Goal: Task Accomplishment & Management: Use online tool/utility

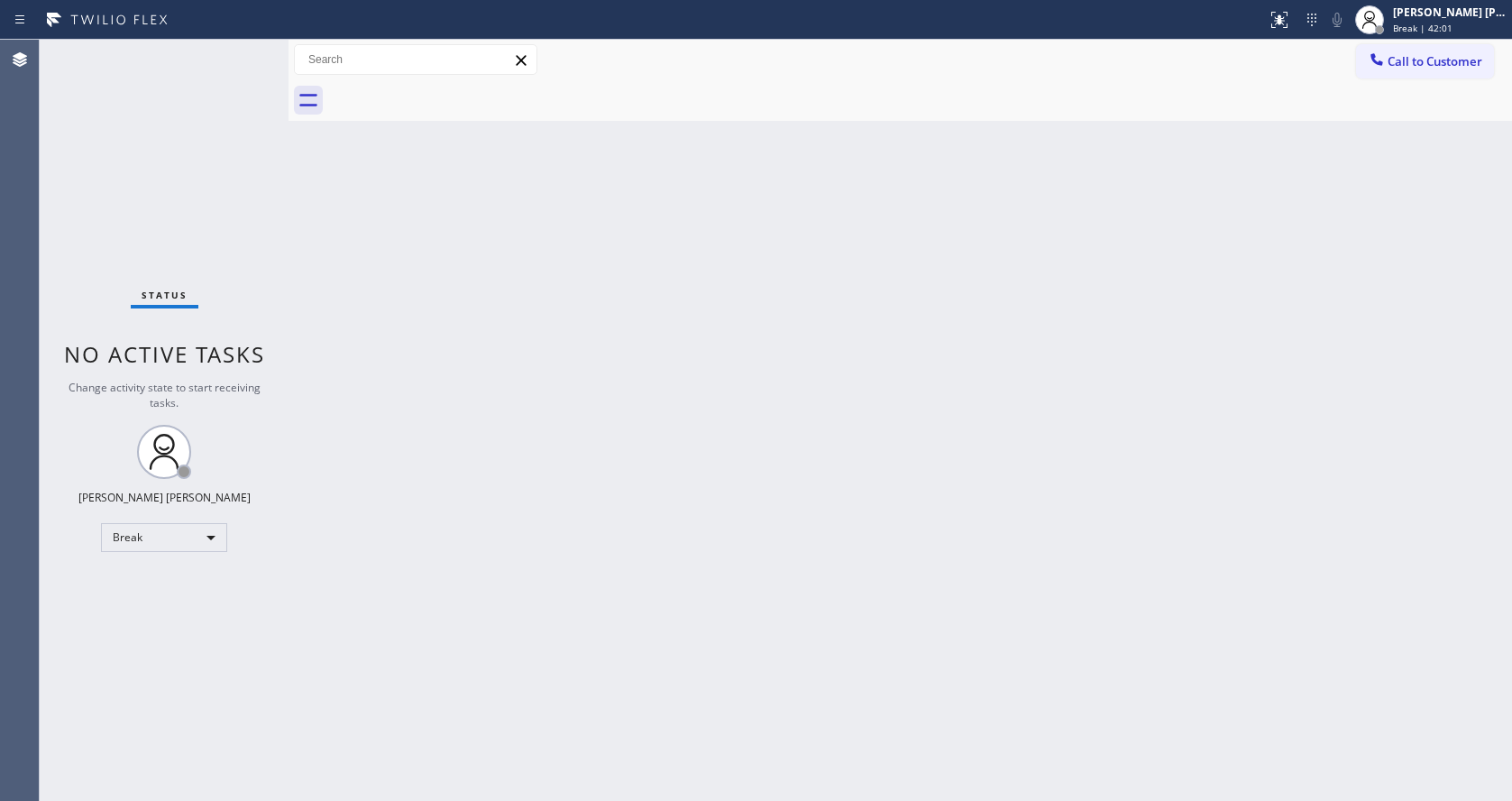
click at [1312, 342] on div "Back to Dashboard Change Sender ID Customers Technicians Select a contact Outbo…" at bounding box center [900, 419] width 1223 height 761
click at [495, 482] on div "Back to Dashboard Change Sender ID Customers Technicians Select a contact Outbo…" at bounding box center [900, 419] width 1223 height 761
drag, startPoint x: 468, startPoint y: 340, endPoint x: 512, endPoint y: 313, distance: 51.6
click at [468, 340] on div "Back to Dashboard Change Sender ID Customers Technicians Select a contact Outbo…" at bounding box center [900, 419] width 1223 height 761
click at [850, 355] on div "Back to Dashboard Change Sender ID Customers Technicians Select a contact Outbo…" at bounding box center [900, 419] width 1223 height 761
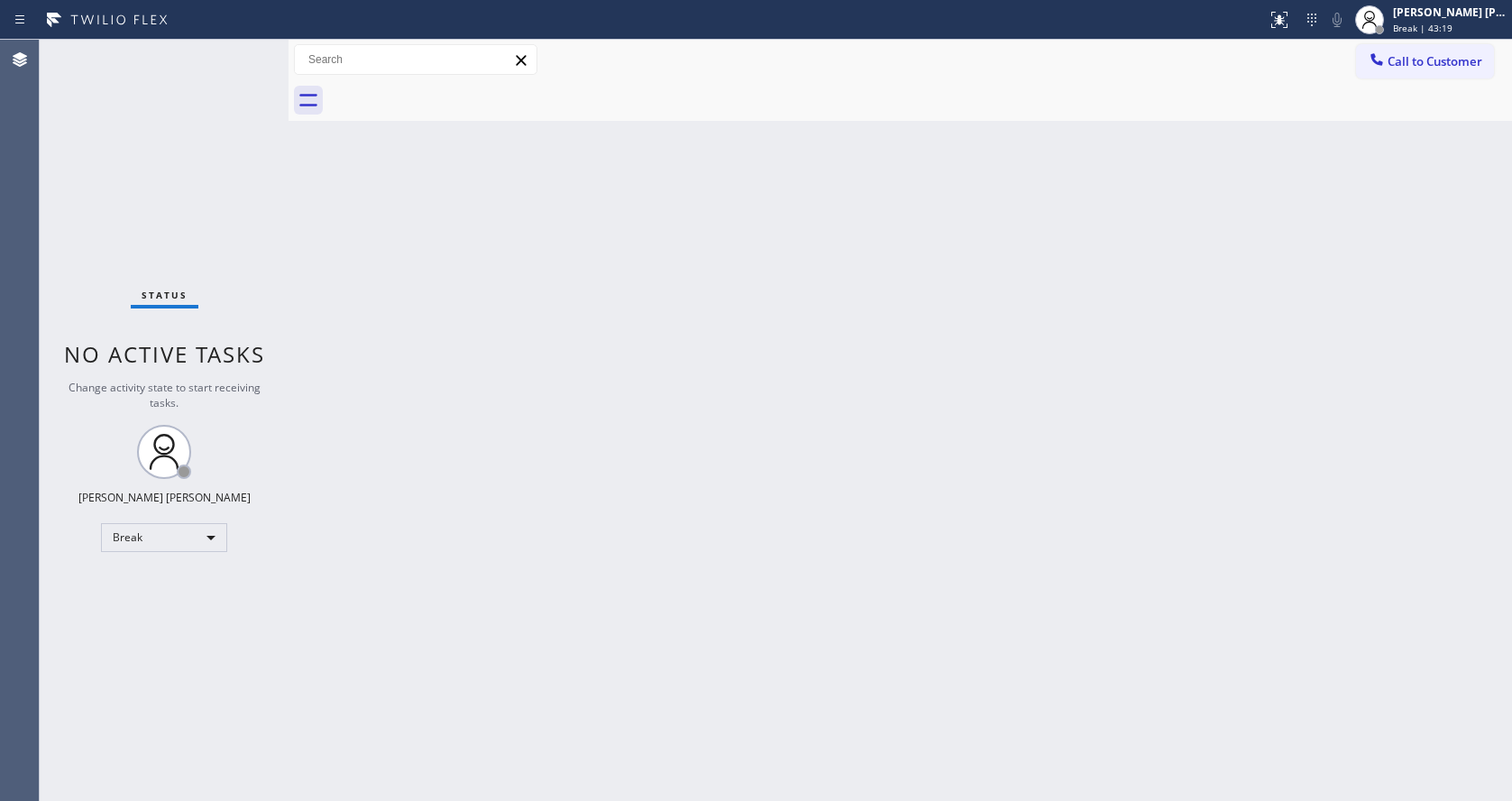
click at [752, 665] on div "Back to Dashboard Change Sender ID Customers Technicians Select a contact Outbo…" at bounding box center [900, 419] width 1223 height 761
click at [263, 318] on div "Status No active tasks Change activity state to start receiving tasks. [PERSON_…" at bounding box center [163, 419] width 248 height 761
click at [1072, 444] on div "Back to Dashboard Change Sender ID Customers Technicians Select a contact Outbo…" at bounding box center [900, 419] width 1223 height 761
click at [490, 459] on div "Back to Dashboard Change Sender ID Customers Technicians Select a contact Outbo…" at bounding box center [900, 419] width 1223 height 761
drag, startPoint x: 520, startPoint y: 341, endPoint x: 517, endPoint y: 362, distance: 21.2
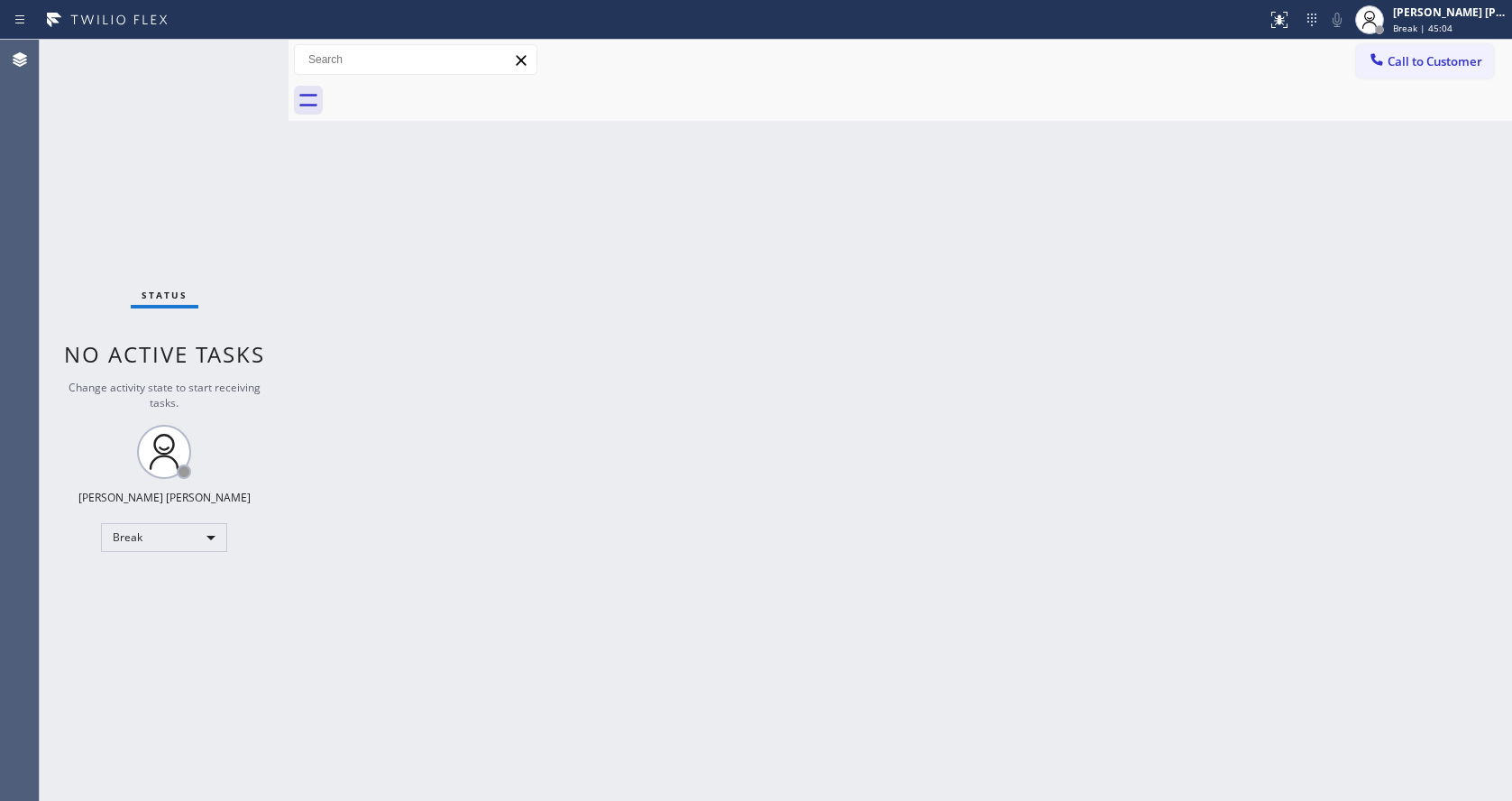
click at [520, 342] on div "Back to Dashboard Change Sender ID Customers Technicians Select a contact Outbo…" at bounding box center [900, 419] width 1223 height 761
click at [489, 285] on div "Back to Dashboard Change Sender ID Customers Technicians Select a contact Outbo…" at bounding box center [900, 419] width 1223 height 761
click at [822, 449] on div "Back to Dashboard Change Sender ID Customers Technicians Select a contact Outbo…" at bounding box center [900, 419] width 1223 height 761
click at [430, 246] on div "Back to Dashboard Change Sender ID Customers Technicians Select a contact Outbo…" at bounding box center [900, 419] width 1223 height 761
click at [338, 309] on div "Back to Dashboard Change Sender ID Customers Technicians Select a contact Outbo…" at bounding box center [900, 419] width 1223 height 761
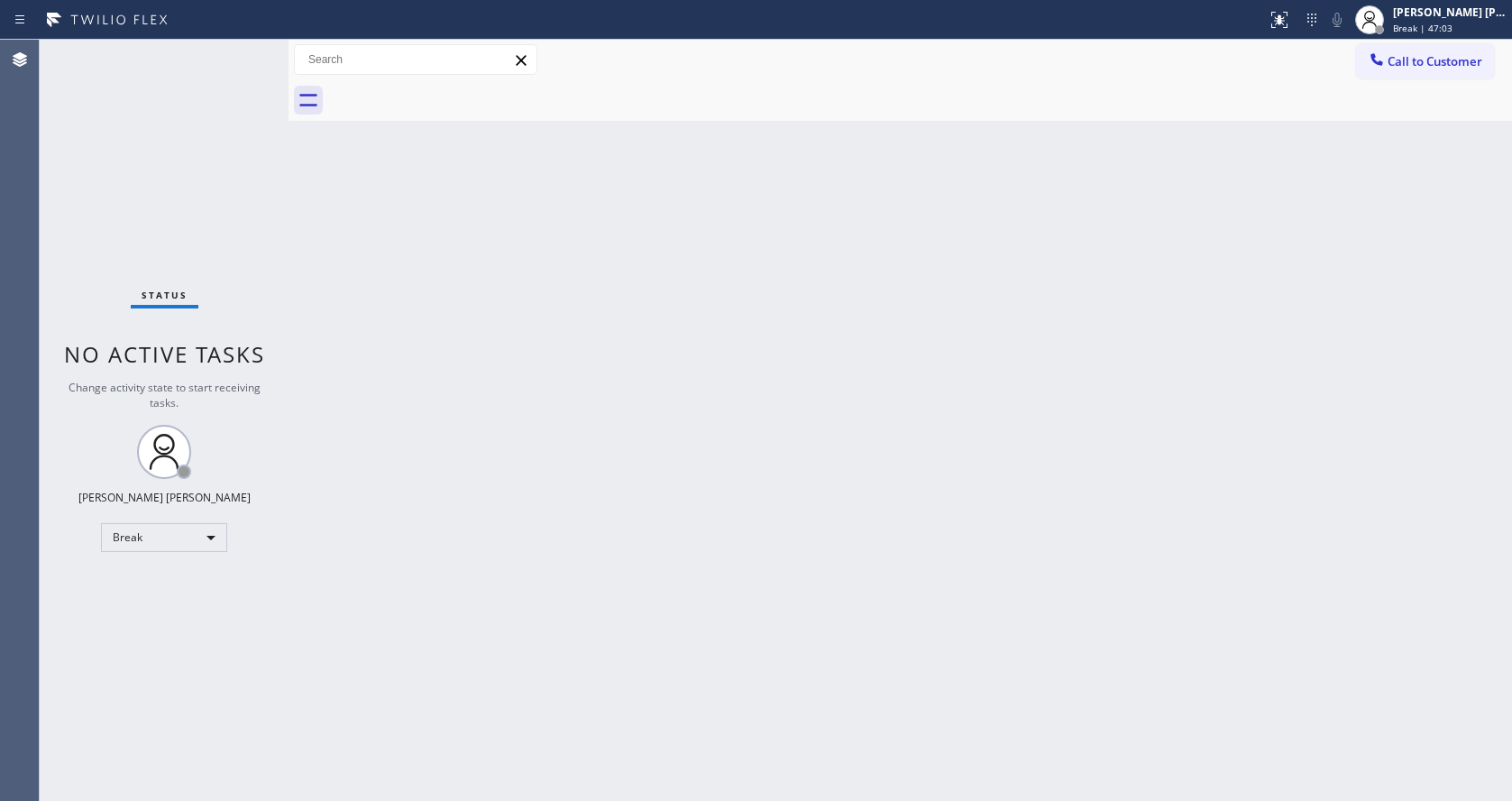
click at [565, 530] on div "Back to Dashboard Change Sender ID Customers Technicians Select a contact Outbo…" at bounding box center [900, 419] width 1223 height 761
click at [696, 541] on div "Back to Dashboard Change Sender ID Customers Technicians Select a contact Outbo…" at bounding box center [900, 419] width 1223 height 761
click at [377, 178] on div "Back to Dashboard Change Sender ID Customers Technicians Select a contact Outbo…" at bounding box center [900, 419] width 1223 height 761
click at [313, 331] on div "Back to Dashboard Change Sender ID Customers Technicians Select a contact Outbo…" at bounding box center [900, 419] width 1223 height 761
click at [428, 238] on div "Back to Dashboard Change Sender ID Customers Technicians Select a contact Outbo…" at bounding box center [900, 419] width 1223 height 761
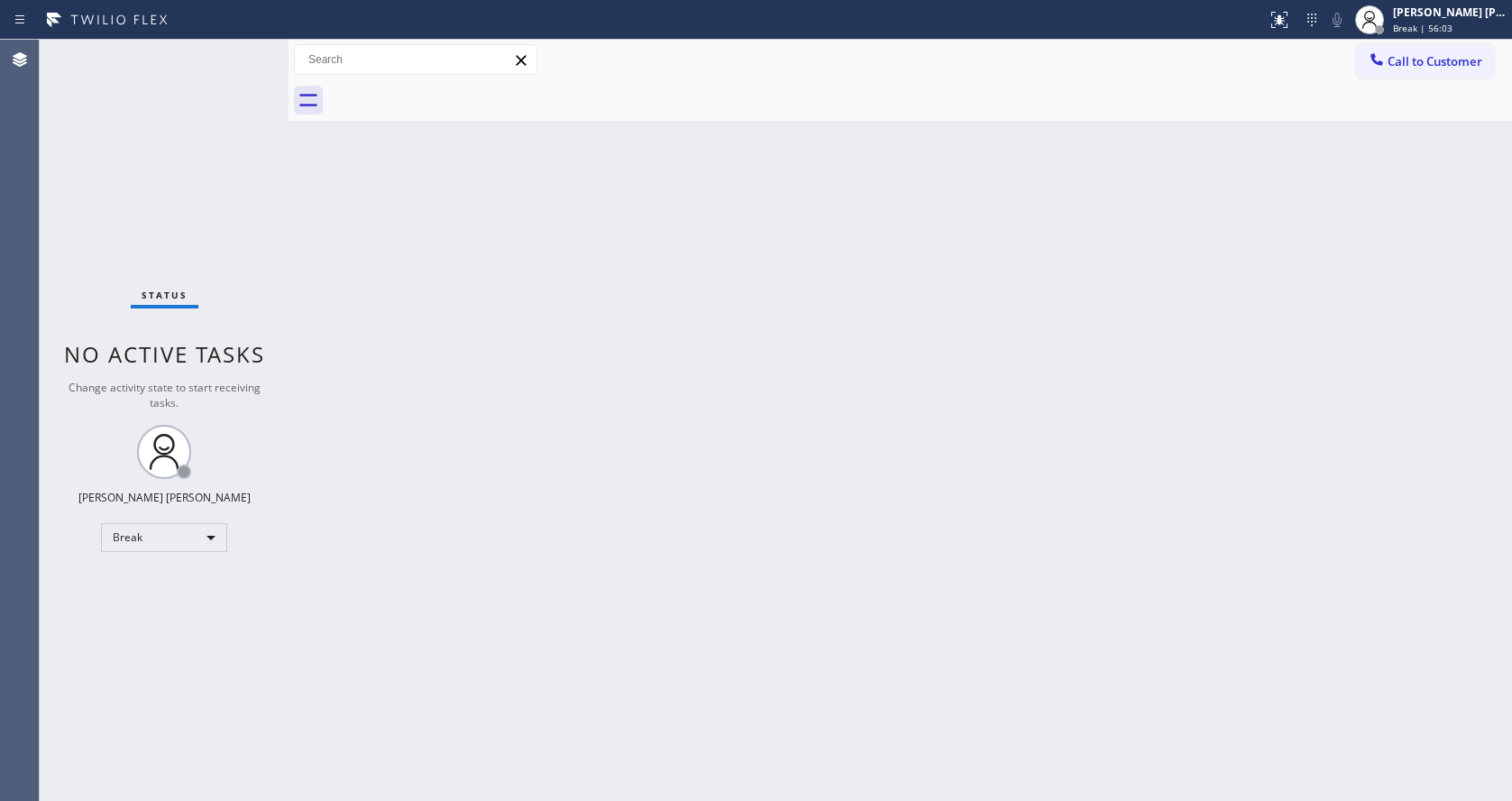
drag, startPoint x: 407, startPoint y: 206, endPoint x: 465, endPoint y: 208, distance: 58.0
click at [407, 206] on div "Back to Dashboard Change Sender ID Customers Technicians Select a contact Outbo…" at bounding box center [900, 419] width 1223 height 761
click at [1432, 35] on div "[PERSON_NAME] [PERSON_NAME] Break | 57:05" at bounding box center [1451, 19] width 123 height 32
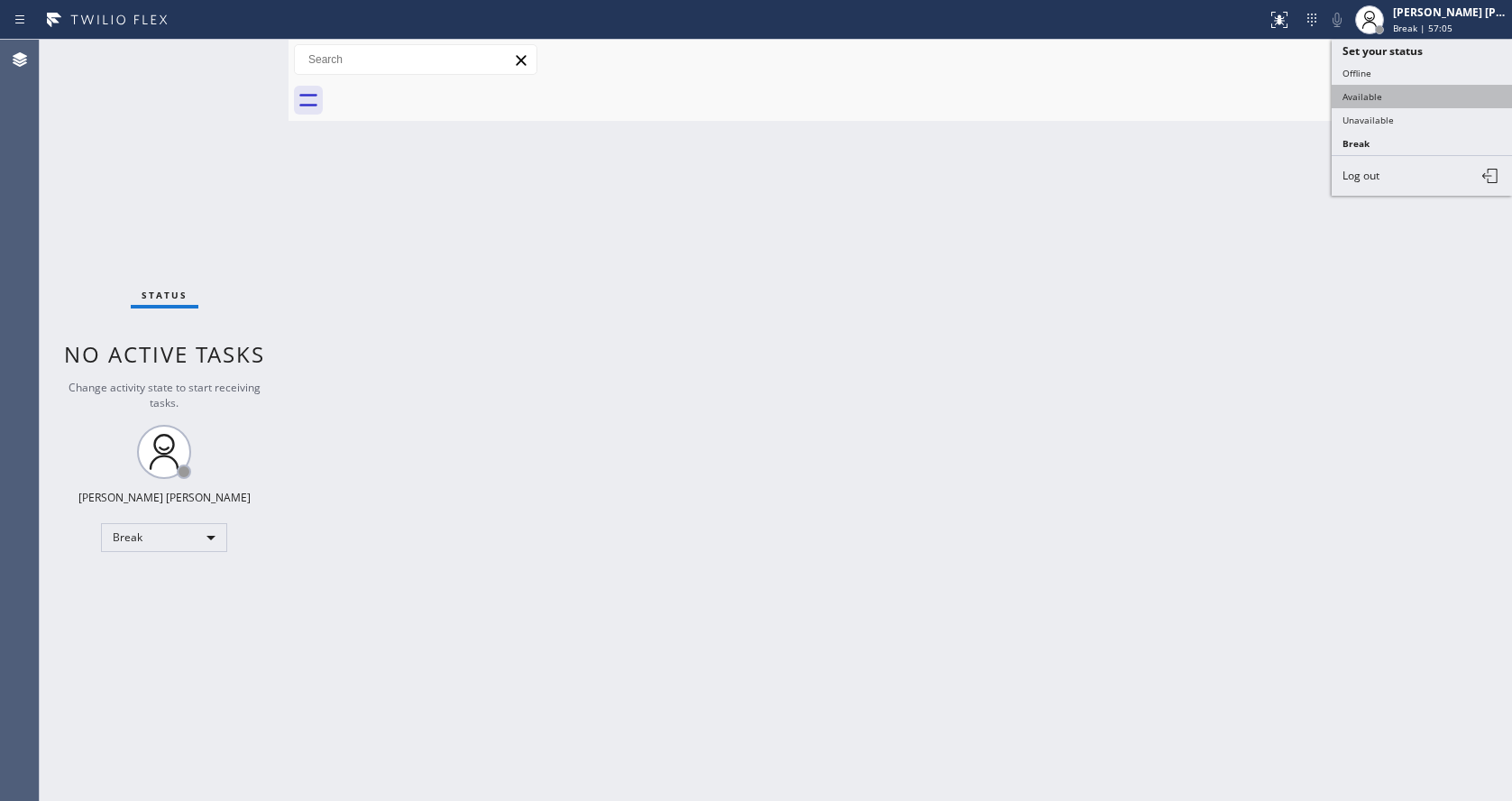
click at [1391, 93] on button "Available" at bounding box center [1422, 96] width 180 height 23
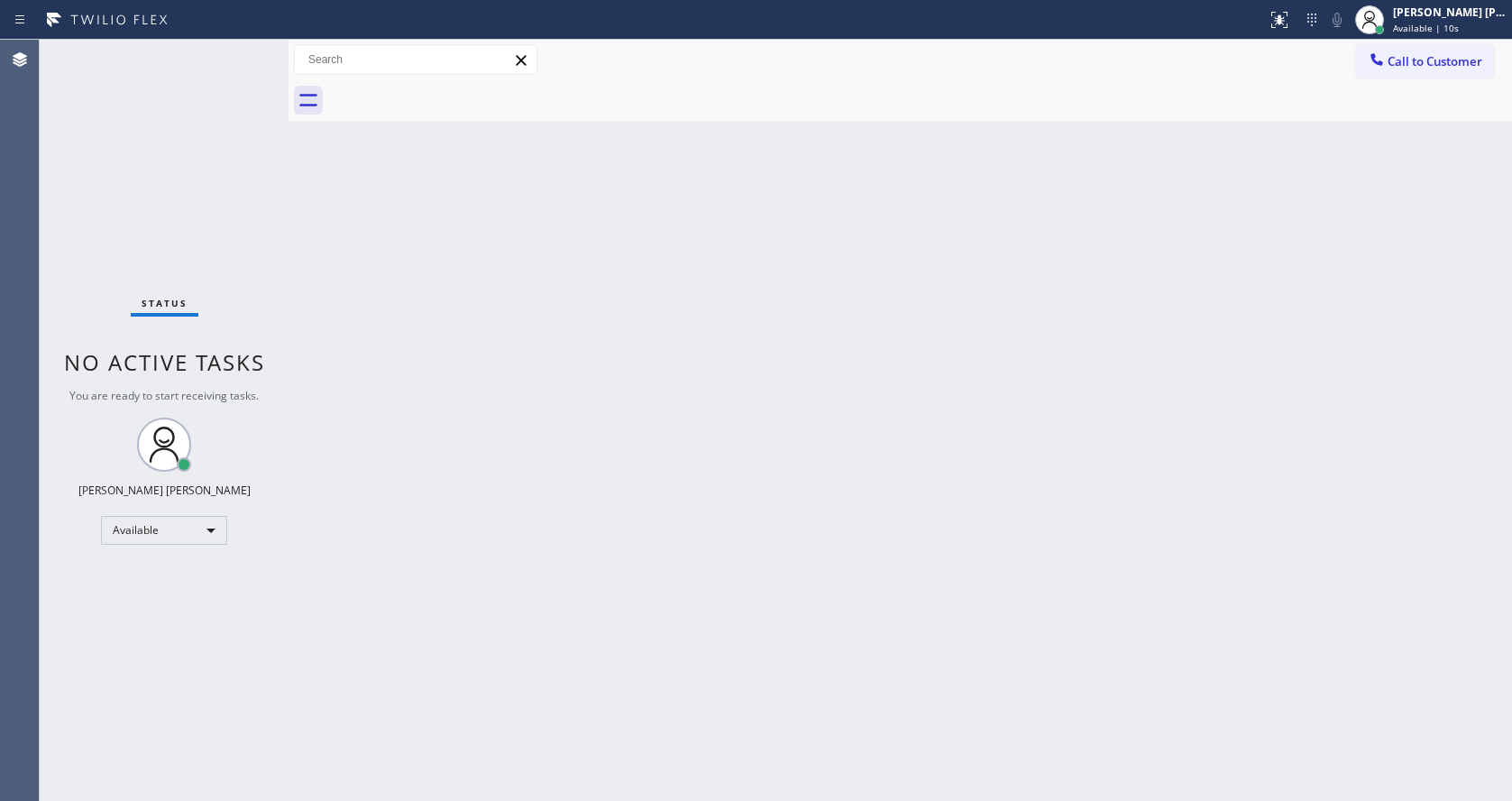
drag, startPoint x: 439, startPoint y: 302, endPoint x: 229, endPoint y: 82, distance: 304.1
click at [439, 302] on div "Back to Dashboard Change Sender ID Customers Technicians Select a contact Outbo…" at bounding box center [900, 419] width 1223 height 761
click at [602, 504] on div "Back to Dashboard Change Sender ID Customers Technicians Select a contact Outbo…" at bounding box center [900, 419] width 1223 height 761
click at [367, 287] on div "Back to Dashboard Change Sender ID Customers Technicians Select a contact Outbo…" at bounding box center [900, 419] width 1223 height 761
drag, startPoint x: 289, startPoint y: 69, endPoint x: 263, endPoint y: 68, distance: 26.0
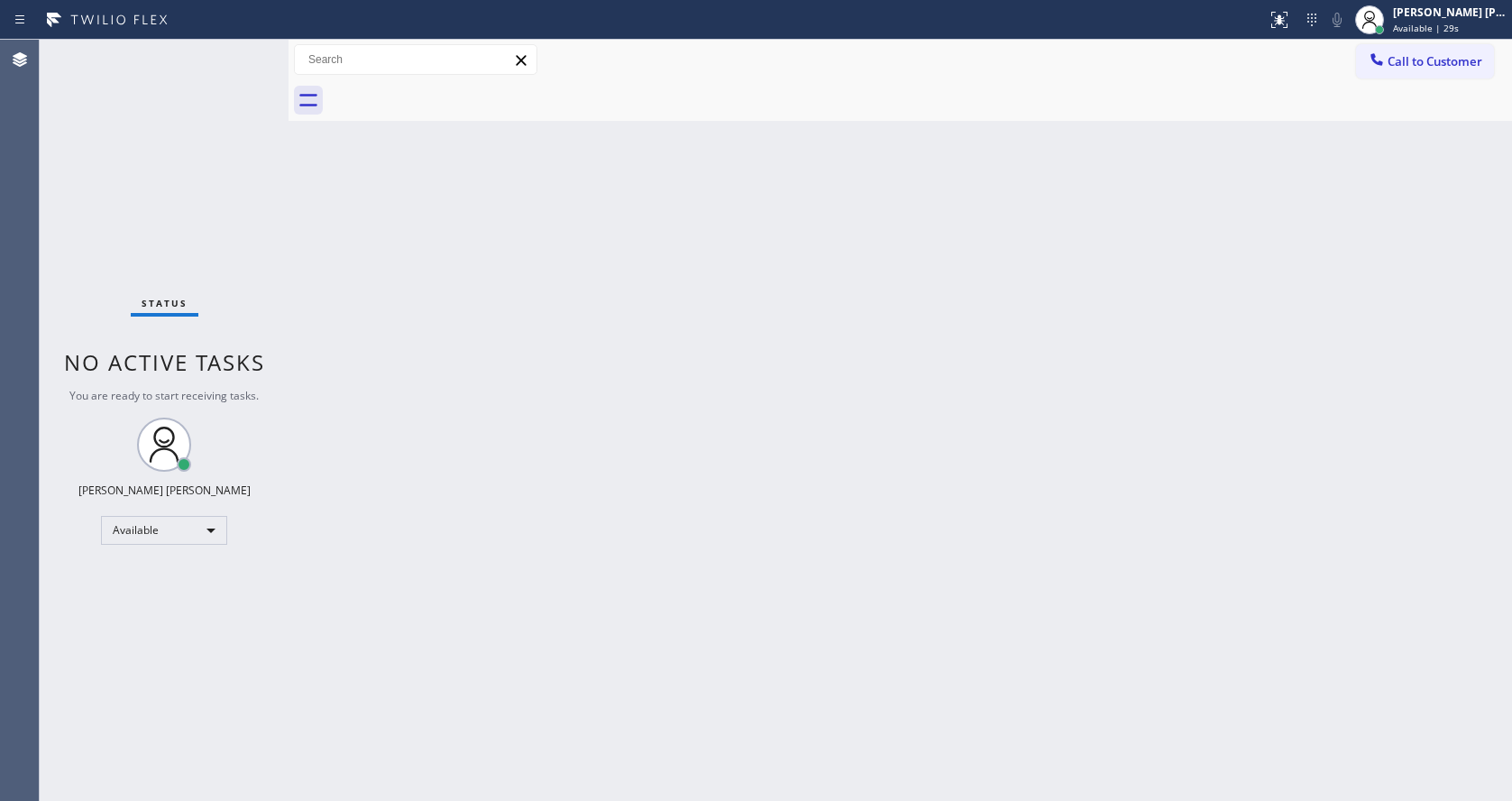
click at [263, 68] on div "Status No active tasks You are ready to start receiving tasks. [PERSON_NAME] [P…" at bounding box center [775, 419] width 1472 height 761
click at [248, 50] on div "Status No active tasks You are ready to start receiving tasks. [PERSON_NAME] [P…" at bounding box center [163, 419] width 248 height 761
click at [244, 50] on div "Status No active tasks You are ready to start receiving tasks. [PERSON_NAME] [P…" at bounding box center [163, 419] width 248 height 761
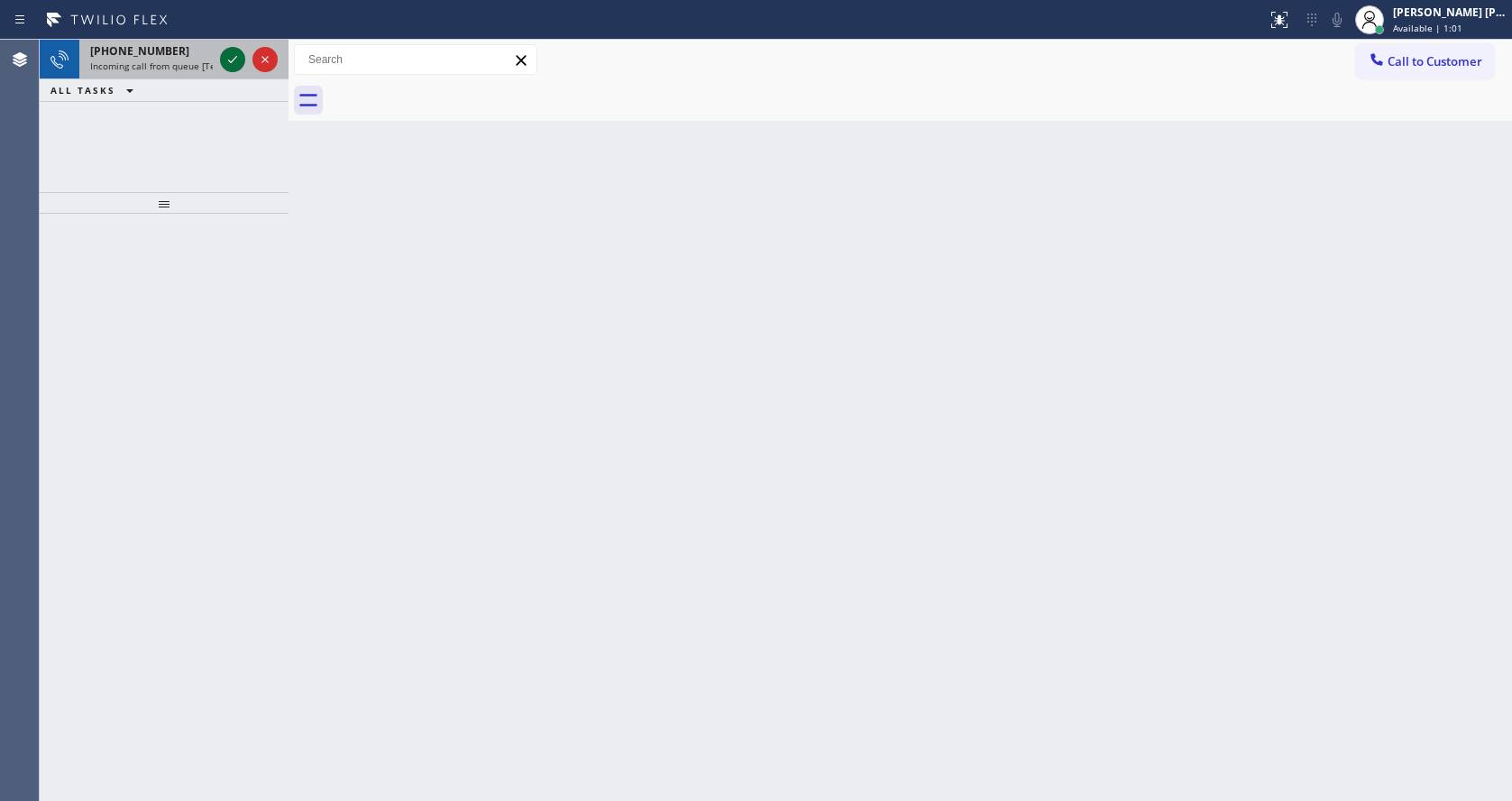
click at [238, 53] on icon at bounding box center [232, 59] width 22 height 22
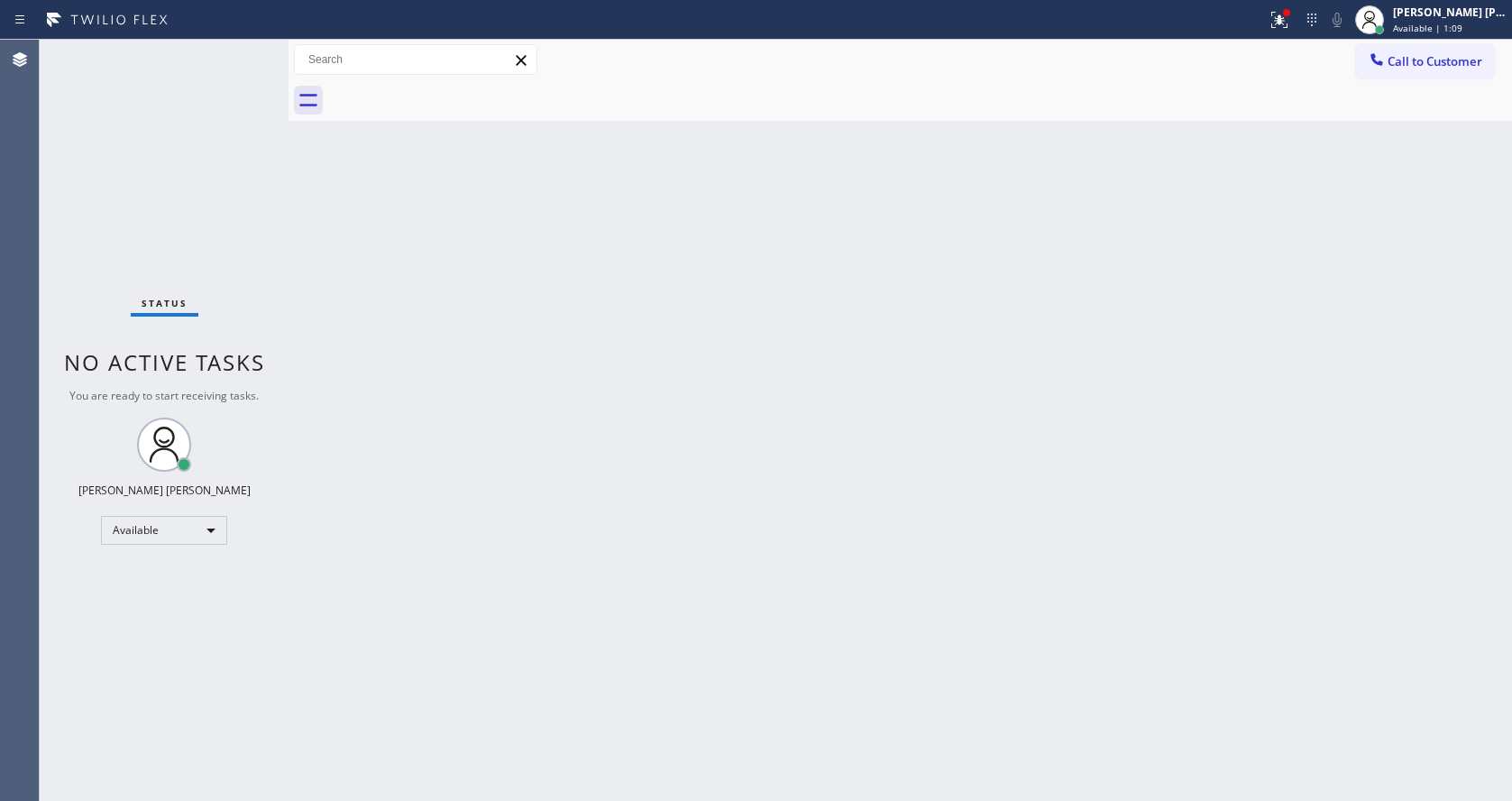
click at [304, 286] on div "Back to Dashboard Change Sender ID Customers Technicians Select a contact Outbo…" at bounding box center [900, 419] width 1223 height 761
click at [1291, 8] on div at bounding box center [1286, 12] width 11 height 11
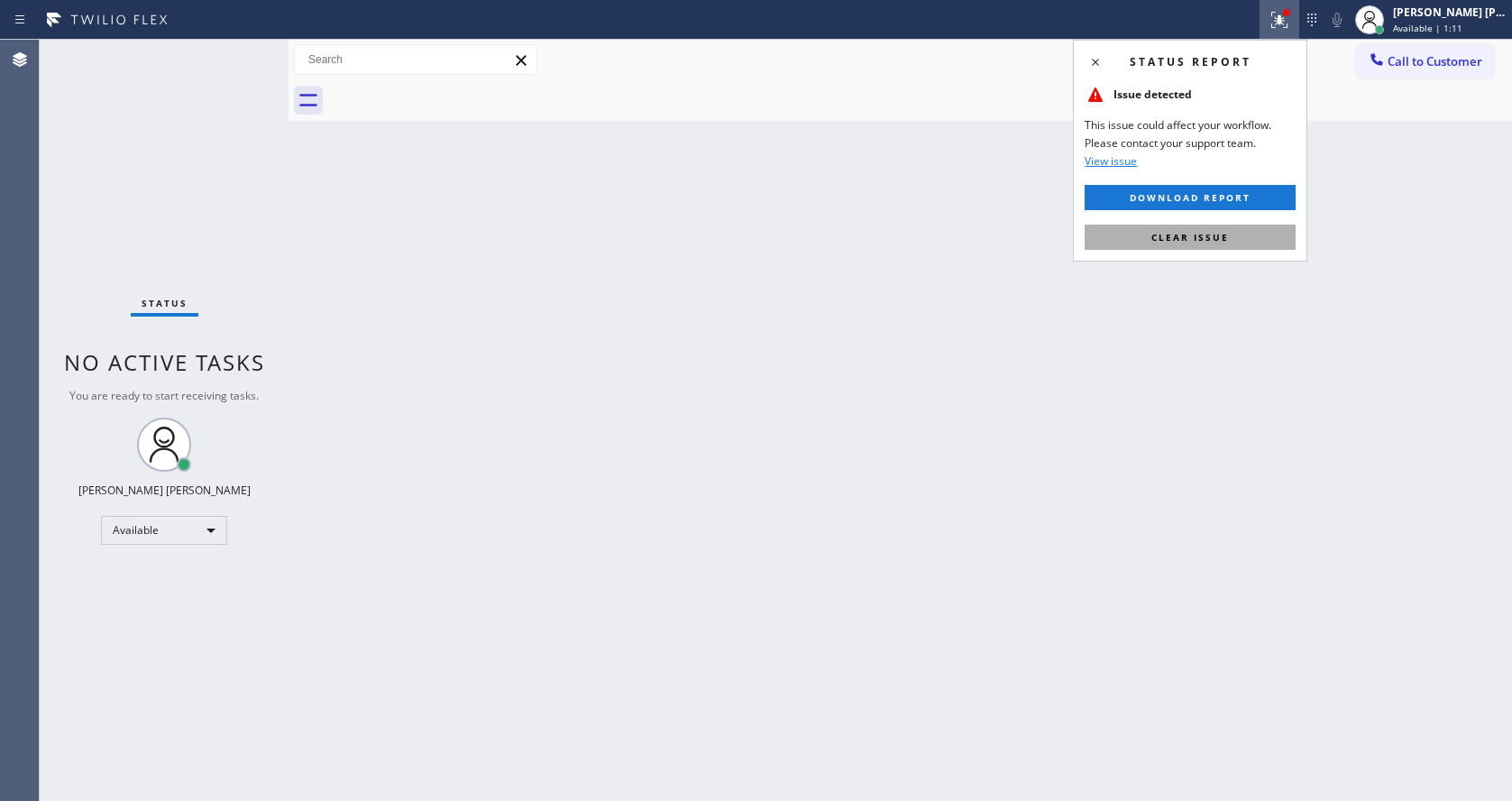
click at [1184, 231] on span "Clear issue" at bounding box center [1190, 237] width 78 height 12
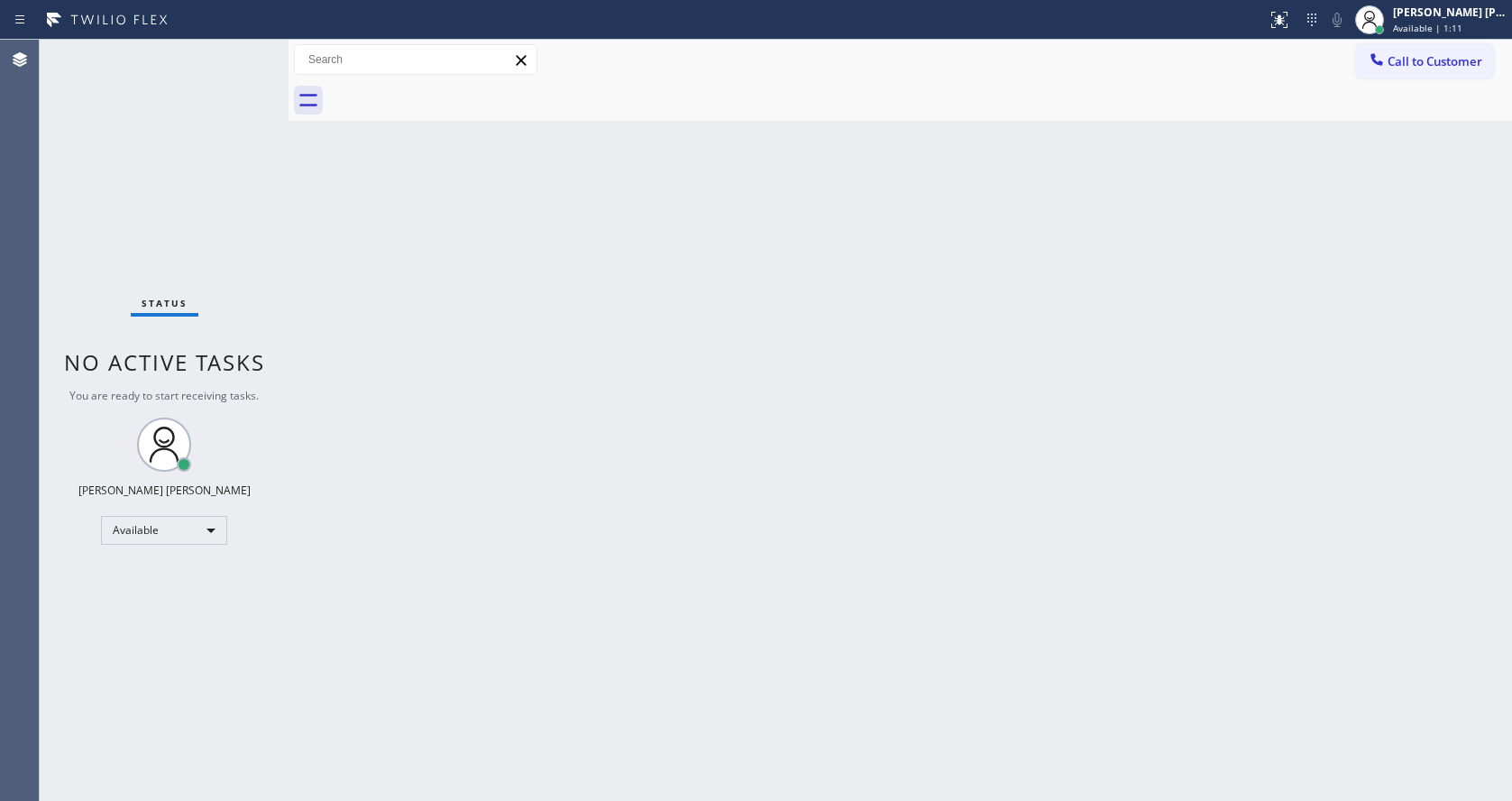
drag, startPoint x: 1227, startPoint y: 257, endPoint x: 1244, endPoint y: 4, distance: 253.6
click at [1228, 248] on div "Back to Dashboard Change Sender ID Customers Technicians Select a contact Outbo…" at bounding box center [900, 419] width 1223 height 761
click at [1056, 219] on div "Back to Dashboard Change Sender ID Customers Technicians Select a contact Outbo…" at bounding box center [900, 419] width 1223 height 761
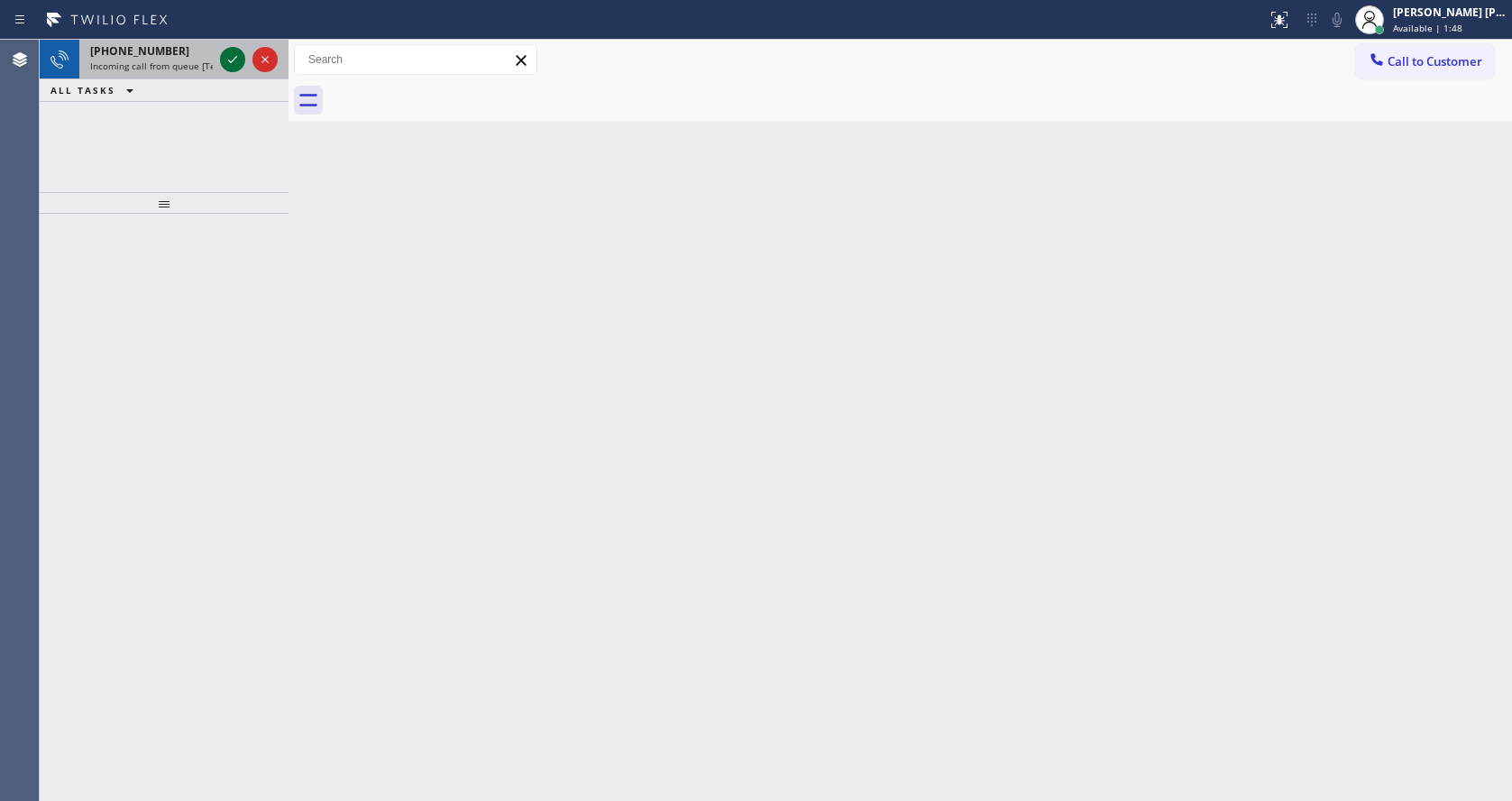
click at [233, 65] on icon at bounding box center [232, 59] width 22 height 22
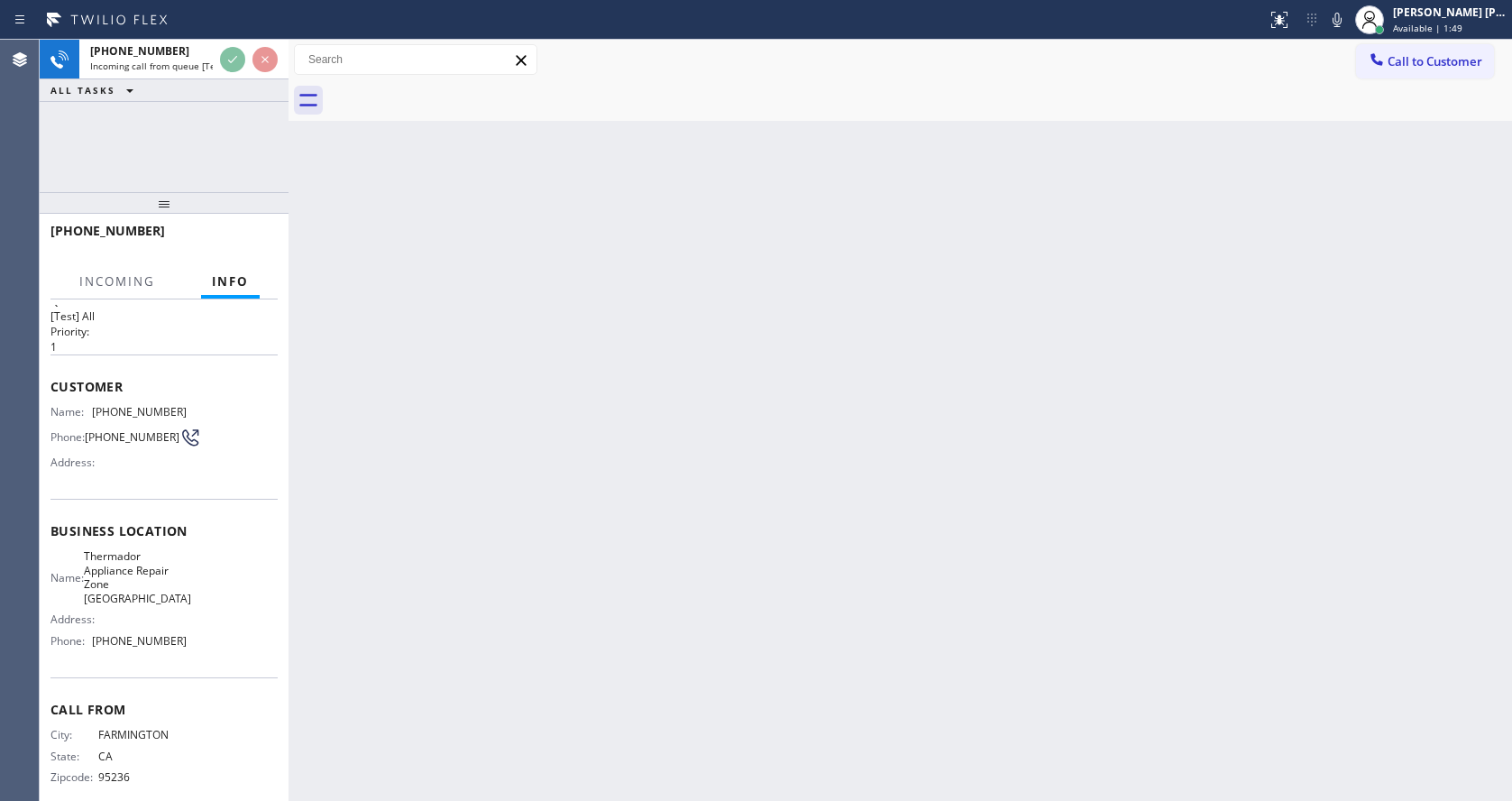
scroll to position [52, 0]
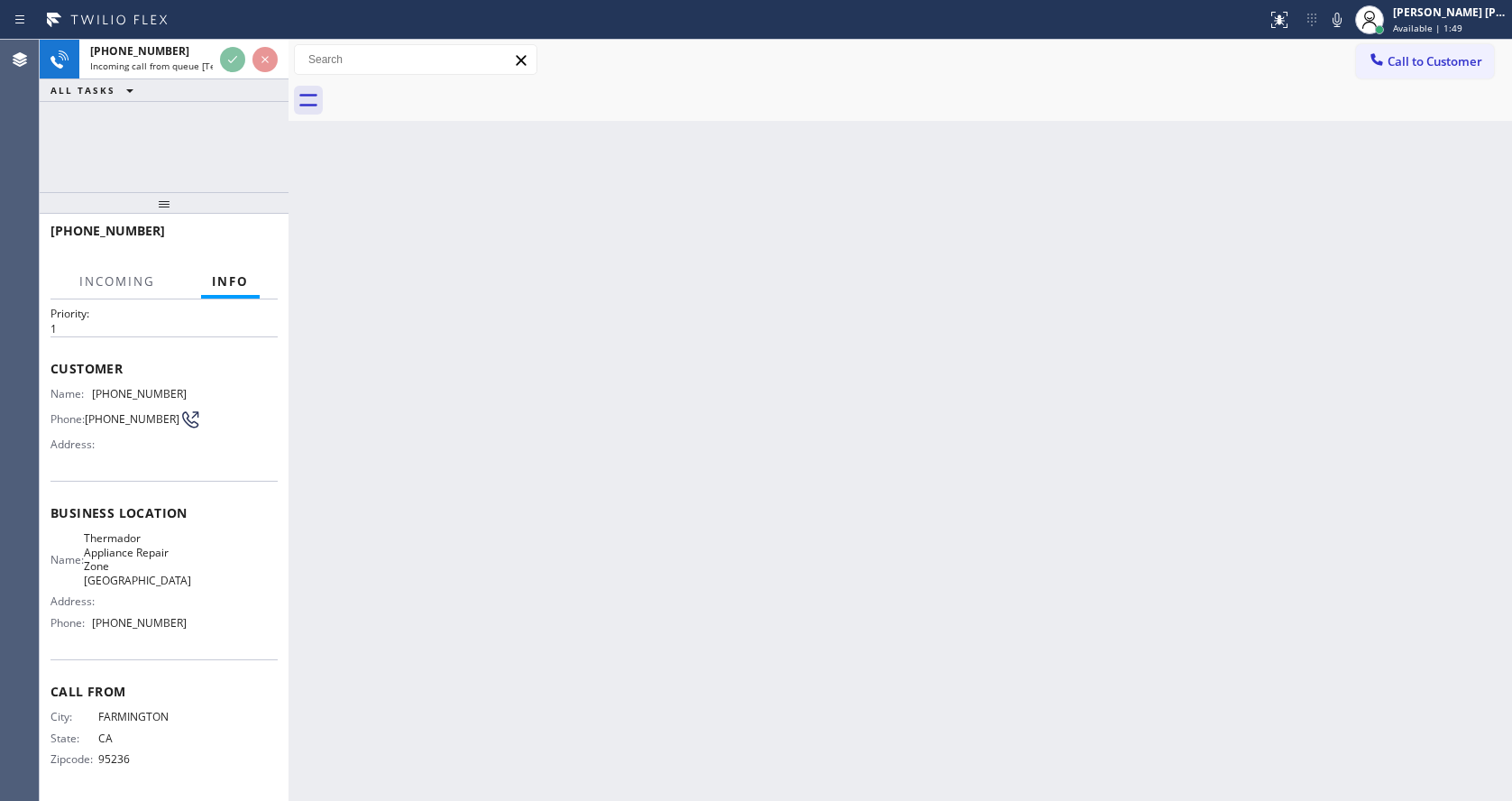
click at [603, 543] on div "Back to Dashboard Change Sender ID Customers Technicians Select a contact Outbo…" at bounding box center [900, 419] width 1223 height 761
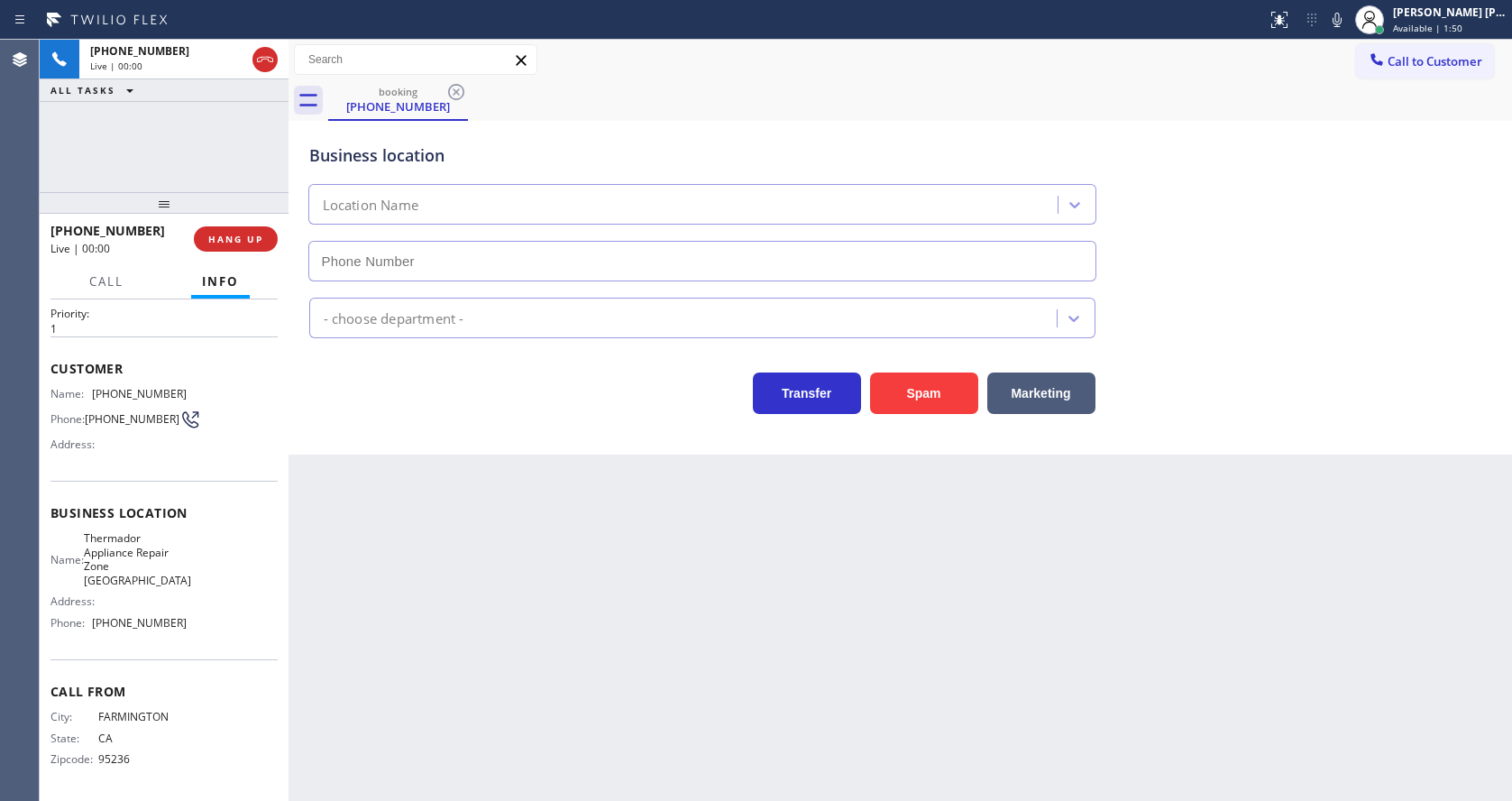
type input "[PHONE_NUMBER]"
click at [419, 526] on div "Back to Dashboard Change Sender ID Customers Technicians Select a contact Outbo…" at bounding box center [900, 419] width 1223 height 761
click at [480, 579] on div "Back to Dashboard Change Sender ID Customers Technicians Select a contact Outbo…" at bounding box center [900, 419] width 1223 height 761
click at [557, 590] on div "Back to Dashboard Change Sender ID Customers Technicians Select a contact Outbo…" at bounding box center [900, 419] width 1223 height 761
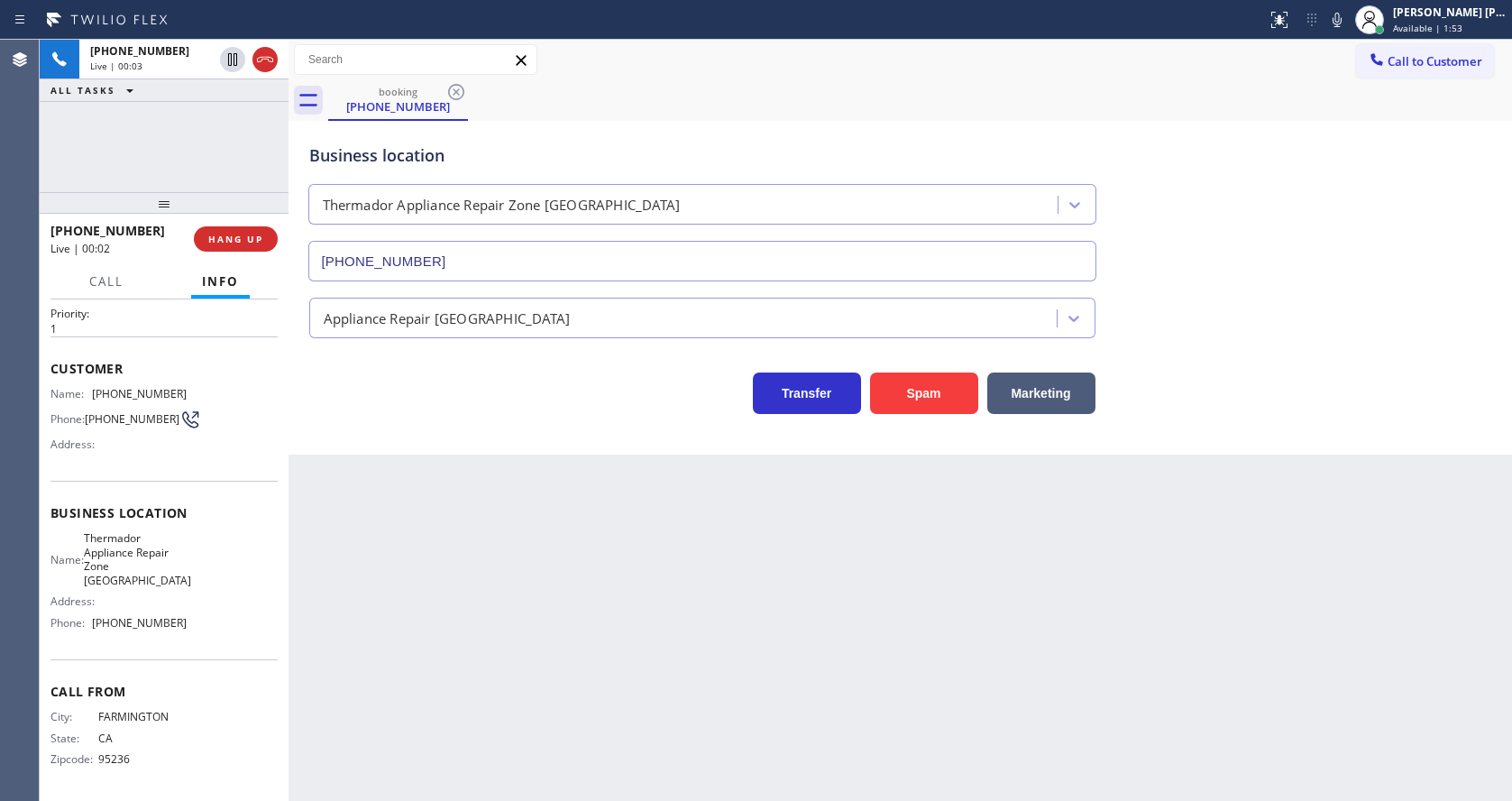
drag, startPoint x: 446, startPoint y: 474, endPoint x: 649, endPoint y: 425, distance: 208.8
click at [446, 474] on div "Back to Dashboard Change Sender ID Customers Technicians Select a contact Outbo…" at bounding box center [900, 419] width 1223 height 761
click at [1347, 23] on icon at bounding box center [1337, 19] width 22 height 22
click at [1339, 308] on div "Appliance Repair [GEOGRAPHIC_DATA]" at bounding box center [900, 315] width 1190 height 48
click at [227, 235] on span "HANG UP" at bounding box center [235, 239] width 55 height 12
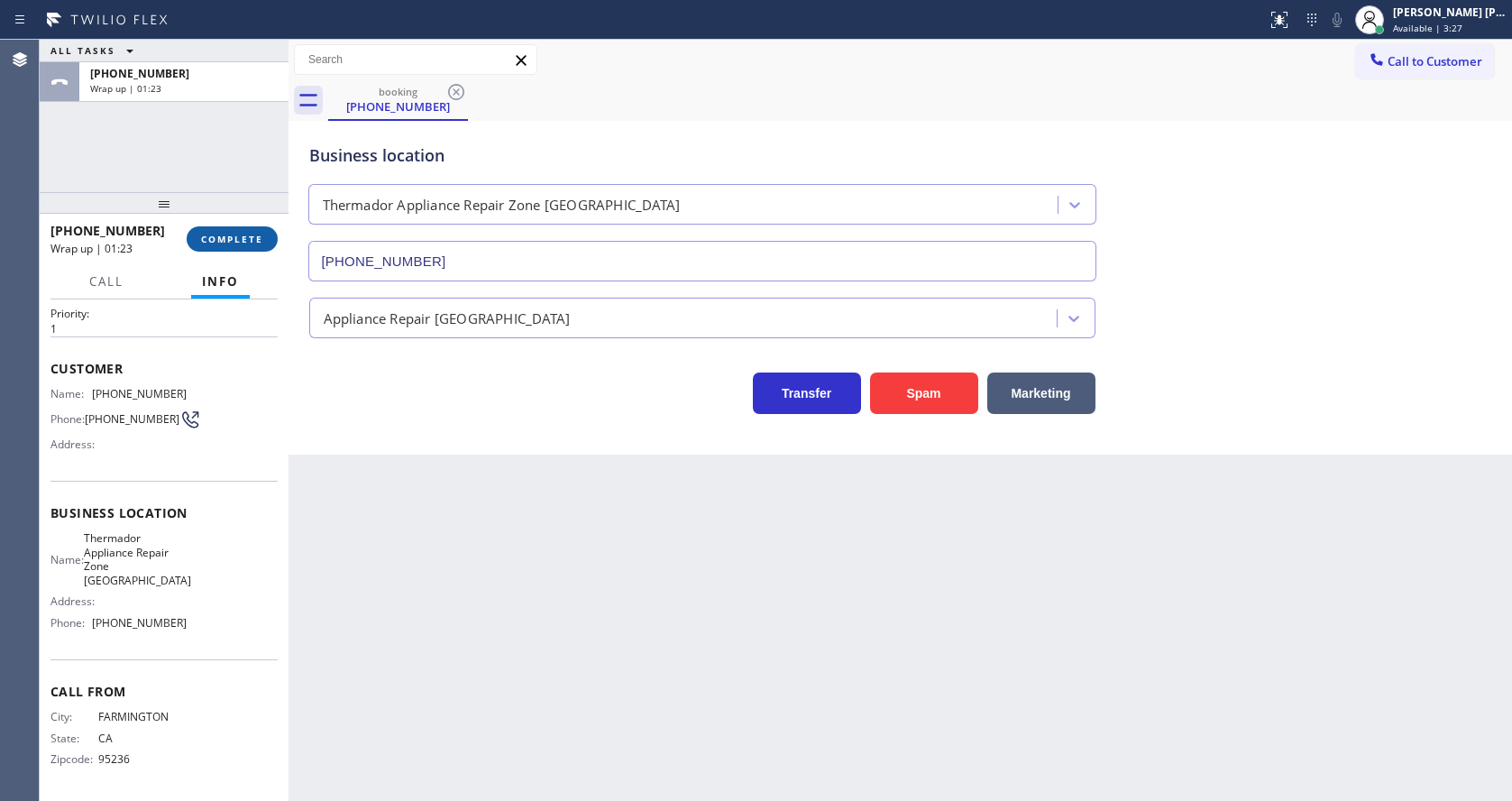
click at [227, 235] on span "COMPLETE" at bounding box center [232, 239] width 62 height 12
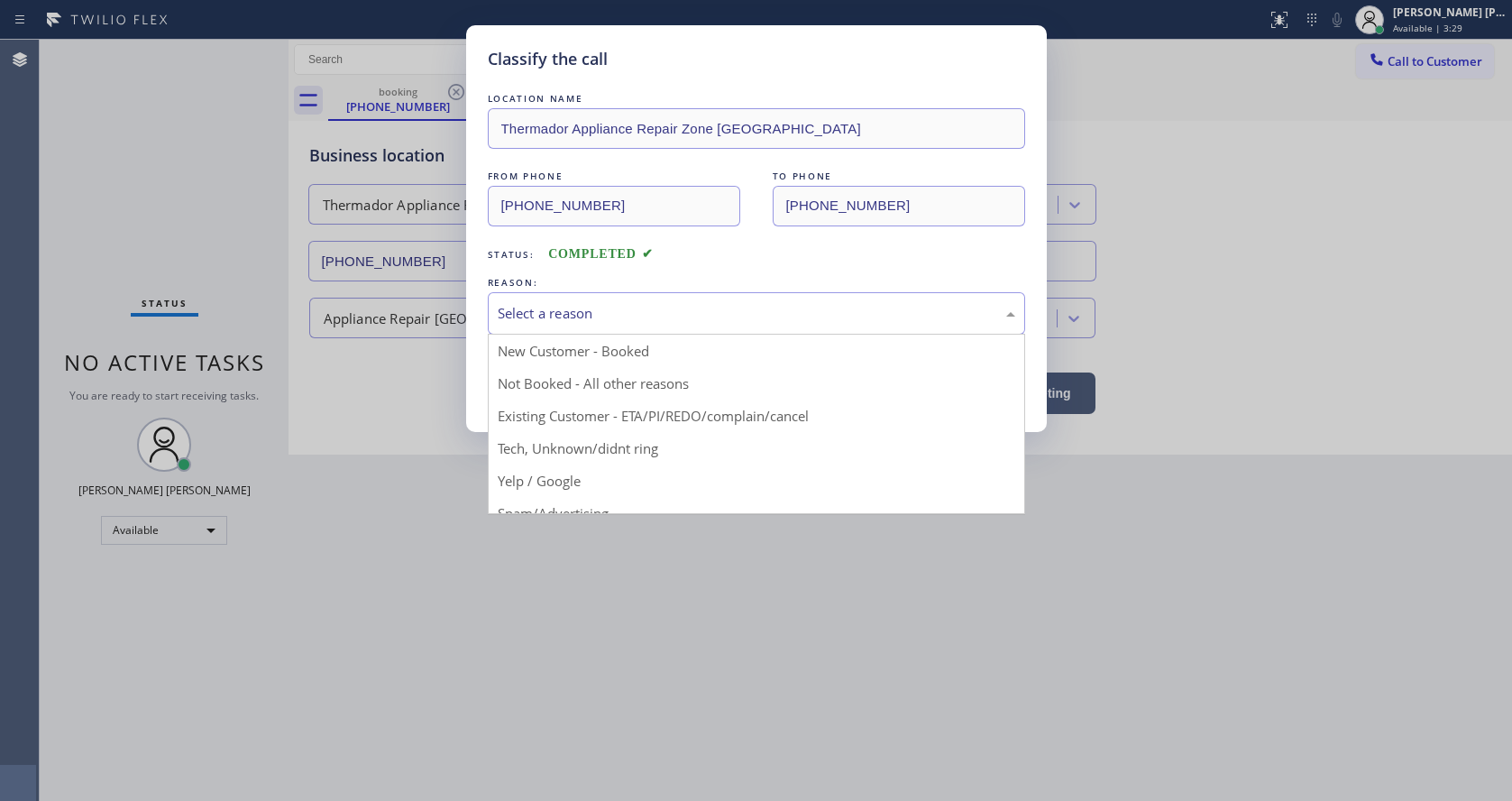
click at [547, 330] on div "Select a reason" at bounding box center [756, 314] width 537 height 42
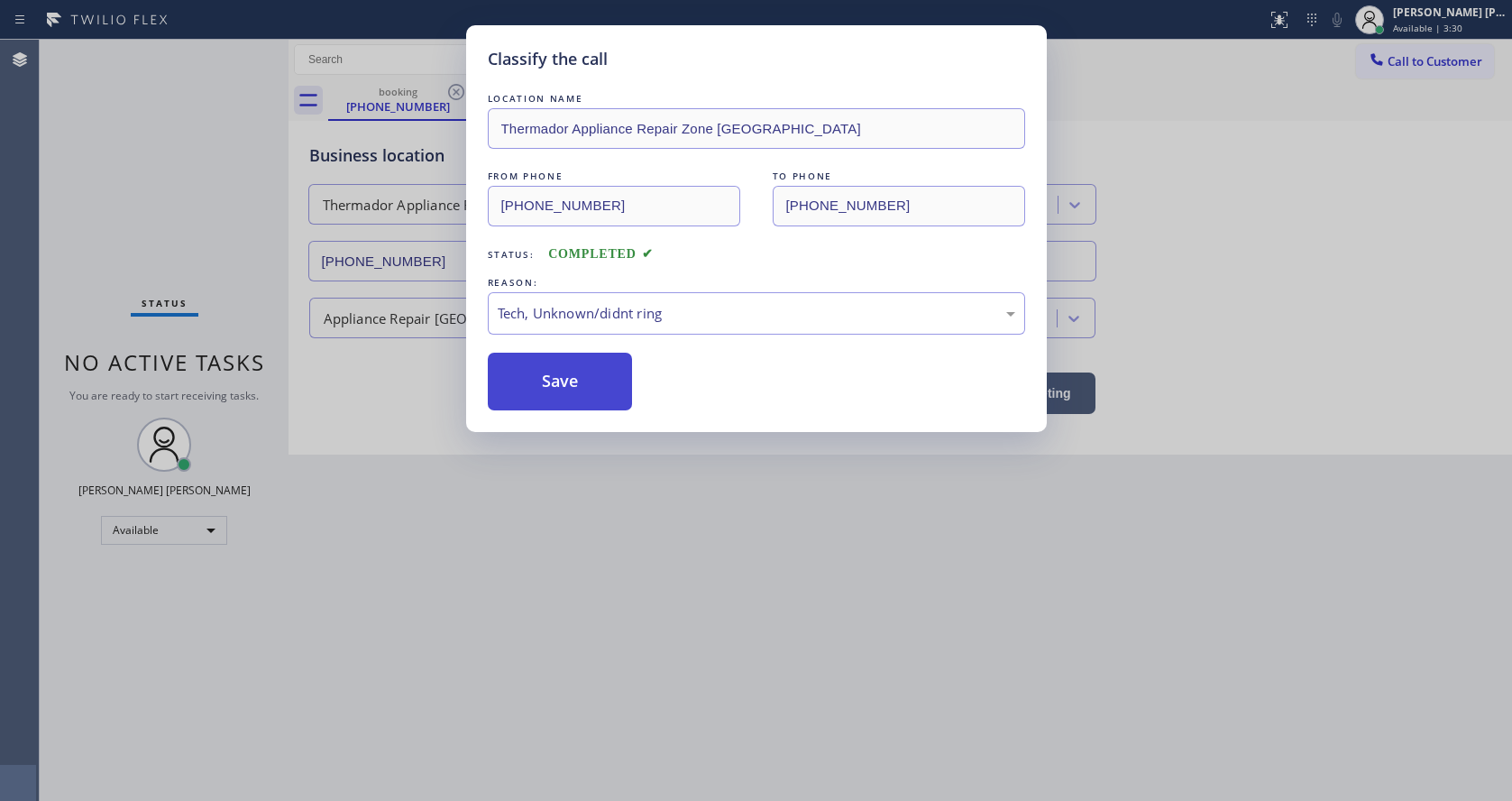
click at [547, 387] on button "Save" at bounding box center [560, 382] width 145 height 58
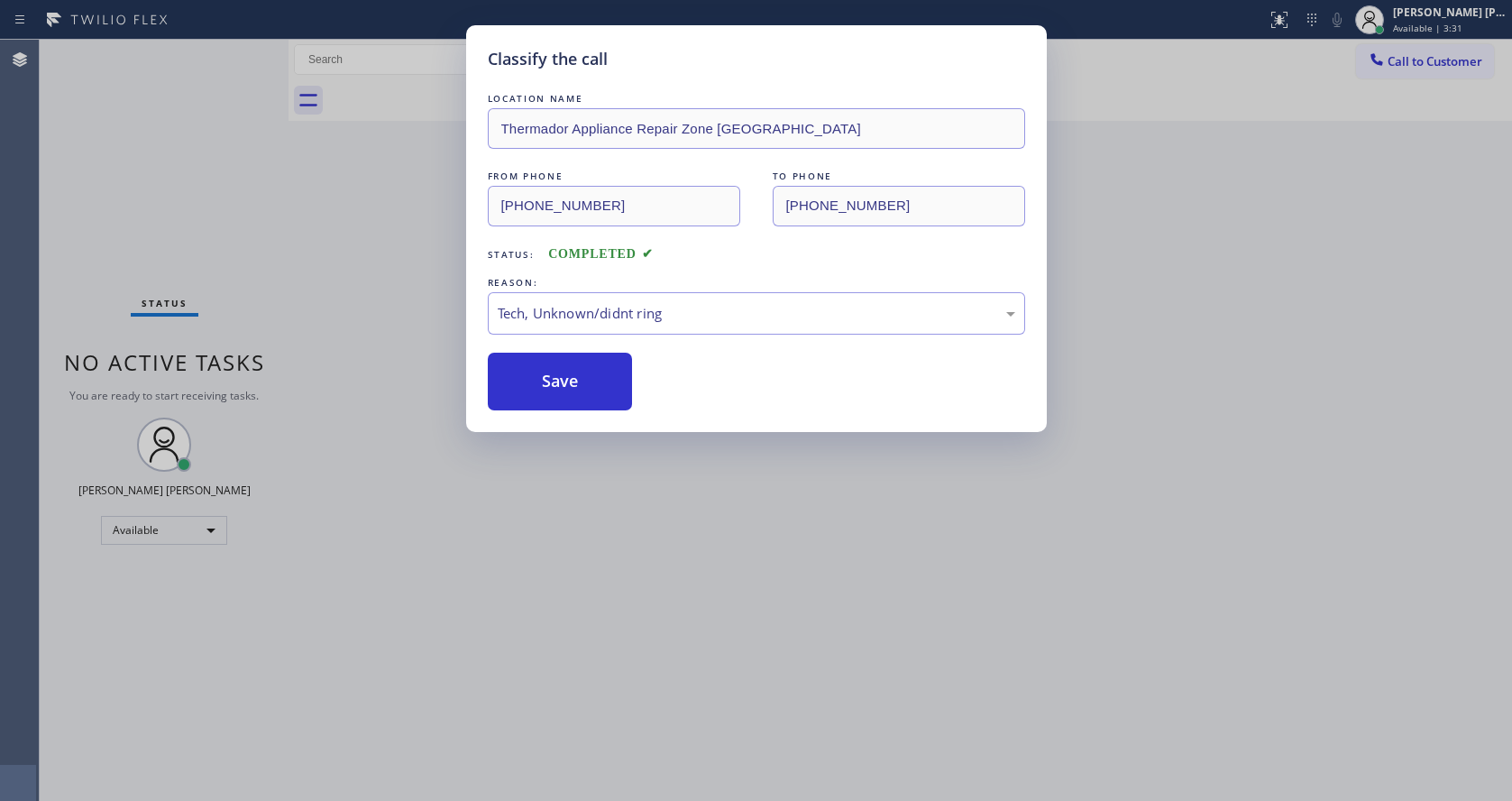
click at [627, 777] on div "Classify the call LOCATION NAME Thermador Appliance Repair Zone [GEOGRAPHIC_DAT…" at bounding box center [756, 400] width 1512 height 801
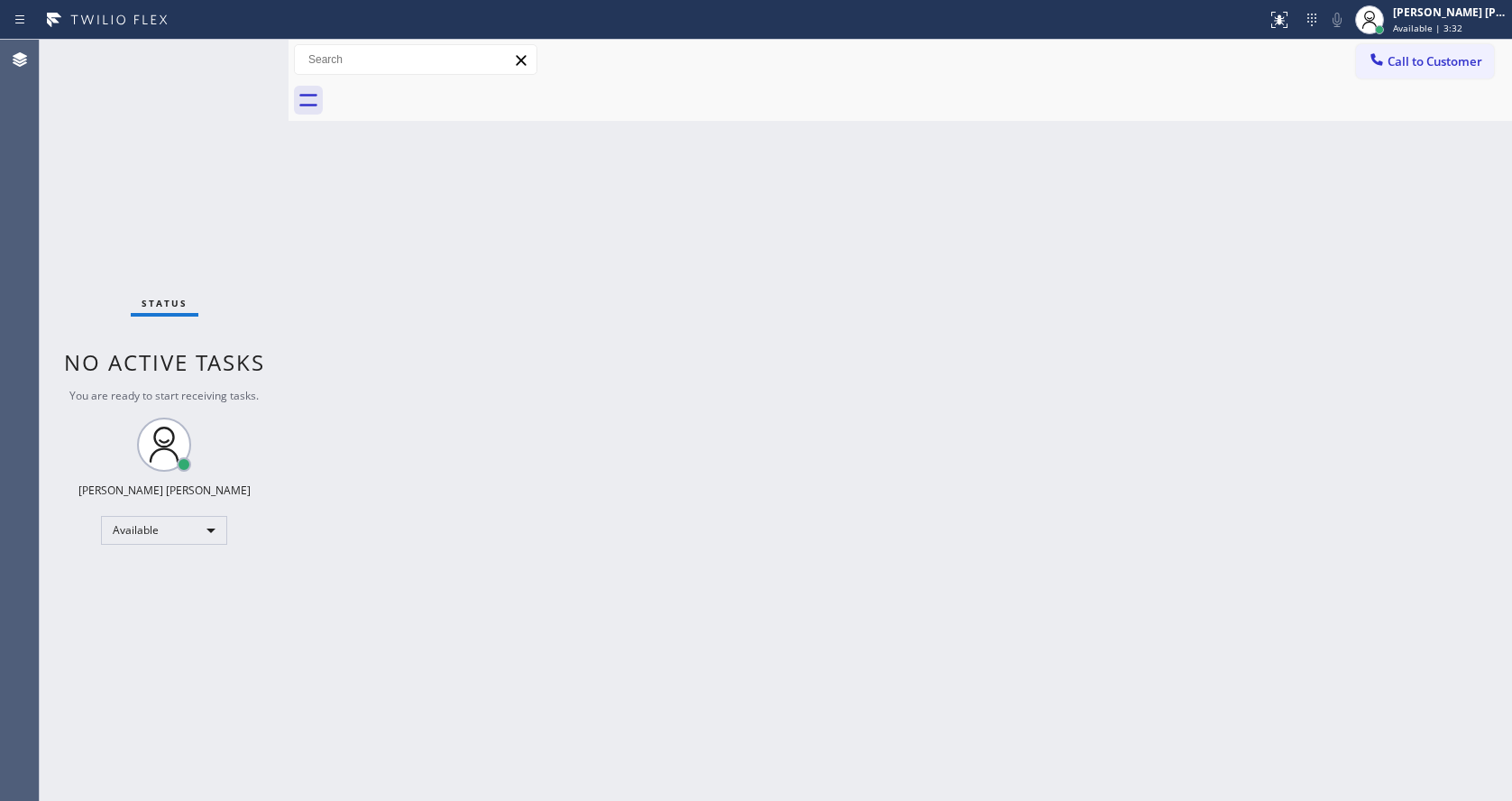
click at [486, 324] on div "Back to Dashboard Change Sender ID Customers Technicians Select a contact Outbo…" at bounding box center [900, 419] width 1223 height 761
click at [746, 462] on div "Back to Dashboard Change Sender ID Customers Technicians Select a contact Outbo…" at bounding box center [900, 419] width 1223 height 761
click at [330, 248] on div "Back to Dashboard Change Sender ID Customers Technicians Select a contact Outbo…" at bounding box center [900, 419] width 1223 height 761
click at [267, 150] on div "Status No active tasks You are ready to start receiving tasks. [PERSON_NAME] [P…" at bounding box center [163, 419] width 248 height 761
click at [241, 41] on div "Status No active tasks You are ready to start receiving tasks. [PERSON_NAME] [P…" at bounding box center [163, 419] width 248 height 761
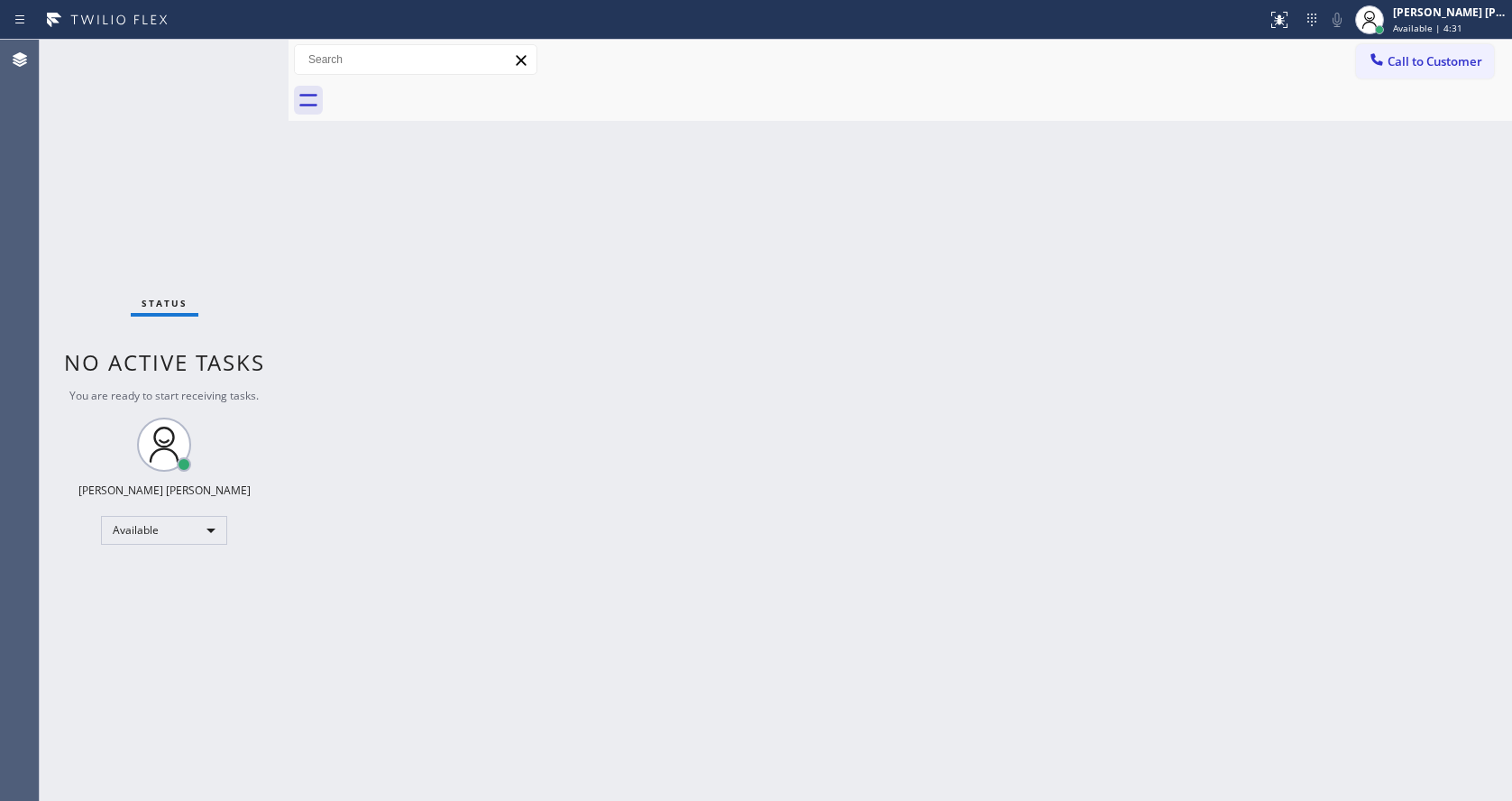
click at [249, 49] on div "Status No active tasks You are ready to start receiving tasks. [PERSON_NAME] [P…" at bounding box center [163, 419] width 248 height 761
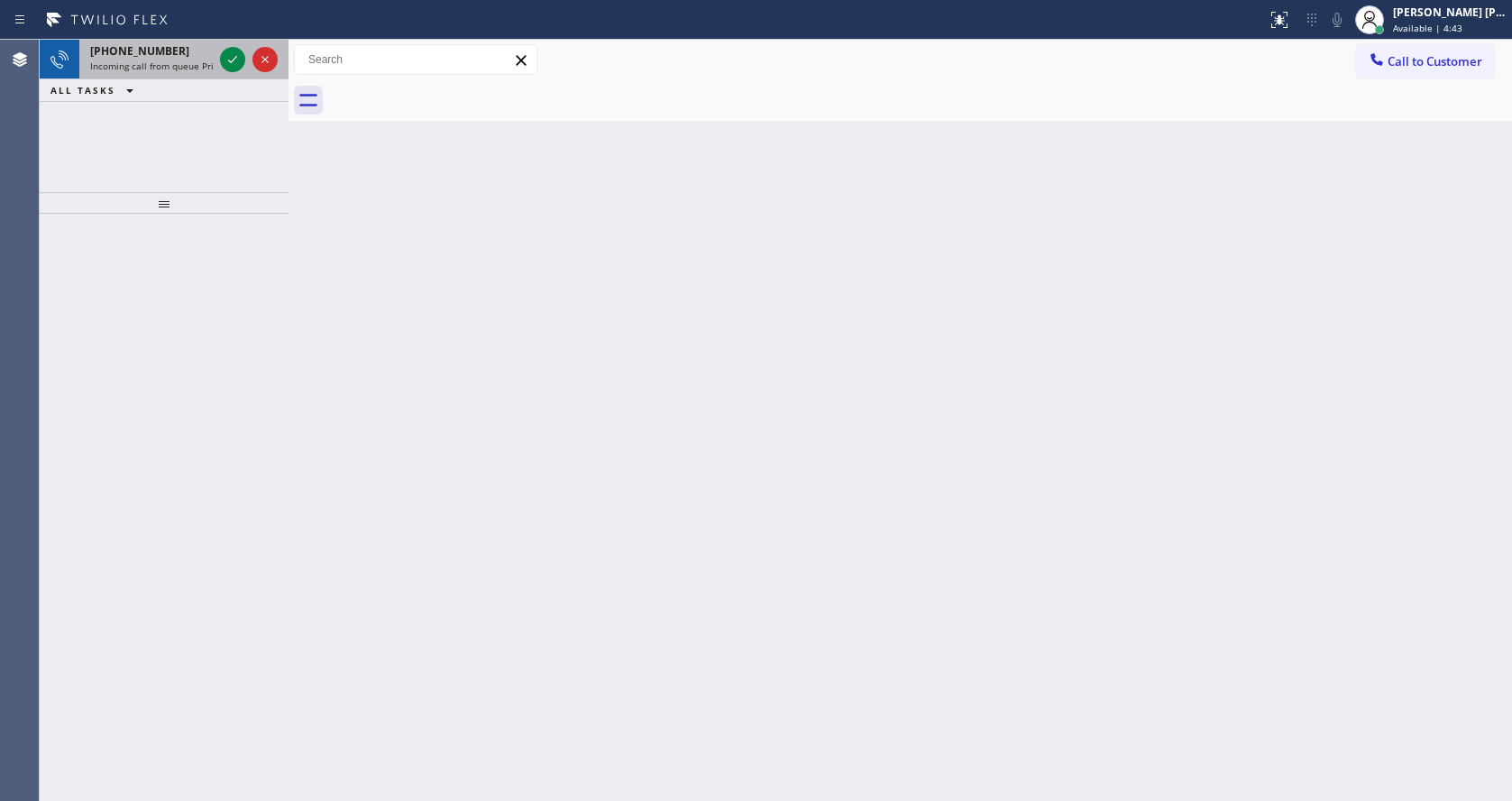
click at [167, 61] on span "Incoming call from queue Primary EL" at bounding box center [169, 65] width 158 height 12
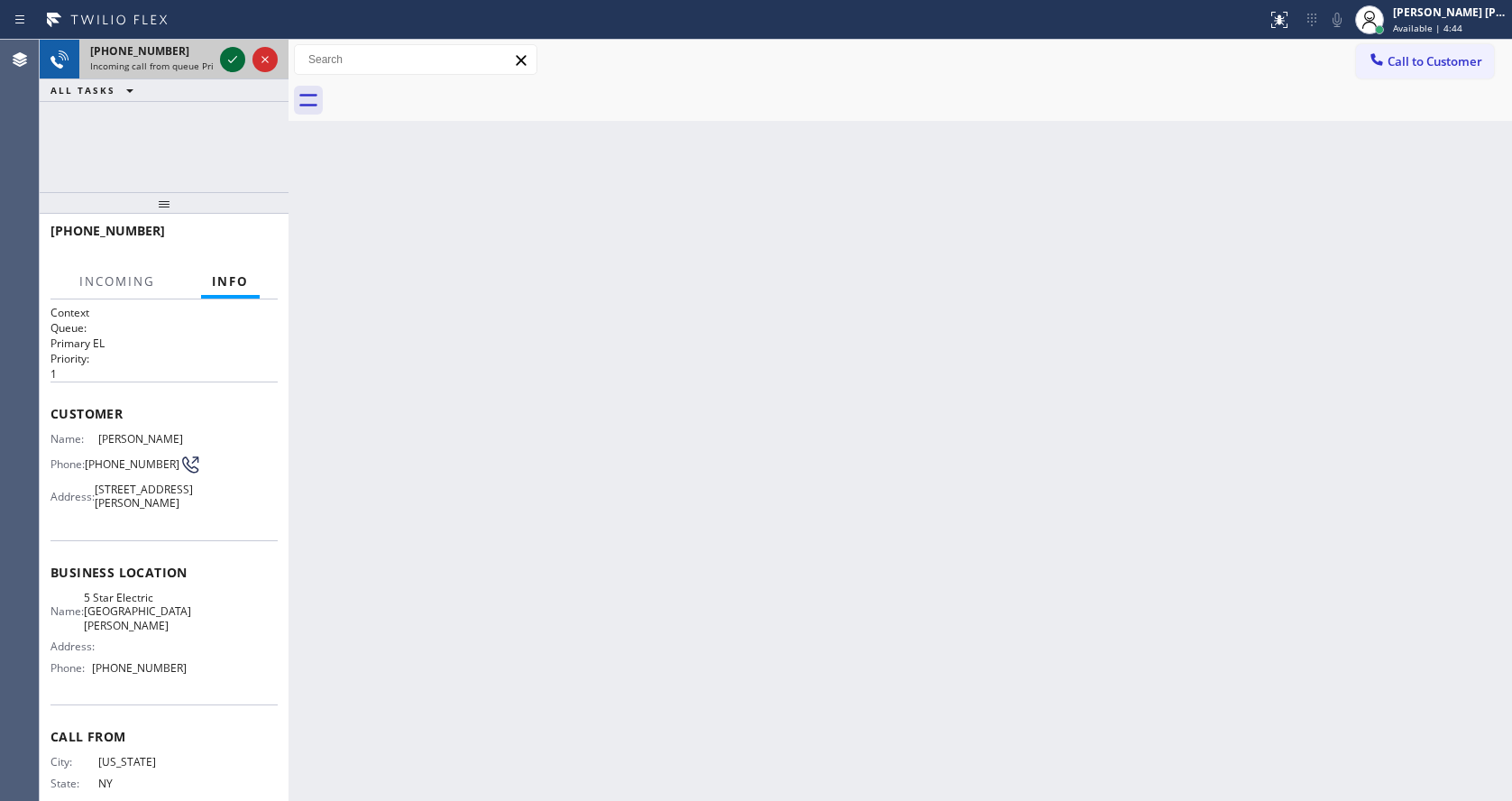
click at [223, 59] on icon at bounding box center [232, 59] width 22 height 22
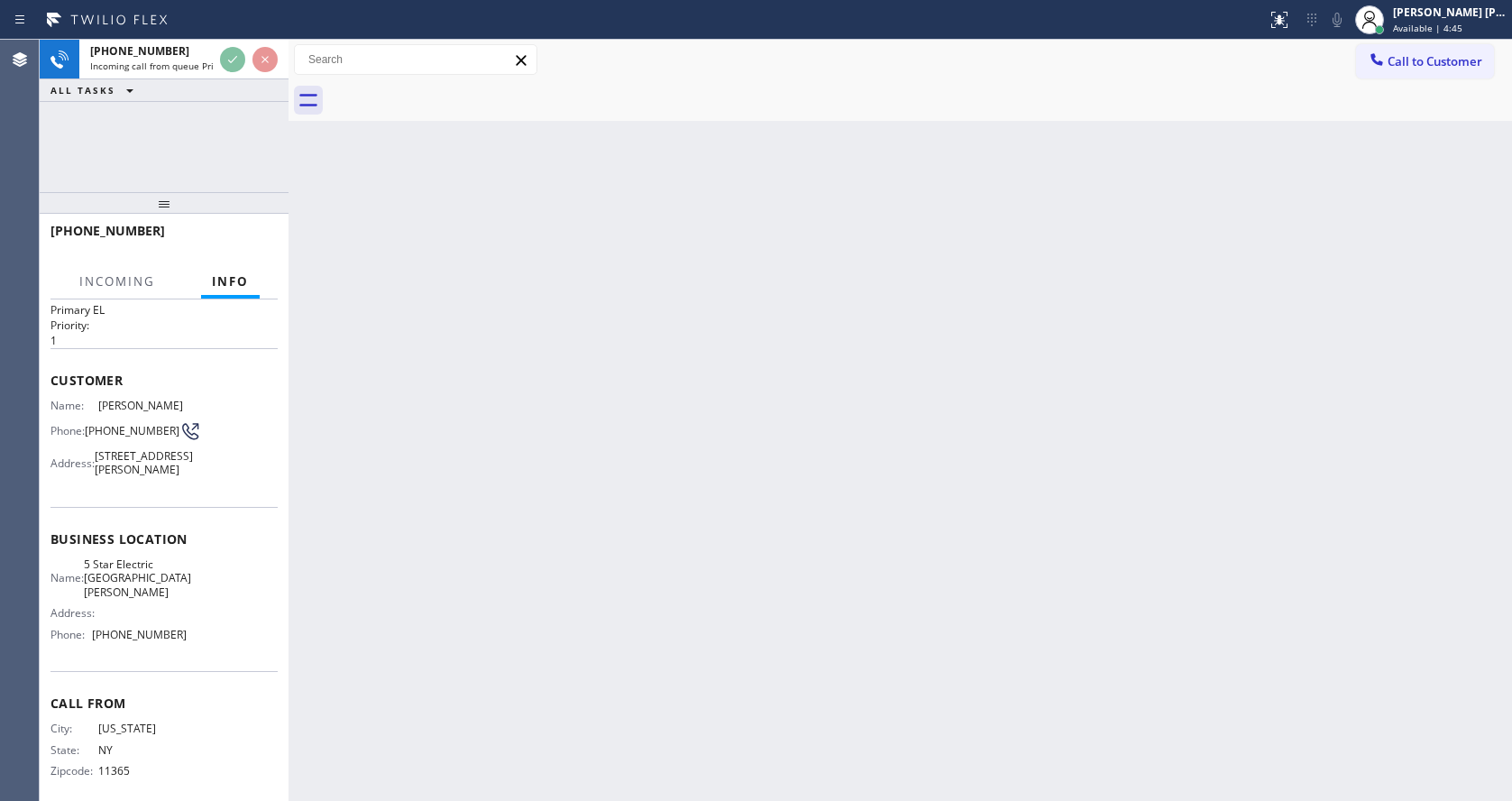
scroll to position [66, 0]
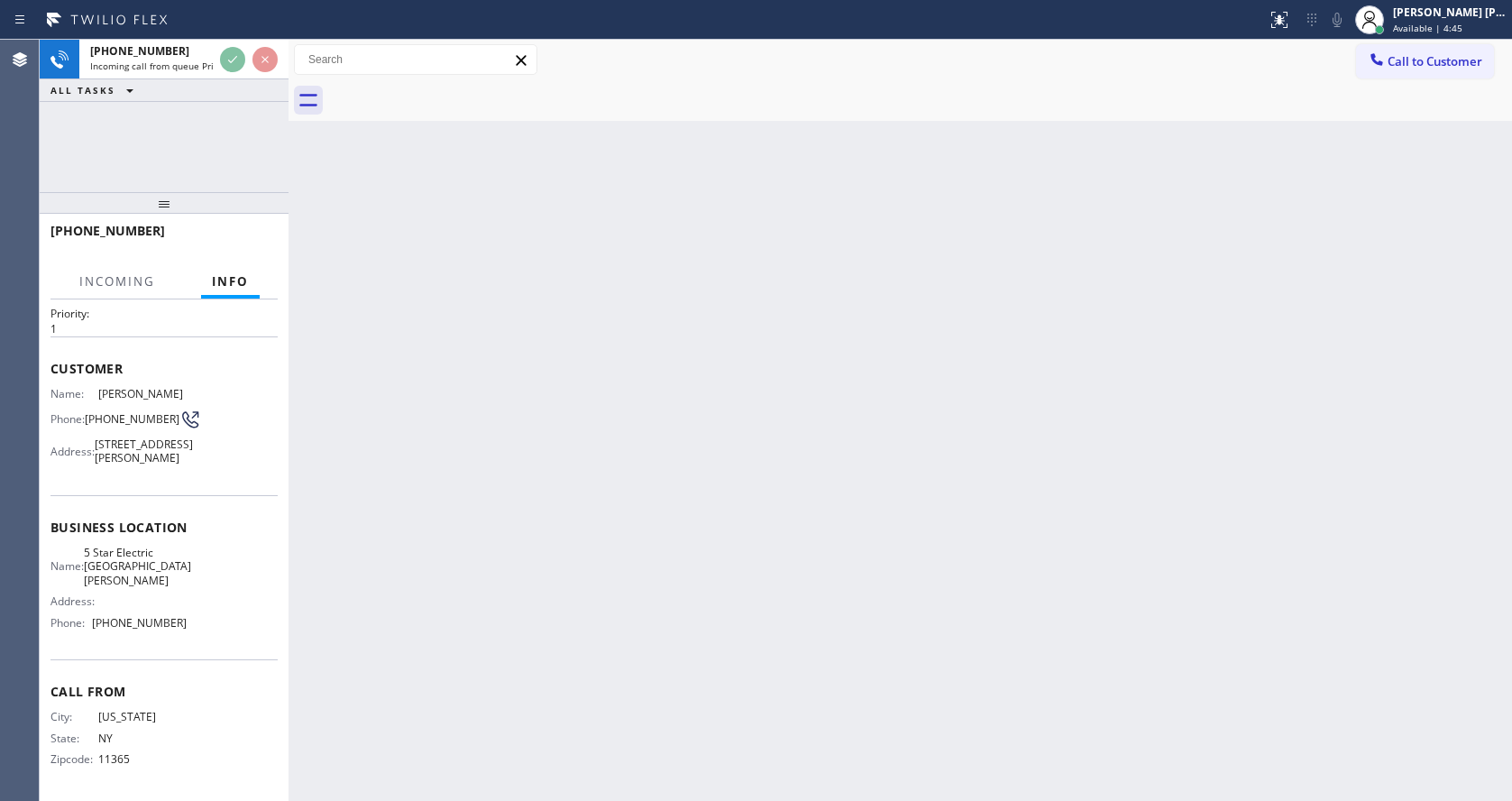
click at [748, 548] on div "Back to Dashboard Change Sender ID Customers Technicians Select a contact Outbo…" at bounding box center [900, 419] width 1223 height 761
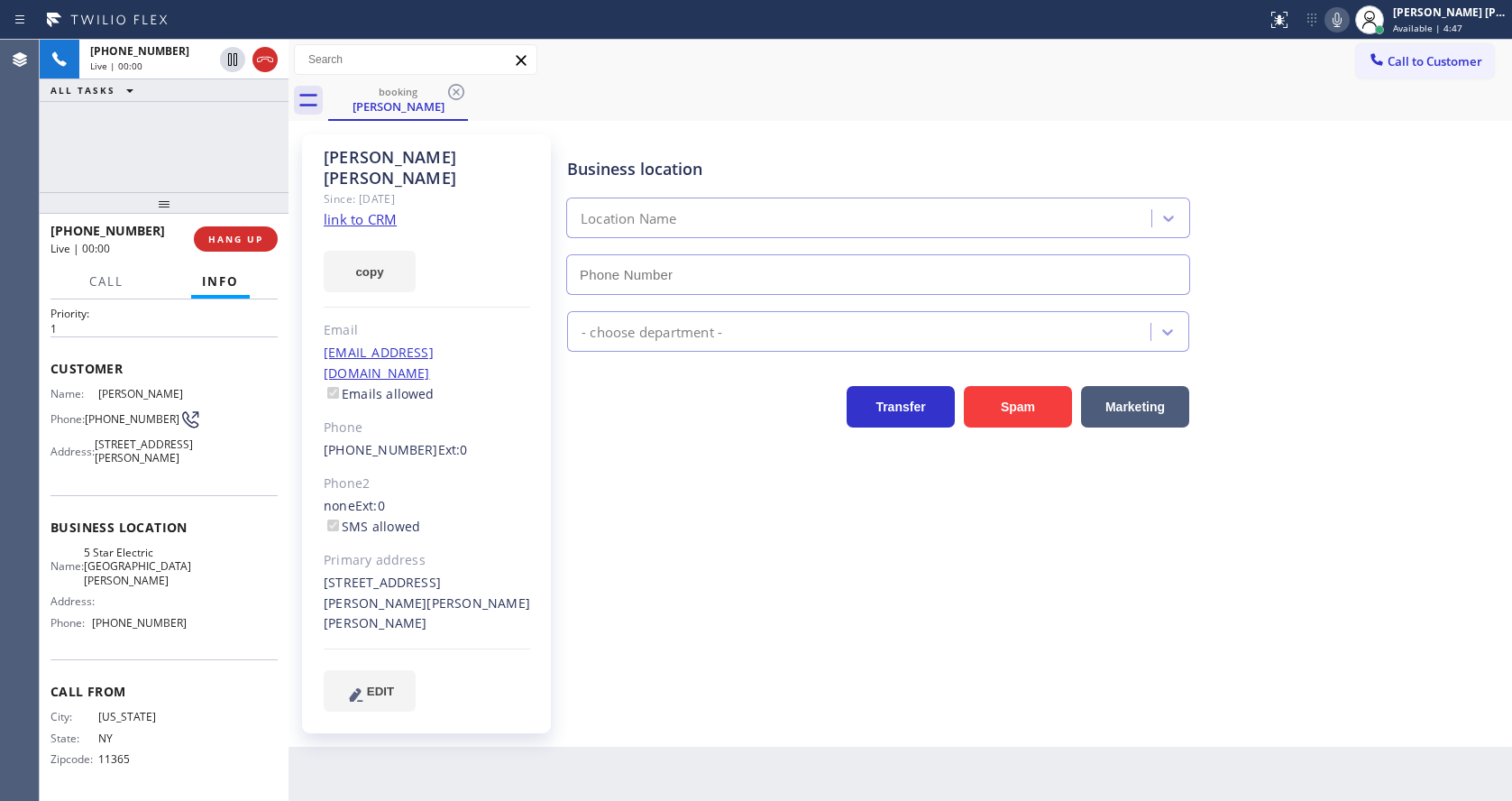
type input "[PHONE_NUMBER]"
click at [209, 138] on div "[PHONE_NUMBER] Live | 00:06 ALL TASKS ALL TASKS ACTIVE TASKS TASKS IN WRAP UP" at bounding box center [163, 115] width 248 height 153
click at [373, 210] on link "link to CRM" at bounding box center [361, 219] width 73 height 18
click at [687, 671] on div "Business location 5 Star Electric [GEOGRAPHIC_DATA][PERSON_NAME] [PHONE_NUMBER]…" at bounding box center [1035, 440] width 943 height 603
click at [665, 625] on div "Business location 5 Star Electric [GEOGRAPHIC_DATA][PERSON_NAME] [PHONE_NUMBER]…" at bounding box center [1035, 422] width 943 height 567
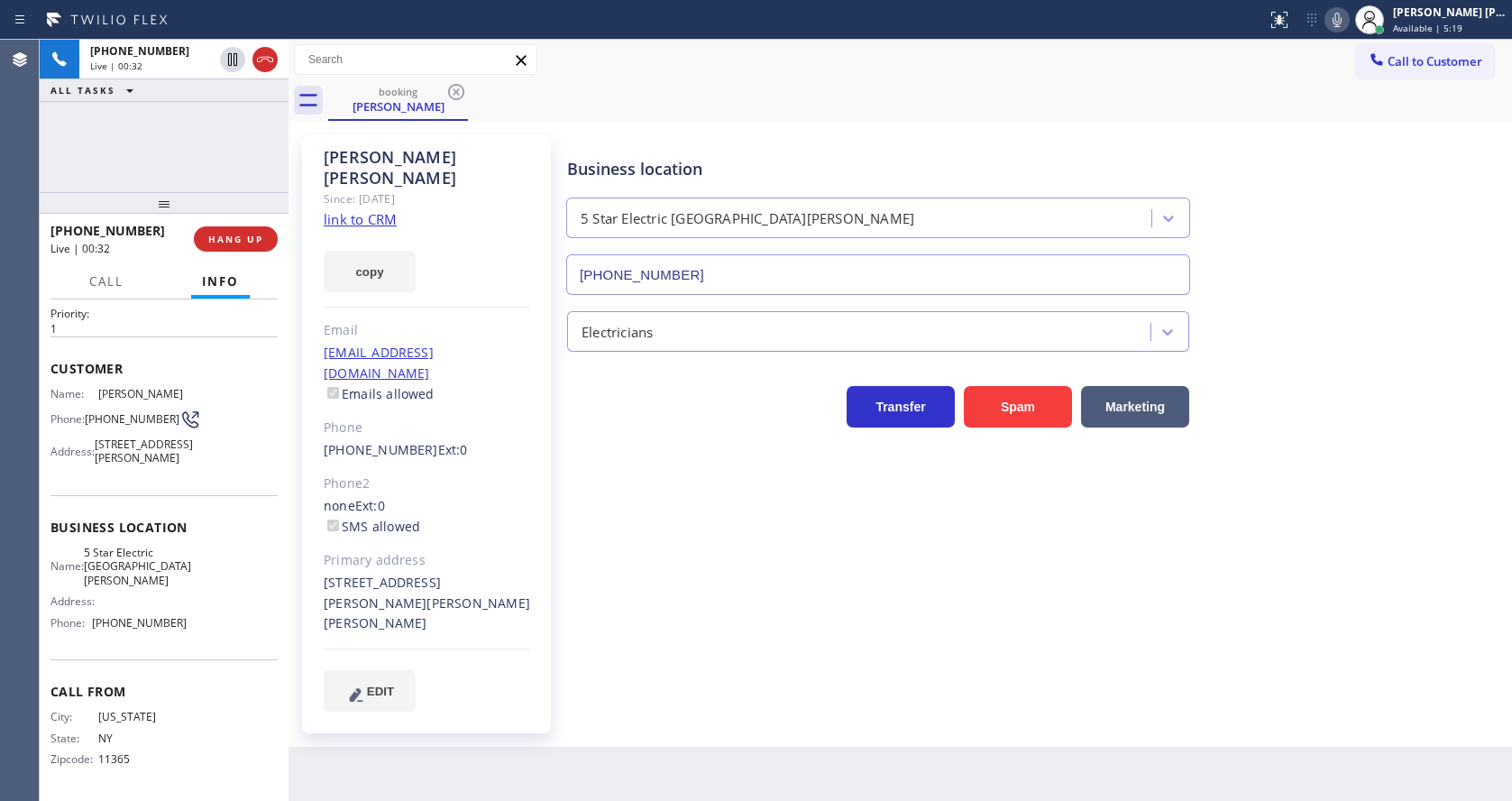
drag, startPoint x: 625, startPoint y: 697, endPoint x: 740, endPoint y: 648, distance: 125.0
click at [625, 697] on div "Back to Dashboard Change Sender ID Customers Technicians Select a contact Outbo…" at bounding box center [900, 419] width 1223 height 761
click at [1338, 30] on icon at bounding box center [1337, 19] width 22 height 22
click at [1340, 28] on icon at bounding box center [1337, 19] width 22 height 22
click at [1342, 179] on div "Business location 5 Star Electric [GEOGRAPHIC_DATA][PERSON_NAME] [PHONE_NUMBER]" at bounding box center [1035, 213] width 943 height 163
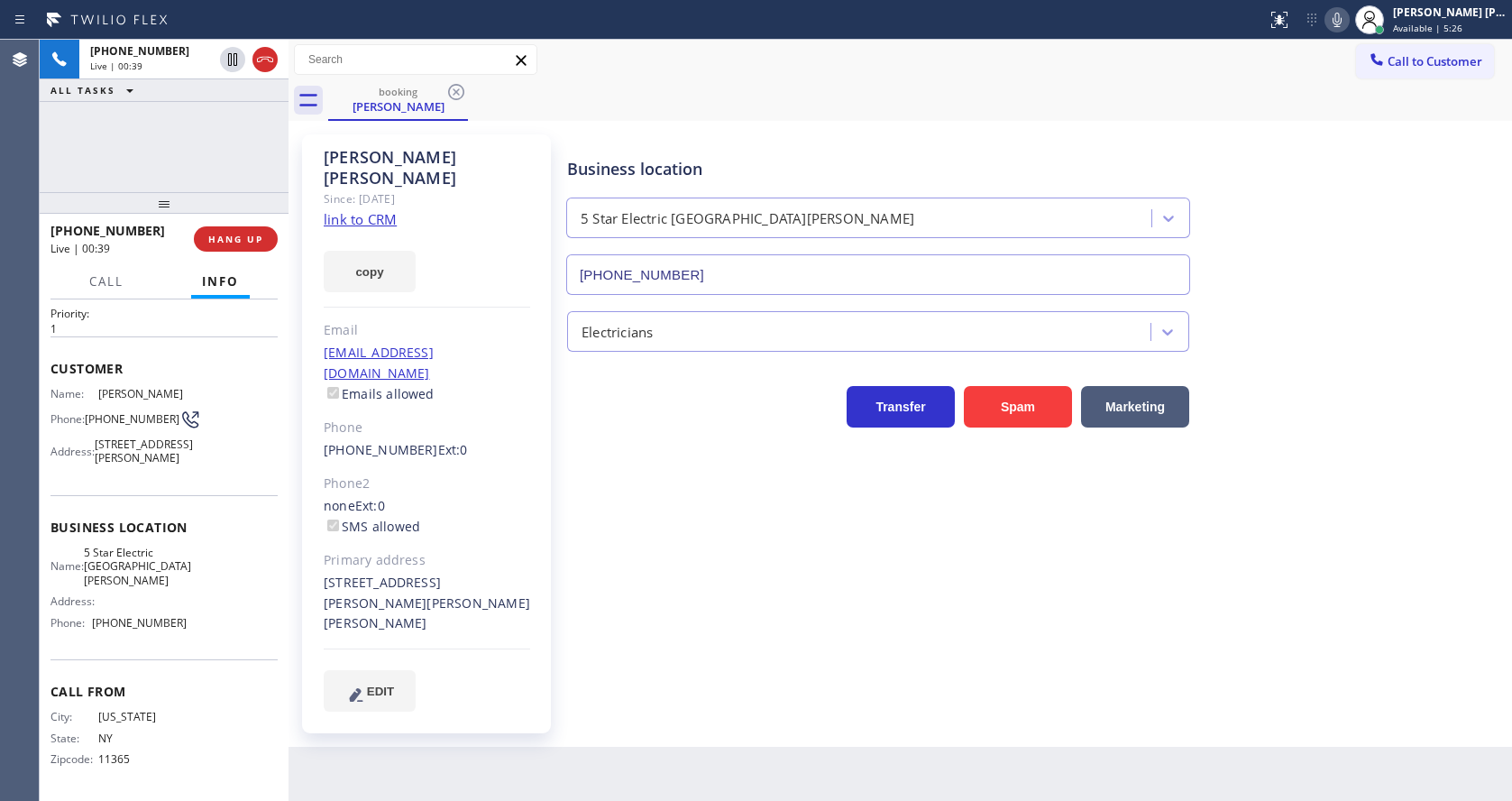
click at [682, 633] on div "Business location 5 Star Electric [GEOGRAPHIC_DATA][PERSON_NAME] [PHONE_NUMBER]…" at bounding box center [1035, 422] width 943 height 567
click at [1362, 285] on div "Business location 5 Star Electric [GEOGRAPHIC_DATA][PERSON_NAME] [PHONE_NUMBER]" at bounding box center [1035, 213] width 943 height 163
click at [1344, 20] on icon at bounding box center [1337, 19] width 22 height 22
click at [235, 56] on icon at bounding box center [232, 59] width 22 height 22
click at [788, 642] on div "Business location 5 Star Electric [GEOGRAPHIC_DATA][PERSON_NAME] [PHONE_NUMBER]…" at bounding box center [1035, 422] width 943 height 567
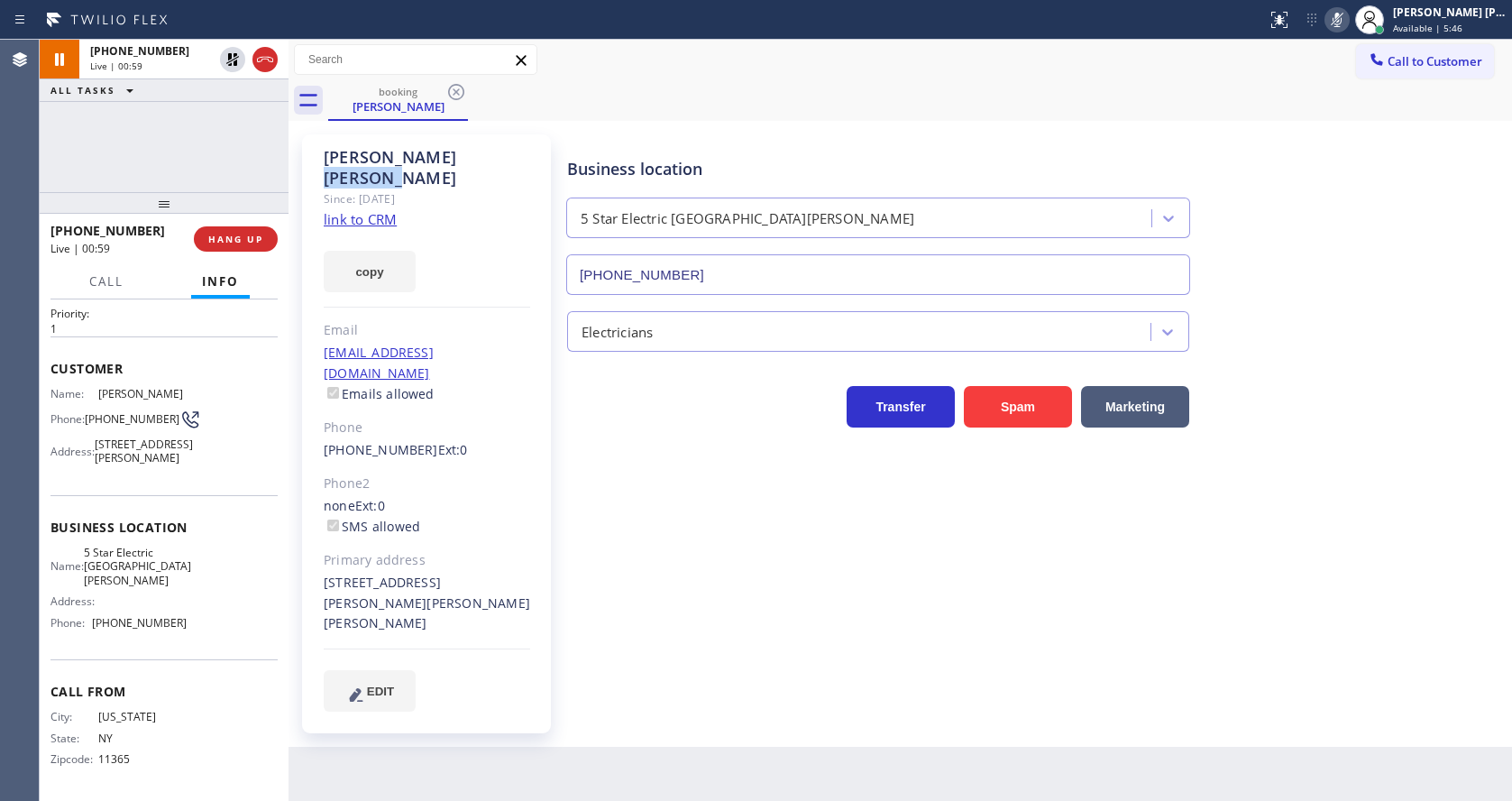
drag, startPoint x: 444, startPoint y: 160, endPoint x: 367, endPoint y: 157, distance: 77.1
click at [367, 157] on div "[PERSON_NAME]" at bounding box center [427, 167] width 206 height 41
copy div "[PERSON_NAME]"
click at [611, 747] on div "Back to Dashboard Change Sender ID Customers Technicians Select a contact Outbo…" at bounding box center [900, 419] width 1223 height 761
click at [714, 702] on div "Back to Dashboard Change Sender ID Customers Technicians Select a contact Outbo…" at bounding box center [900, 419] width 1223 height 761
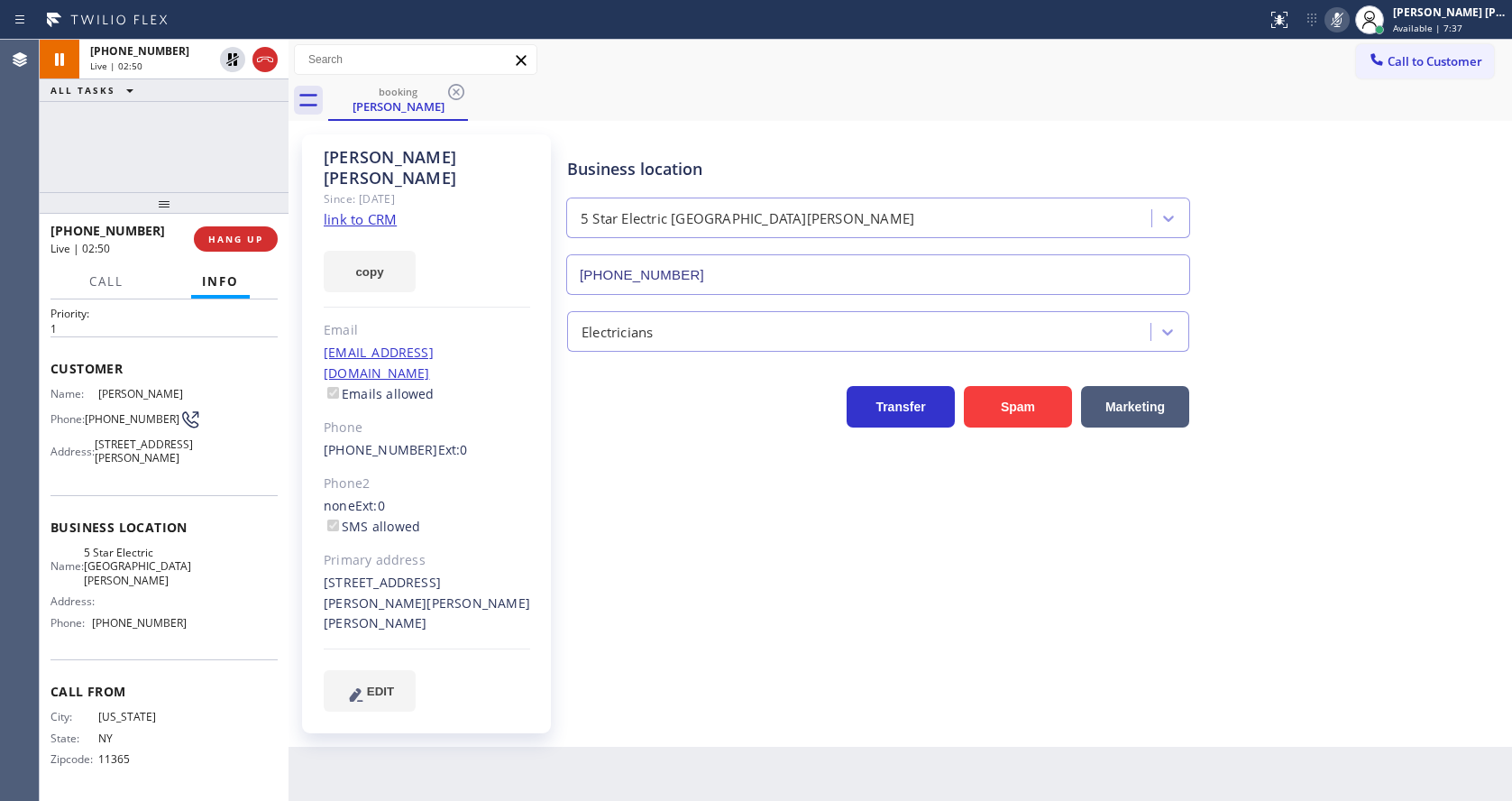
click at [1009, 601] on div "Business location 5 Star Electric [GEOGRAPHIC_DATA][PERSON_NAME] [PHONE_NUMBER]…" at bounding box center [1035, 422] width 943 height 567
click at [229, 55] on icon at bounding box center [232, 59] width 12 height 12
click at [1347, 18] on icon at bounding box center [1337, 19] width 22 height 22
click at [1349, 113] on div "booking [PERSON_NAME]" at bounding box center [919, 101] width 1183 height 40
click at [588, 561] on div "Business location 5 Star Electric [GEOGRAPHIC_DATA][PERSON_NAME] [PHONE_NUMBER]…" at bounding box center [1035, 422] width 943 height 567
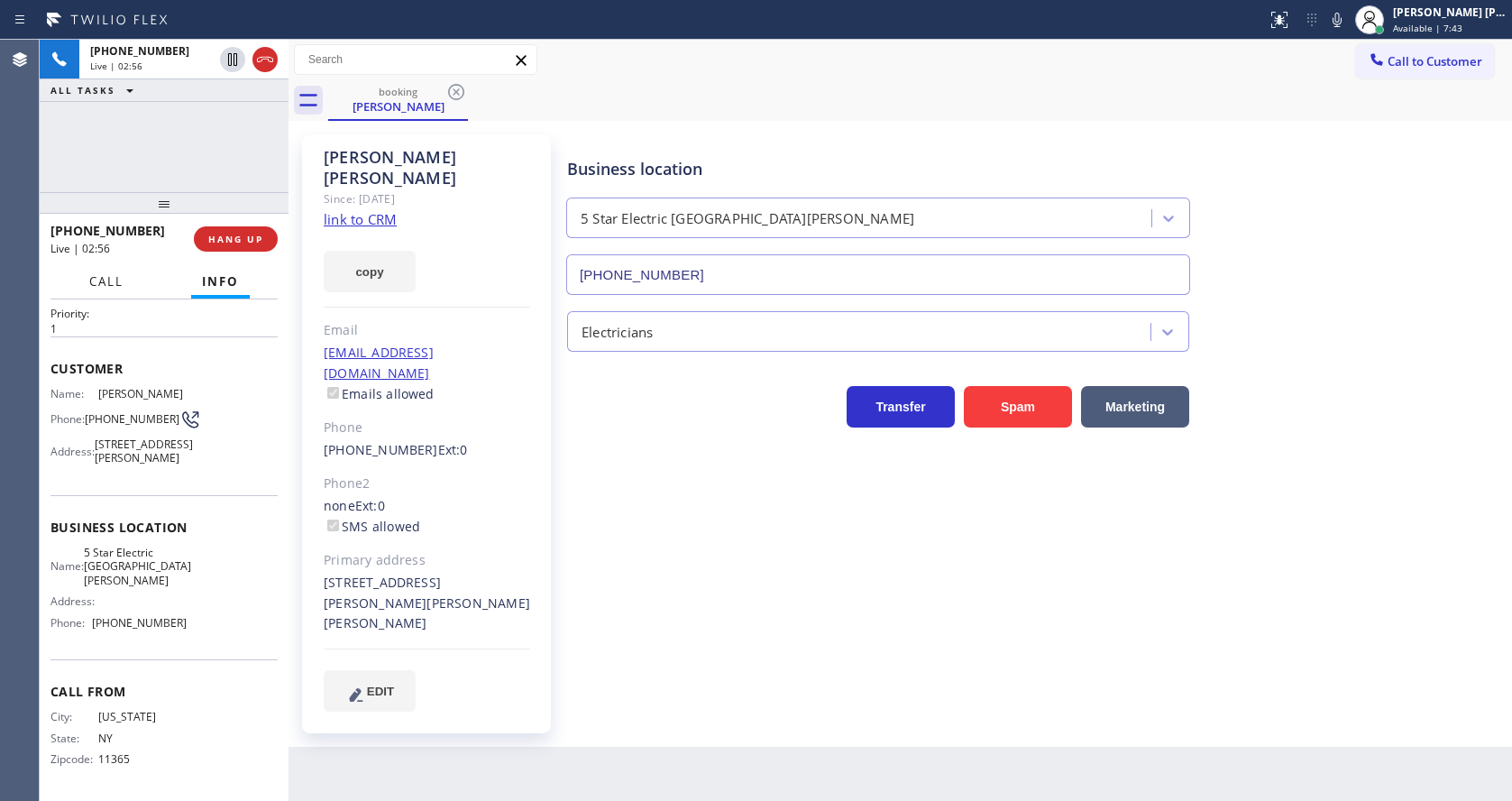
click at [105, 294] on button "Call" at bounding box center [106, 281] width 56 height 35
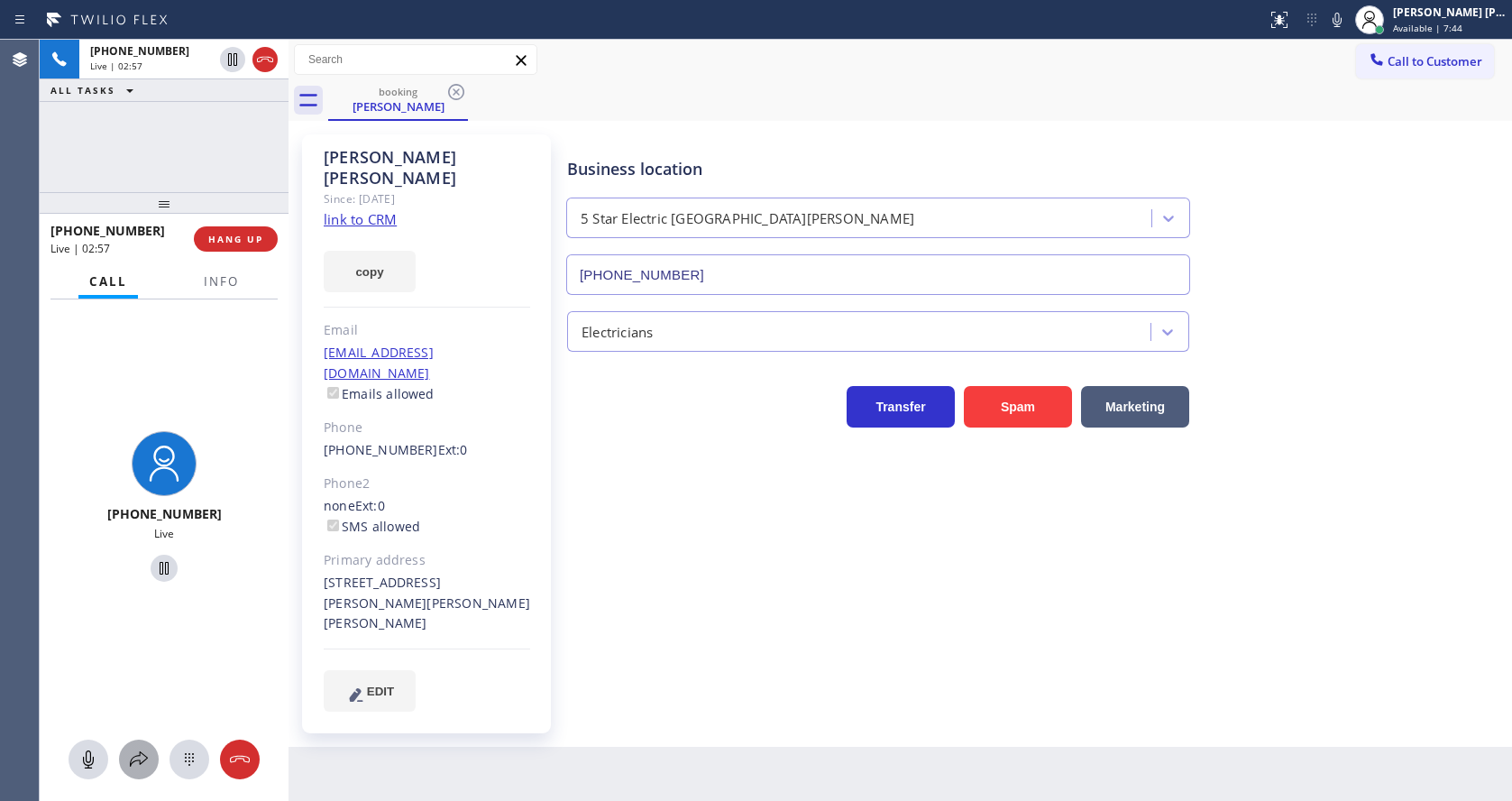
click at [142, 755] on icon at bounding box center [138, 759] width 22 height 22
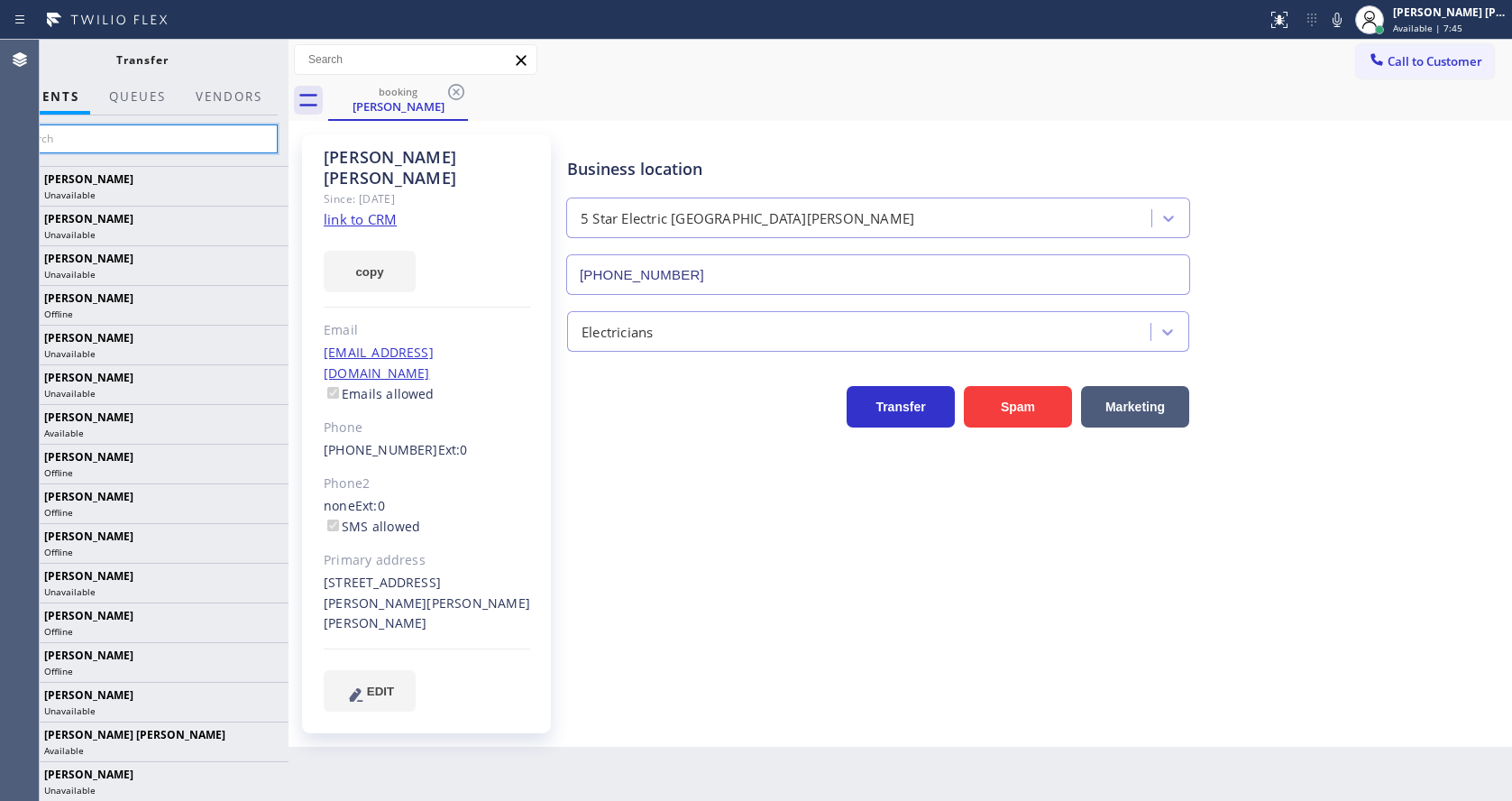
click at [163, 141] on input "text" at bounding box center [142, 139] width 271 height 29
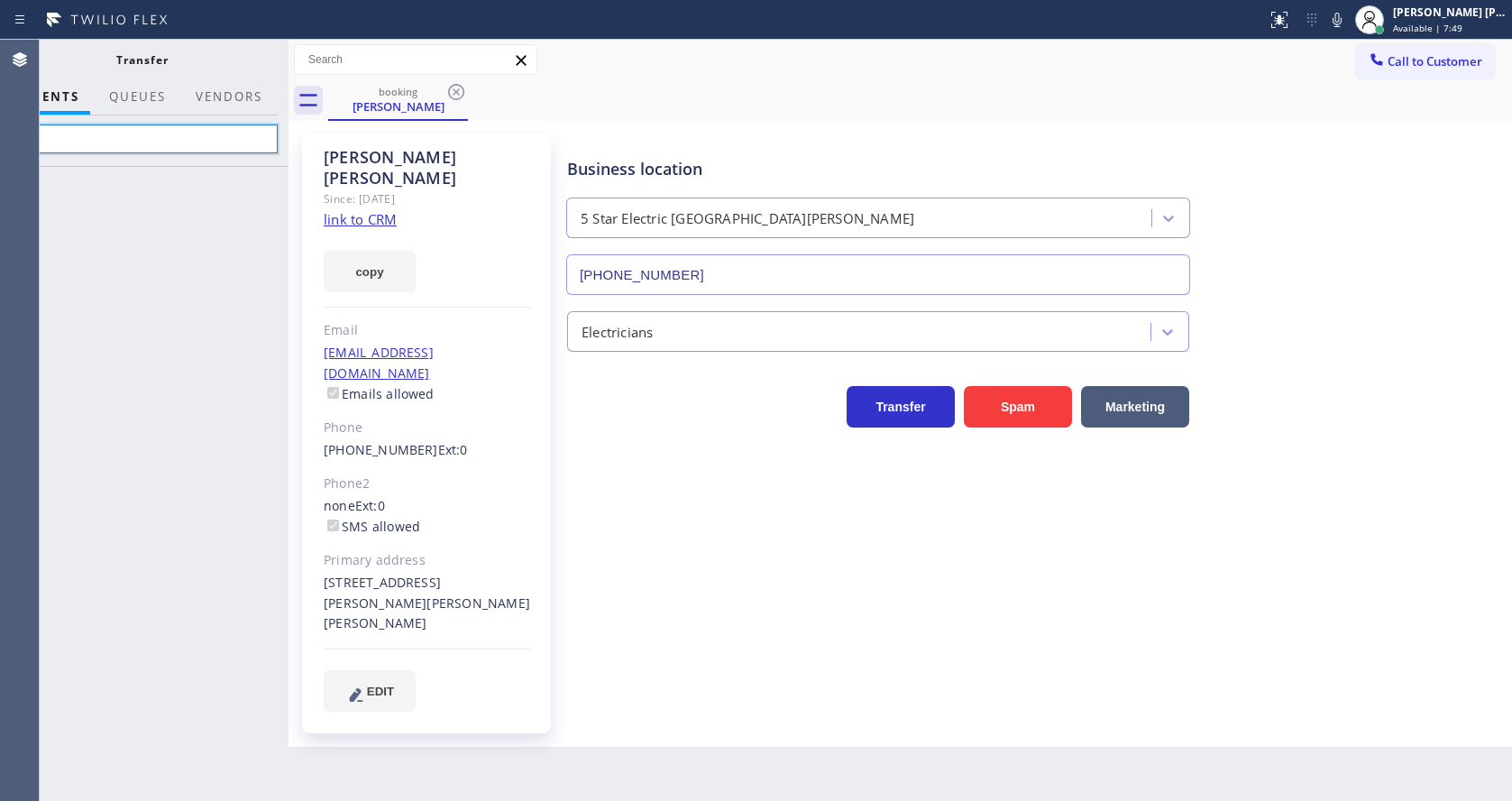
type input "c"
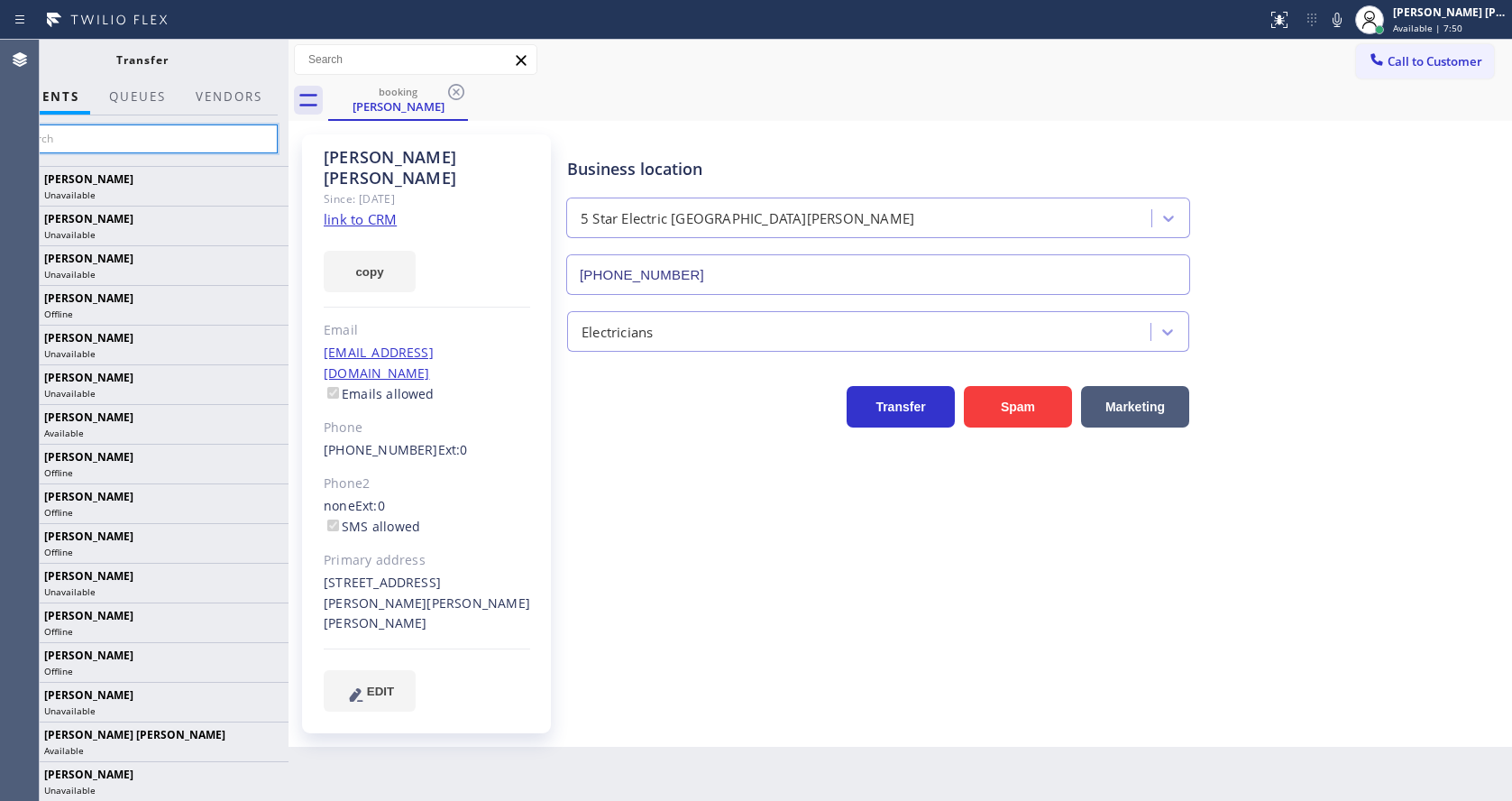
type input "c"
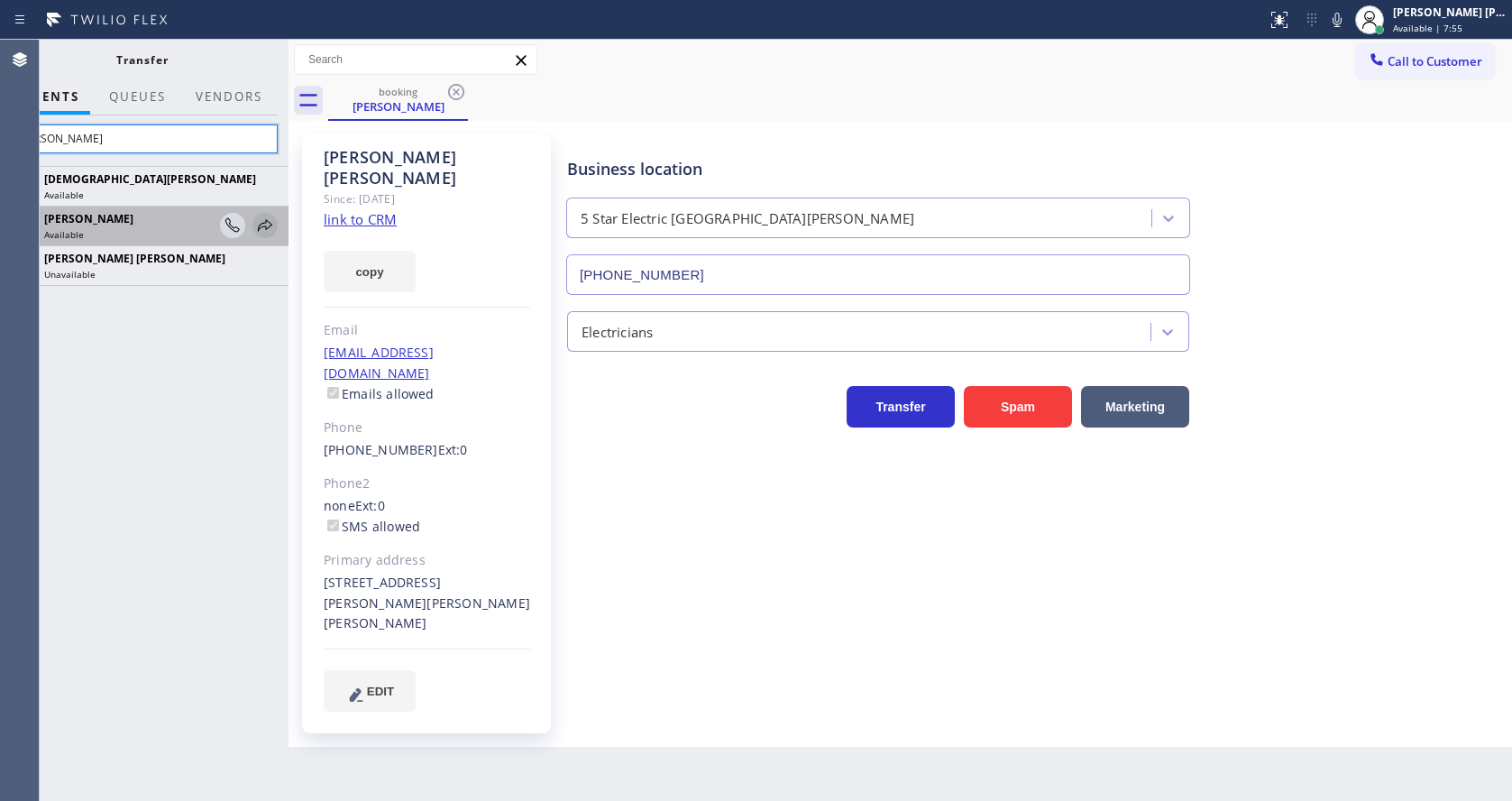
type input "[PERSON_NAME]"
click at [259, 224] on icon at bounding box center [265, 225] width 22 height 22
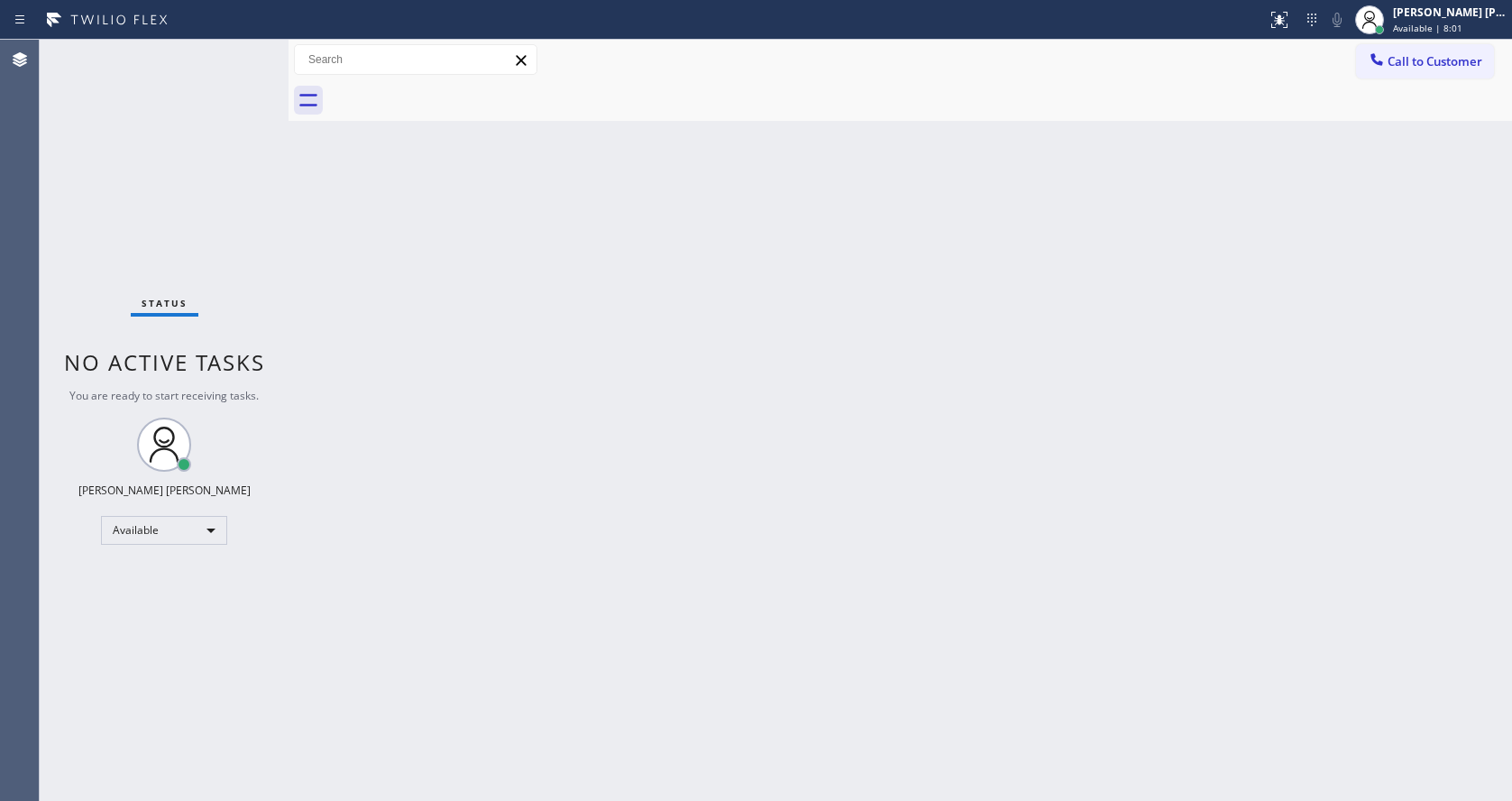
click at [366, 312] on div "Back to Dashboard Change Sender ID Customers Technicians Select a contact Outbo…" at bounding box center [900, 419] width 1223 height 761
drag, startPoint x: 347, startPoint y: 90, endPoint x: 312, endPoint y: 84, distance: 35.5
click at [347, 90] on div at bounding box center [919, 101] width 1183 height 40
click at [246, 51] on div "Status No active tasks You are ready to start receiving tasks. [PERSON_NAME] [P…" at bounding box center [163, 419] width 248 height 761
click at [245, 45] on div "Status No active tasks You are ready to start receiving tasks. [PERSON_NAME] [P…" at bounding box center [163, 419] width 248 height 761
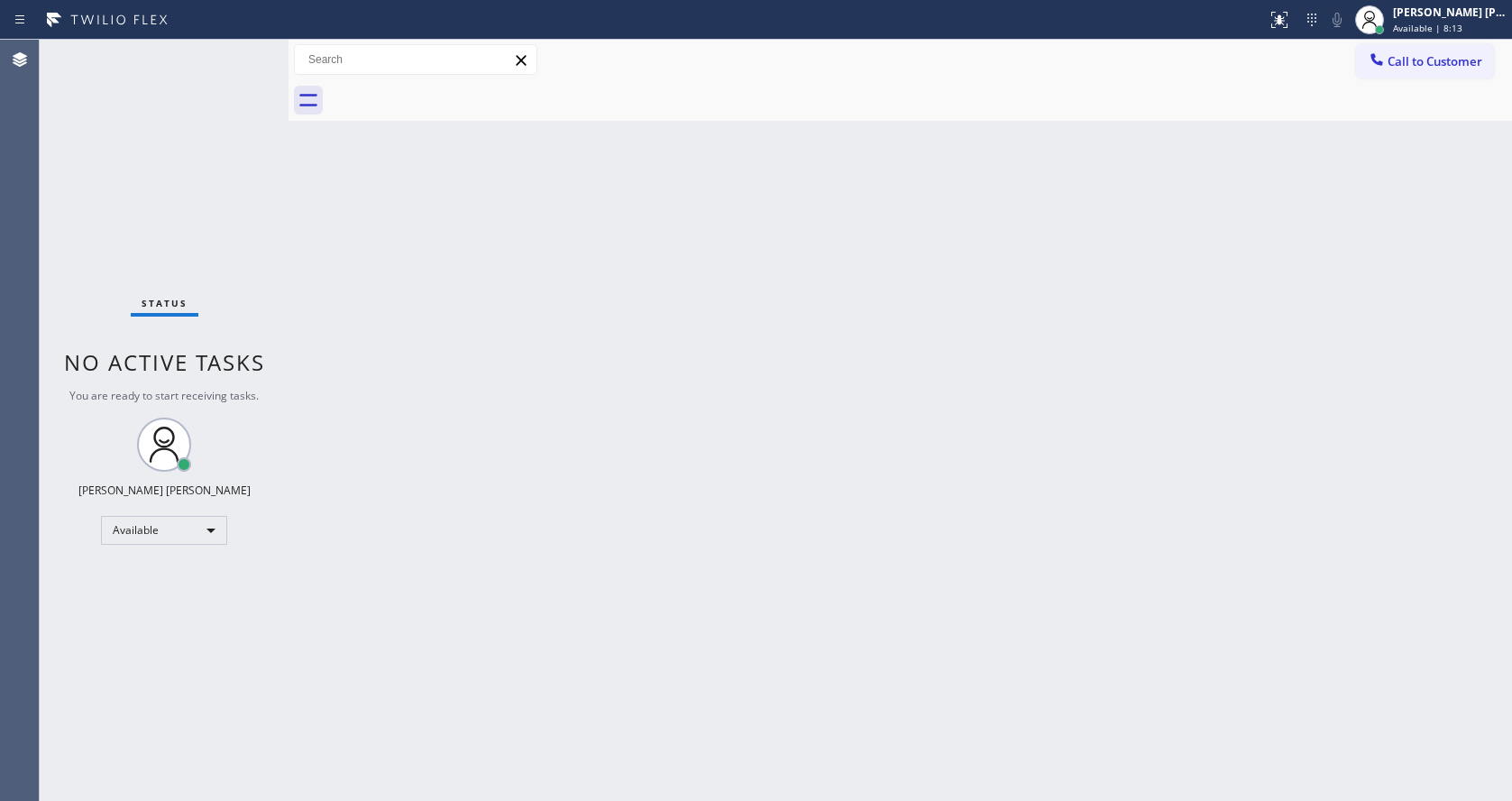
click at [248, 46] on div "Status No active tasks You are ready to start receiving tasks. [PERSON_NAME] [P…" at bounding box center [163, 419] width 248 height 761
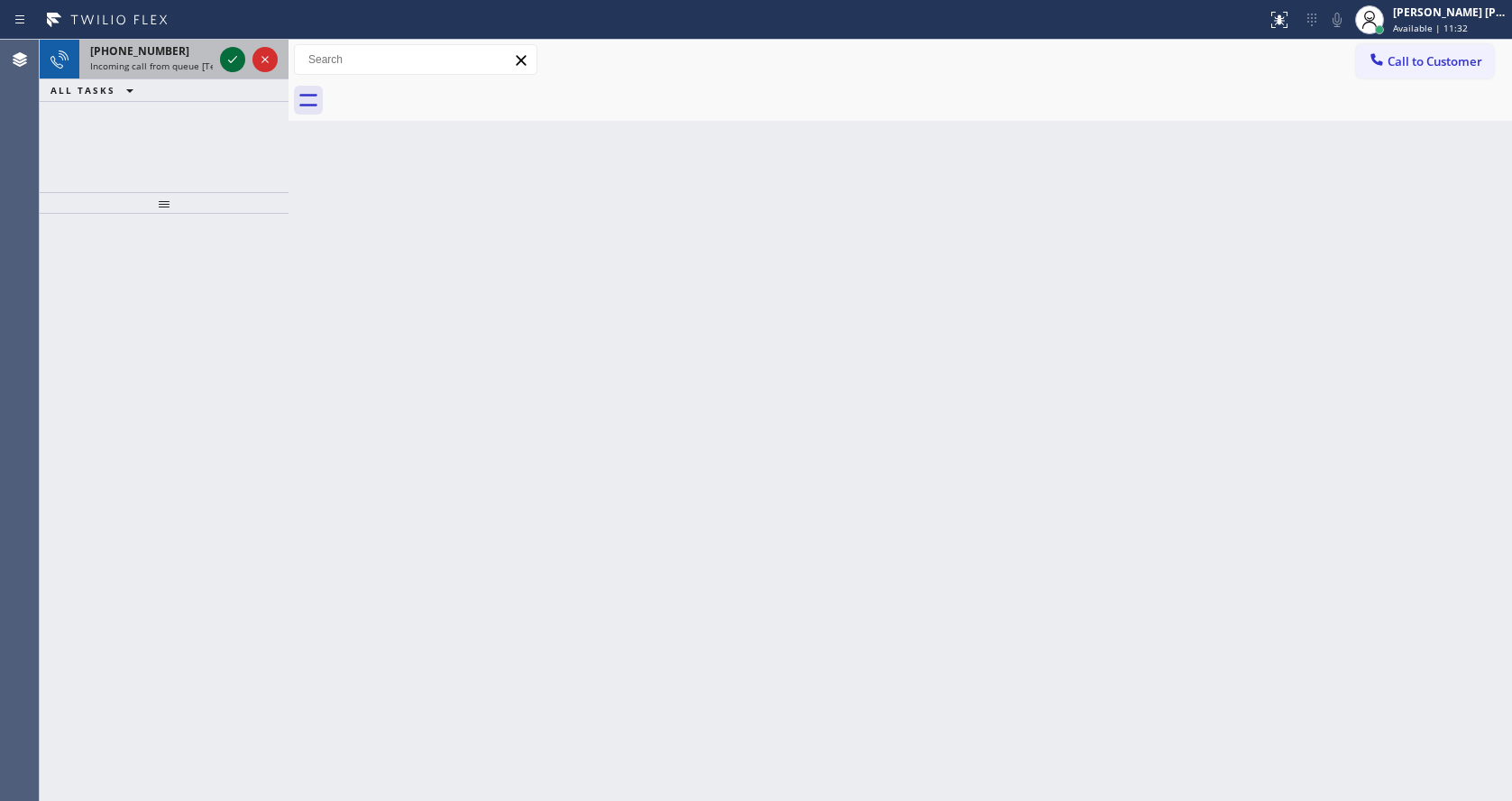
click at [232, 53] on icon at bounding box center [232, 59] width 22 height 22
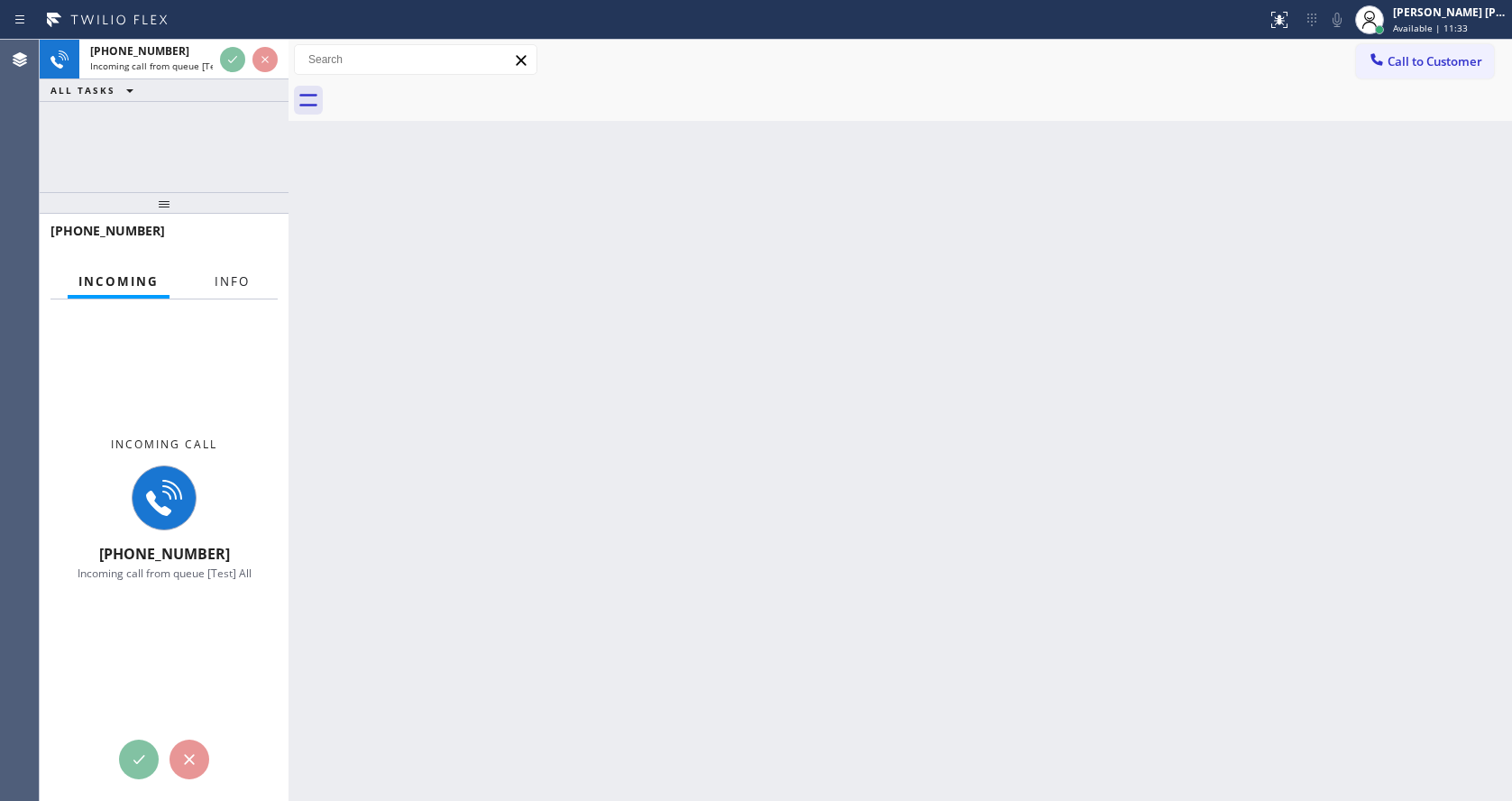
click at [221, 281] on span "Info" at bounding box center [232, 281] width 35 height 16
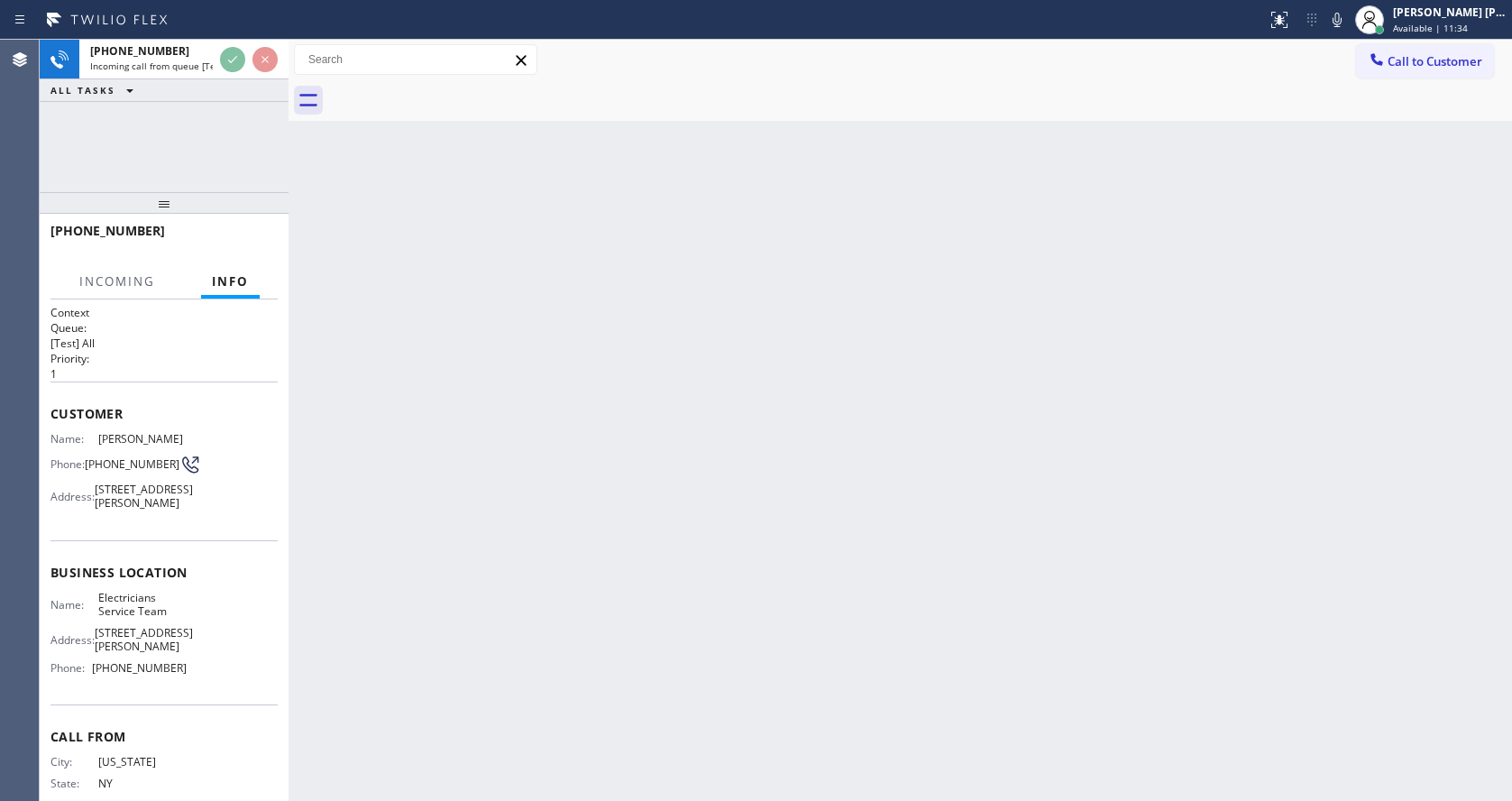
click at [760, 346] on div "Back to Dashboard Change Sender ID Customers Technicians Select a contact Outbo…" at bounding box center [900, 419] width 1223 height 761
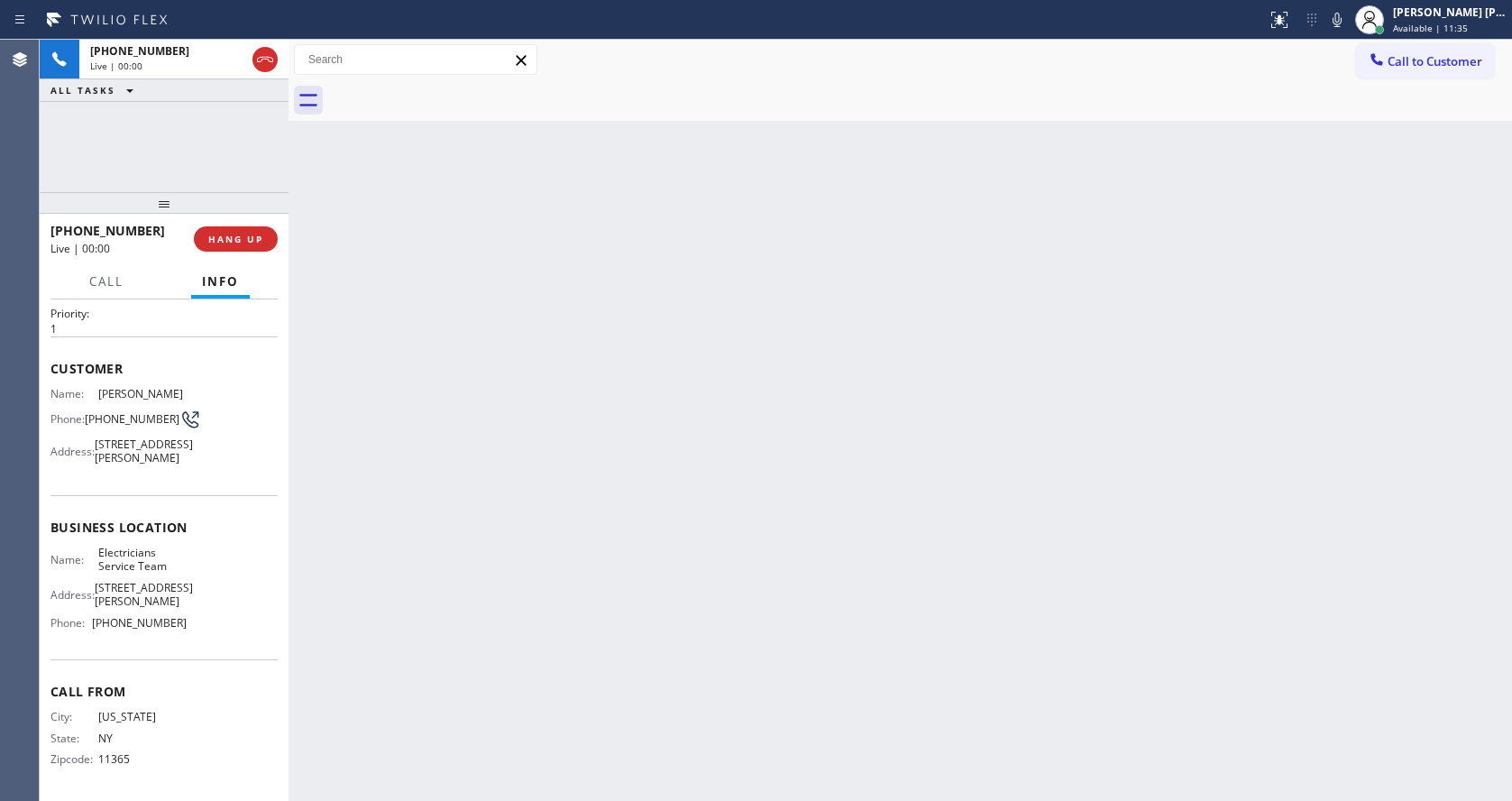
click at [737, 585] on div "Back to Dashboard Change Sender ID Customers Technicians Select a contact Outbo…" at bounding box center [900, 419] width 1223 height 761
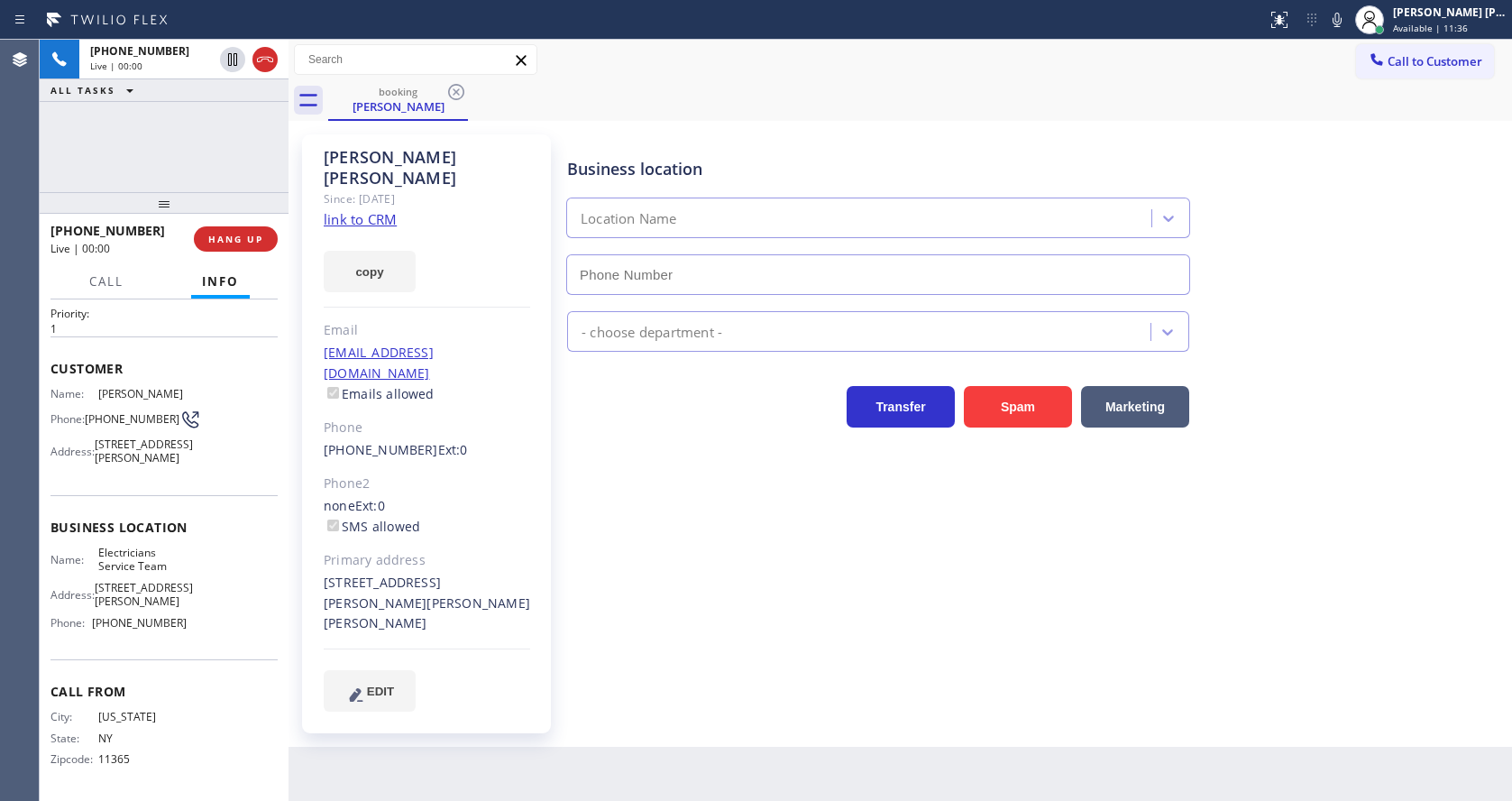
type input "[PHONE_NUMBER]"
click at [720, 566] on div "Business location Electricians Service Team [PHONE_NUMBER] Electricians Transfe…" at bounding box center [1035, 422] width 943 height 567
click at [712, 625] on div "Business location Electricians Service Team [PHONE_NUMBER] Electricians Transfe…" at bounding box center [1035, 422] width 943 height 567
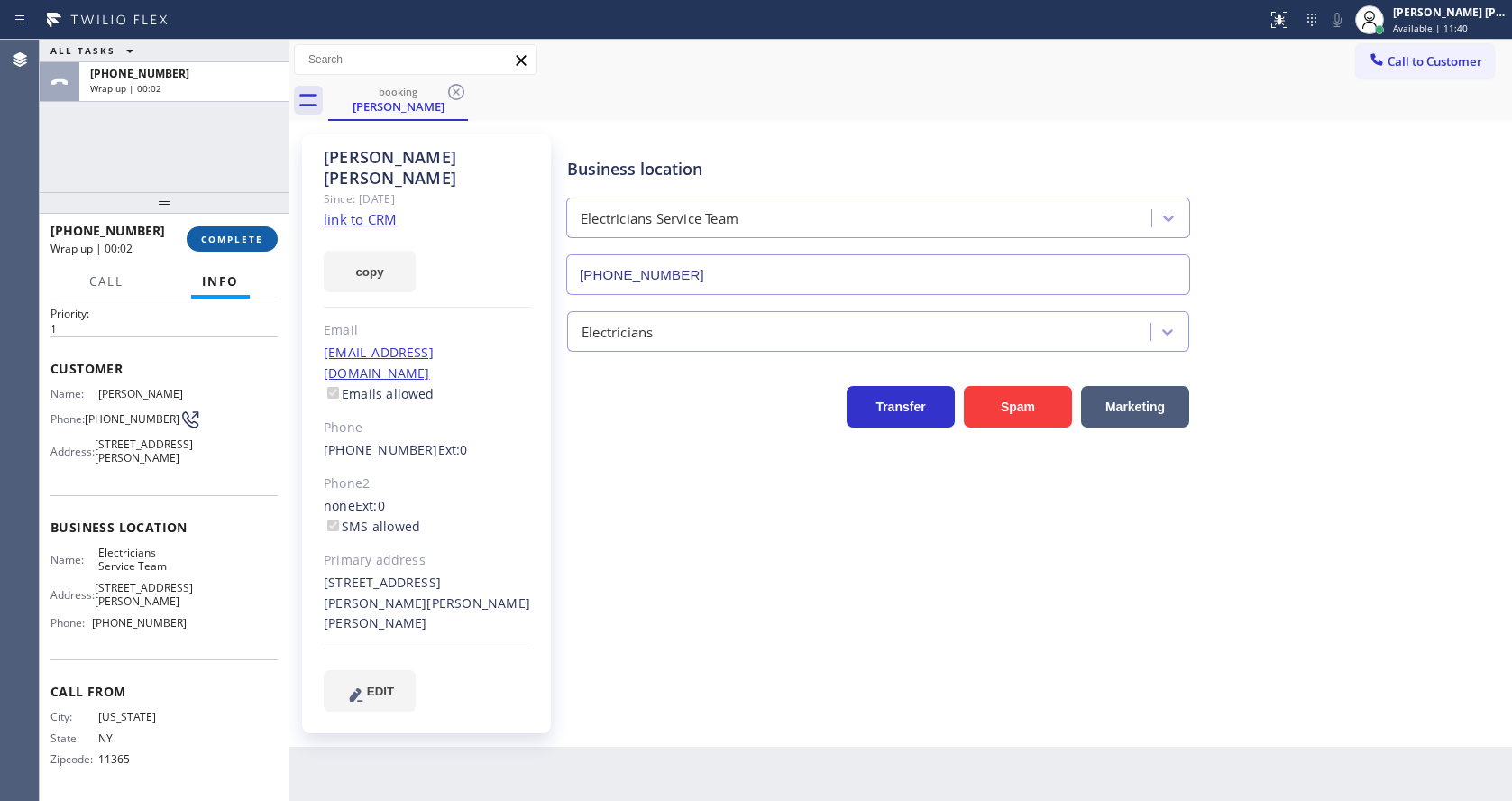
click at [234, 229] on button "COMPLETE" at bounding box center [232, 239] width 91 height 25
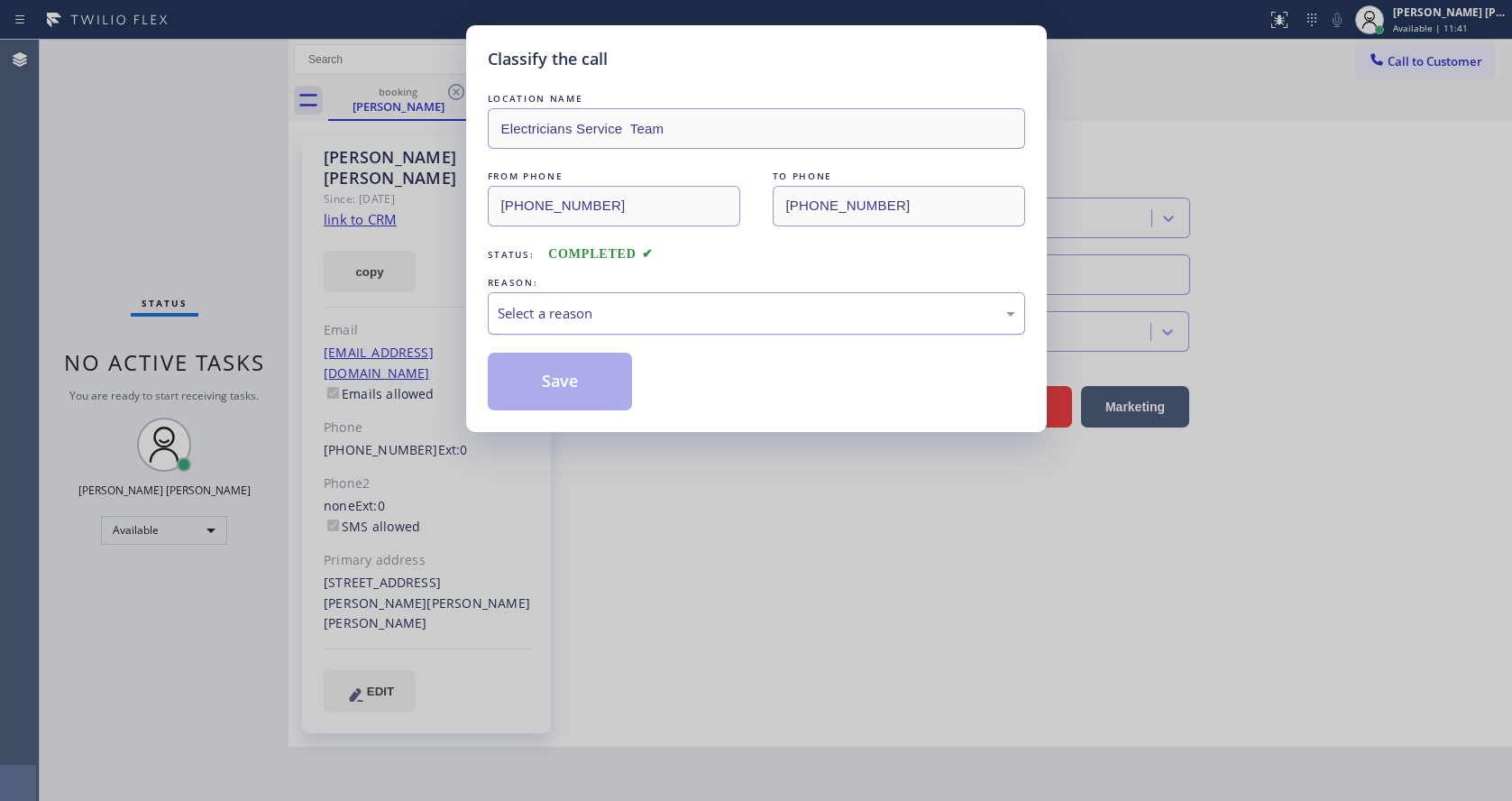
click at [625, 311] on div "Select a reason" at bounding box center [756, 314] width 518 height 21
click at [579, 324] on div "Tech, Unknown/didnt ring" at bounding box center [756, 314] width 537 height 42
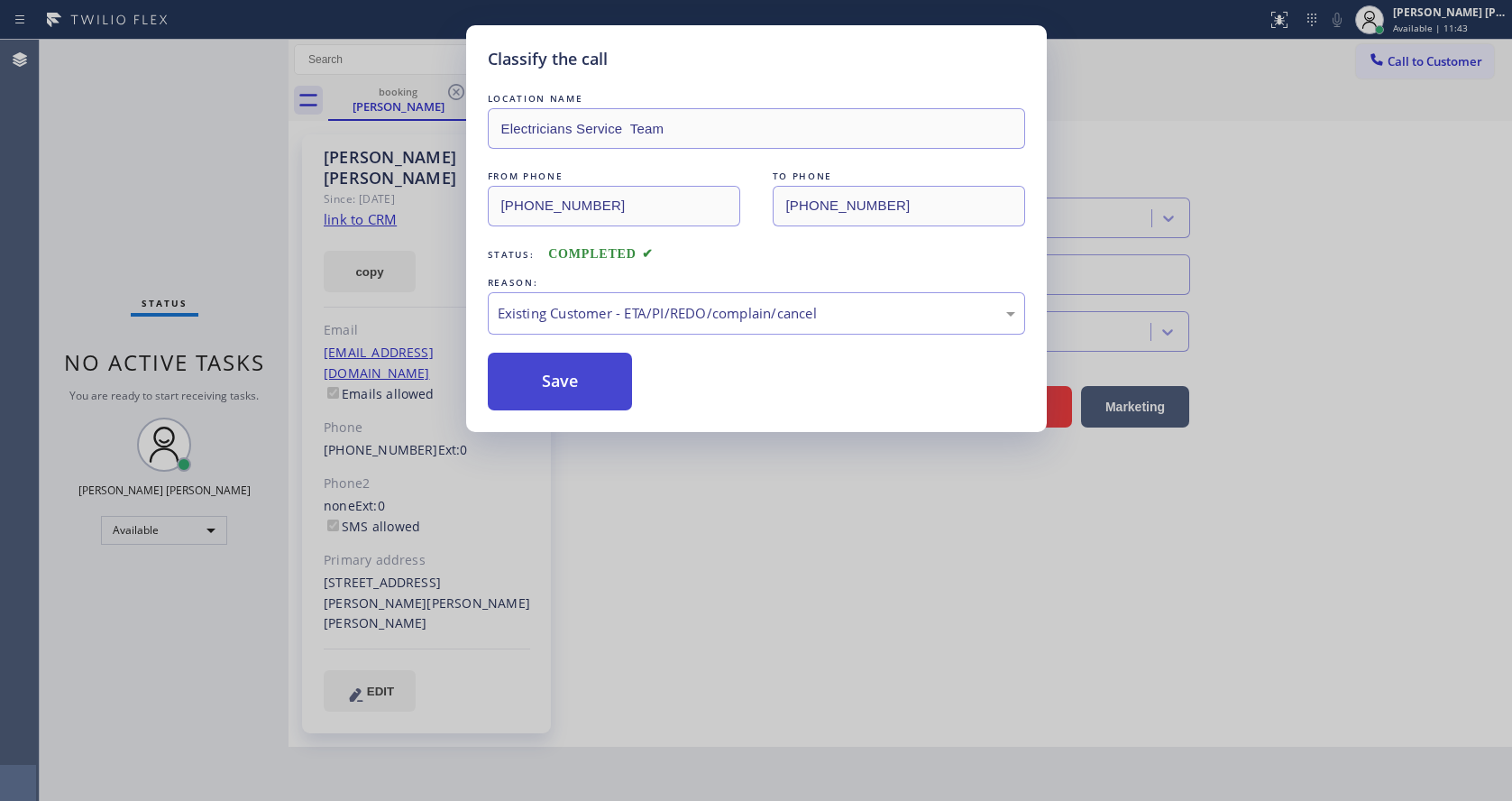
click at [560, 375] on button "Save" at bounding box center [560, 382] width 145 height 58
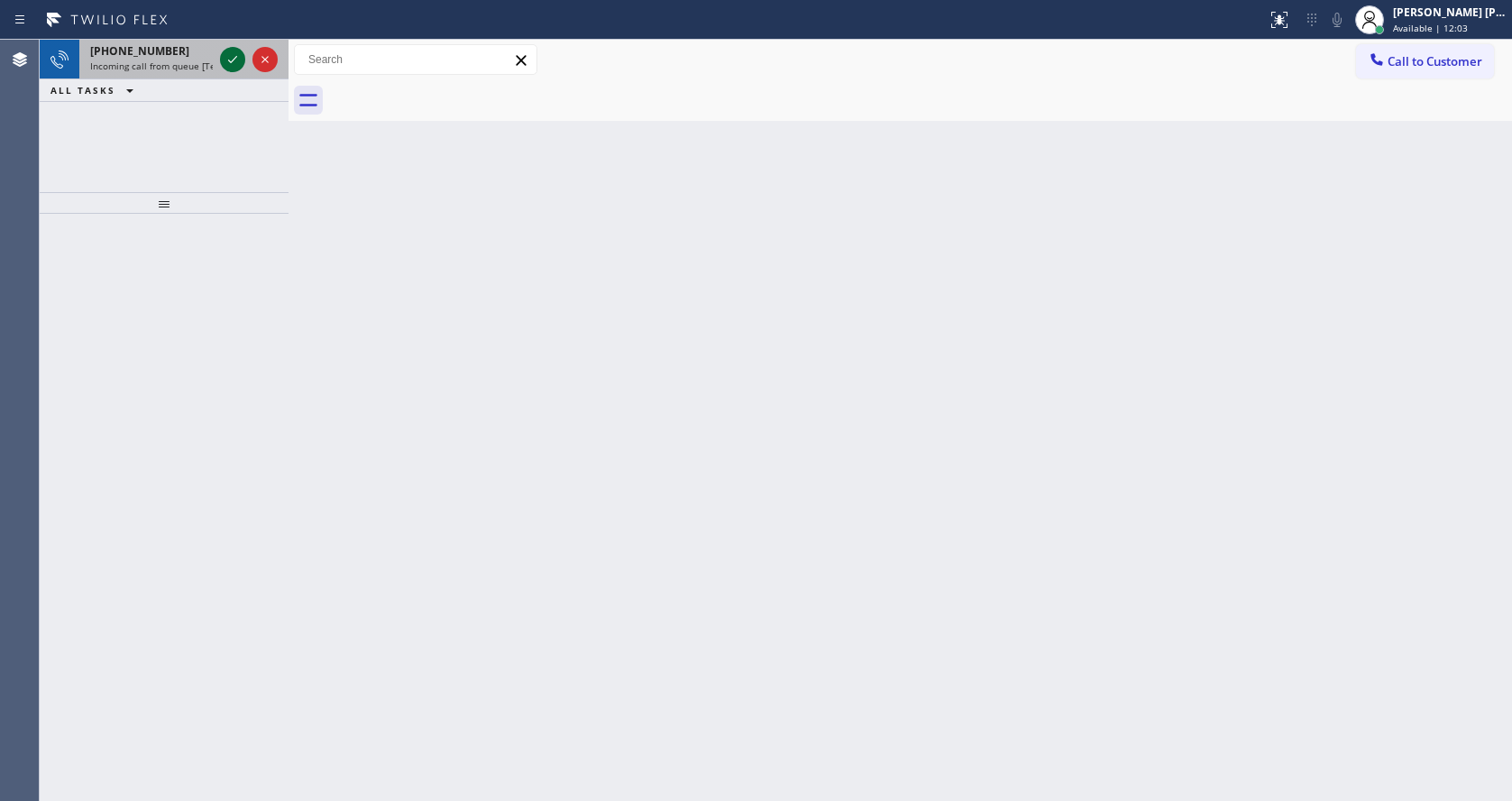
click at [231, 62] on icon at bounding box center [232, 59] width 9 height 8
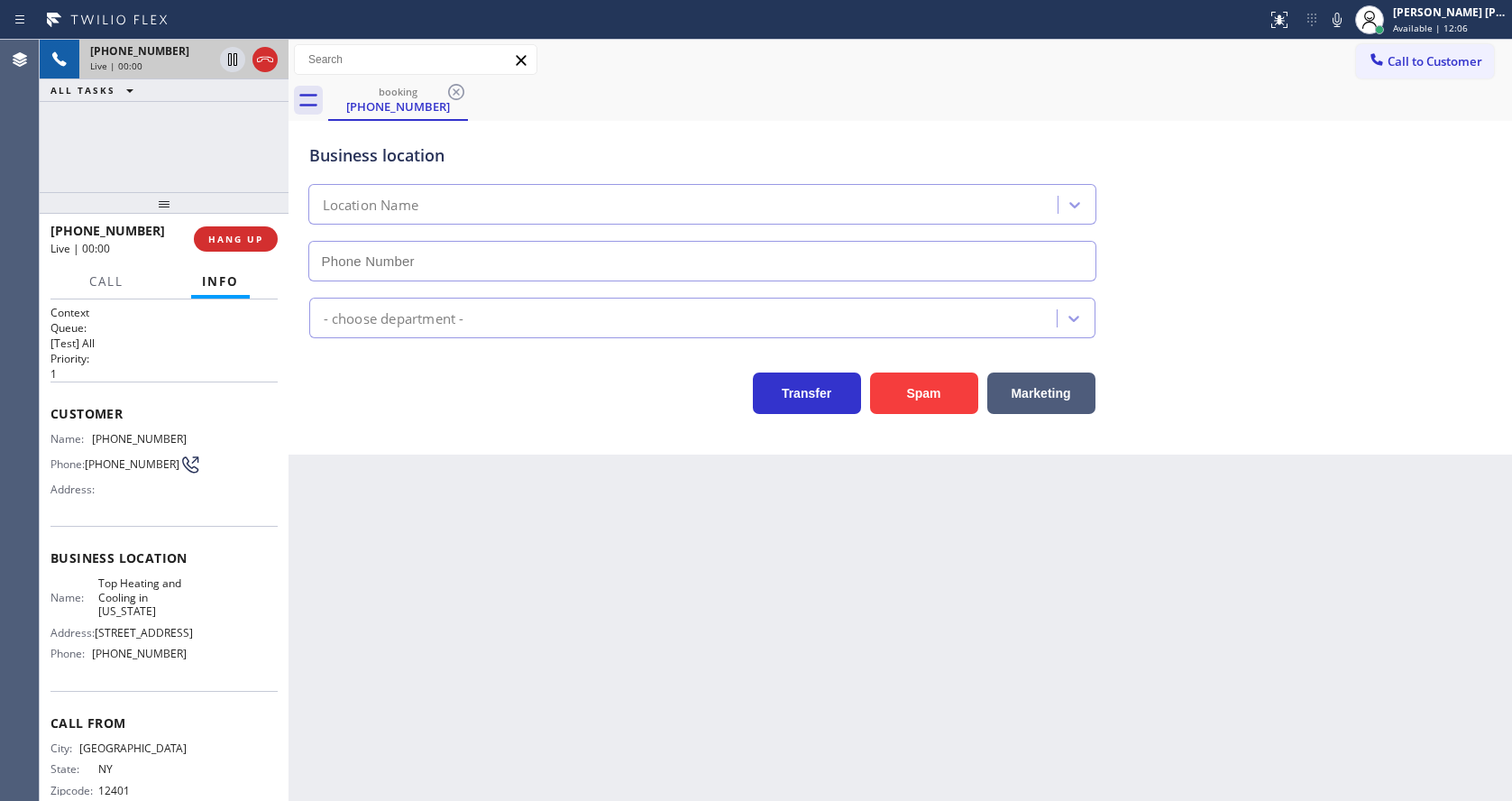
type input "[PHONE_NUMBER]"
click at [606, 547] on div "Back to Dashboard Change Sender ID Customers Technicians Select a contact Outbo…" at bounding box center [900, 419] width 1223 height 761
click at [500, 479] on div "Back to Dashboard Change Sender ID Customers Technicians Select a contact Outbo…" at bounding box center [900, 419] width 1223 height 761
click at [523, 557] on div "Back to Dashboard Change Sender ID Customers Technicians Select a contact Outbo…" at bounding box center [900, 419] width 1223 height 761
drag, startPoint x: 1019, startPoint y: 640, endPoint x: 1058, endPoint y: 685, distance: 59.5
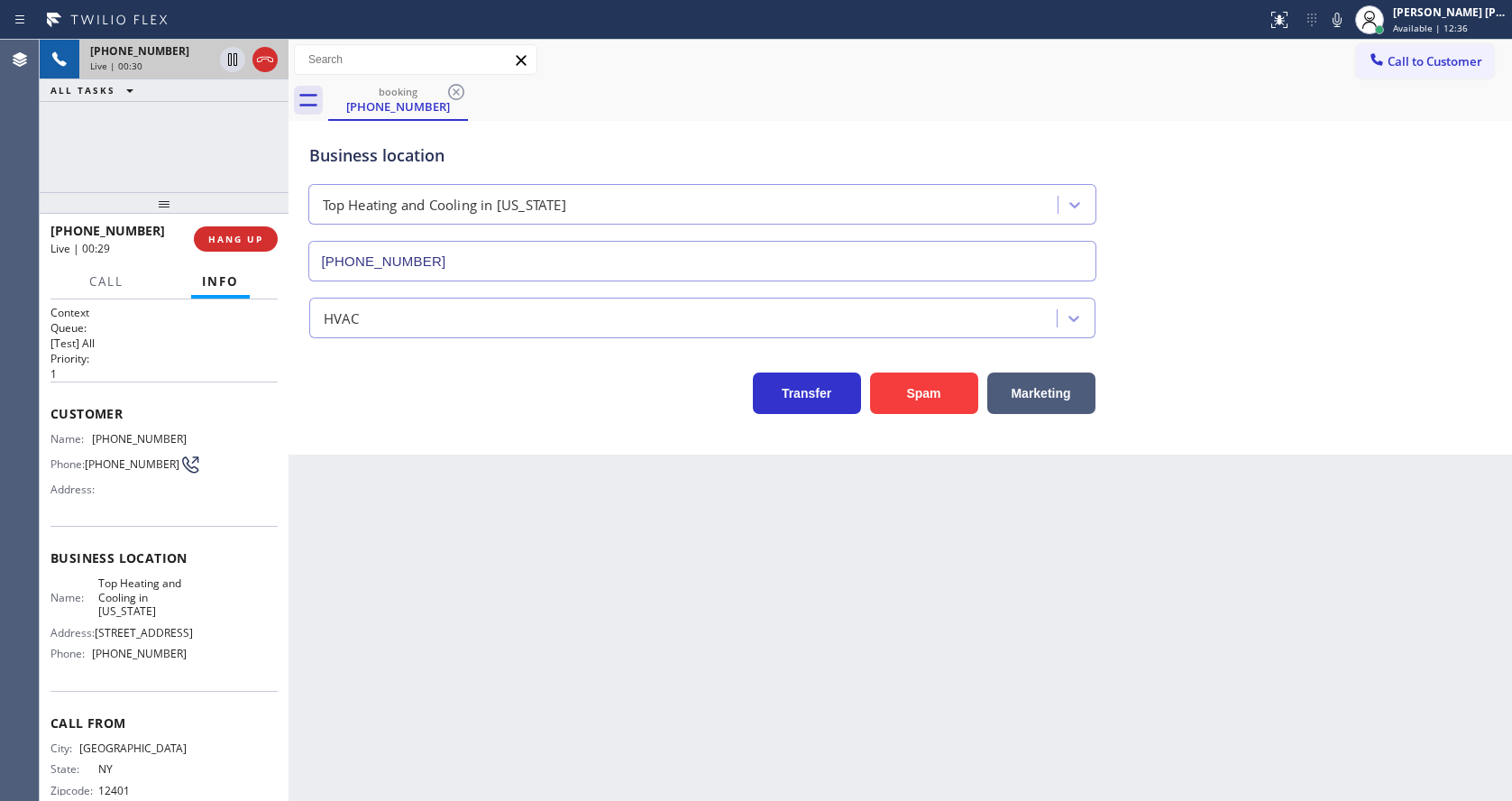
click at [1019, 640] on div "Back to Dashboard Change Sender ID Customers Technicians Select a contact Outbo…" at bounding box center [900, 419] width 1223 height 761
click at [604, 568] on div "Back to Dashboard Change Sender ID Customers Technicians Select a contact Outbo…" at bounding box center [900, 419] width 1223 height 761
click at [307, 523] on div "Back to Dashboard Change Sender ID Customers Technicians Select a contact Outbo…" at bounding box center [900, 419] width 1223 height 761
click at [236, 233] on span "HANG UP" at bounding box center [235, 239] width 55 height 12
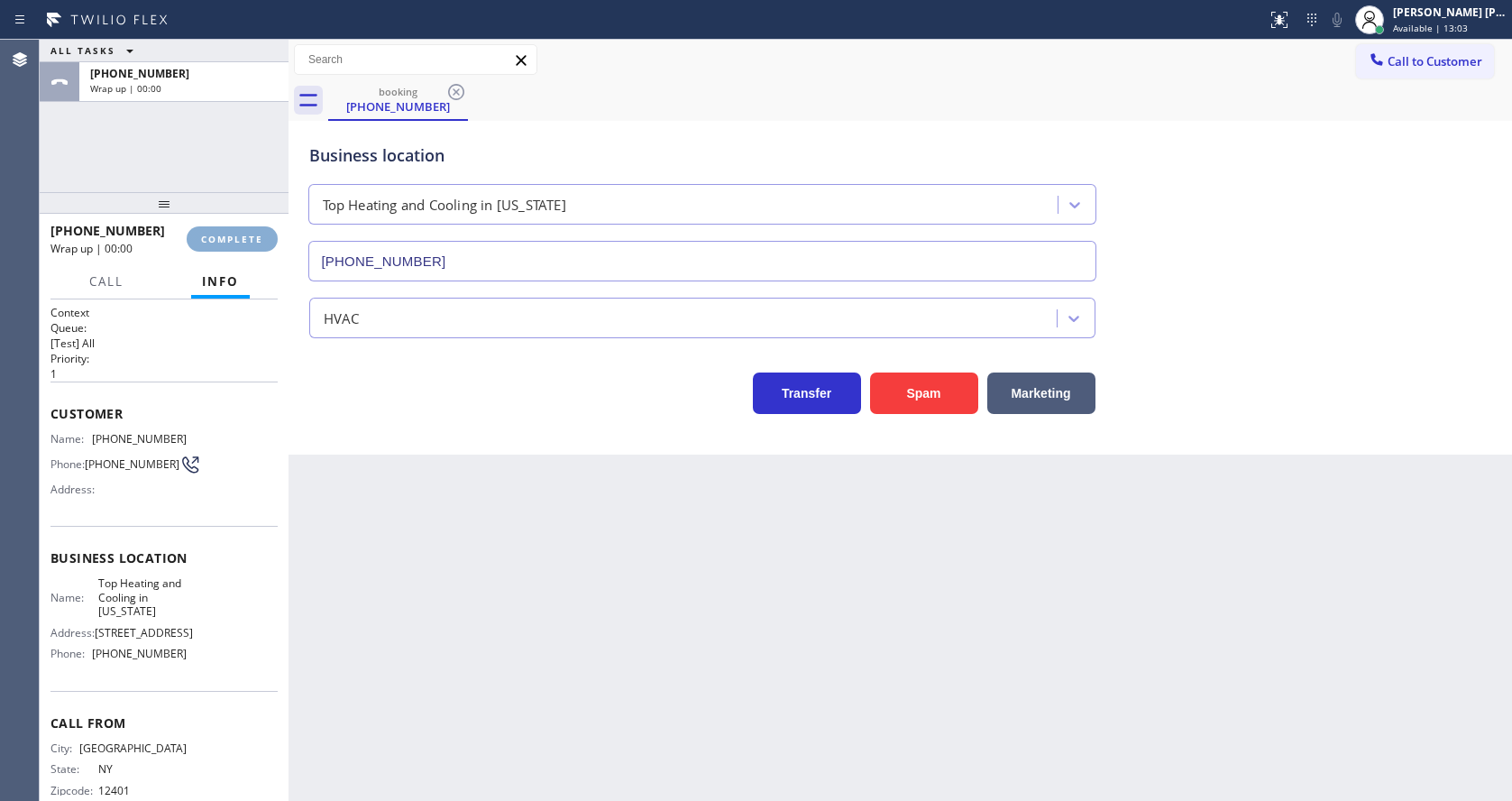
click at [236, 233] on span "COMPLETE" at bounding box center [232, 239] width 62 height 12
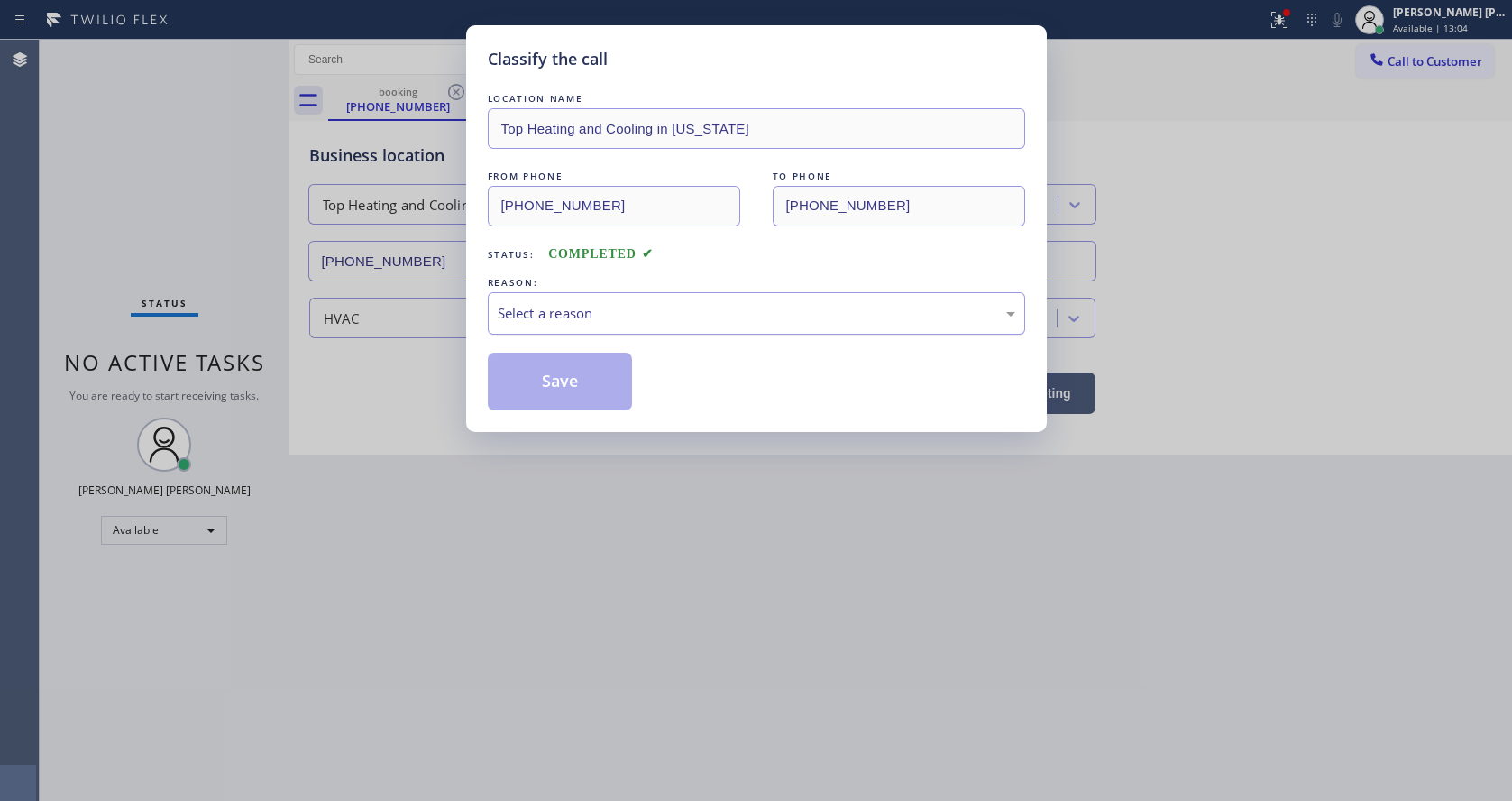
click at [628, 319] on div "Select a reason" at bounding box center [756, 314] width 518 height 21
click at [544, 391] on button "Save" at bounding box center [560, 382] width 145 height 58
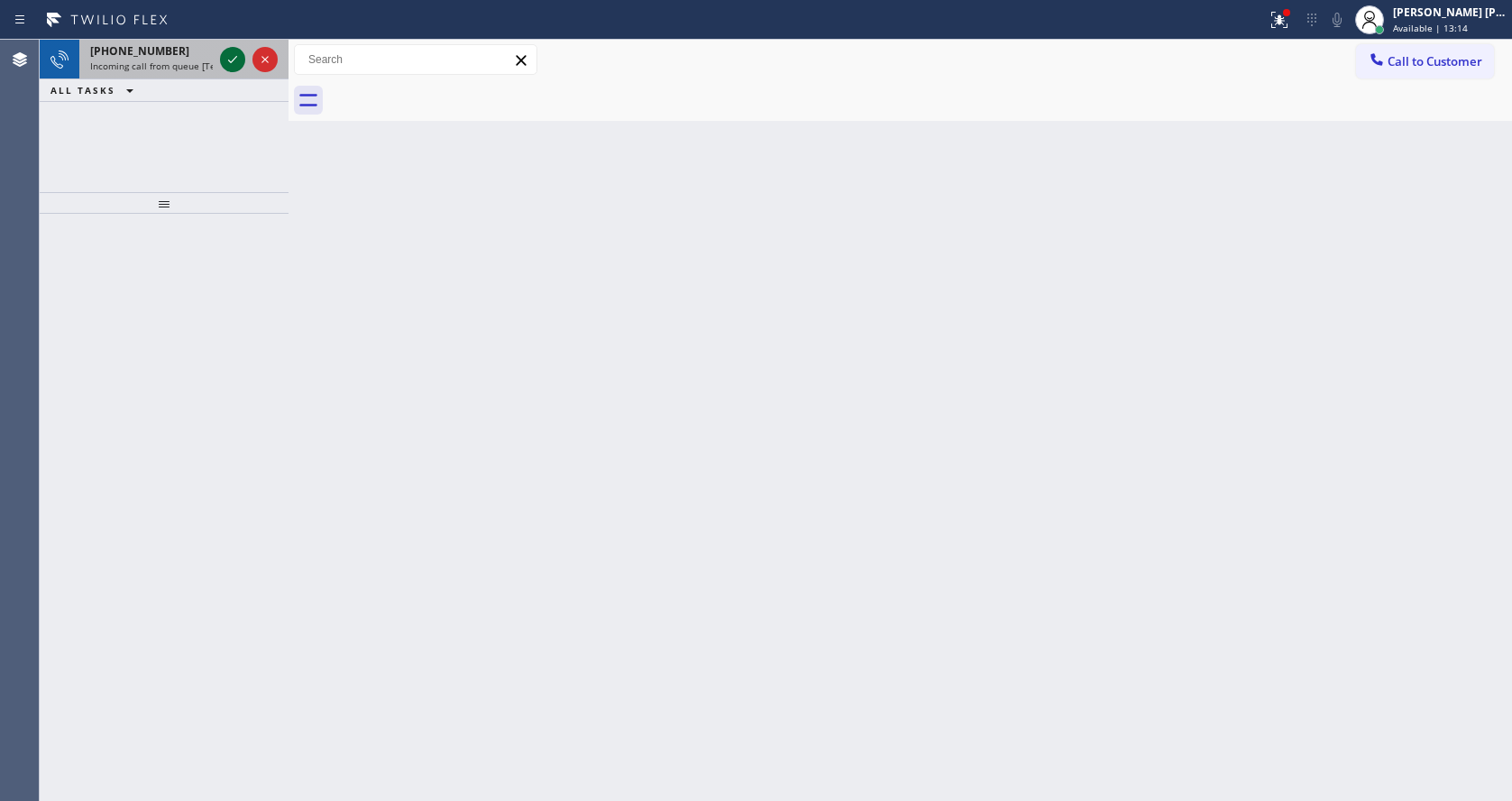
click at [230, 55] on icon at bounding box center [232, 59] width 22 height 22
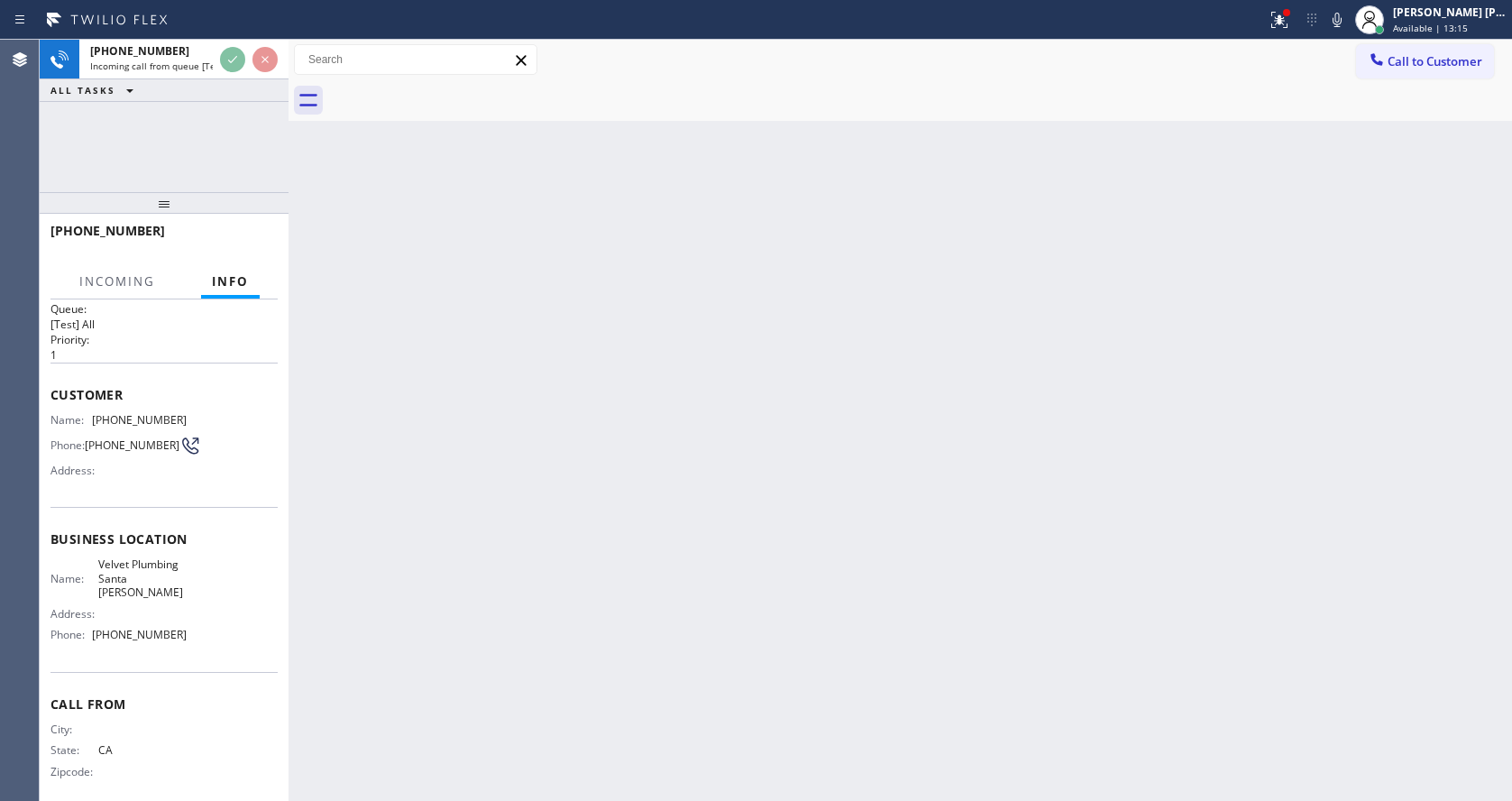
click at [714, 501] on div "Back to Dashboard Change Sender ID Customers Technicians Select a contact Outbo…" at bounding box center [900, 419] width 1223 height 761
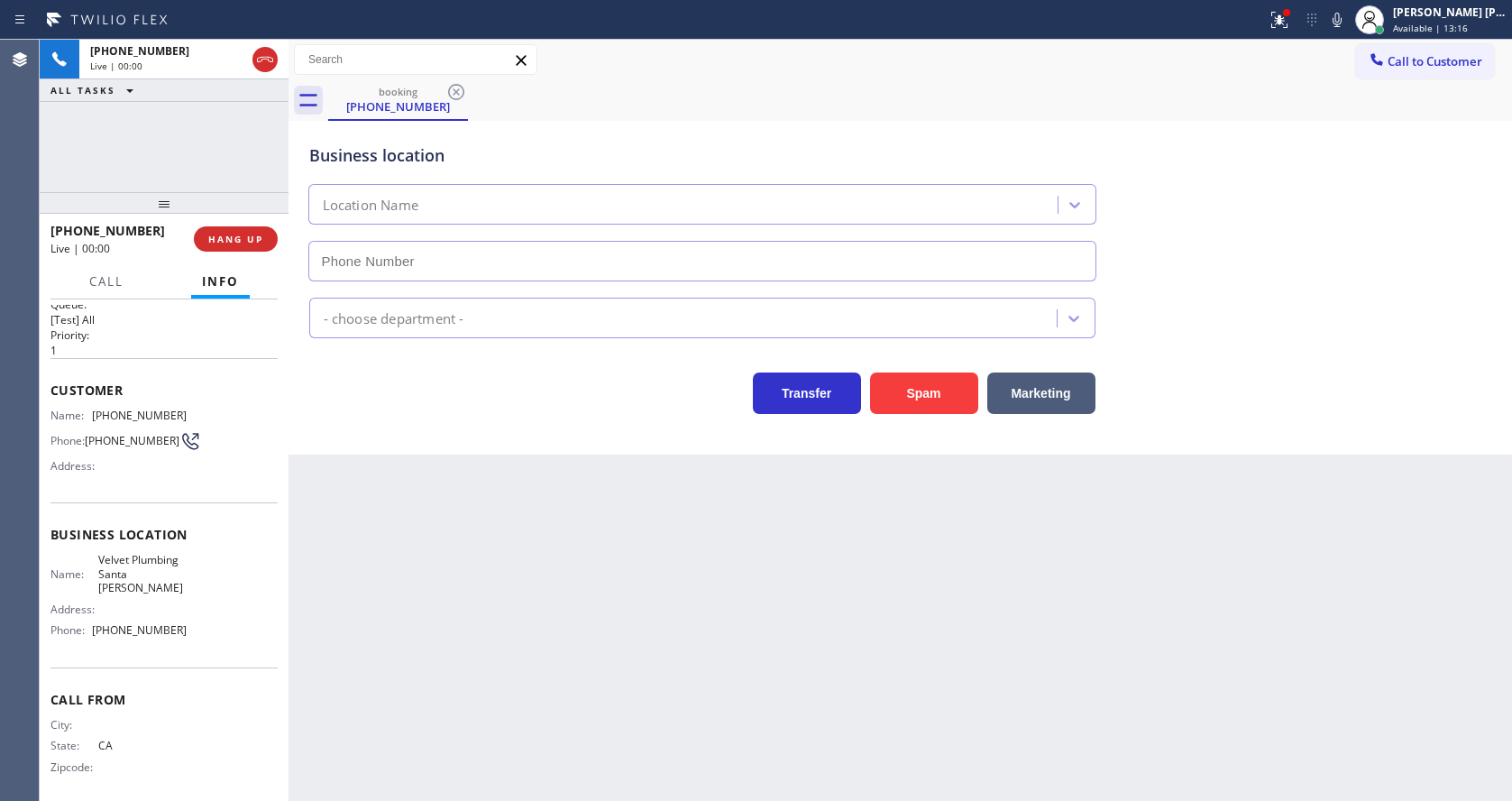
type input "[PHONE_NUMBER]"
click at [555, 541] on div "Back to Dashboard Change Sender ID Customers Technicians Select a contact Outbo…" at bounding box center [900, 419] width 1223 height 761
click at [549, 537] on div "Back to Dashboard Change Sender ID Customers Technicians Select a contact Outbo…" at bounding box center [900, 419] width 1223 height 761
click at [523, 526] on div "Back to Dashboard Change Sender ID Customers Technicians Select a contact Outbo…" at bounding box center [900, 419] width 1223 height 761
click at [569, 800] on div "Back to Dashboard Change Sender ID Customers Technicians Select a contact Outbo…" at bounding box center [900, 419] width 1223 height 761
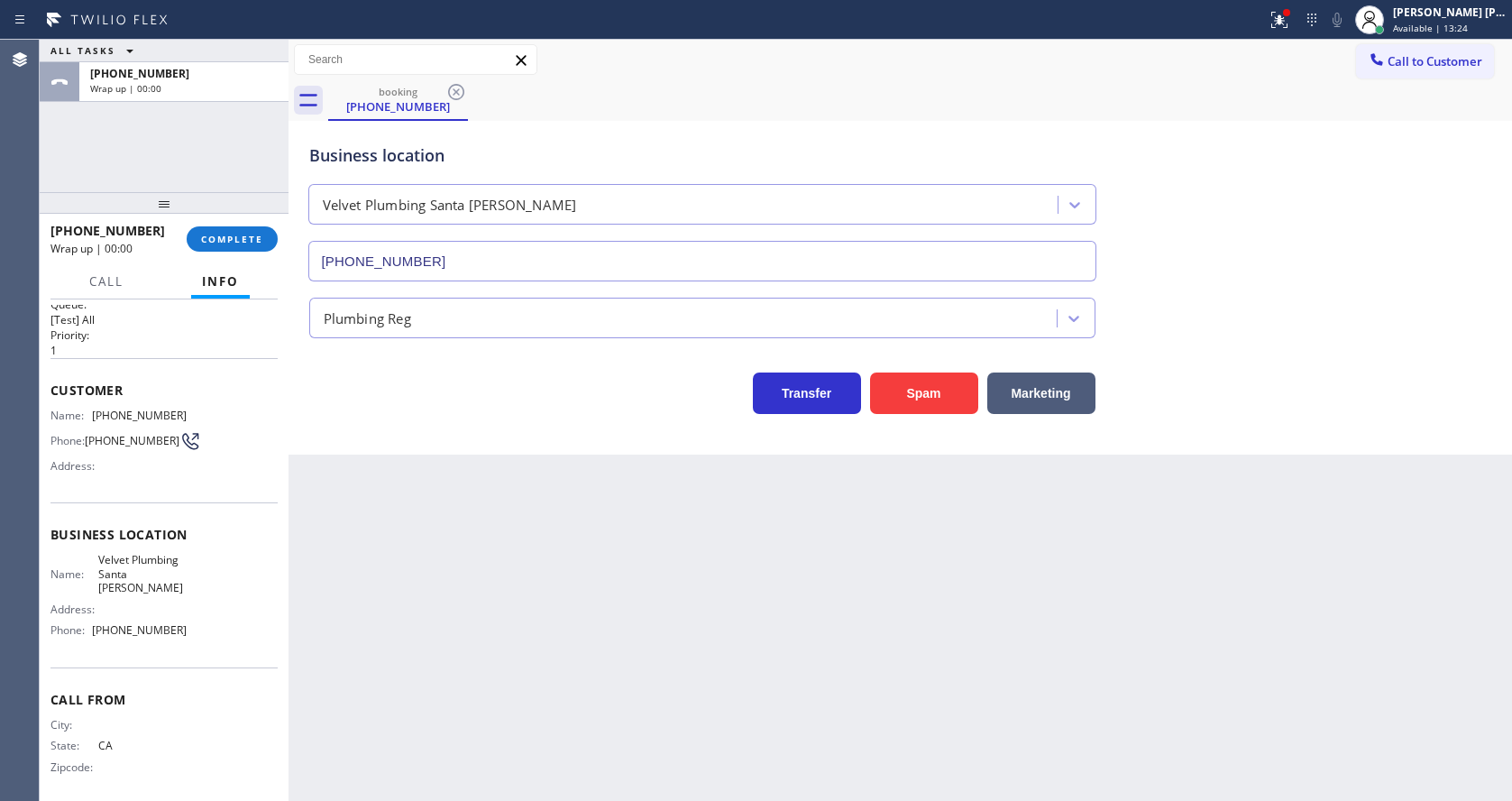
click at [313, 459] on div "Back to Dashboard Change Sender ID Customers Technicians Select a contact Outbo…" at bounding box center [900, 419] width 1223 height 761
click at [229, 249] on button "COMPLETE" at bounding box center [232, 239] width 91 height 25
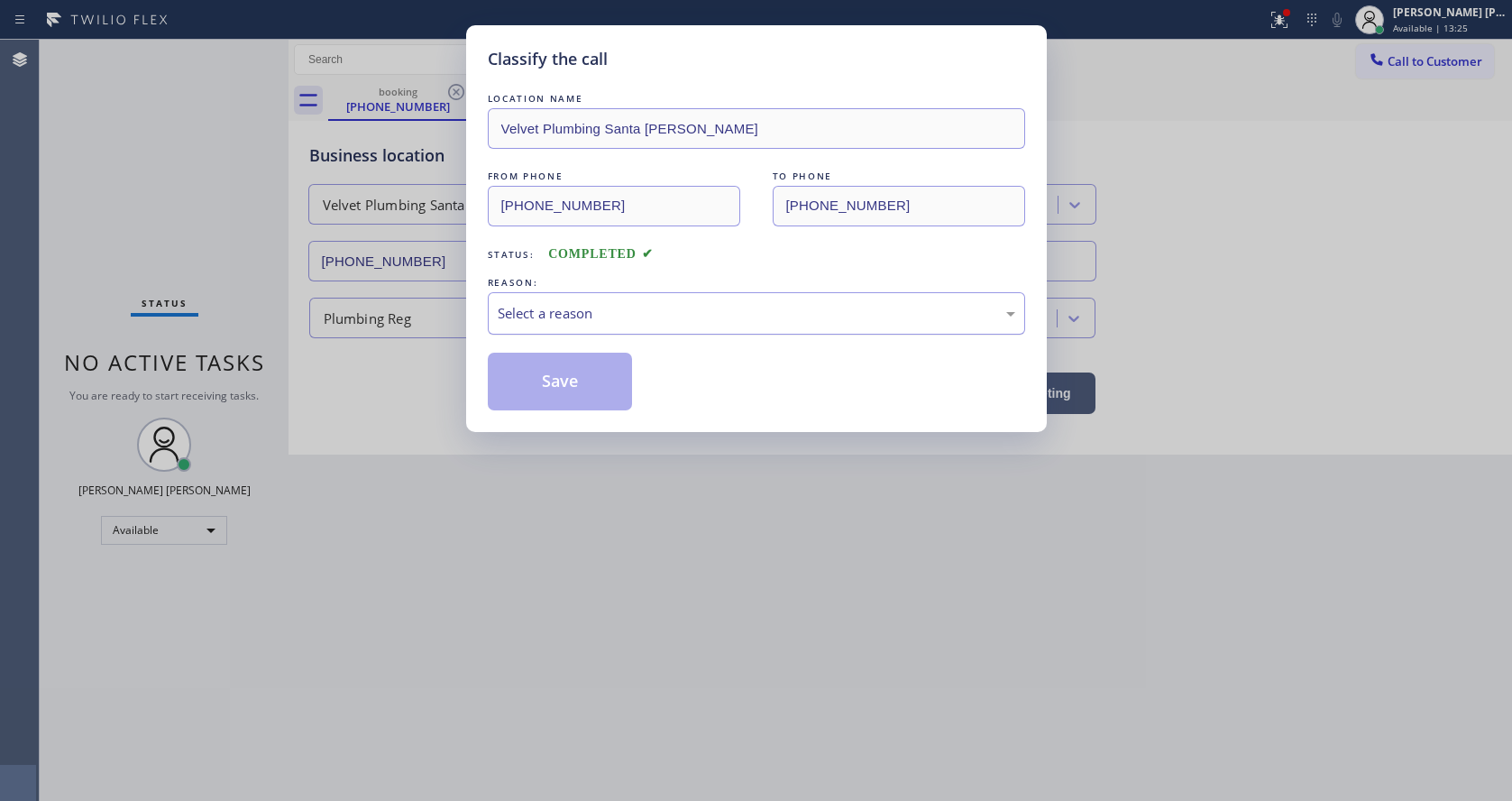
click at [645, 305] on div "Select a reason" at bounding box center [756, 314] width 518 height 21
click at [564, 391] on button "Save" at bounding box center [560, 382] width 145 height 58
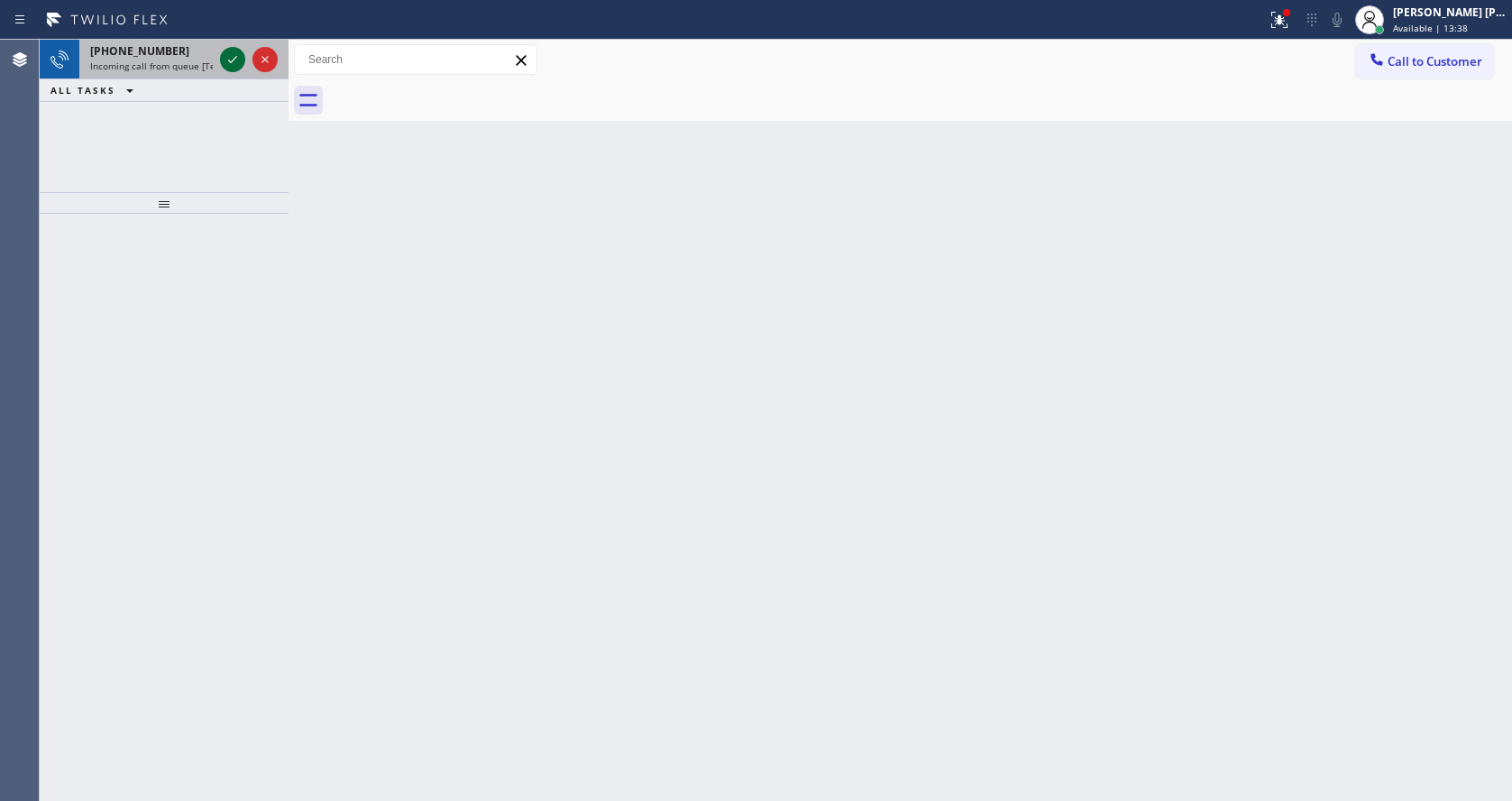
click at [228, 55] on icon at bounding box center [232, 59] width 22 height 22
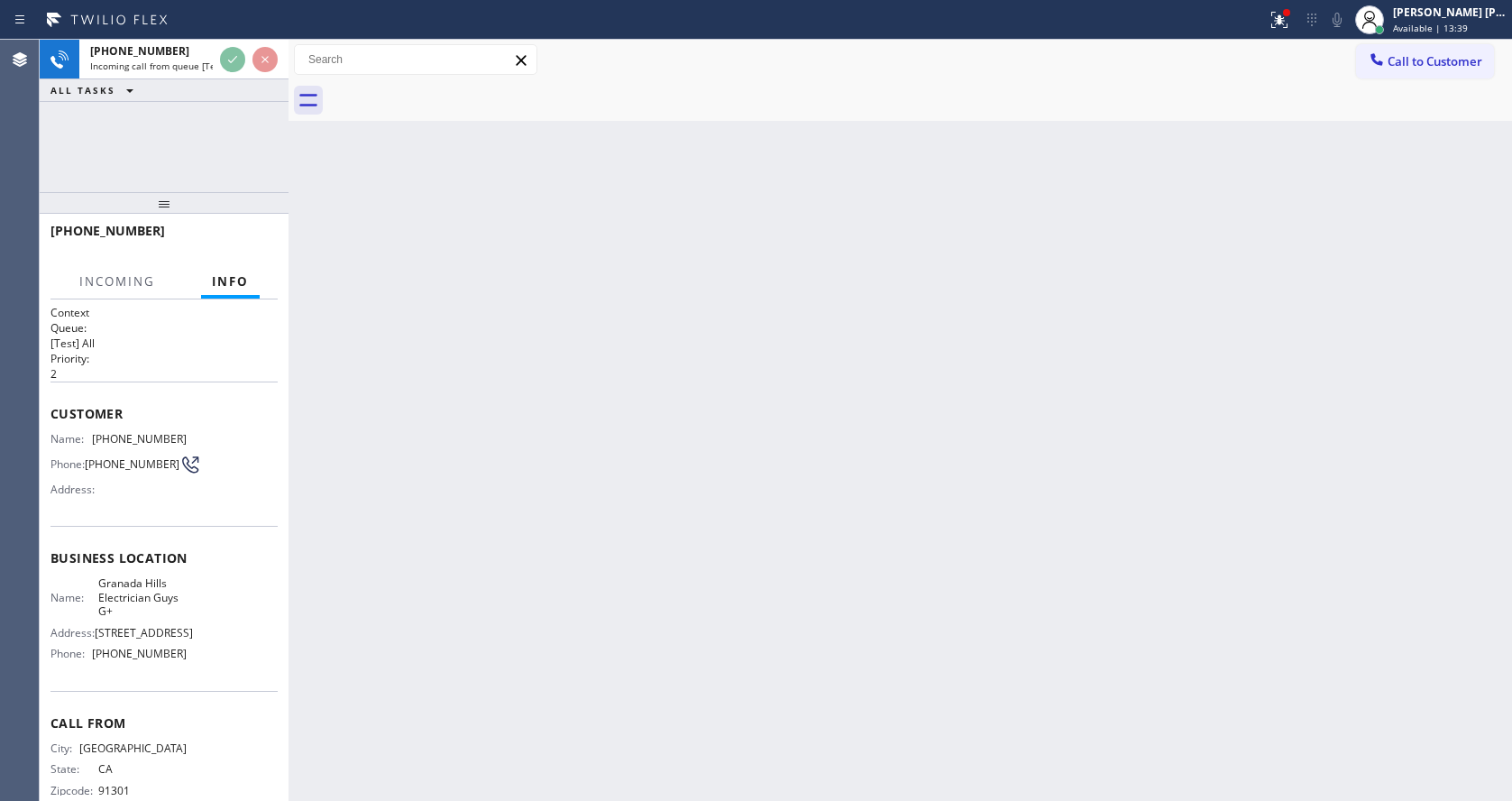
scroll to position [52, 0]
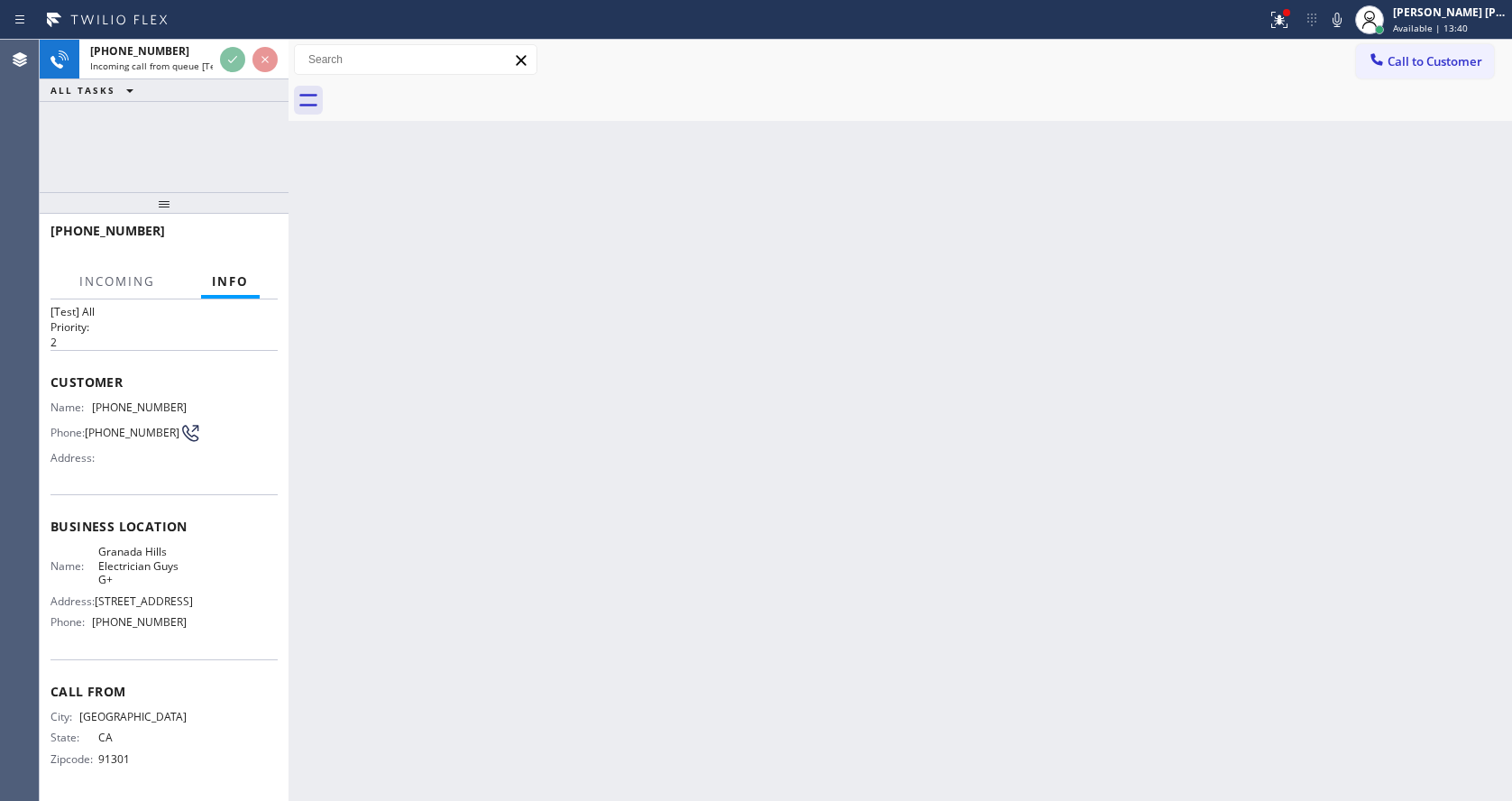
click at [754, 464] on div "Back to Dashboard Change Sender ID Customers Technicians Select a contact Outbo…" at bounding box center [900, 419] width 1223 height 761
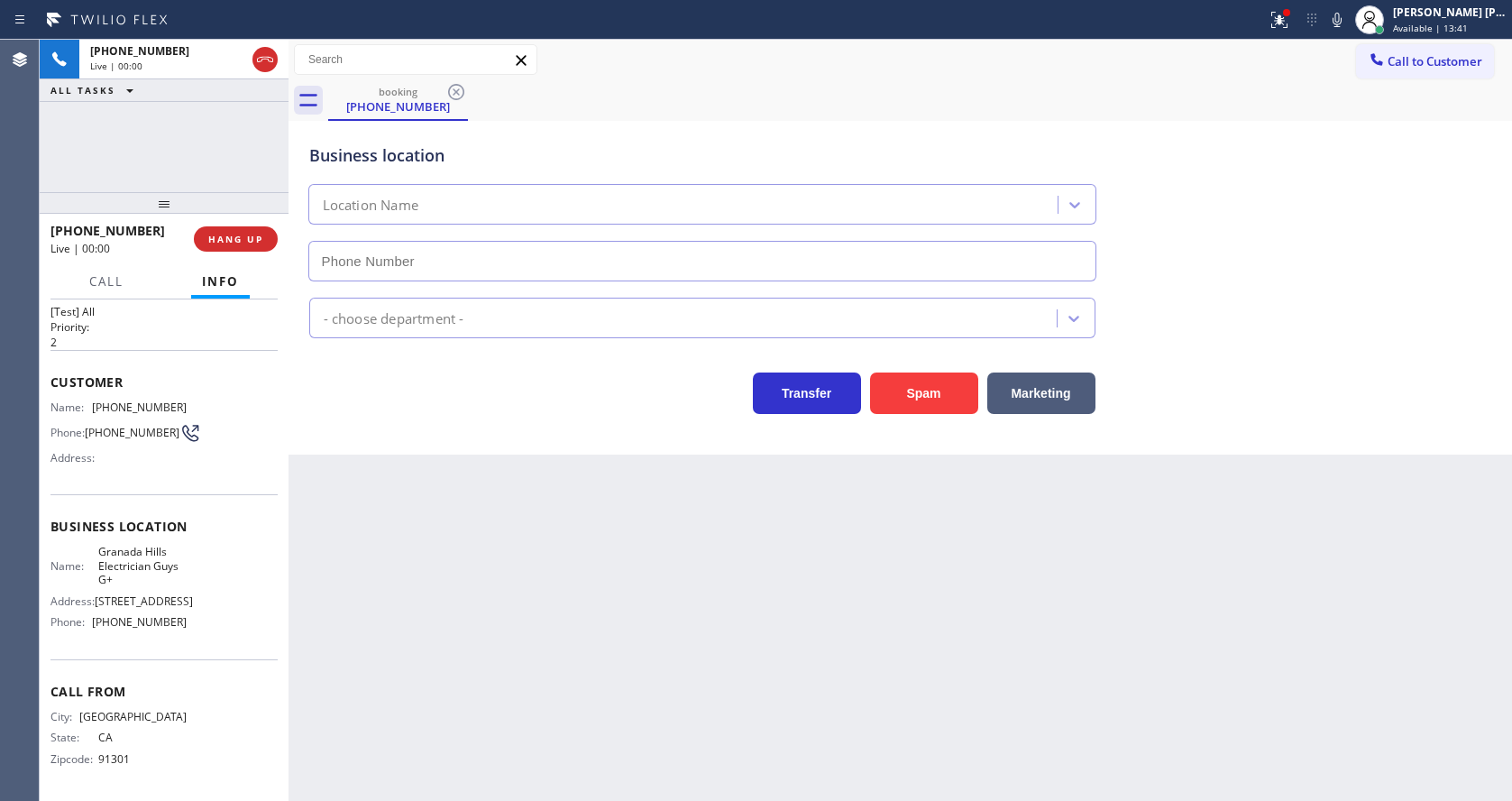
type input "[PHONE_NUMBER]"
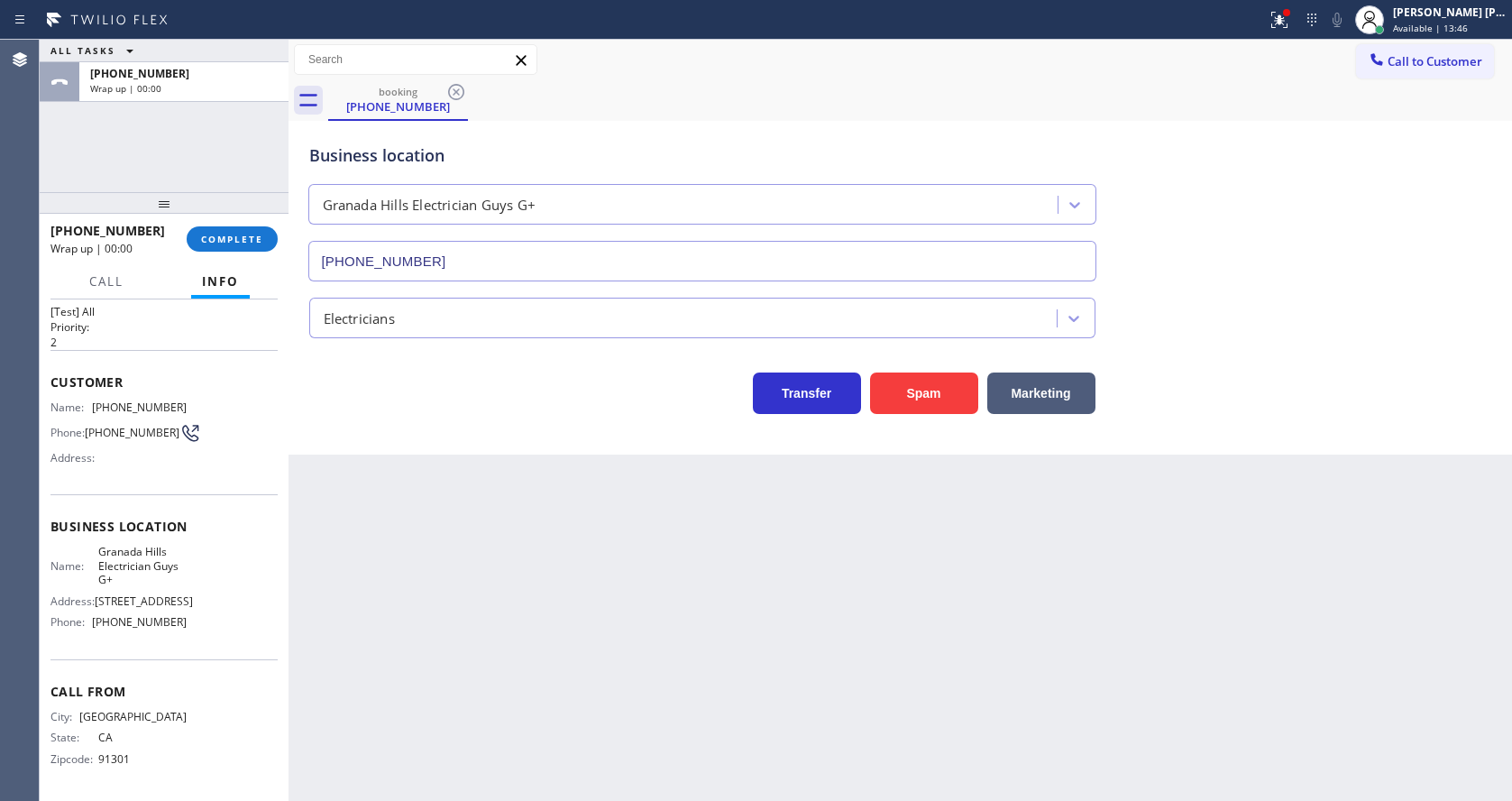
click at [500, 489] on div "Back to Dashboard Change Sender ID Customers Technicians Select a contact Outbo…" at bounding box center [900, 419] width 1223 height 761
click at [226, 236] on span "COMPLETE" at bounding box center [232, 239] width 62 height 12
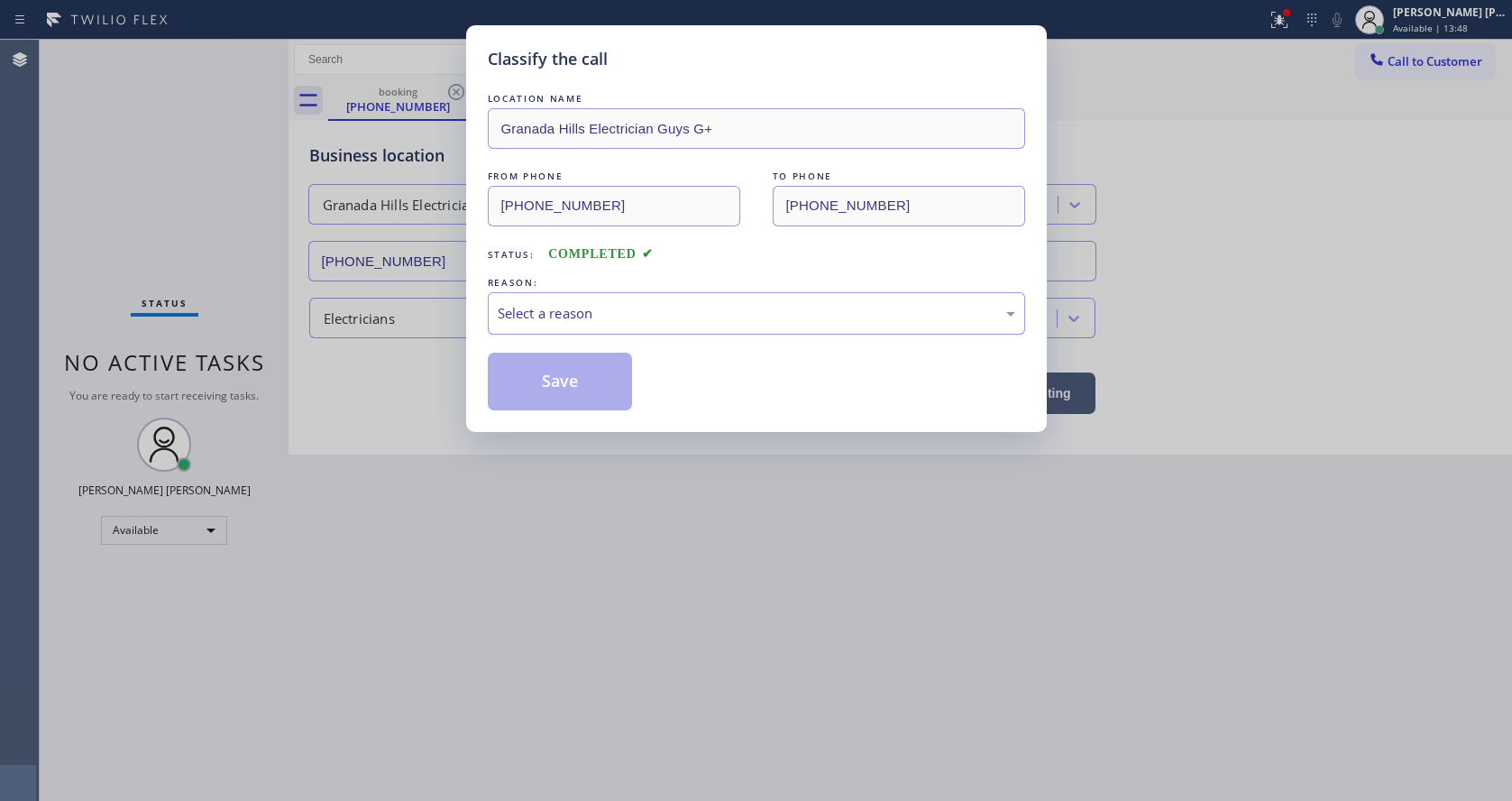
click at [601, 318] on div "Select a reason" at bounding box center [756, 314] width 518 height 21
click at [576, 393] on button "Save" at bounding box center [560, 382] width 145 height 58
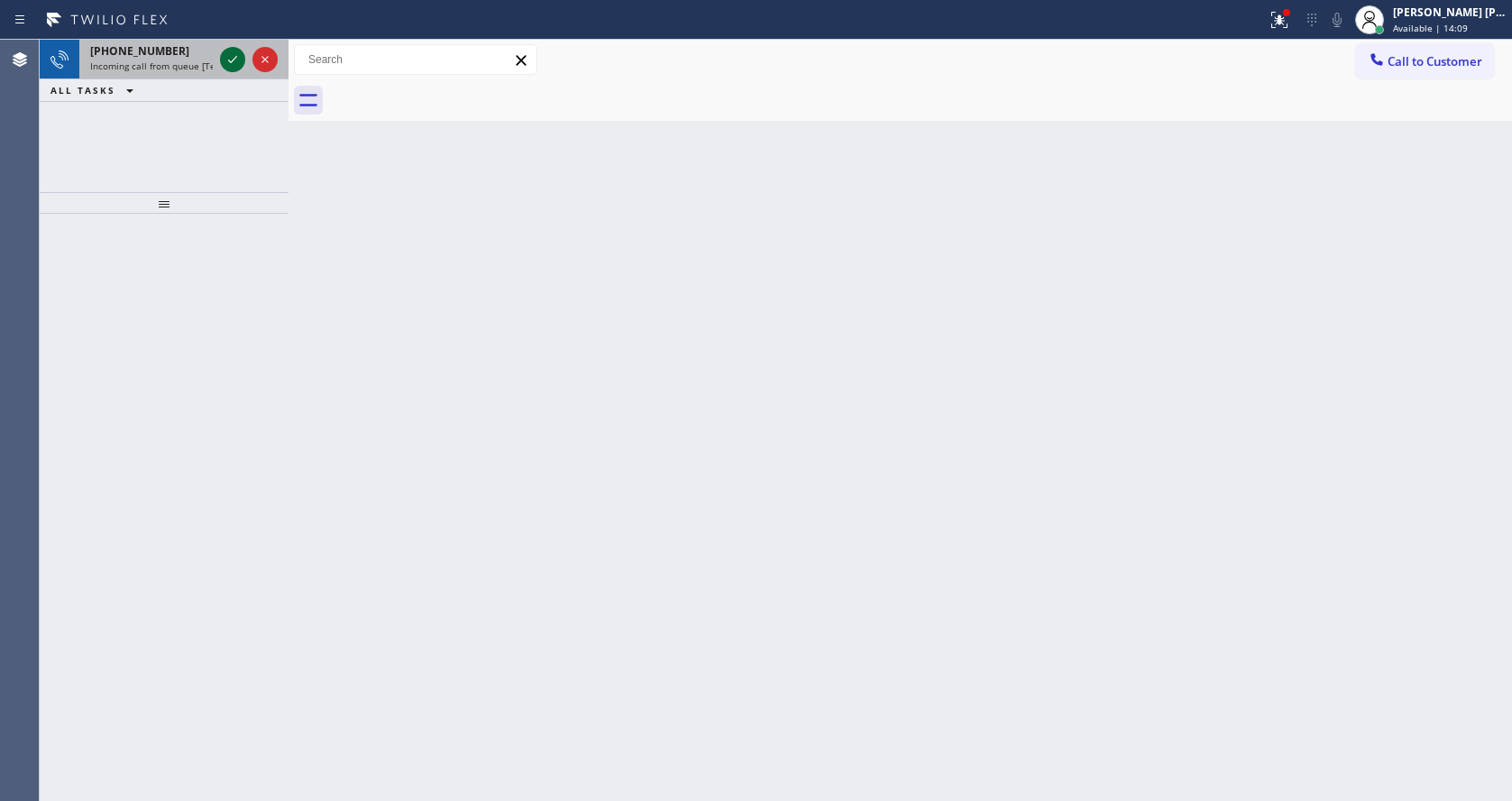
click at [230, 59] on icon at bounding box center [232, 59] width 22 height 22
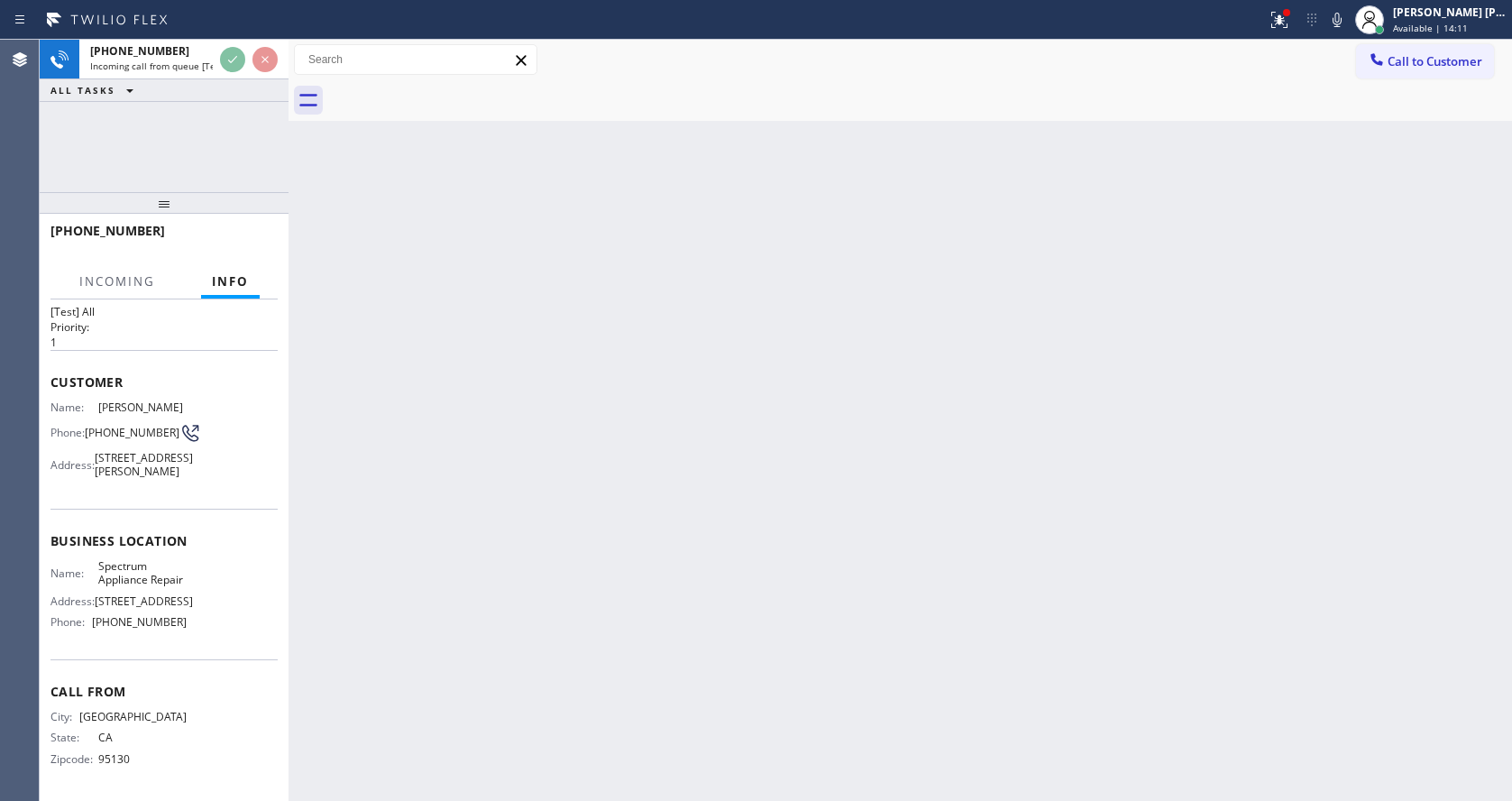
scroll to position [80, 0]
click at [944, 494] on div "Back to Dashboard Change Sender ID Customers Technicians Select a contact Outbo…" at bounding box center [900, 419] width 1223 height 761
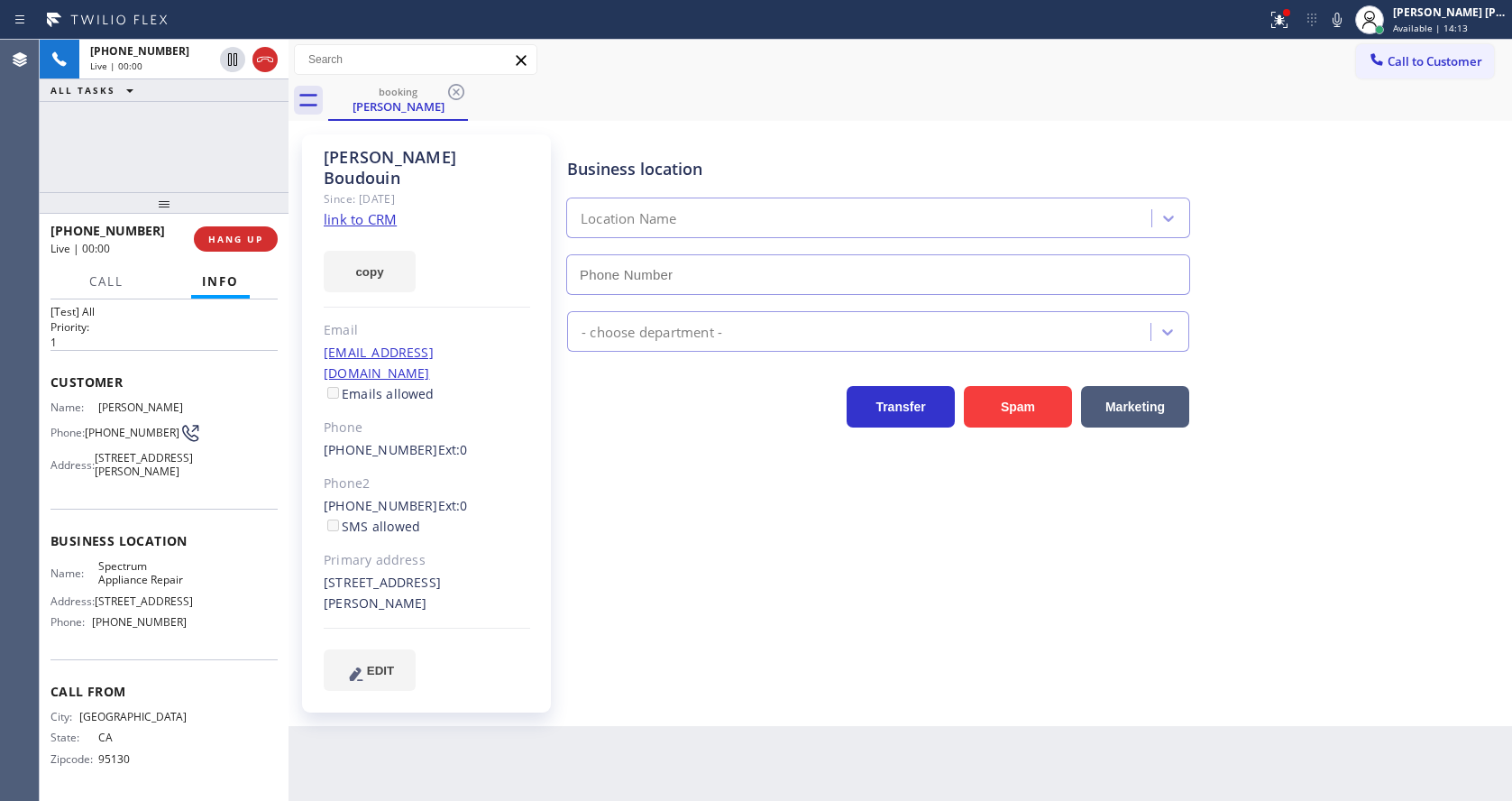
click at [650, 569] on div "Business location Location Name - choose department - Transfer Spam Marketing" at bounding box center [1035, 412] width 943 height 547
type input "[PHONE_NUMBER]"
click at [1173, 692] on div "Back to Dashboard Change Sender ID Customers Technicians Select a contact Outbo…" at bounding box center [900, 419] width 1223 height 761
click at [555, 494] on div "[PERSON_NAME] Since: [DATE] link to CRM copy Email [EMAIL_ADDRESS][DOMAIN_NAME]…" at bounding box center [429, 423] width 270 height 596
click at [367, 210] on link "link to CRM" at bounding box center [361, 219] width 73 height 18
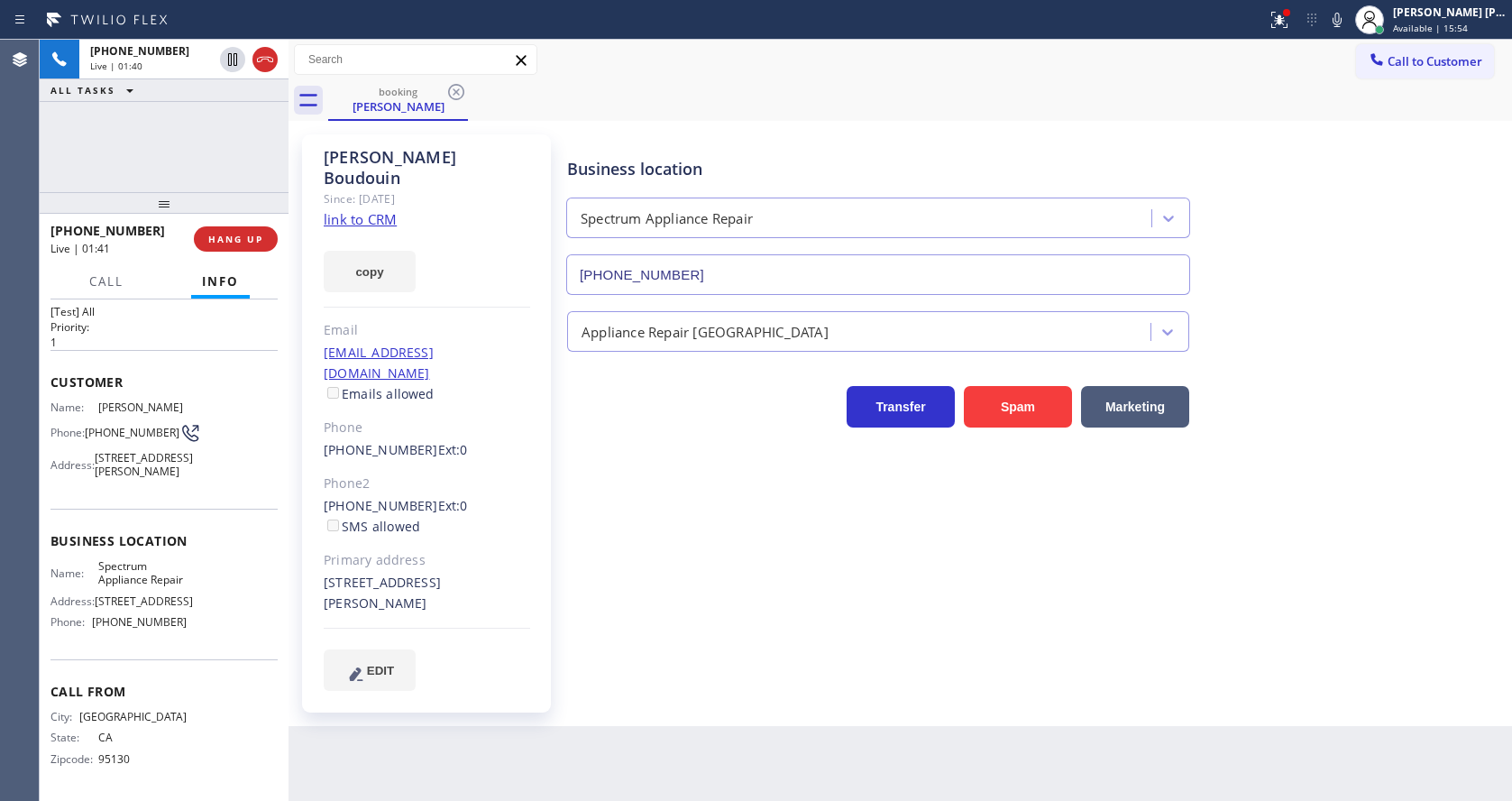
click at [608, 719] on div "Back to Dashboard Change Sender ID Customers Technicians Select a contact Outbo…" at bounding box center [900, 419] width 1223 height 761
click at [146, 532] on span "Business location" at bounding box center [164, 541] width 227 height 17
drag, startPoint x: 91, startPoint y: 356, endPoint x: 154, endPoint y: 379, distance: 67.1
click at [154, 400] on div "Name: [PERSON_NAME]" at bounding box center [119, 407] width 136 height 13
copy div "[PERSON_NAME]"
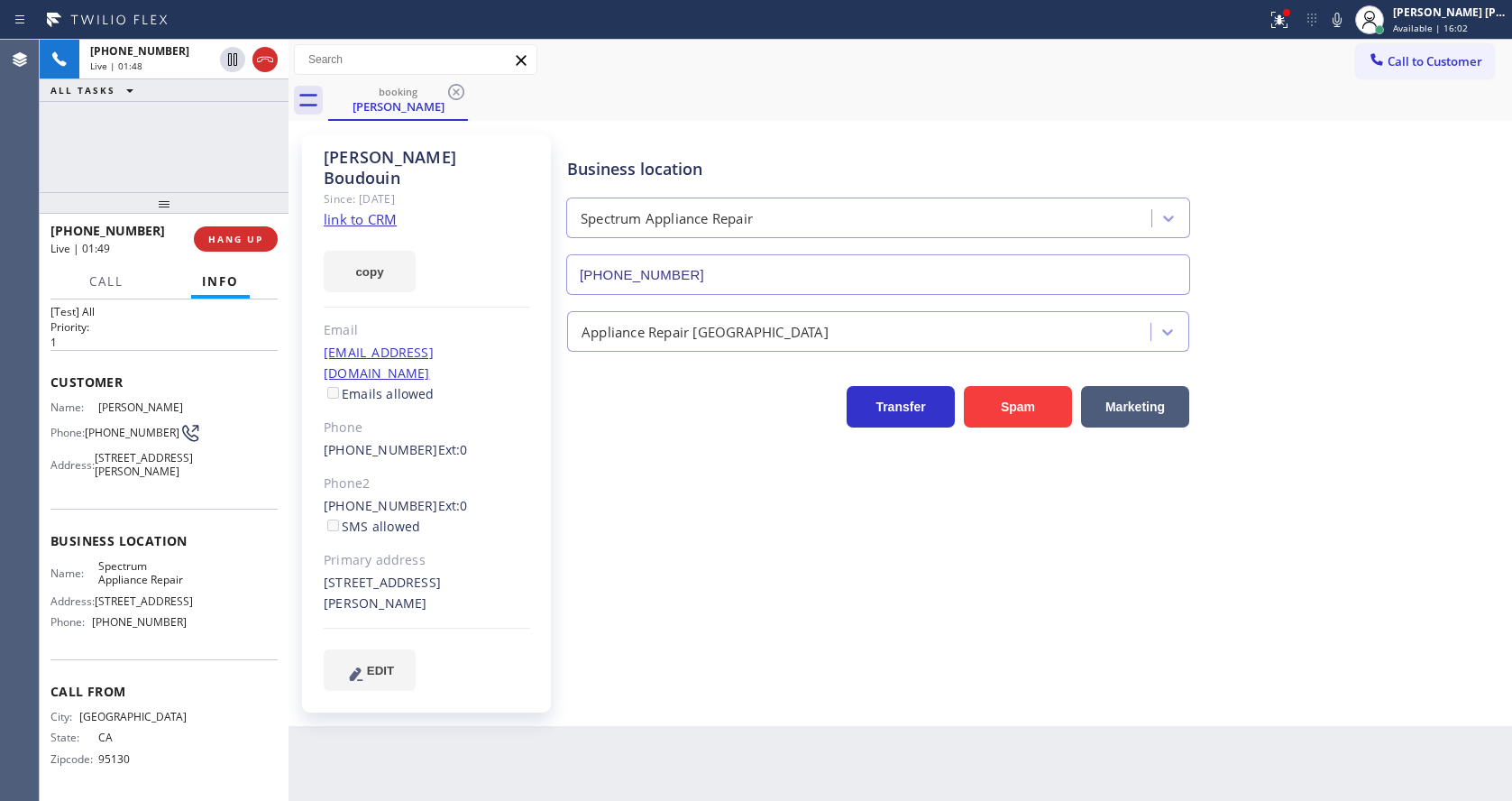
click at [556, 638] on div "[PERSON_NAME] Since: [DATE] link to CRM copy Email [EMAIL_ADDRESS][DOMAIN_NAME]…" at bounding box center [429, 423] width 270 height 596
click at [118, 532] on span "Business location" at bounding box center [164, 541] width 227 height 17
drag, startPoint x: 87, startPoint y: 389, endPoint x: 126, endPoint y: 408, distance: 43.4
click at [126, 426] on span "[PHONE_NUMBER]" at bounding box center [131, 433] width 95 height 13
copy span "[PHONE_NUMBER]"
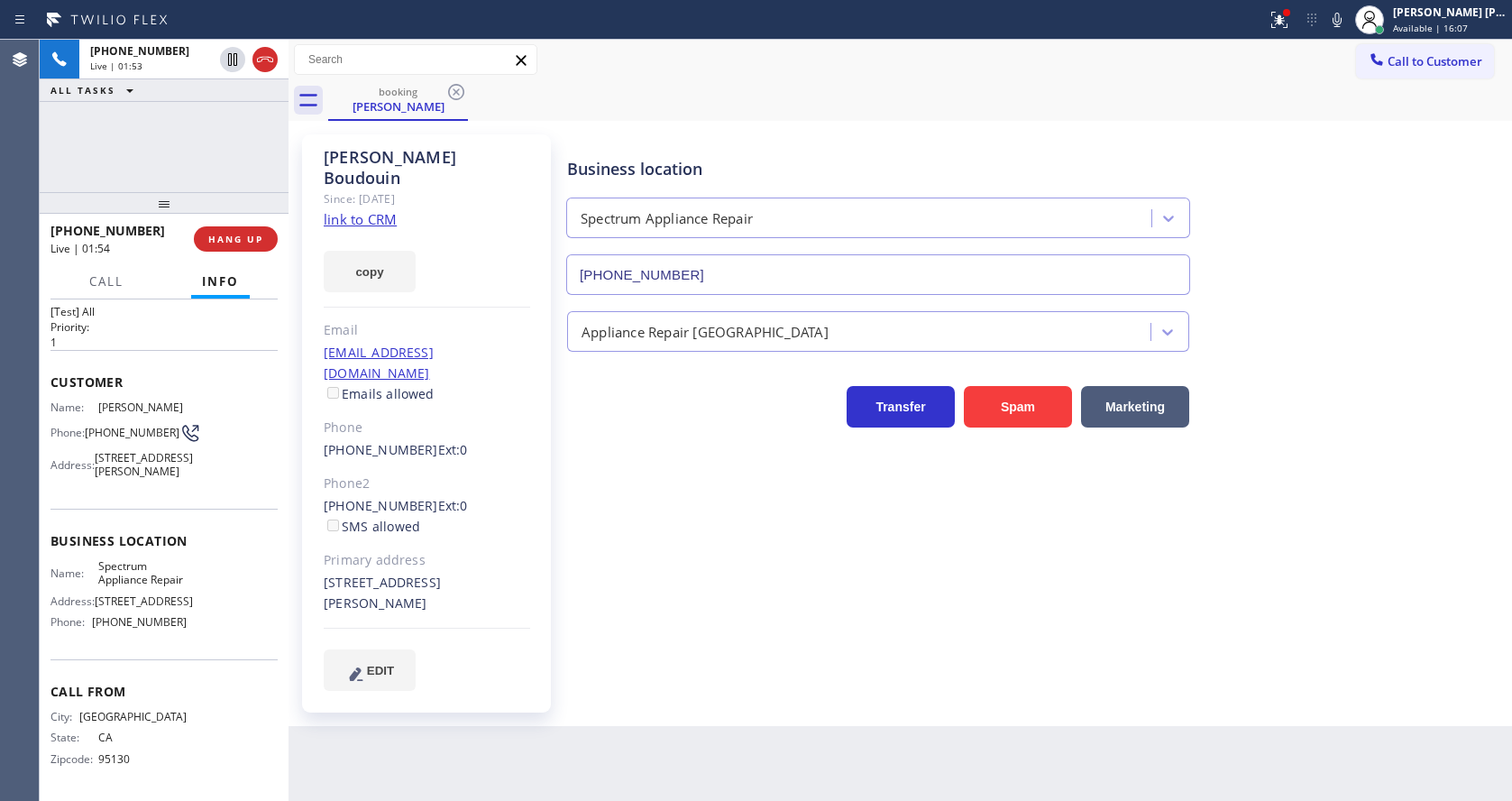
click at [150, 587] on span "Spectrum Appliance Repair" at bounding box center [142, 573] width 89 height 28
drag, startPoint x: 105, startPoint y: 551, endPoint x: 135, endPoint y: 585, distance: 45.3
click at [135, 585] on span "Spectrum Appliance Repair" at bounding box center [142, 573] width 89 height 28
click at [114, 569] on span "Spectrum Appliance Repair" at bounding box center [142, 573] width 89 height 28
drag, startPoint x: 93, startPoint y: 547, endPoint x: 146, endPoint y: 579, distance: 61.9
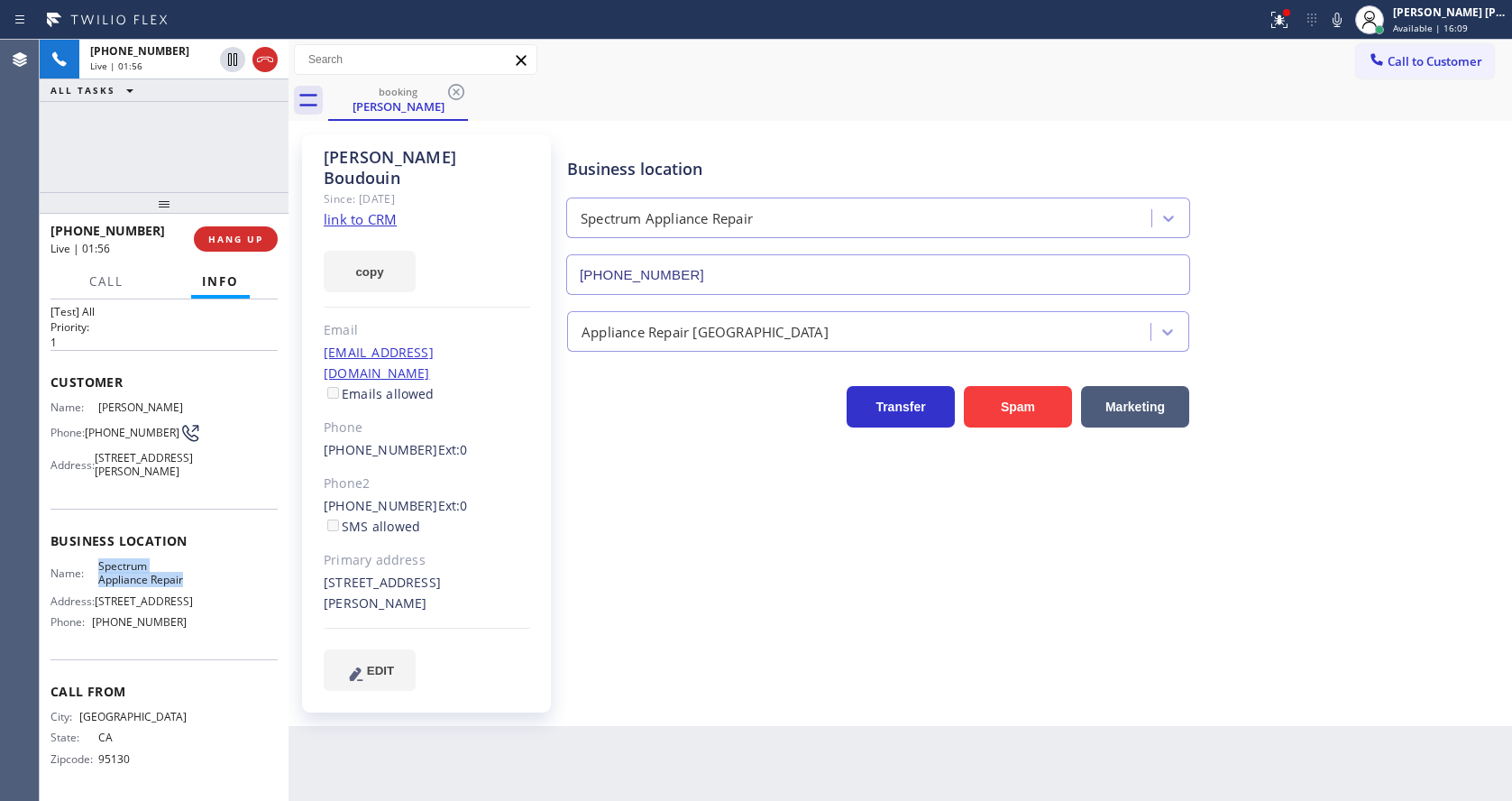
click at [146, 579] on div "Name: Spectrum Appliance Repair" at bounding box center [119, 573] width 136 height 28
copy span "Spectrum Appliance Repair"
drag, startPoint x: 471, startPoint y: 723, endPoint x: 444, endPoint y: 789, distance: 71.3
click at [467, 726] on div "Back to Dashboard Change Sender ID Customers Technicians Select a contact Outbo…" at bounding box center [900, 419] width 1223 height 761
click at [235, 593] on div "Name: Spectrum Appliance Repair Address: [STREET_ADDRESS] Phone: [PHONE_NUMBER]" at bounding box center [164, 598] width 227 height 78
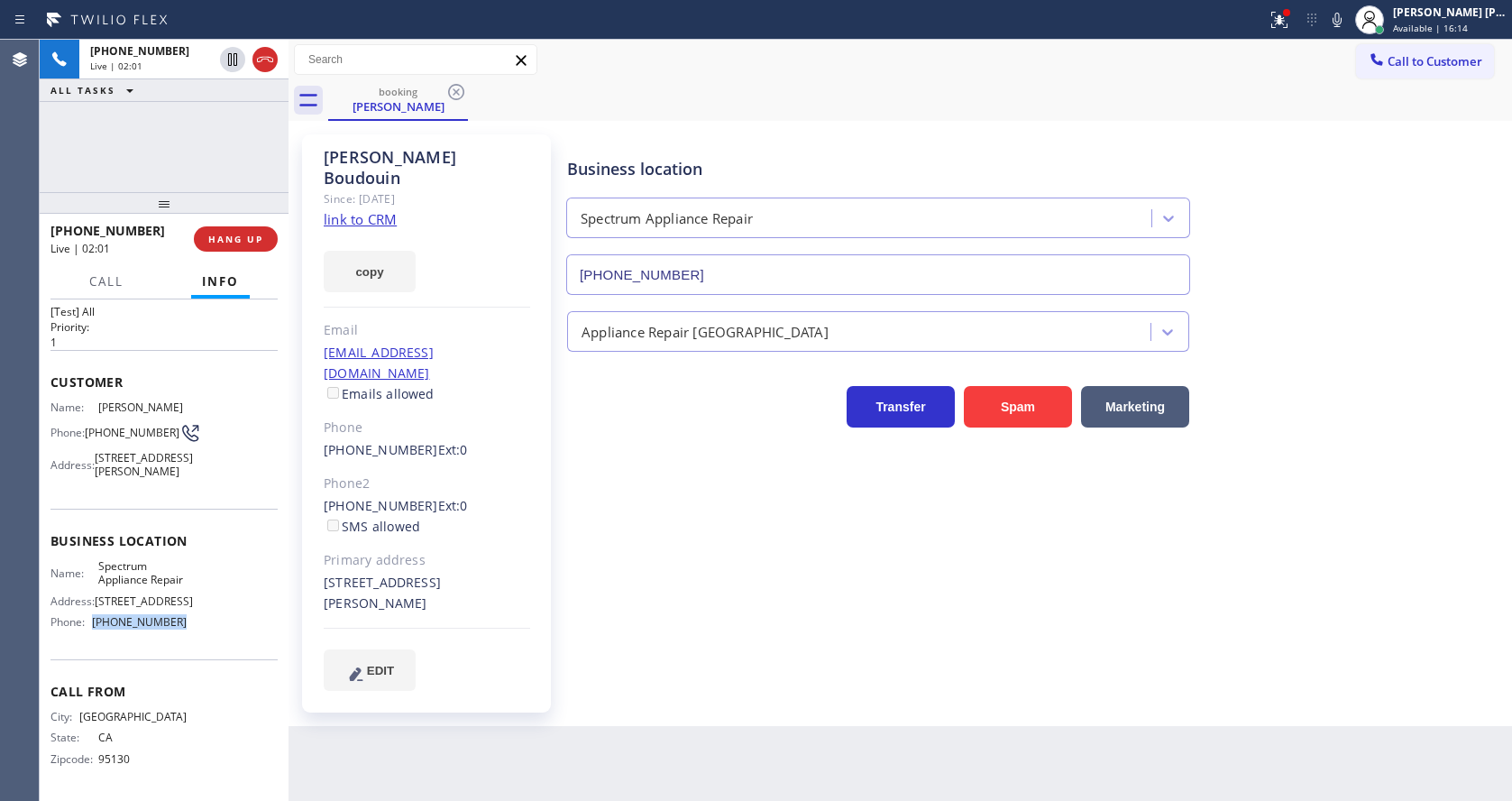
drag, startPoint x: 90, startPoint y: 622, endPoint x: 195, endPoint y: 628, distance: 105.2
click at [195, 628] on div "Name: Spectrum Appliance Repair Address: [STREET_ADDRESS] Phone: [PHONE_NUMBER]" at bounding box center [164, 598] width 227 height 78
copy div "[PHONE_NUMBER]"
drag, startPoint x: 445, startPoint y: 764, endPoint x: 431, endPoint y: 793, distance: 32.2
click at [440, 767] on div "Back to Dashboard Change Sender ID Customers Technicians Select a contact Outbo…" at bounding box center [900, 419] width 1223 height 761
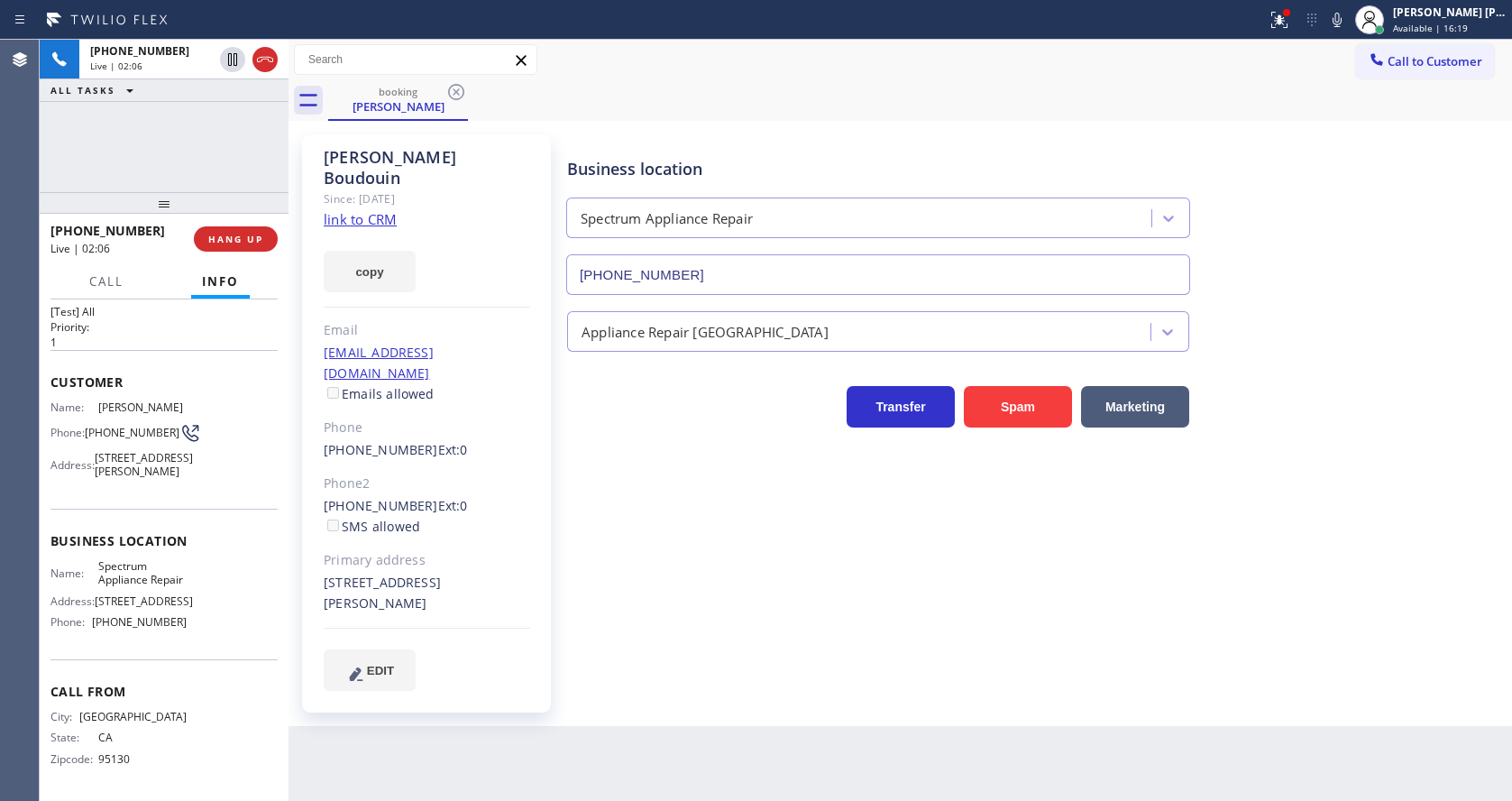
drag, startPoint x: 1018, startPoint y: 534, endPoint x: 1120, endPoint y: 493, distance: 109.9
click at [1018, 534] on div "Business location Spectrum Appliance Repair [PHONE_NUMBER] Appliance Repair Hig…" at bounding box center [1035, 412] width 943 height 547
click at [1341, 22] on icon at bounding box center [1336, 19] width 9 height 14
click at [231, 59] on icon at bounding box center [232, 59] width 9 height 12
click at [640, 507] on div "Business location Spectrum Appliance Repair [PHONE_NUMBER] Appliance Repair Hig…" at bounding box center [1035, 412] width 943 height 547
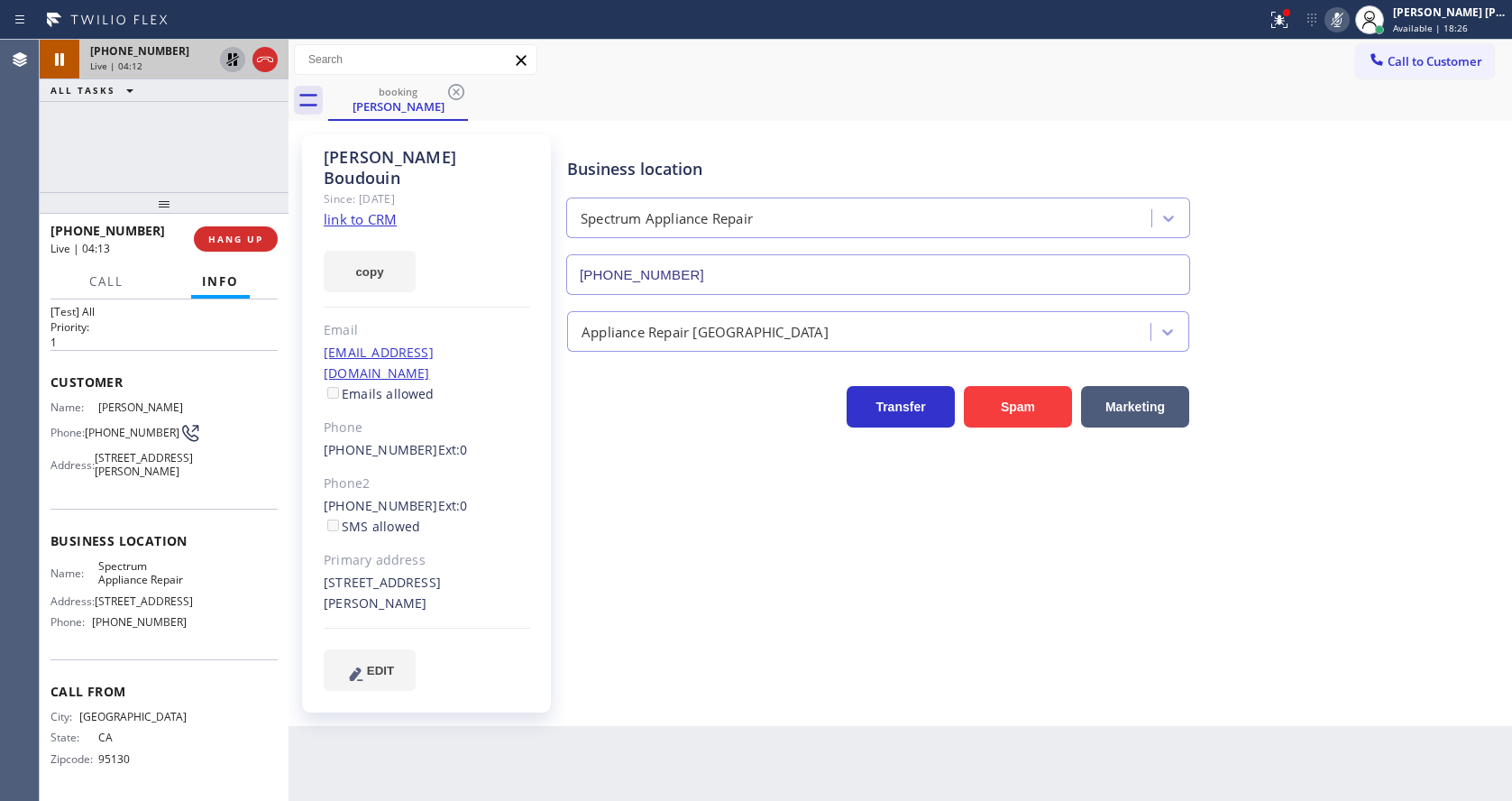
click at [696, 590] on div "Business location Spectrum Appliance Repair [PHONE_NUMBER] Appliance Repair Hig…" at bounding box center [1035, 412] width 943 height 547
drag, startPoint x: 94, startPoint y: 546, endPoint x: 135, endPoint y: 578, distance: 52.0
click at [135, 578] on div "Name: Spectrum Appliance Repair" at bounding box center [119, 573] width 136 height 28
copy span "Spectrum Appliance Repair"
click at [677, 738] on div "Back to Dashboard Change Sender ID Customers Technicians Select a contact Outbo…" at bounding box center [900, 419] width 1223 height 761
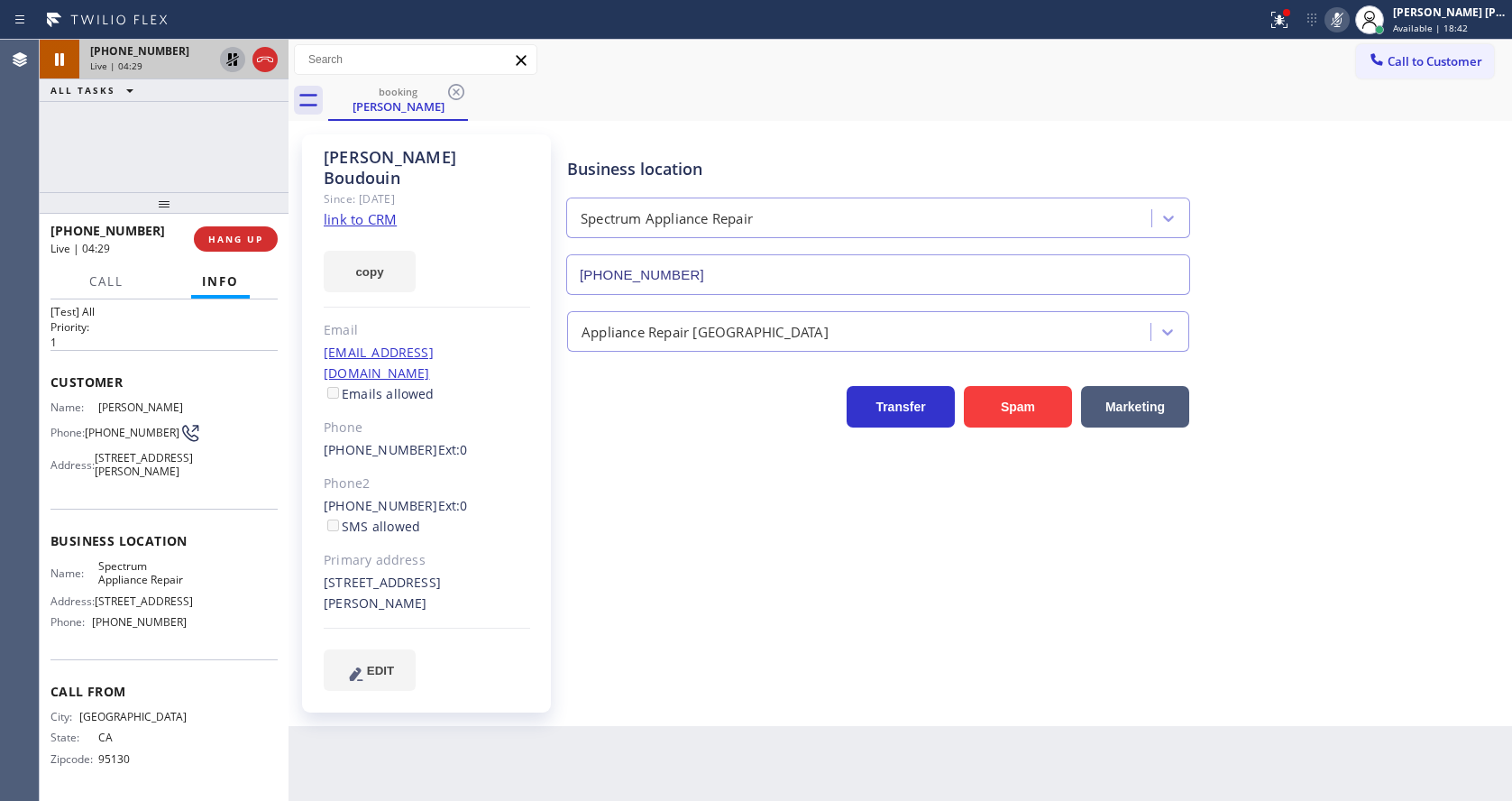
click at [566, 698] on div "Back to Dashboard Change Sender ID Customers Technicians Select a contact Outbo…" at bounding box center [900, 419] width 1223 height 761
click at [614, 450] on div "Business location Spectrum Appliance Repair [PHONE_NUMBER] Appliance Repair Hig…" at bounding box center [1035, 412] width 943 height 547
click at [226, 52] on icon at bounding box center [232, 59] width 22 height 22
click at [1336, 18] on icon at bounding box center [1337, 19] width 22 height 22
click at [1355, 113] on div "booking [PERSON_NAME]" at bounding box center [919, 101] width 1183 height 40
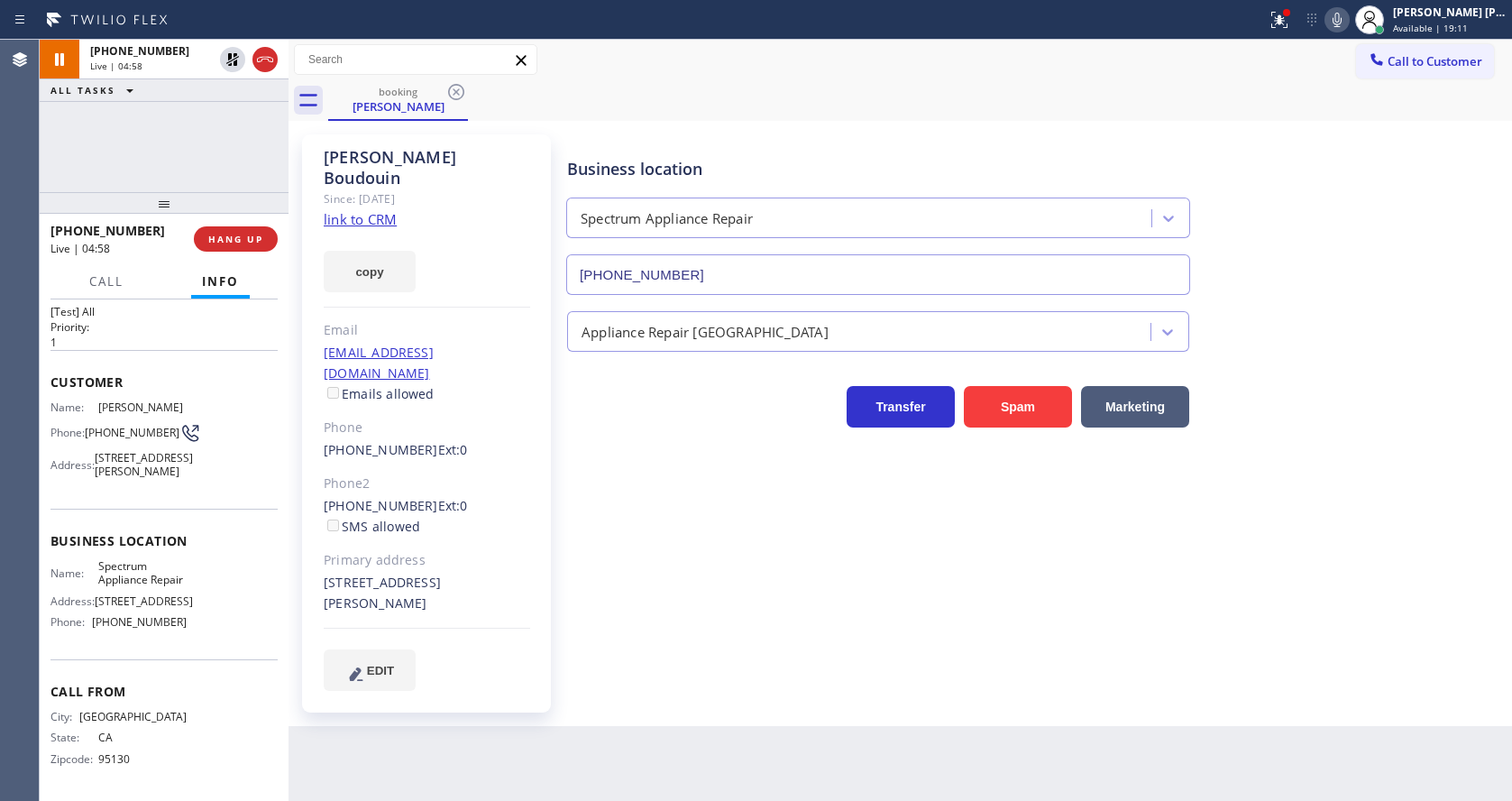
click at [560, 421] on div "[PERSON_NAME] Since: [DATE] link to CRM copy Email [EMAIL_ADDRESS][DOMAIN_NAME]…" at bounding box center [429, 423] width 270 height 596
click at [1285, 21] on icon at bounding box center [1279, 19] width 22 height 22
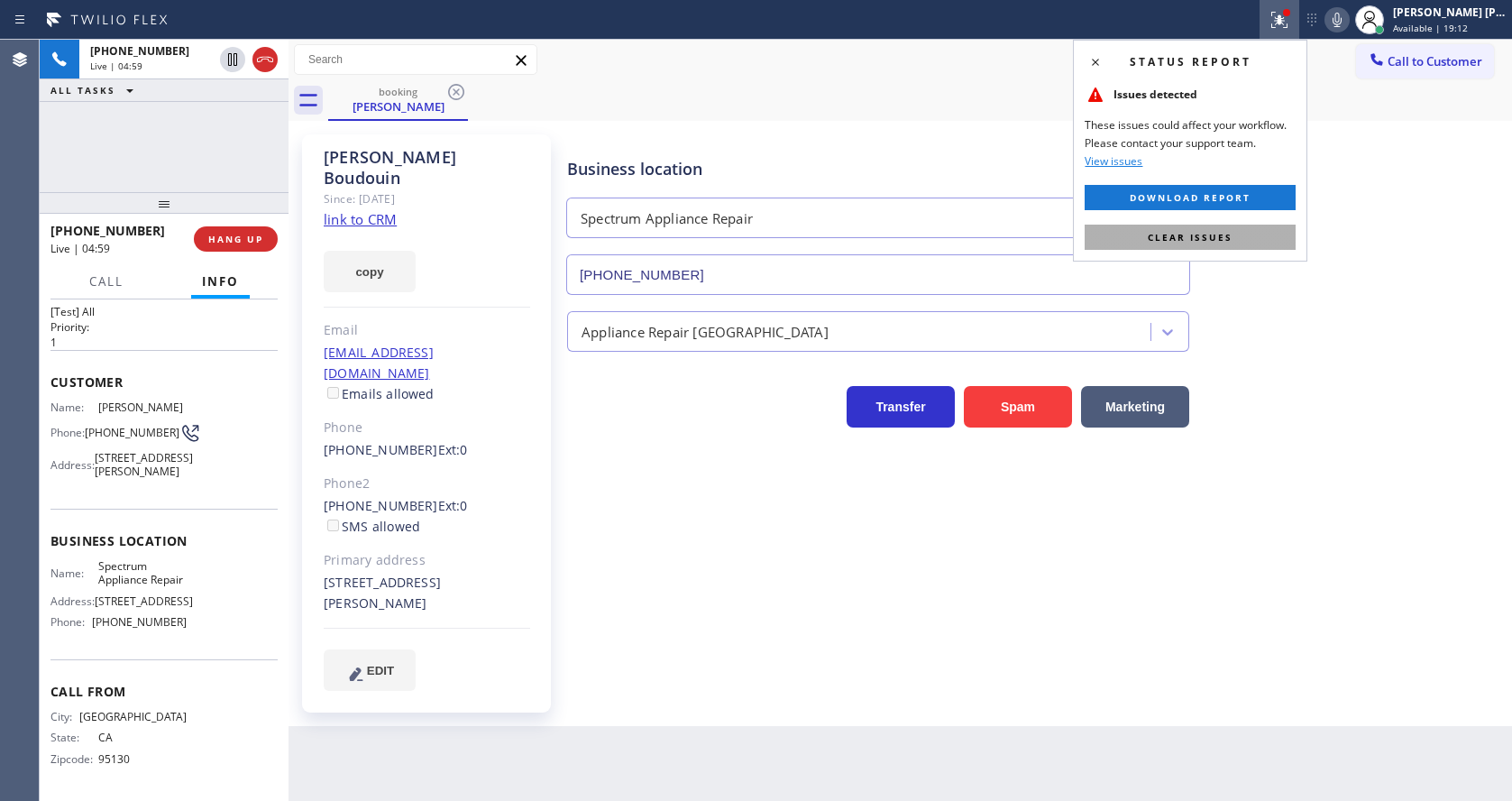
click at [1243, 230] on button "Clear issues" at bounding box center [1190, 237] width 211 height 25
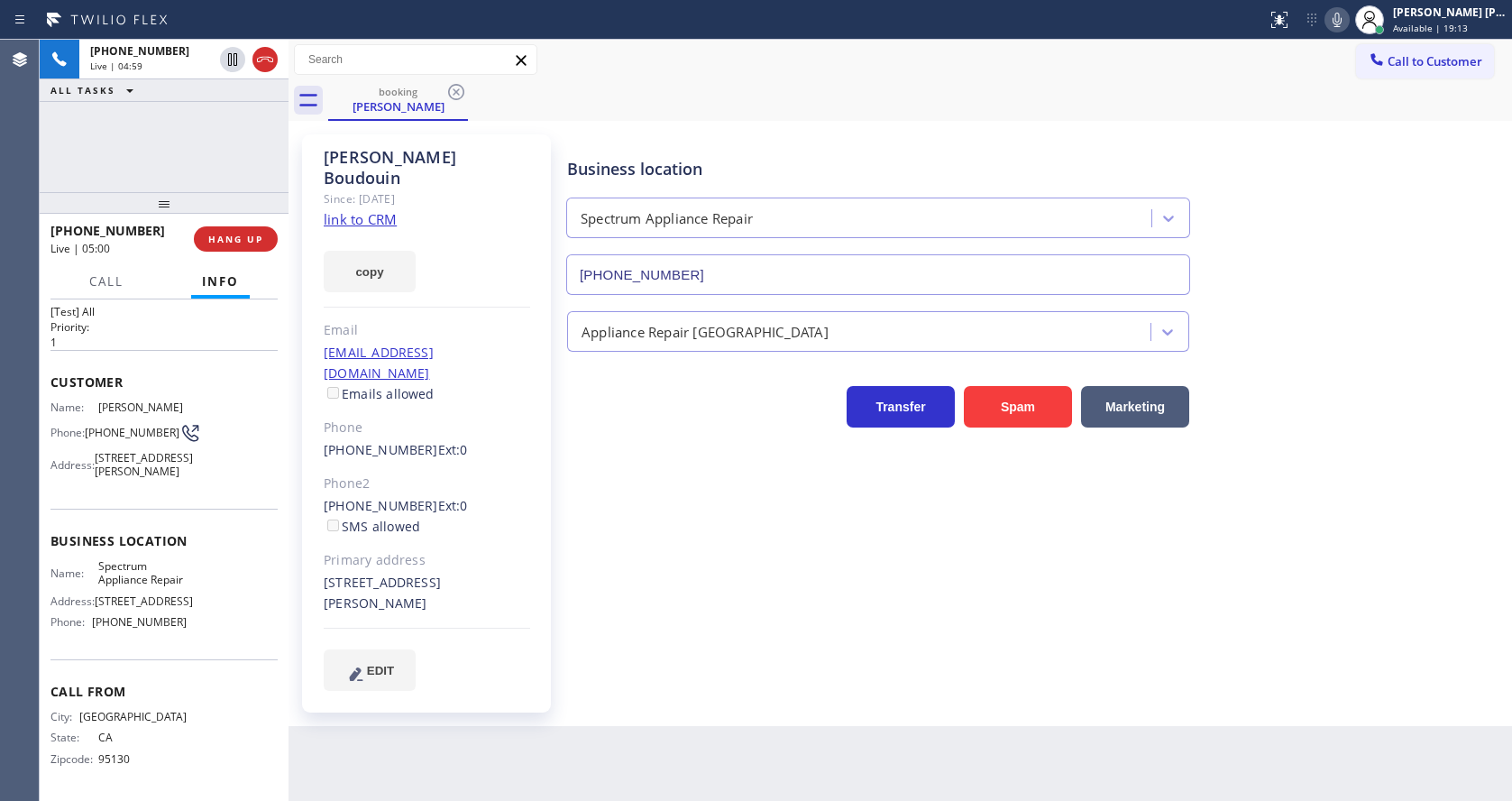
click at [1291, 252] on div "Business location Spectrum Appliance Repair [PHONE_NUMBER]" at bounding box center [1035, 213] width 943 height 163
click at [606, 652] on div "Business location Spectrum Appliance Repair [PHONE_NUMBER] Appliance Repair Hig…" at bounding box center [1035, 430] width 943 height 582
click at [774, 637] on div "Business location Spectrum Appliance Repair [PHONE_NUMBER] Appliance Repair Hig…" at bounding box center [1035, 412] width 943 height 547
drag, startPoint x: 695, startPoint y: 603, endPoint x: 646, endPoint y: 440, distance: 170.2
click at [695, 603] on div "Business location Spectrum Appliance Repair [PHONE_NUMBER] Appliance Repair Hig…" at bounding box center [1035, 412] width 943 height 547
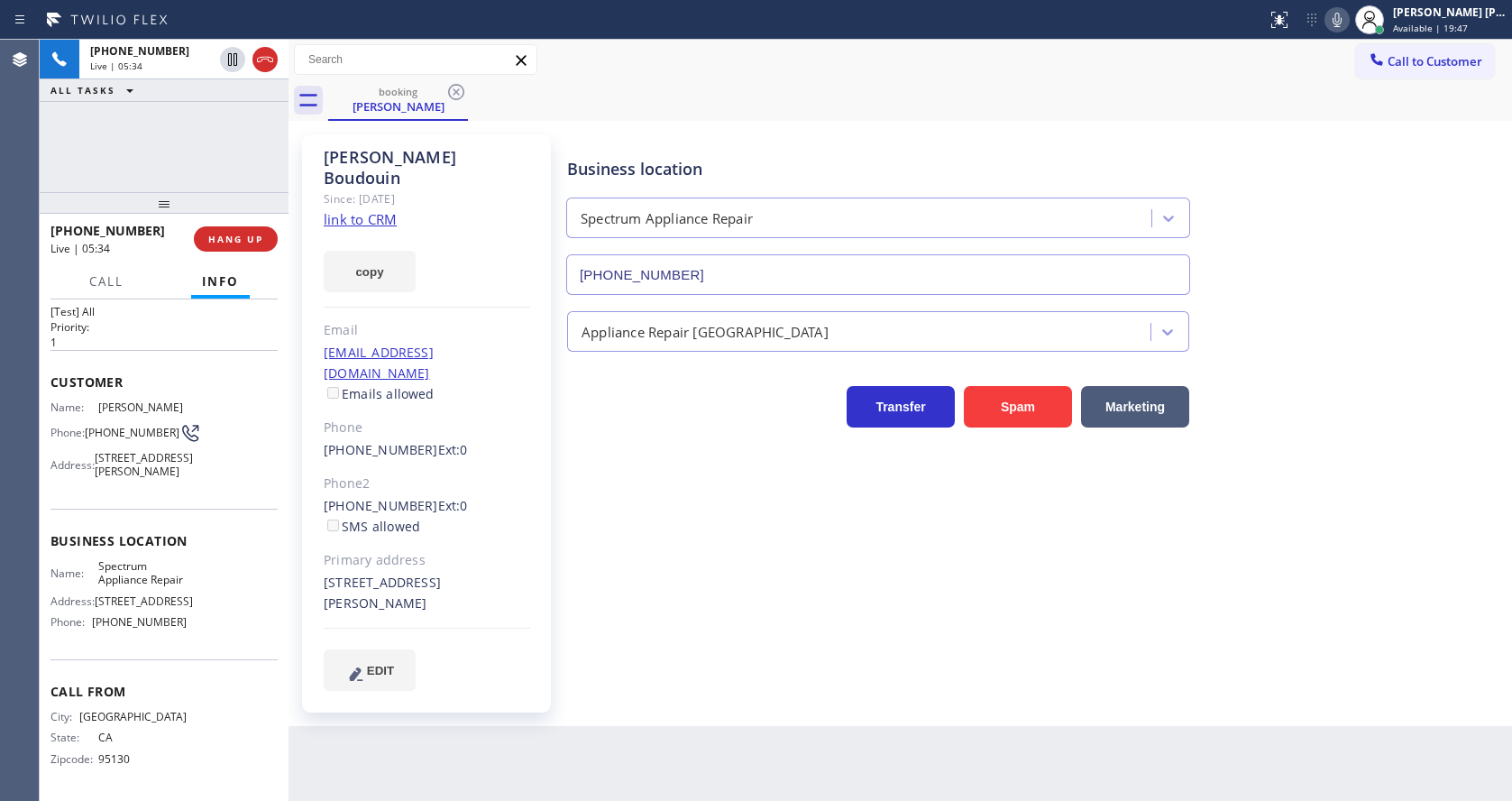
click at [477, 573] on div "[STREET_ADDRESS][PERSON_NAME]" at bounding box center [427, 593] width 206 height 41
click at [767, 563] on div "Business location Spectrum Appliance Repair [PHONE_NUMBER] Appliance Repair Hig…" at bounding box center [1035, 412] width 943 height 547
click at [529, 654] on div "[PERSON_NAME] Since: [DATE] link to CRM copy Email [EMAIL_ADDRESS][DOMAIN_NAME]…" at bounding box center [426, 423] width 248 height 578
click at [169, 422] on div "Phone: [PHONE_NUMBER]" at bounding box center [119, 433] width 136 height 22
click at [178, 492] on div "Customer Name: [PERSON_NAME] Phone: [PHONE_NUMBER] Address: [STREET_ADDRESS][PE…" at bounding box center [164, 429] width 227 height 158
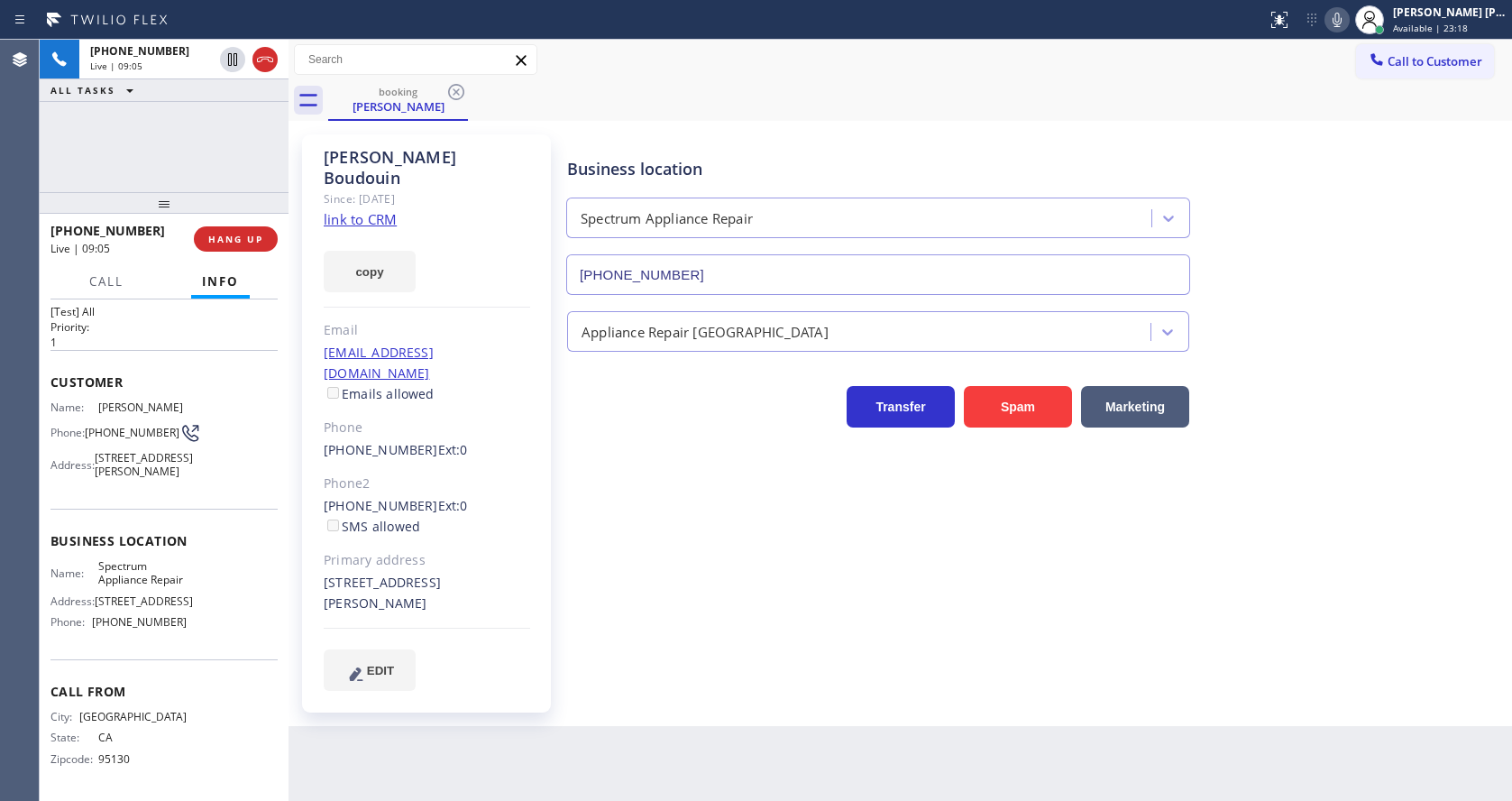
click at [579, 759] on div "Back to Dashboard Change Sender ID Customers Technicians Select a contact Outbo…" at bounding box center [900, 419] width 1223 height 761
click at [730, 615] on div "Business location Spectrum Appliance Repair [PHONE_NUMBER] Appliance Repair Hig…" at bounding box center [1035, 412] width 943 height 547
click at [762, 610] on div "Business location Spectrum Appliance Repair [PHONE_NUMBER] Appliance Repair Hig…" at bounding box center [1035, 412] width 943 height 547
click at [679, 562] on div "Business location Spectrum Appliance Repair [PHONE_NUMBER] Appliance Repair Hig…" at bounding box center [1035, 412] width 943 height 547
click at [526, 496] on div "[PHONE_NUMBER] Ext: 0 SMS allowed" at bounding box center [427, 516] width 206 height 41
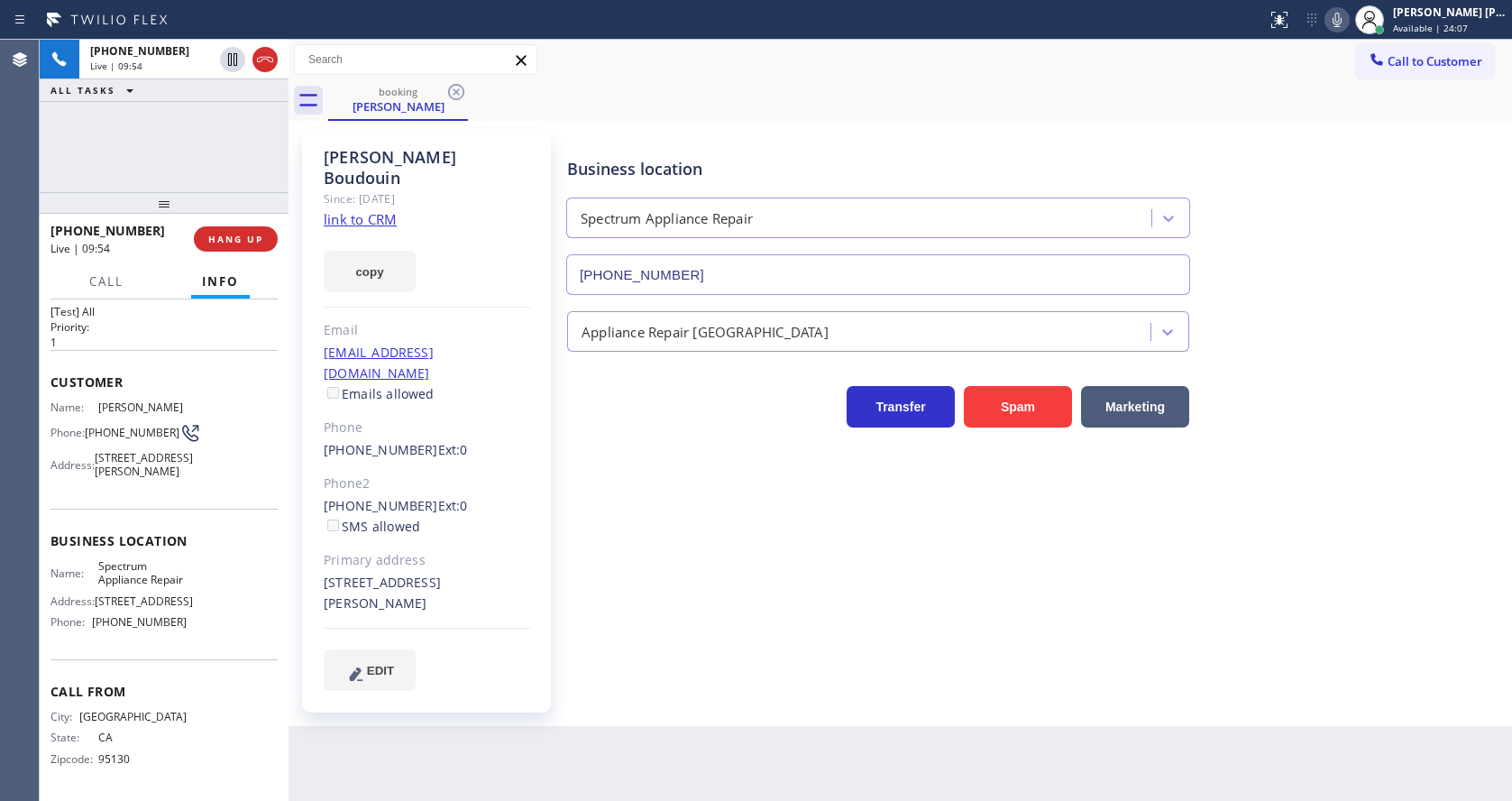
click at [618, 722] on div "Back to Dashboard Change Sender ID Customers Technicians Select a contact Outbo…" at bounding box center [900, 419] width 1223 height 761
click at [236, 400] on div "Name: [PERSON_NAME] Phone: [PHONE_NUMBER] Address: [STREET_ADDRESS][PERSON_NAME]" at bounding box center [164, 442] width 227 height 84
click at [655, 537] on div "Business location Spectrum Appliance Repair [PHONE_NUMBER] Appliance Repair Hig…" at bounding box center [1035, 412] width 943 height 547
click at [602, 631] on div "Business location Spectrum Appliance Repair [PHONE_NUMBER] Appliance Repair Hig…" at bounding box center [1035, 412] width 943 height 547
click at [568, 460] on div "Business location Spectrum Appliance Repair [PHONE_NUMBER] Appliance Repair Hig…" at bounding box center [1035, 412] width 943 height 547
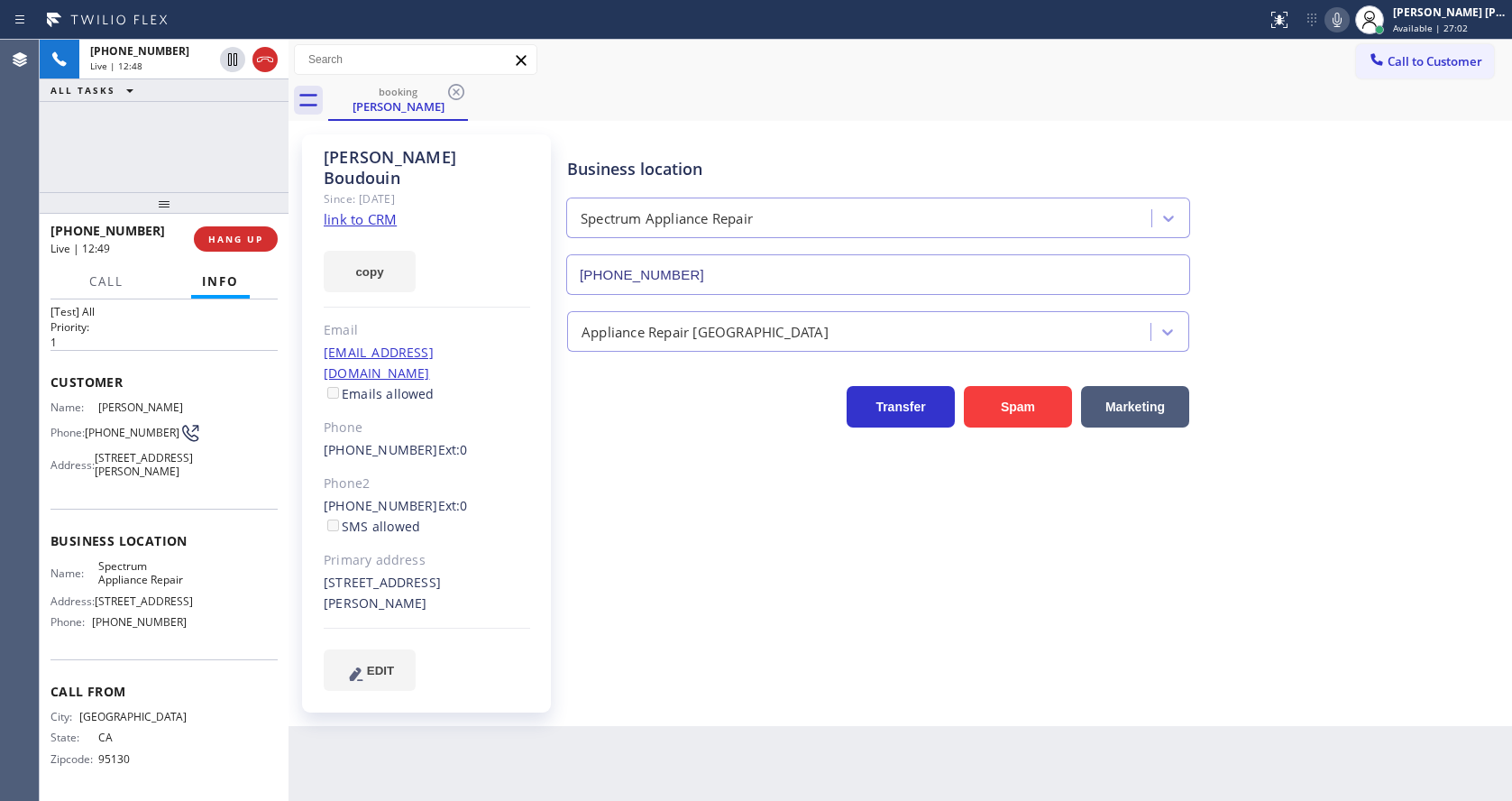
click at [636, 602] on div "Business location Spectrum Appliance Repair [PHONE_NUMBER] Appliance Repair Hig…" at bounding box center [1035, 412] width 943 height 547
click at [726, 717] on div "Back to Dashboard Change Sender ID Customers Technicians Select a contact Outbo…" at bounding box center [900, 419] width 1223 height 761
click at [593, 735] on div "Back to Dashboard Change Sender ID Customers Technicians Select a contact Outbo…" at bounding box center [900, 419] width 1223 height 761
click at [831, 545] on div "Business location Spectrum Appliance Repair [PHONE_NUMBER] Appliance Repair Hig…" at bounding box center [1035, 412] width 943 height 547
click at [227, 127] on icon at bounding box center [232, 122] width 22 height 22
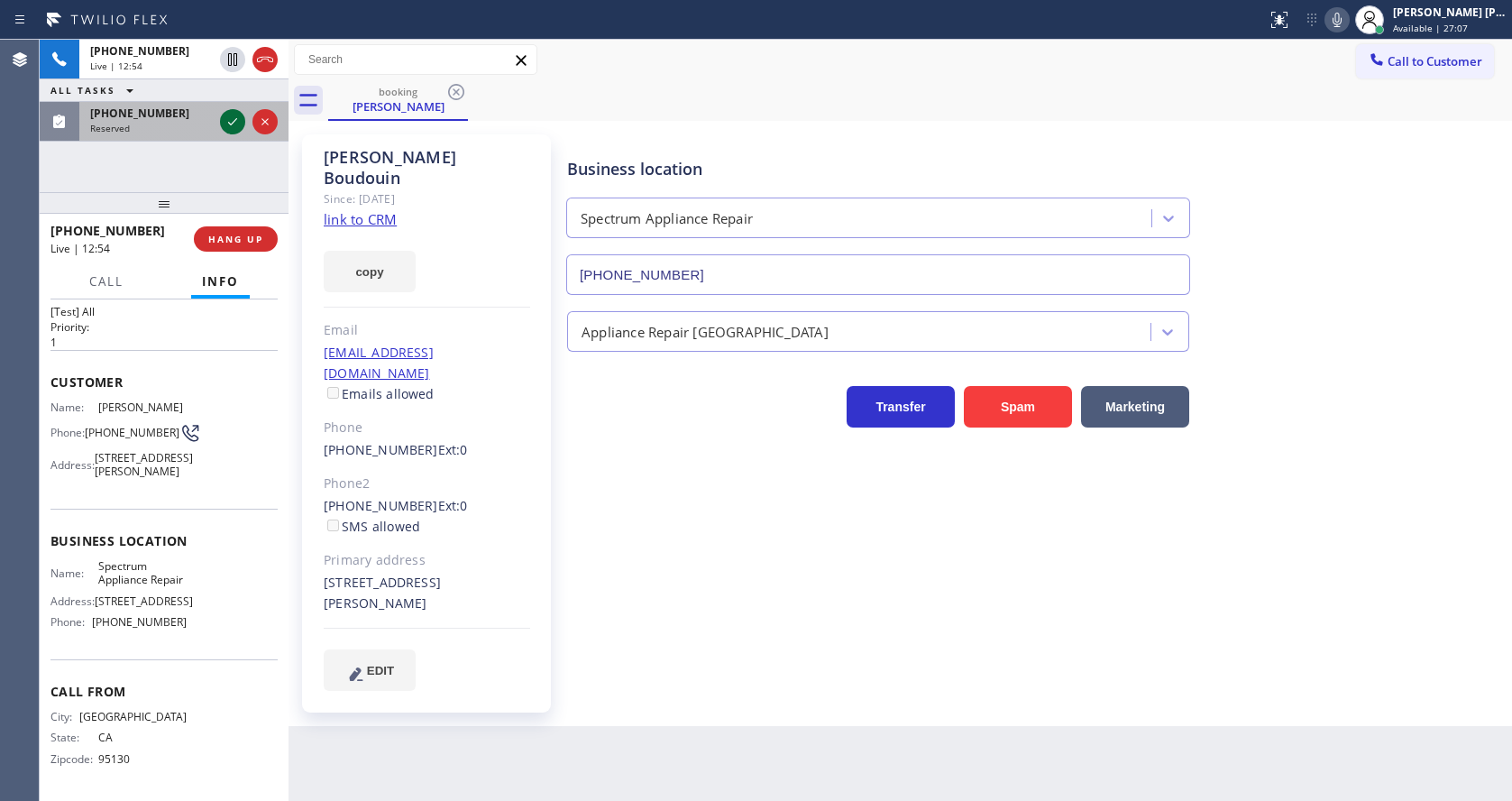
scroll to position [82, 0]
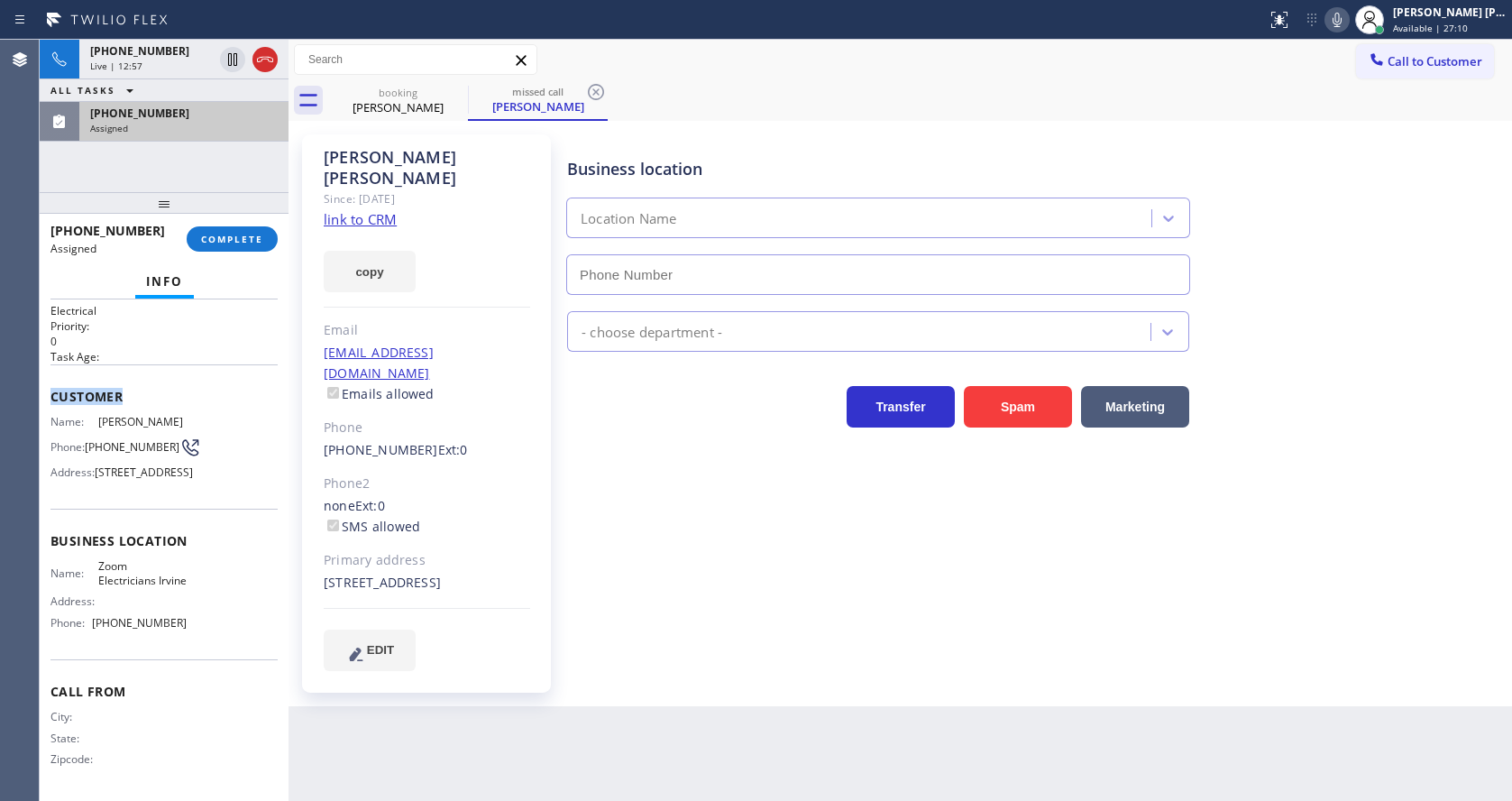
type input "[PHONE_NUMBER]"
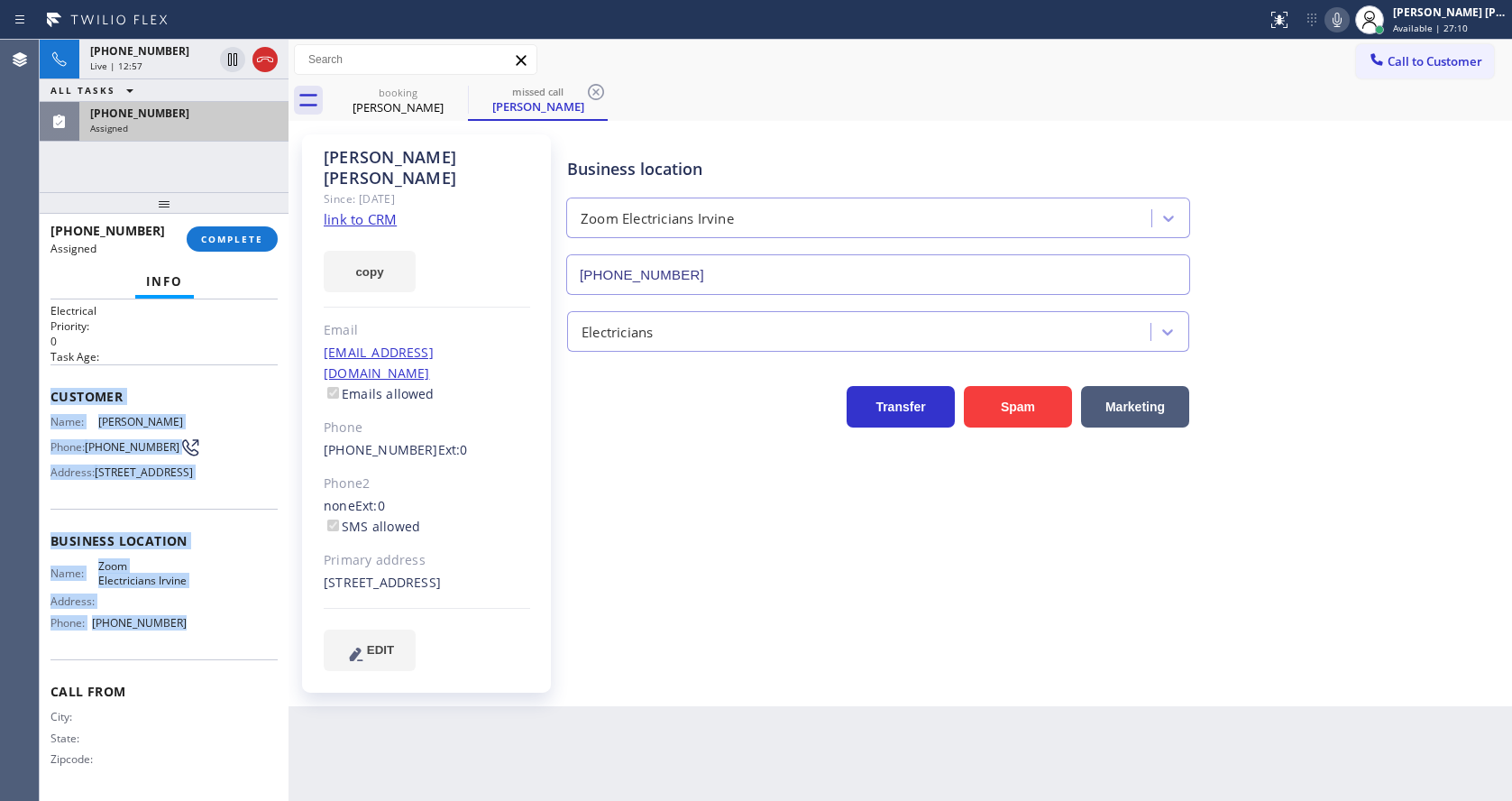
drag, startPoint x: 52, startPoint y: 341, endPoint x: 184, endPoint y: 628, distance: 315.9
click at [184, 628] on div "Context Queue: Electrical Priority: 0 Task Age: Customer Name: [PERSON_NAME] Ph…" at bounding box center [164, 533] width 227 height 523
copy div "Customer Name: [PERSON_NAME] Phone: [PHONE_NUMBER] Address: [STREET_ADDRESS] Bu…"
click at [222, 237] on span "COMPLETE" at bounding box center [232, 239] width 62 height 12
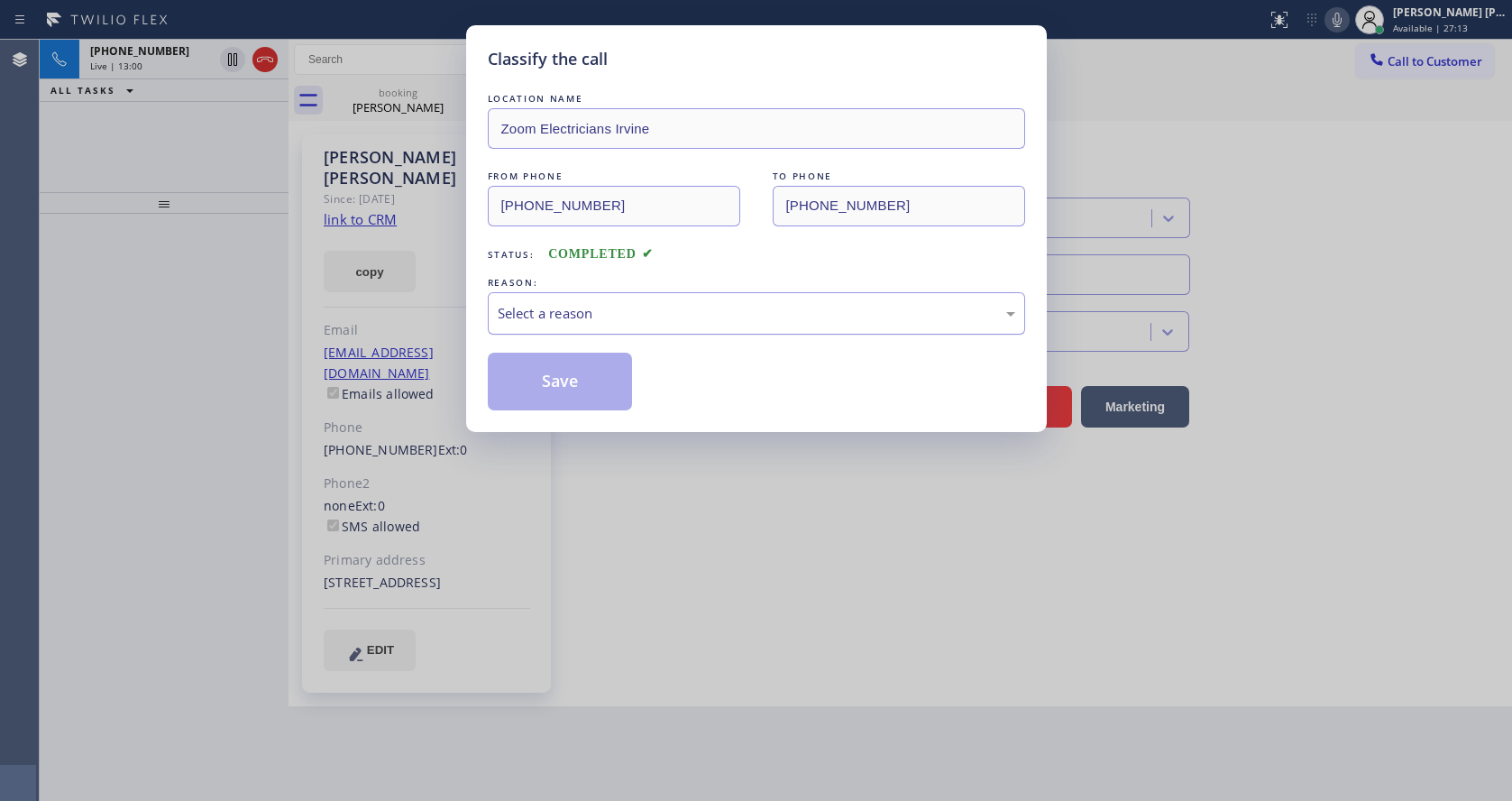
click at [566, 309] on div "Select a reason" at bounding box center [756, 314] width 518 height 21
click at [559, 381] on button "Save" at bounding box center [560, 382] width 145 height 58
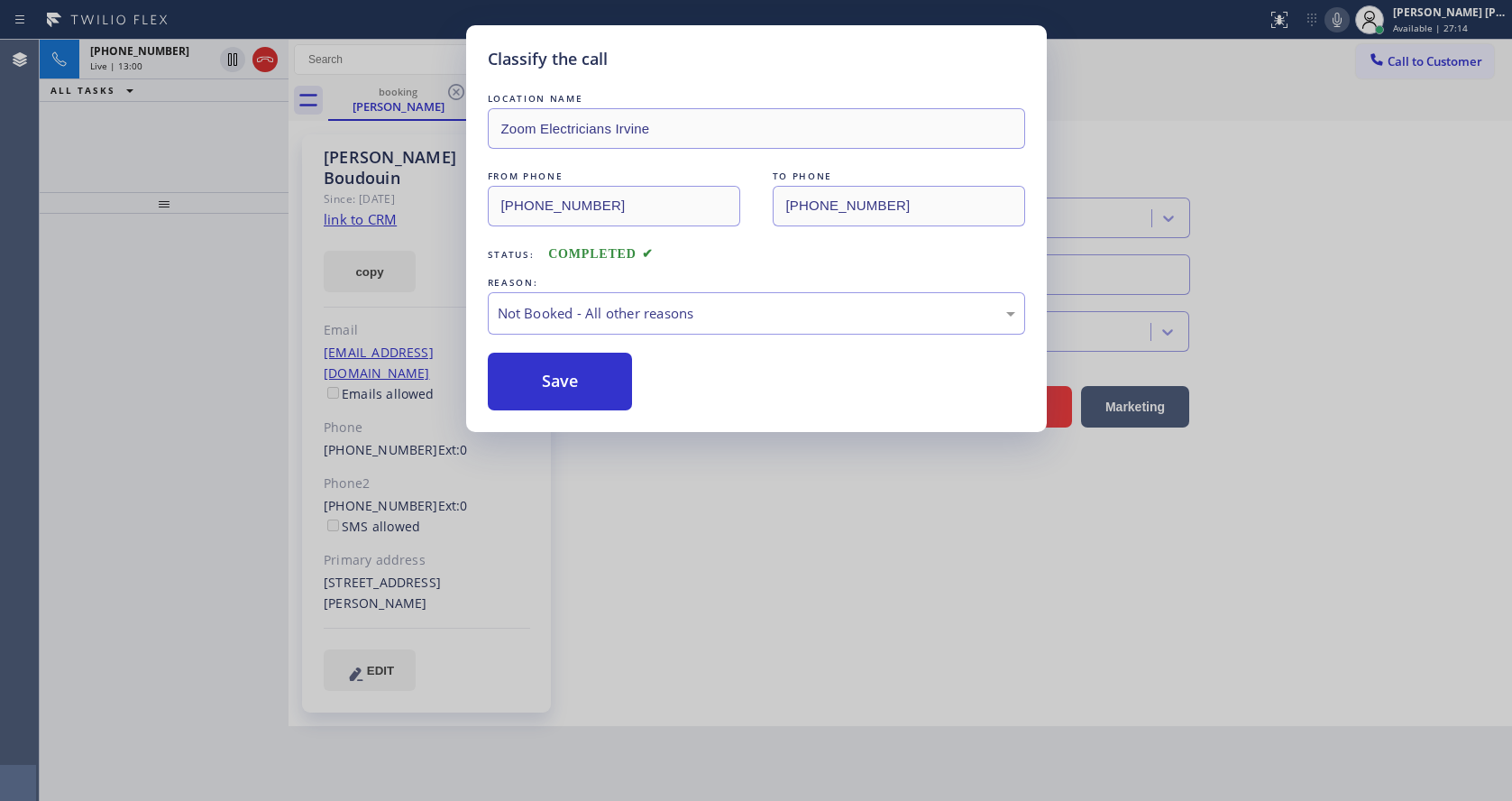
click at [628, 441] on div "Classify the call LOCATION NAME Zoom Electricians Irvine FROM PHONE [PHONE_NUMB…" at bounding box center [756, 400] width 1512 height 801
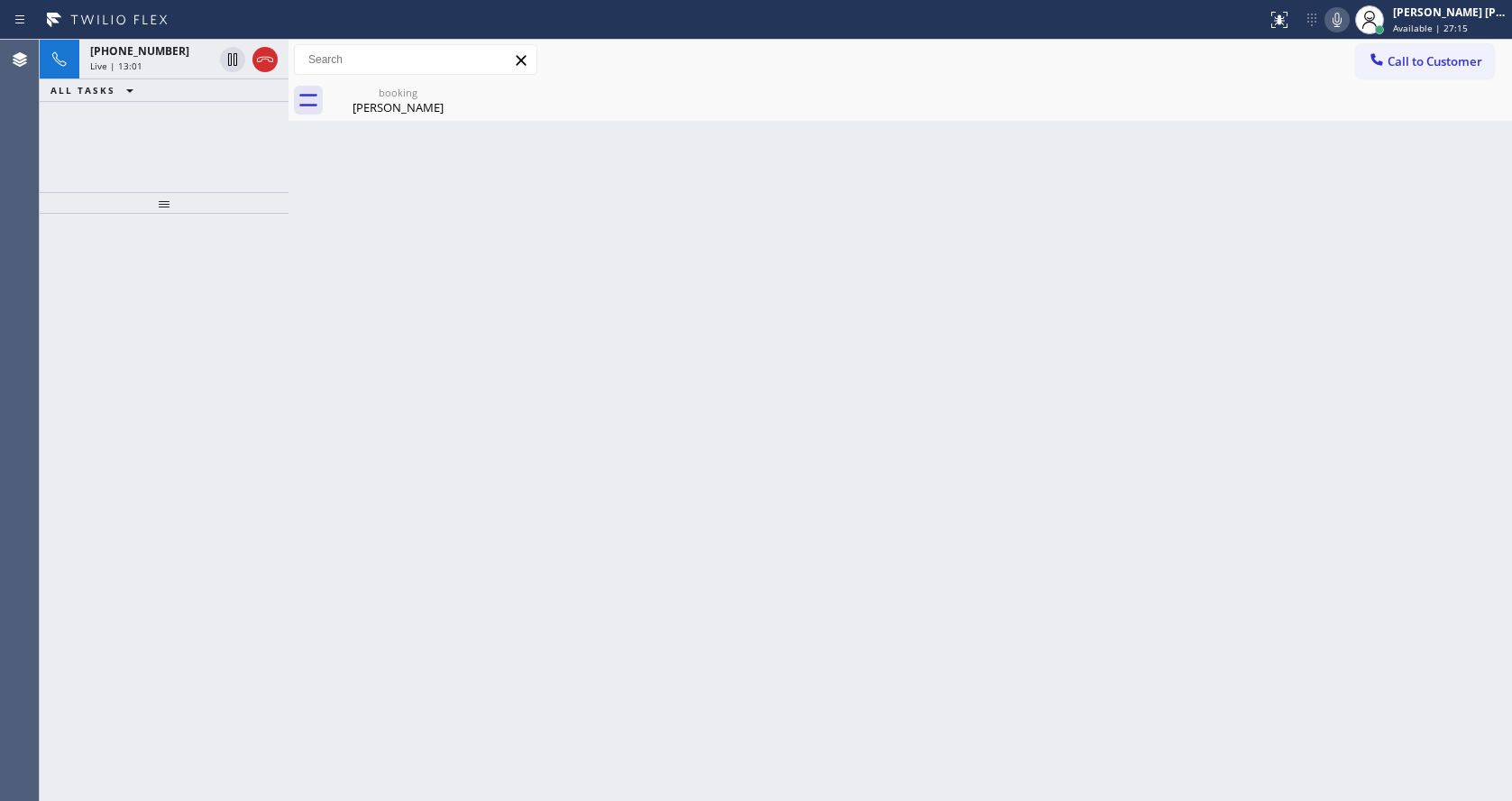
click at [617, 639] on div "Back to Dashboard Change Sender ID Customers Technicians Select a contact Outbo…" at bounding box center [900, 419] width 1223 height 761
click at [331, 321] on div "Back to Dashboard Change Sender ID Customers Technicians Select a contact Outbo…" at bounding box center [900, 419] width 1223 height 761
click at [354, 116] on div "booking [PERSON_NAME]" at bounding box center [398, 101] width 136 height 40
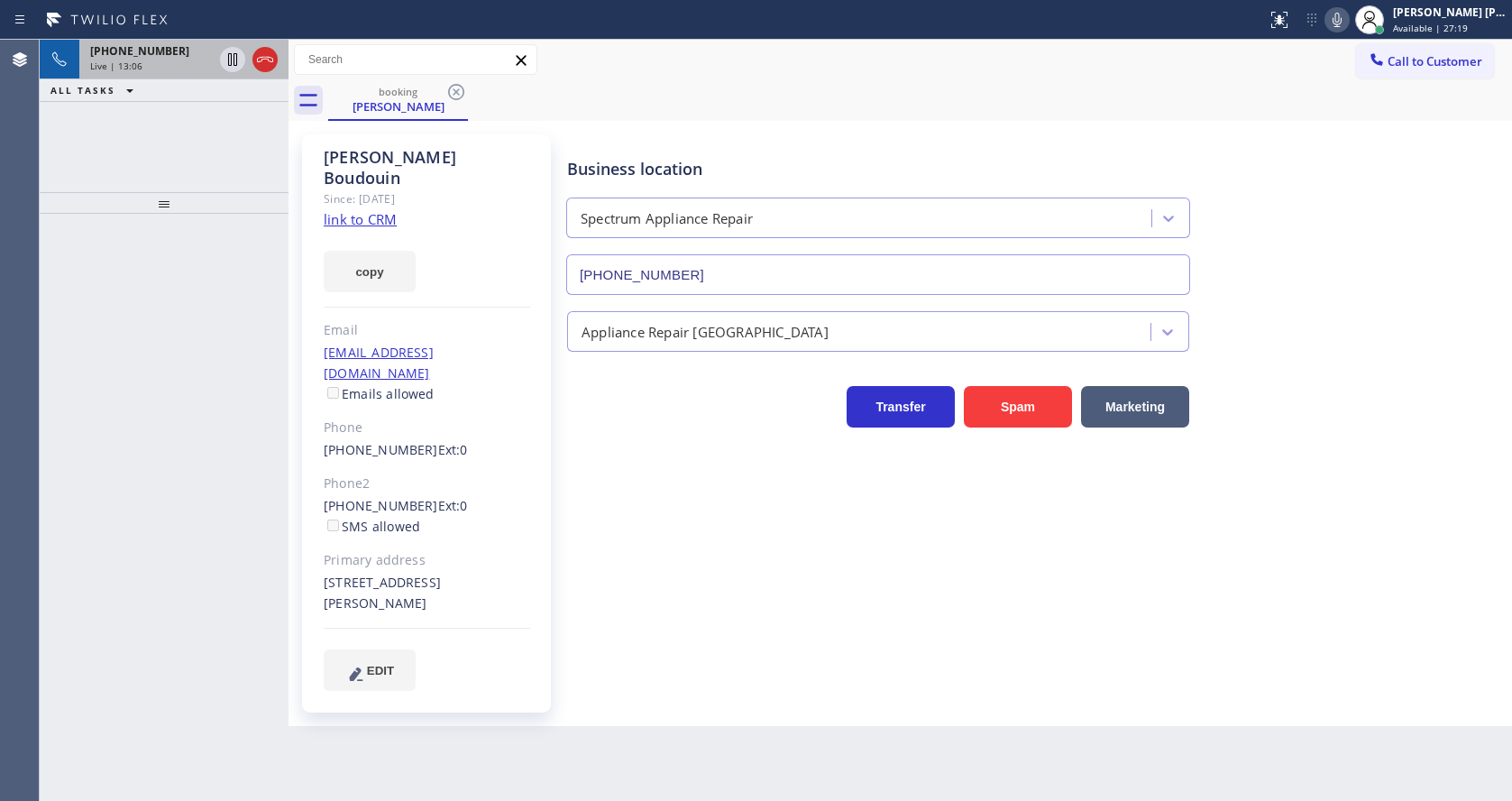
click at [131, 59] on div "[PHONE_NUMBER] Live | 13:06" at bounding box center [148, 59] width 137 height 39
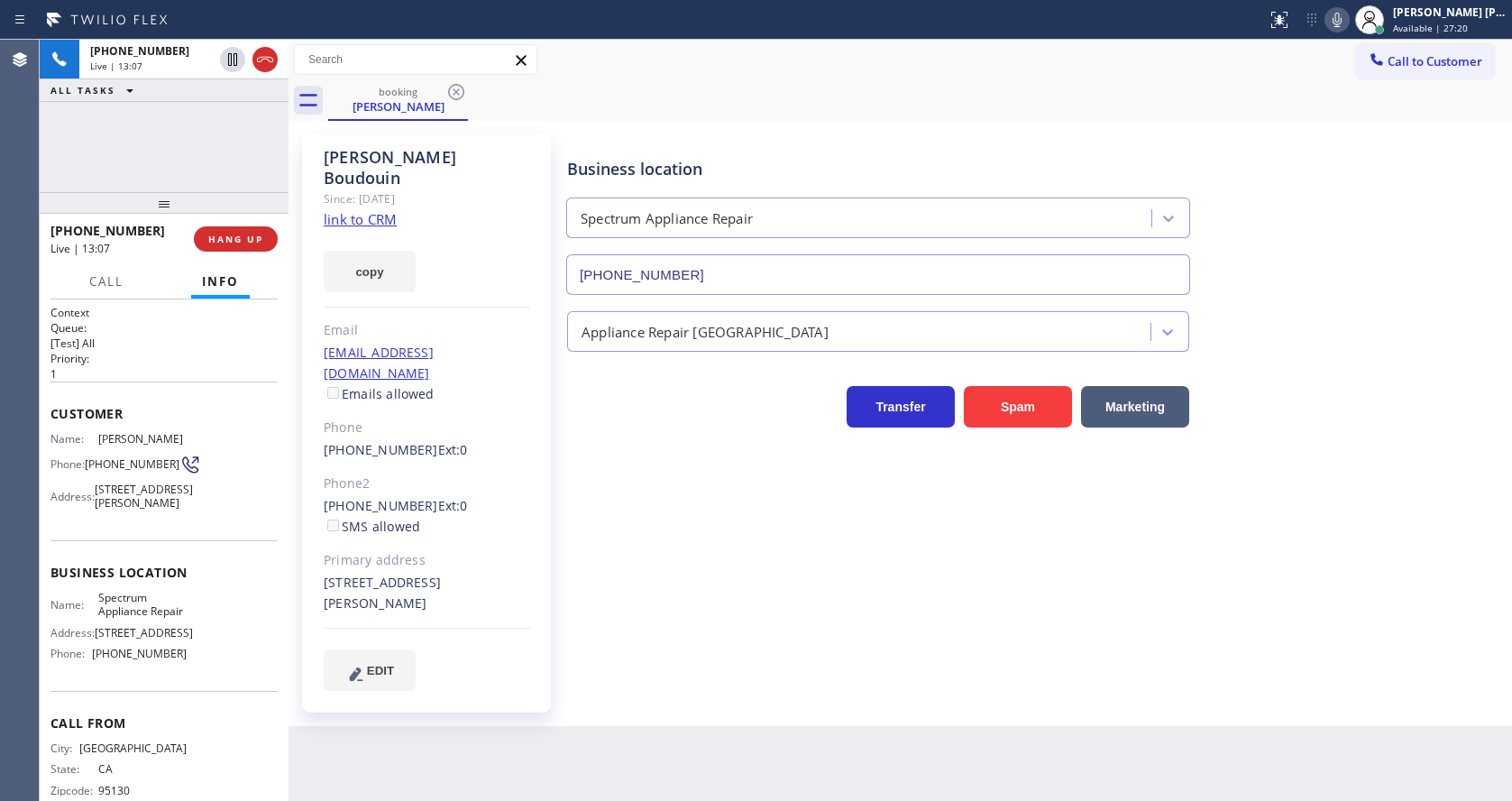
click at [765, 623] on div "Business location Spectrum Appliance Repair [PHONE_NUMBER] Appliance Repair Hig…" at bounding box center [1035, 412] width 943 height 547
drag, startPoint x: 659, startPoint y: 605, endPoint x: 659, endPoint y: 625, distance: 20.0
click at [659, 605] on div "Business location Spectrum Appliance Repair [PHONE_NUMBER] Appliance Repair Hig…" at bounding box center [1035, 412] width 943 height 547
click at [803, 719] on div "Back to Dashboard Change Sender ID Customers Technicians Select a contact Outbo…" at bounding box center [900, 419] width 1223 height 761
click at [678, 645] on div "Business location Spectrum Appliance Repair [PHONE_NUMBER] Appliance Repair Hig…" at bounding box center [1035, 430] width 943 height 582
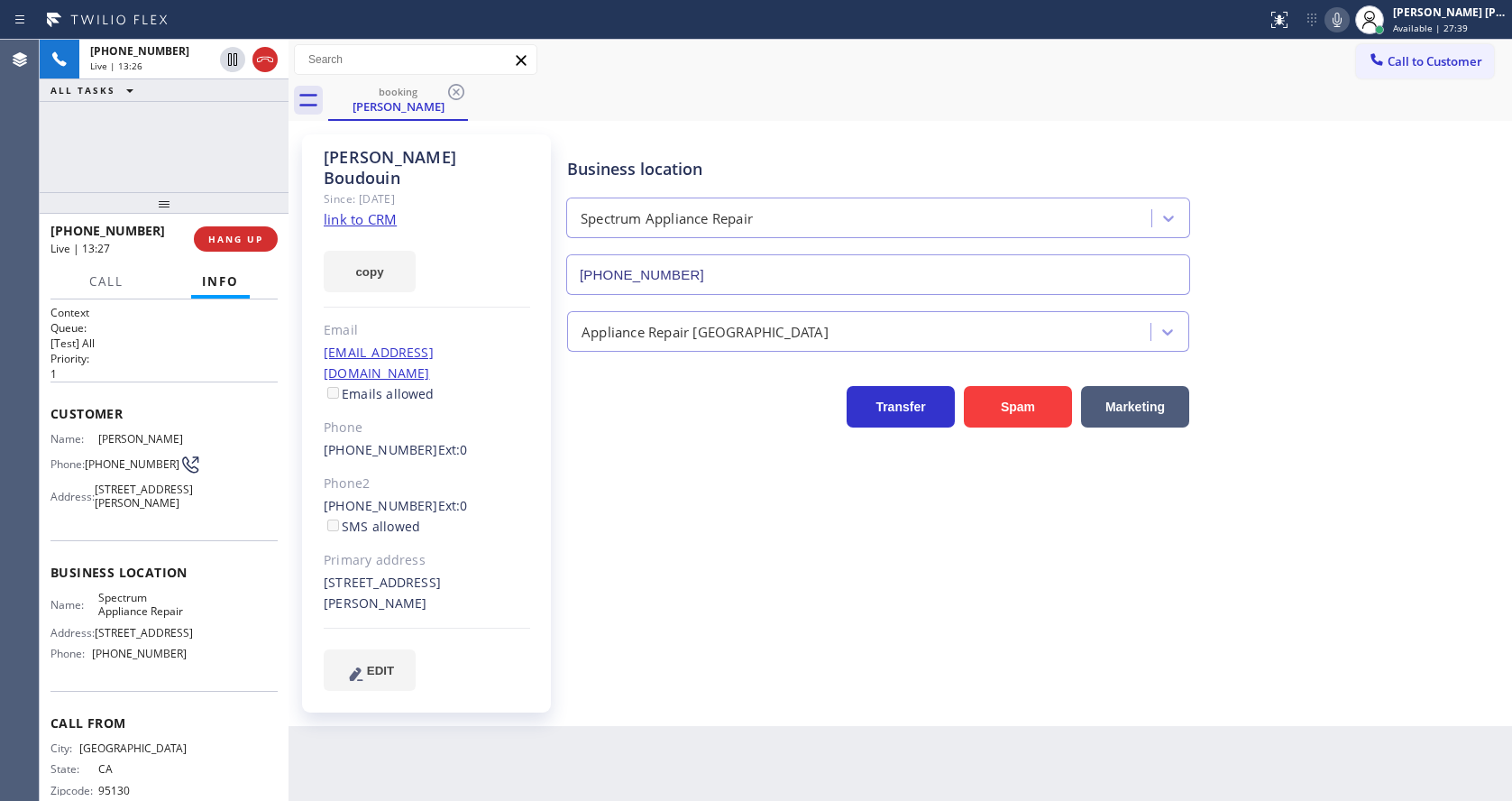
click at [637, 527] on div "Business location Spectrum Appliance Repair [PHONE_NUMBER] Appliance Repair Hig…" at bounding box center [1035, 412] width 943 height 547
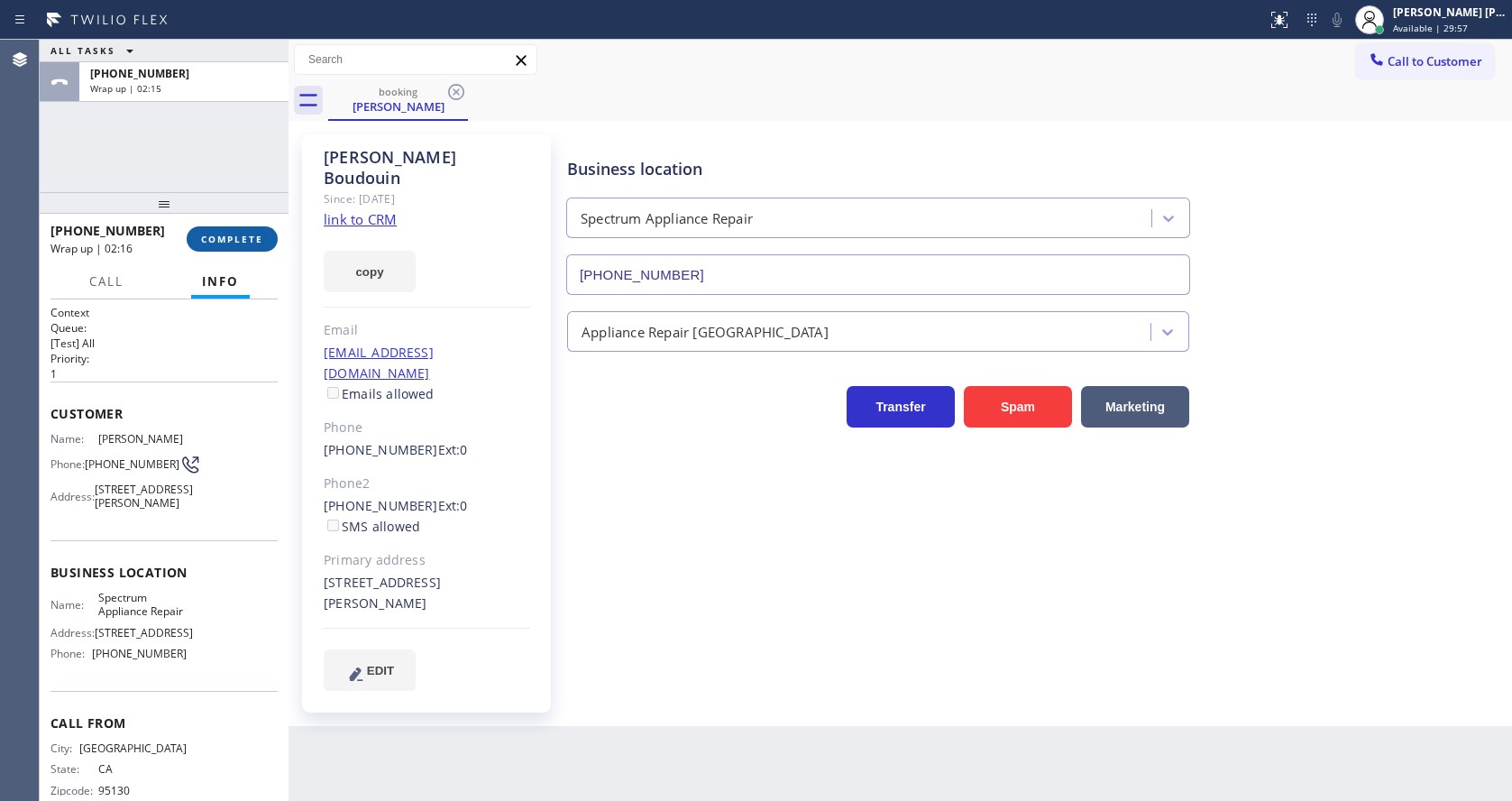
click at [215, 235] on span "COMPLETE" at bounding box center [232, 239] width 62 height 12
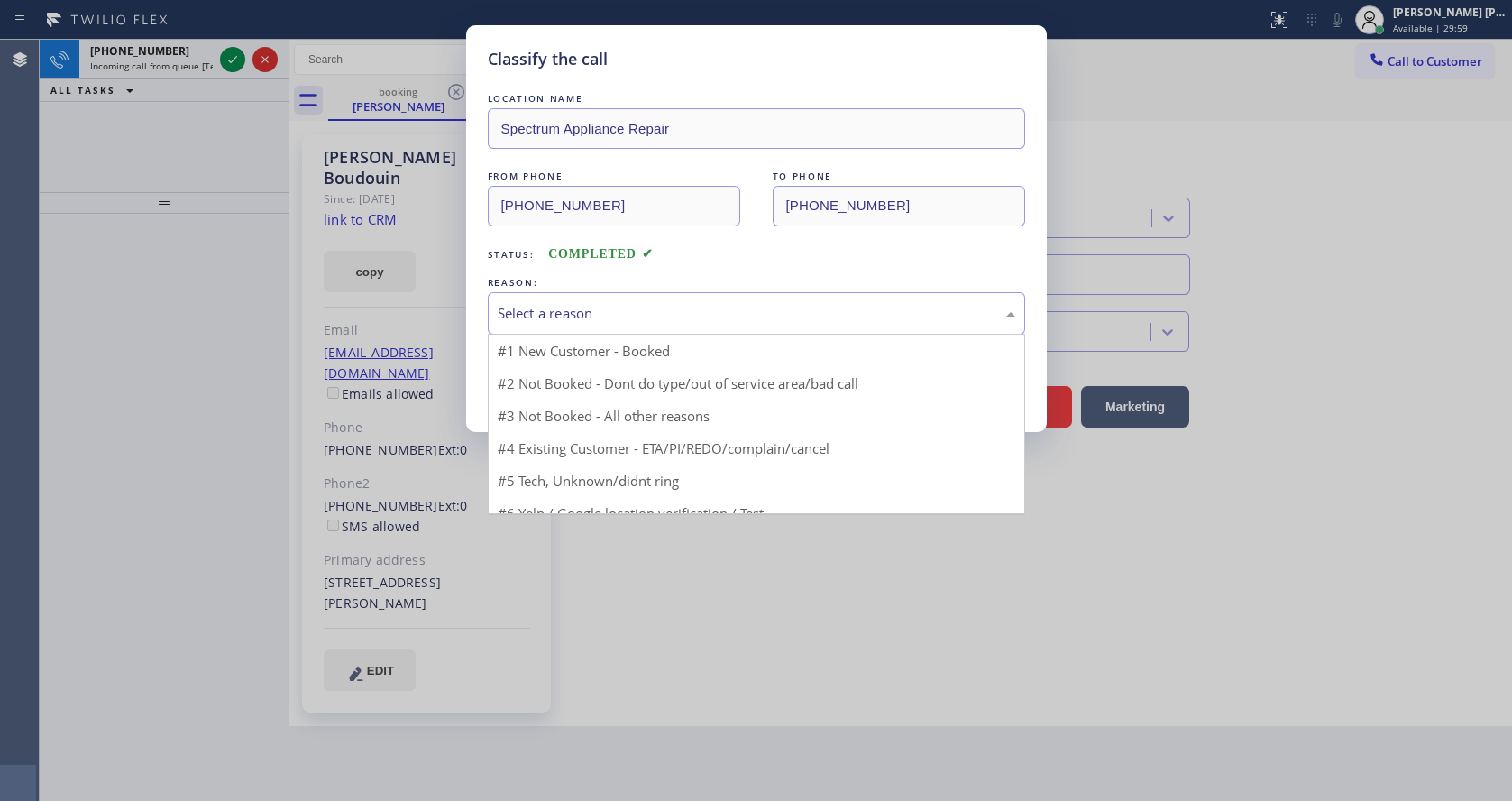
click at [545, 314] on div "Select a reason" at bounding box center [756, 314] width 518 height 21
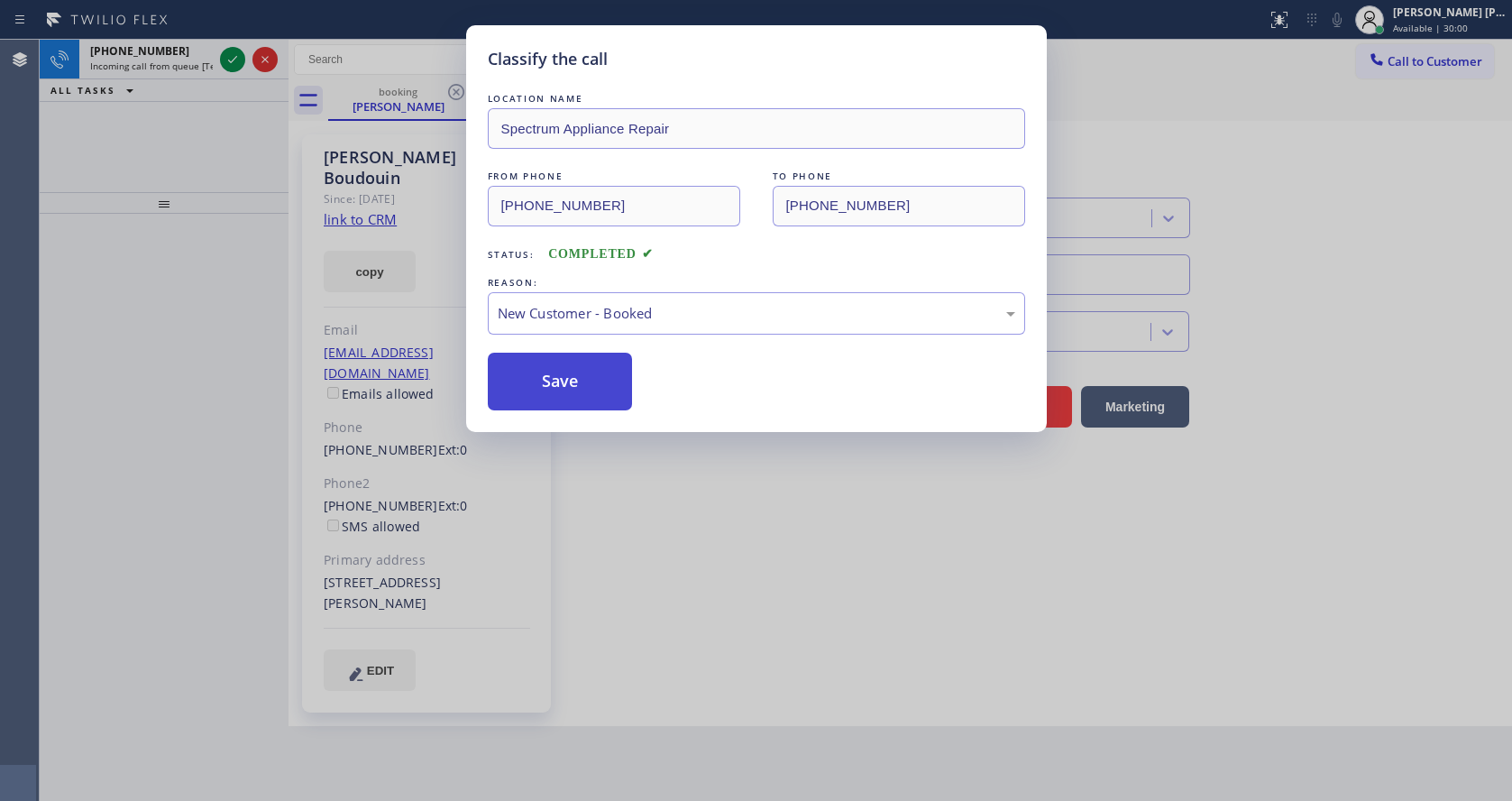
click at [547, 376] on button "Save" at bounding box center [560, 382] width 145 height 58
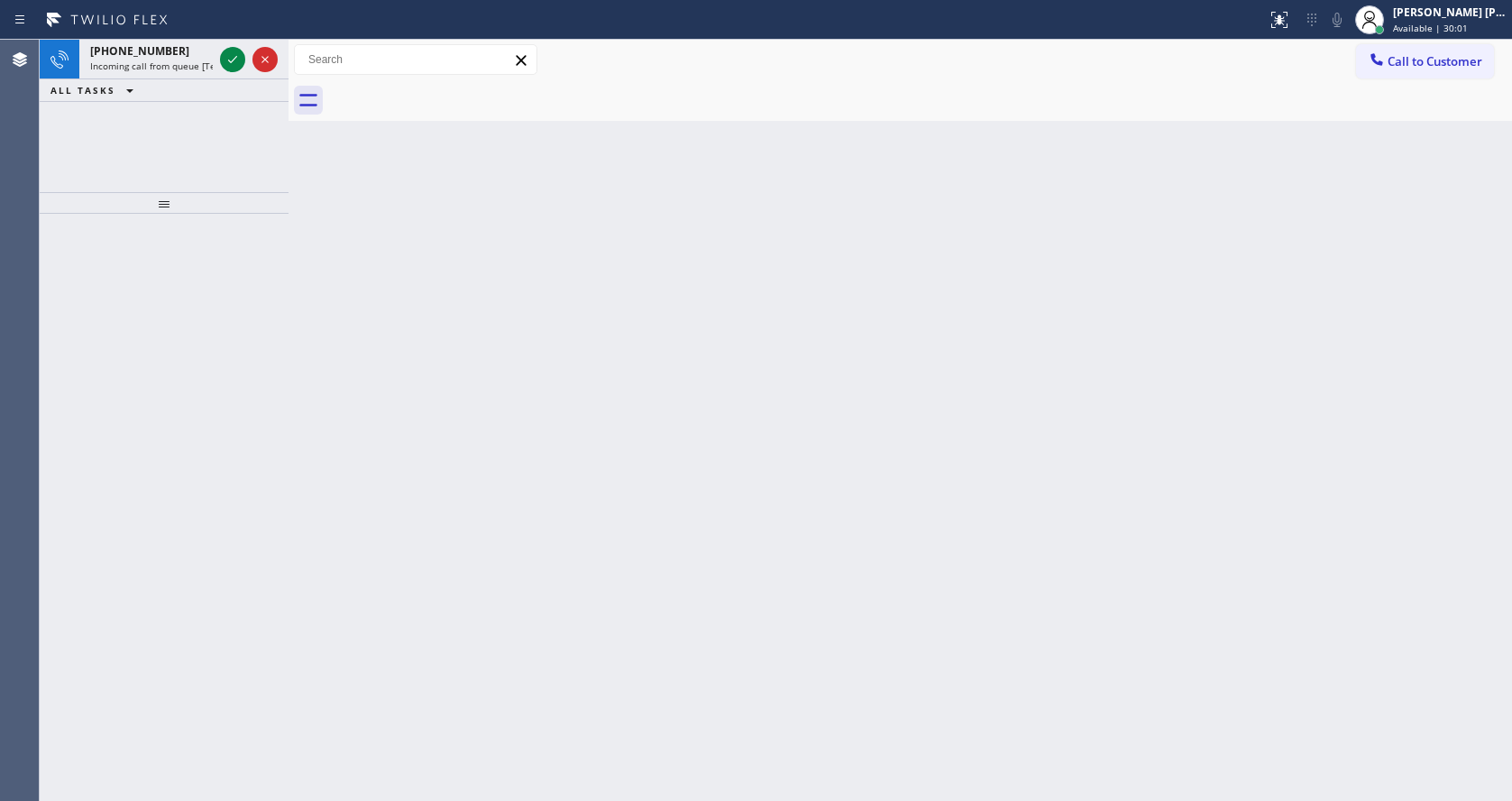
click at [228, 59] on icon at bounding box center [232, 59] width 22 height 22
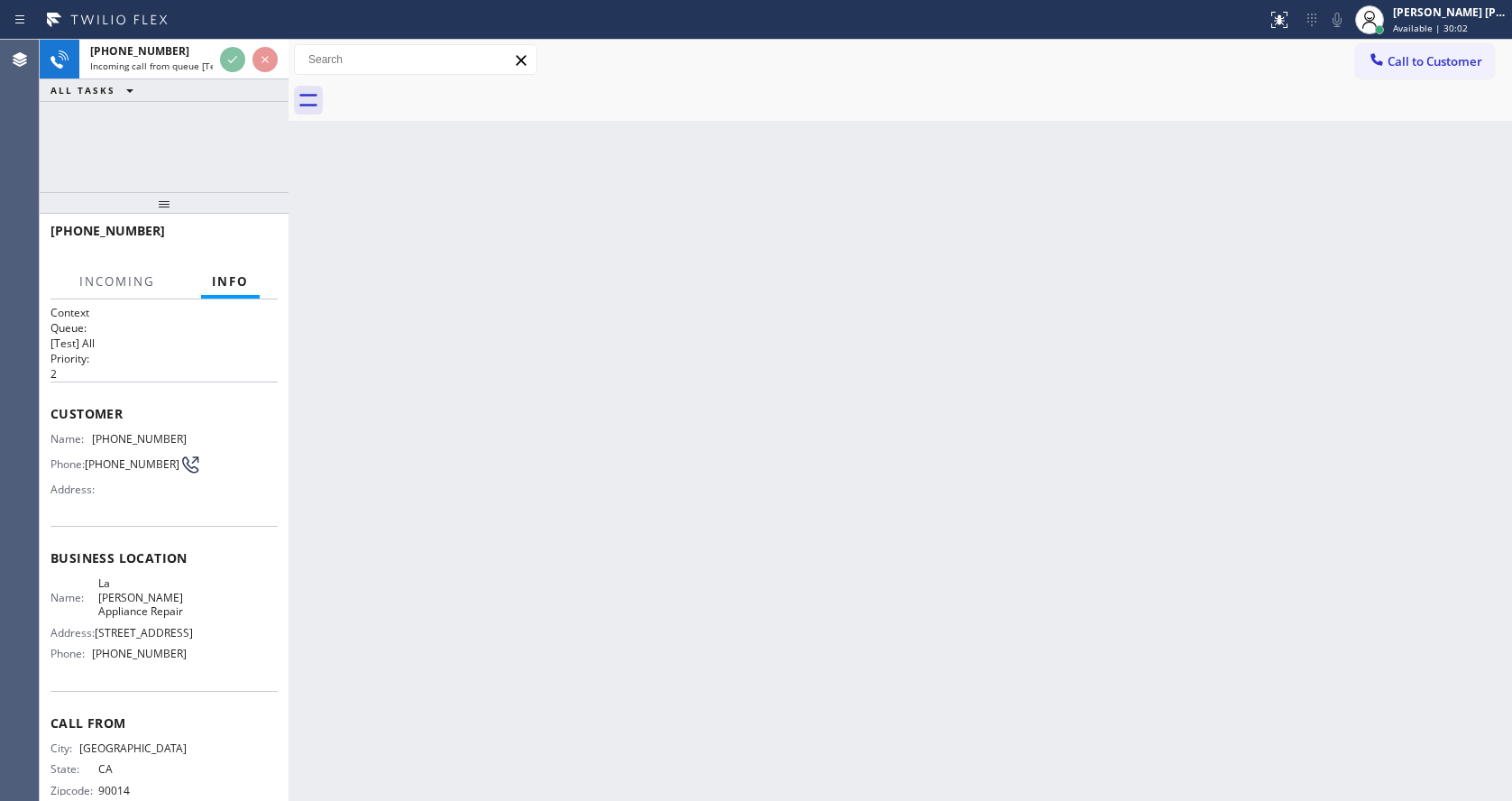
scroll to position [37, 0]
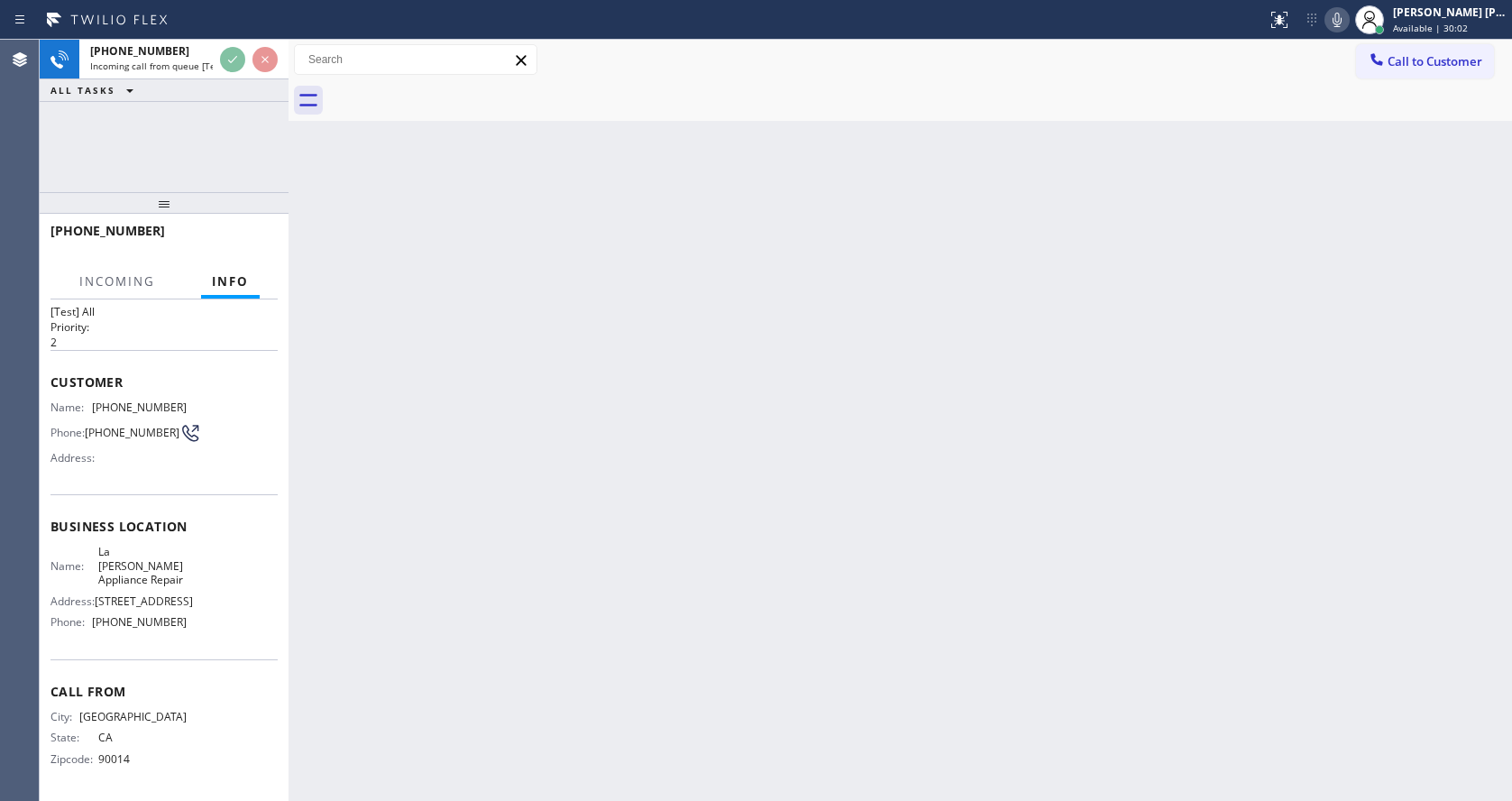
click at [878, 543] on div "Back to Dashboard Change Sender ID Customers Technicians Select a contact Outbo…" at bounding box center [900, 419] width 1223 height 761
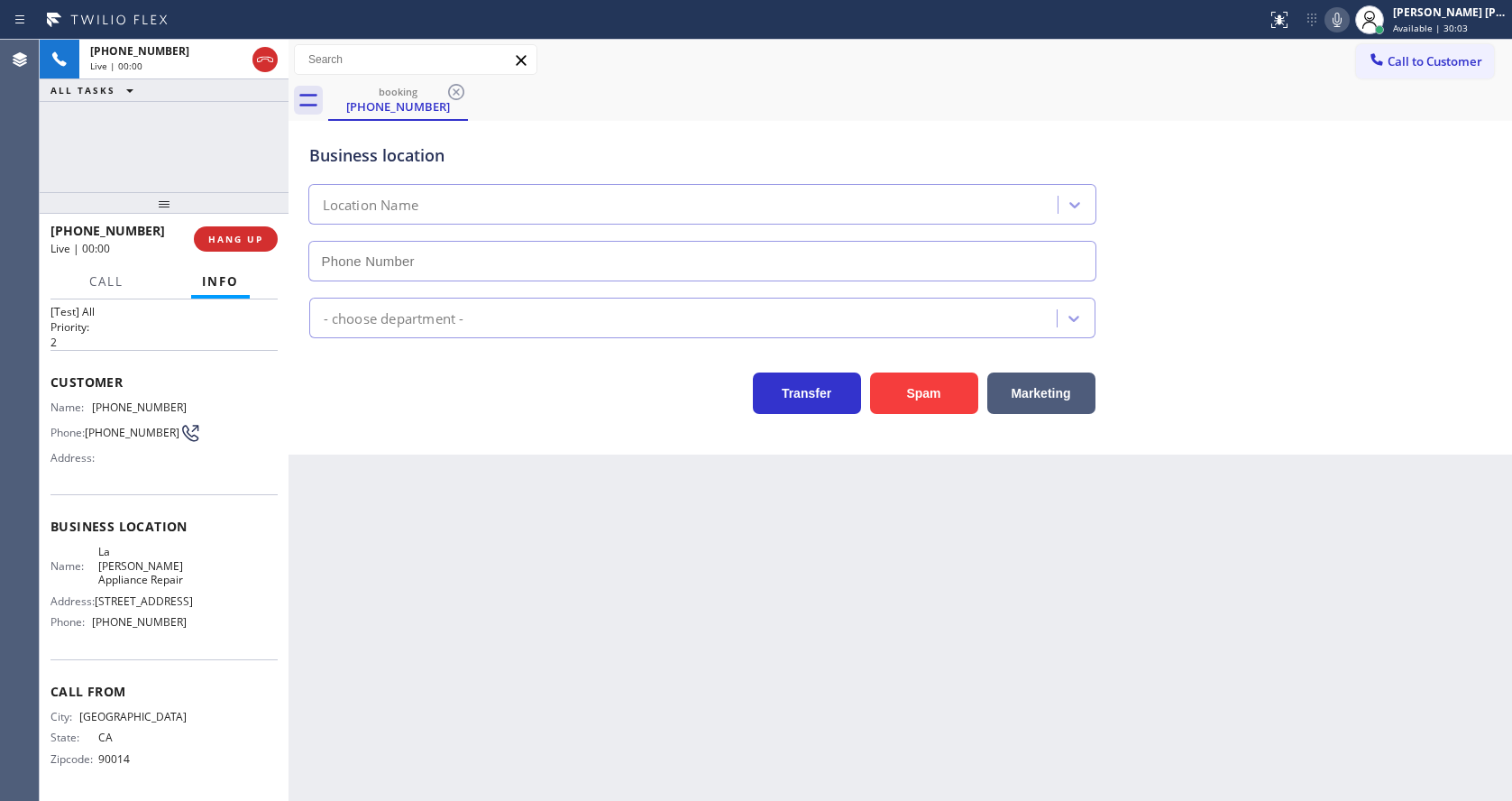
type input "[PHONE_NUMBER]"
click at [559, 603] on div "Back to Dashboard Change Sender ID Customers Technicians Select a contact Outbo…" at bounding box center [900, 419] width 1223 height 761
click at [80, 406] on span "Name:" at bounding box center [71, 407] width 41 height 13
drag, startPoint x: 92, startPoint y: 398, endPoint x: 199, endPoint y: 400, distance: 107.0
click at [199, 400] on div "Name: [PHONE_NUMBER] Phone: [PHONE_NUMBER] Address:" at bounding box center [164, 436] width 227 height 71
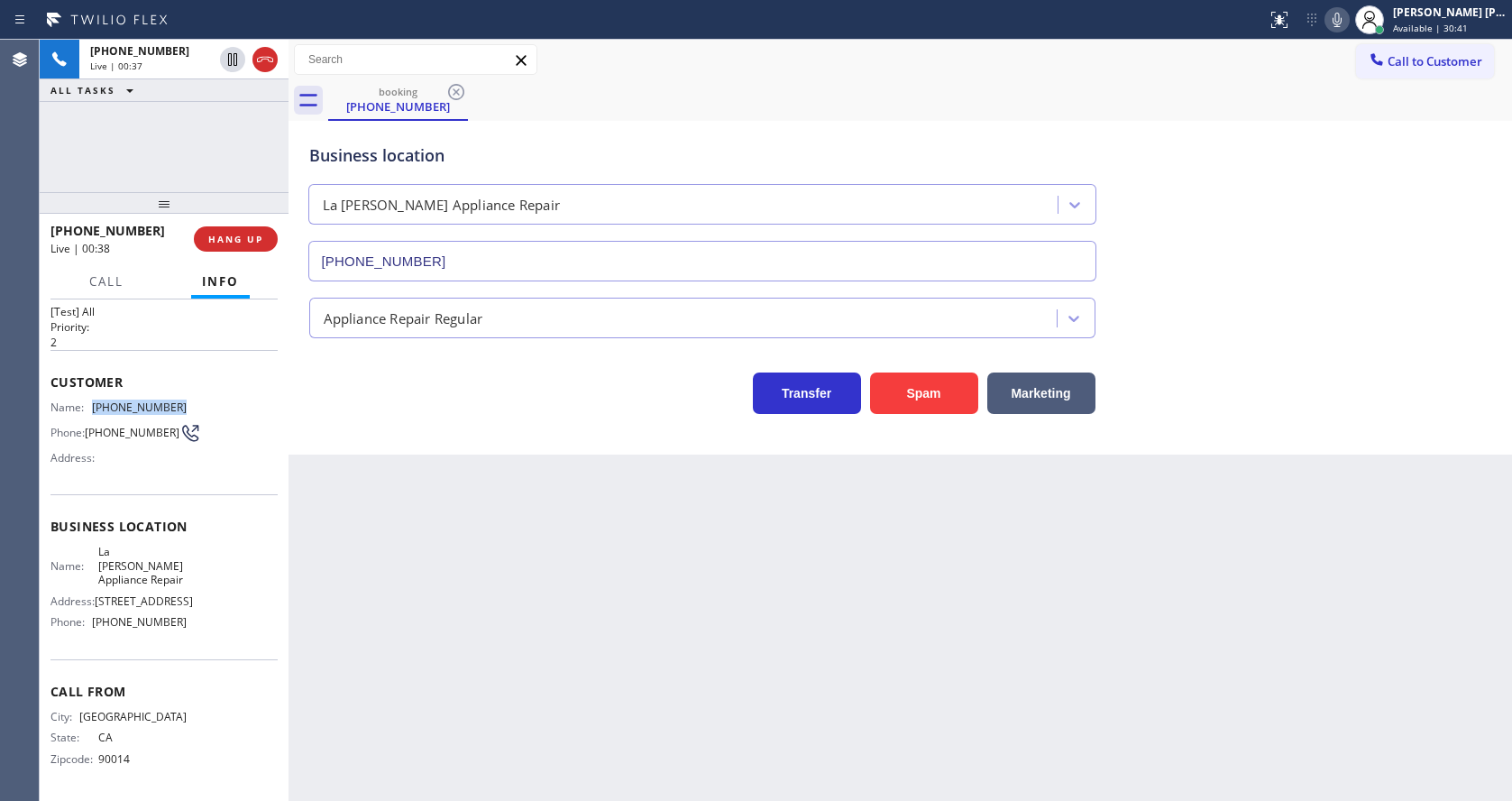
copy div "[PHONE_NUMBER]"
drag, startPoint x: 396, startPoint y: 516, endPoint x: 421, endPoint y: 642, distance: 128.5
click at [396, 517] on div "Back to Dashboard Change Sender ID Customers Technicians Select a contact Outbo…" at bounding box center [900, 419] width 1223 height 761
click at [101, 600] on span "[STREET_ADDRESS]" at bounding box center [144, 601] width 98 height 13
drag, startPoint x: 90, startPoint y: 547, endPoint x: 147, endPoint y: 577, distance: 64.4
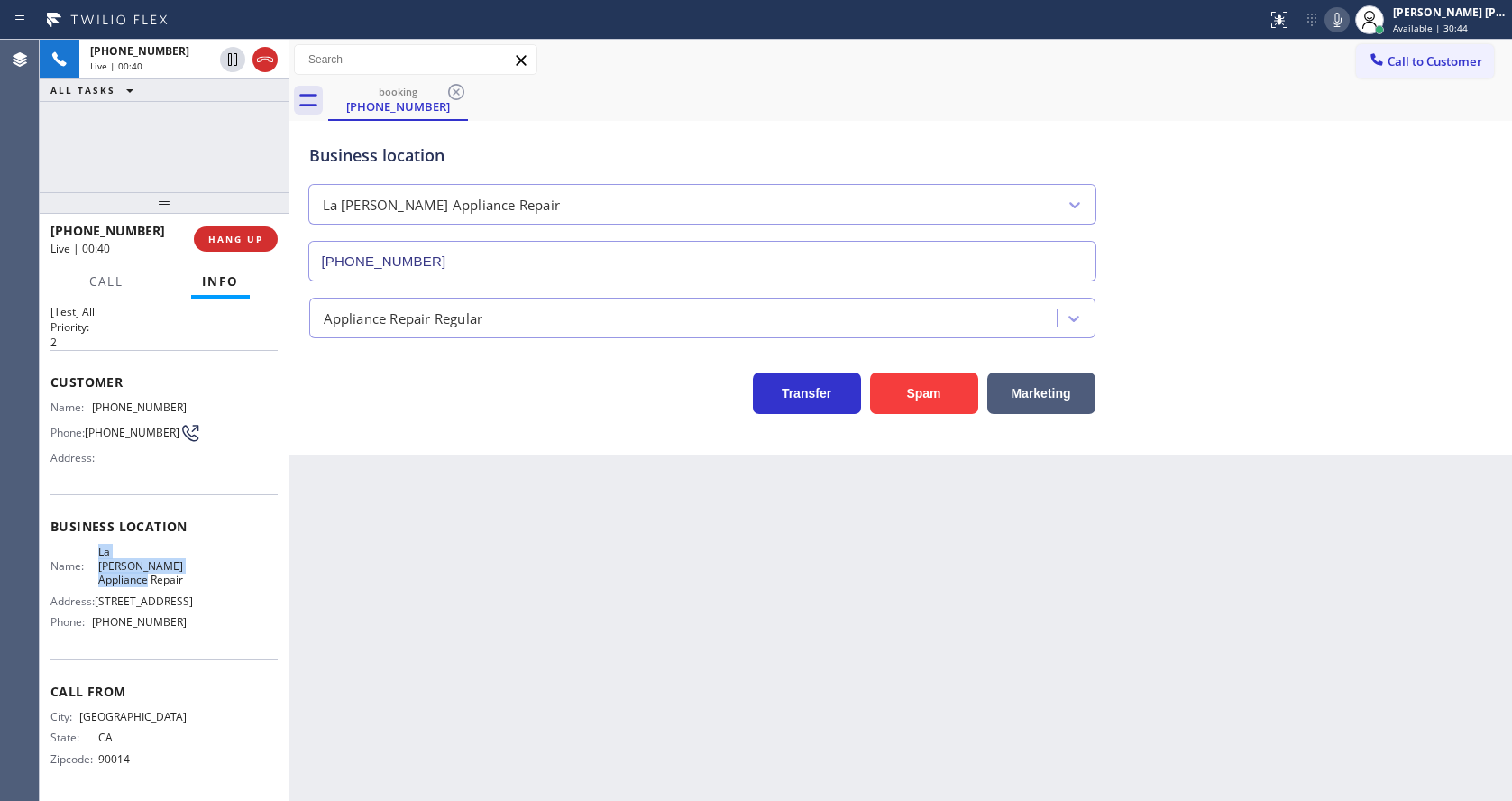
click at [147, 577] on div "Name: La [PERSON_NAME] Appliance Repair" at bounding box center [119, 565] width 136 height 41
copy span "La [PERSON_NAME] Appliance Repair"
click at [422, 627] on div "Back to Dashboard Change Sender ID Customers Technicians Select a contact Outbo…" at bounding box center [900, 419] width 1223 height 761
click at [68, 607] on span "Address:" at bounding box center [73, 601] width 44 height 13
drag, startPoint x: 90, startPoint y: 621, endPoint x: 188, endPoint y: 621, distance: 98.0
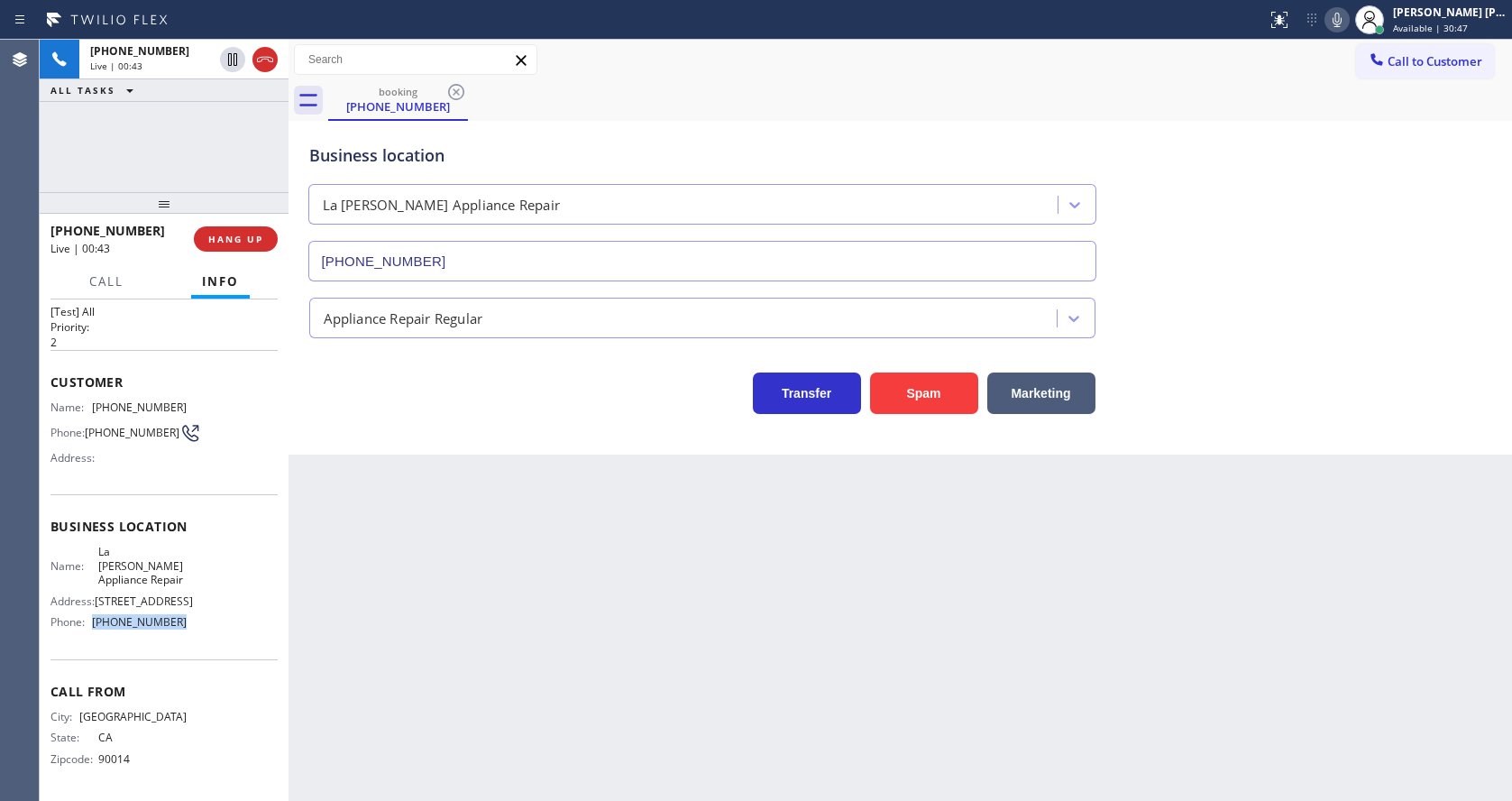
click at [188, 621] on div "Name: La [PERSON_NAME] Appliance Repair Address: [STREET_ADDRESS] Phone: [PHONE…" at bounding box center [164, 590] width 227 height 91
copy div "[PHONE_NUMBER]"
drag, startPoint x: 405, startPoint y: 612, endPoint x: 420, endPoint y: 797, distance: 185.6
click at [405, 613] on div "Back to Dashboard Change Sender ID Customers Technicians Select a contact Outbo…" at bounding box center [900, 419] width 1223 height 761
click at [695, 722] on div "Back to Dashboard Change Sender ID Customers Technicians Select a contact Outbo…" at bounding box center [900, 419] width 1223 height 761
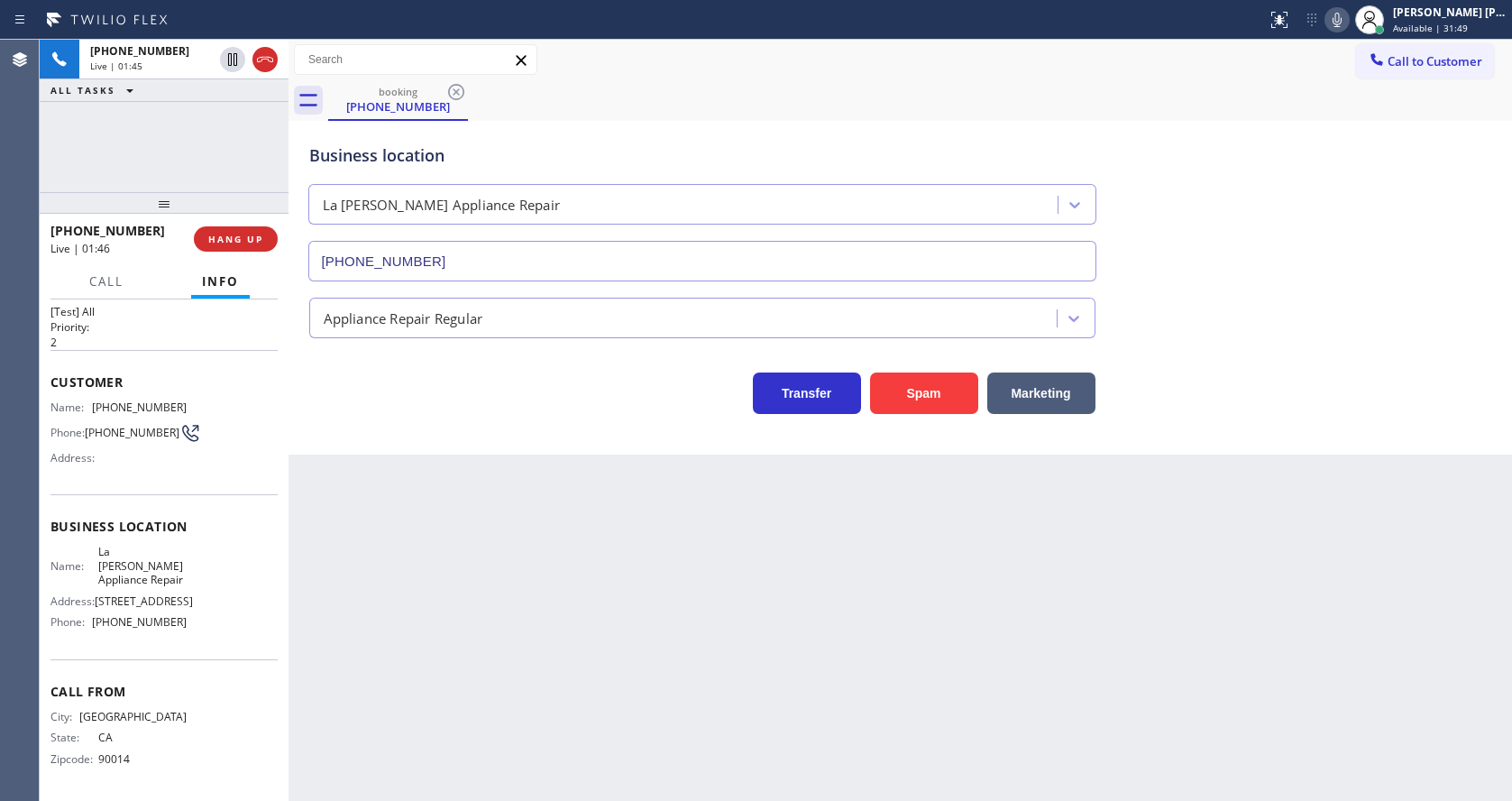
click at [463, 653] on div "Back to Dashboard Change Sender ID Customers Technicians Select a contact Outbo…" at bounding box center [900, 419] width 1223 height 761
click at [703, 697] on div "Back to Dashboard Change Sender ID Customers Technicians Select a contact Outbo…" at bounding box center [900, 419] width 1223 height 761
click at [429, 554] on div "Back to Dashboard Change Sender ID Customers Technicians Select a contact Outbo…" at bounding box center [900, 419] width 1223 height 761
click at [854, 709] on div "Back to Dashboard Change Sender ID Customers Technicians Select a contact Outbo…" at bounding box center [900, 419] width 1223 height 761
click at [1369, 168] on div "Business location [GEOGRAPHIC_DATA][PERSON_NAME] Appliance Repair [PHONE_NUMBER]" at bounding box center [900, 200] width 1190 height 163
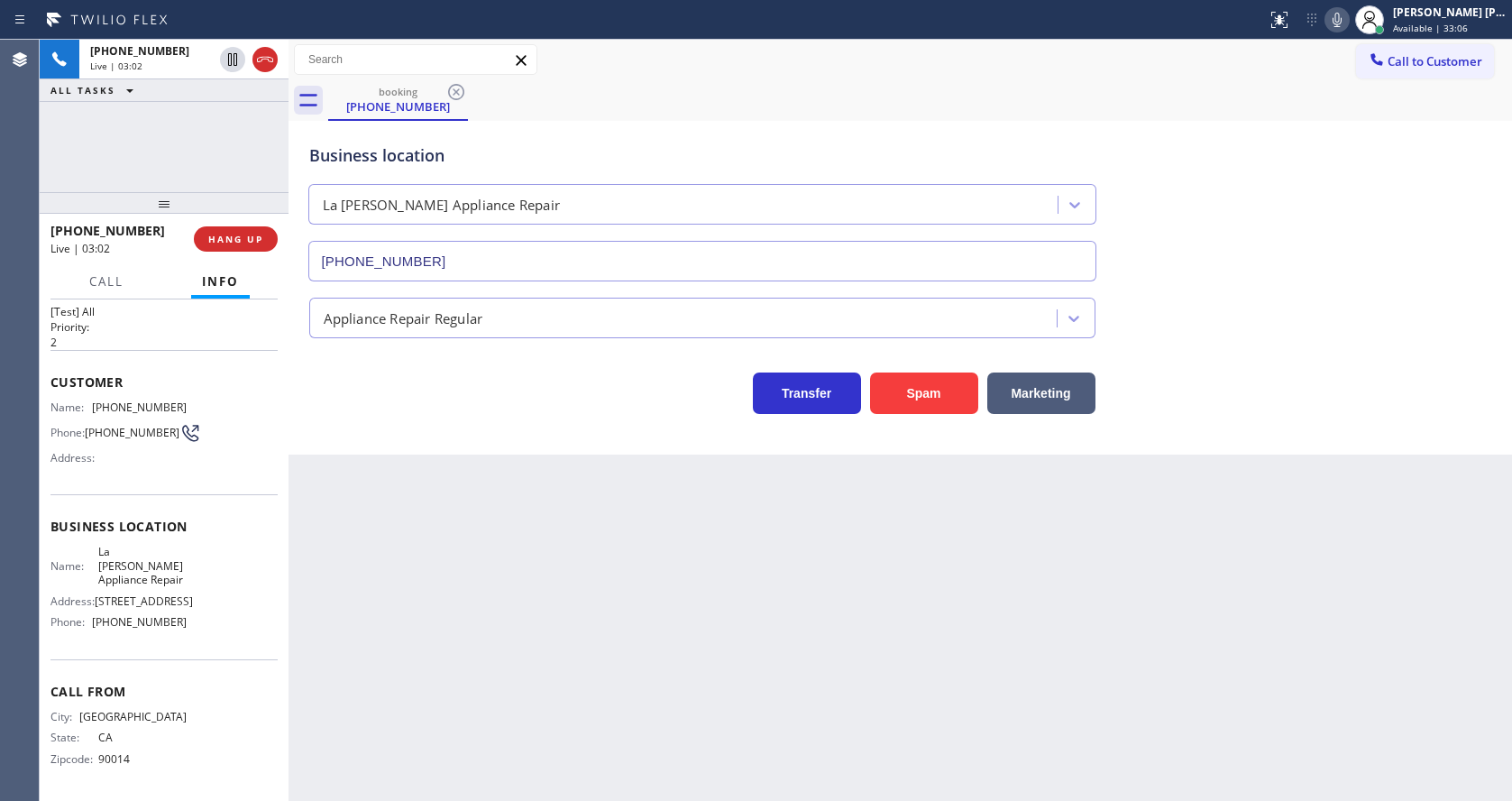
click at [565, 699] on div "Back to Dashboard Change Sender ID Customers Technicians Select a contact Outbo…" at bounding box center [900, 419] width 1223 height 761
click at [590, 609] on div "Back to Dashboard Change Sender ID Customers Technicians Select a contact Outbo…" at bounding box center [900, 419] width 1223 height 761
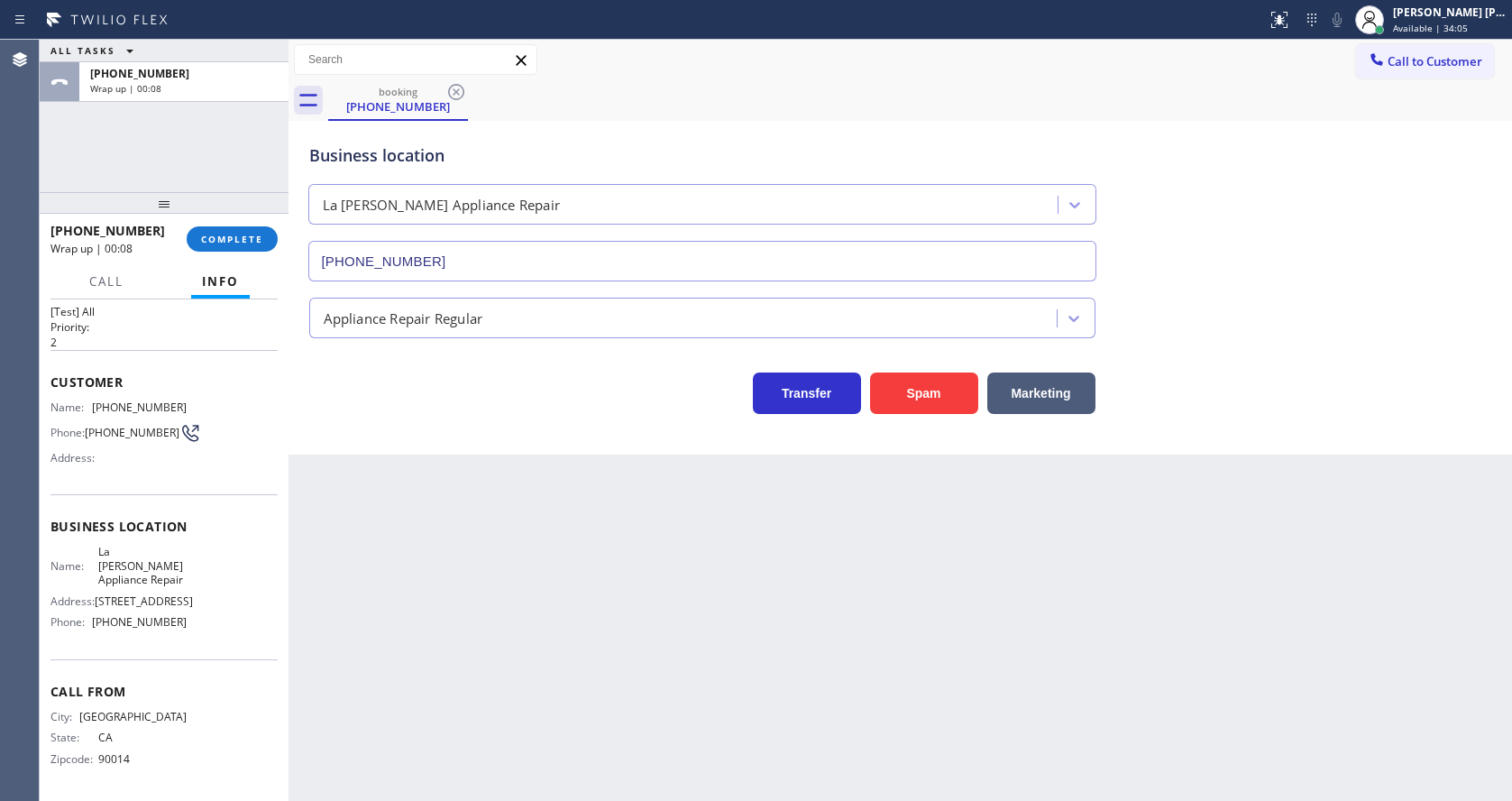
click at [595, 640] on div "Back to Dashboard Change Sender ID Customers Technicians Select a contact Outbo…" at bounding box center [900, 419] width 1223 height 761
drag, startPoint x: 844, startPoint y: 559, endPoint x: 614, endPoint y: 642, distance: 244.5
click at [844, 559] on div "Back to Dashboard Change Sender ID Customers Technicians Select a contact Outbo…" at bounding box center [900, 419] width 1223 height 761
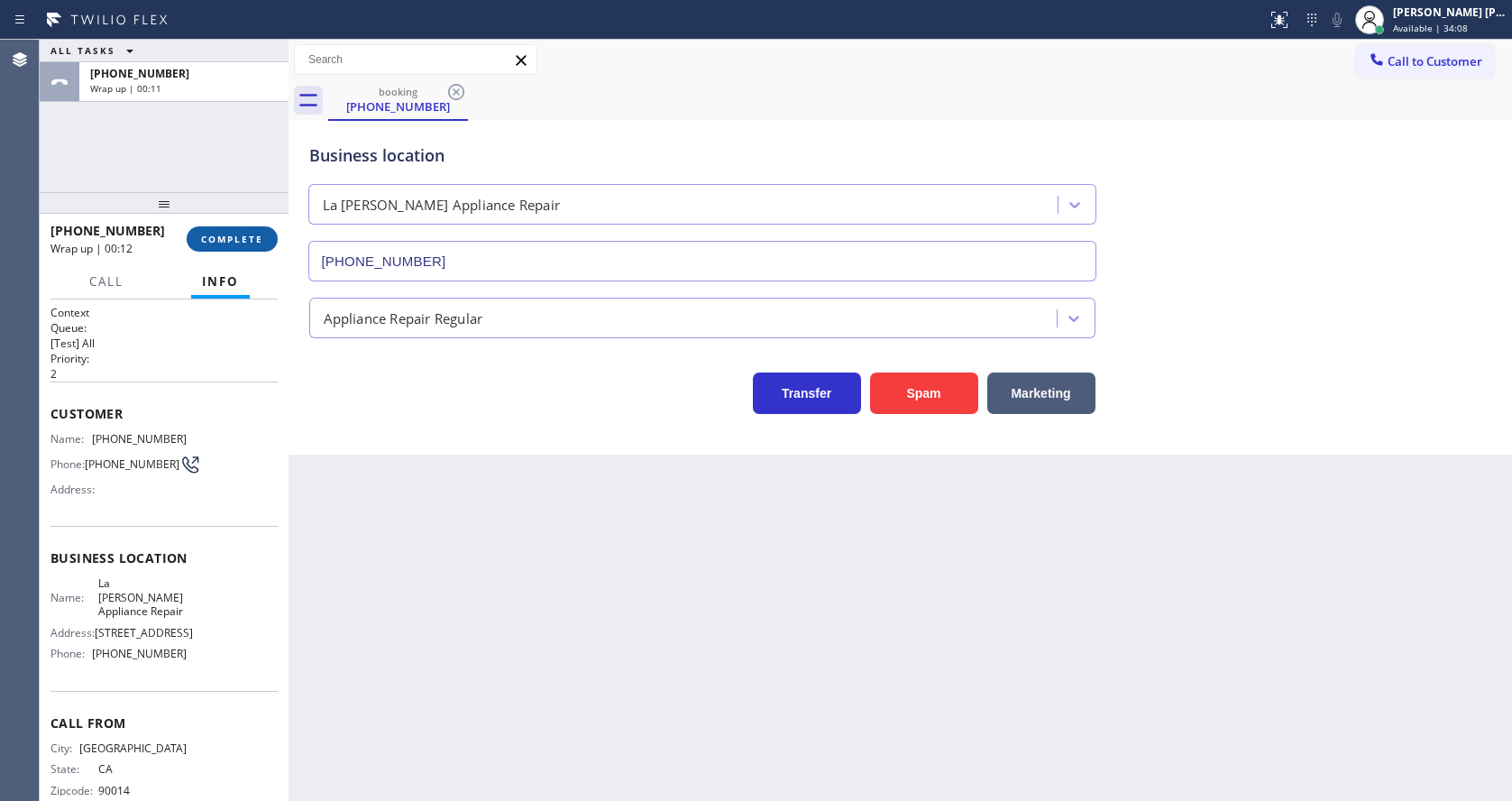
click at [221, 249] on button "COMPLETE" at bounding box center [232, 239] width 91 height 25
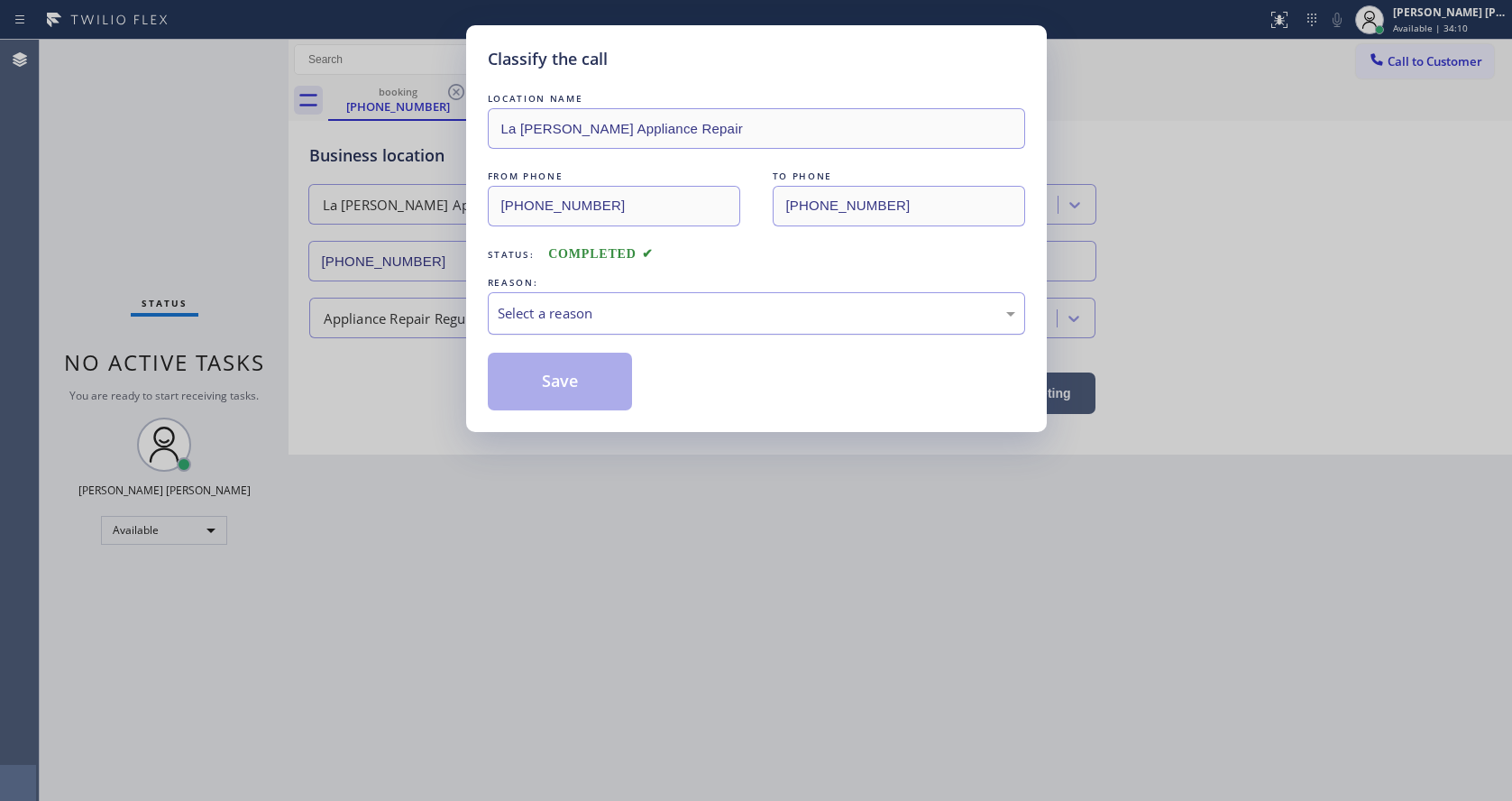
click at [523, 305] on div "Select a reason" at bounding box center [756, 314] width 518 height 21
click at [554, 373] on button "Save" at bounding box center [560, 382] width 145 height 58
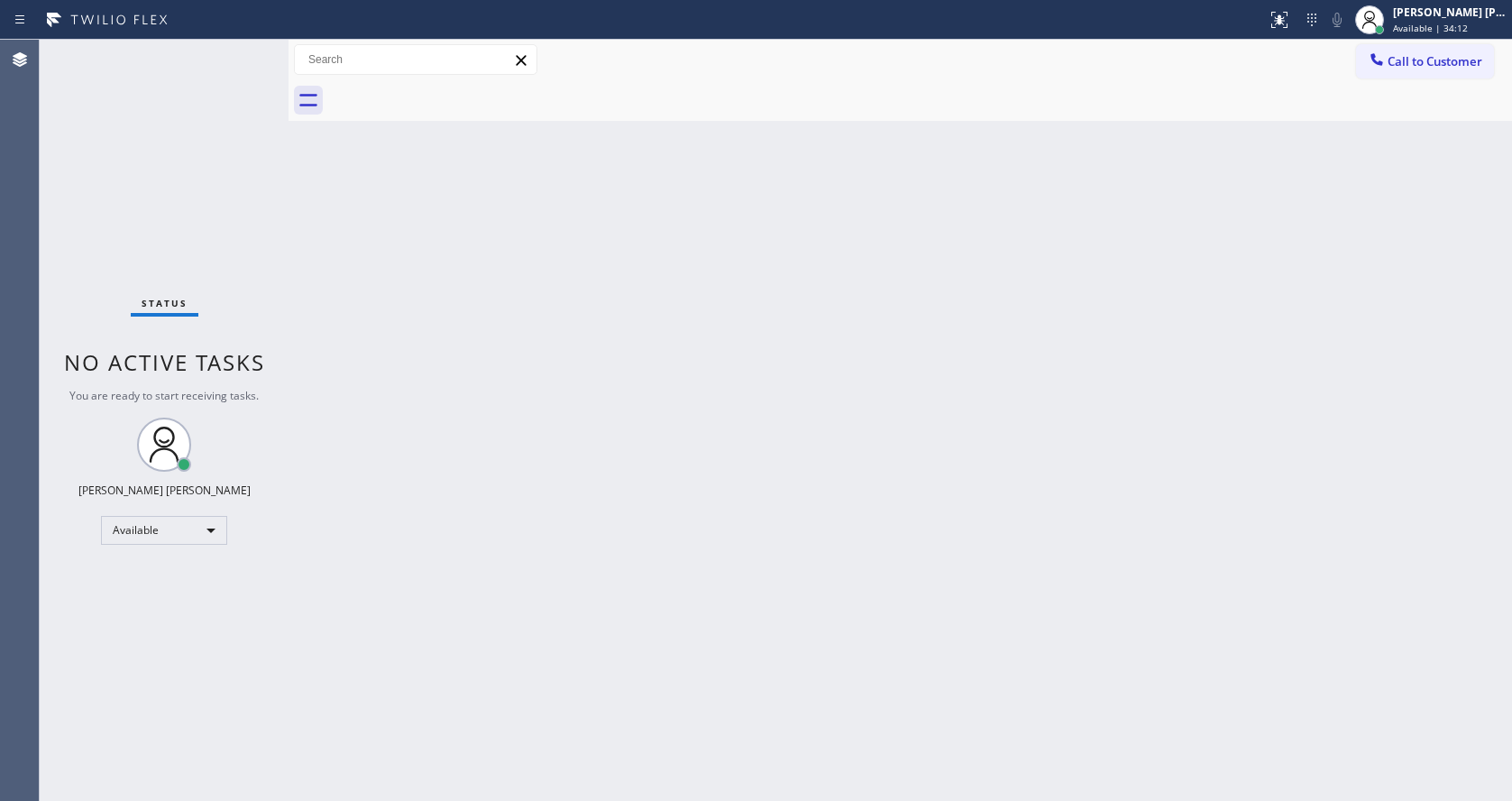
click at [1421, 59] on span "Call to Customer" at bounding box center [1434, 60] width 95 height 16
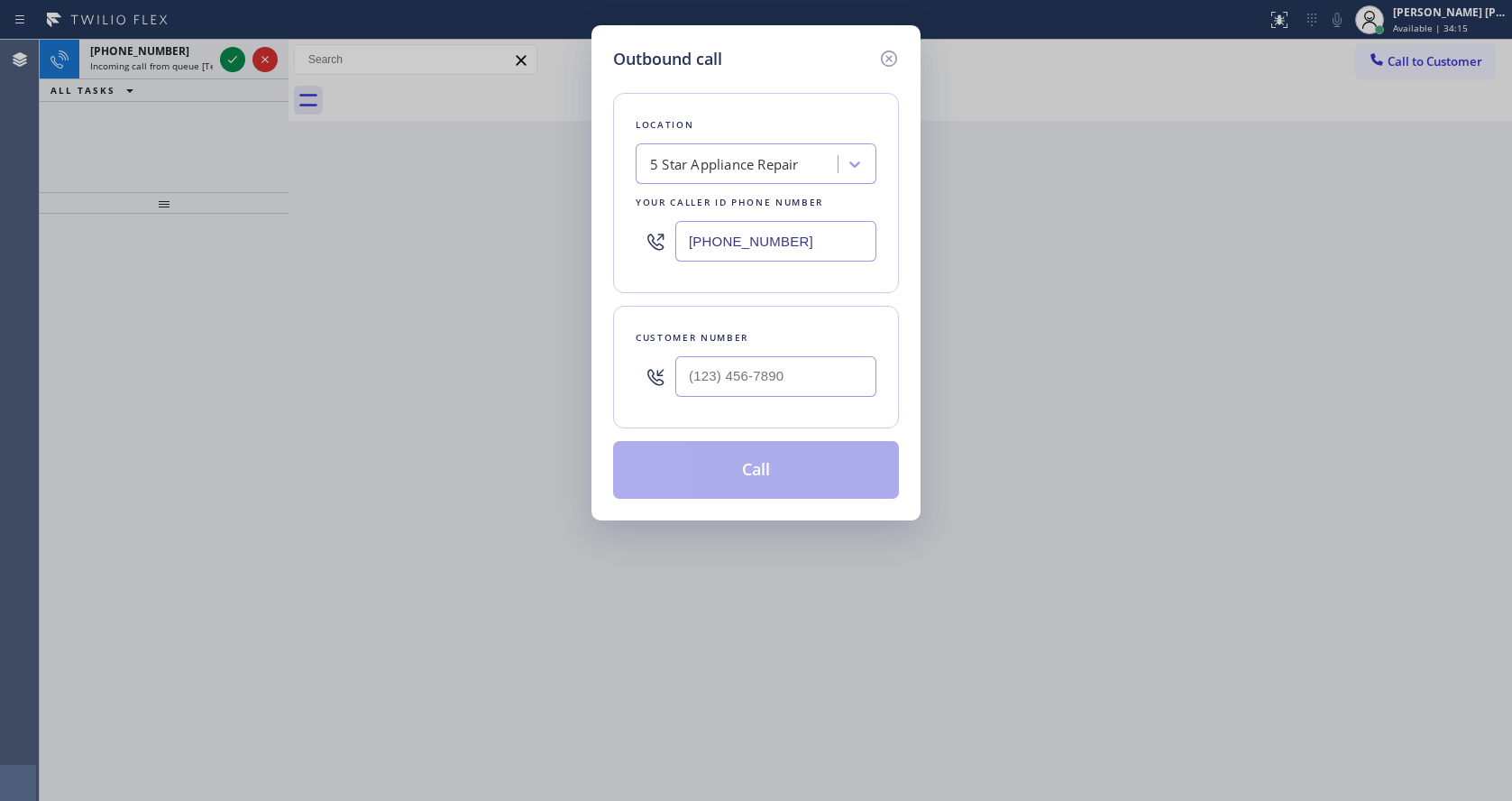
click at [763, 237] on input "[PHONE_NUMBER]" at bounding box center [776, 241] width 201 height 40
paste input "626) 513-2666"
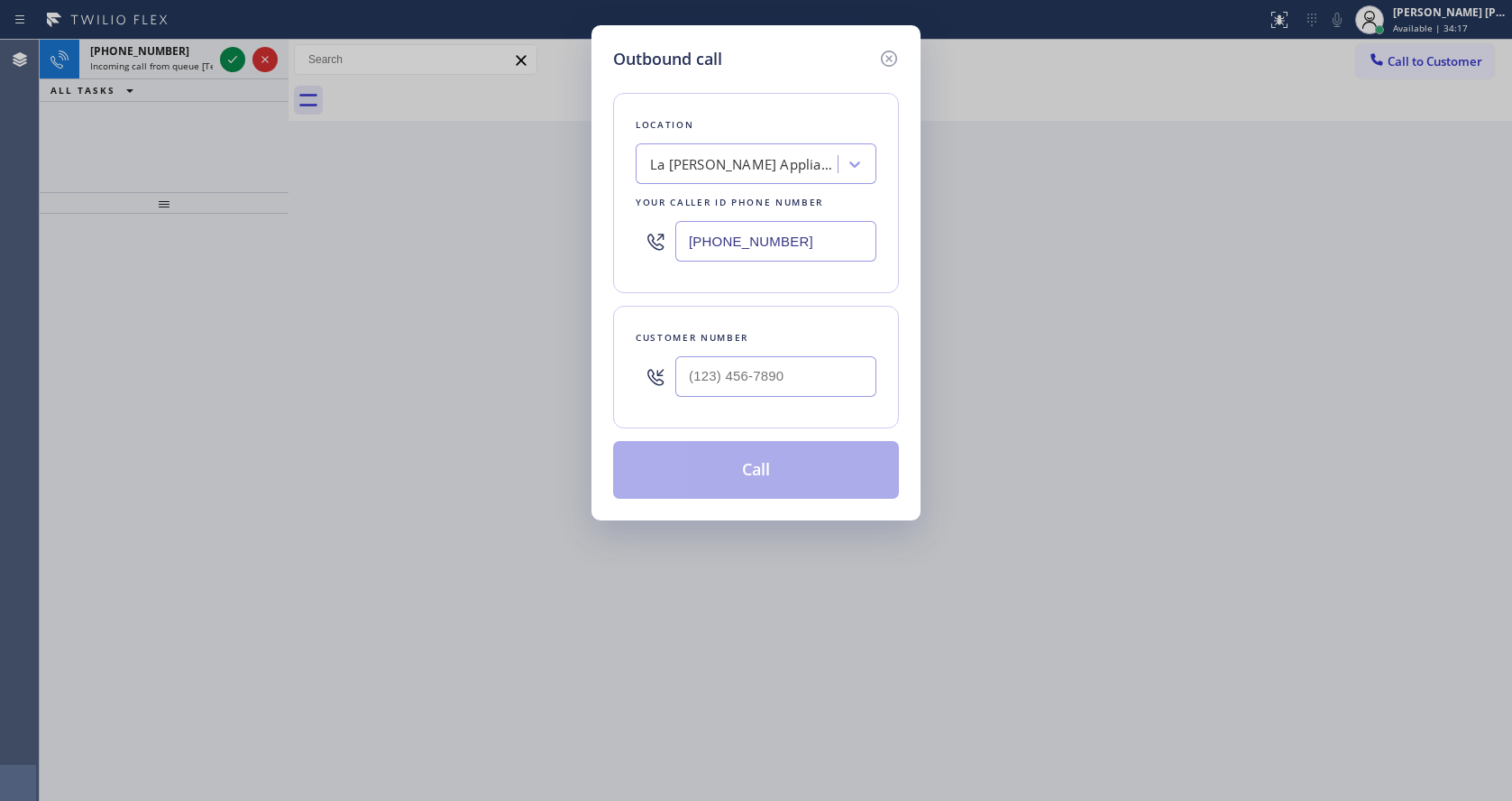
type input "[PHONE_NUMBER]"
click at [705, 365] on input "(___) ___-____" at bounding box center [776, 376] width 201 height 40
paste input "626) 466-7500"
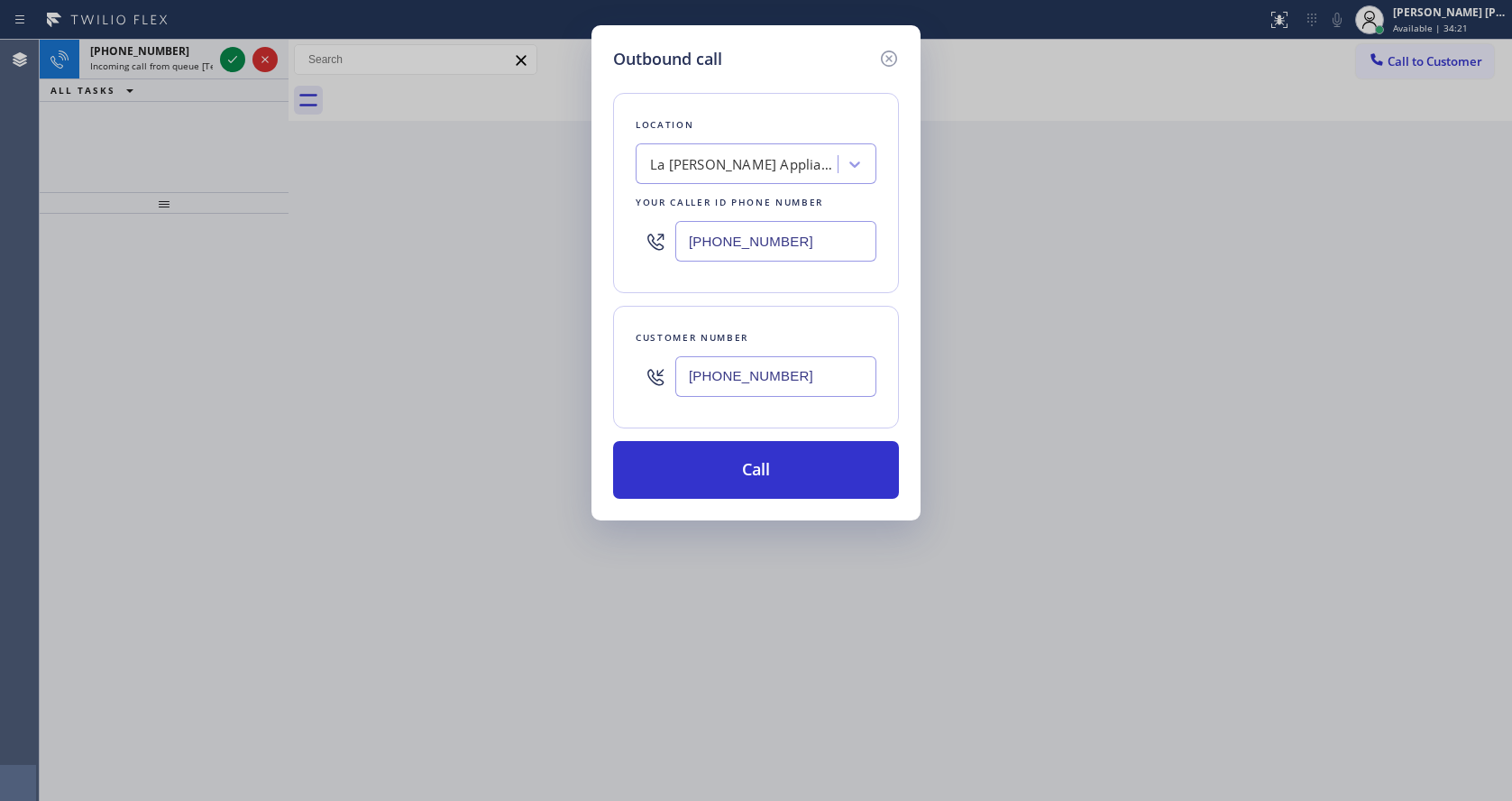
click at [421, 188] on div "Outbound call Location [GEOGRAPHIC_DATA][PERSON_NAME] Appliance Repair Your cal…" at bounding box center [756, 400] width 1512 height 801
click at [882, 56] on icon at bounding box center [888, 59] width 16 height 16
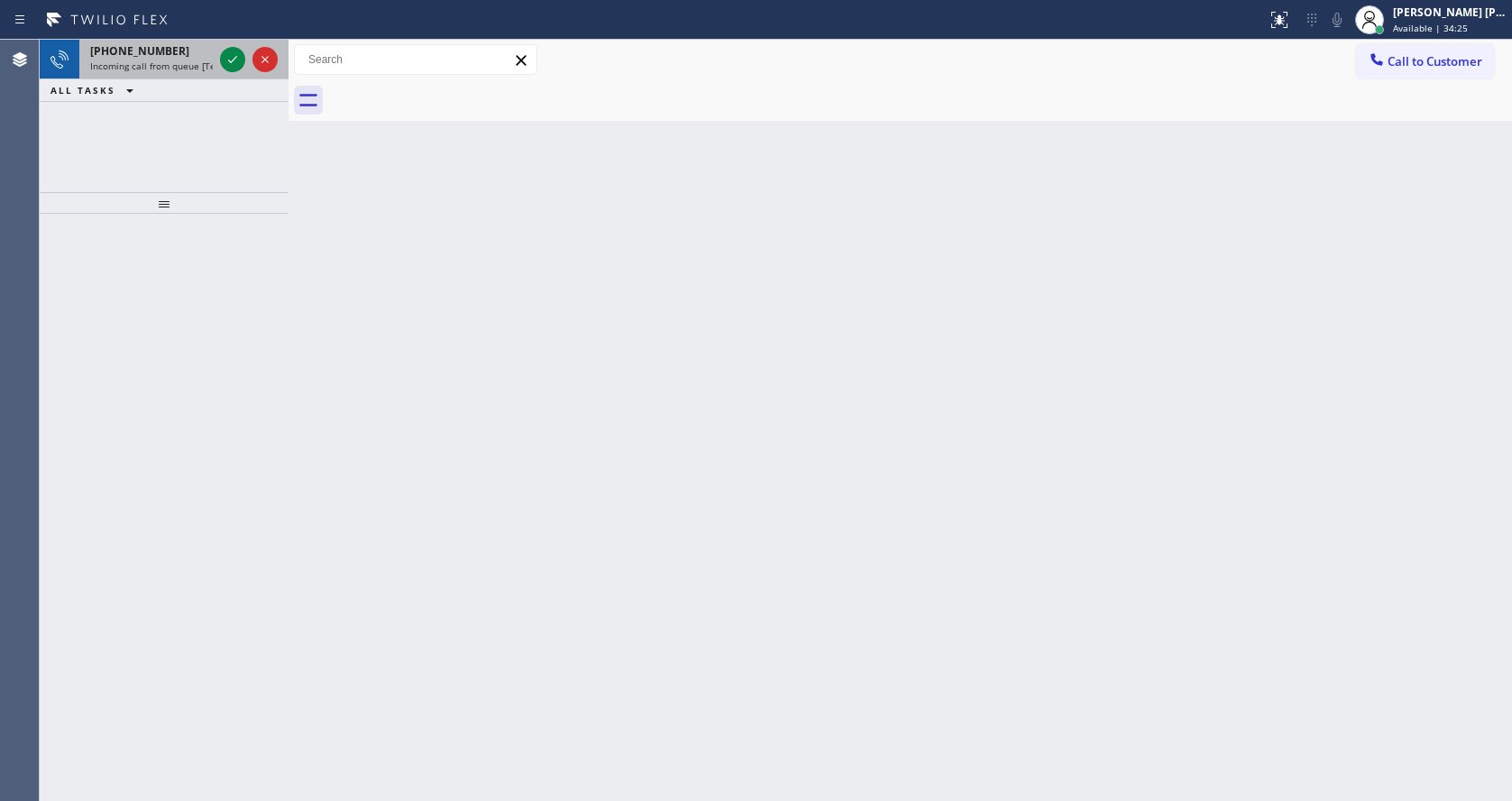
click at [190, 62] on span "Incoming call from queue [Test] All" at bounding box center [165, 65] width 150 height 12
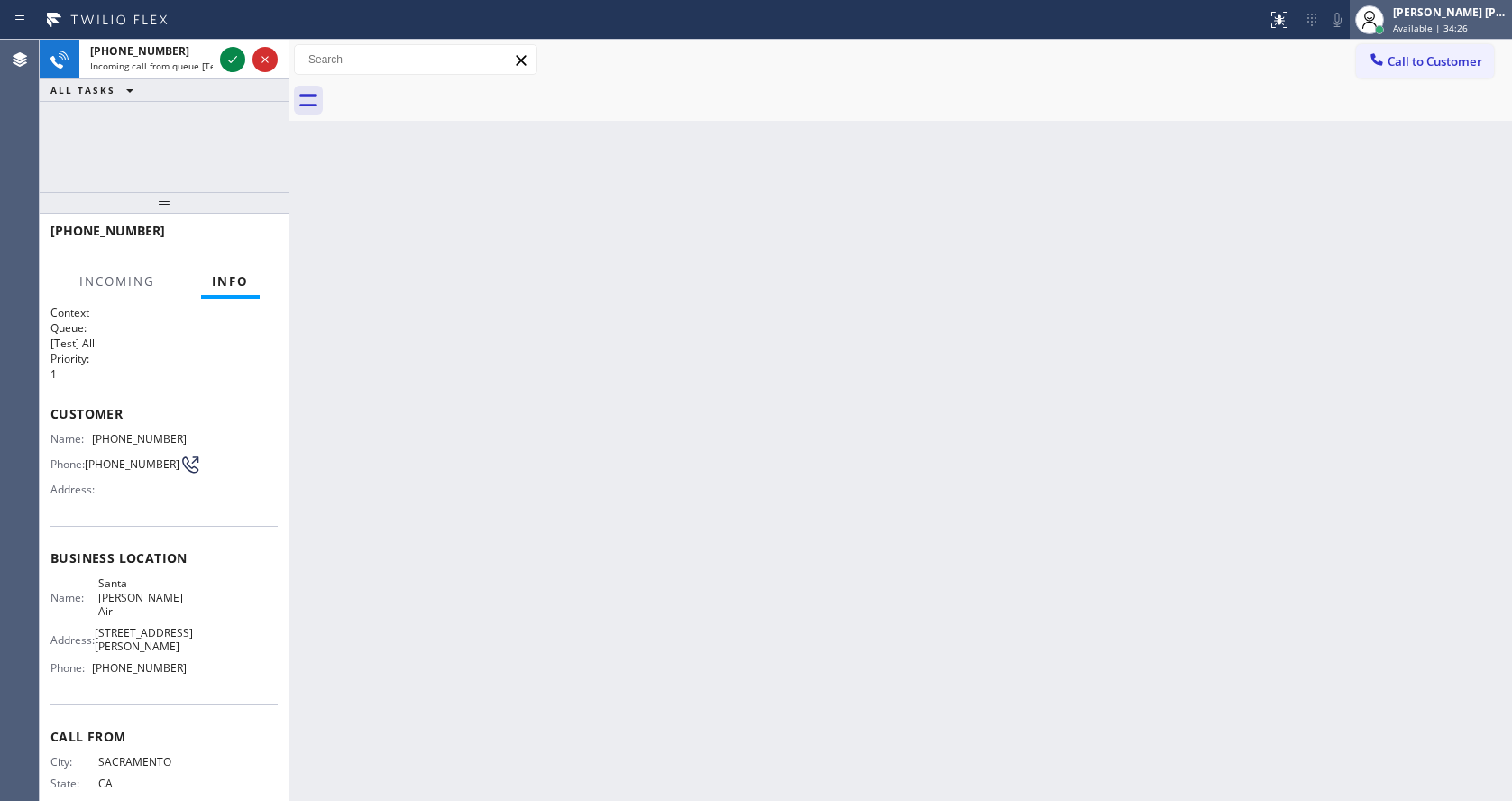
click at [1473, 29] on div "Available | 34:26" at bounding box center [1449, 28] width 113 height 12
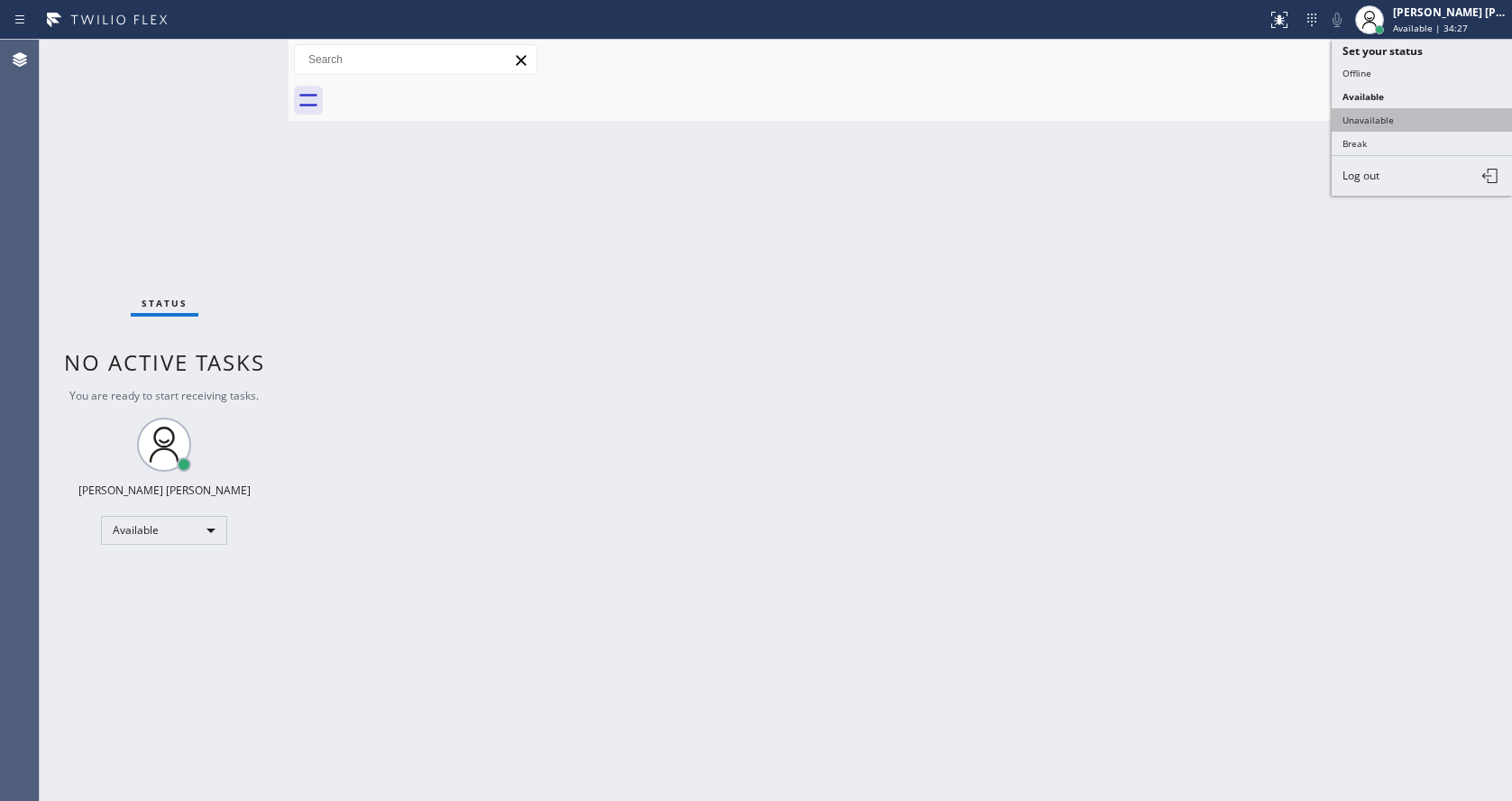
click at [1429, 116] on button "Unavailable" at bounding box center [1422, 120] width 180 height 23
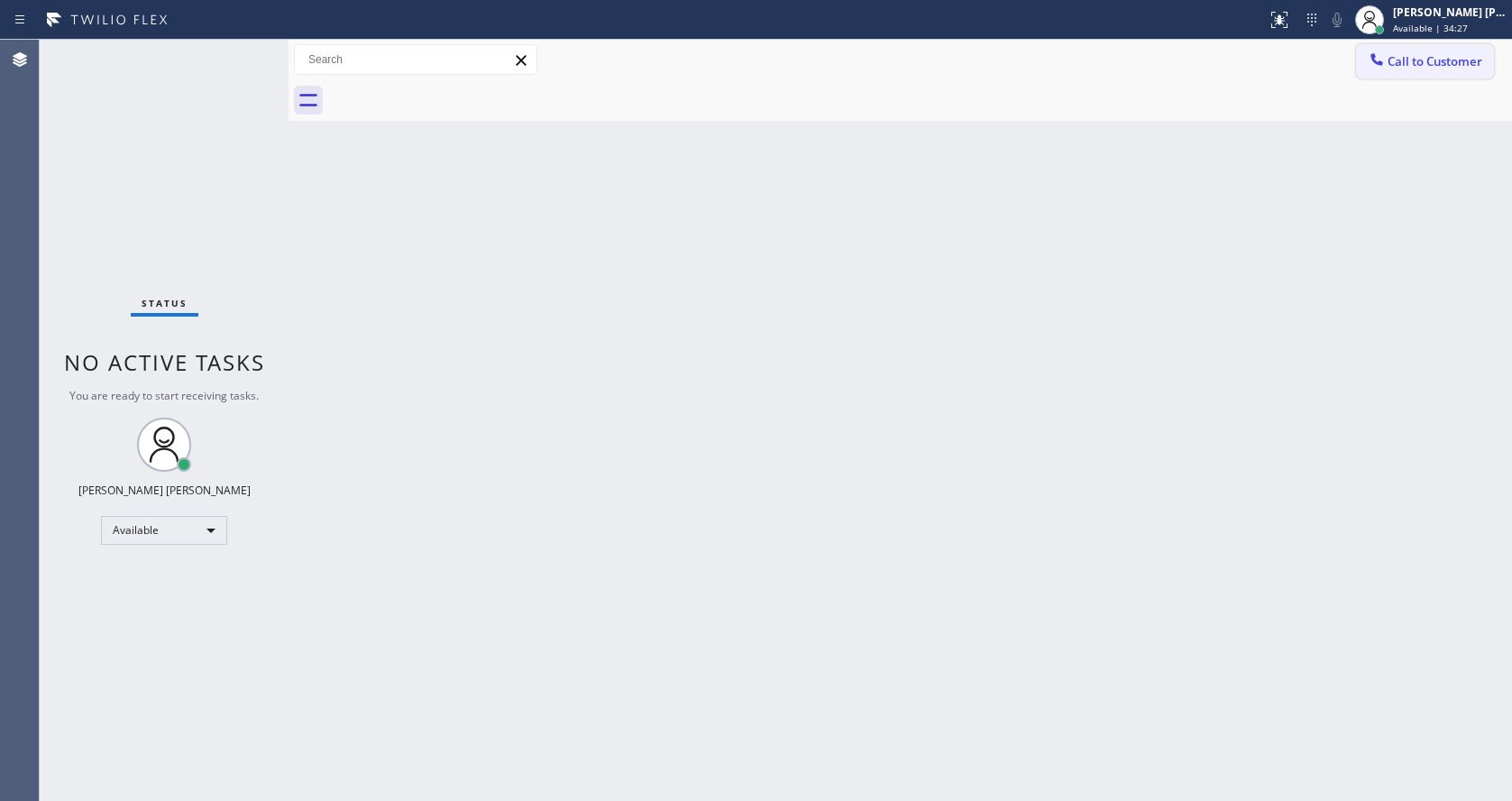
click at [1432, 76] on button "Call to Customer" at bounding box center [1425, 61] width 138 height 35
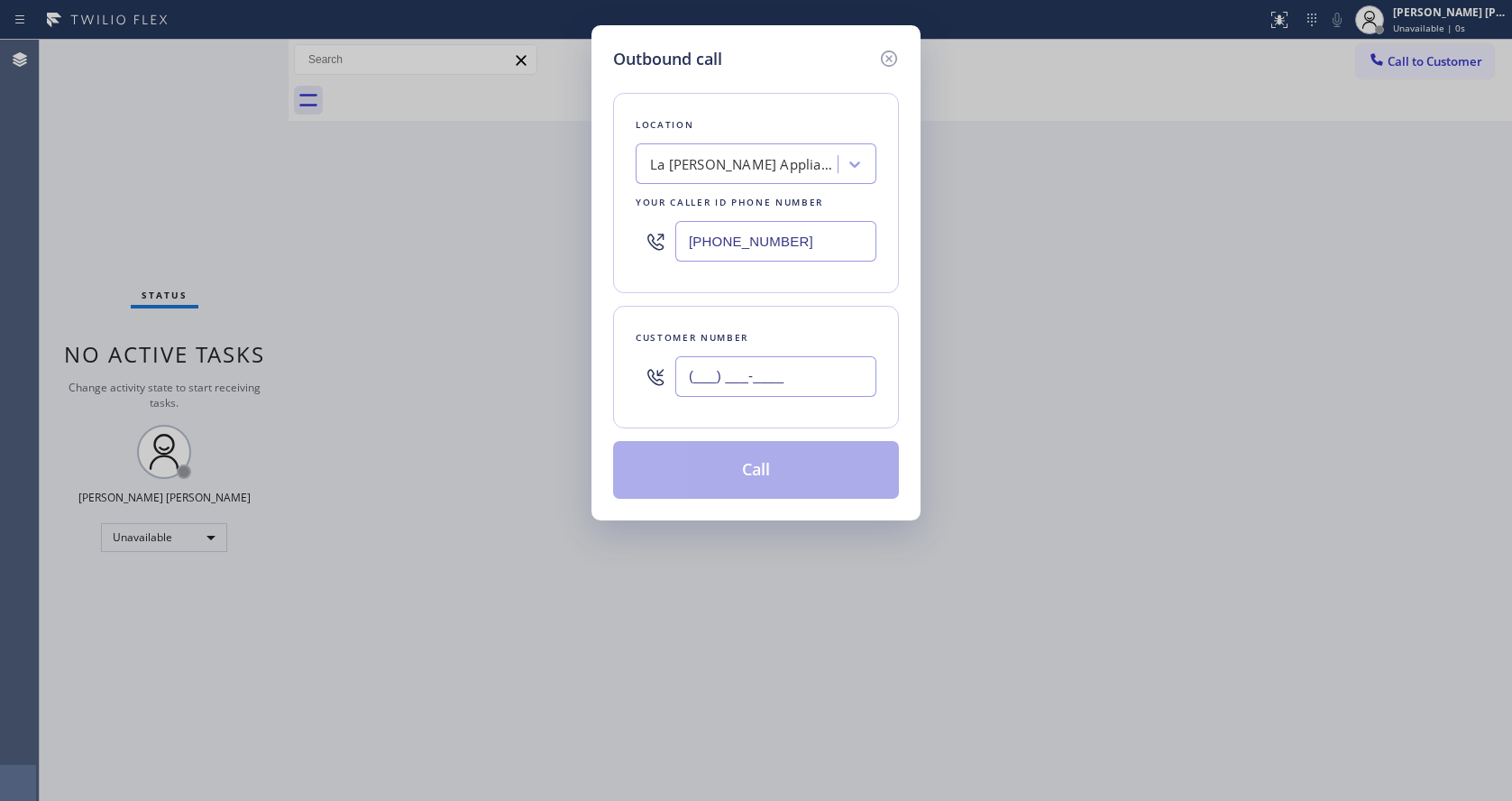
click at [776, 365] on input "(___) ___-____" at bounding box center [776, 376] width 201 height 40
paste input "626) 466-7500"
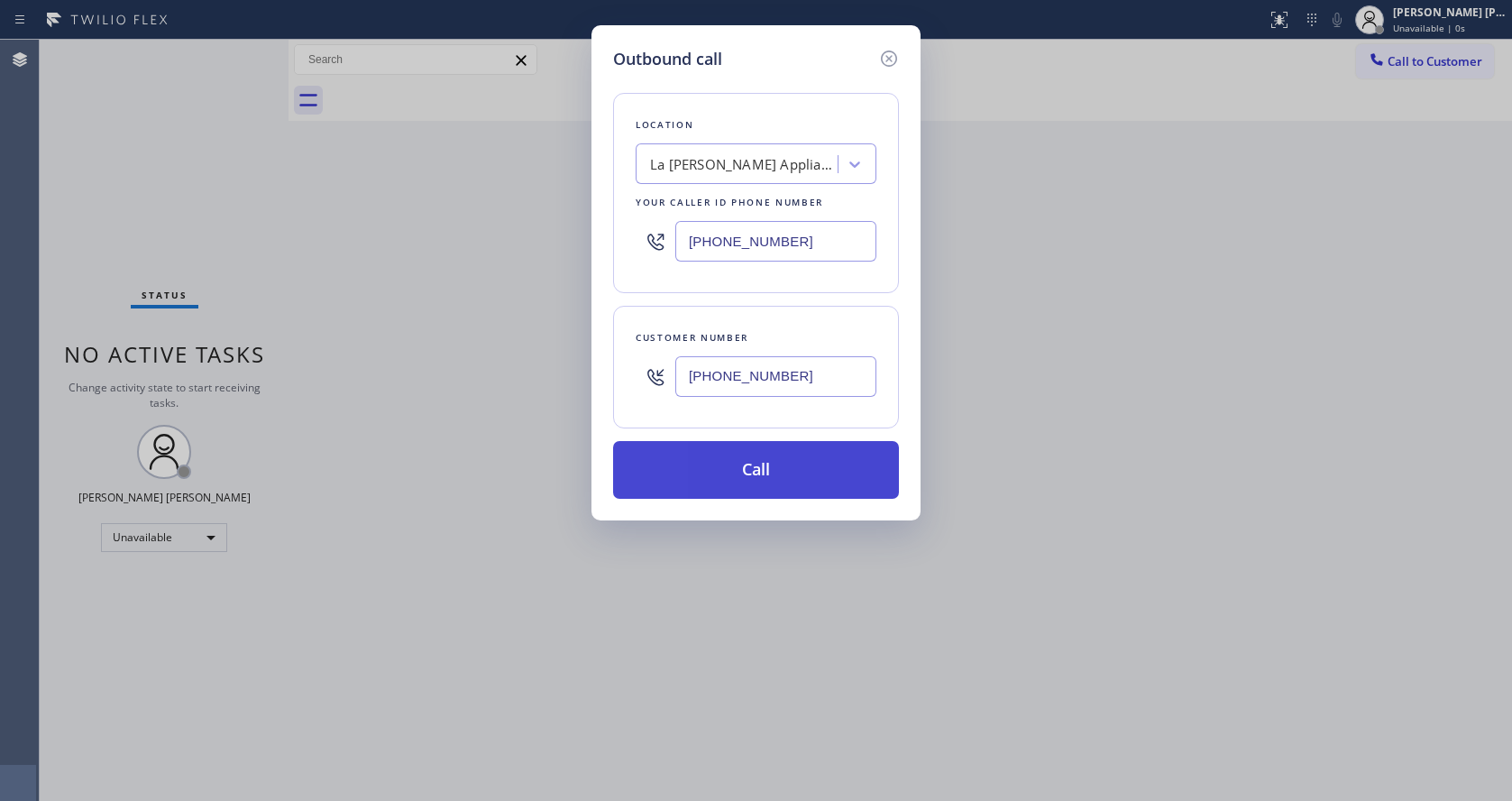
type input "[PHONE_NUMBER]"
click at [762, 463] on button "Call" at bounding box center [756, 470] width 286 height 58
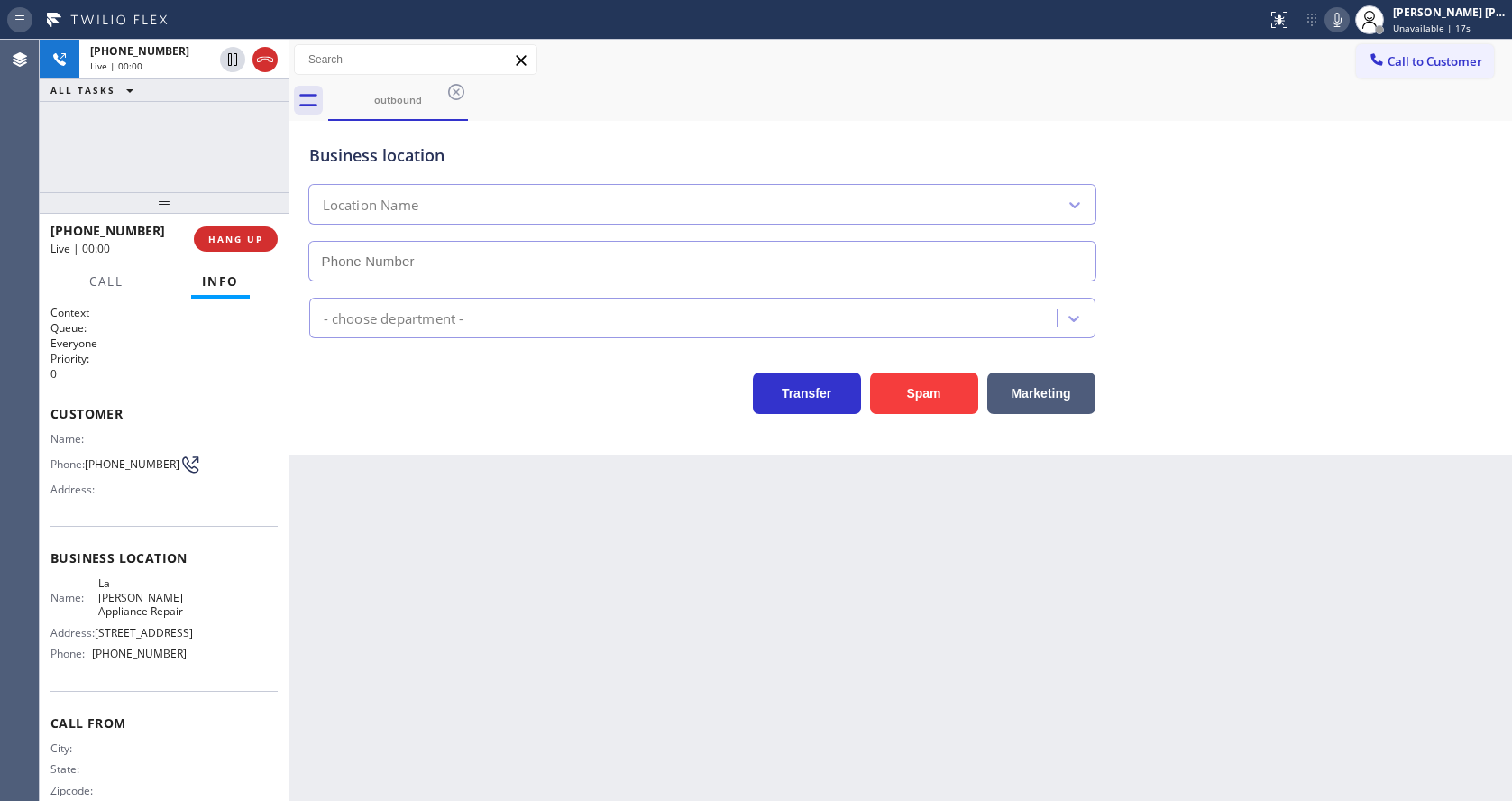
type input "[PHONE_NUMBER]"
click at [211, 241] on span "HANG UP" at bounding box center [235, 239] width 55 height 12
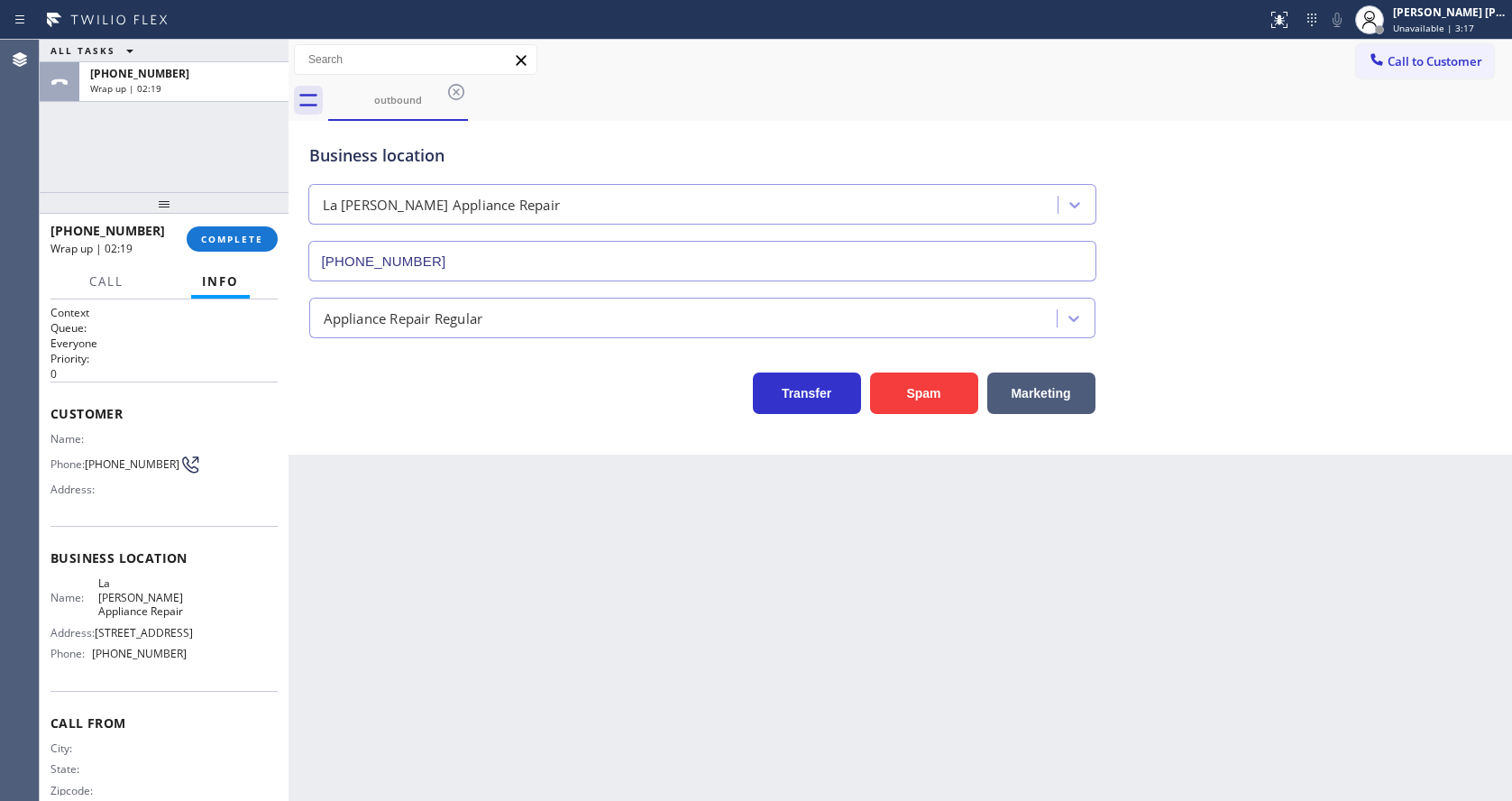
click at [220, 450] on div "Name: Phone: [PHONE_NUMBER] Address:" at bounding box center [164, 467] width 227 height 71
click at [218, 231] on button "COMPLETE" at bounding box center [232, 239] width 91 height 25
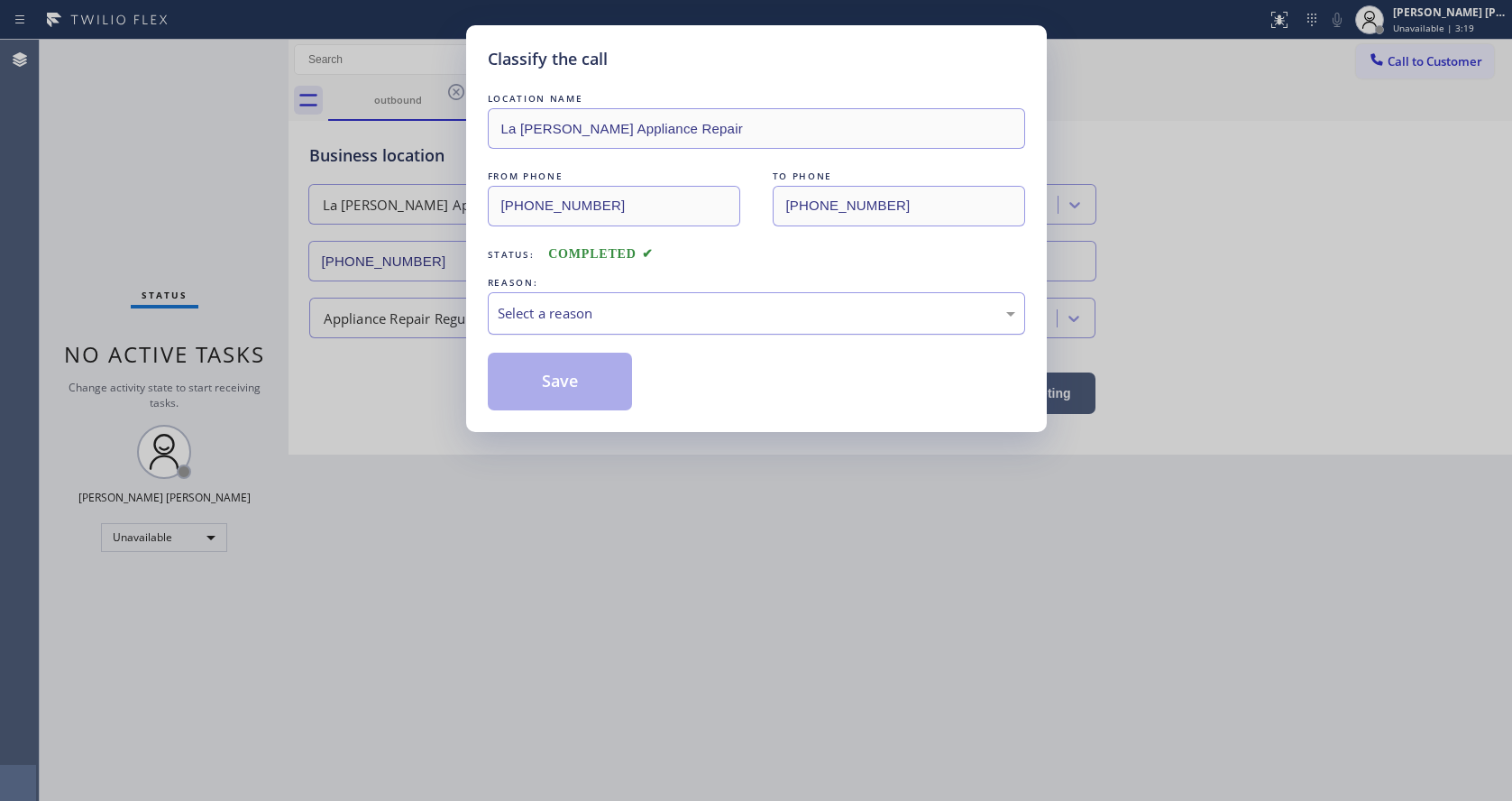
click at [508, 321] on div "Select a reason" at bounding box center [756, 314] width 518 height 21
click at [552, 374] on button "Save" at bounding box center [560, 382] width 145 height 58
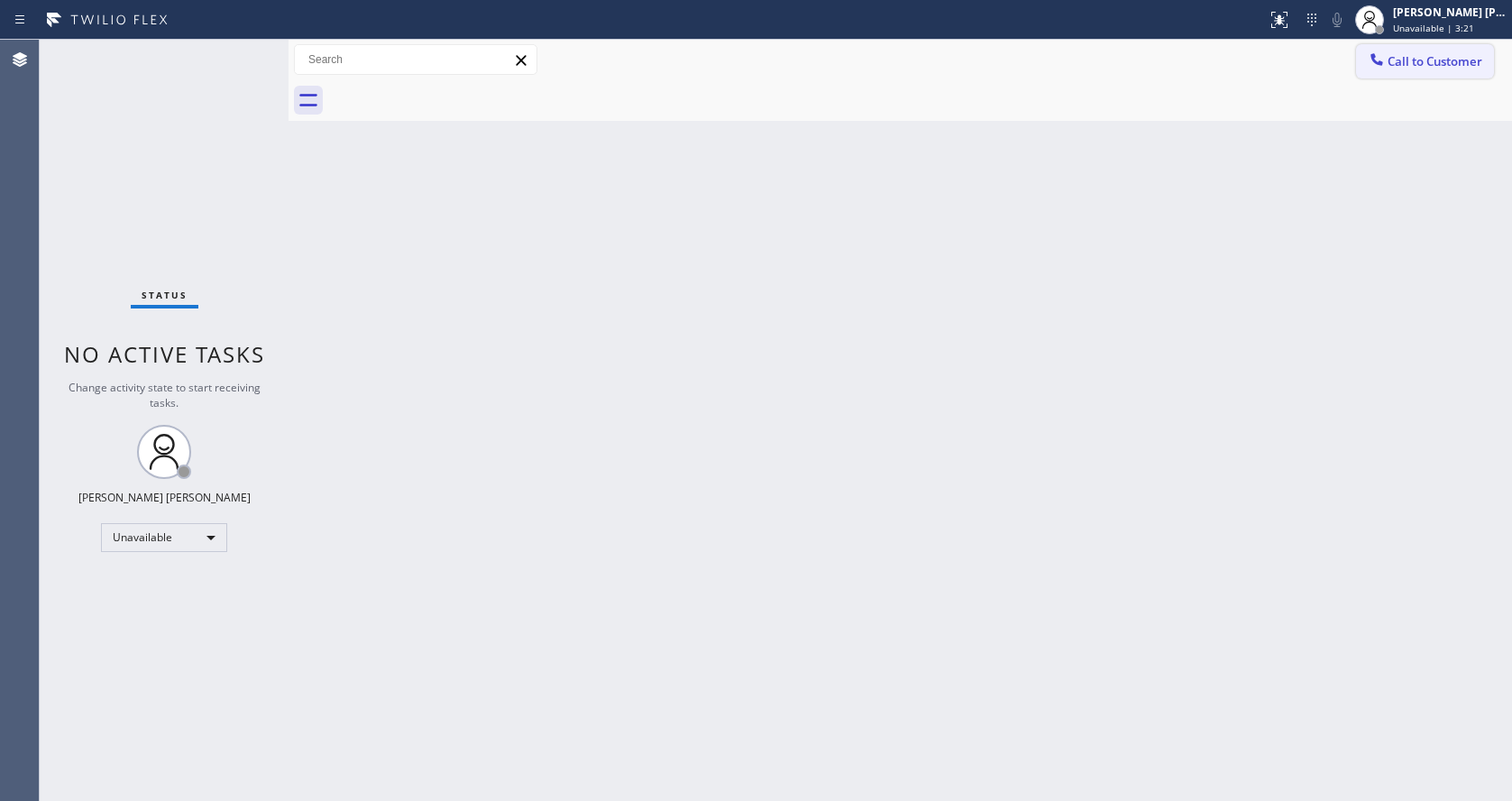
click at [1419, 61] on span "Call to Customer" at bounding box center [1434, 60] width 95 height 16
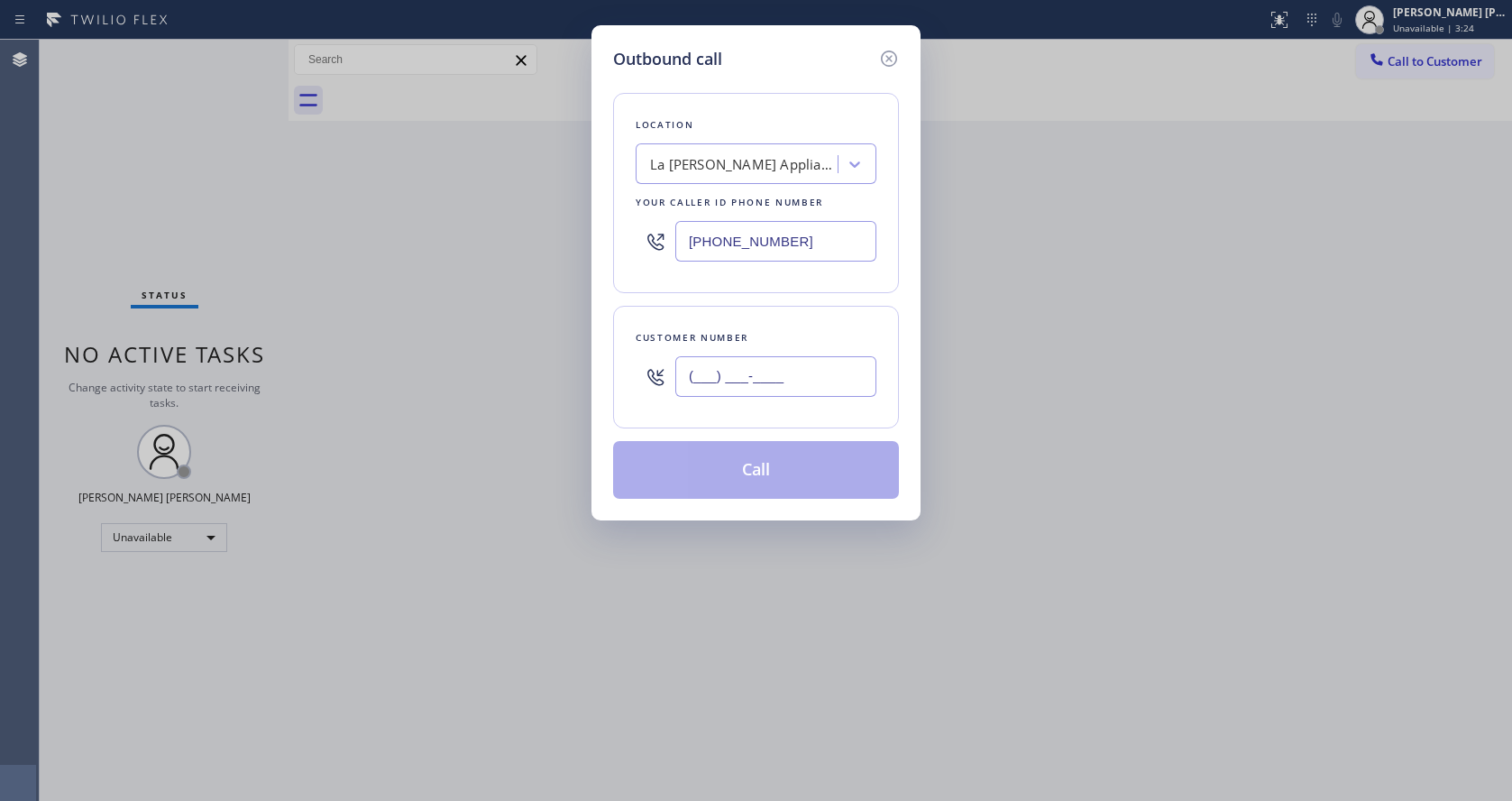
click at [716, 367] on input "(___) ___-____" at bounding box center [776, 376] width 201 height 40
paste input "626) 466-7500"
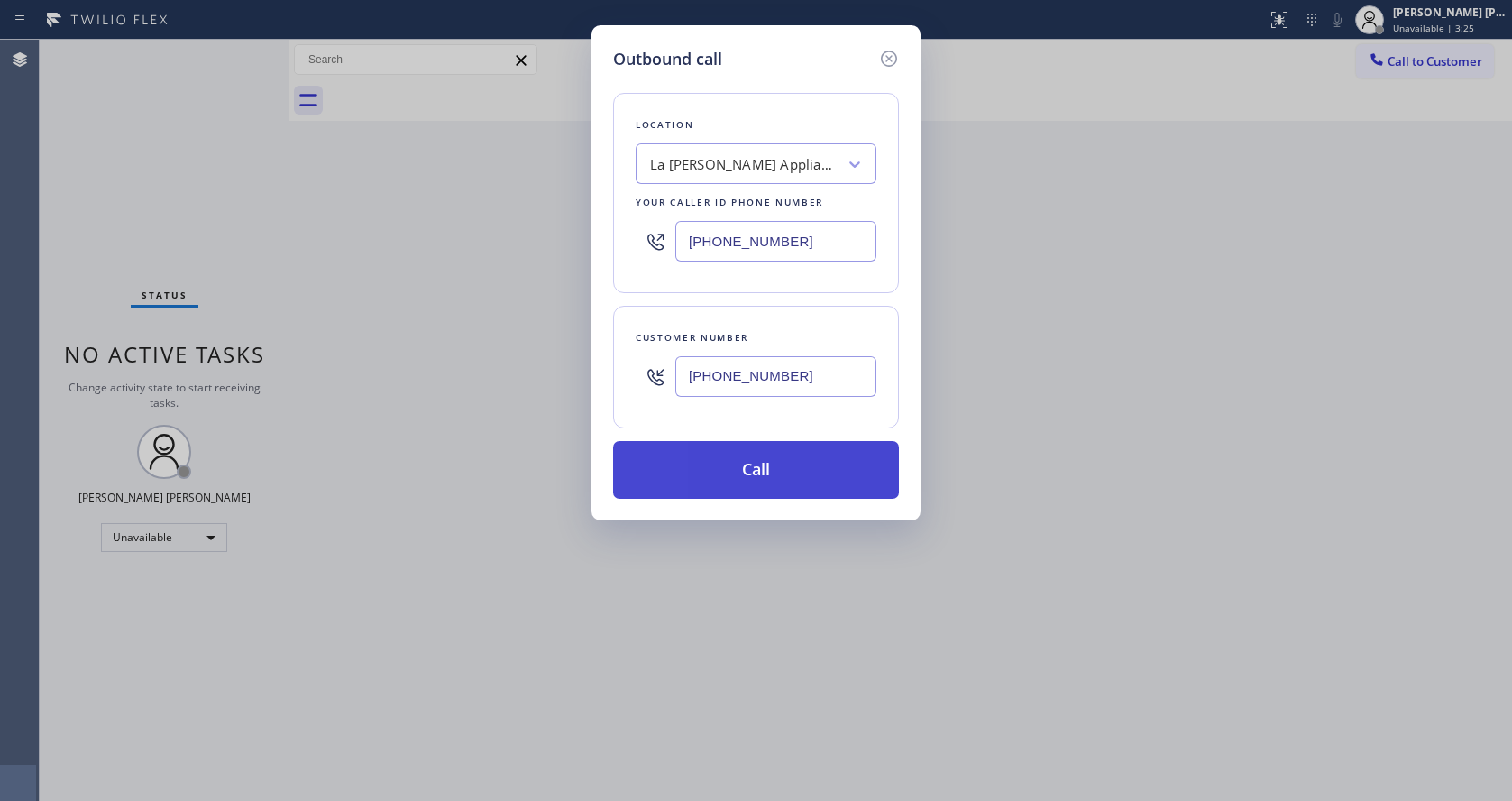
type input "[PHONE_NUMBER]"
click at [718, 471] on button "Call" at bounding box center [756, 470] width 286 height 58
click at [567, 790] on div "Back to Dashboard Change Sender ID Customers Technicians Select a contact Outbo…" at bounding box center [900, 419] width 1223 height 761
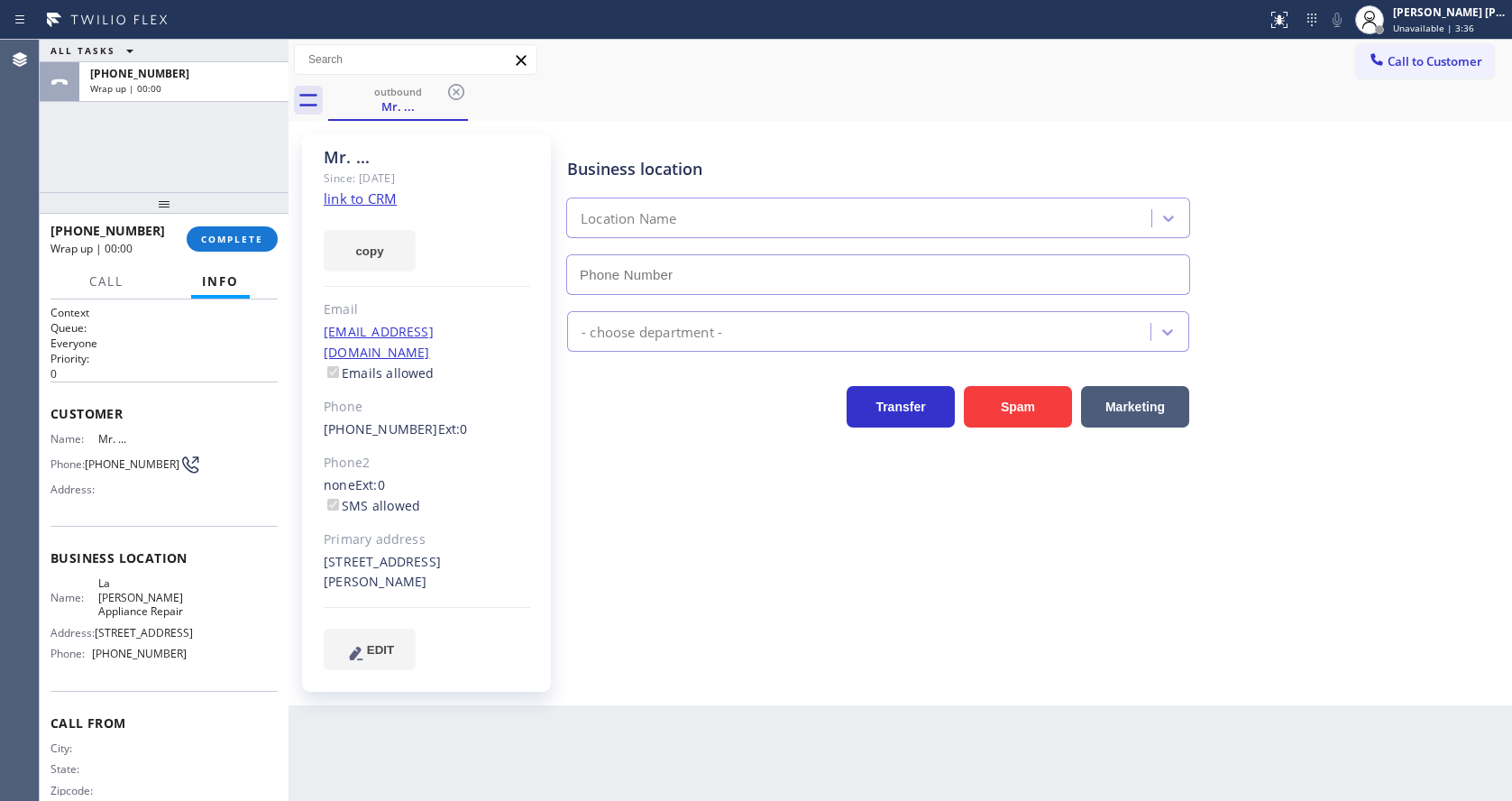
click at [500, 425] on div "Mr. ... Since: [DATE] link to CRM copy Email [EMAIL_ADDRESS][DOMAIN_NAME] Email…" at bounding box center [426, 412] width 248 height 557
type input "[PHONE_NUMBER]"
click at [210, 237] on span "COMPLETE" at bounding box center [232, 239] width 62 height 12
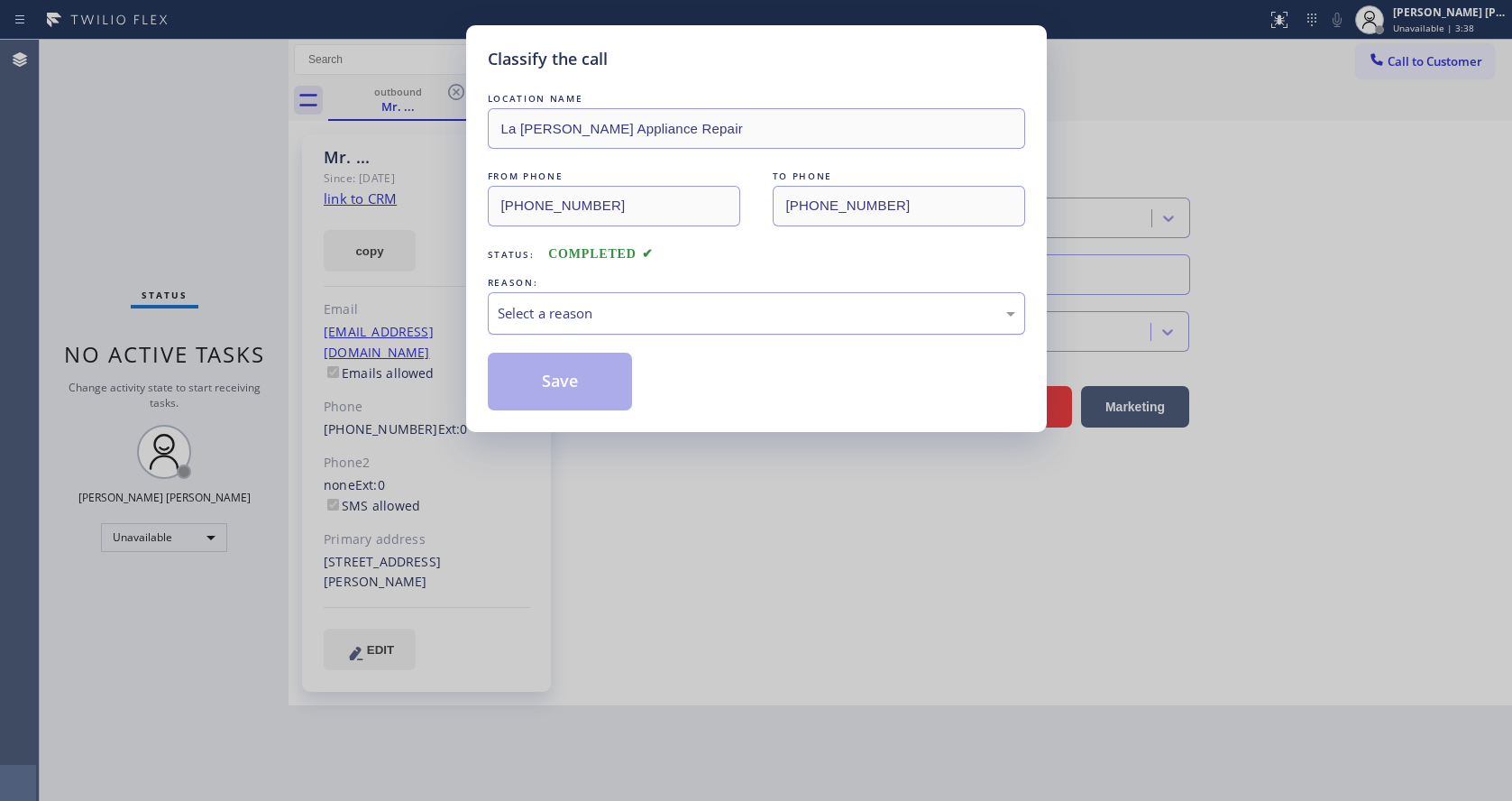
click at [573, 317] on div "Select a reason" at bounding box center [756, 314] width 518 height 21
click at [566, 380] on button "Save" at bounding box center [560, 382] width 145 height 58
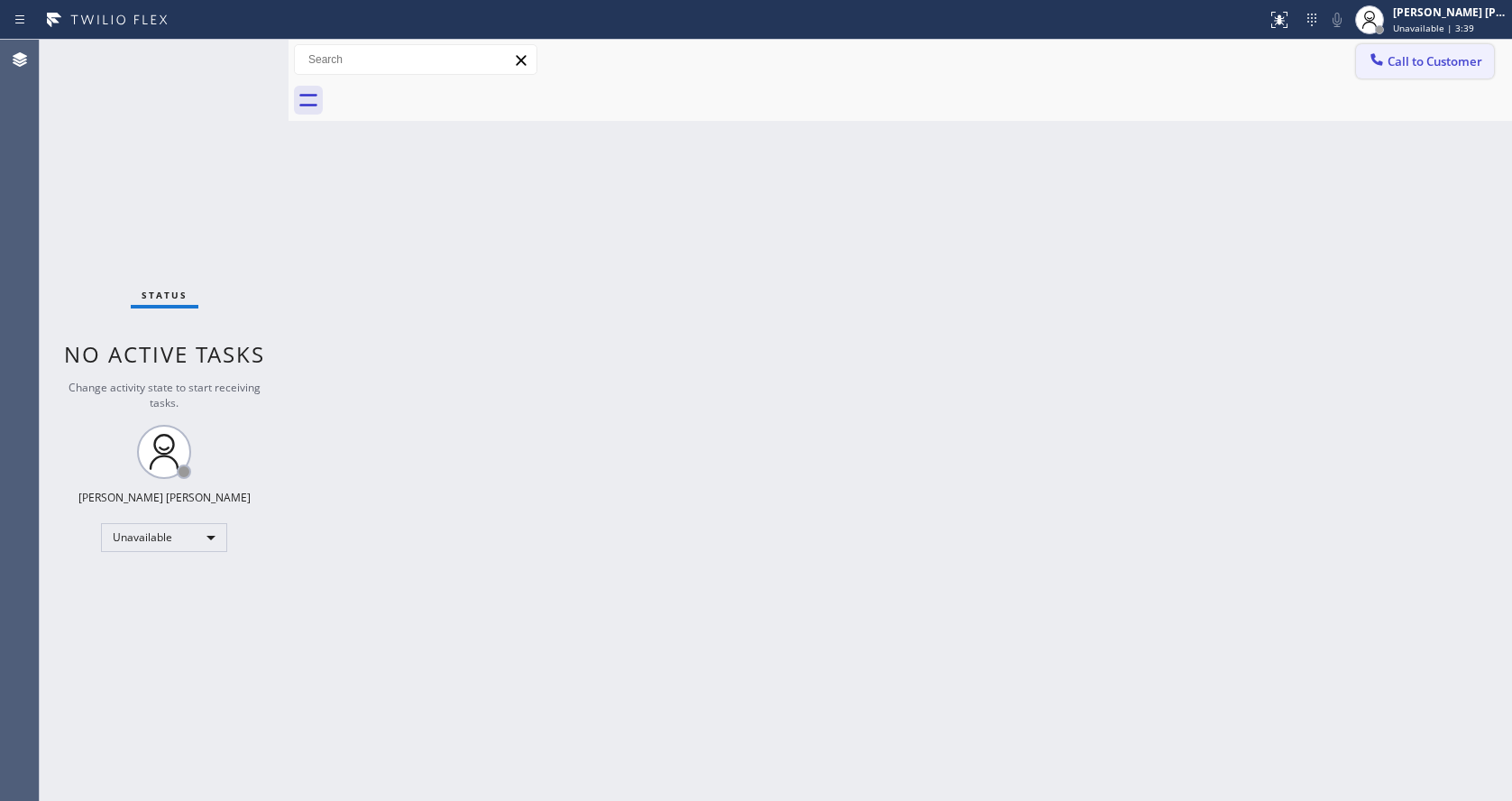
click at [1430, 59] on span "Call to Customer" at bounding box center [1434, 60] width 95 height 16
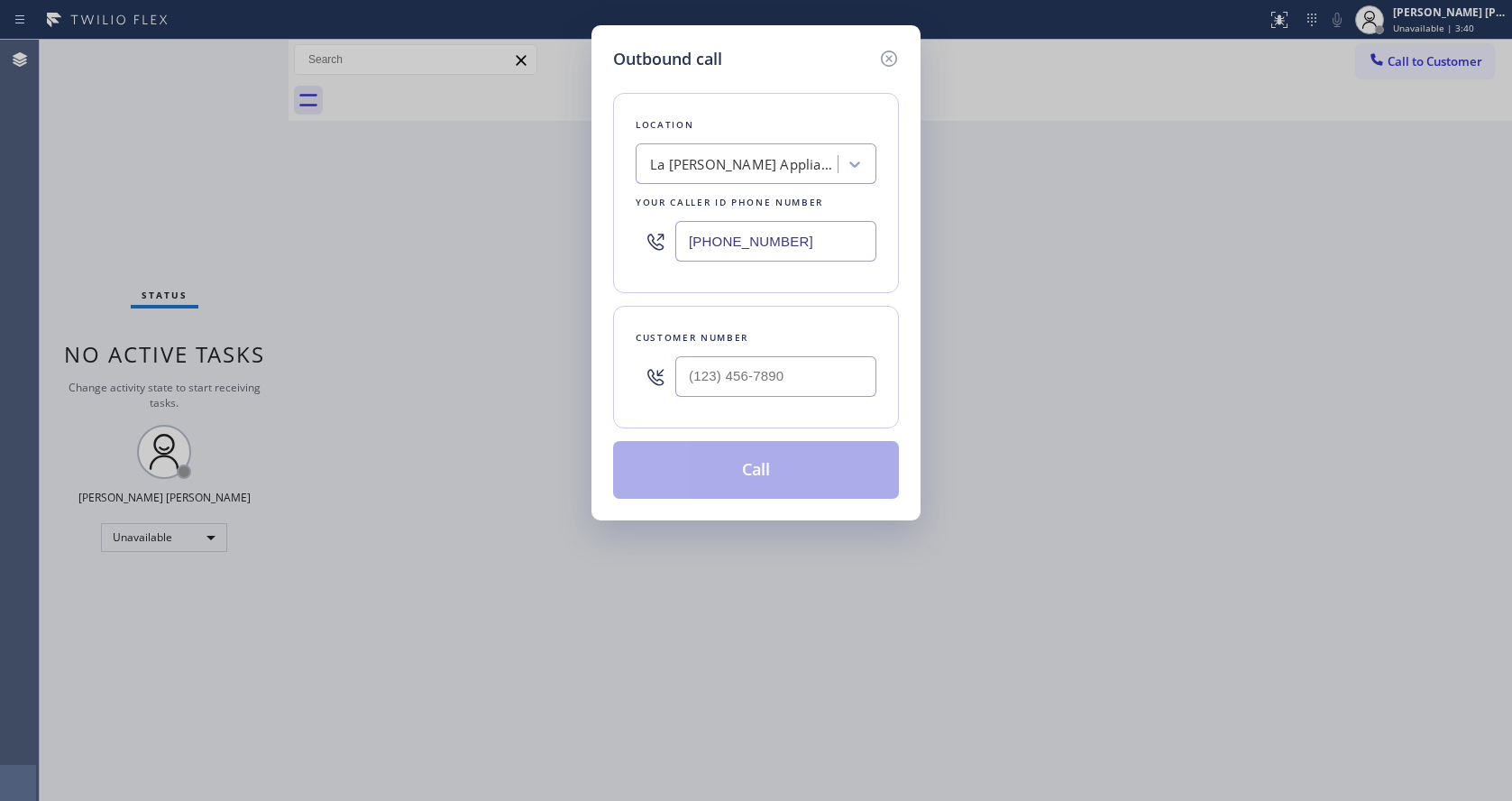
click at [698, 401] on div at bounding box center [776, 376] width 201 height 59
click at [694, 377] on input "(___) ___-____" at bounding box center [776, 376] width 201 height 40
paste input "626) 466-7500"
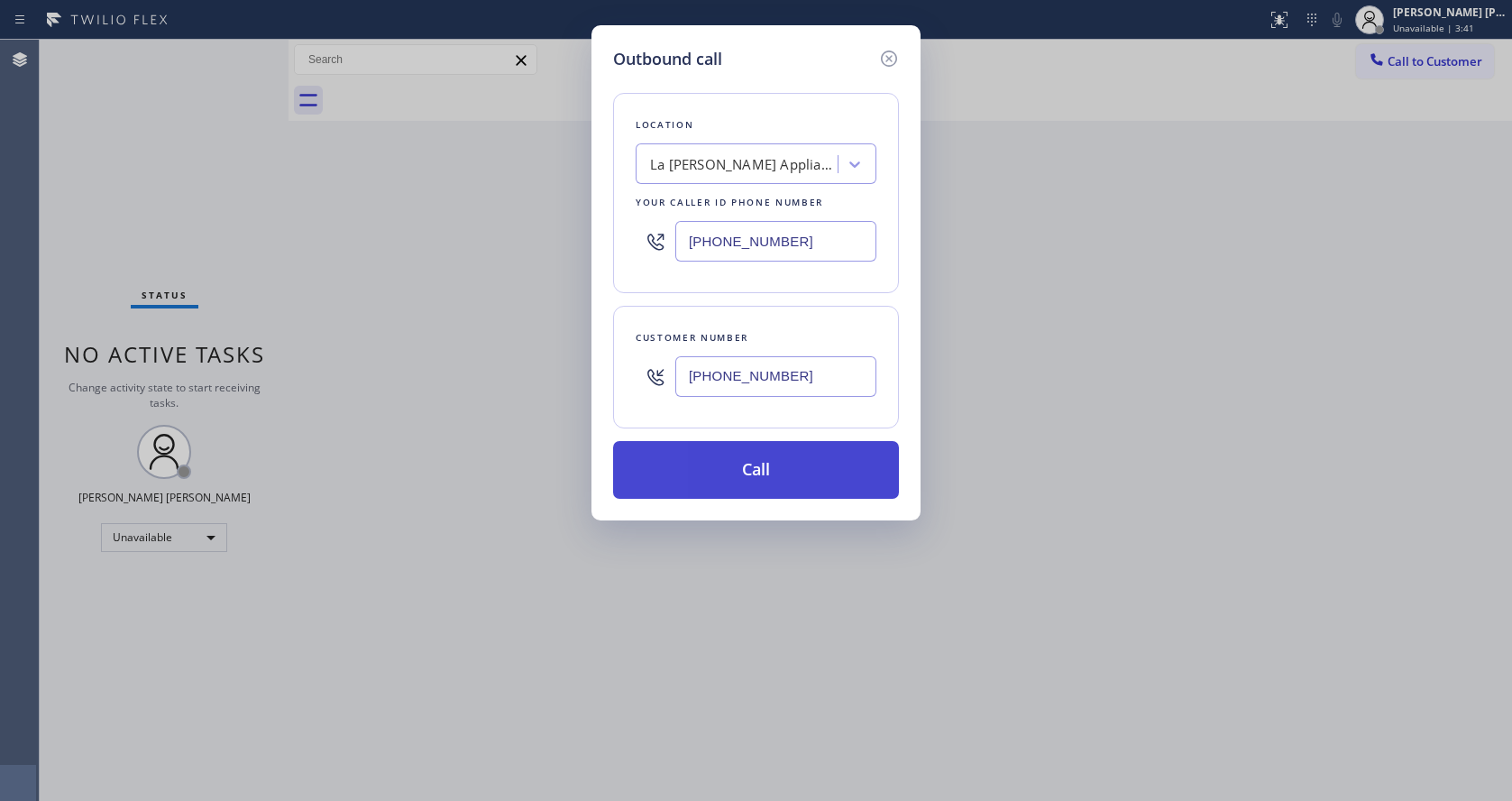
type input "[PHONE_NUMBER]"
click at [735, 475] on button "Call" at bounding box center [756, 470] width 286 height 58
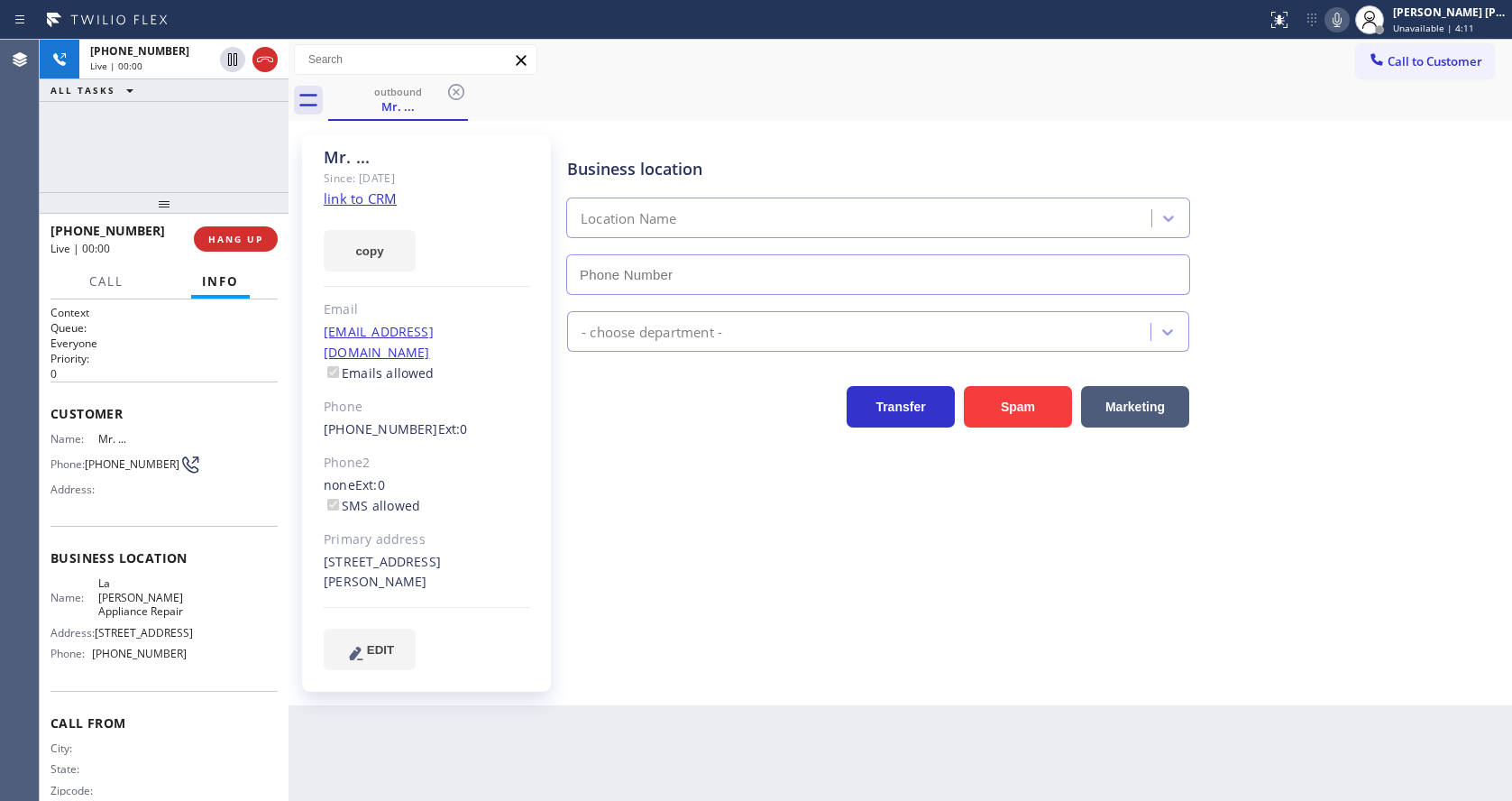
type input "[PHONE_NUMBER]"
click at [520, 475] on div "none Ext: 0 SMS allowed" at bounding box center [427, 495] width 206 height 41
click at [231, 241] on span "HANG UP" at bounding box center [235, 239] width 55 height 12
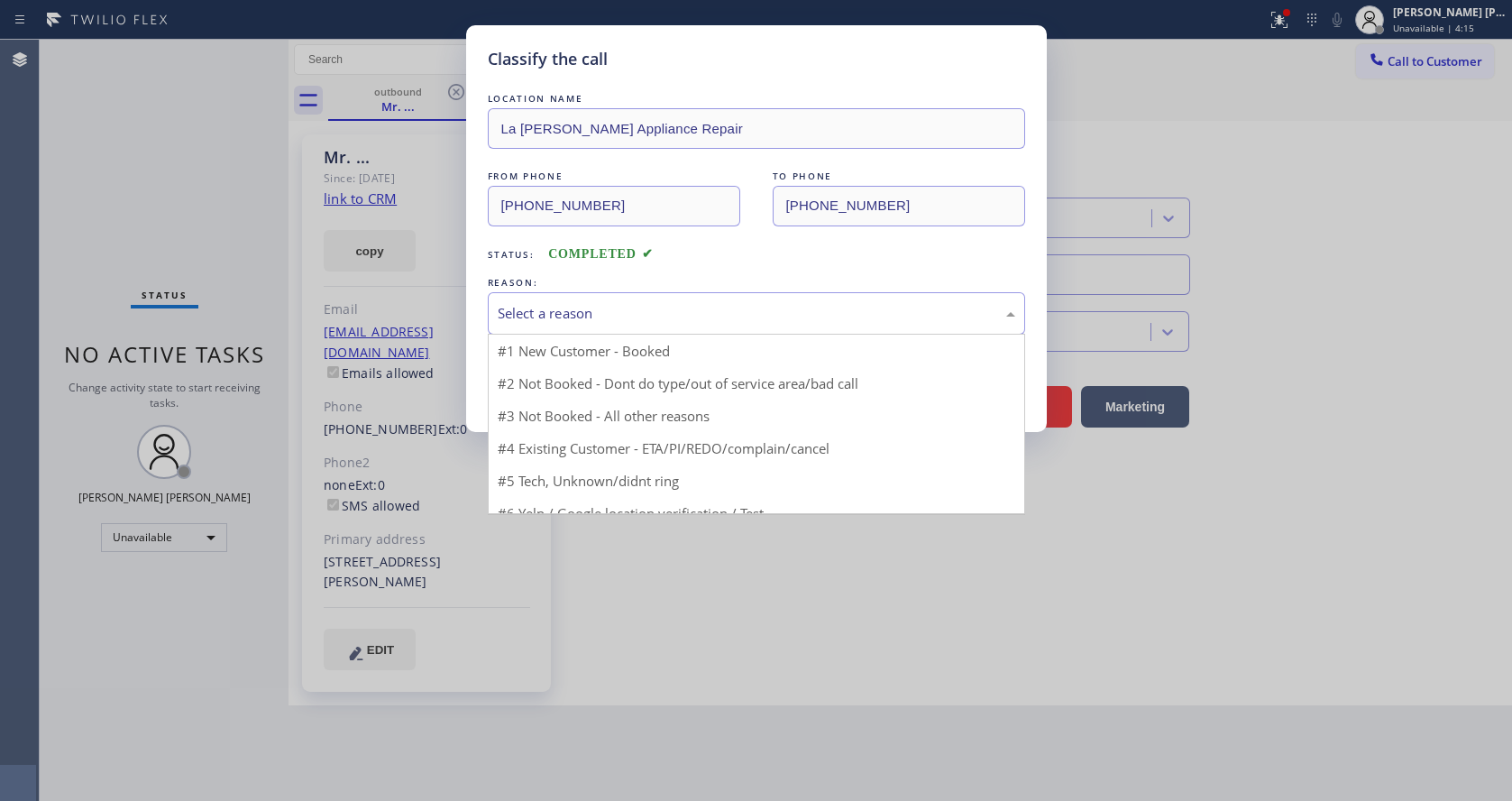
click at [576, 310] on div "Select a reason" at bounding box center [756, 314] width 518 height 21
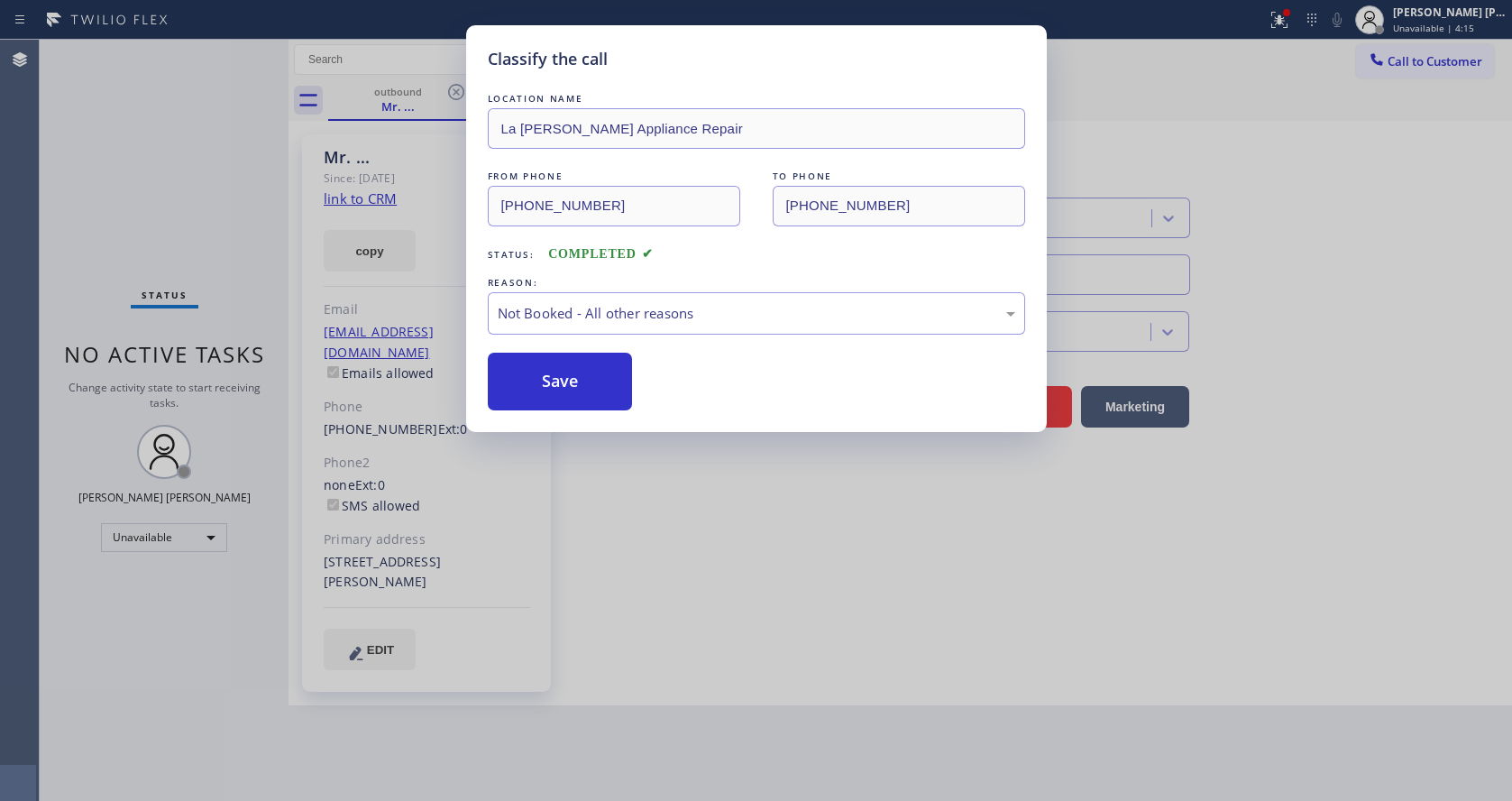
click at [573, 376] on button "Save" at bounding box center [560, 382] width 145 height 58
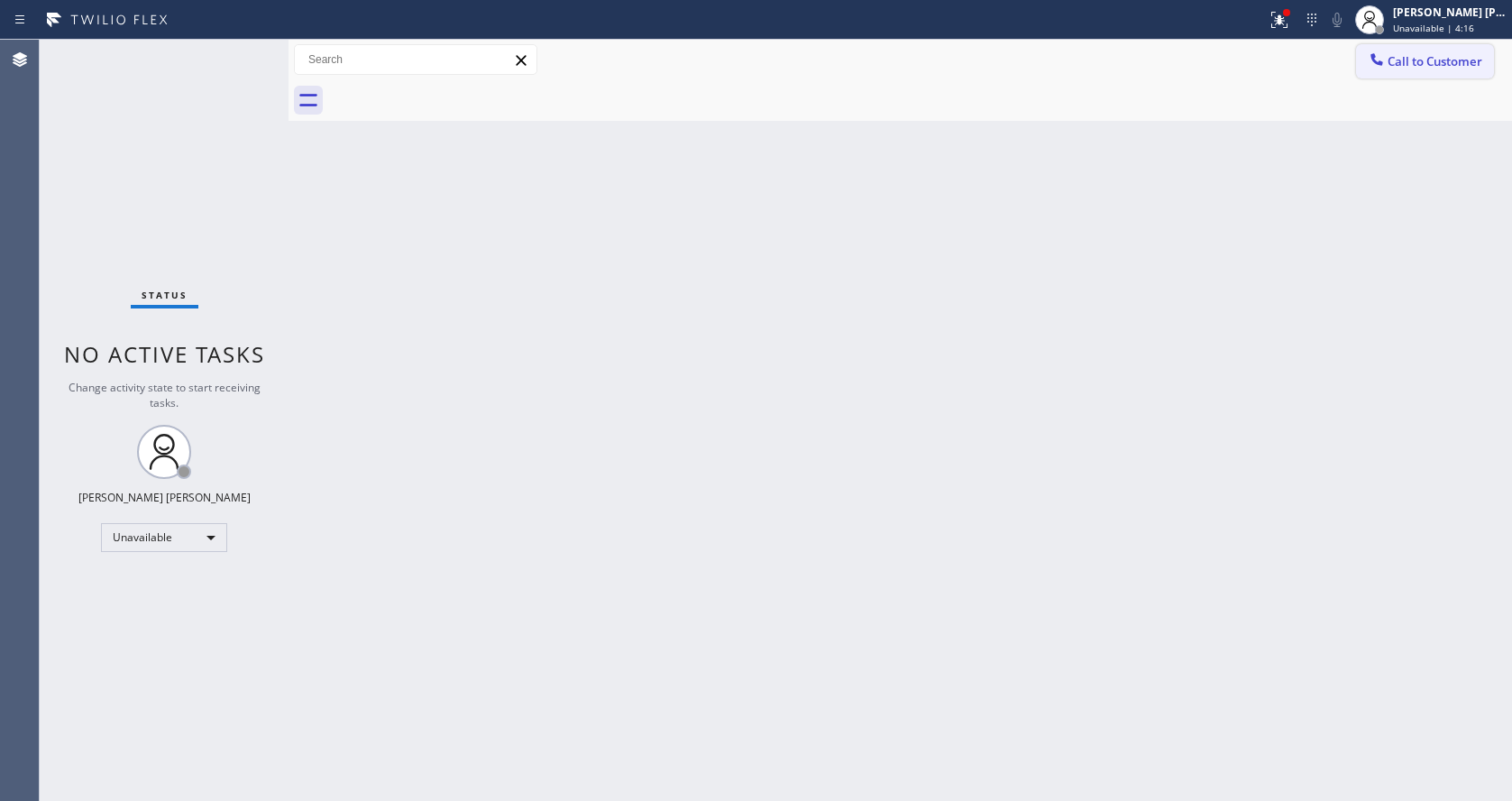
click at [1423, 60] on span "Call to Customer" at bounding box center [1434, 60] width 95 height 16
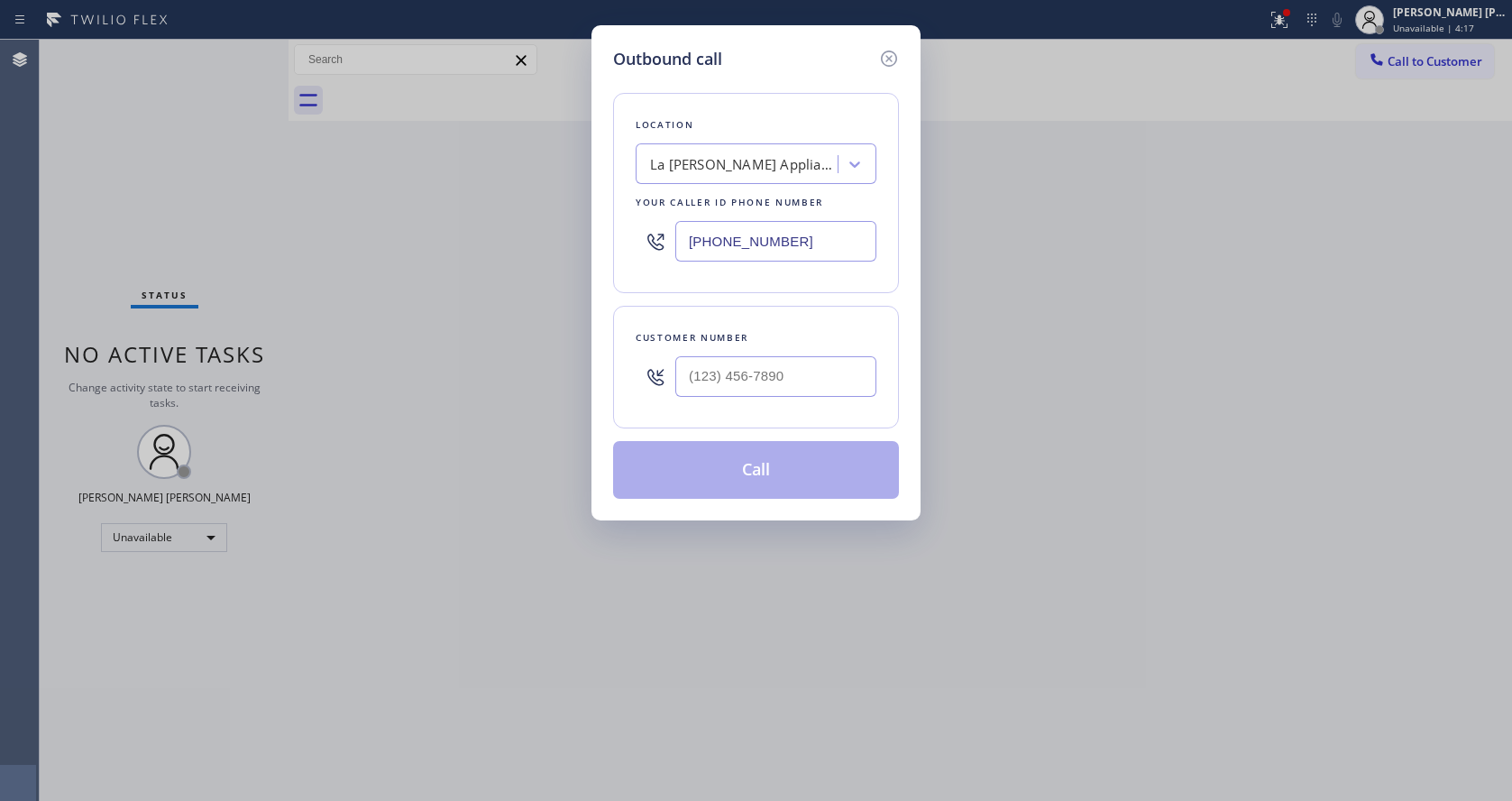
click at [725, 350] on div at bounding box center [776, 376] width 201 height 59
click at [722, 373] on input "(___) ___-____" at bounding box center [776, 376] width 201 height 40
paste input "626) 466-7500"
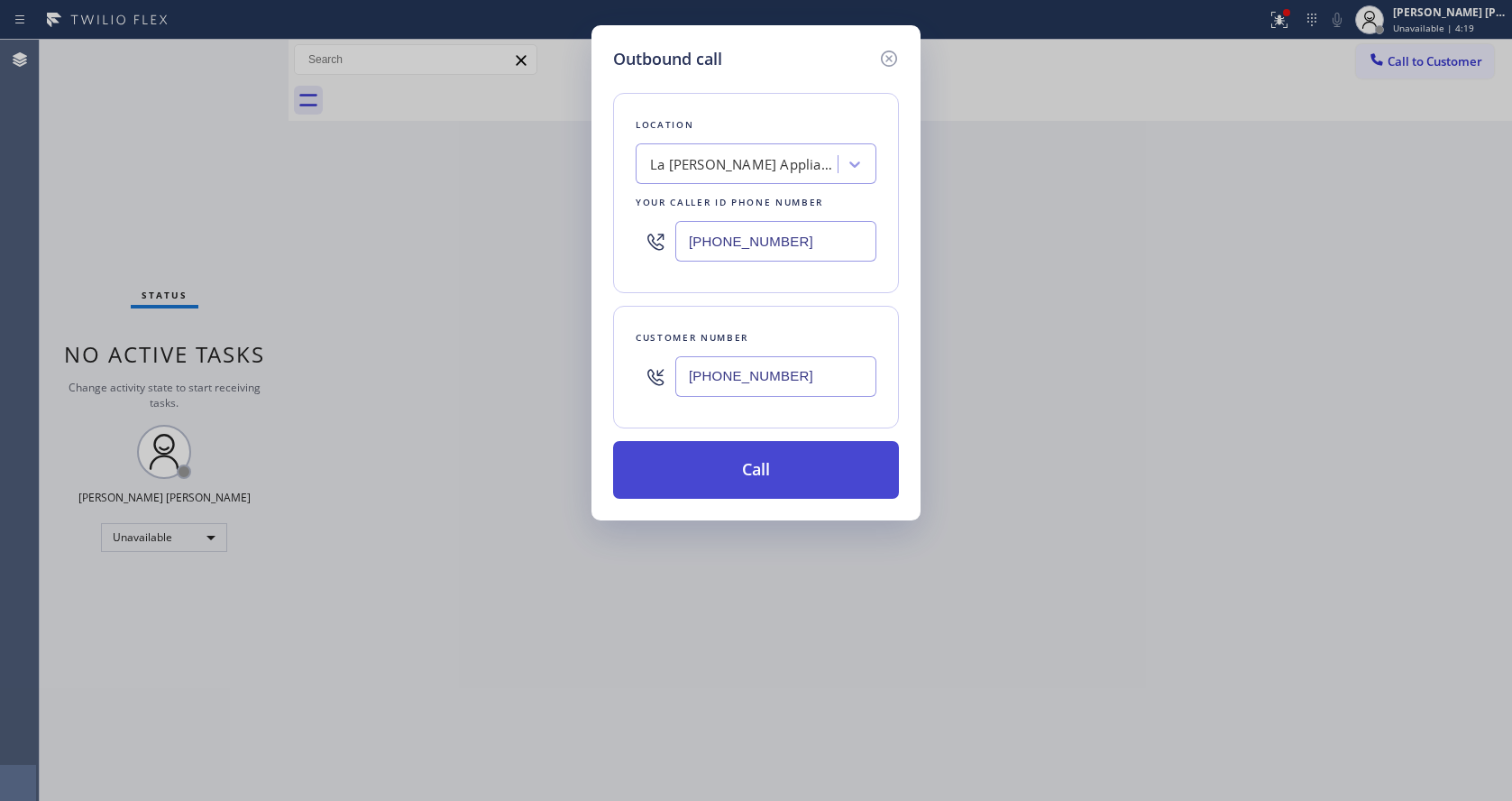
type input "[PHONE_NUMBER]"
click at [727, 468] on button "Call" at bounding box center [756, 470] width 286 height 58
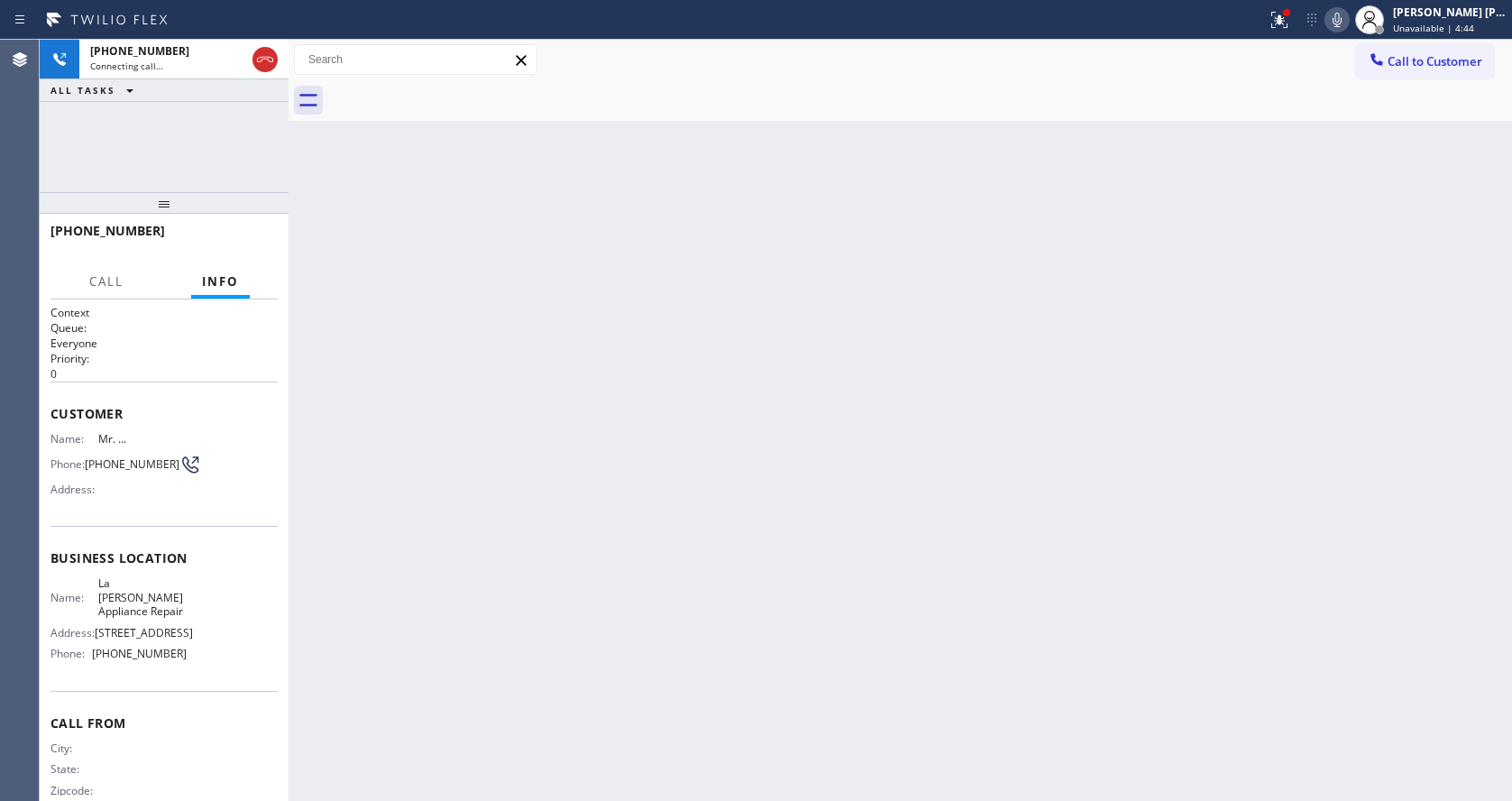
drag, startPoint x: 416, startPoint y: 376, endPoint x: 391, endPoint y: 294, distance: 85.7
click at [417, 376] on div "Back to Dashboard Change Sender ID Customers Technicians Select a contact Outbo…" at bounding box center [900, 419] width 1223 height 761
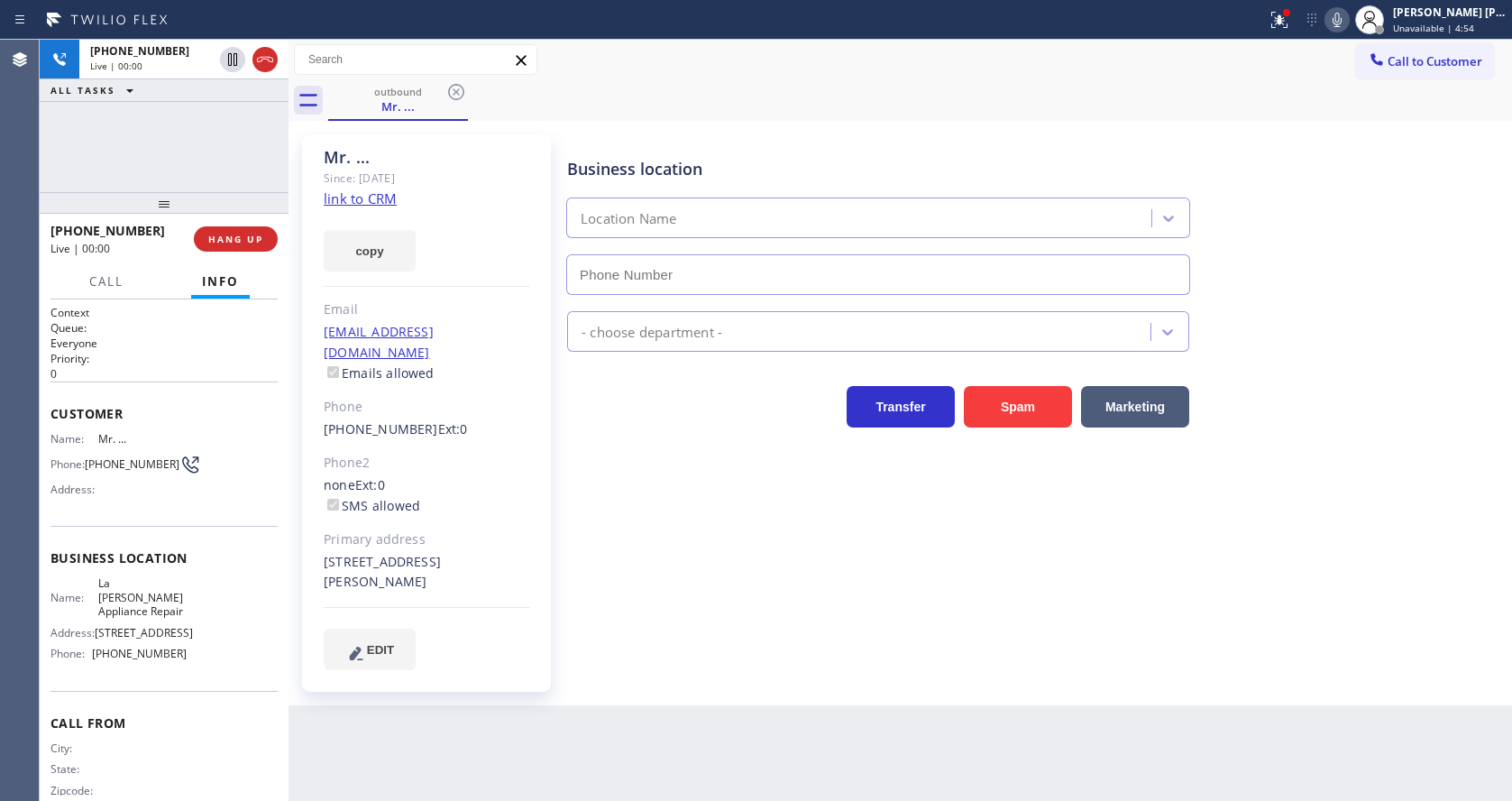
type input "[PHONE_NUMBER]"
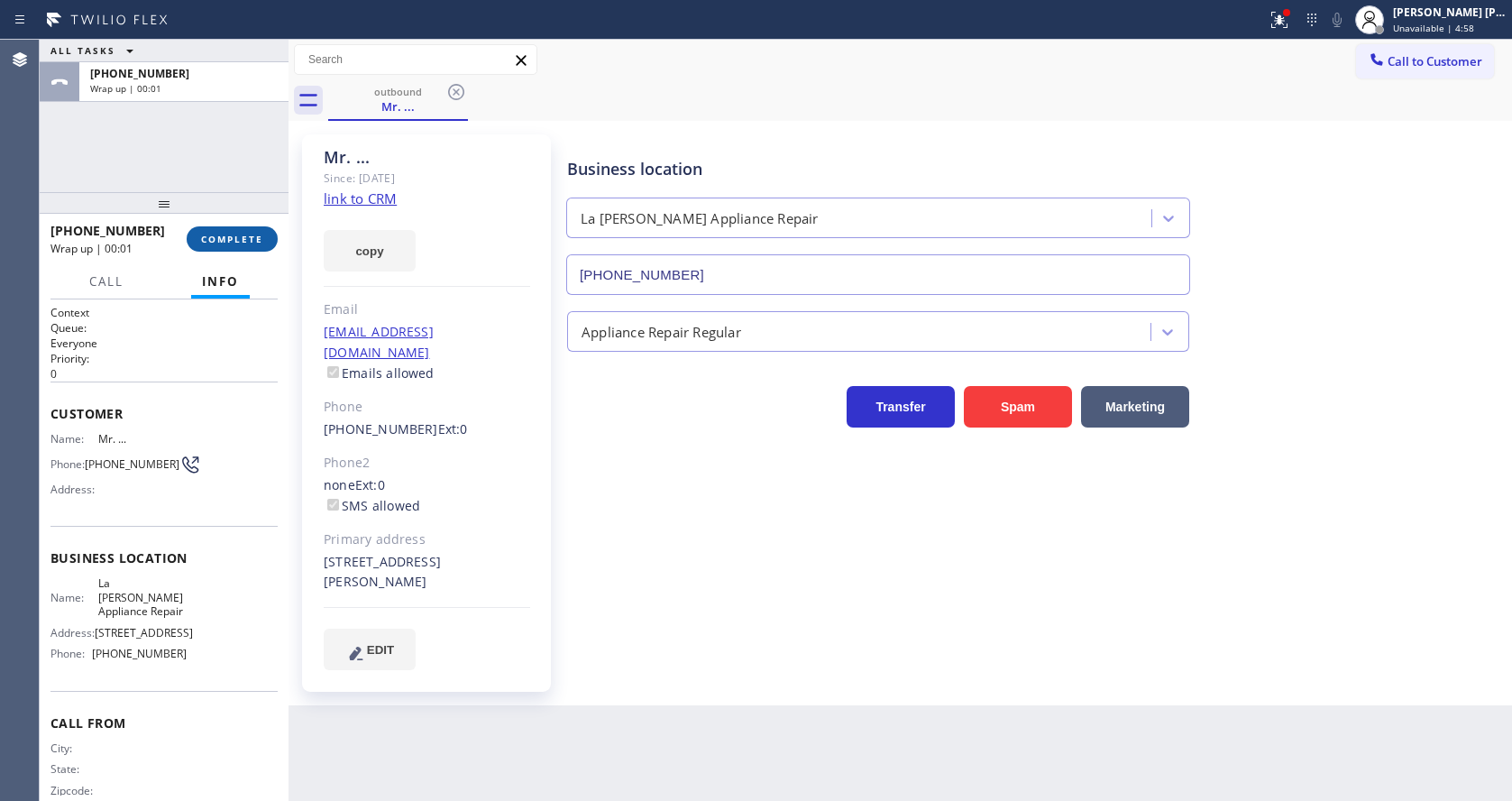
click at [220, 239] on span "COMPLETE" at bounding box center [232, 239] width 62 height 12
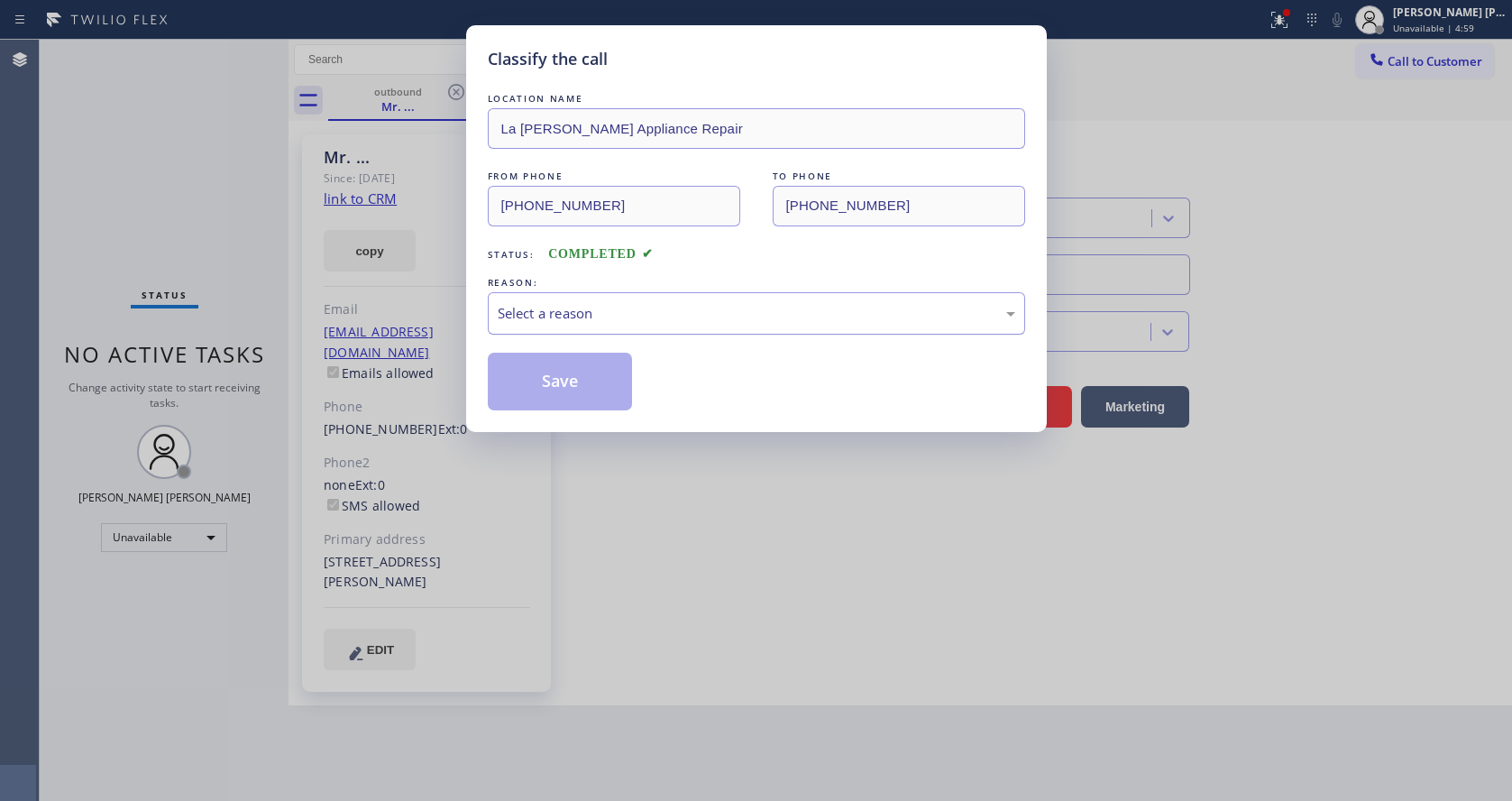
click at [610, 323] on div "Select a reason" at bounding box center [756, 314] width 518 height 21
click at [572, 386] on button "Save" at bounding box center [560, 382] width 145 height 58
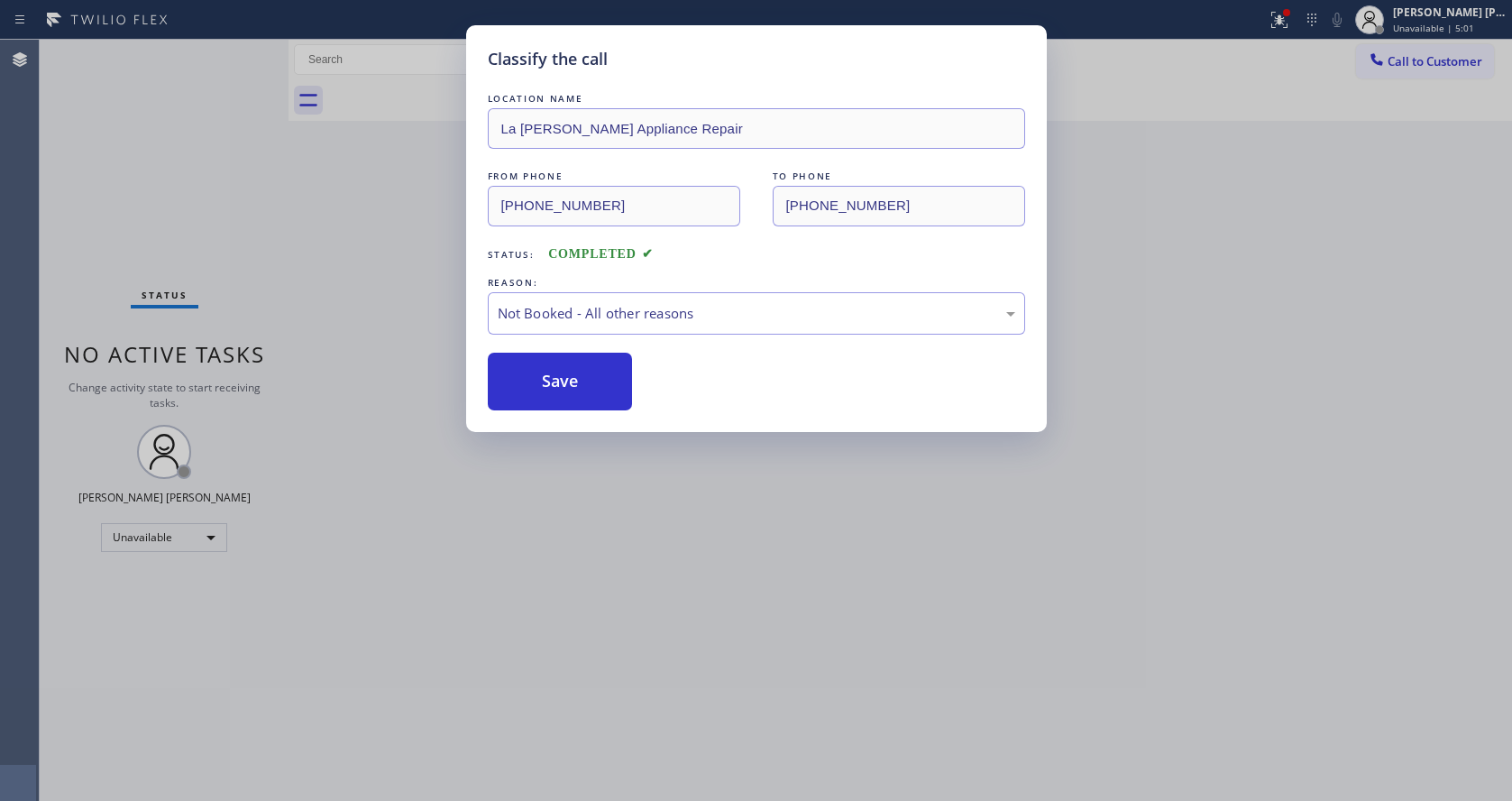
click at [1398, 73] on div "Classify the call LOCATION NAME Delux Heating and Cooling [US_STATE] FROM PHONE…" at bounding box center [775, 419] width 1472 height 761
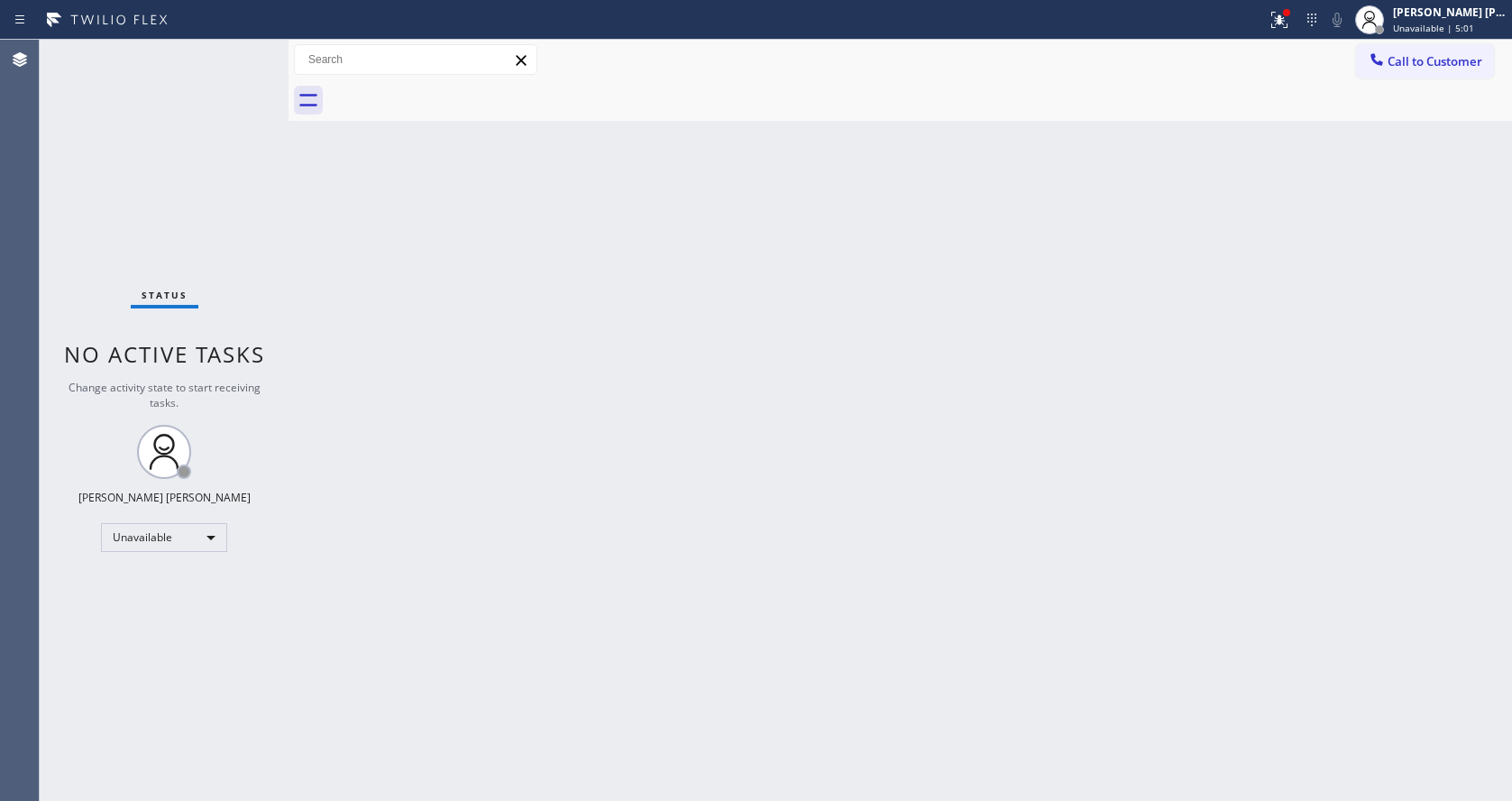
click at [1398, 73] on button "Call to Customer" at bounding box center [1425, 61] width 138 height 35
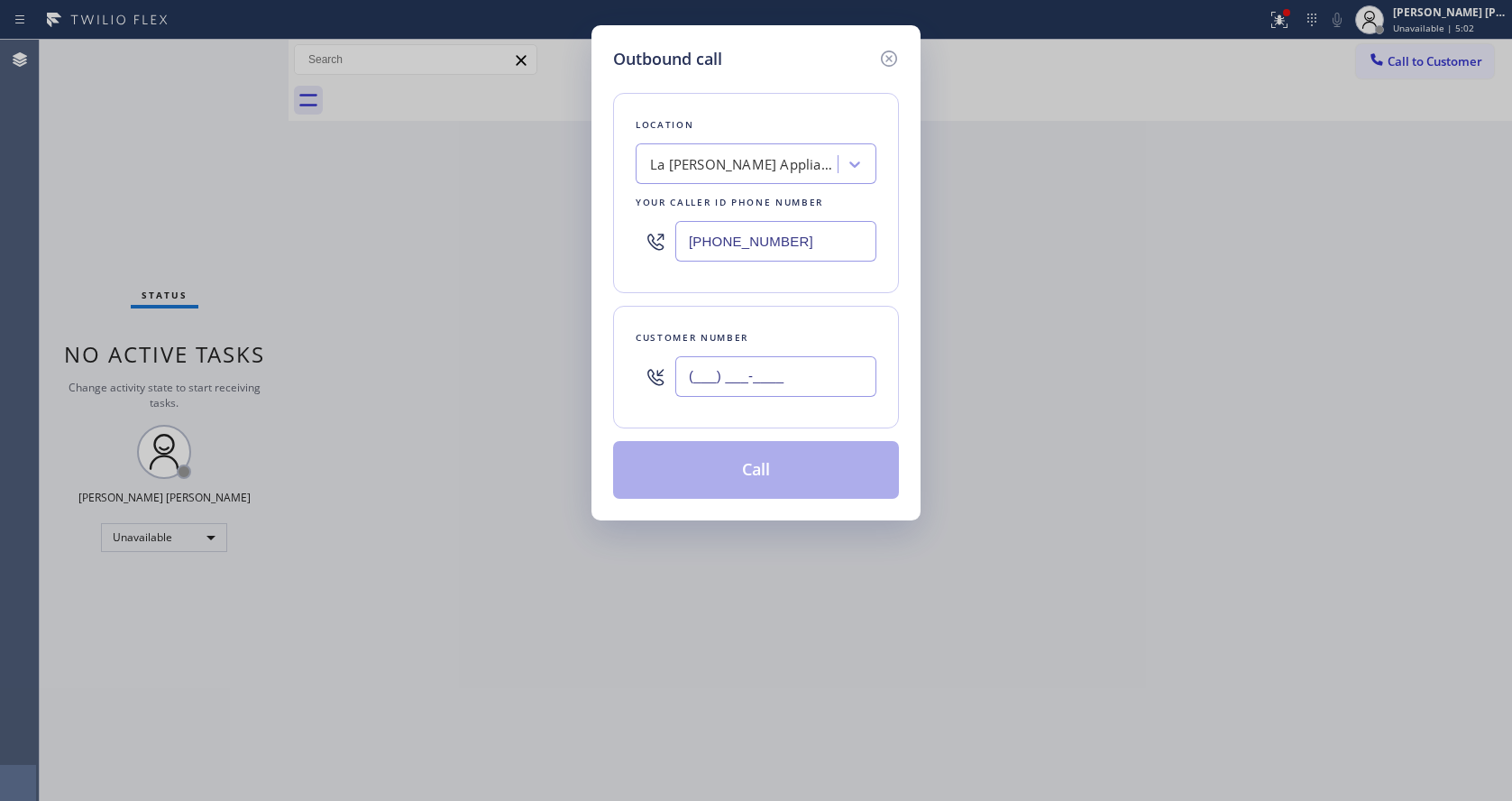
click at [809, 367] on input "(___) ___-____" at bounding box center [776, 376] width 201 height 40
paste input "626) 466-7500"
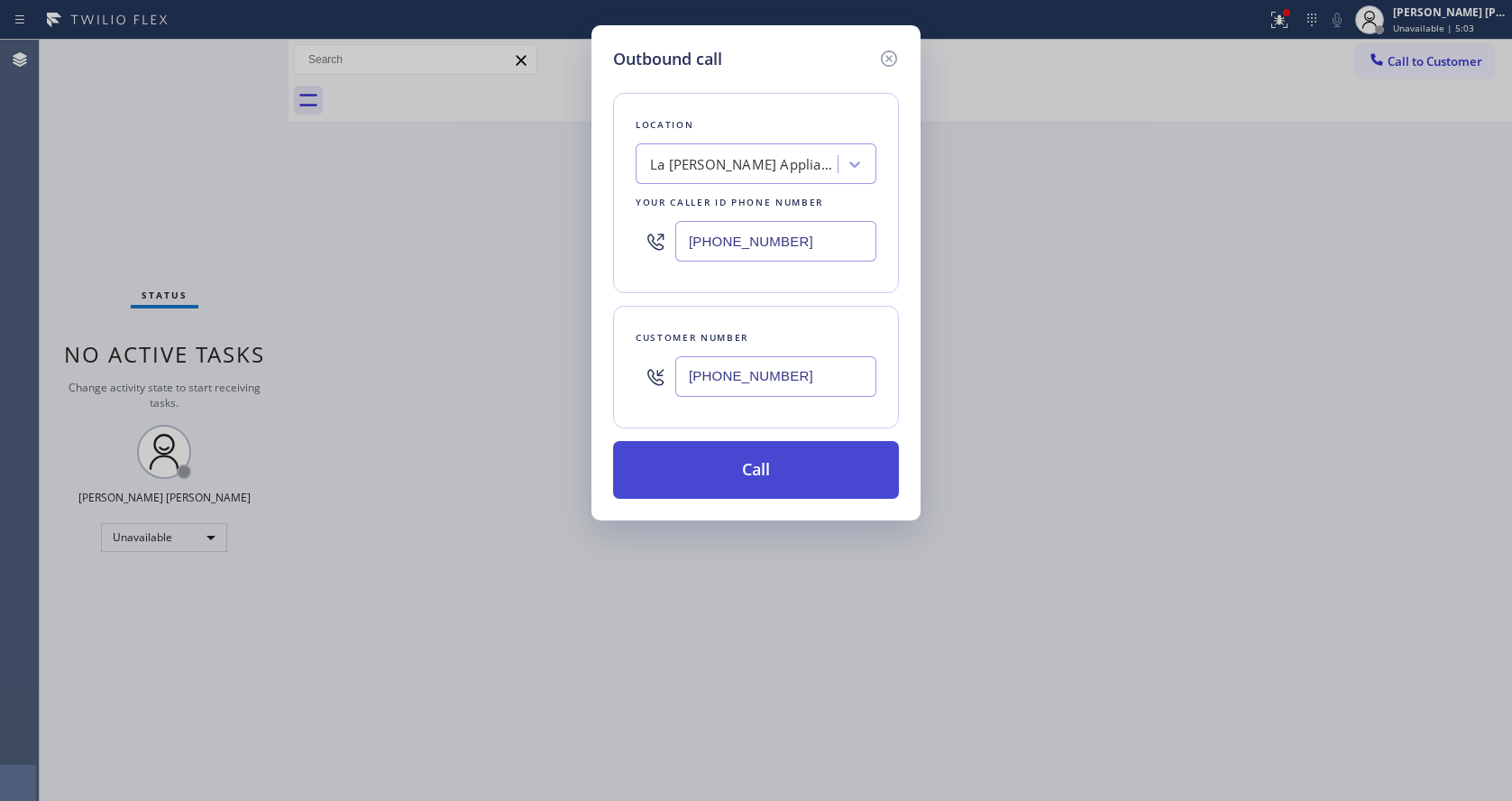
type input "[PHONE_NUMBER]"
click at [732, 490] on button "Call" at bounding box center [756, 470] width 286 height 58
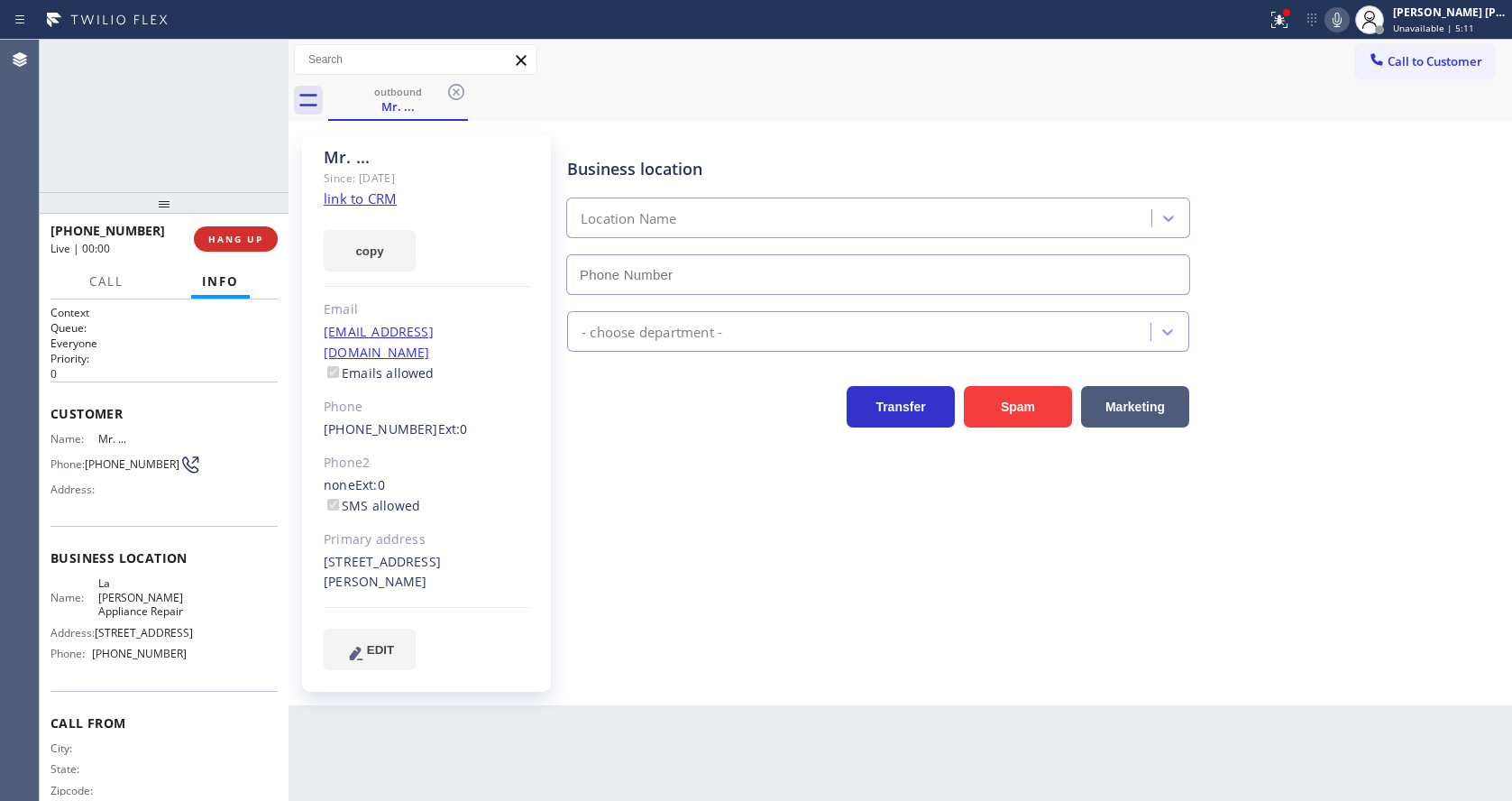
type input "[PHONE_NUMBER]"
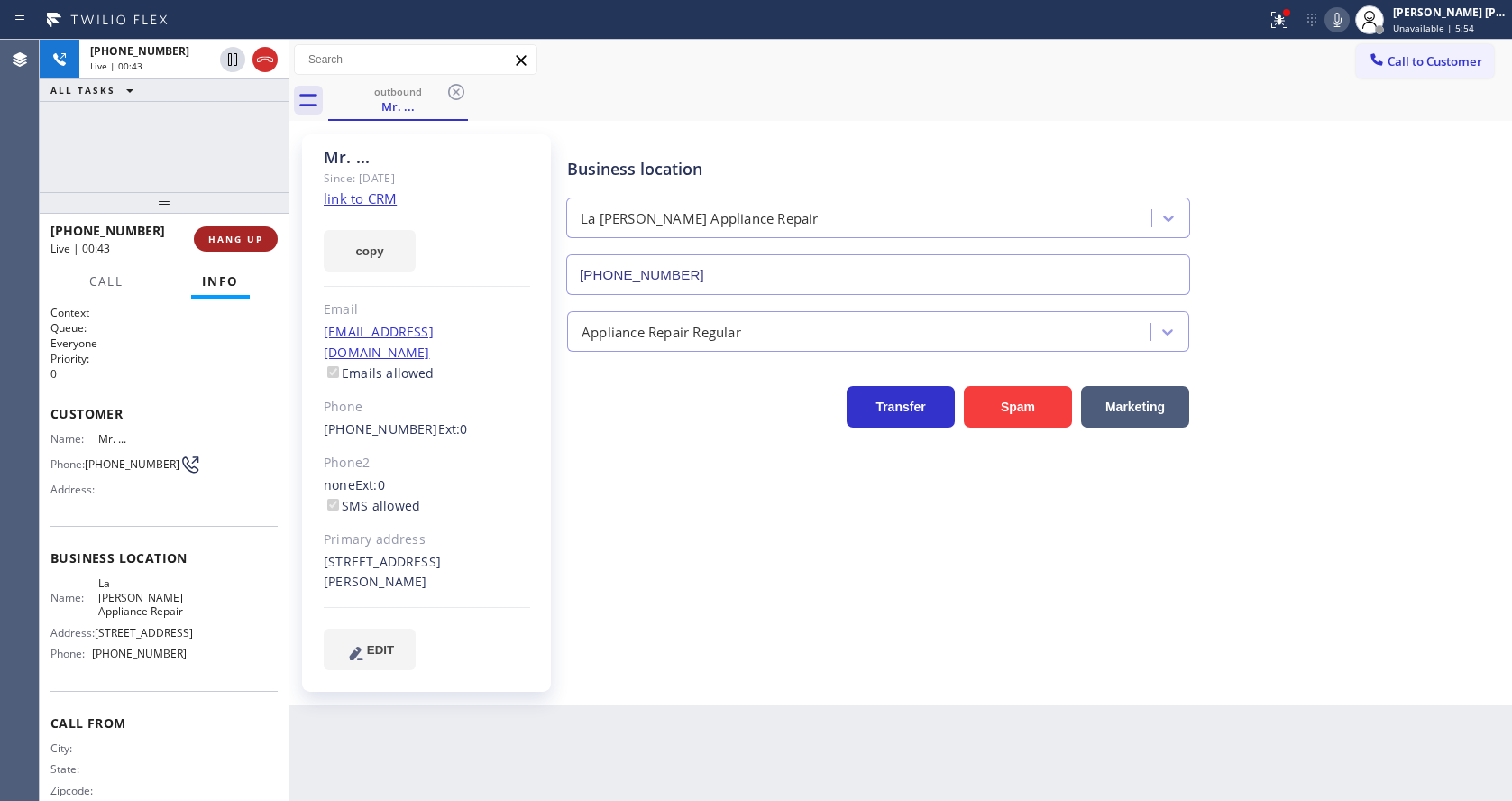
click at [231, 235] on span "HANG UP" at bounding box center [235, 239] width 55 height 12
click at [231, 235] on span "COMPLETE" at bounding box center [232, 239] width 62 height 12
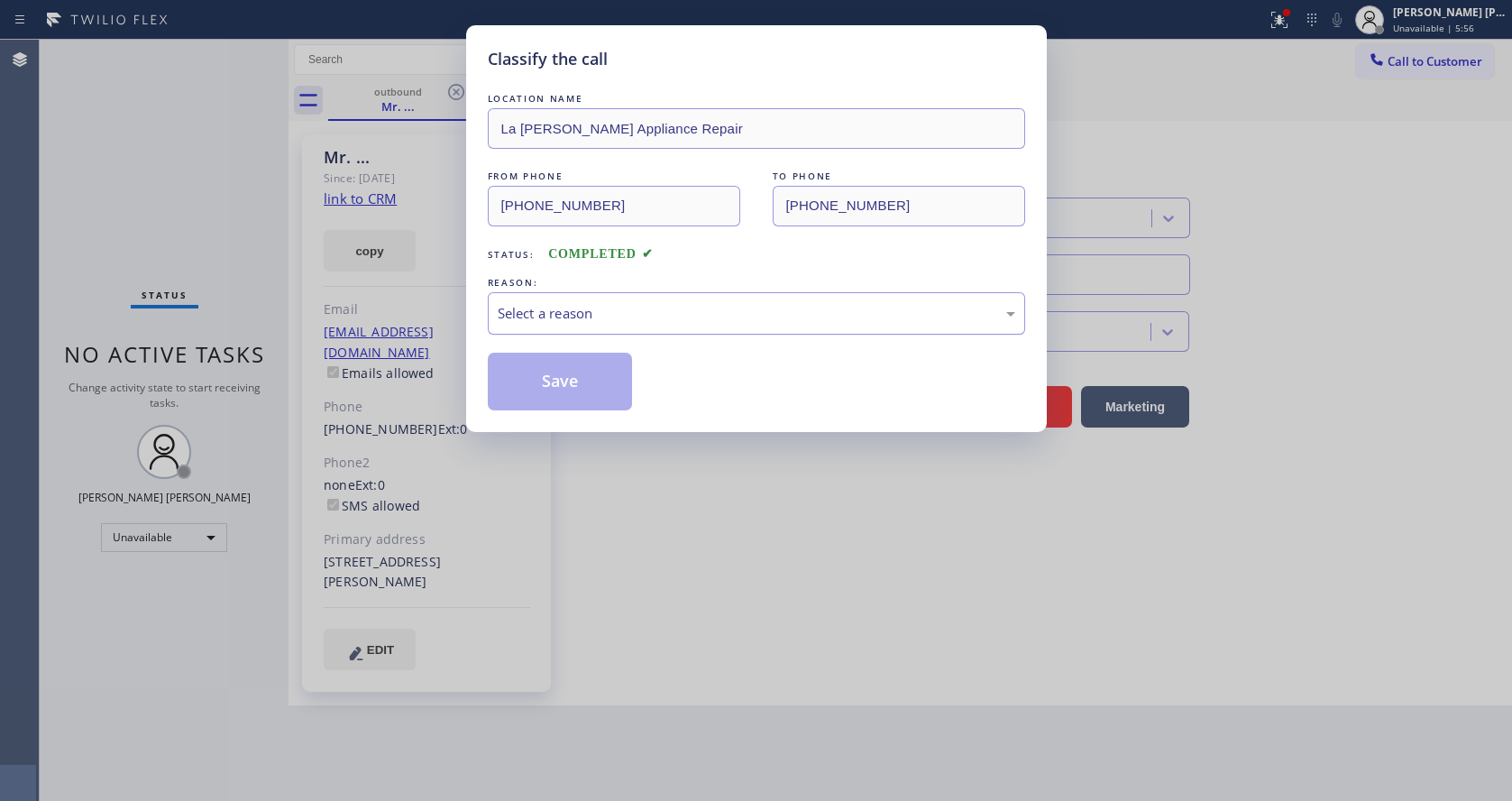
click at [627, 311] on div "Select a reason" at bounding box center [756, 314] width 518 height 21
click at [570, 379] on button "Save" at bounding box center [560, 382] width 145 height 58
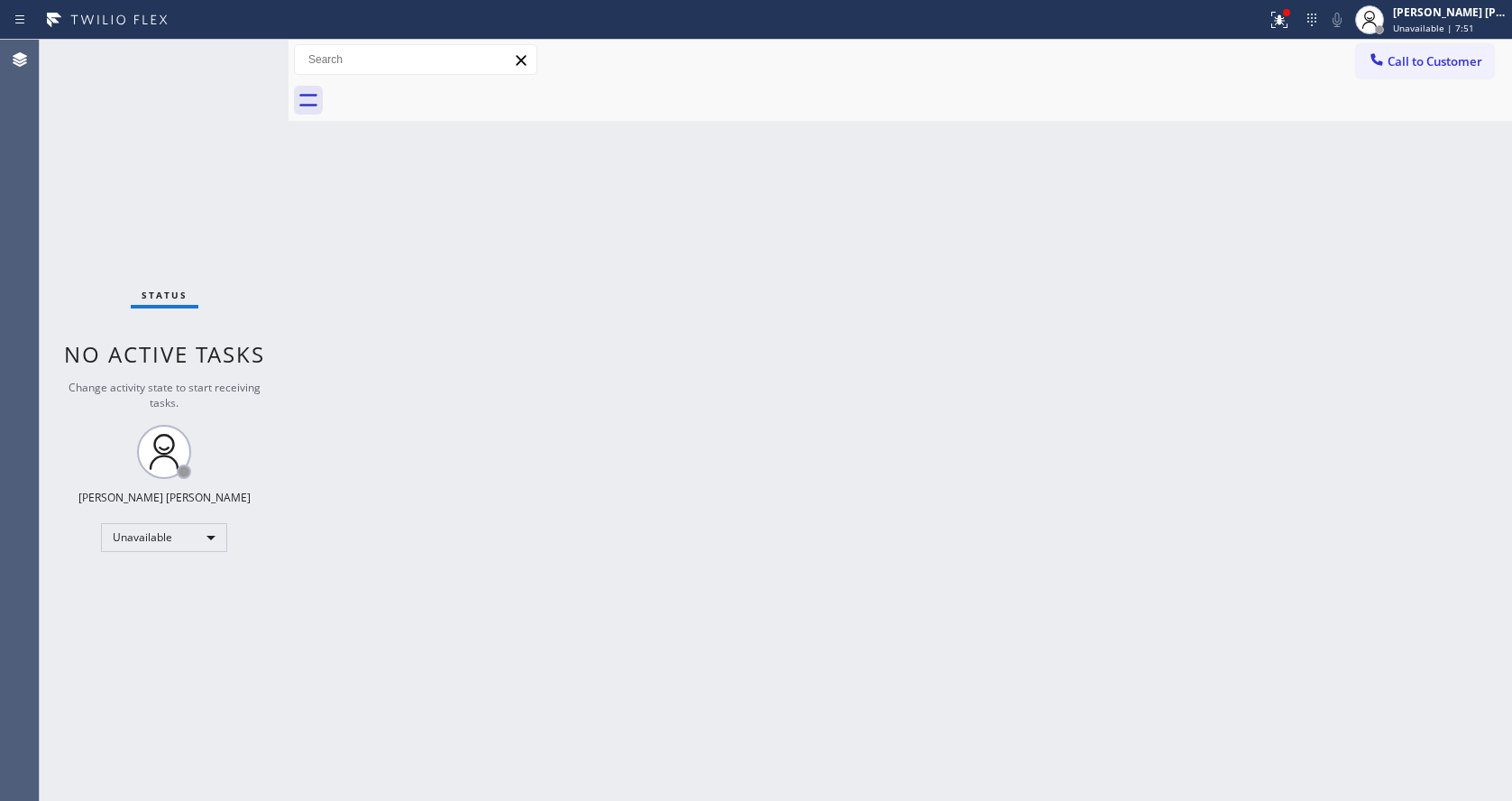
click at [739, 455] on div "Back to Dashboard Change Sender ID Customers Technicians Select a contact Outbo…" at bounding box center [900, 419] width 1223 height 761
click at [1442, 28] on span "Unavailable | 7:51" at bounding box center [1432, 28] width 81 height 12
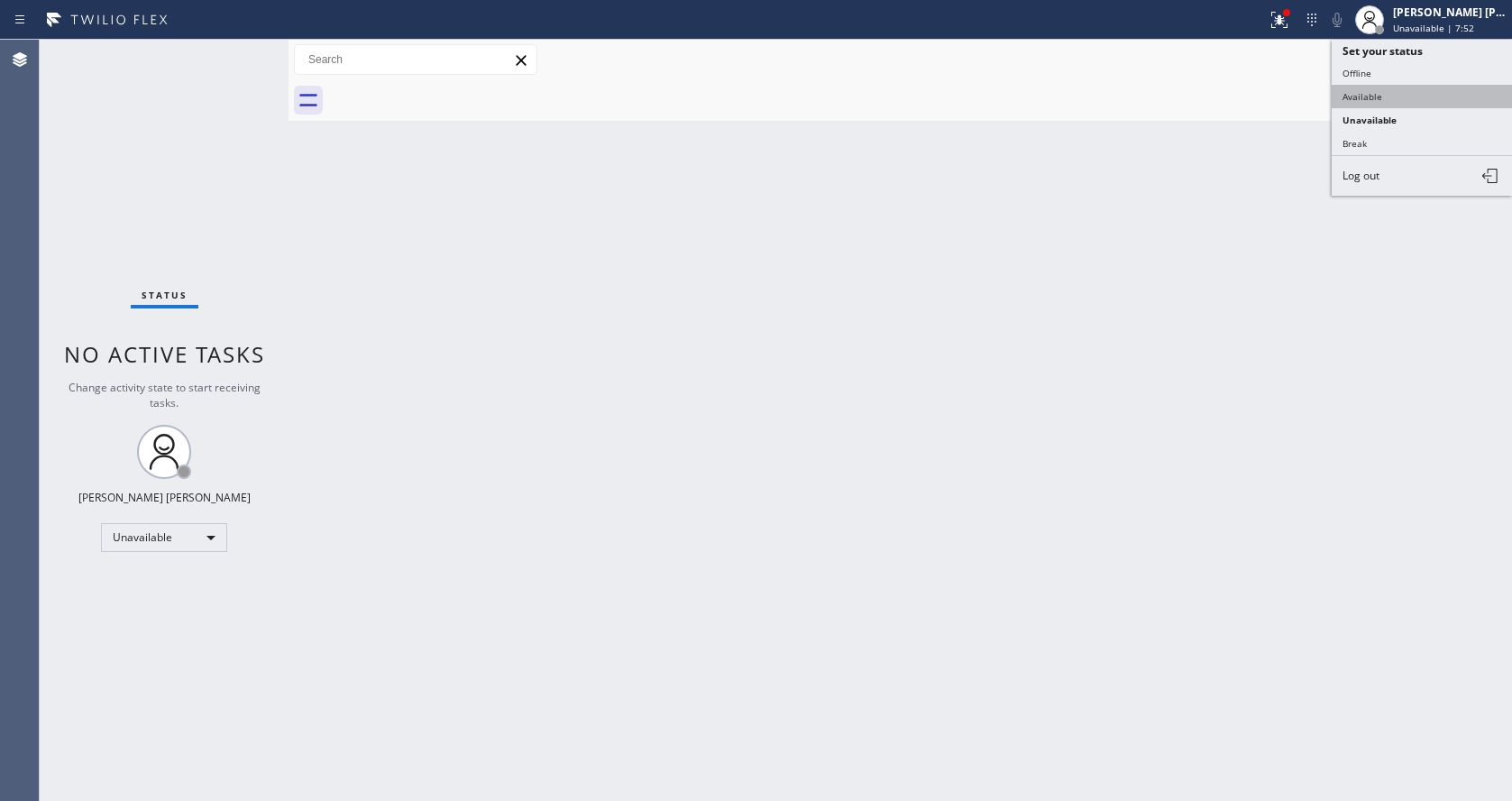
click at [1403, 92] on button "Available" at bounding box center [1422, 96] width 180 height 23
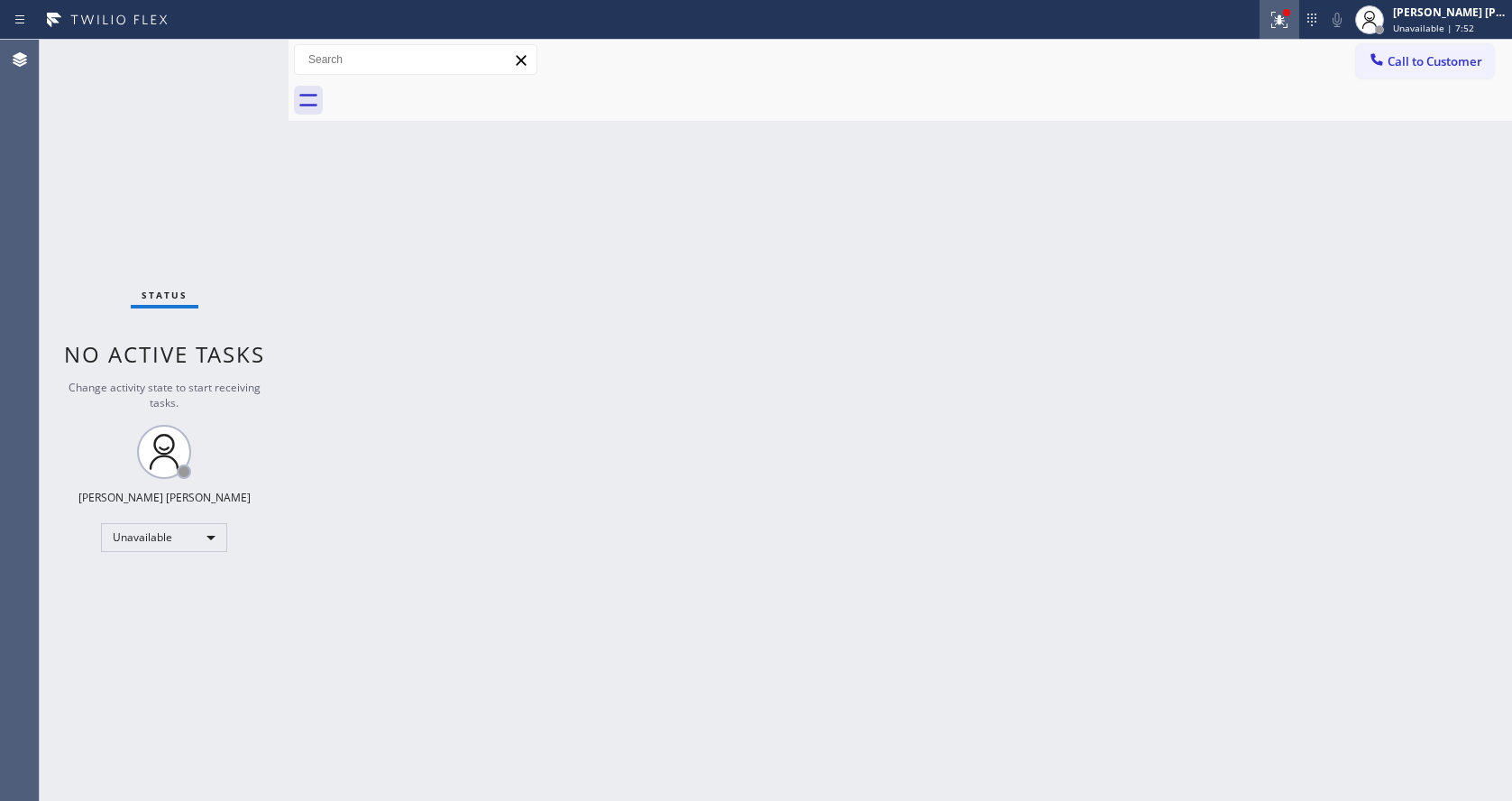
click at [1285, 25] on icon at bounding box center [1279, 19] width 22 height 22
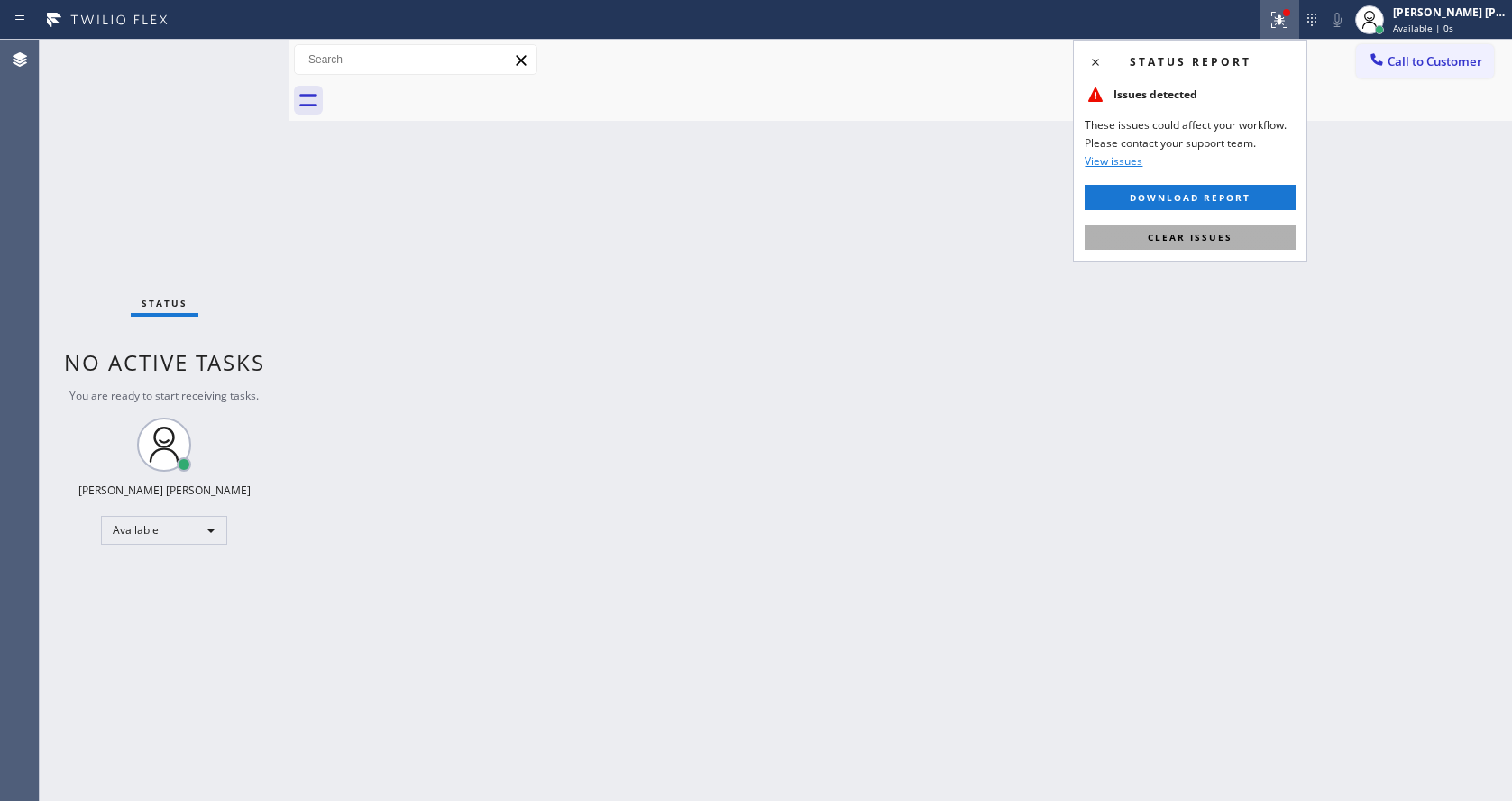
click at [1210, 238] on span "Clear issues" at bounding box center [1190, 237] width 84 height 12
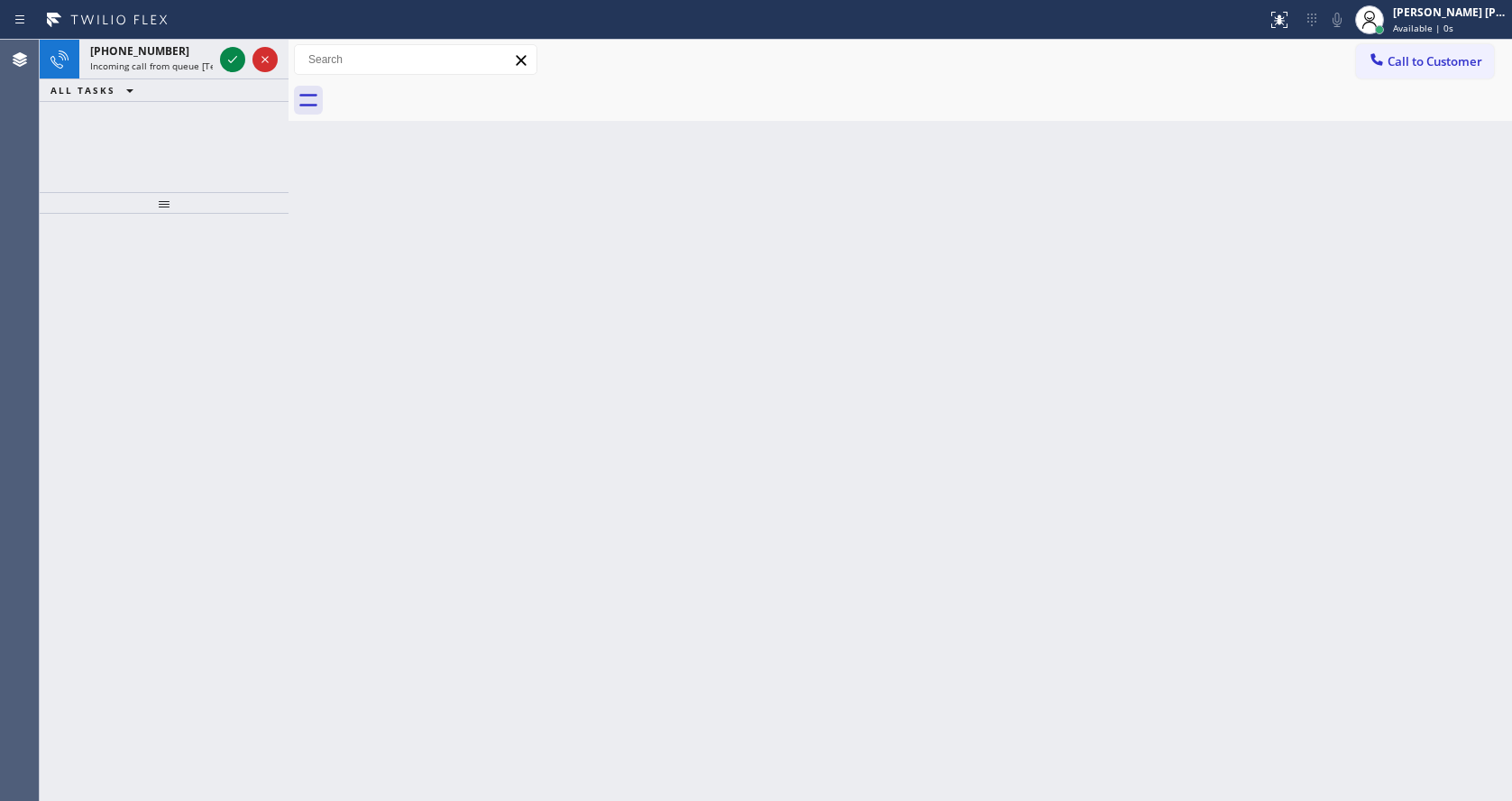
click at [1244, 261] on div "Back to Dashboard Change Sender ID Customers Technicians Select a contact Outbo…" at bounding box center [900, 419] width 1223 height 761
click at [873, 510] on div "Back to Dashboard Change Sender ID Customers Technicians Select a contact Outbo…" at bounding box center [900, 419] width 1223 height 761
click at [191, 69] on span "Incoming call from queue [Test] All" at bounding box center [165, 65] width 150 height 12
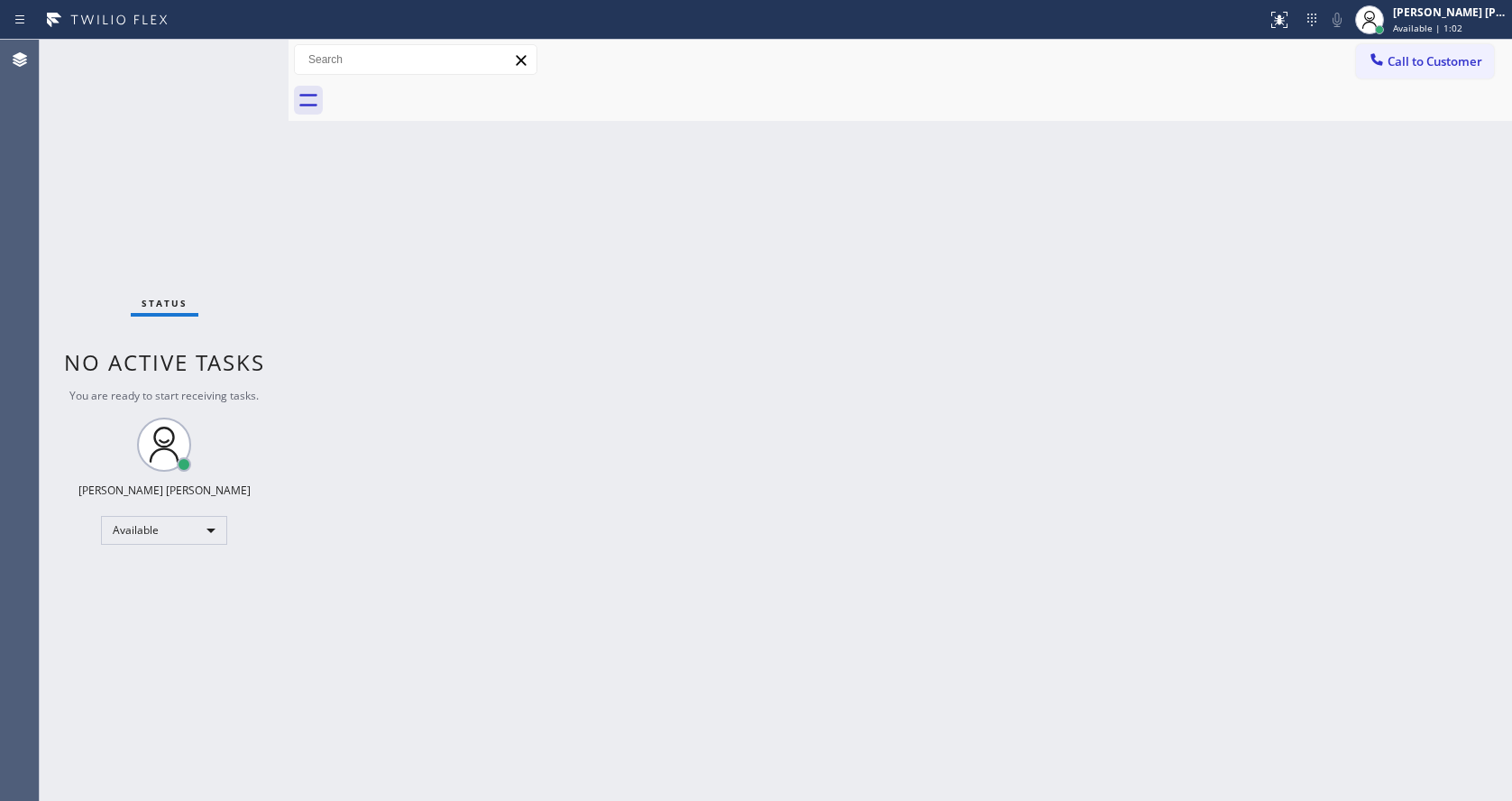
click at [992, 330] on div "Back to Dashboard Change Sender ID Customers Technicians Select a contact Outbo…" at bounding box center [900, 419] width 1223 height 761
click at [950, 648] on div "Back to Dashboard Change Sender ID Customers Technicians Select a contact Outbo…" at bounding box center [900, 419] width 1223 height 761
click at [435, 471] on div "Back to Dashboard Change Sender ID Customers Technicians Select a contact Outbo…" at bounding box center [900, 419] width 1223 height 761
click at [856, 696] on div "Back to Dashboard Change Sender ID Customers Technicians Select a contact Outbo…" at bounding box center [900, 419] width 1223 height 761
drag, startPoint x: 603, startPoint y: 479, endPoint x: 540, endPoint y: 640, distance: 172.9
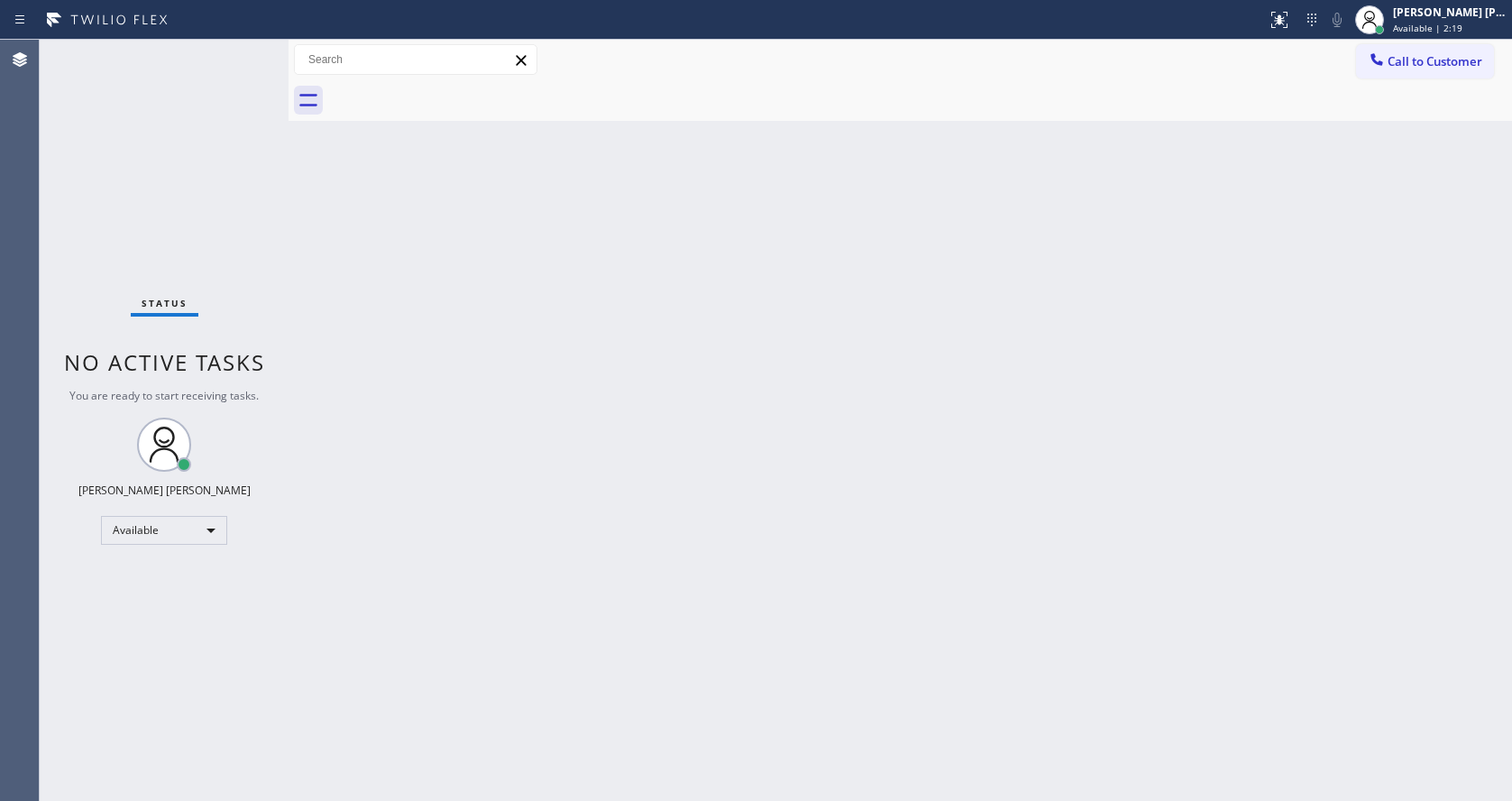
click at [603, 480] on div "Back to Dashboard Change Sender ID Customers Technicians Select a contact Outbo…" at bounding box center [900, 419] width 1223 height 761
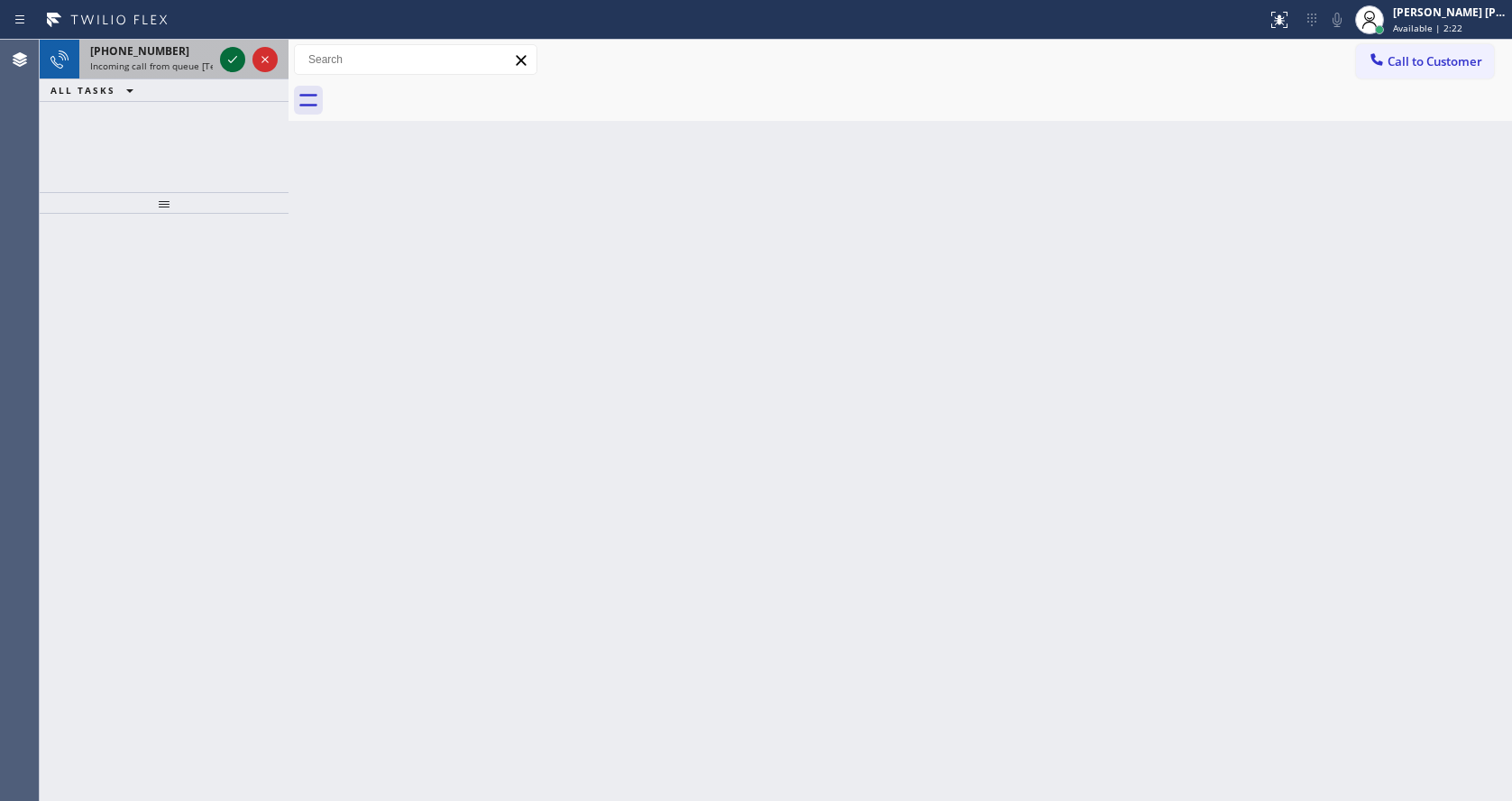
click at [224, 59] on icon at bounding box center [232, 59] width 22 height 22
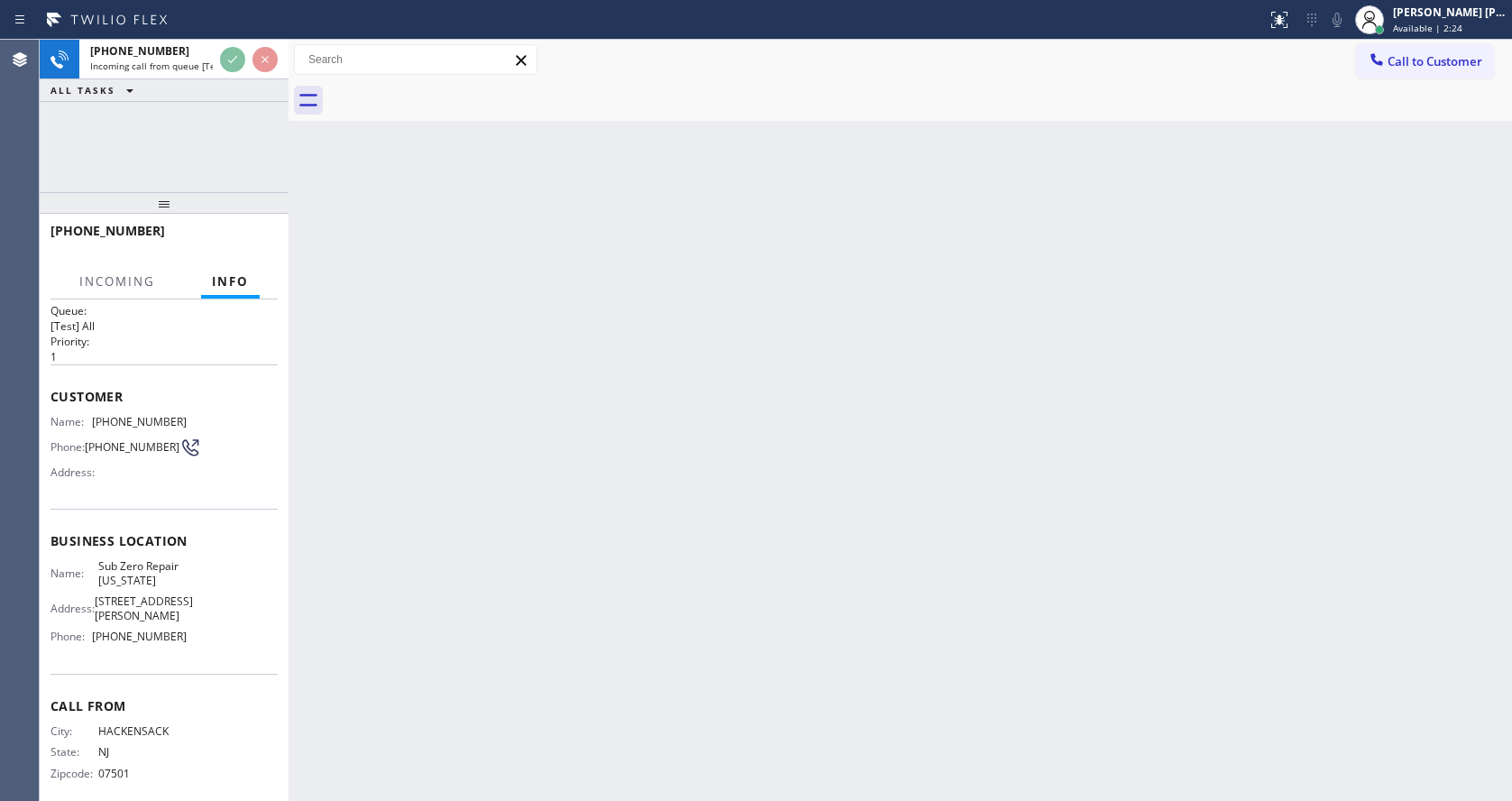
scroll to position [23, 0]
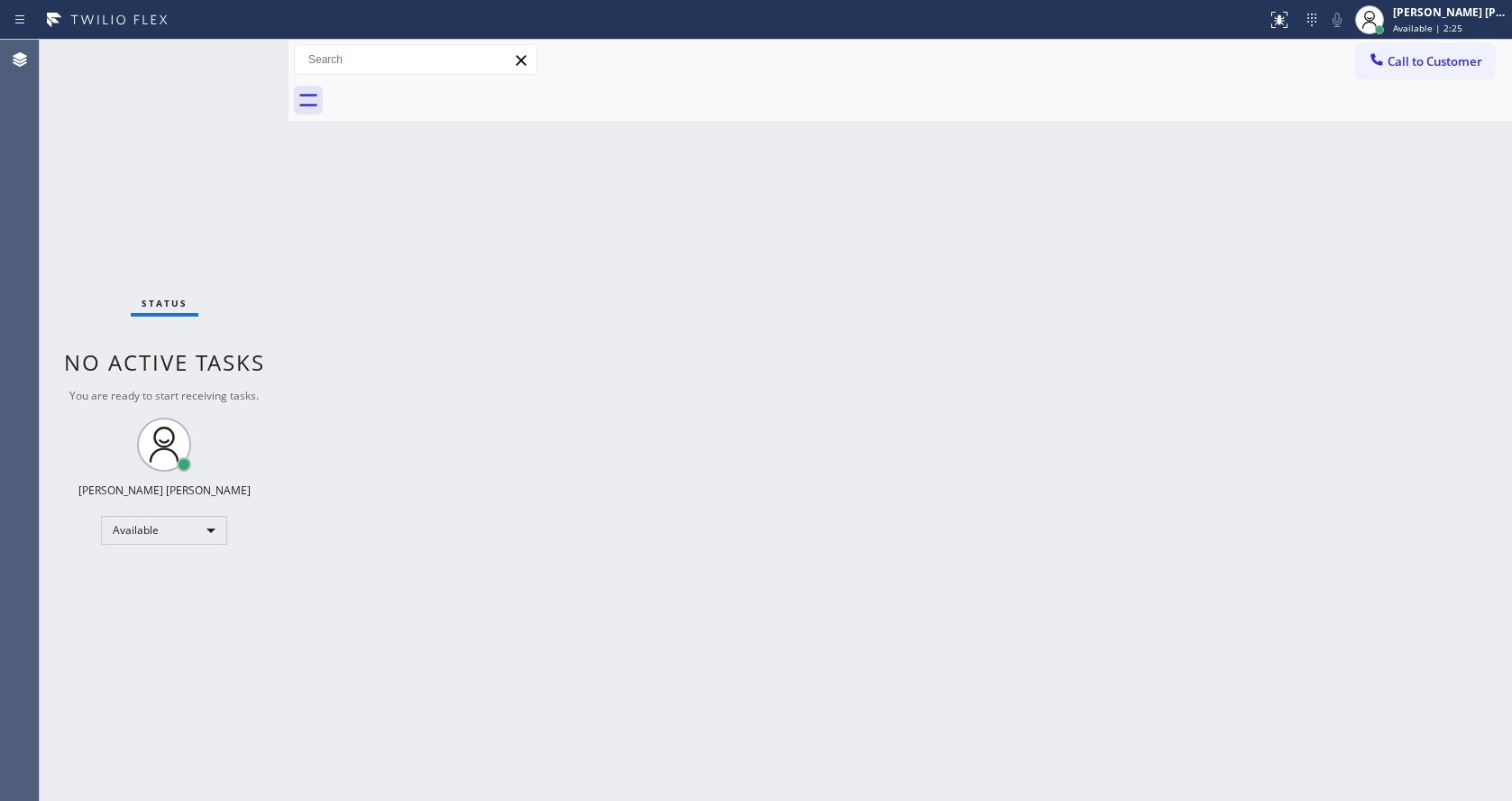
click at [659, 581] on div "Back to Dashboard Change Sender ID Customers Technicians Select a contact Outbo…" at bounding box center [900, 419] width 1223 height 761
click at [551, 797] on div "Back to Dashboard Change Sender ID Customers Technicians Select a contact Outbo…" at bounding box center [900, 419] width 1223 height 761
click at [371, 439] on div "Back to Dashboard Change Sender ID Customers Technicians Select a contact Outbo…" at bounding box center [900, 419] width 1223 height 761
click at [219, 126] on div "Status No active tasks You are ready to start receiving tasks. [PERSON_NAME] [P…" at bounding box center [163, 419] width 248 height 761
click at [252, 217] on div "Status No active tasks You are ready to start receiving tasks. [PERSON_NAME] [P…" at bounding box center [163, 419] width 248 height 761
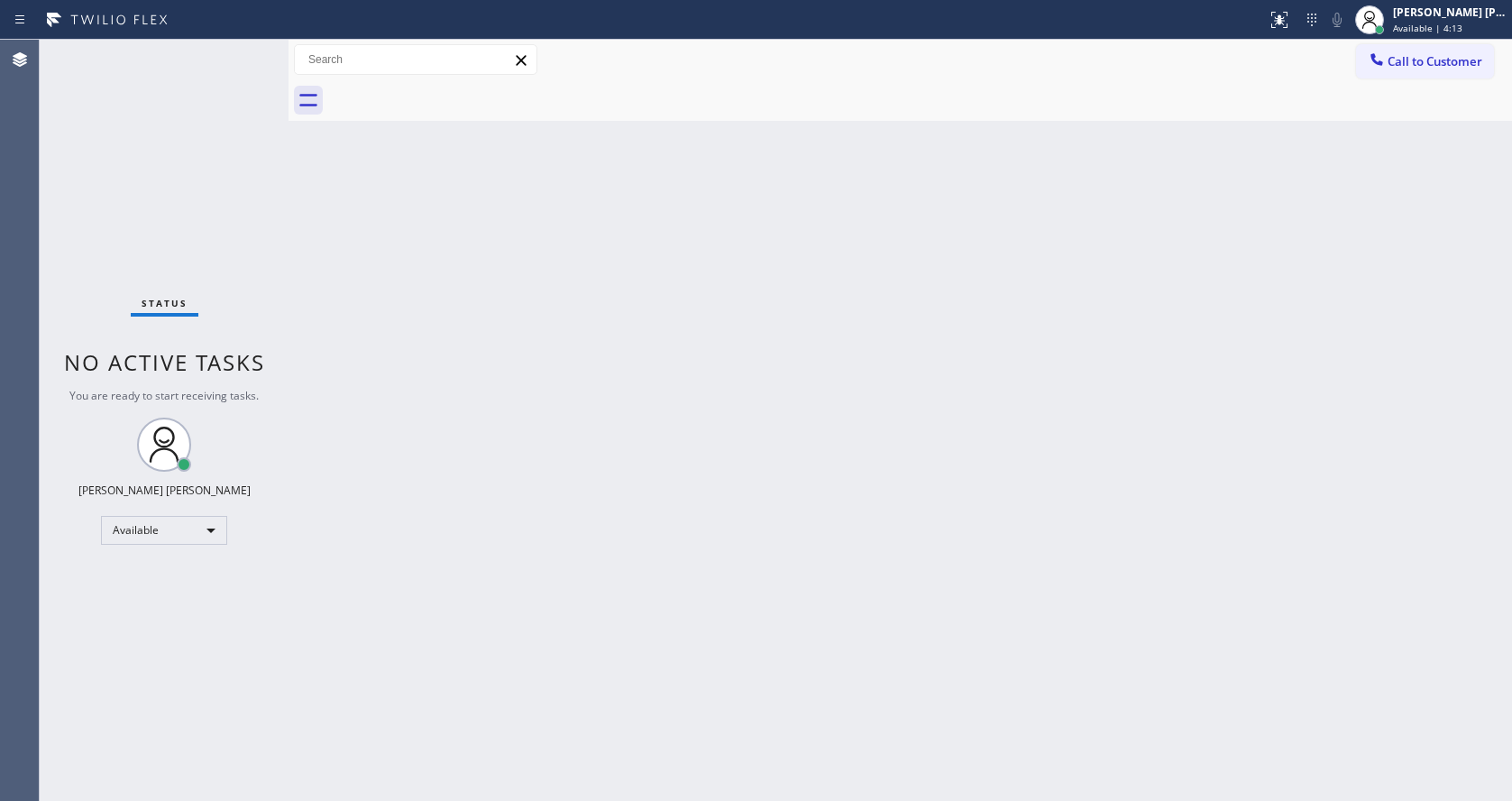
click at [427, 467] on div "Back to Dashboard Change Sender ID Customers Technicians Select a contact Outbo…" at bounding box center [900, 419] width 1223 height 761
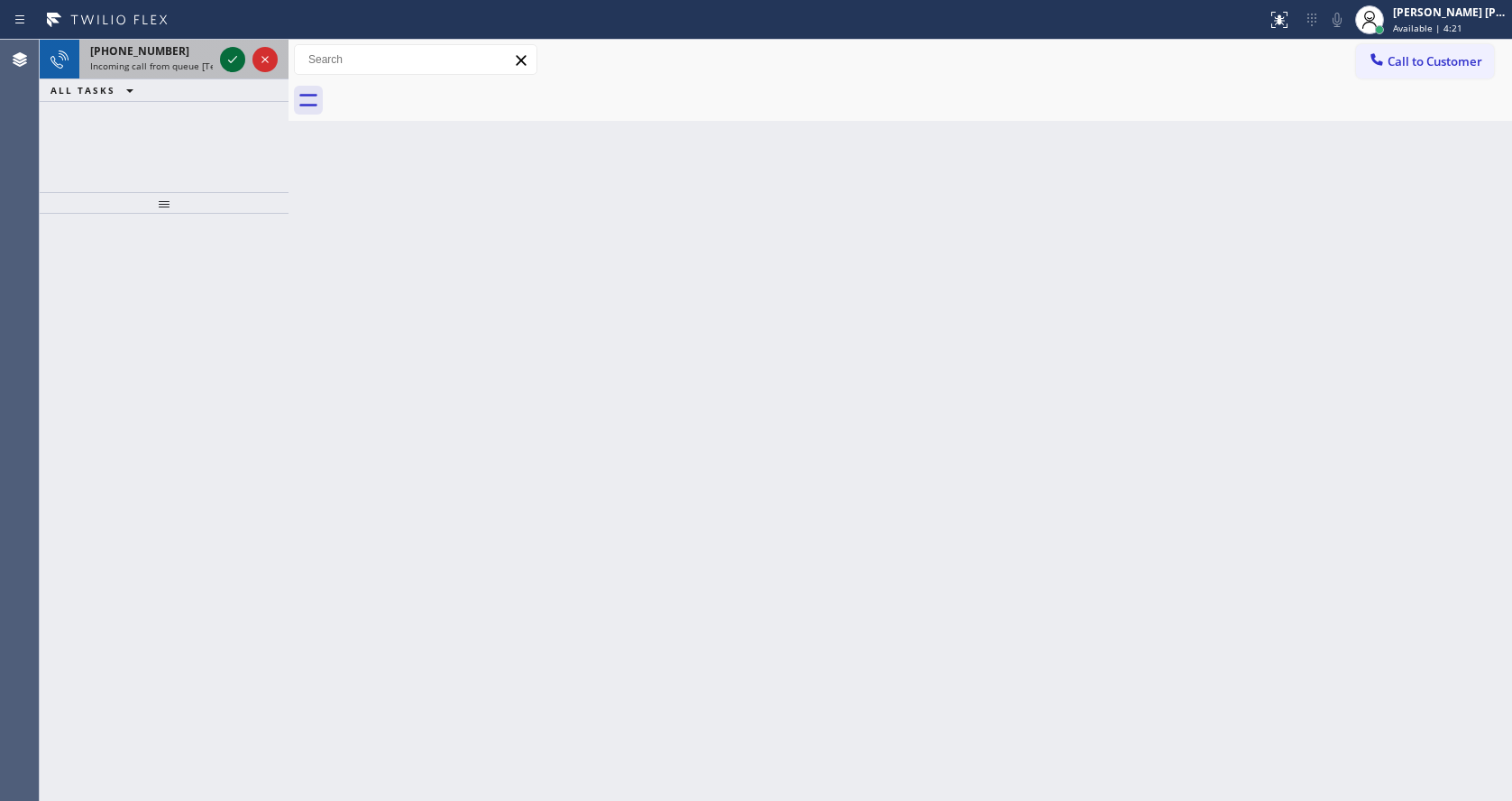
drag, startPoint x: 195, startPoint y: 70, endPoint x: 243, endPoint y: 57, distance: 49.7
click at [195, 70] on span "Incoming call from queue [Test] All" at bounding box center [165, 65] width 150 height 12
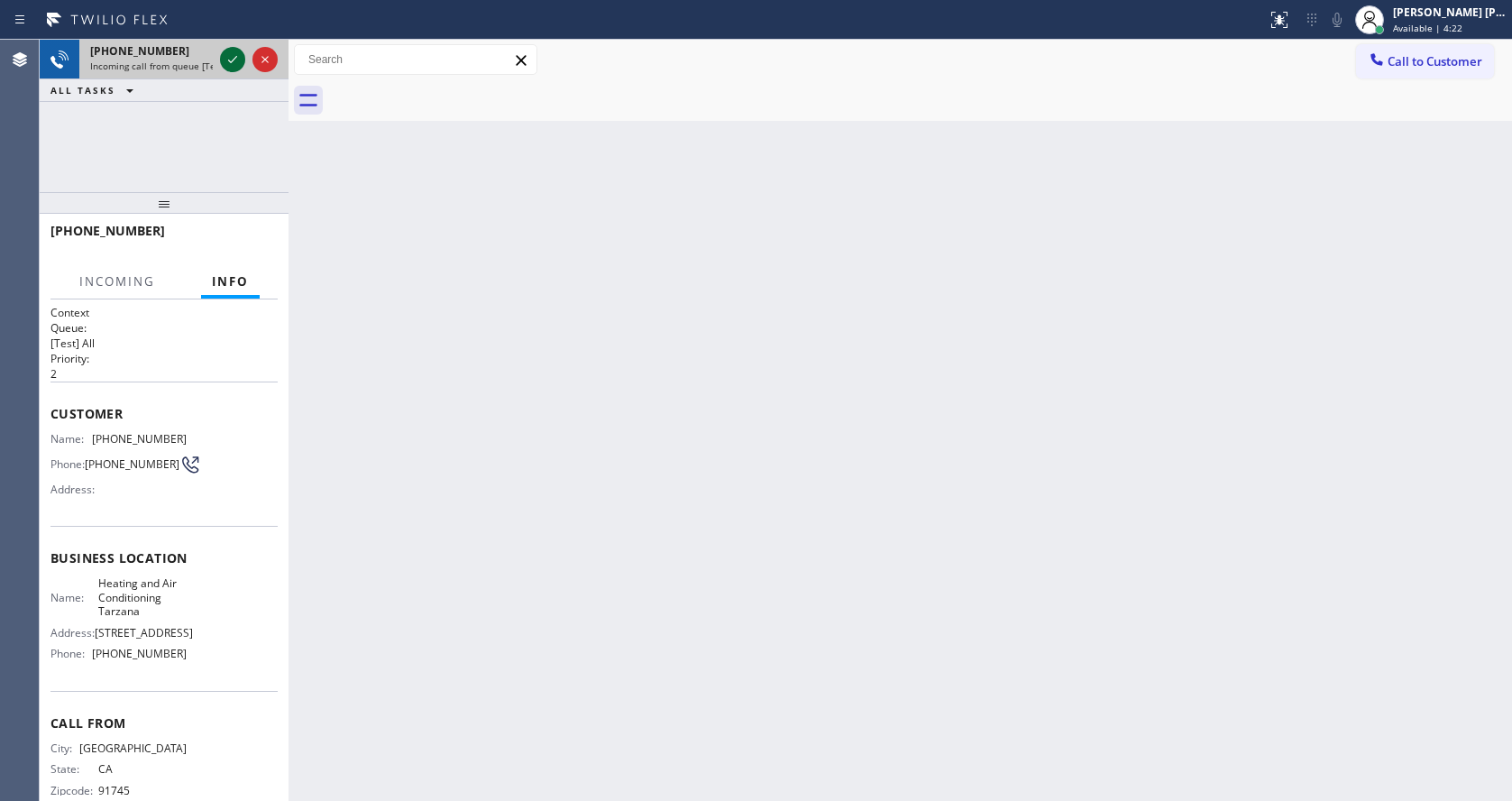
click at [243, 54] on icon at bounding box center [232, 59] width 22 height 22
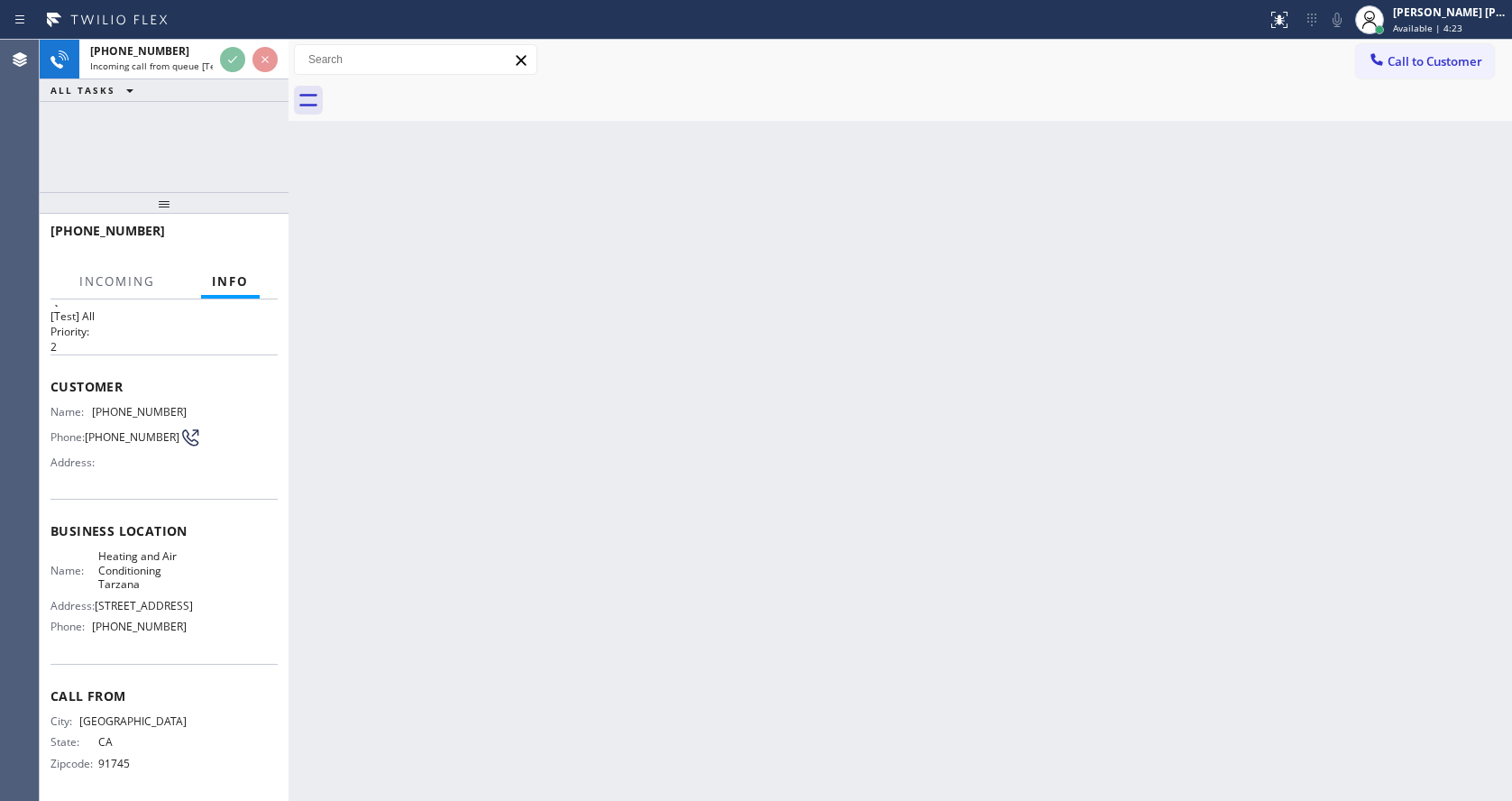
scroll to position [52, 0]
click at [571, 619] on div "Back to Dashboard Change Sender ID Customers Technicians Select a contact Outbo…" at bounding box center [900, 419] width 1223 height 761
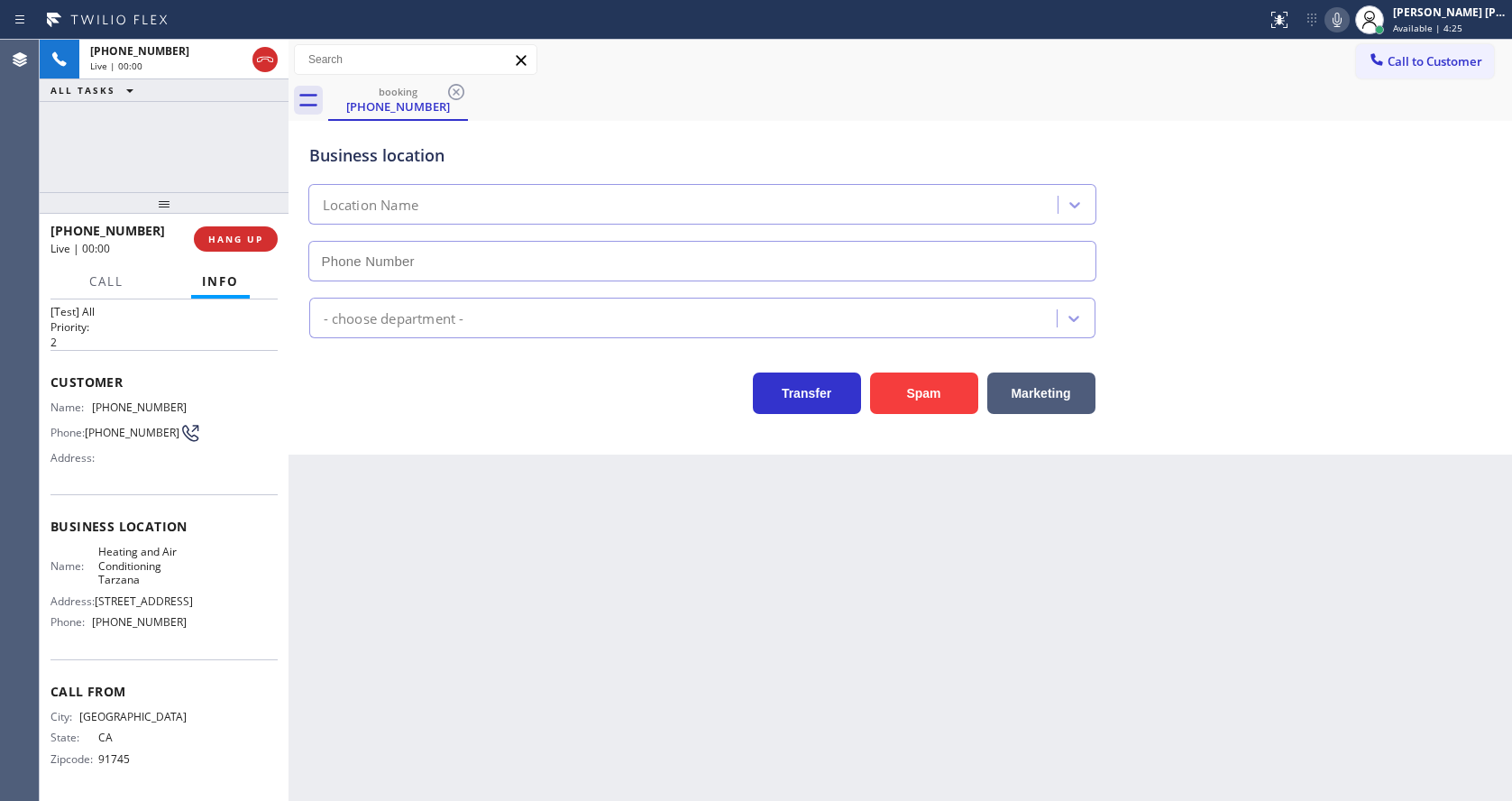
type input "[PHONE_NUMBER]"
click at [479, 510] on div "Back to Dashboard Change Sender ID Customers Technicians Select a contact Outbo…" at bounding box center [900, 419] width 1223 height 761
click at [555, 554] on div "Back to Dashboard Change Sender ID Customers Technicians Select a contact Outbo…" at bounding box center [900, 419] width 1223 height 761
click at [421, 606] on div "Back to Dashboard Change Sender ID Customers Technicians Select a contact Outbo…" at bounding box center [900, 419] width 1223 height 761
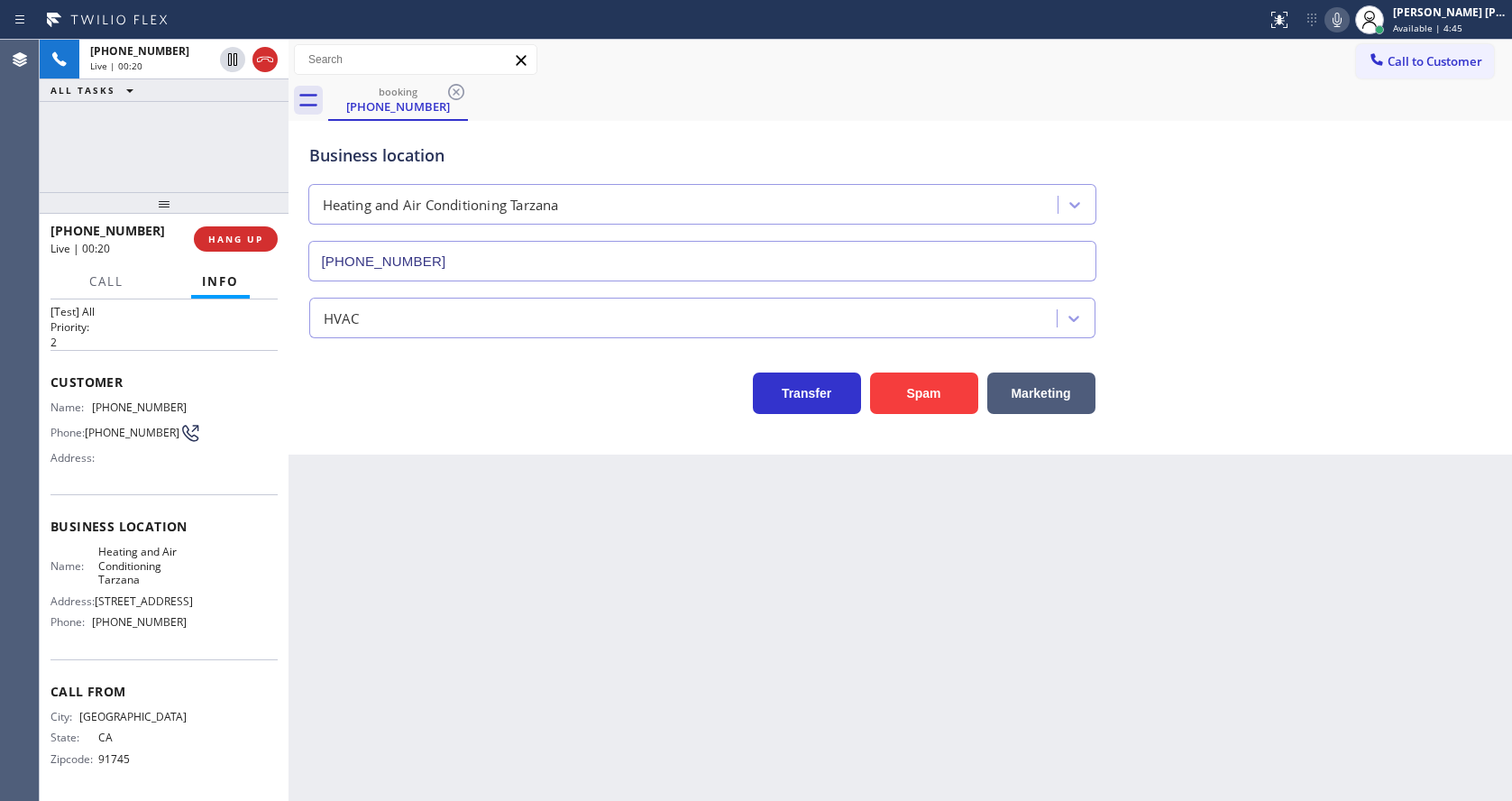
click at [546, 496] on div "Back to Dashboard Change Sender ID Customers Technicians Select a contact Outbo…" at bounding box center [900, 419] width 1223 height 761
click at [434, 525] on div "Back to Dashboard Change Sender ID Customers Technicians Select a contact Outbo…" at bounding box center [900, 419] width 1223 height 761
click at [221, 230] on button "HANG UP" at bounding box center [235, 239] width 83 height 25
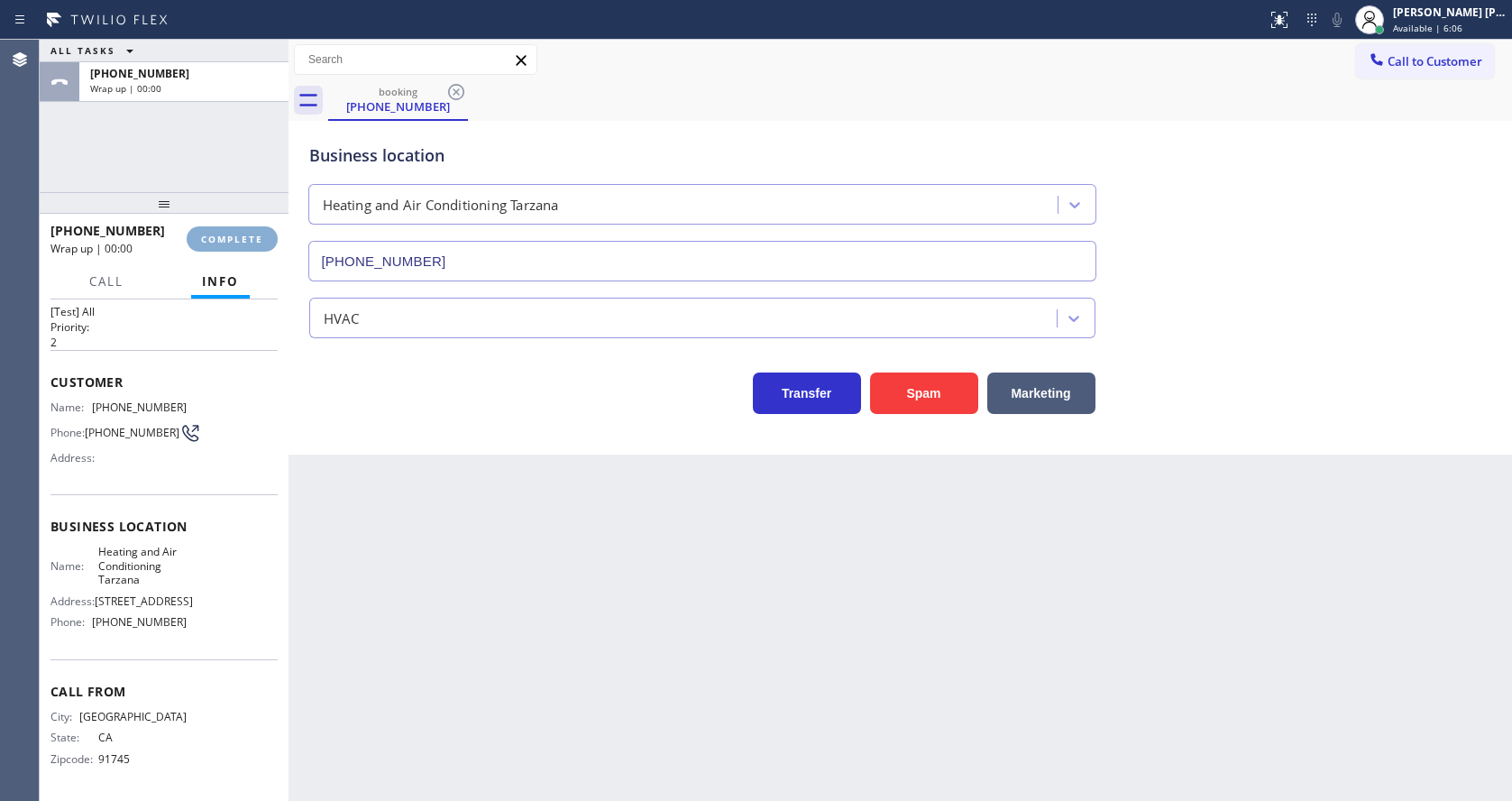
click at [221, 230] on button "COMPLETE" at bounding box center [232, 239] width 91 height 25
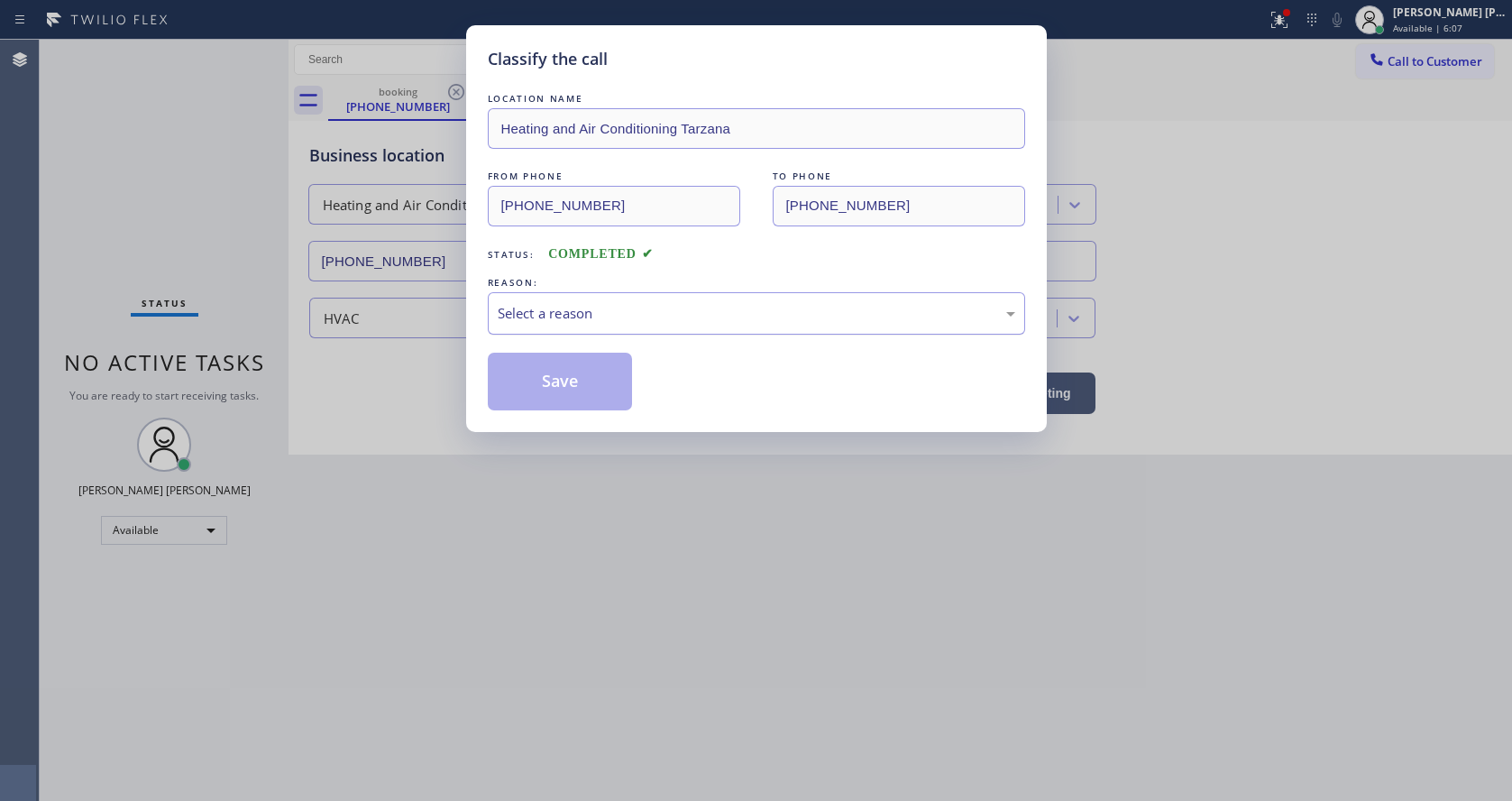
click at [529, 317] on div "Select a reason" at bounding box center [756, 314] width 518 height 21
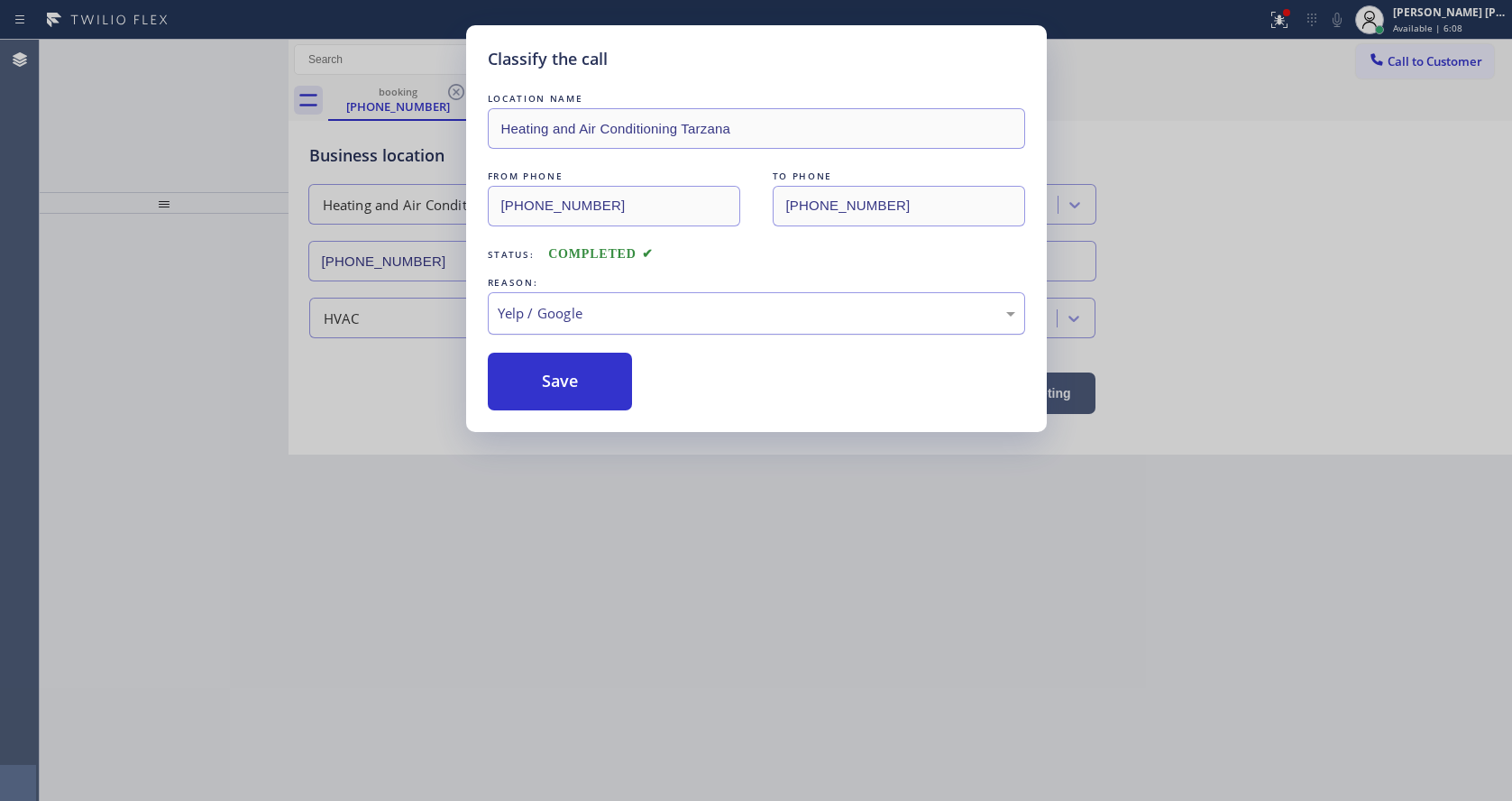
click at [537, 332] on div "Yelp / Google" at bounding box center [756, 314] width 537 height 42
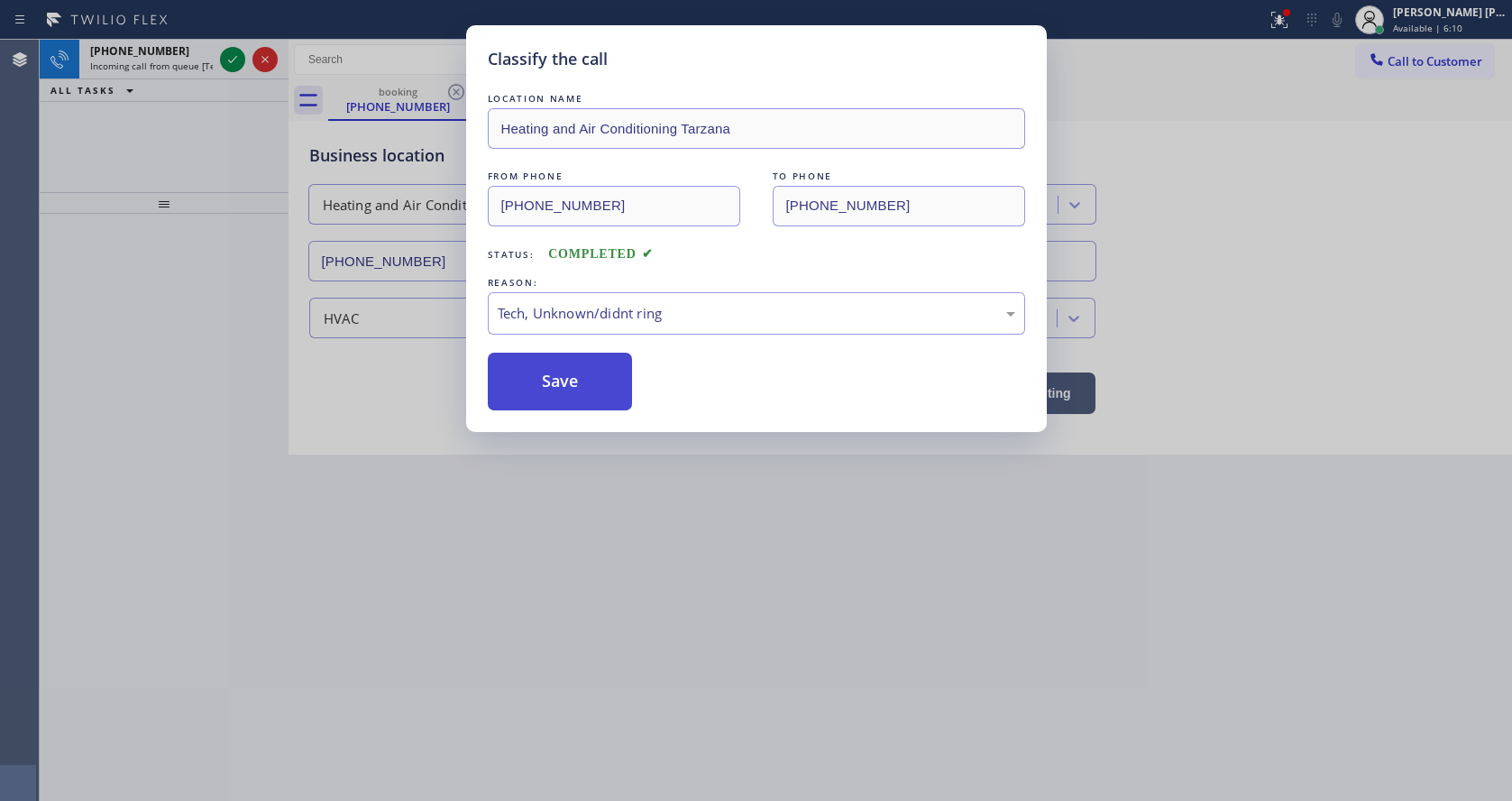
click at [551, 383] on button "Save" at bounding box center [560, 382] width 145 height 58
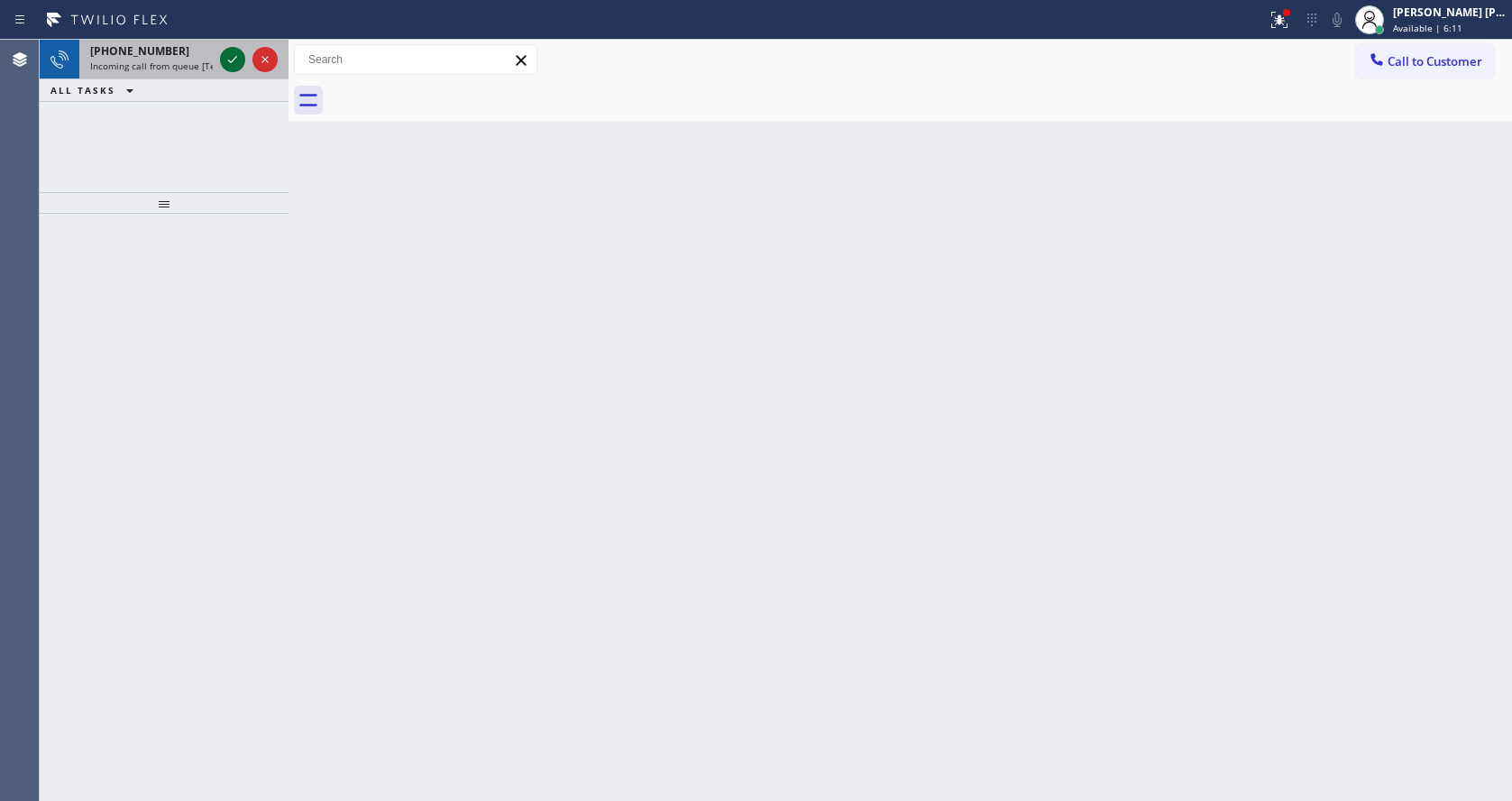
click at [233, 53] on icon at bounding box center [232, 59] width 22 height 22
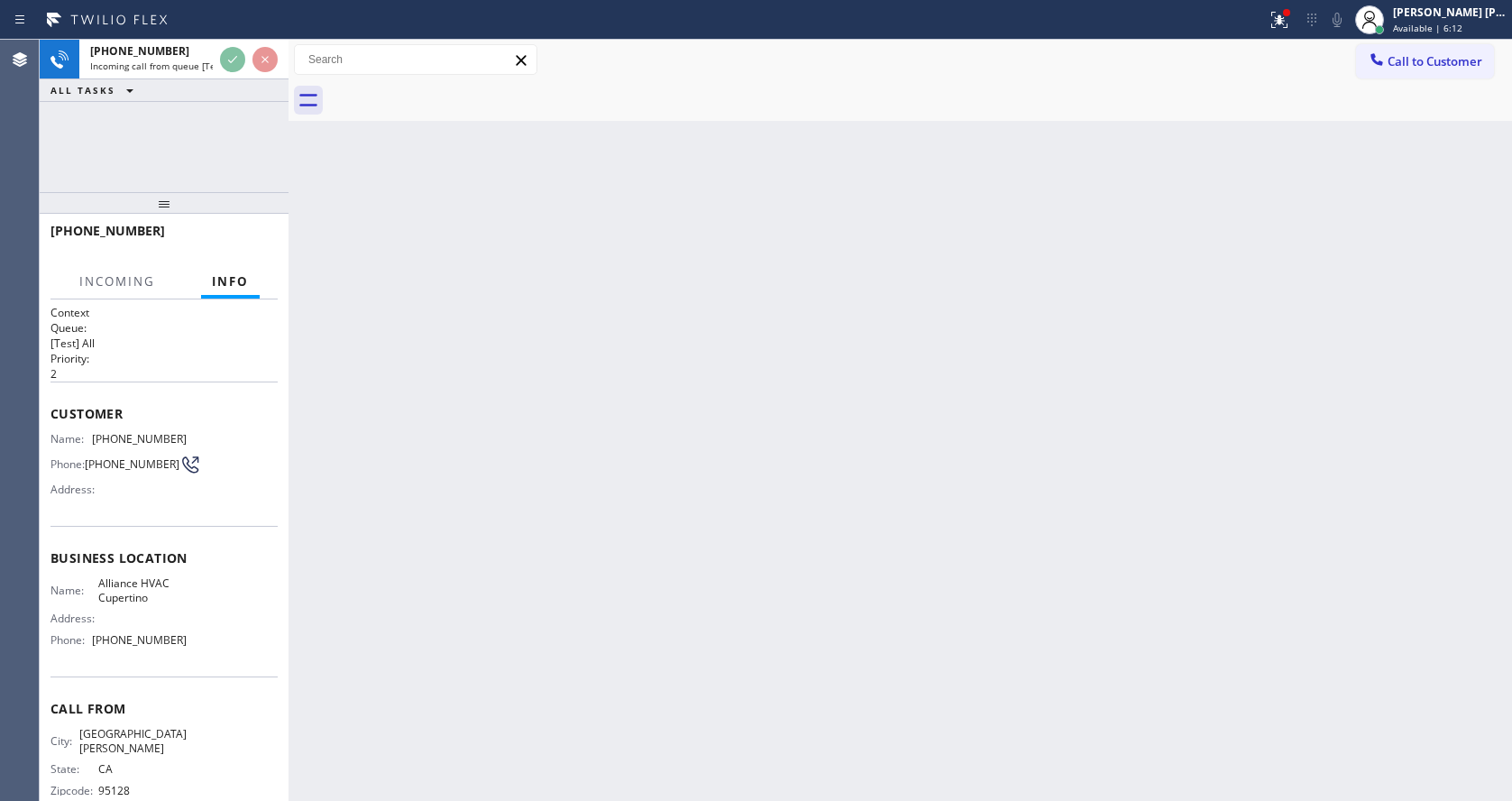
scroll to position [23, 0]
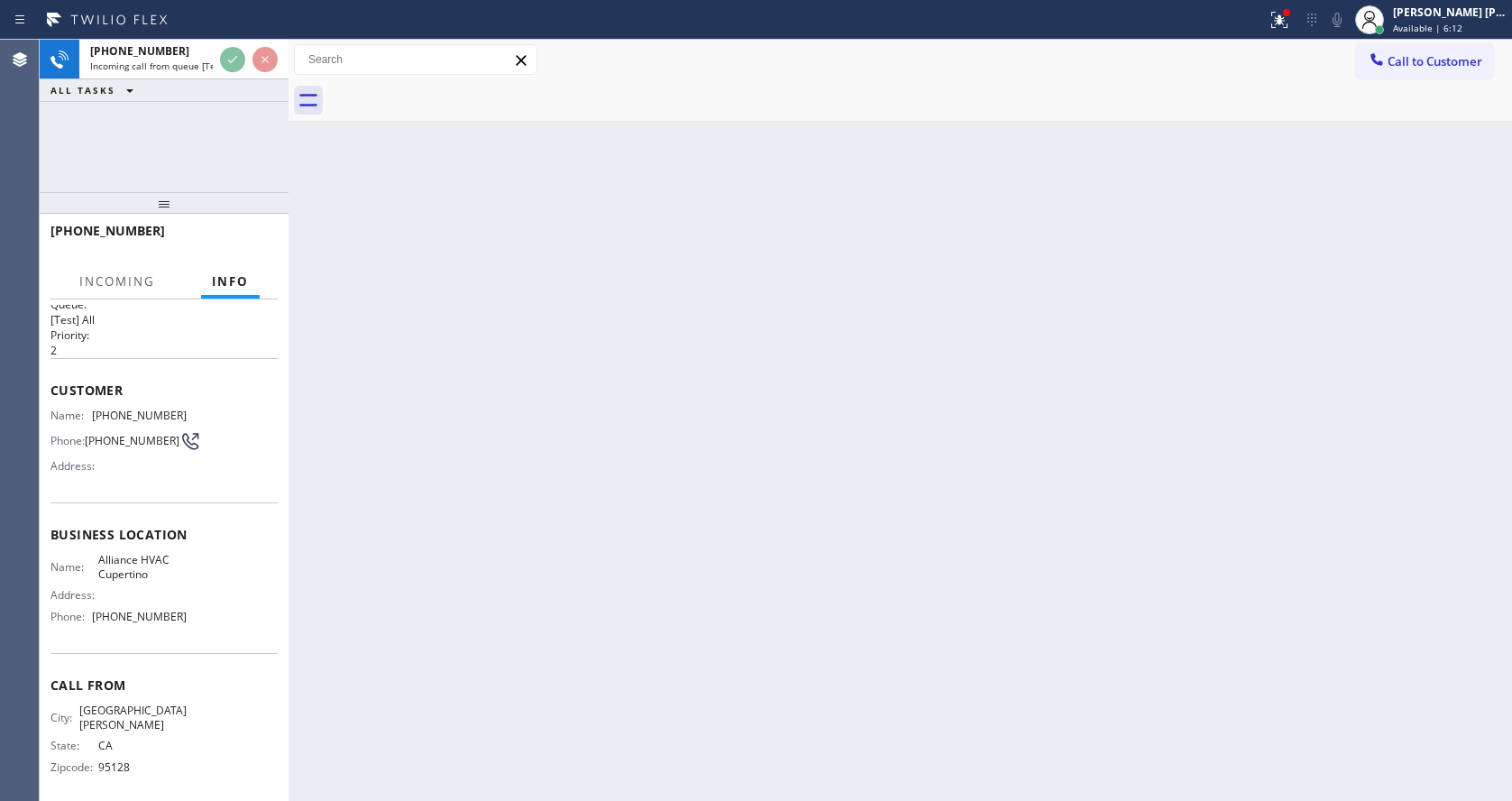
click at [622, 583] on div "Back to Dashboard Change Sender ID Customers Technicians Select a contact Outbo…" at bounding box center [900, 419] width 1223 height 761
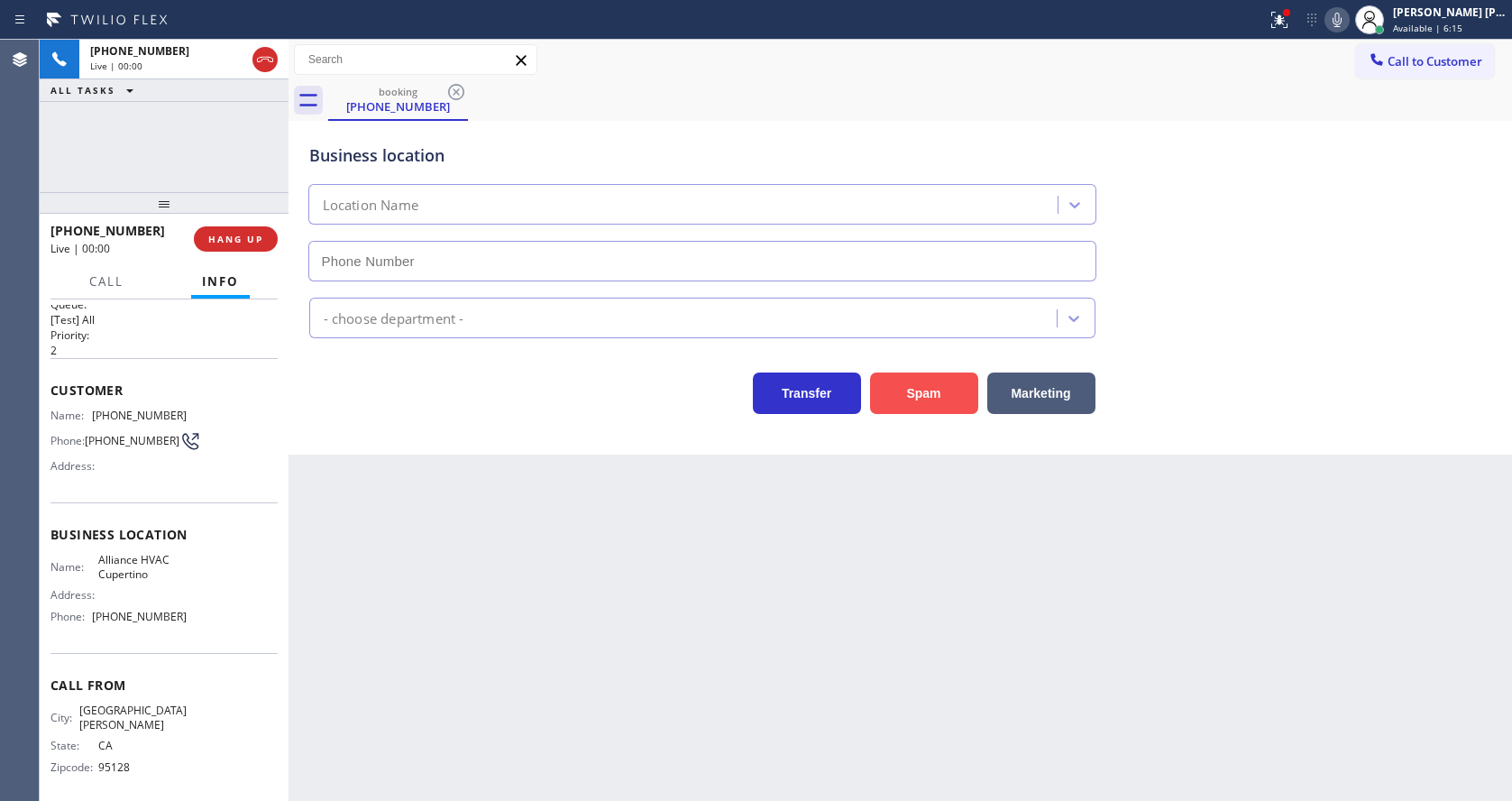
type input "[PHONE_NUMBER]"
click at [1285, 16] on icon at bounding box center [1278, 17] width 11 height 7
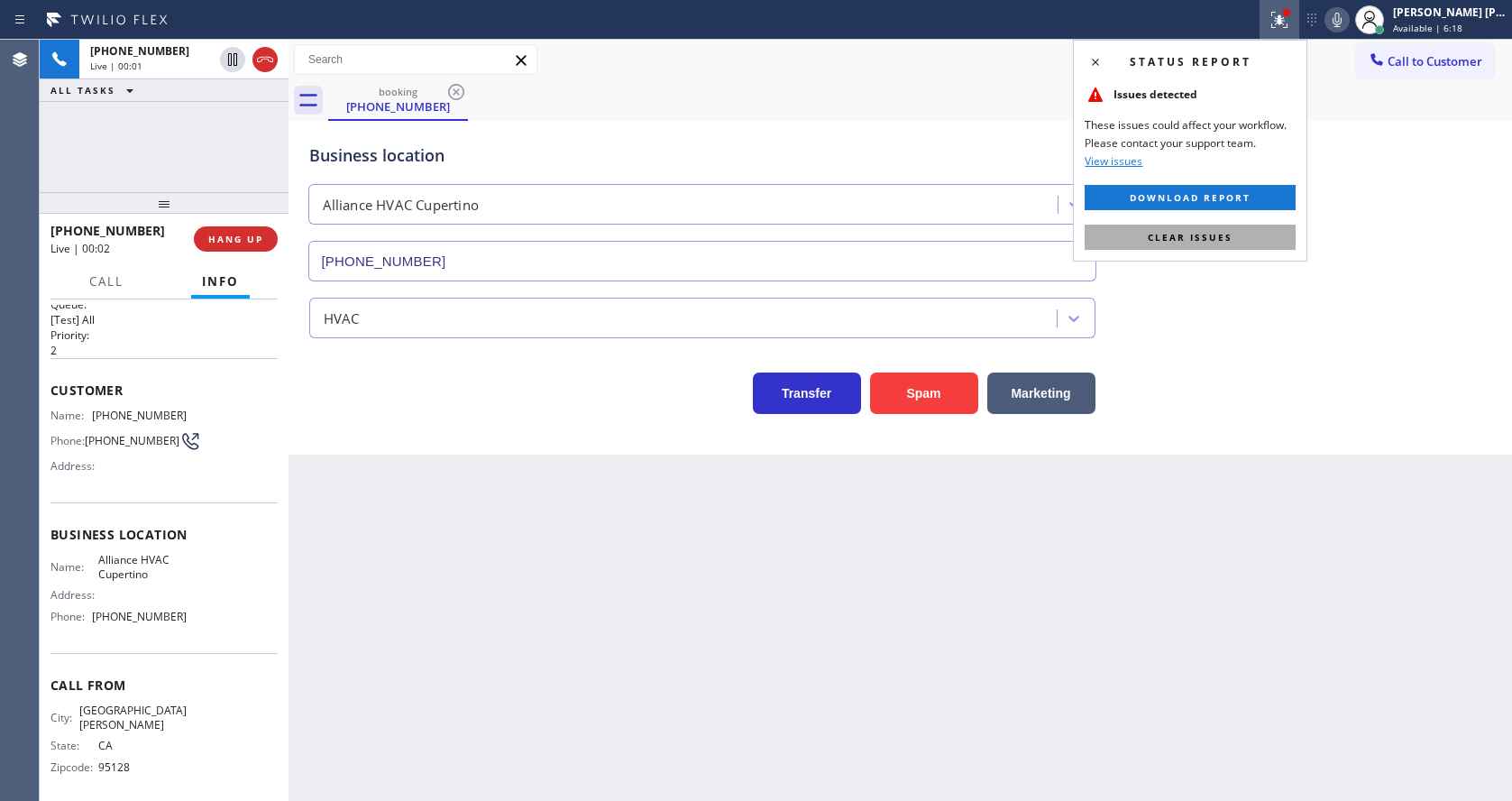
click at [1252, 234] on button "Clear issues" at bounding box center [1190, 237] width 211 height 25
drag, startPoint x: 1322, startPoint y: 267, endPoint x: 1320, endPoint y: 243, distance: 24.1
click at [1320, 243] on div "Business location Alliance HVAC Cupertino [PHONE_NUMBER]" at bounding box center [900, 200] width 1190 height 163
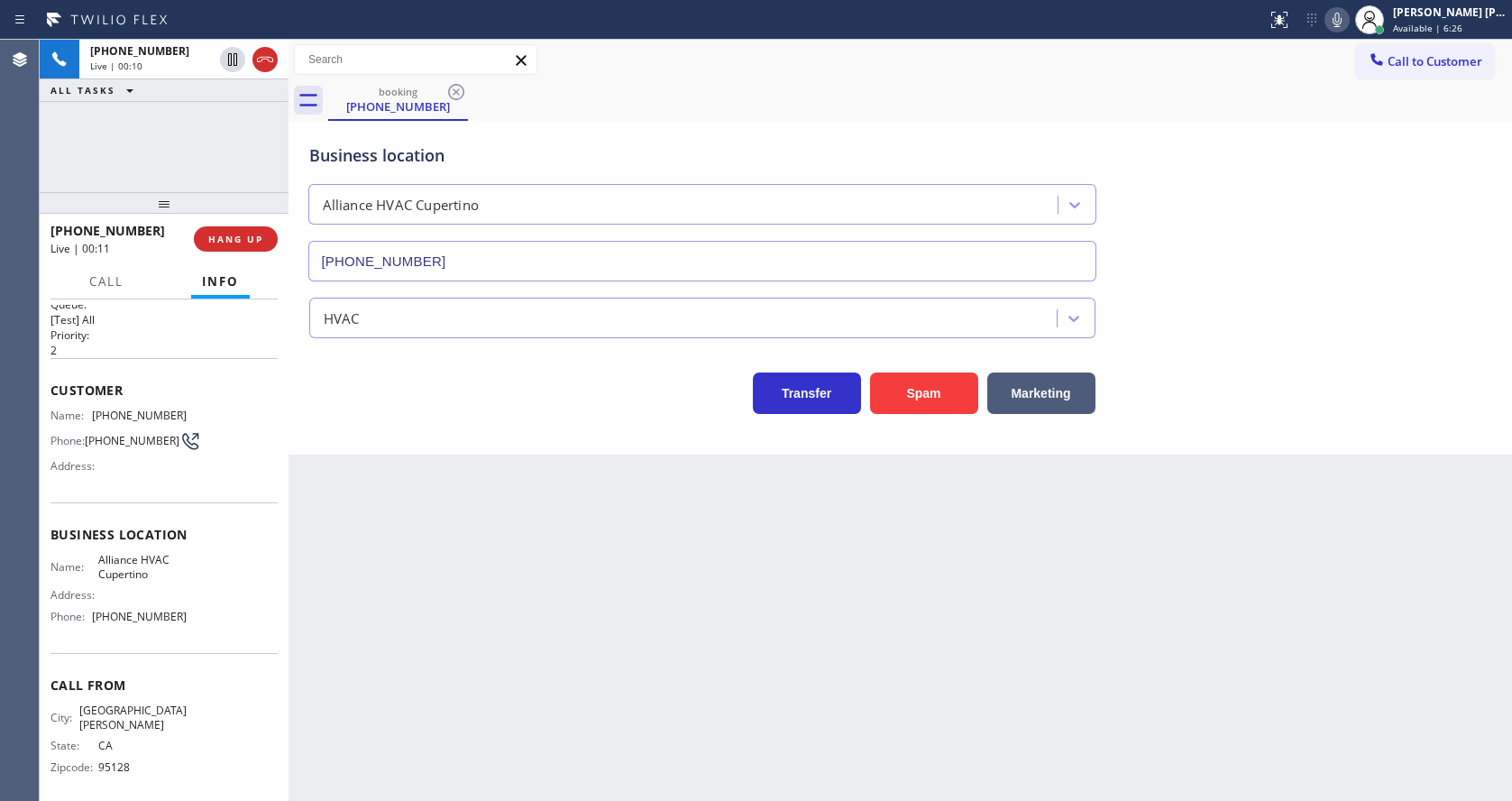
click at [554, 459] on div "Back to Dashboard Change Sender ID Customers Technicians Select a contact Outbo…" at bounding box center [900, 419] width 1223 height 761
click at [140, 559] on span "Alliance HVAC Cupertino" at bounding box center [142, 566] width 89 height 28
drag, startPoint x: 88, startPoint y: 414, endPoint x: 177, endPoint y: 420, distance: 89.2
click at [177, 420] on div "Name: [PHONE_NUMBER]" at bounding box center [119, 415] width 136 height 13
click at [384, 523] on div "Back to Dashboard Change Sender ID Customers Technicians Select a contact Outbo…" at bounding box center [900, 419] width 1223 height 761
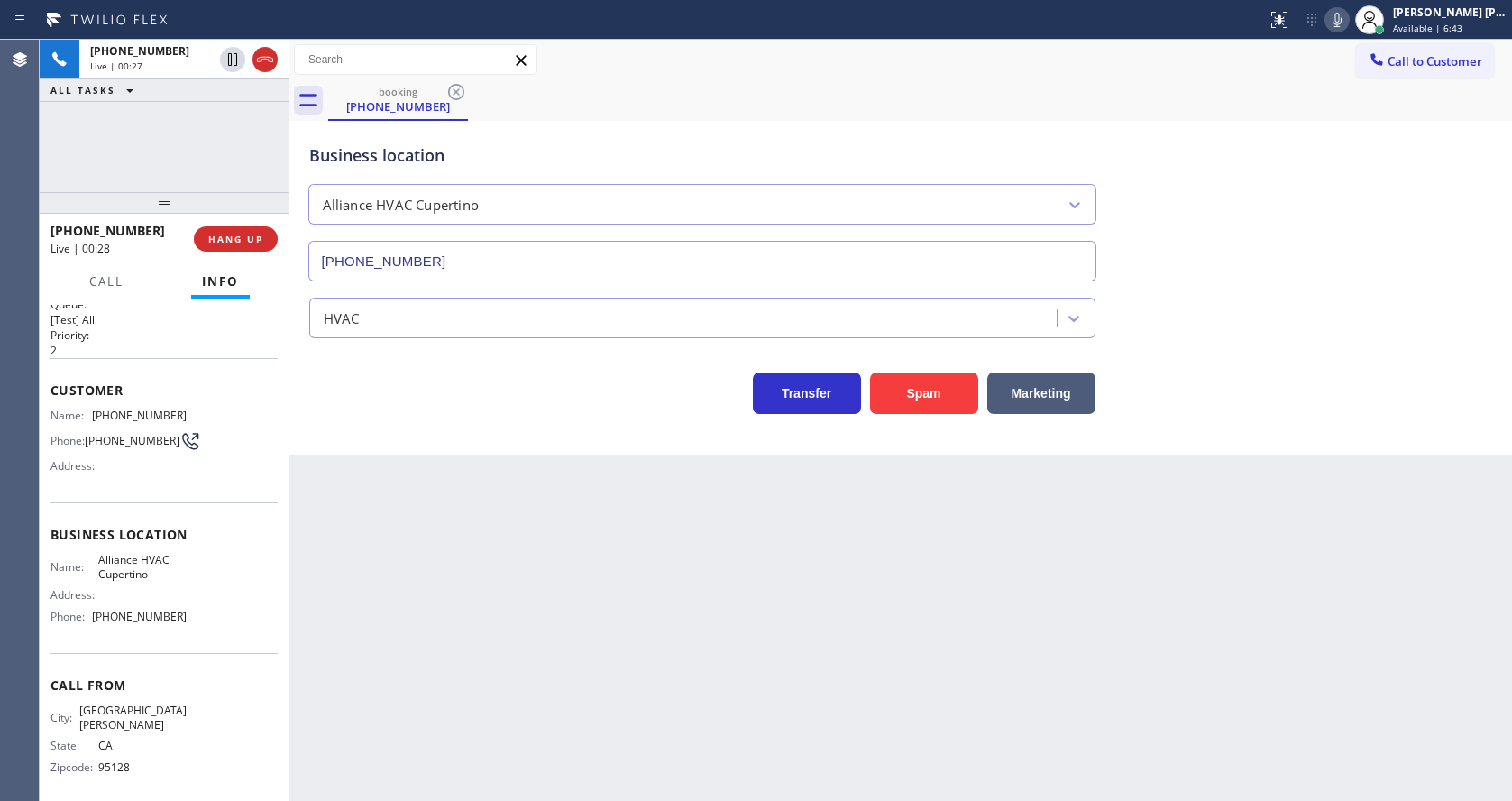
click at [151, 622] on span "[PHONE_NUMBER]" at bounding box center [139, 617] width 95 height 13
drag, startPoint x: 94, startPoint y: 566, endPoint x: 161, endPoint y: 583, distance: 69.1
click at [161, 580] on div "Name: Alliance HVAC Cupertino" at bounding box center [119, 566] width 136 height 28
drag, startPoint x: 448, startPoint y: 606, endPoint x: 431, endPoint y: 729, distance: 124.2
click at [447, 605] on div "Back to Dashboard Change Sender ID Customers Technicians Select a contact Outbo…" at bounding box center [900, 419] width 1223 height 761
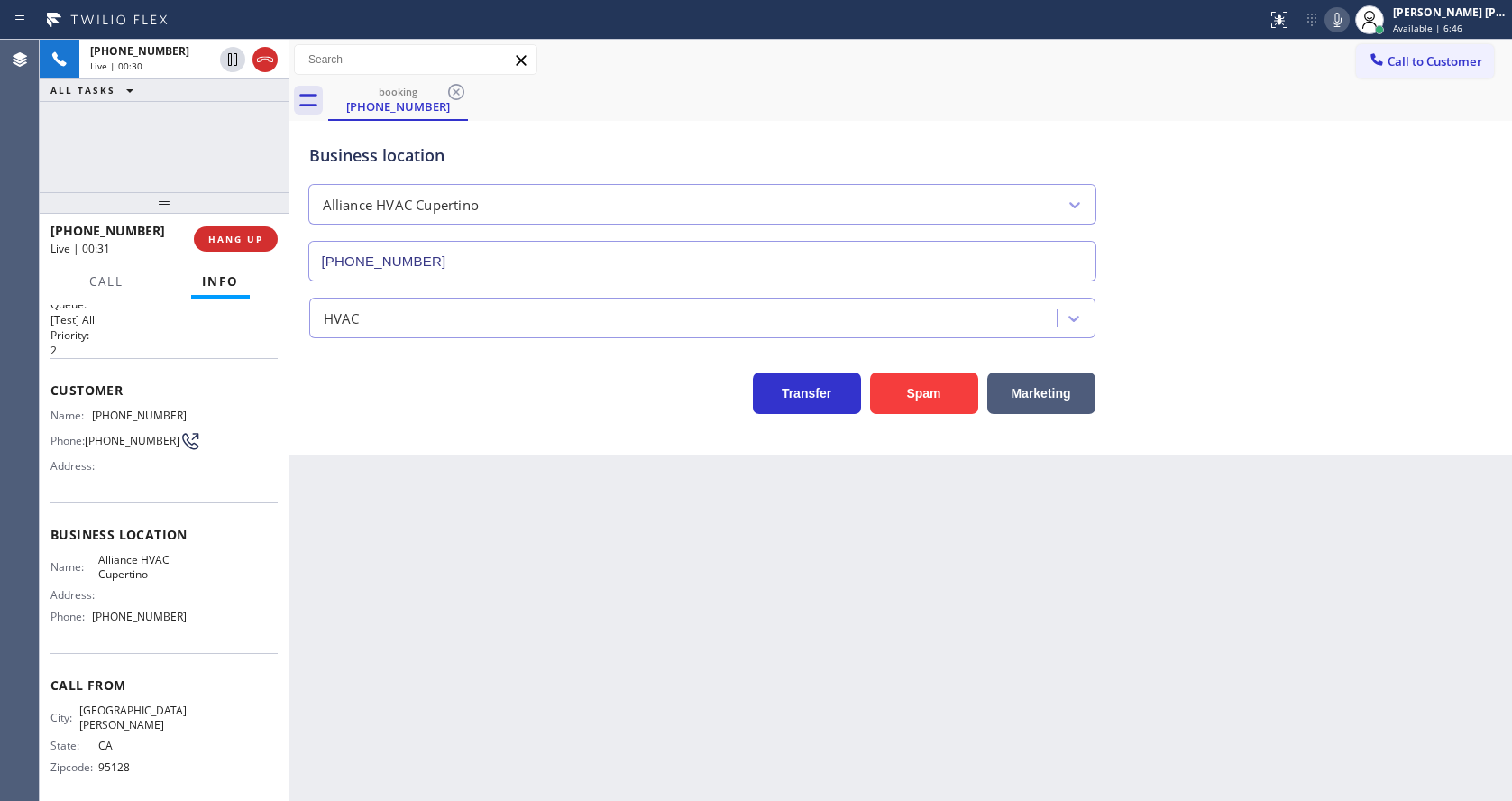
click at [142, 648] on div "Business location Name: Alliance HVAC Cupertino Address: Phone: [PHONE_NUMBER]" at bounding box center [164, 577] width 227 height 151
drag, startPoint x: 91, startPoint y: 619, endPoint x: 201, endPoint y: 620, distance: 110.0
click at [201, 620] on div "Name: Alliance HVAC Cupertino Address: Phone: [PHONE_NUMBER]" at bounding box center [164, 591] width 227 height 78
click at [519, 680] on div "Back to Dashboard Change Sender ID Customers Technicians Select a contact Outbo…" at bounding box center [900, 419] width 1223 height 761
click at [746, 719] on div "Back to Dashboard Change Sender ID Customers Technicians Select a contact Outbo…" at bounding box center [900, 419] width 1223 height 761
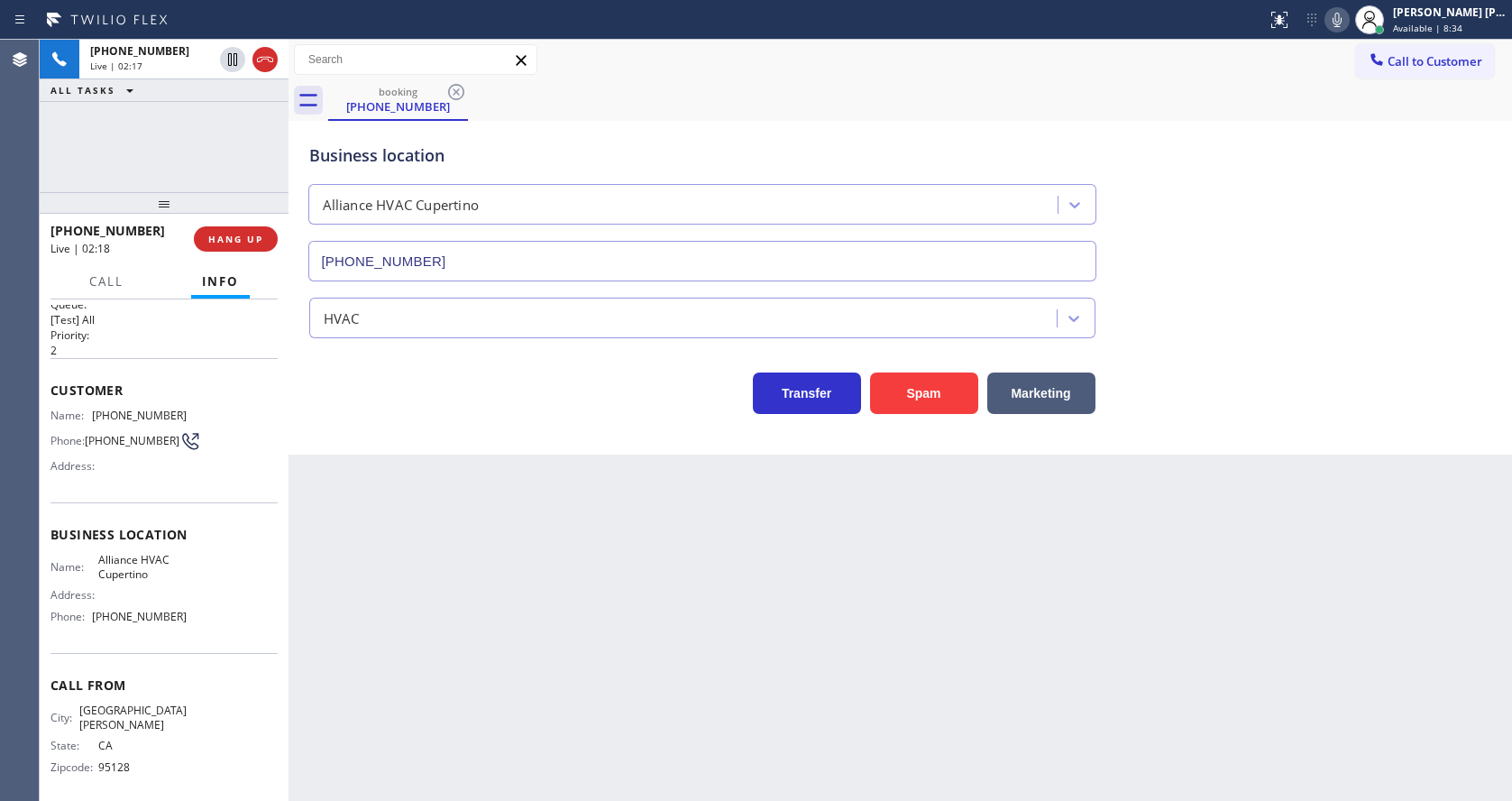
click at [406, 459] on div "Back to Dashboard Change Sender ID Customers Technicians Select a contact Outbo…" at bounding box center [900, 419] width 1223 height 761
click at [499, 664] on div "Back to Dashboard Change Sender ID Customers Technicians Select a contact Outbo…" at bounding box center [900, 419] width 1223 height 761
click at [671, 646] on div "Back to Dashboard Change Sender ID Customers Technicians Select a contact Outbo…" at bounding box center [900, 419] width 1223 height 761
click at [534, 577] on div "Back to Dashboard Change Sender ID Customers Technicians Select a contact Outbo…" at bounding box center [900, 419] width 1223 height 761
click at [553, 742] on div "Back to Dashboard Change Sender ID Customers Technicians Select a contact Outbo…" at bounding box center [900, 419] width 1223 height 761
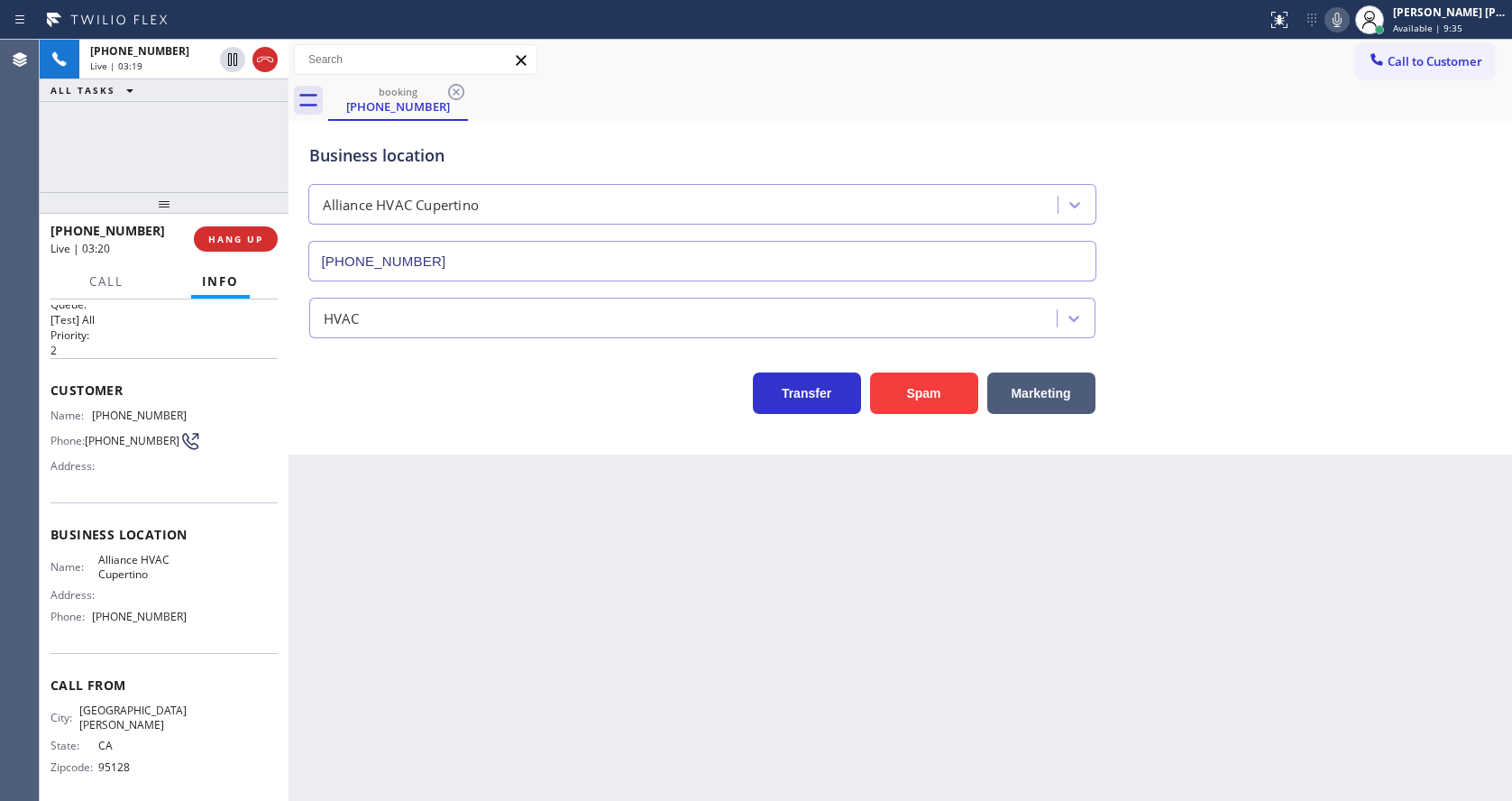
click at [462, 635] on div "Back to Dashboard Change Sender ID Customers Technicians Select a contact Outbo…" at bounding box center [900, 419] width 1223 height 761
click at [782, 681] on div "Back to Dashboard Change Sender ID Customers Technicians Select a contact Outbo…" at bounding box center [900, 419] width 1223 height 761
click at [776, 664] on div "Back to Dashboard Change Sender ID Customers Technicians Select a contact Outbo…" at bounding box center [900, 419] width 1223 height 761
click at [1347, 17] on icon at bounding box center [1337, 19] width 22 height 22
click at [228, 57] on icon at bounding box center [232, 59] width 9 height 12
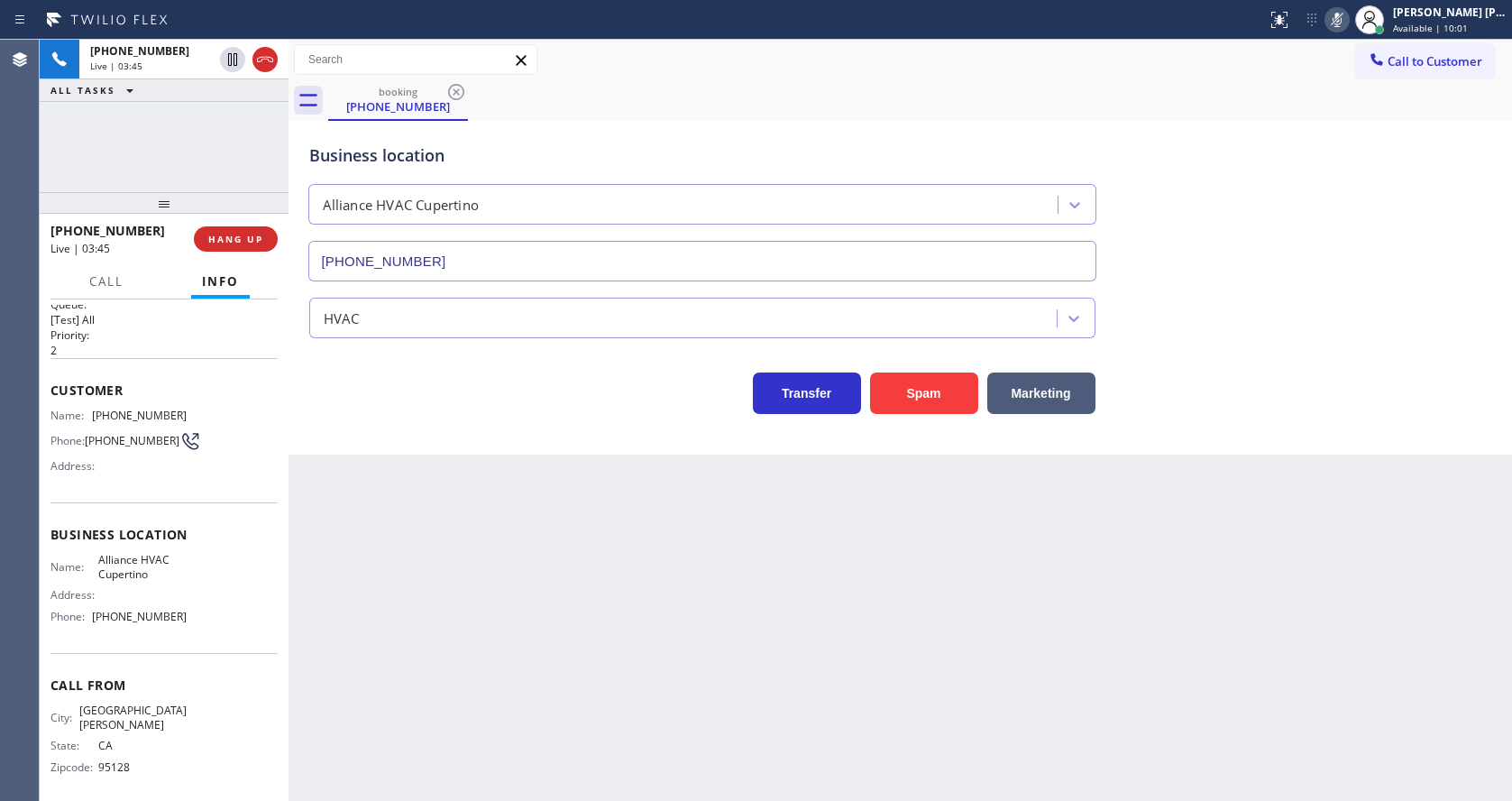
click at [502, 579] on div "Back to Dashboard Change Sender ID Customers Technicians Select a contact Outbo…" at bounding box center [900, 419] width 1223 height 761
click at [497, 529] on div "Back to Dashboard Change Sender ID Customers Technicians Select a contact Outbo…" at bounding box center [900, 419] width 1223 height 761
drag, startPoint x: 864, startPoint y: 759, endPoint x: 658, endPoint y: 719, distance: 209.8
click at [858, 757] on div "Back to Dashboard Change Sender ID Customers Technicians Select a contact Outbo…" at bounding box center [900, 419] width 1223 height 761
click at [525, 531] on div "Back to Dashboard Change Sender ID Customers Technicians Select a contact Outbo…" at bounding box center [900, 419] width 1223 height 761
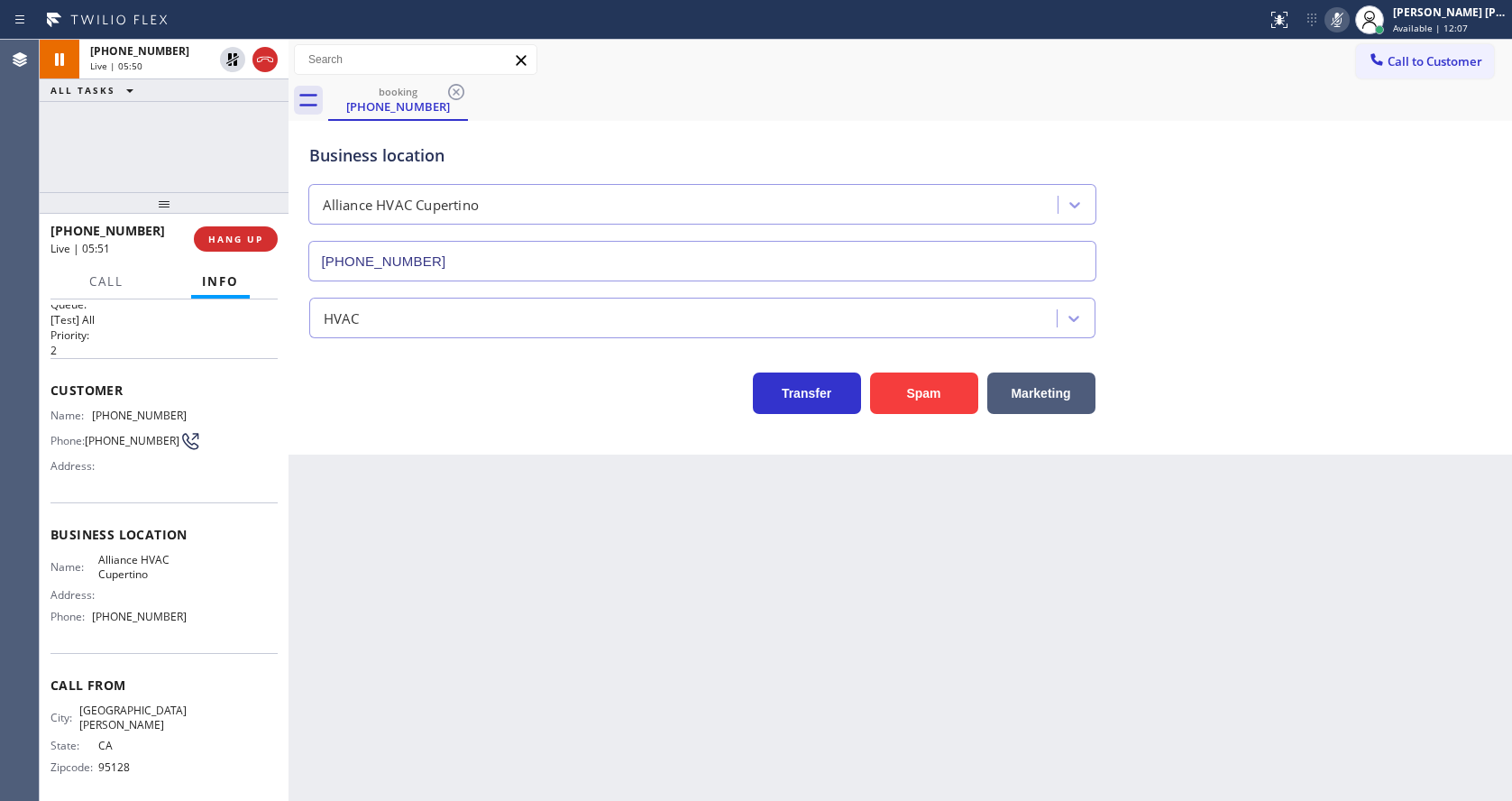
click at [718, 592] on div "Back to Dashboard Change Sender ID Customers Technicians Select a contact Outbo…" at bounding box center [900, 419] width 1223 height 761
click at [506, 580] on div "Back to Dashboard Change Sender ID Customers Technicians Select a contact Outbo…" at bounding box center [900, 419] width 1223 height 761
click at [796, 682] on div "Back to Dashboard Change Sender ID Customers Technicians Select a contact Outbo…" at bounding box center [900, 419] width 1223 height 761
click at [475, 702] on div "Back to Dashboard Change Sender ID Customers Technicians Select a contact Outbo…" at bounding box center [900, 419] width 1223 height 761
click at [660, 653] on div "Back to Dashboard Change Sender ID Customers Technicians Select a contact Outbo…" at bounding box center [900, 419] width 1223 height 761
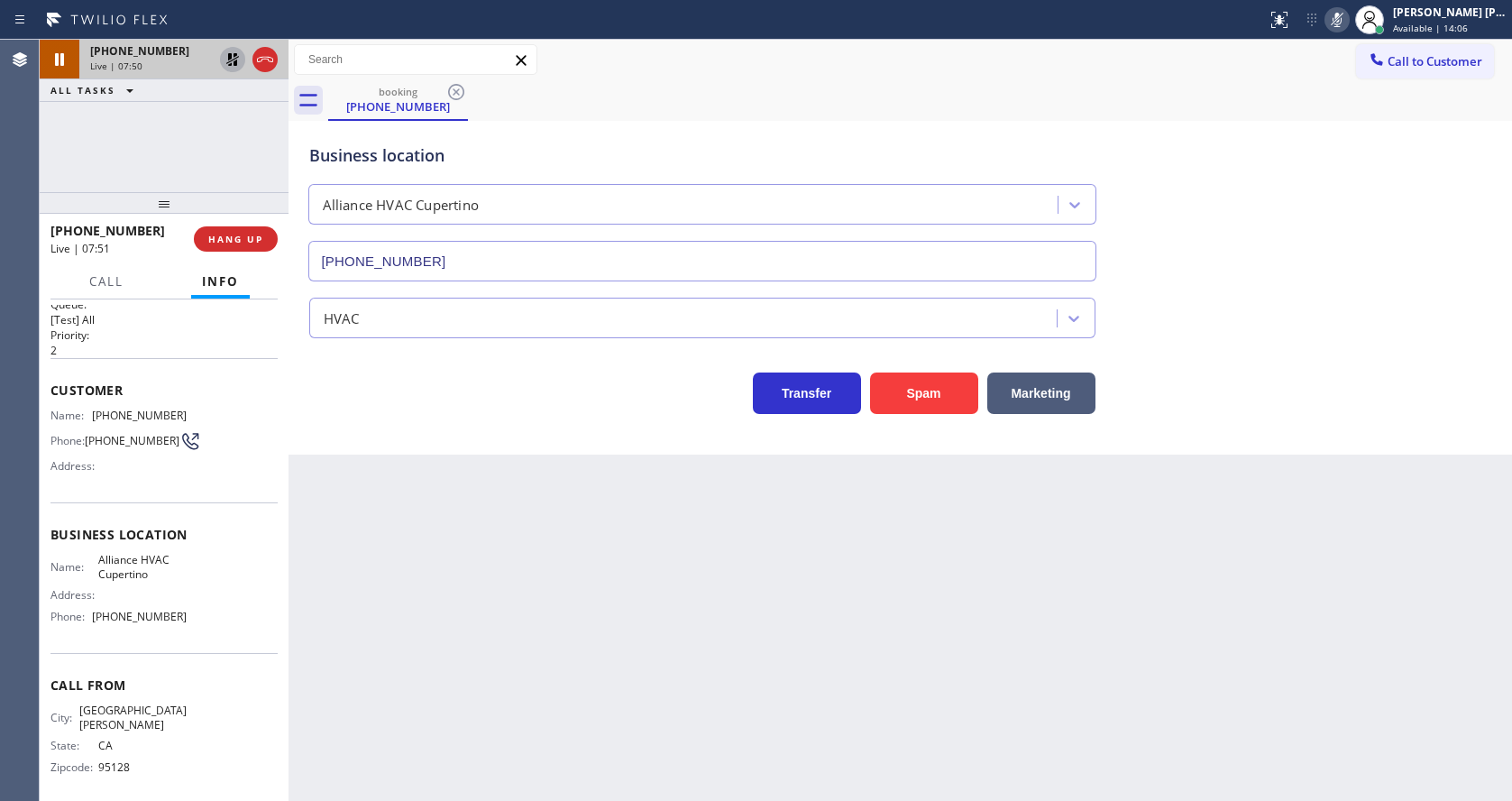
click at [233, 58] on icon at bounding box center [232, 59] width 22 height 22
click at [1341, 16] on icon at bounding box center [1336, 19] width 9 height 14
click at [1339, 77] on div "Call to Customer Outbound call Location [GEOGRAPHIC_DATA][PERSON_NAME] Applianc…" at bounding box center [900, 59] width 1223 height 40
click at [409, 701] on div "Back to Dashboard Change Sender ID Customers Technicians Select a contact Outbo…" at bounding box center [900, 419] width 1223 height 761
click at [662, 685] on div "Back to Dashboard Change Sender ID Customers Technicians Select a contact Outbo…" at bounding box center [900, 419] width 1223 height 761
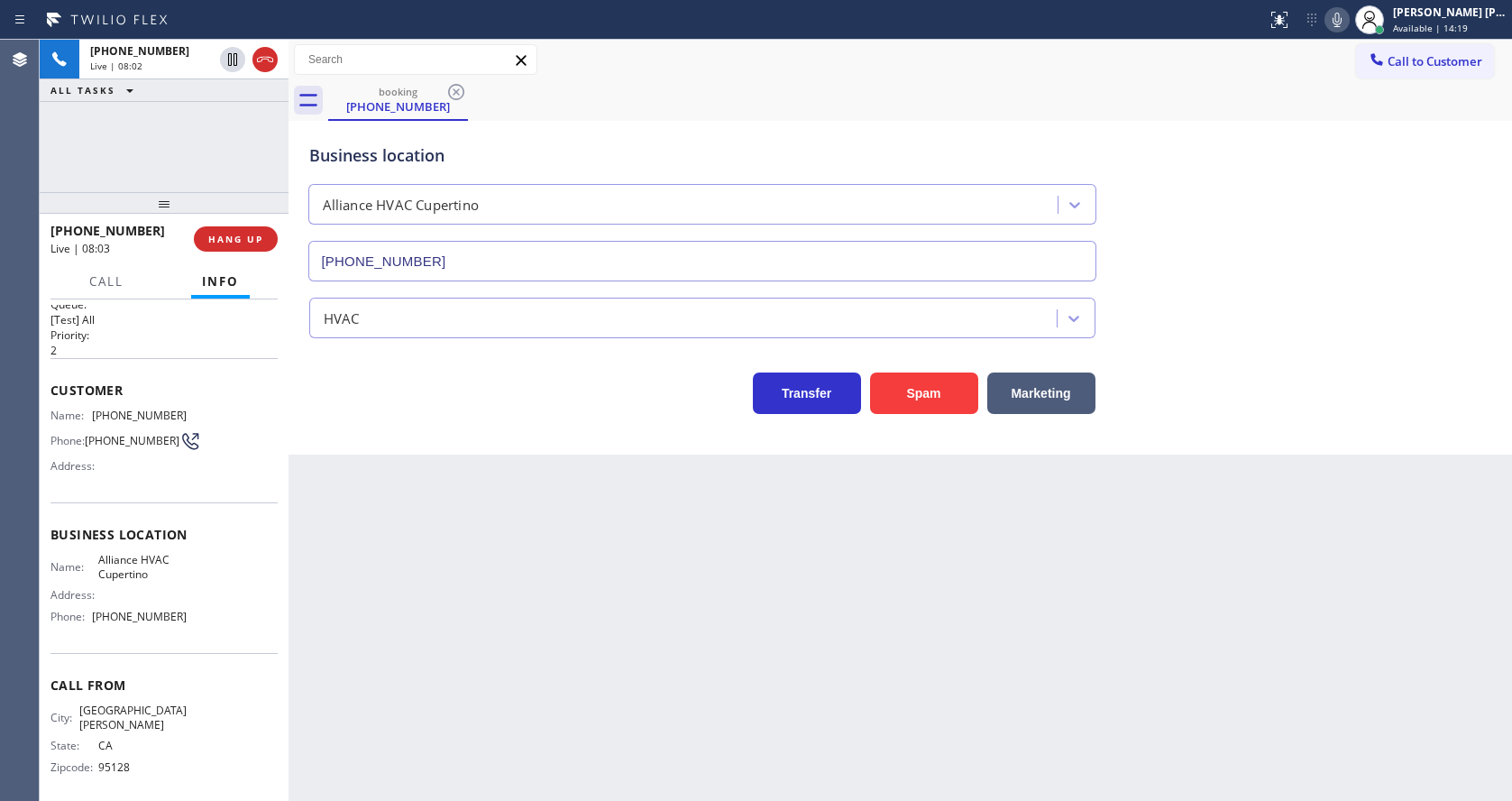
click at [483, 610] on div "Back to Dashboard Change Sender ID Customers Technicians Select a contact Outbo…" at bounding box center [900, 419] width 1223 height 761
click at [703, 641] on div "Back to Dashboard Change Sender ID Customers Technicians Select a contact Outbo…" at bounding box center [900, 419] width 1223 height 761
click at [479, 650] on div "Back to Dashboard Change Sender ID Customers Technicians Select a contact Outbo…" at bounding box center [900, 419] width 1223 height 761
click at [537, 599] on div "Back to Dashboard Change Sender ID Customers Technicians Select a contact Outbo…" at bounding box center [900, 419] width 1223 height 761
drag, startPoint x: 757, startPoint y: 664, endPoint x: 563, endPoint y: 450, distance: 288.8
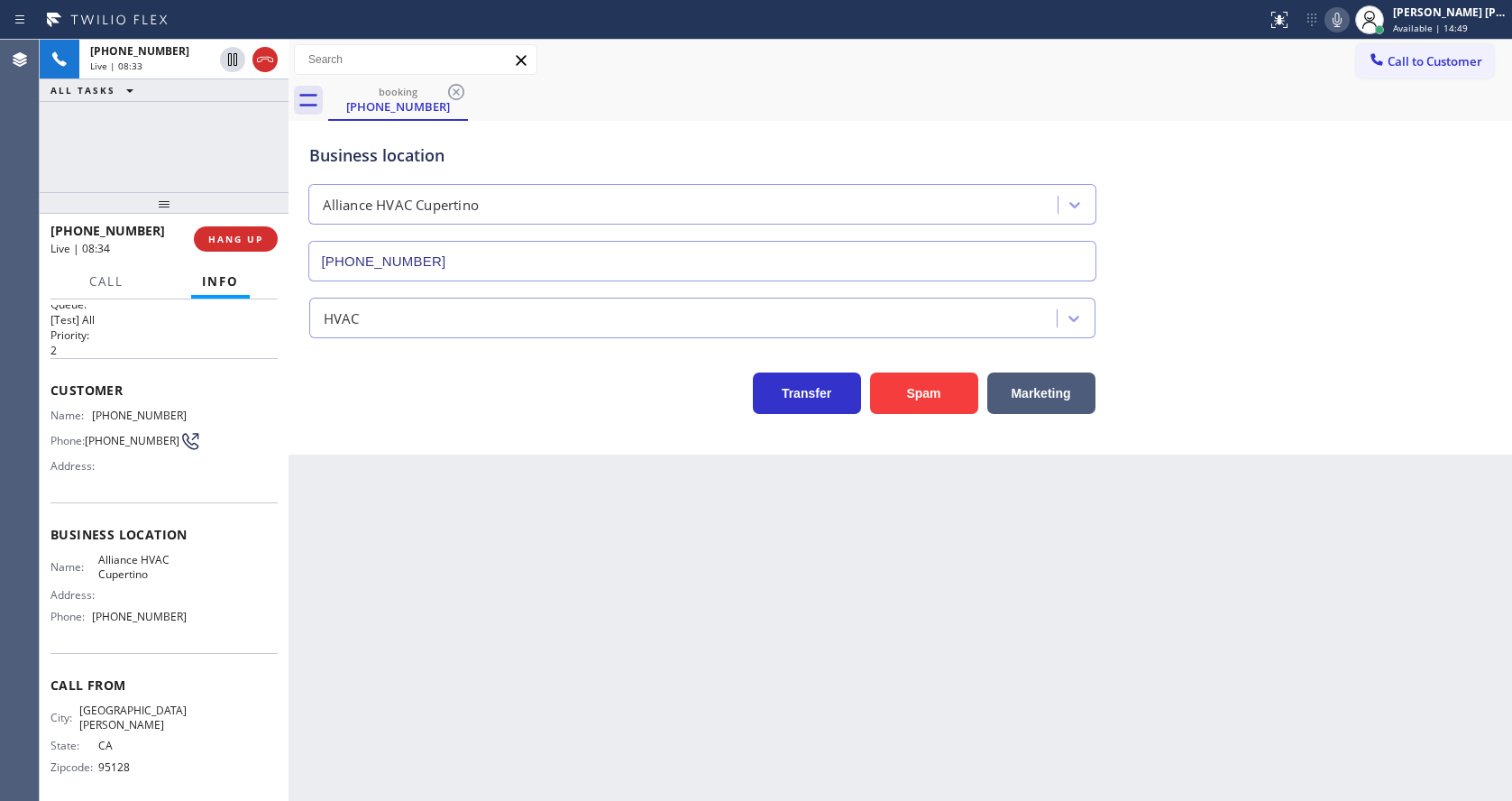
click at [757, 664] on div "Back to Dashboard Change Sender ID Customers Technicians Select a contact Outbo…" at bounding box center [900, 419] width 1223 height 761
click at [565, 602] on div "Back to Dashboard Change Sender ID Customers Technicians Select a contact Outbo…" at bounding box center [900, 419] width 1223 height 761
click at [697, 655] on div "Back to Dashboard Change Sender ID Customers Technicians Select a contact Outbo…" at bounding box center [900, 419] width 1223 height 761
click at [518, 536] on div "Back to Dashboard Change Sender ID Customers Technicians Select a contact Outbo…" at bounding box center [900, 419] width 1223 height 761
click at [427, 728] on div "Back to Dashboard Change Sender ID Customers Technicians Select a contact Outbo…" at bounding box center [900, 419] width 1223 height 761
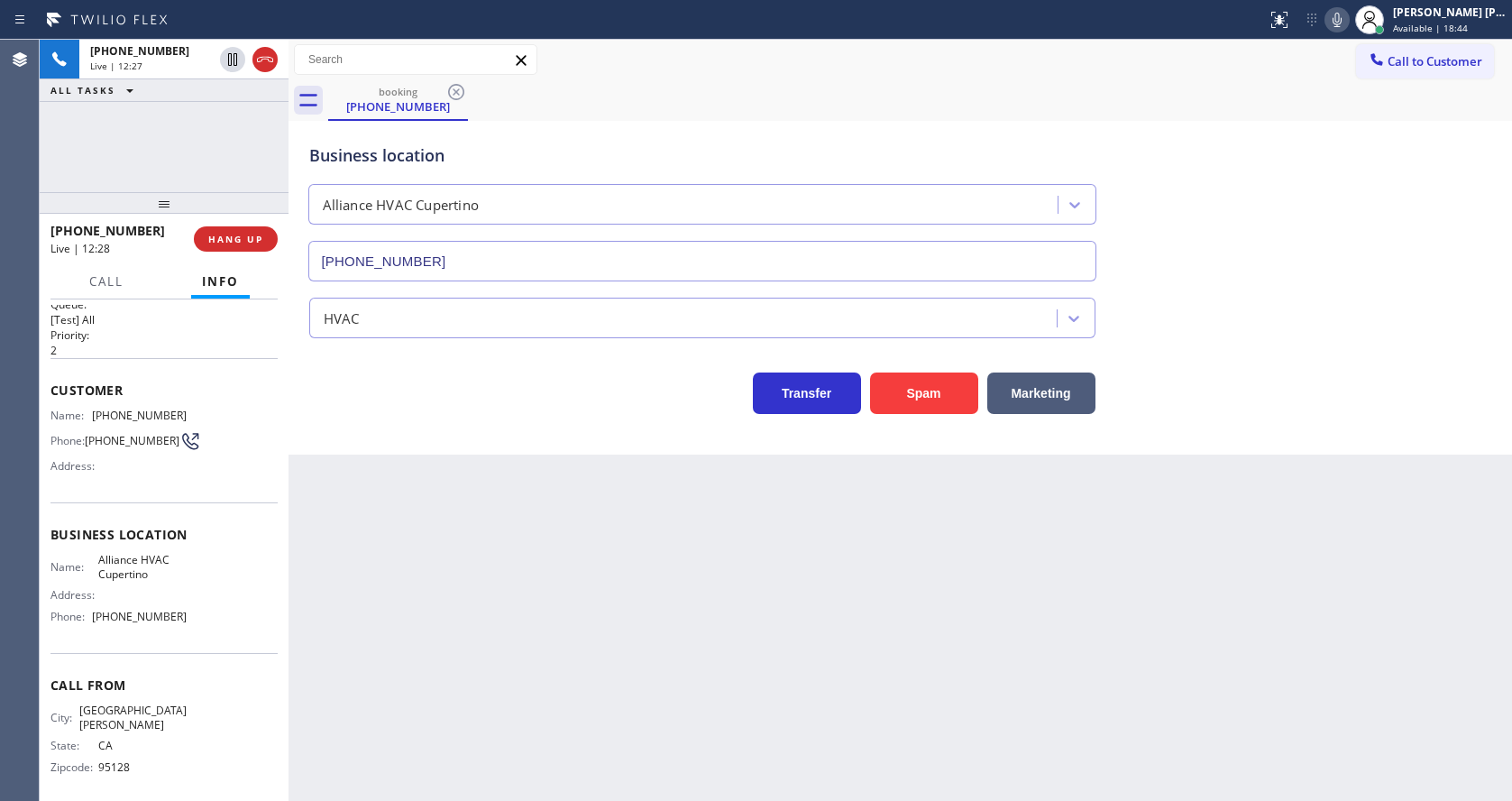
click at [835, 756] on div "Back to Dashboard Change Sender ID Customers Technicians Select a contact Outbo…" at bounding box center [900, 419] width 1223 height 761
click at [577, 708] on div "Back to Dashboard Change Sender ID Customers Technicians Select a contact Outbo…" at bounding box center [900, 419] width 1223 height 761
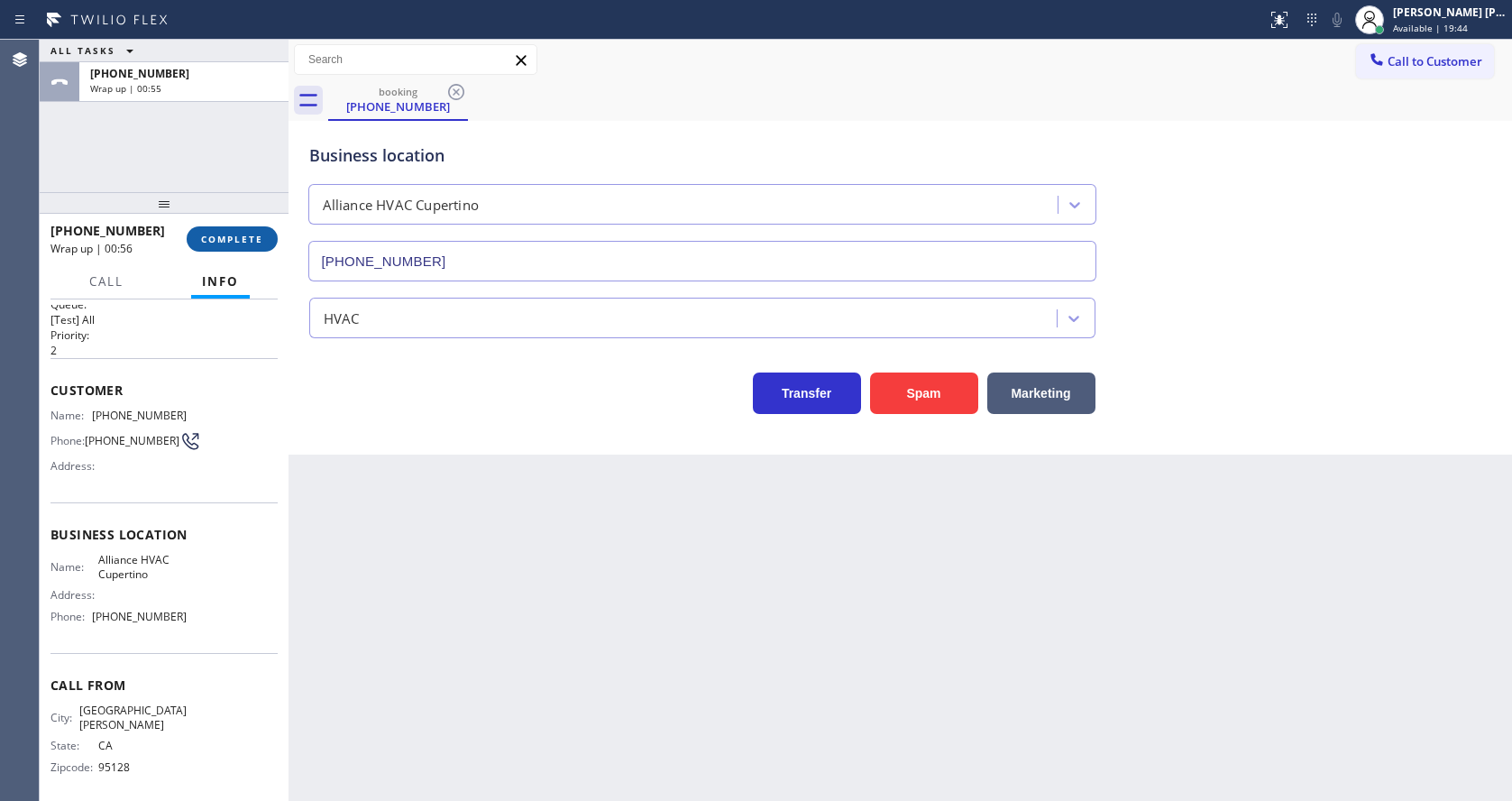
click at [212, 226] on button "COMPLETE" at bounding box center [232, 239] width 91 height 25
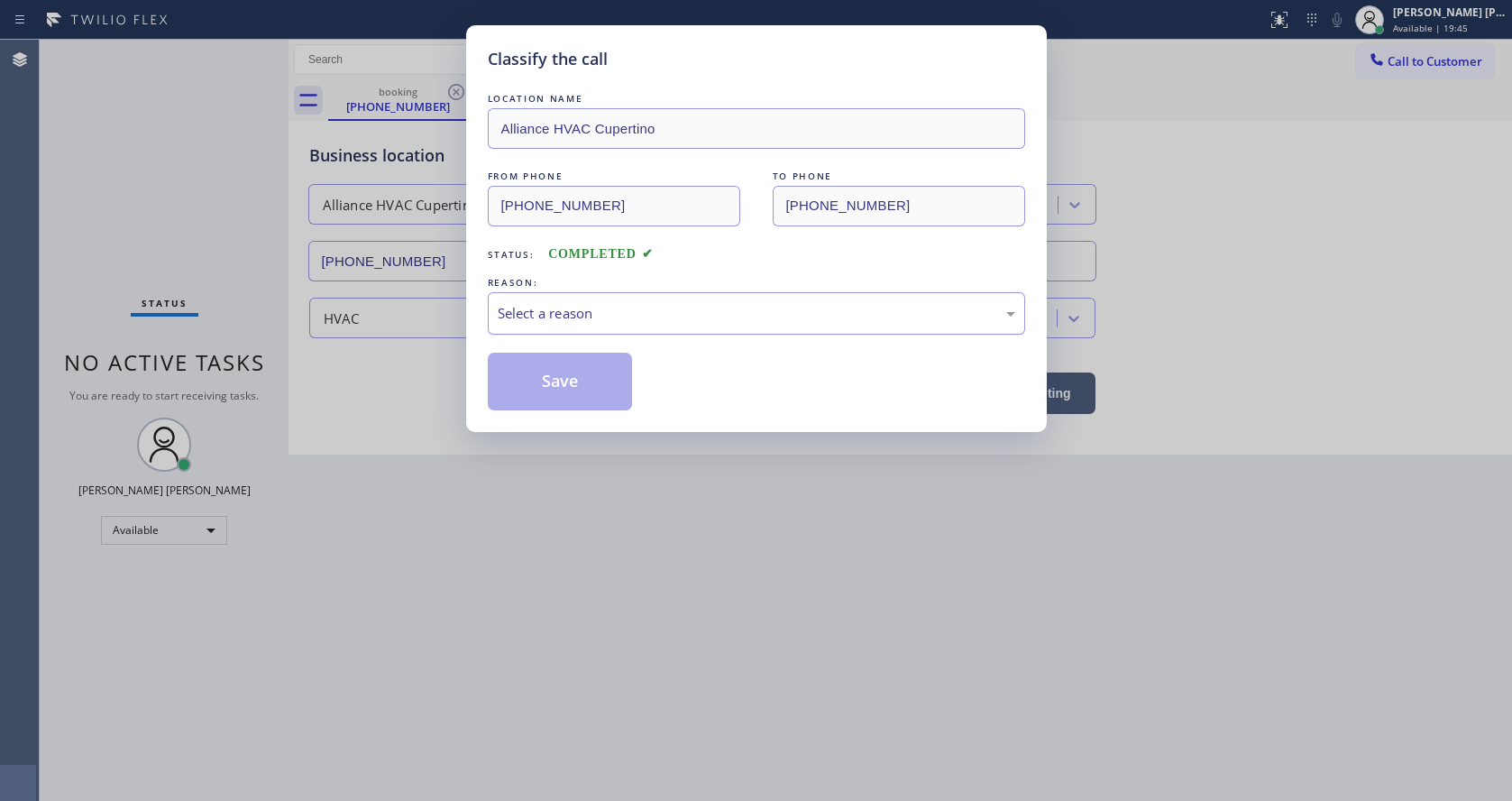
click at [531, 313] on div "Select a reason" at bounding box center [756, 314] width 518 height 21
drag, startPoint x: 537, startPoint y: 371, endPoint x: 291, endPoint y: 203, distance: 297.9
click at [537, 371] on button "Save" at bounding box center [560, 382] width 145 height 58
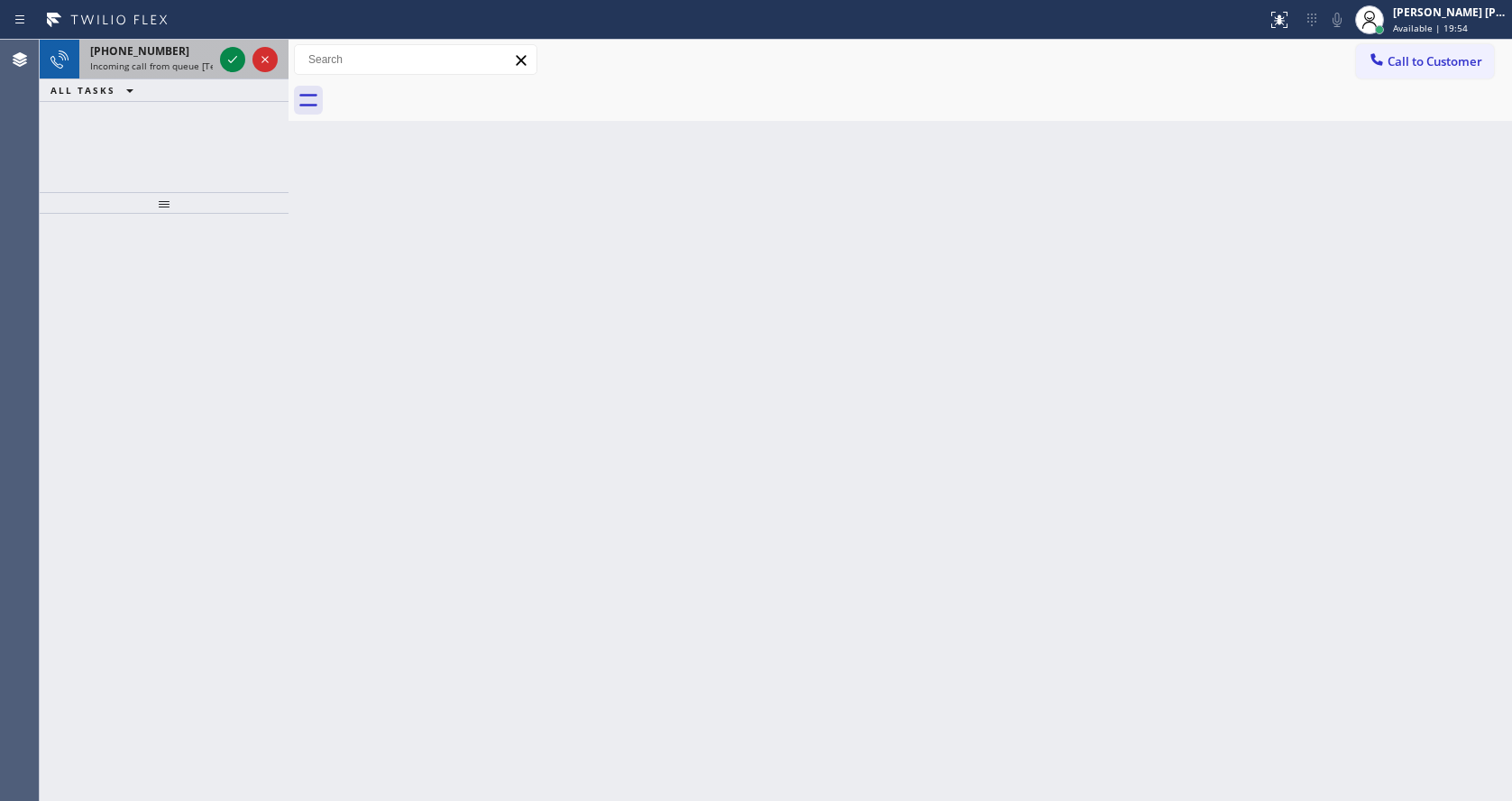
click at [182, 67] on span "Incoming call from queue [Test] All" at bounding box center [165, 65] width 150 height 12
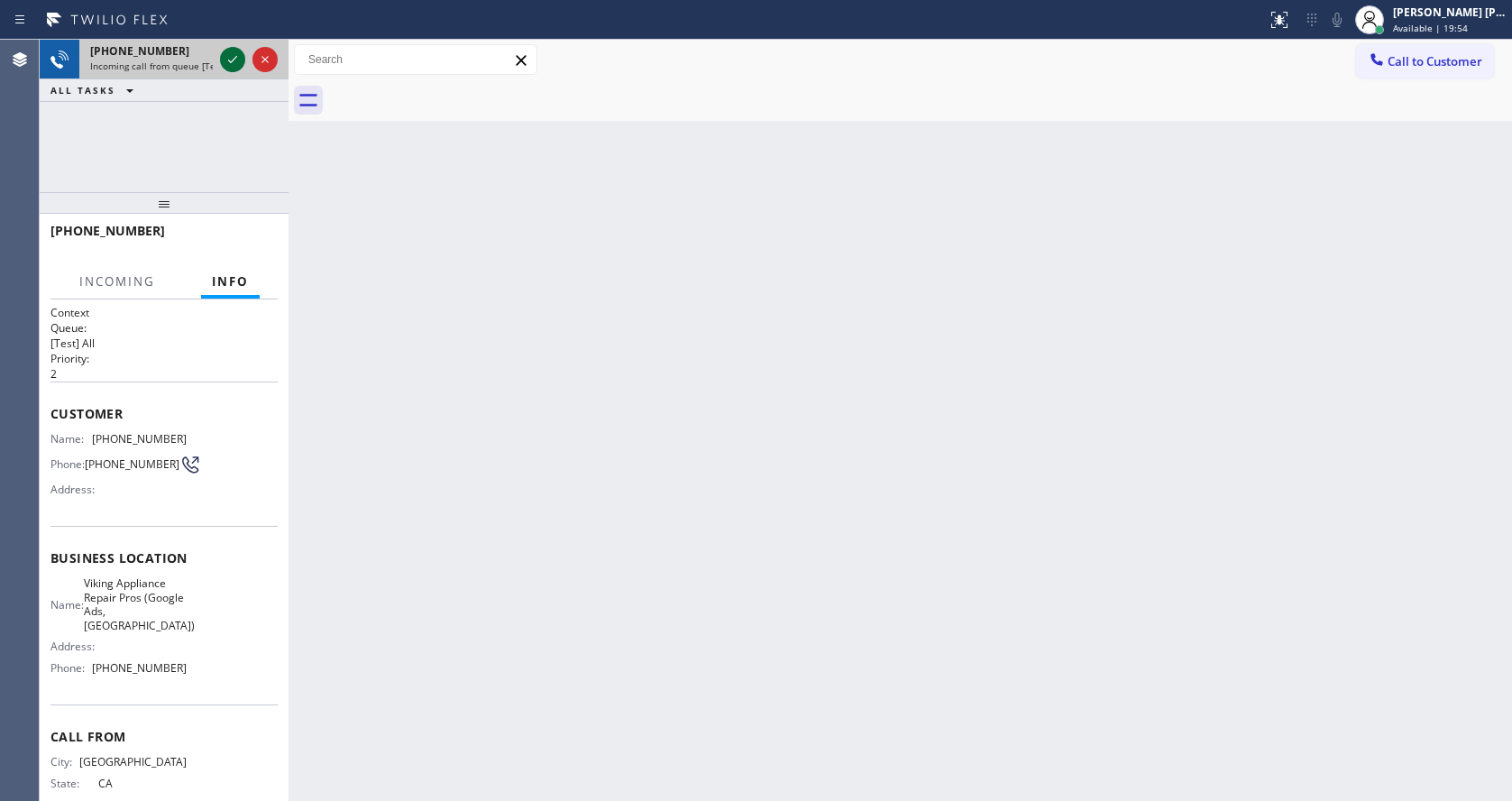
click at [230, 62] on icon at bounding box center [232, 59] width 9 height 8
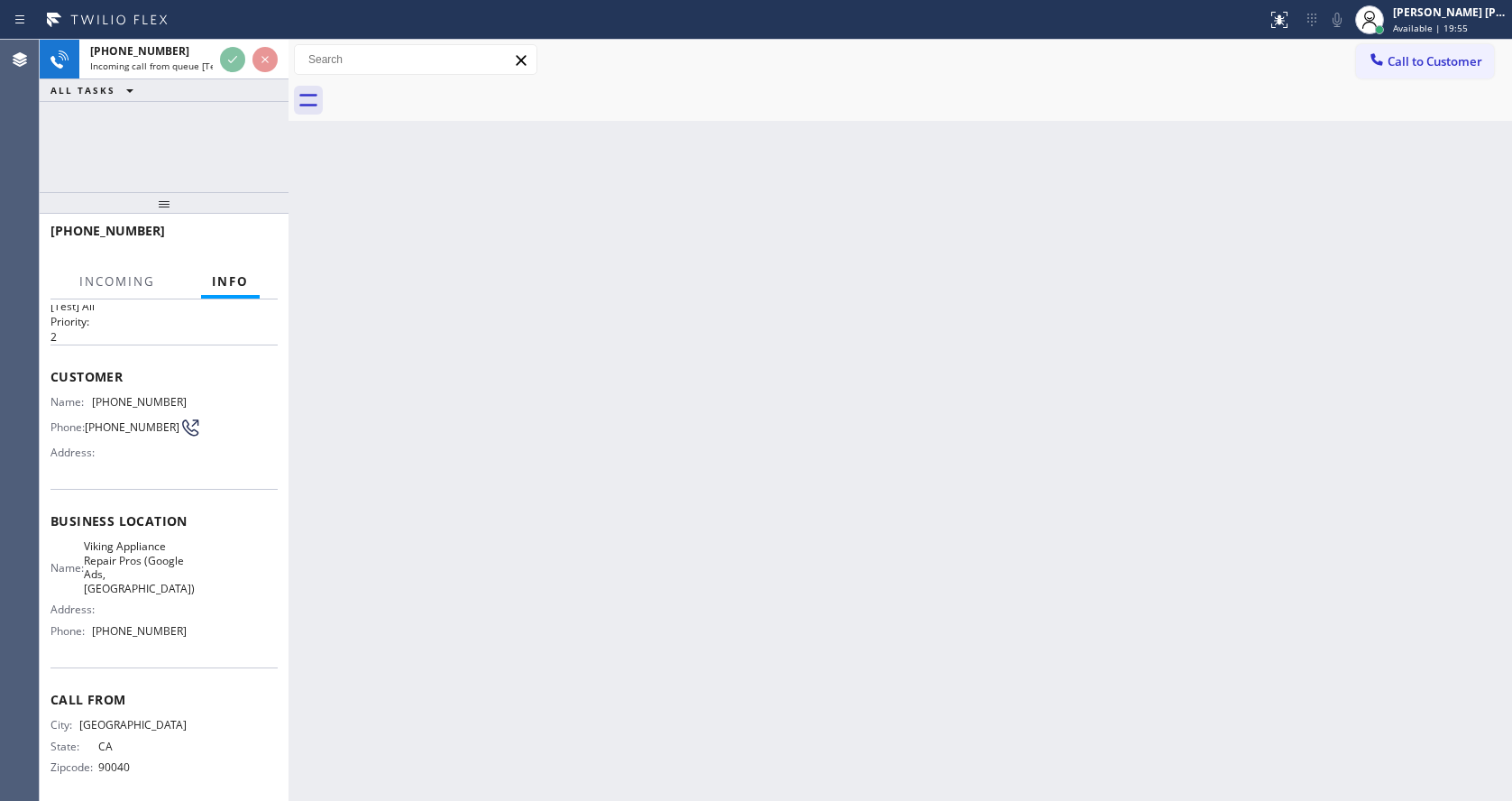
scroll to position [37, 0]
click at [628, 533] on div "Back to Dashboard Change Sender ID Customers Technicians Select a contact Outbo…" at bounding box center [900, 419] width 1223 height 761
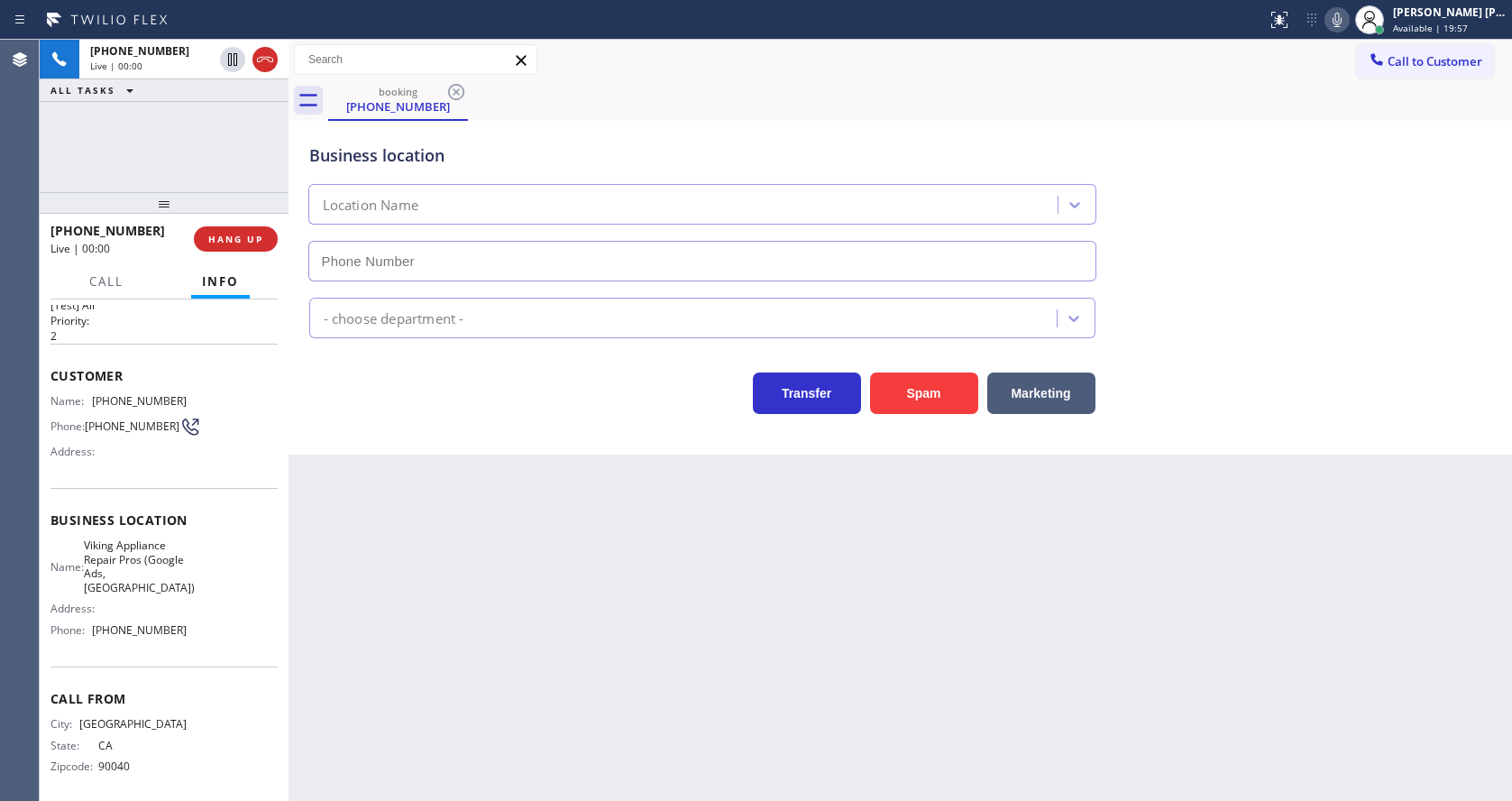
type input "[PHONE_NUMBER]"
click at [711, 595] on div "Back to Dashboard Change Sender ID Customers Technicians Select a contact Outbo…" at bounding box center [900, 419] width 1223 height 761
click at [442, 651] on div "Back to Dashboard Change Sender ID Customers Technicians Select a contact Outbo…" at bounding box center [900, 419] width 1223 height 761
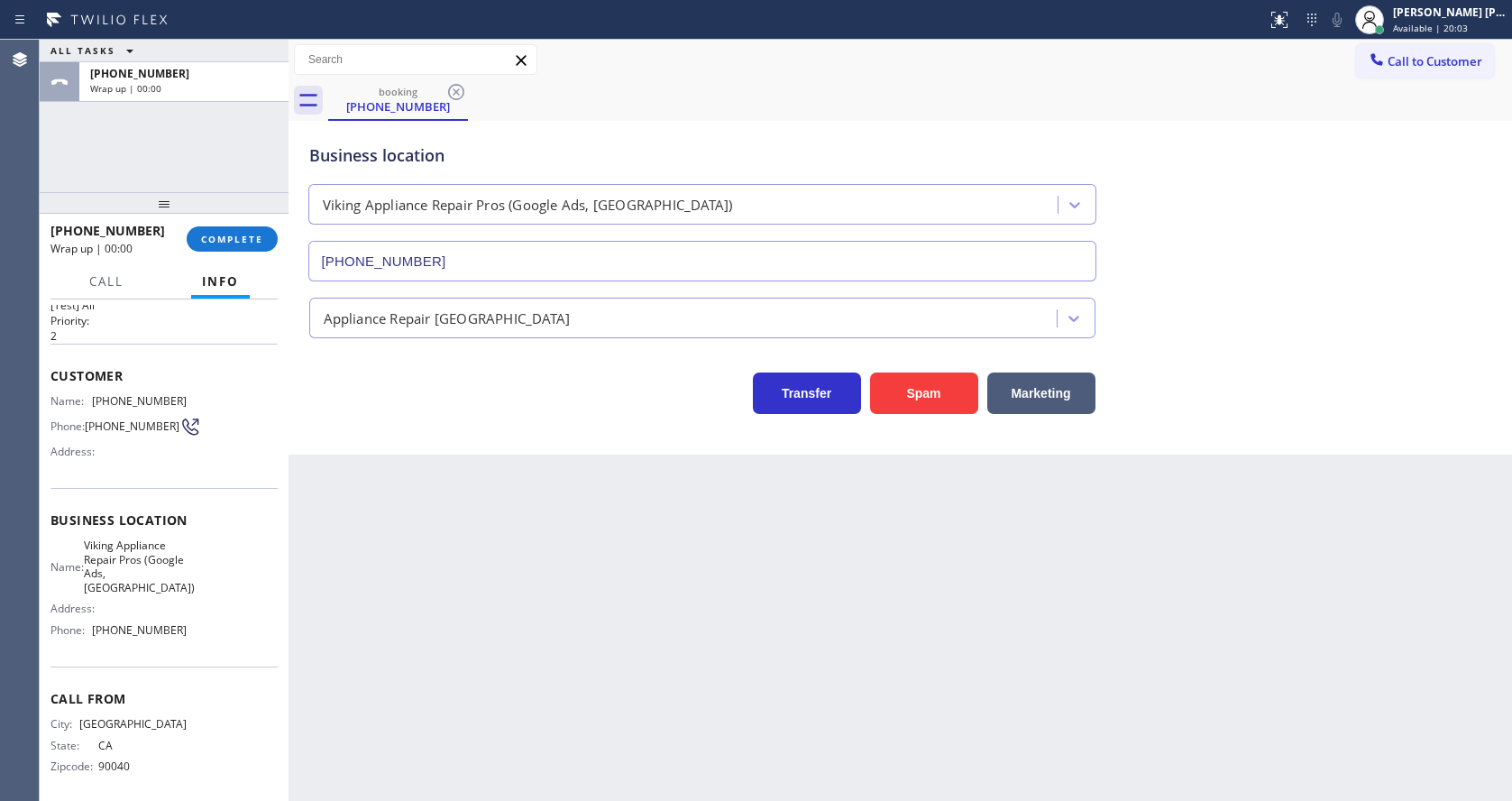
drag, startPoint x: 756, startPoint y: 638, endPoint x: 586, endPoint y: 690, distance: 177.8
click at [756, 638] on div "Back to Dashboard Change Sender ID Customers Technicians Select a contact Outbo…" at bounding box center [900, 419] width 1223 height 761
click at [405, 613] on div "Back to Dashboard Change Sender ID Customers Technicians Select a contact Outbo…" at bounding box center [900, 419] width 1223 height 761
click at [430, 484] on div "Back to Dashboard Change Sender ID Customers Technicians Select a contact Outbo…" at bounding box center [900, 419] width 1223 height 761
click at [457, 465] on div "Back to Dashboard Change Sender ID Customers Technicians Select a contact Outbo…" at bounding box center [900, 419] width 1223 height 761
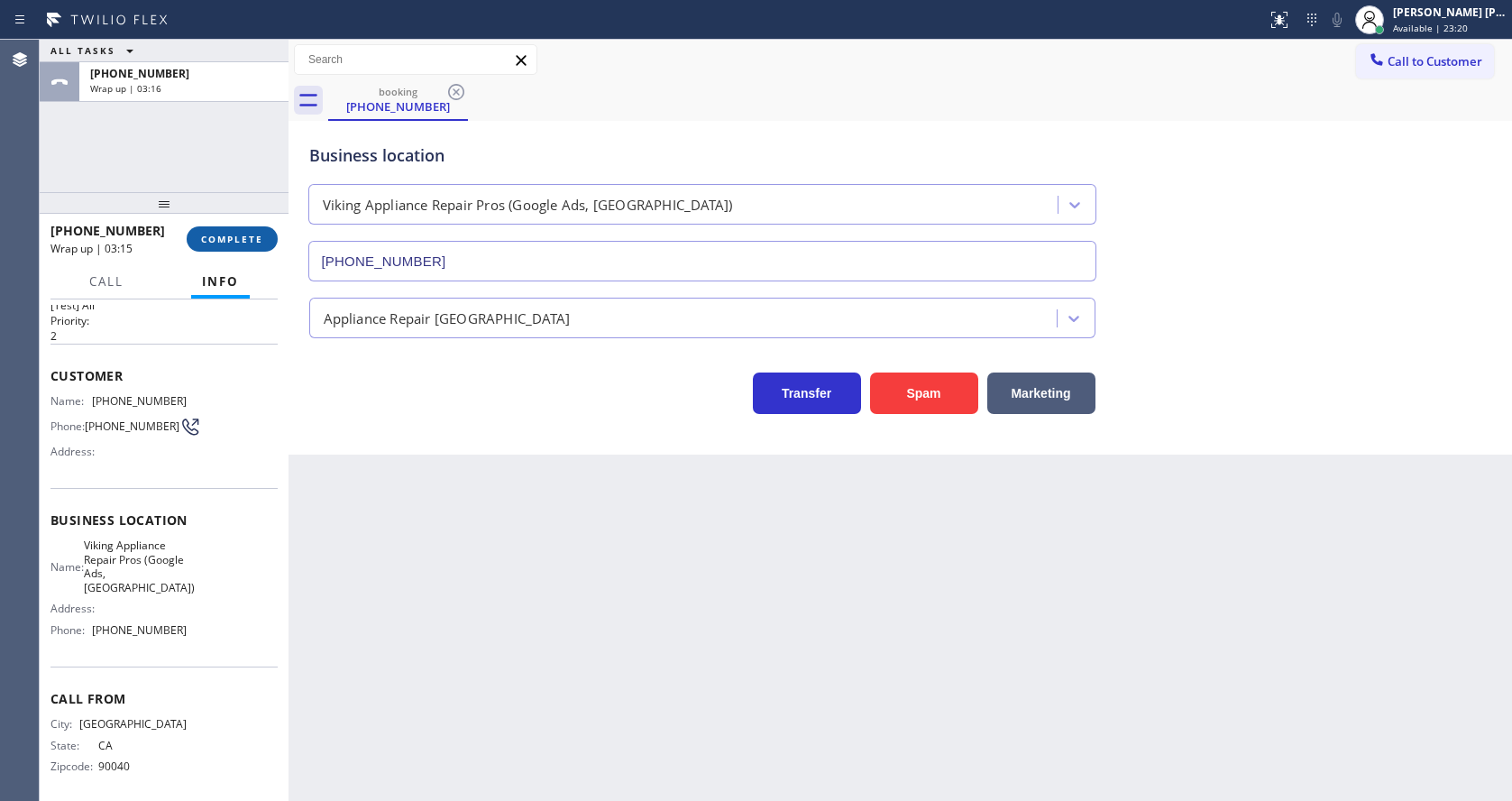
click at [221, 236] on span "COMPLETE" at bounding box center [232, 239] width 62 height 12
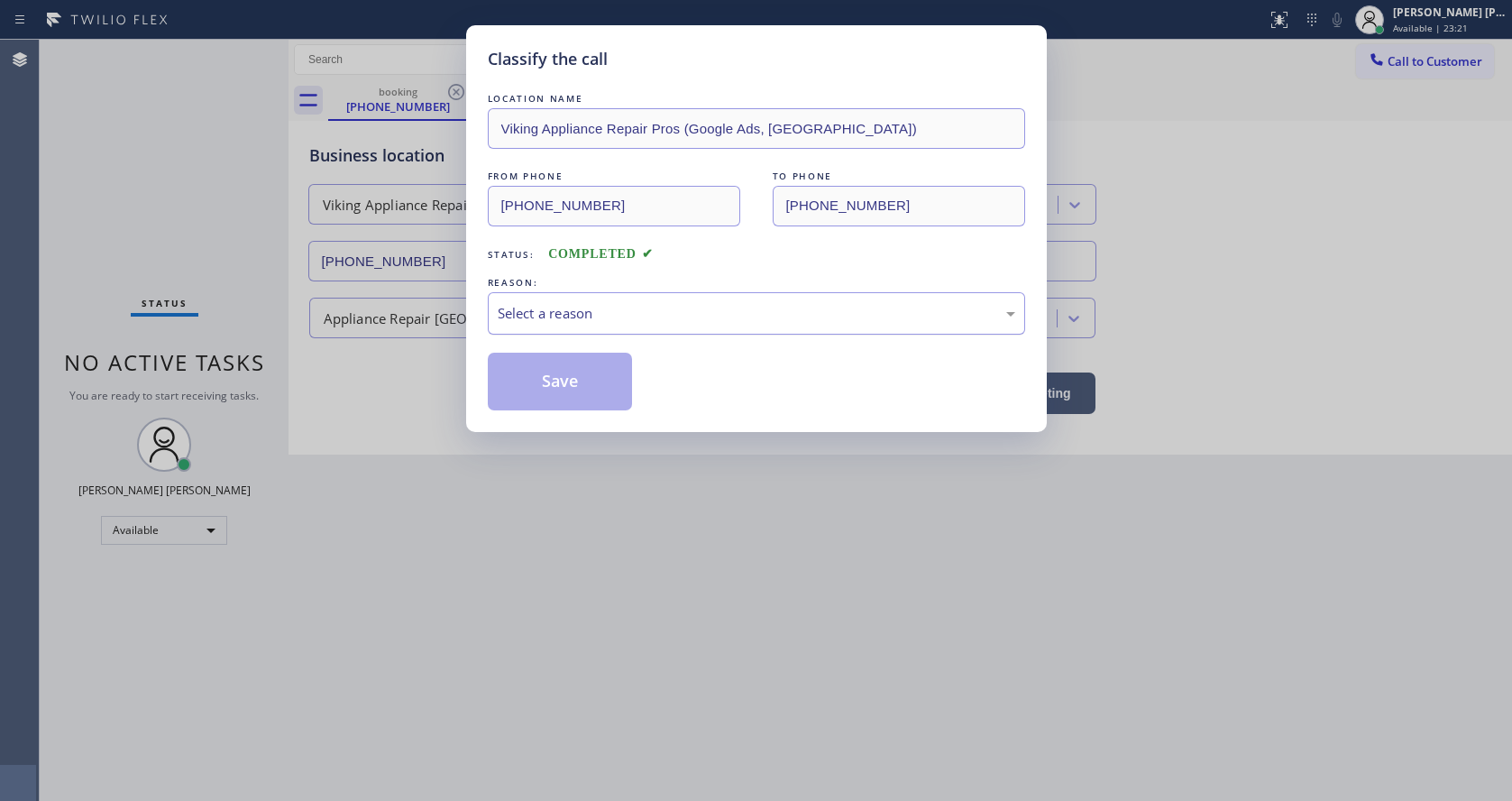
click at [548, 310] on div "Select a reason" at bounding box center [756, 314] width 518 height 21
click at [549, 370] on button "Save" at bounding box center [560, 382] width 145 height 58
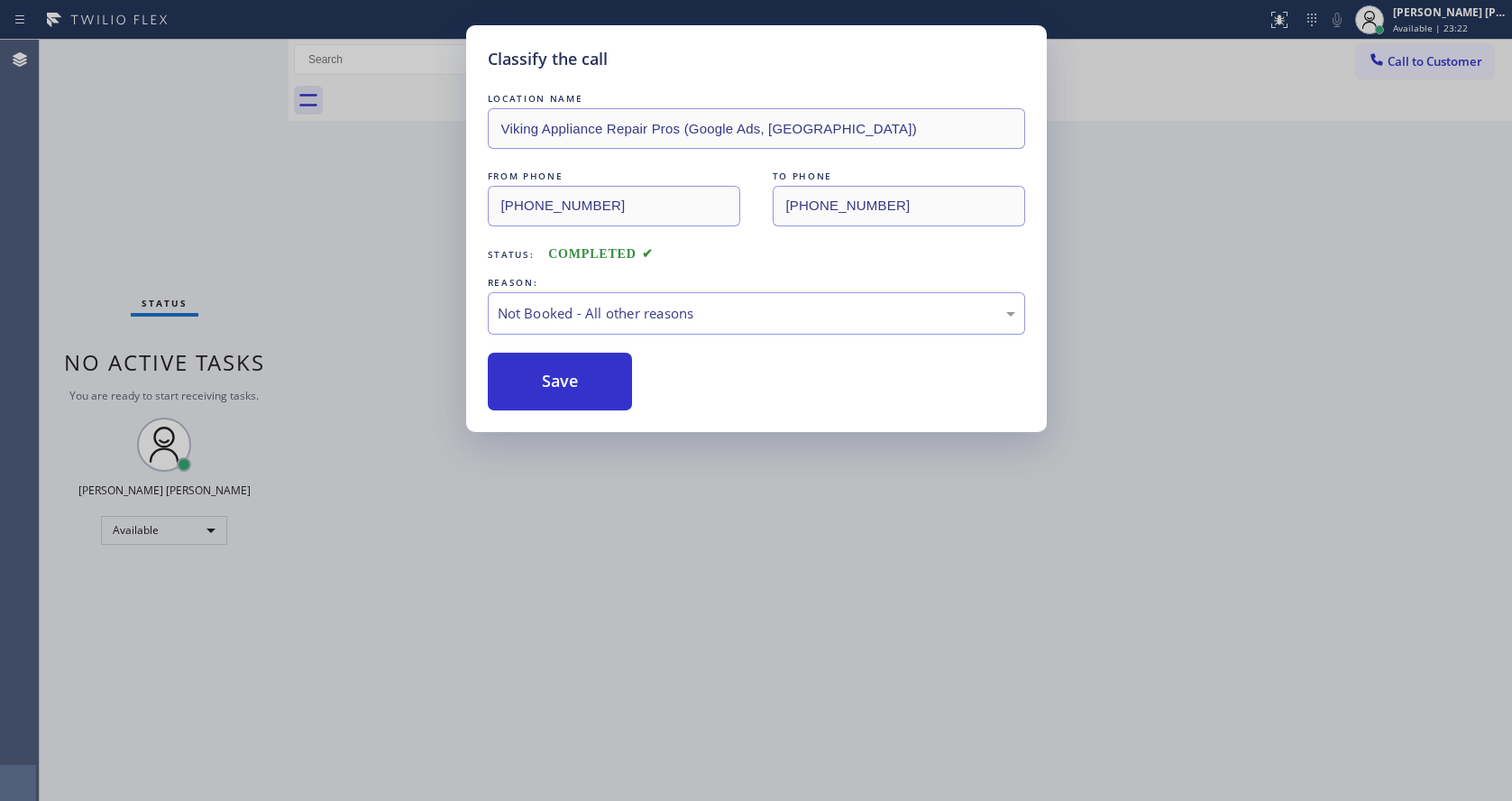
click at [549, 370] on button "Save" at bounding box center [560, 382] width 145 height 58
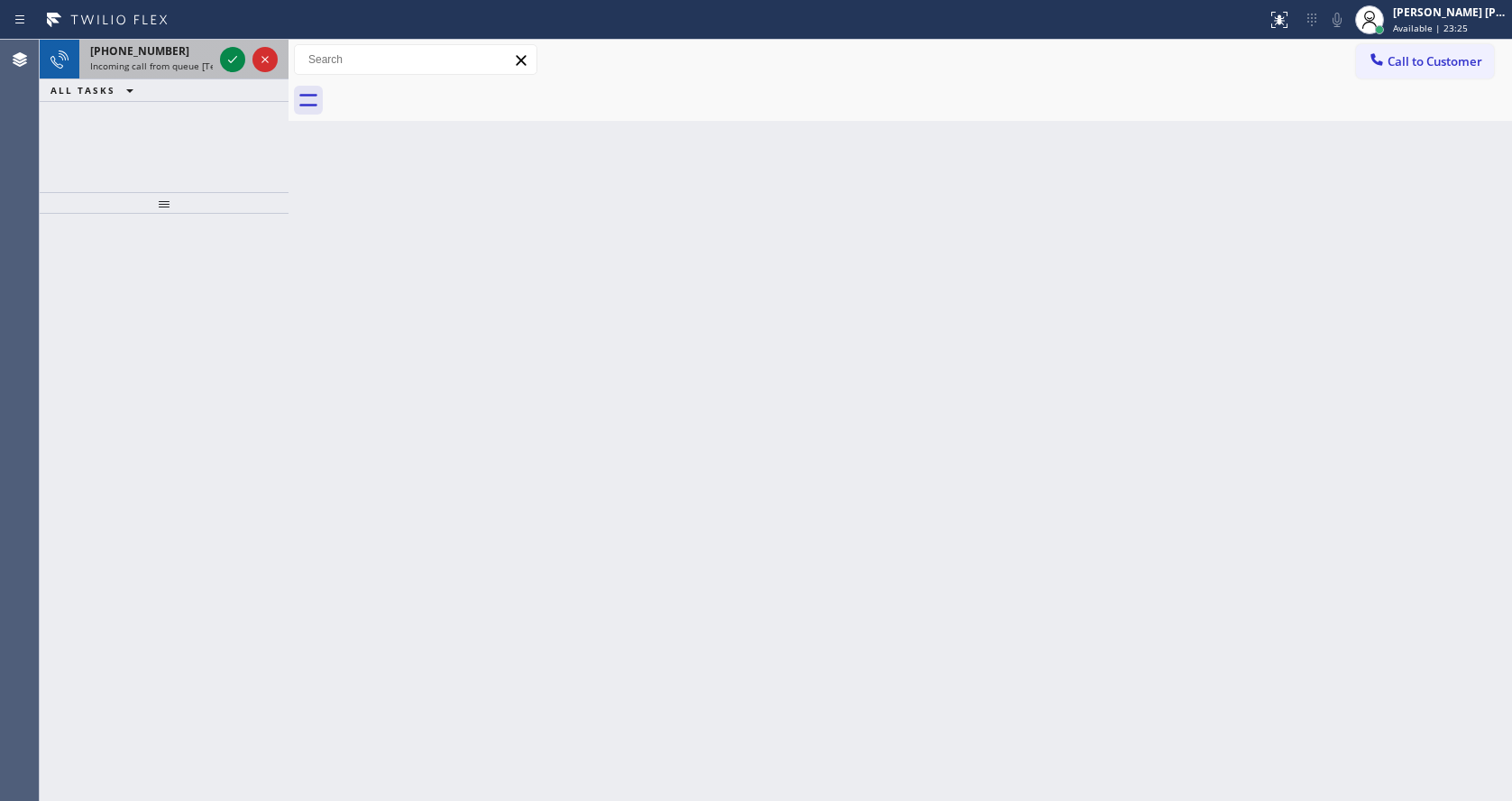
click at [171, 57] on div "[PHONE_NUMBER]" at bounding box center [151, 51] width 123 height 15
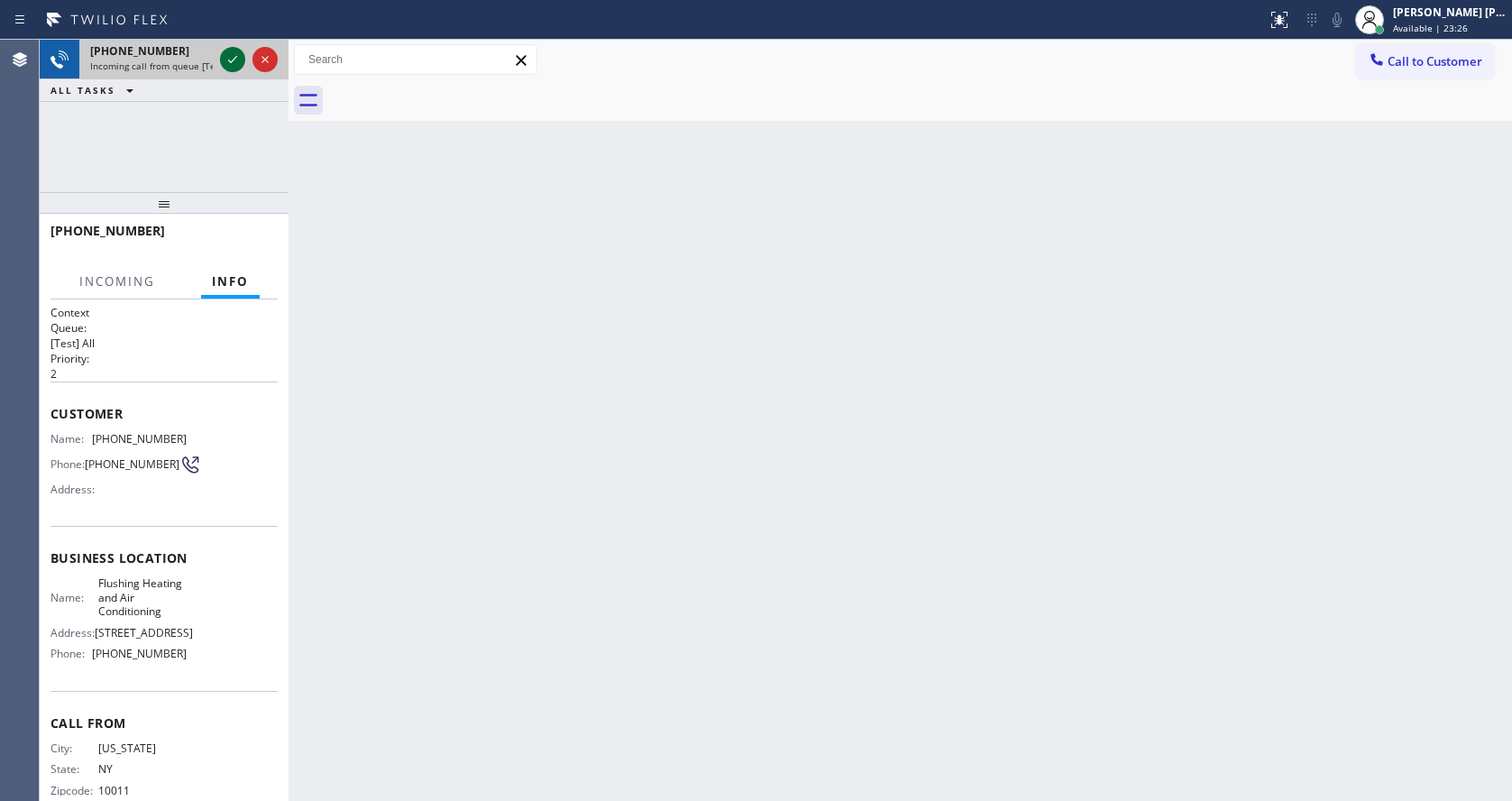
click at [230, 64] on icon at bounding box center [232, 59] width 22 height 22
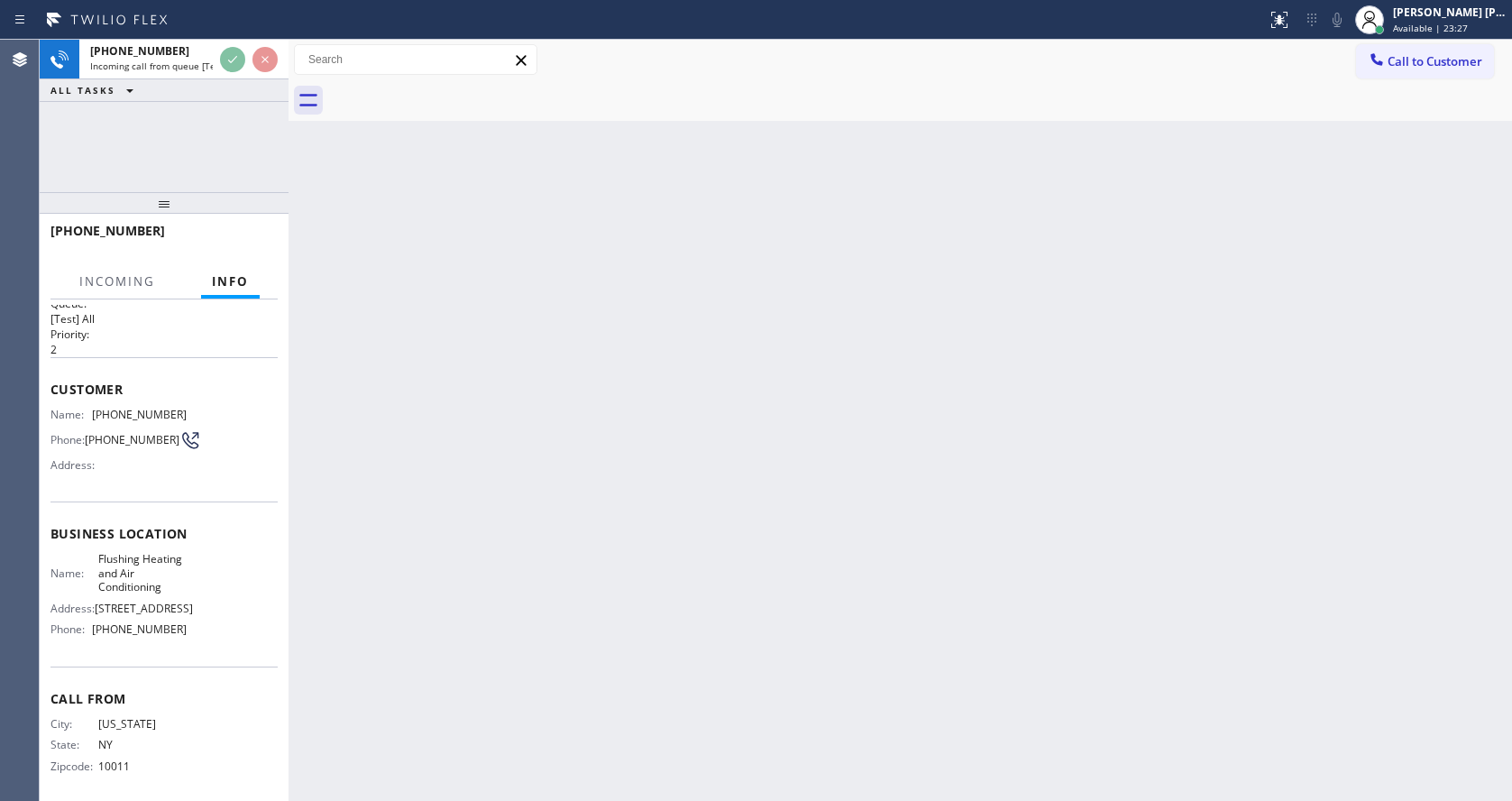
scroll to position [37, 0]
click at [650, 509] on div "Back to Dashboard Change Sender ID Customers Technicians Select a contact Outbo…" at bounding box center [900, 419] width 1223 height 761
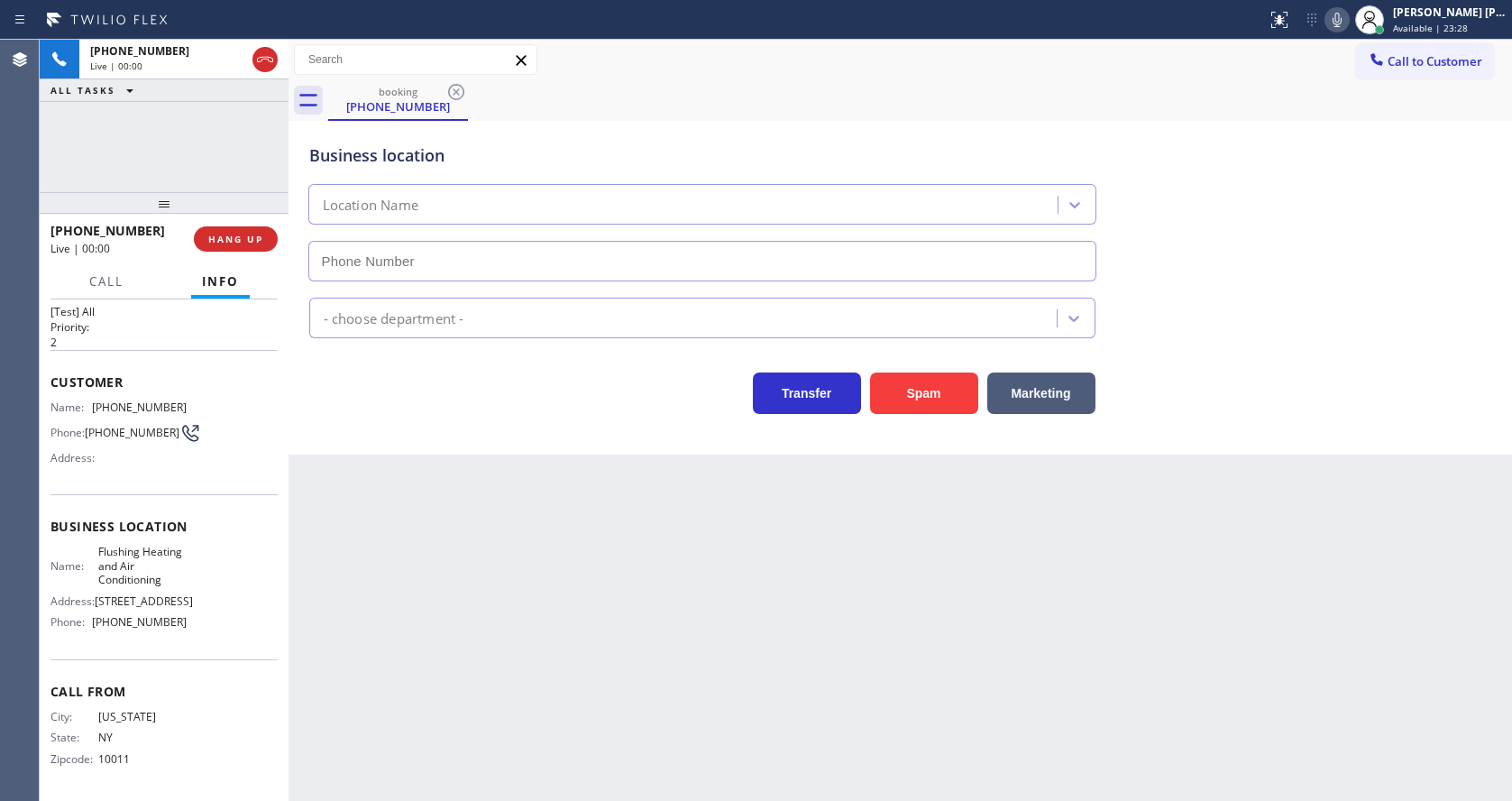
type input "[PHONE_NUMBER]"
click at [532, 457] on div "Back to Dashboard Change Sender ID Customers Technicians Select a contact Outbo…" at bounding box center [900, 419] width 1223 height 761
click at [526, 552] on div "Back to Dashboard Change Sender ID Customers Technicians Select a contact Outbo…" at bounding box center [900, 419] width 1223 height 761
click at [512, 681] on div "Back to Dashboard Change Sender ID Customers Technicians Select a contact Outbo…" at bounding box center [900, 419] width 1223 height 761
drag, startPoint x: 659, startPoint y: 682, endPoint x: 634, endPoint y: 686, distance: 25.3
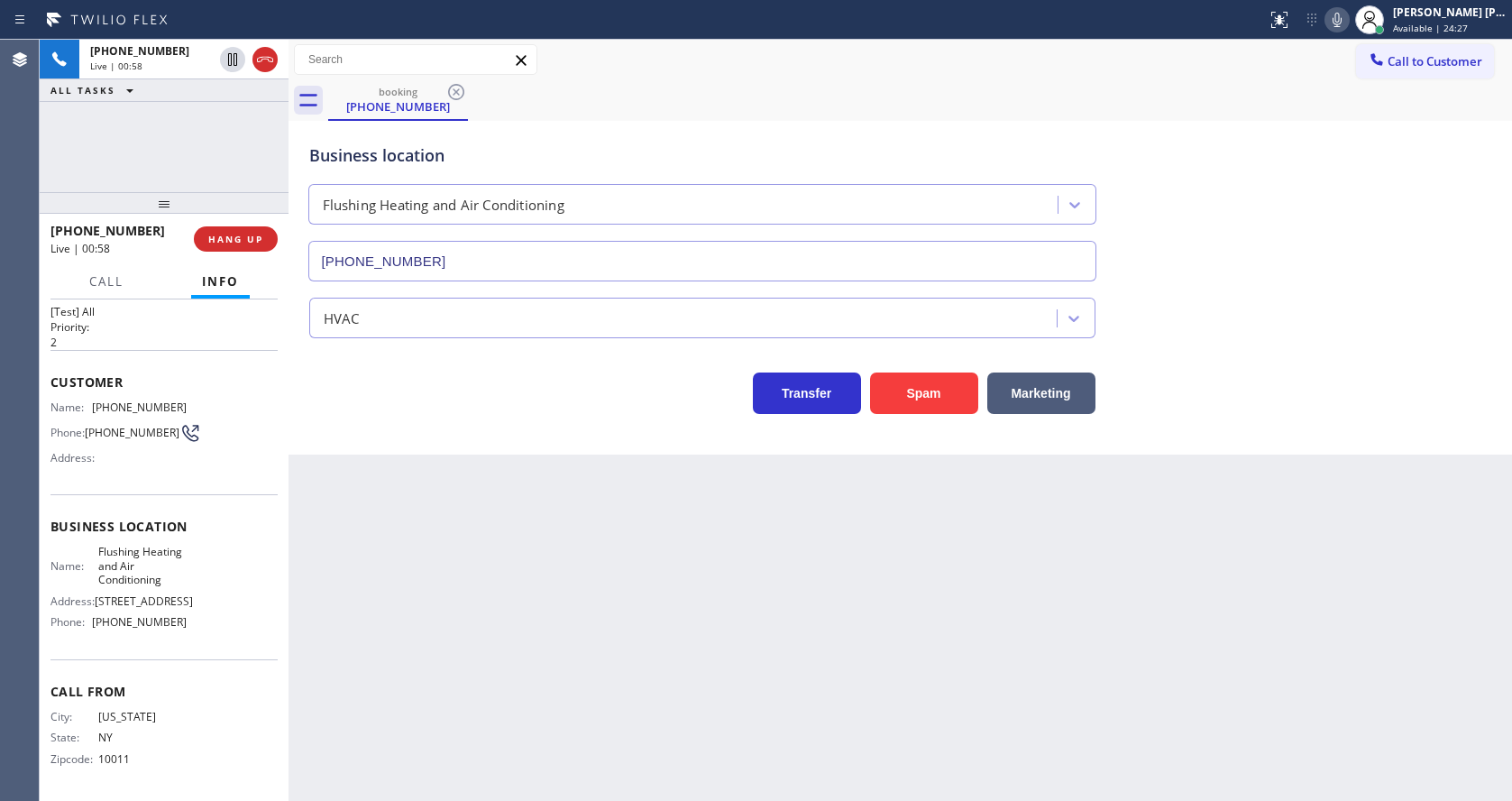
click at [659, 682] on div "Back to Dashboard Change Sender ID Customers Technicians Select a contact Outbo…" at bounding box center [900, 419] width 1223 height 761
click at [518, 479] on div "Back to Dashboard Change Sender ID Customers Technicians Select a contact Outbo…" at bounding box center [900, 419] width 1223 height 761
click at [221, 237] on span "HANG UP" at bounding box center [235, 239] width 55 height 12
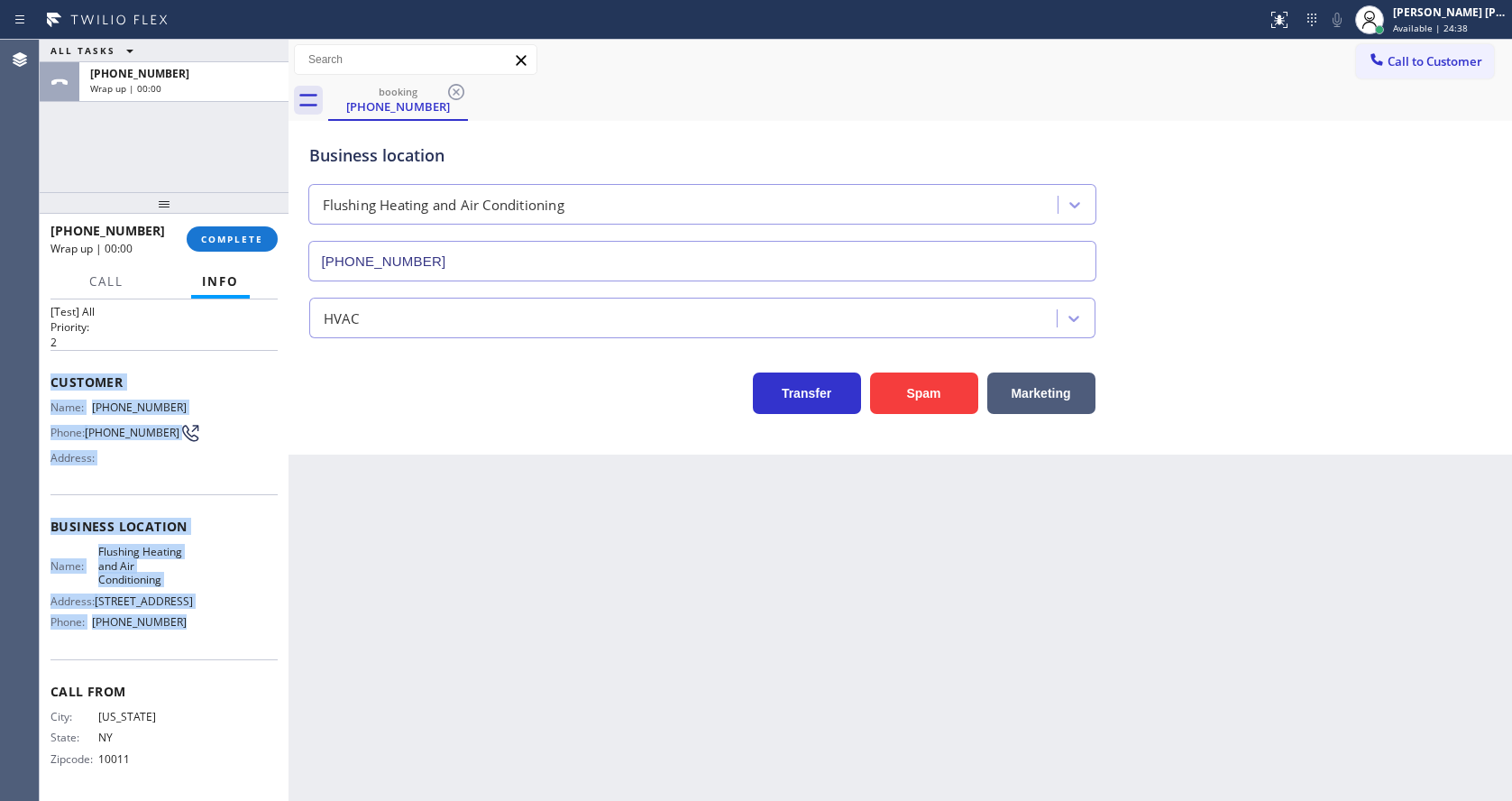
drag, startPoint x: 50, startPoint y: 380, endPoint x: 238, endPoint y: 629, distance: 312.0
click at [238, 629] on div "Context Queue: [Test] All Priority: 2 Customer Name: [PHONE_NUMBER] Phone: [PHO…" at bounding box center [163, 550] width 248 height 502
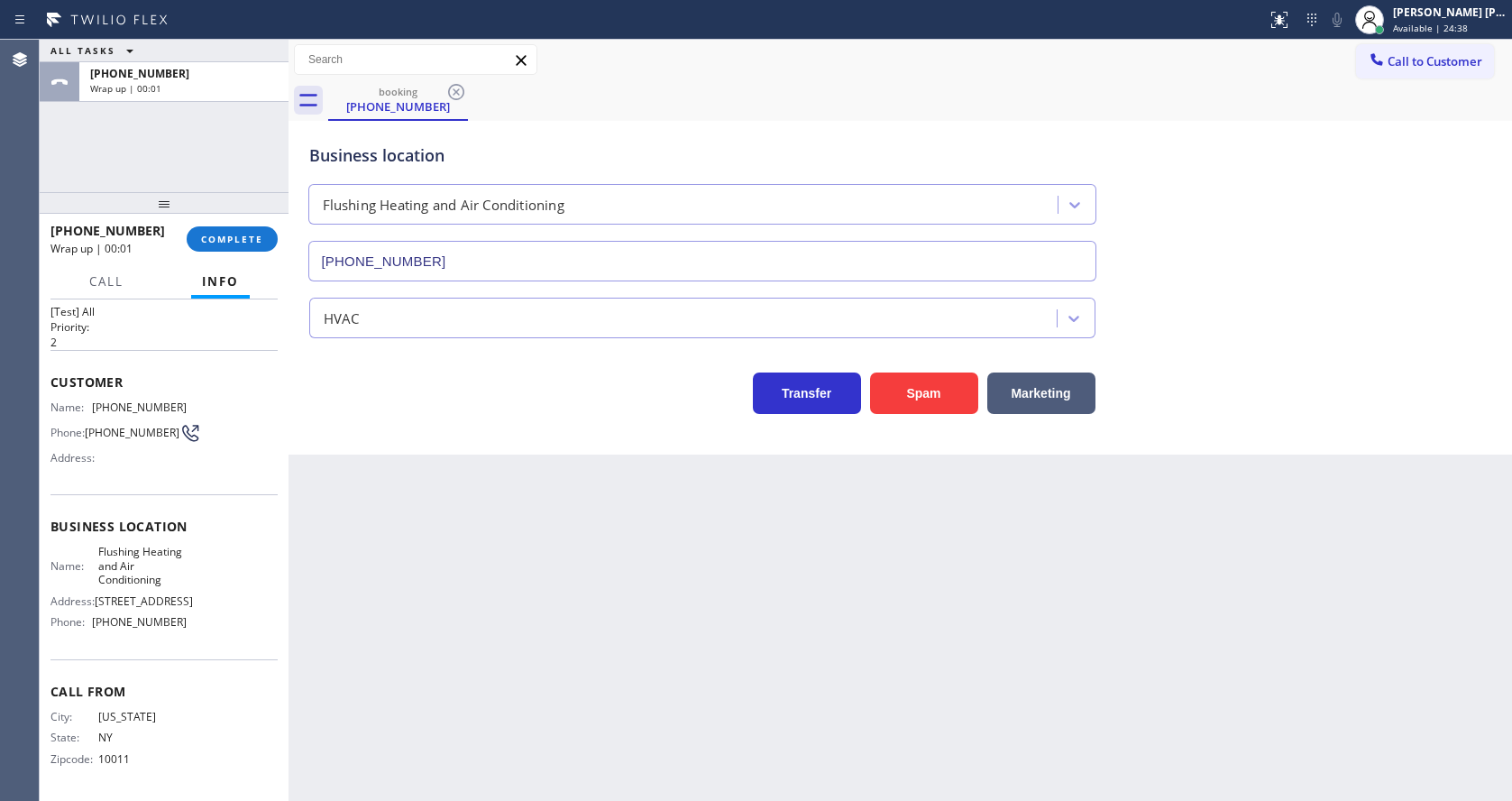
click at [508, 617] on div "Back to Dashboard Change Sender ID Customers Technicians Select a contact Outbo…" at bounding box center [900, 419] width 1223 height 761
click at [233, 241] on span "COMPLETE" at bounding box center [232, 239] width 62 height 12
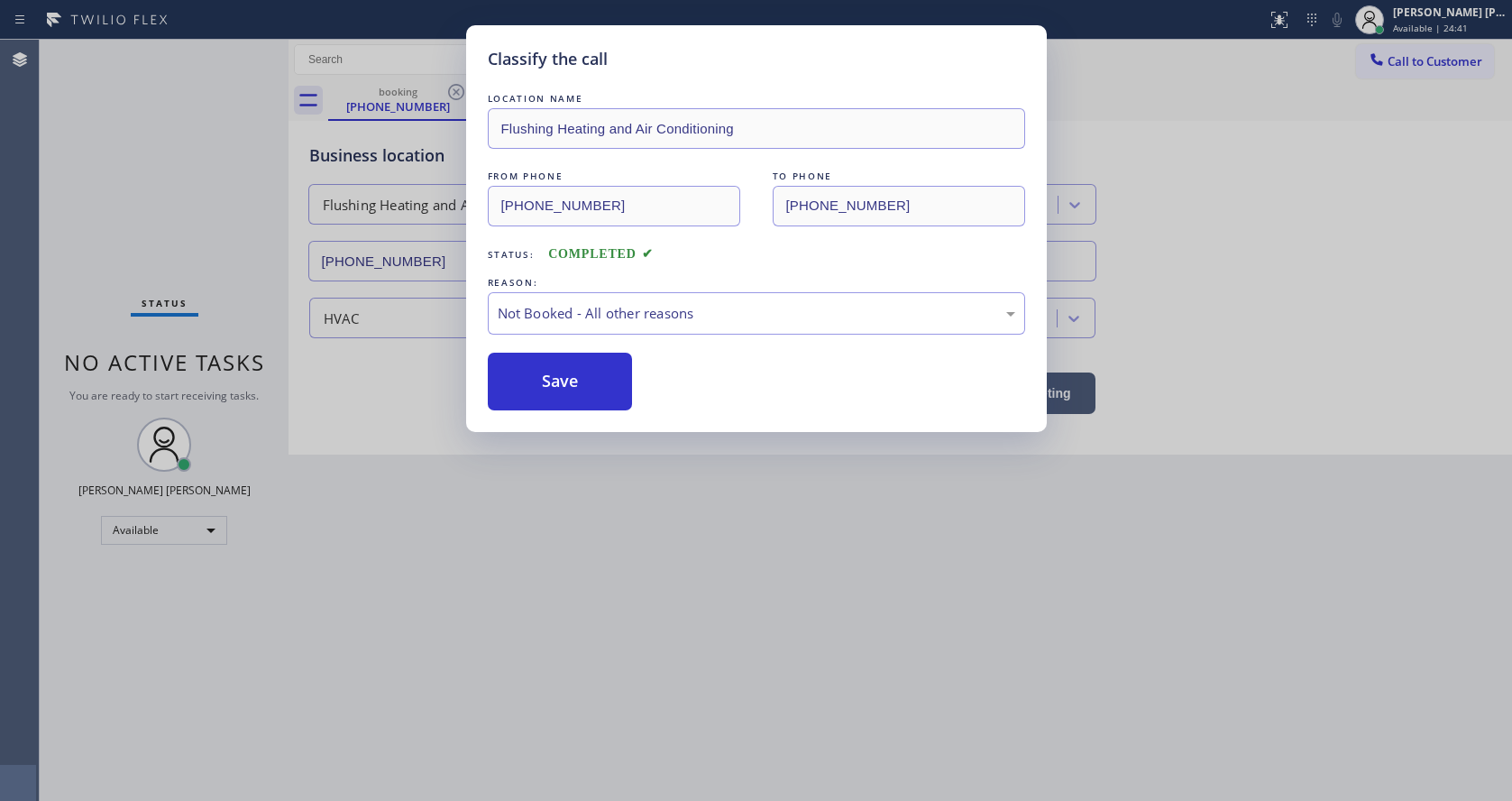
click at [547, 375] on button "Save" at bounding box center [560, 382] width 145 height 58
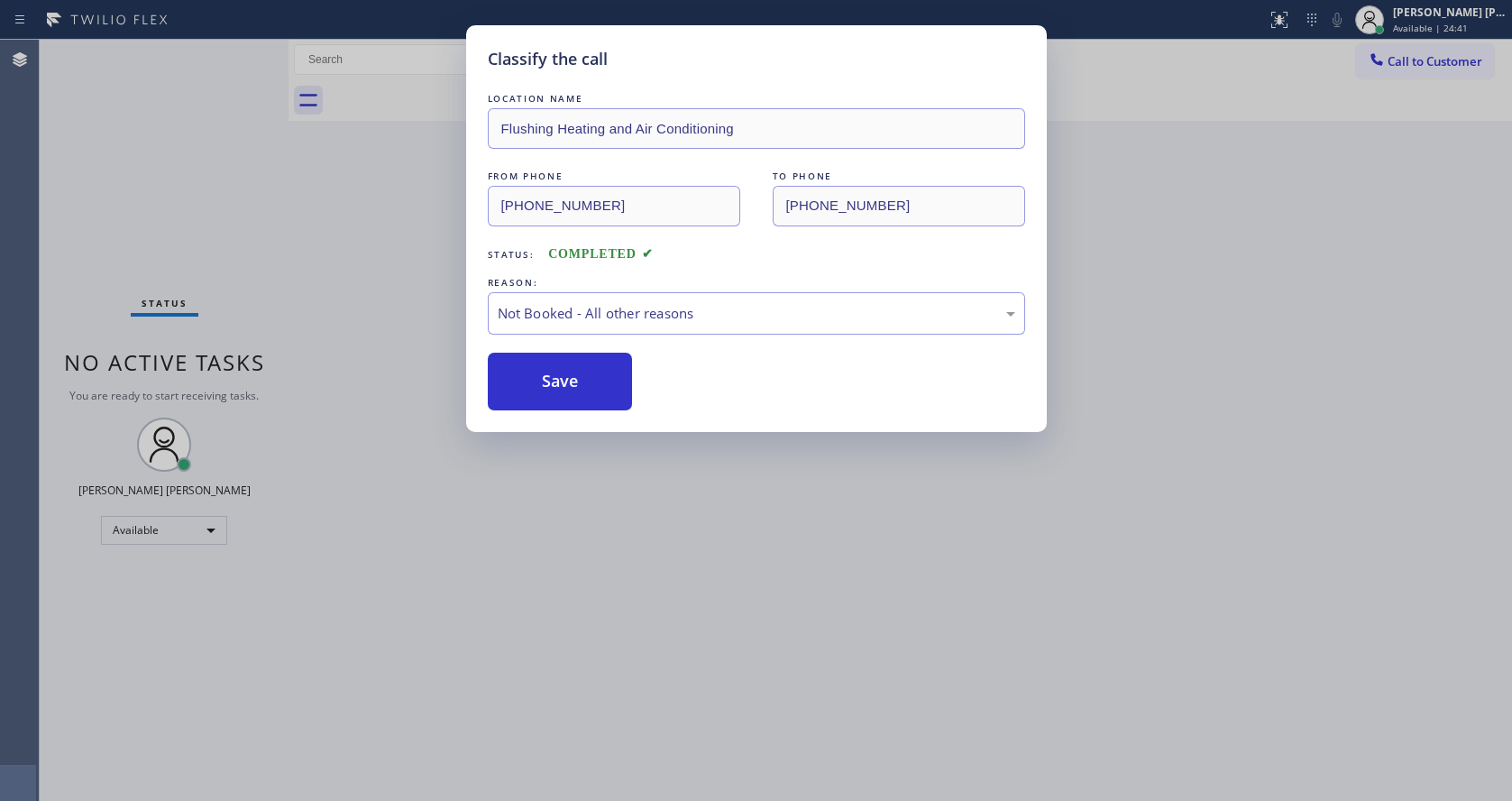
click at [616, 559] on div "Classify the call LOCATION NAME Flushing Heating and Air Conditioning FROM PHON…" at bounding box center [756, 400] width 1512 height 801
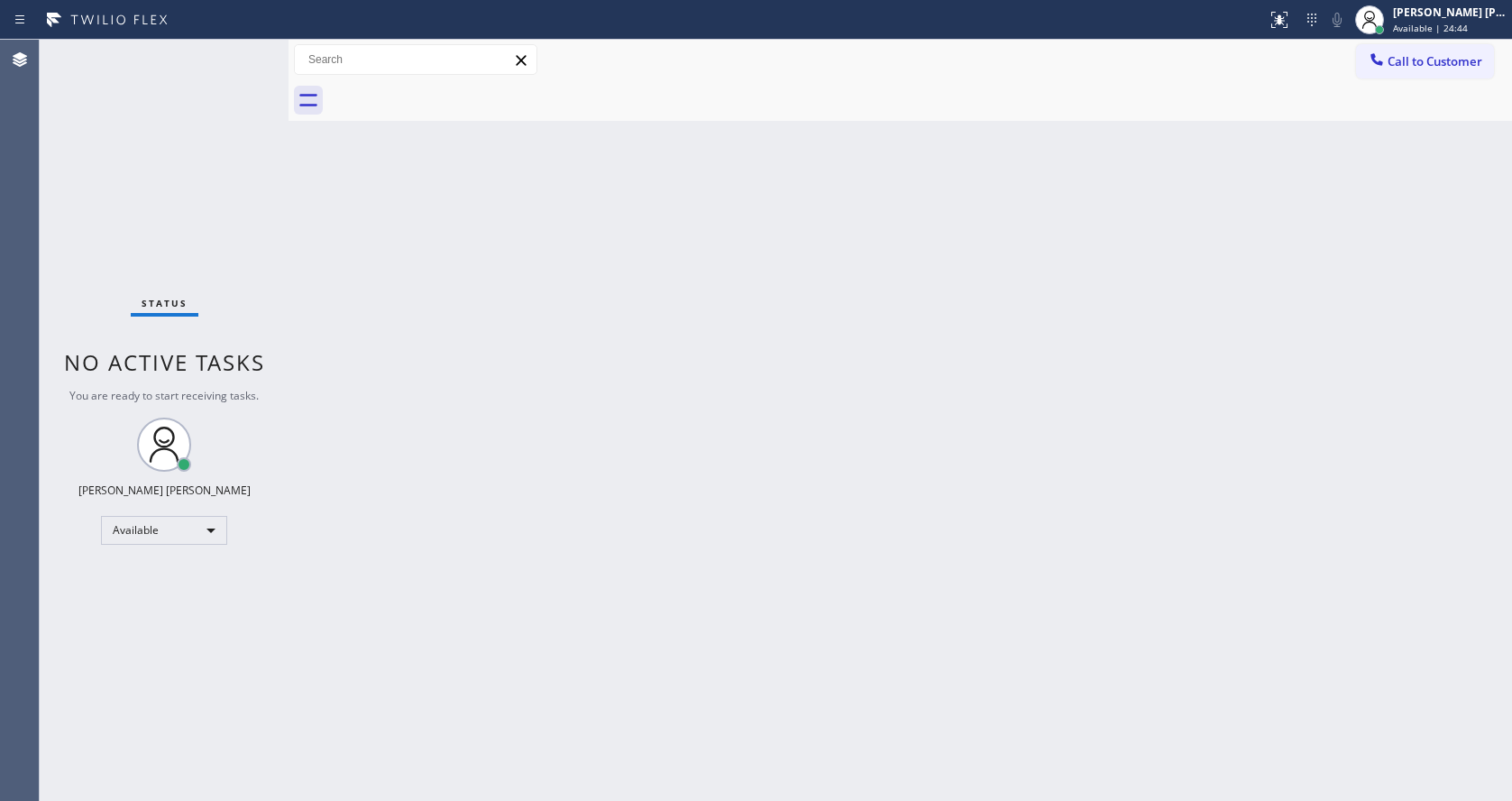
click at [337, 271] on div "Back to Dashboard Change Sender ID Customers Technicians Select a contact Outbo…" at bounding box center [900, 419] width 1223 height 761
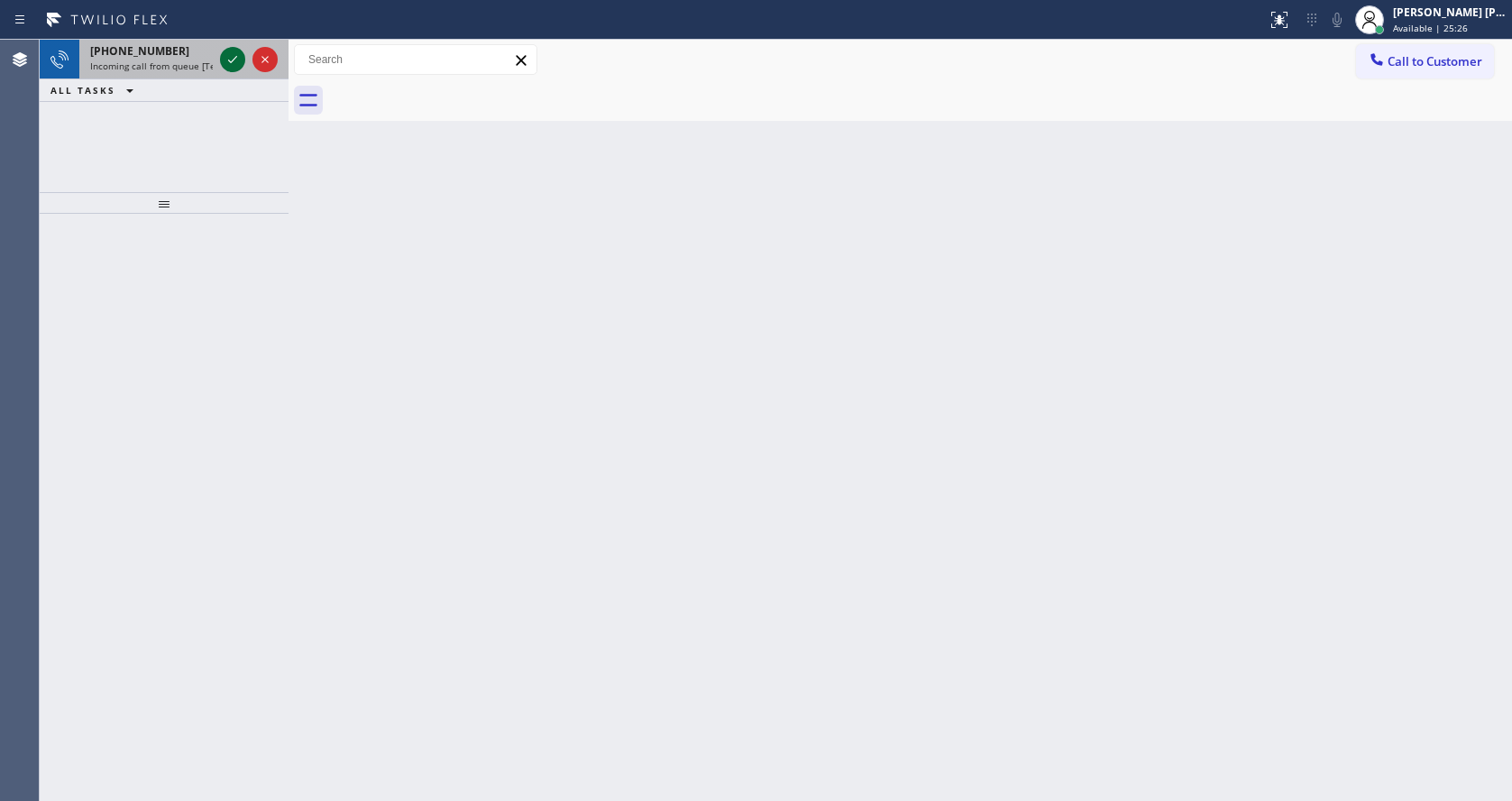
click at [237, 55] on icon at bounding box center [232, 59] width 22 height 22
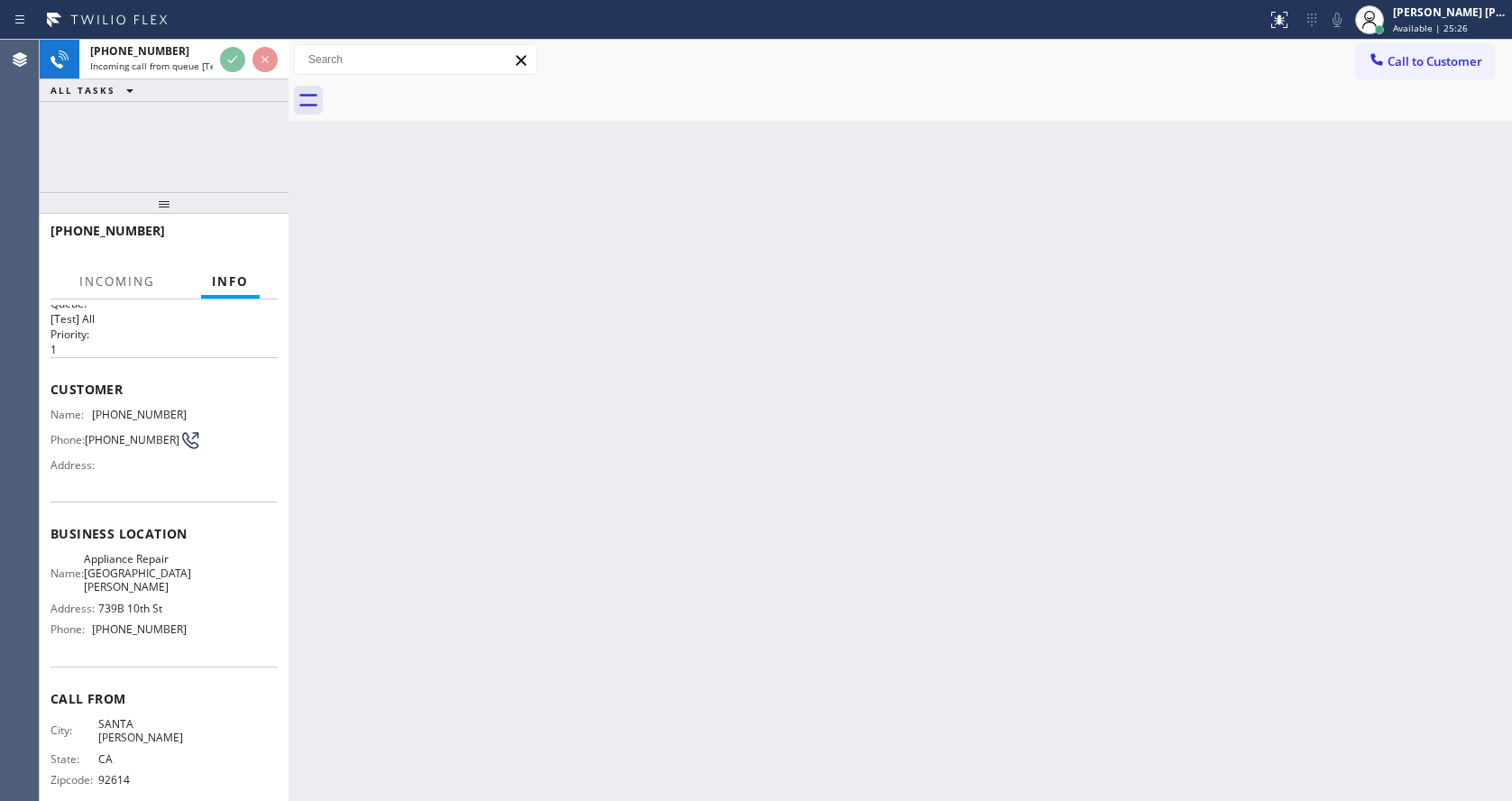
scroll to position [37, 0]
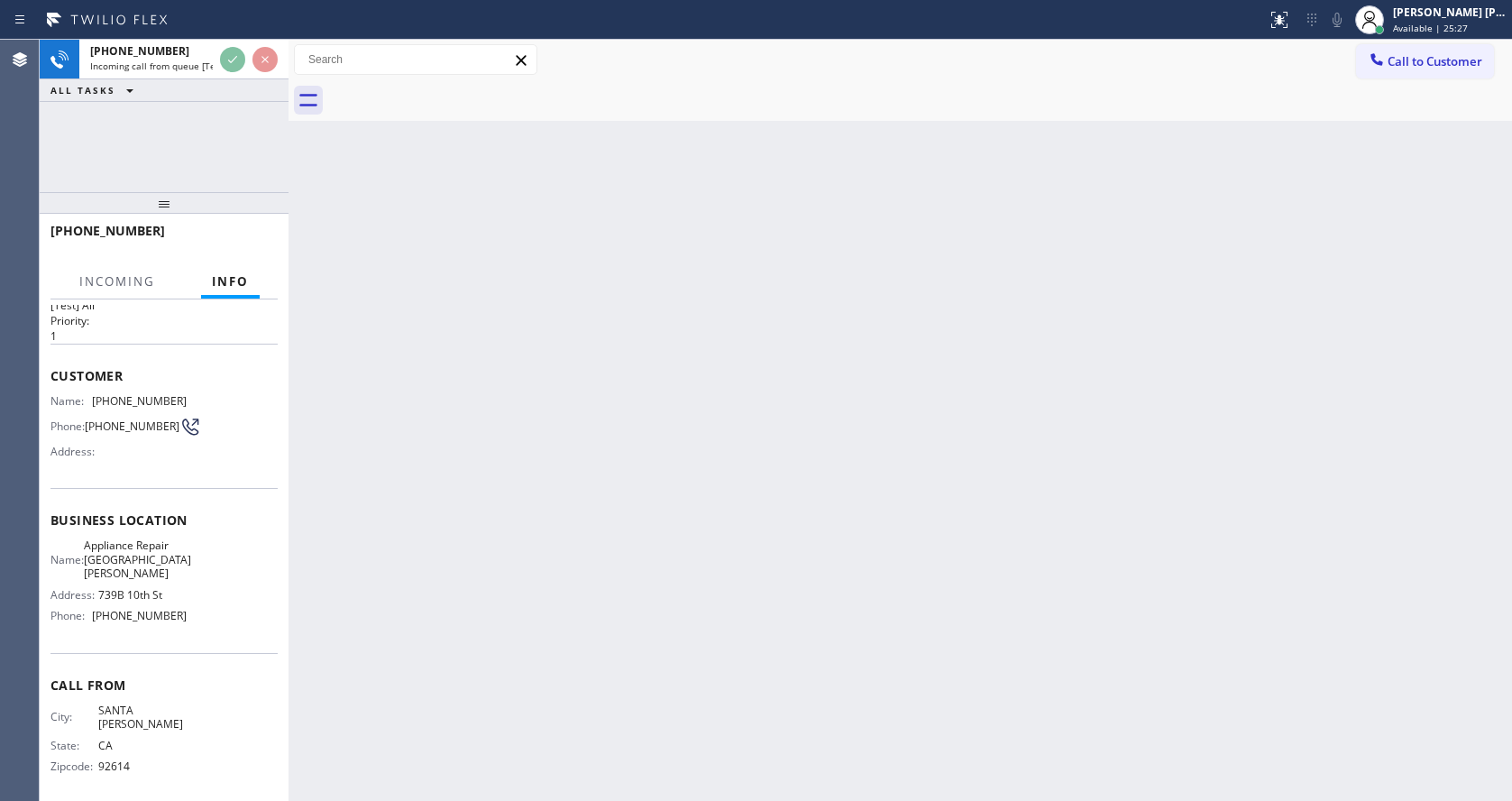
click at [748, 496] on div "Back to Dashboard Change Sender ID Customers Technicians Select a contact Outbo…" at bounding box center [900, 419] width 1223 height 761
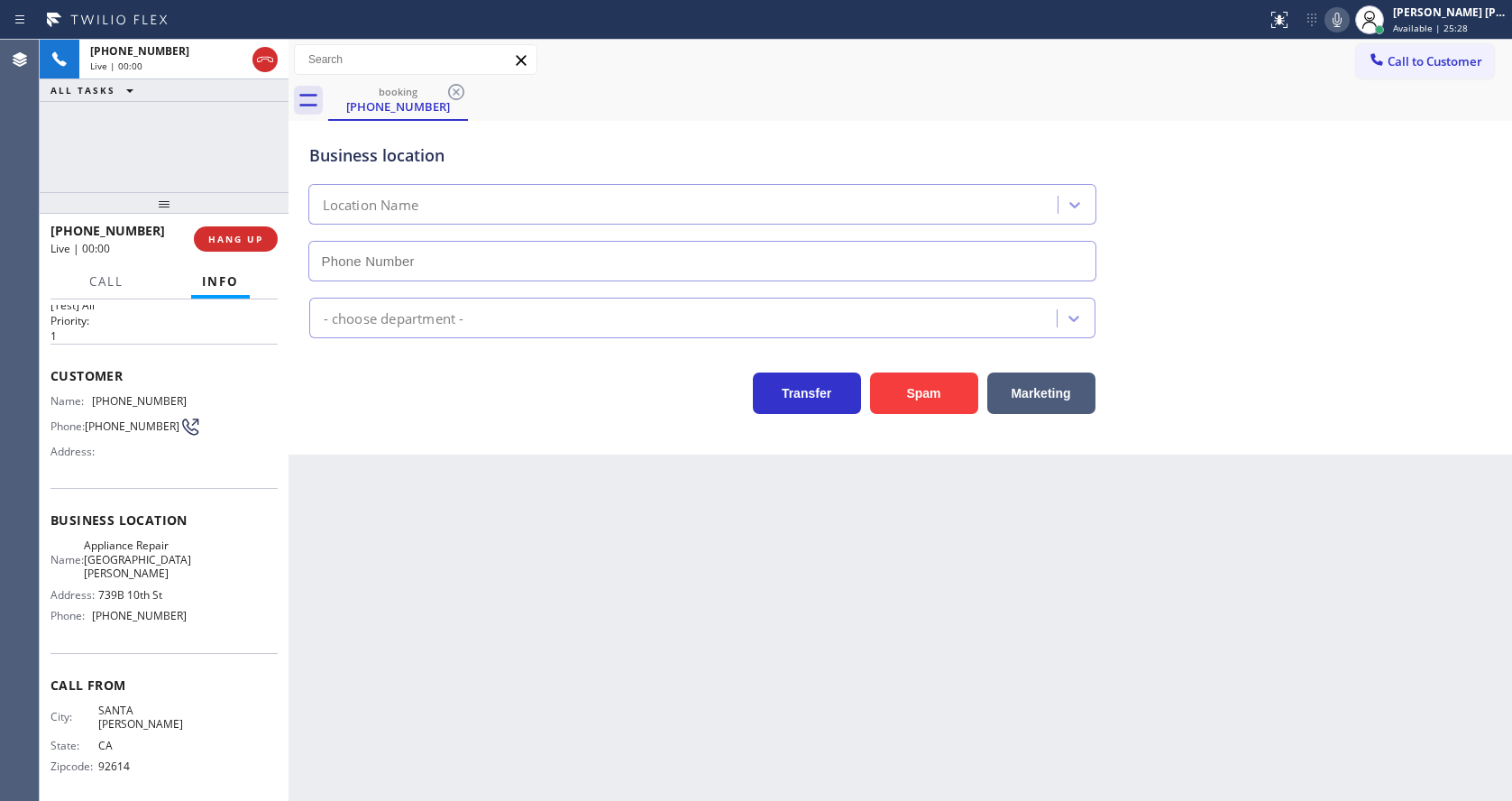
type input "[PHONE_NUMBER]"
click at [640, 542] on div "Back to Dashboard Change Sender ID Customers Technicians Select a contact Outbo…" at bounding box center [900, 419] width 1223 height 761
click at [600, 557] on div "Back to Dashboard Change Sender ID Customers Technicians Select a contact Outbo…" at bounding box center [900, 419] width 1223 height 761
click at [544, 600] on div "Back to Dashboard Change Sender ID Customers Technicians Select a contact Outbo…" at bounding box center [900, 419] width 1223 height 761
click at [500, 540] on div "Back to Dashboard Change Sender ID Customers Technicians Select a contact Outbo…" at bounding box center [900, 419] width 1223 height 761
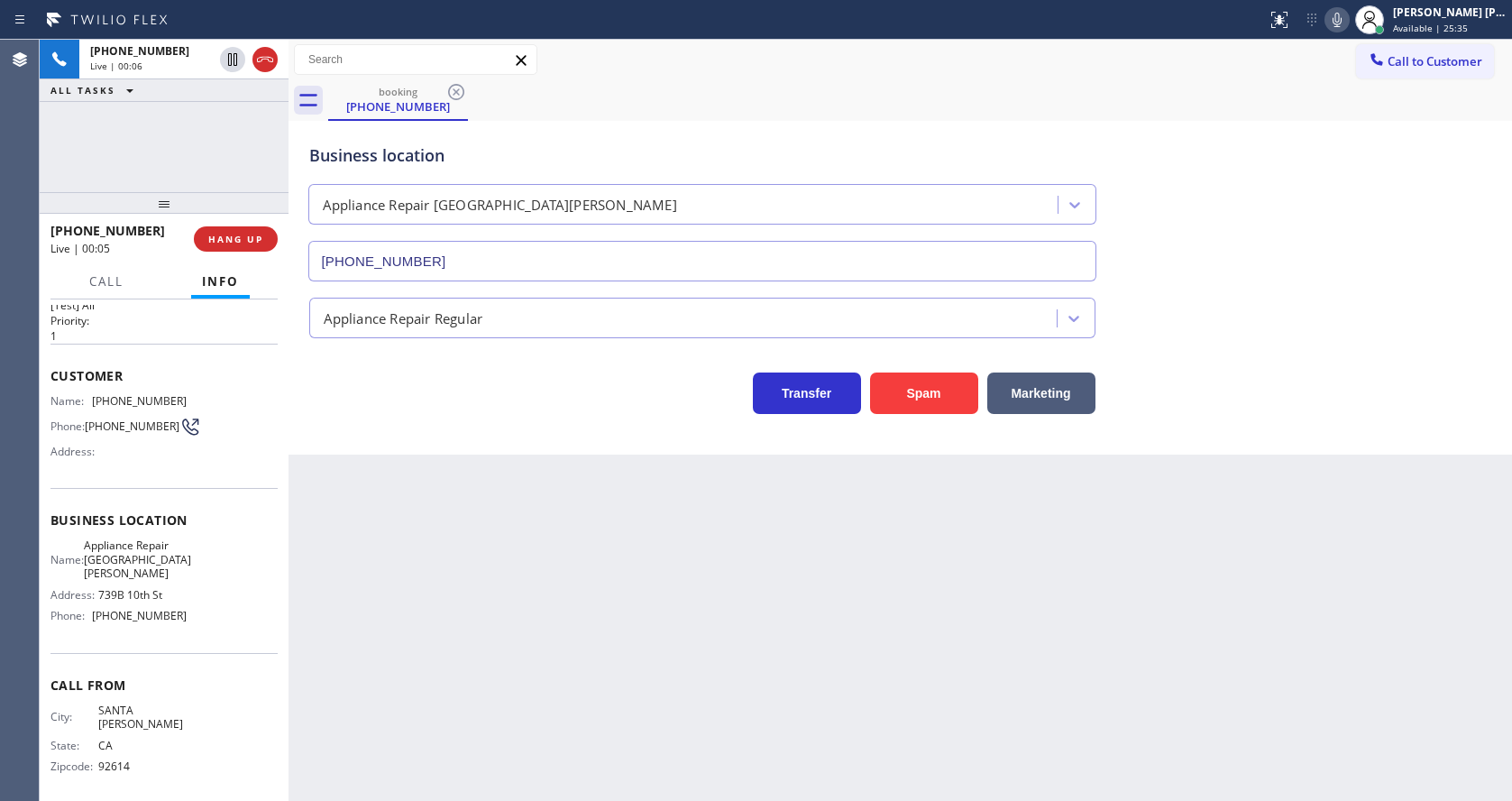
click at [529, 507] on div "Back to Dashboard Change Sender ID Customers Technicians Select a contact Outbo…" at bounding box center [900, 419] width 1223 height 761
click at [137, 453] on div "Address:" at bounding box center [119, 451] width 136 height 13
drag, startPoint x: 87, startPoint y: 401, endPoint x: 188, endPoint y: 400, distance: 101.0
click at [188, 400] on div "Name: [PHONE_NUMBER] Phone: [PHONE_NUMBER] Address:" at bounding box center [164, 430] width 227 height 71
click at [421, 516] on div "Back to Dashboard Change Sender ID Customers Technicians Select a contact Outbo…" at bounding box center [900, 419] width 1223 height 761
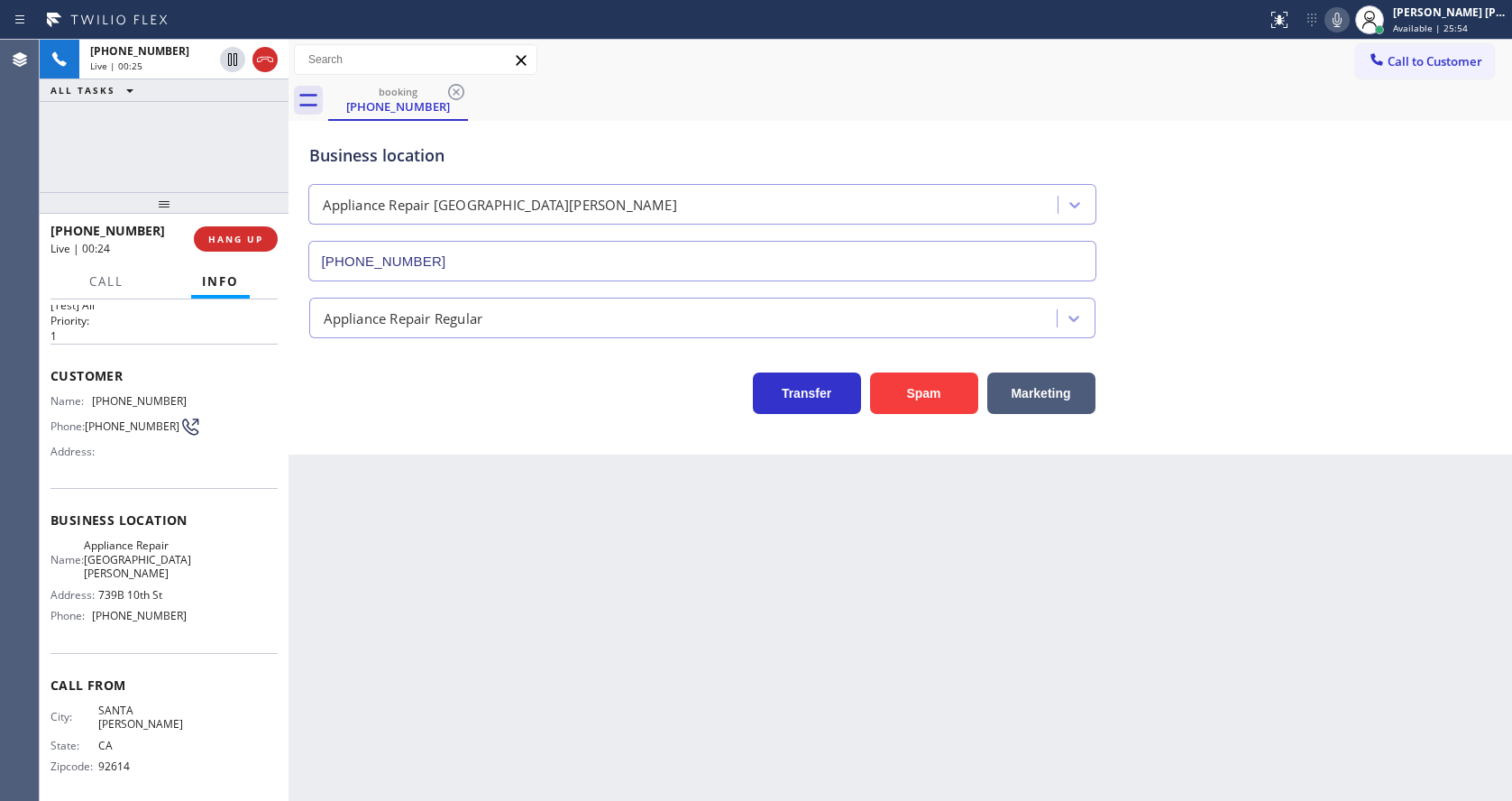
click at [156, 601] on span "739B 10th St" at bounding box center [142, 595] width 89 height 13
drag, startPoint x: 89, startPoint y: 542, endPoint x: 150, endPoint y: 577, distance: 70.3
click at [150, 577] on div "Business location Name: Appliance Repair [GEOGRAPHIC_DATA][PERSON_NAME] Address…" at bounding box center [164, 570] width 227 height 164
click at [512, 663] on div "Back to Dashboard Change Sender ID Customers Technicians Select a contact Outbo…" at bounding box center [900, 419] width 1223 height 761
click at [160, 601] on span "739B 10th St" at bounding box center [142, 595] width 89 height 13
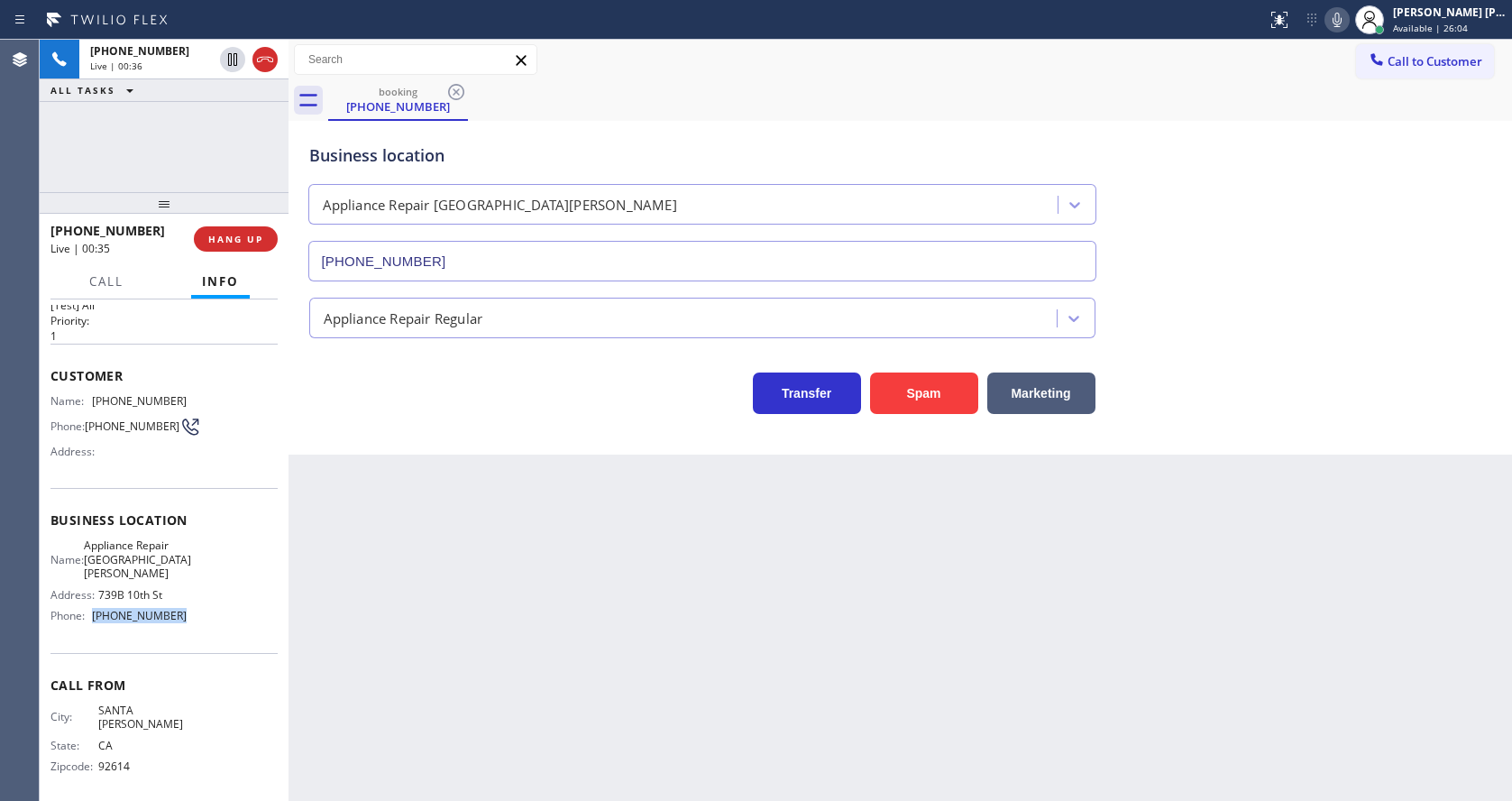
drag, startPoint x: 87, startPoint y: 623, endPoint x: 206, endPoint y: 629, distance: 119.2
click at [206, 629] on div "Name: Appliance Repair [GEOGRAPHIC_DATA][PERSON_NAME] Address: [STREET_ADDRESS]…" at bounding box center [164, 583] width 227 height 91
click at [567, 663] on div "Back to Dashboard Change Sender ID Customers Technicians Select a contact Outbo…" at bounding box center [900, 419] width 1223 height 761
click at [454, 507] on div "Back to Dashboard Change Sender ID Customers Technicians Select a contact Outbo…" at bounding box center [900, 419] width 1223 height 761
click at [635, 610] on div "Back to Dashboard Change Sender ID Customers Technicians Select a contact Outbo…" at bounding box center [900, 419] width 1223 height 761
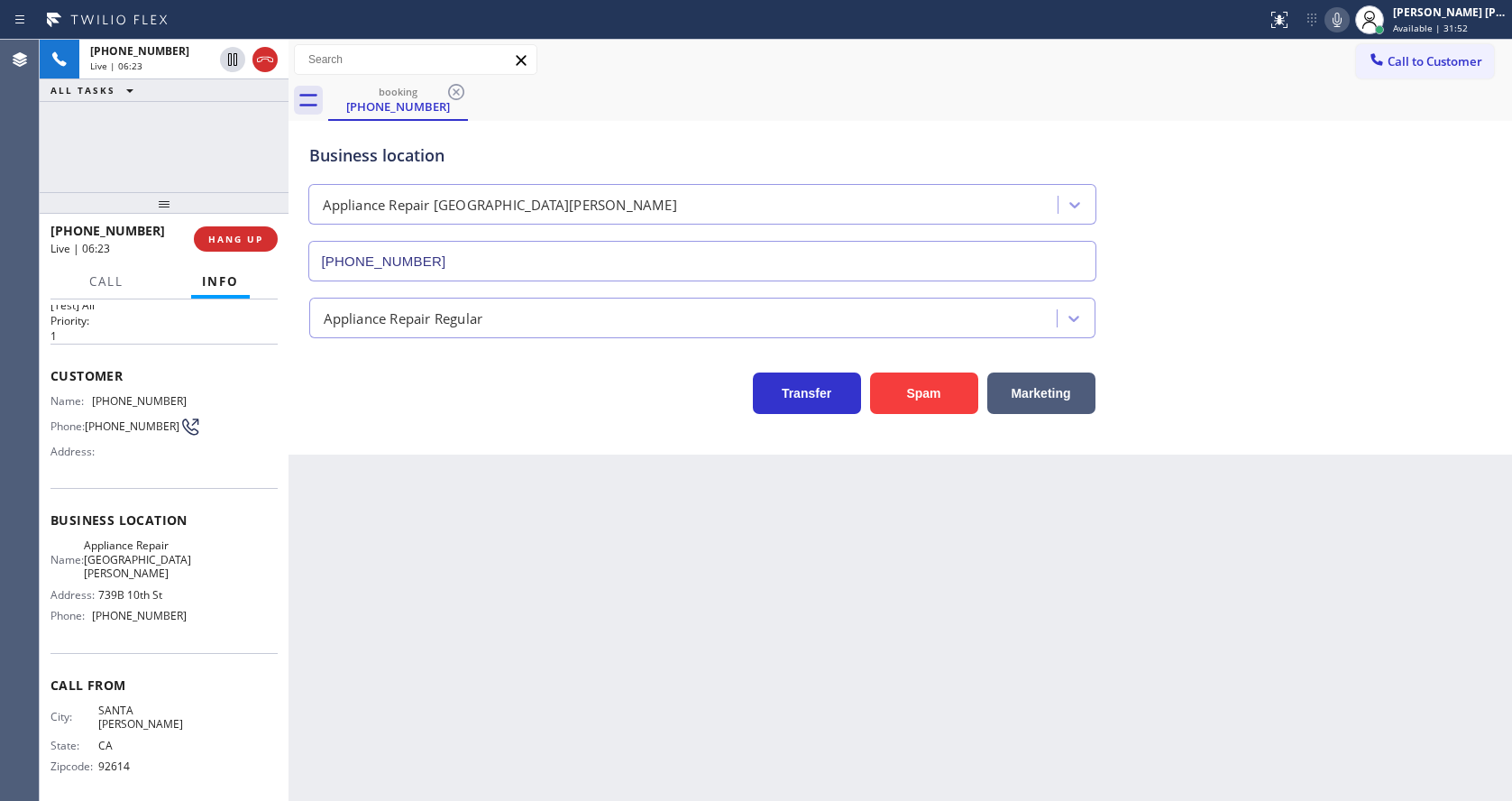
click at [521, 565] on div "Back to Dashboard Change Sender ID Customers Technicians Select a contact Outbo…" at bounding box center [900, 419] width 1223 height 761
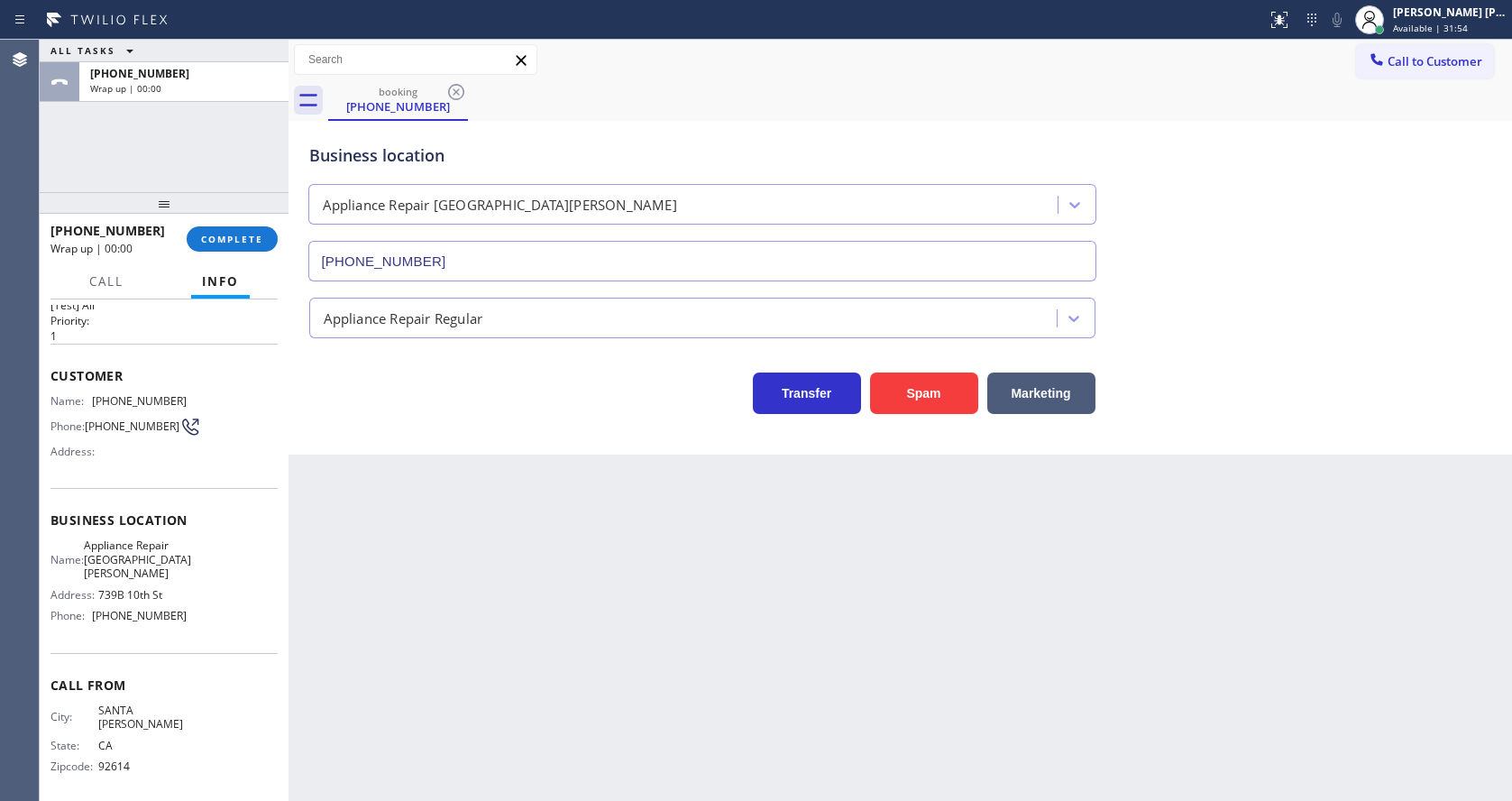
click at [794, 587] on div "Back to Dashboard Change Sender ID Customers Technicians Select a contact Outbo…" at bounding box center [900, 419] width 1223 height 761
click at [452, 488] on div "Back to Dashboard Change Sender ID Customers Technicians Select a contact Outbo…" at bounding box center [900, 419] width 1223 height 761
click at [414, 792] on div "Back to Dashboard Change Sender ID Customers Technicians Select a contact Outbo…" at bounding box center [900, 419] width 1223 height 761
click at [1001, 509] on div "Back to Dashboard Change Sender ID Customers Technicians Select a contact Outbo…" at bounding box center [900, 419] width 1223 height 761
click at [1414, 71] on button "Call to Customer" at bounding box center [1425, 61] width 138 height 35
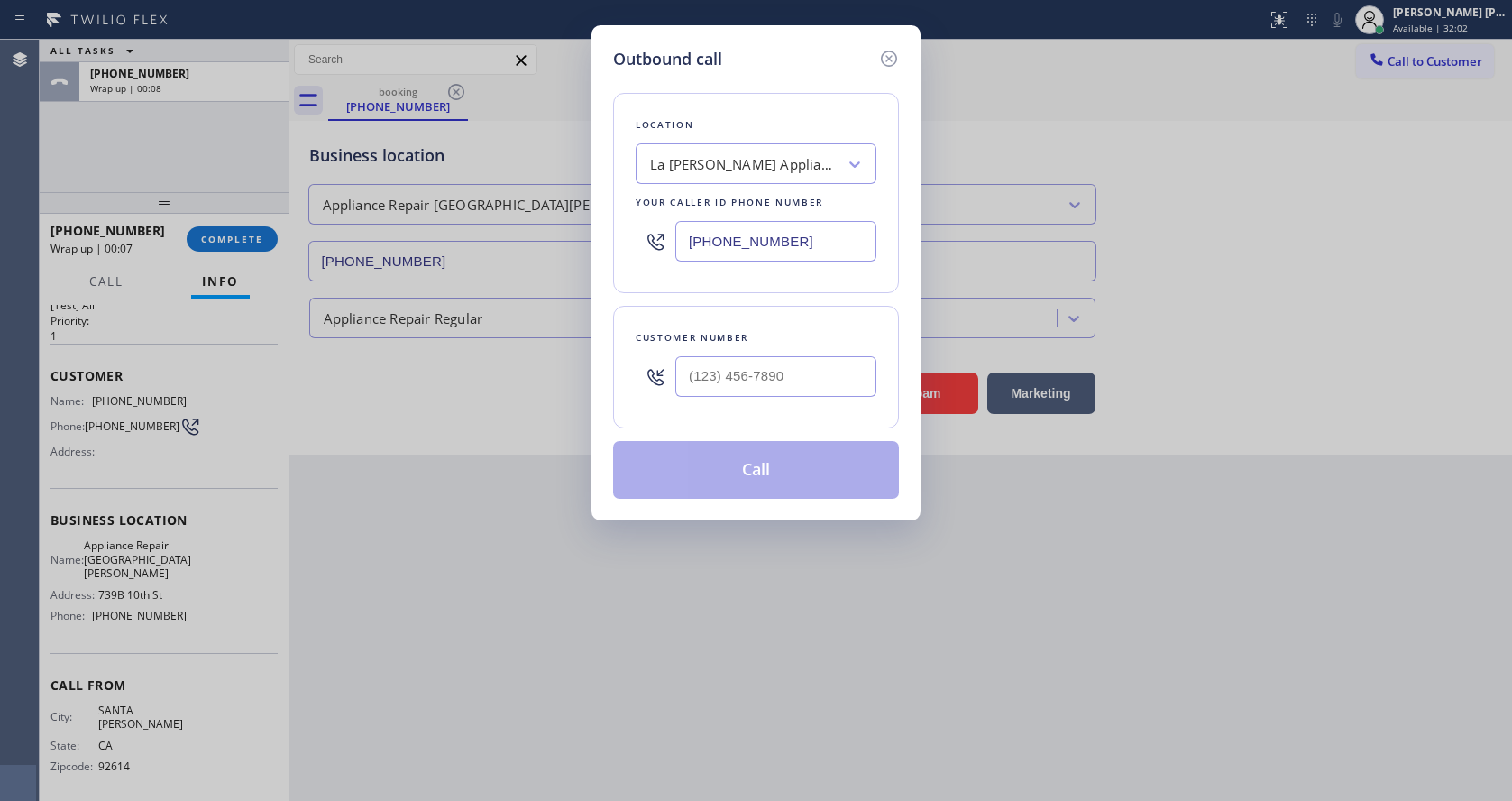
click at [379, 561] on div "Outbound call Location [GEOGRAPHIC_DATA][PERSON_NAME] Appliance Repair Your cal…" at bounding box center [756, 400] width 1512 height 801
click at [880, 58] on icon at bounding box center [889, 59] width 22 height 22
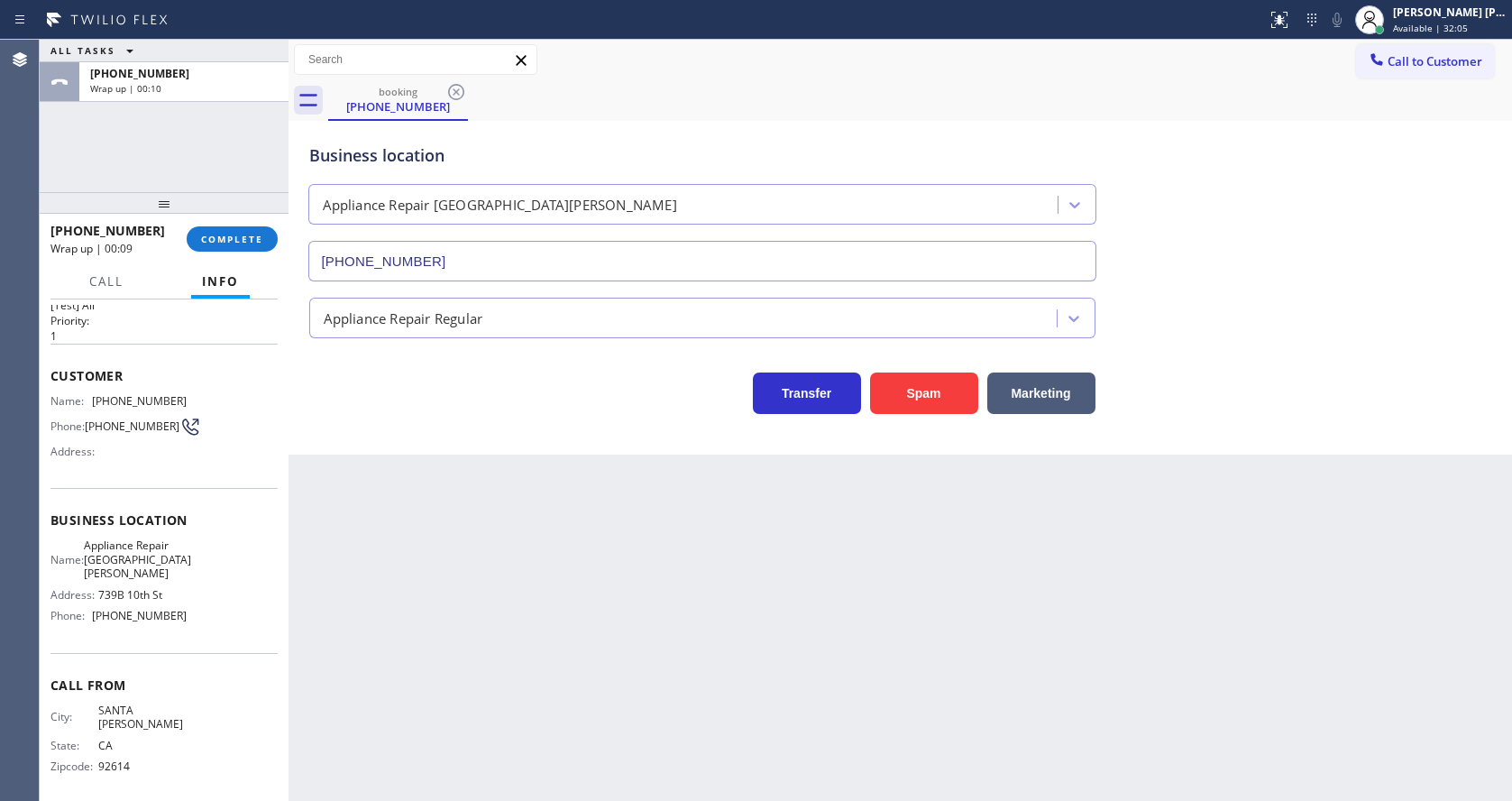
click at [195, 342] on p "1" at bounding box center [164, 336] width 227 height 15
click at [217, 227] on button "COMPLETE" at bounding box center [232, 239] width 91 height 25
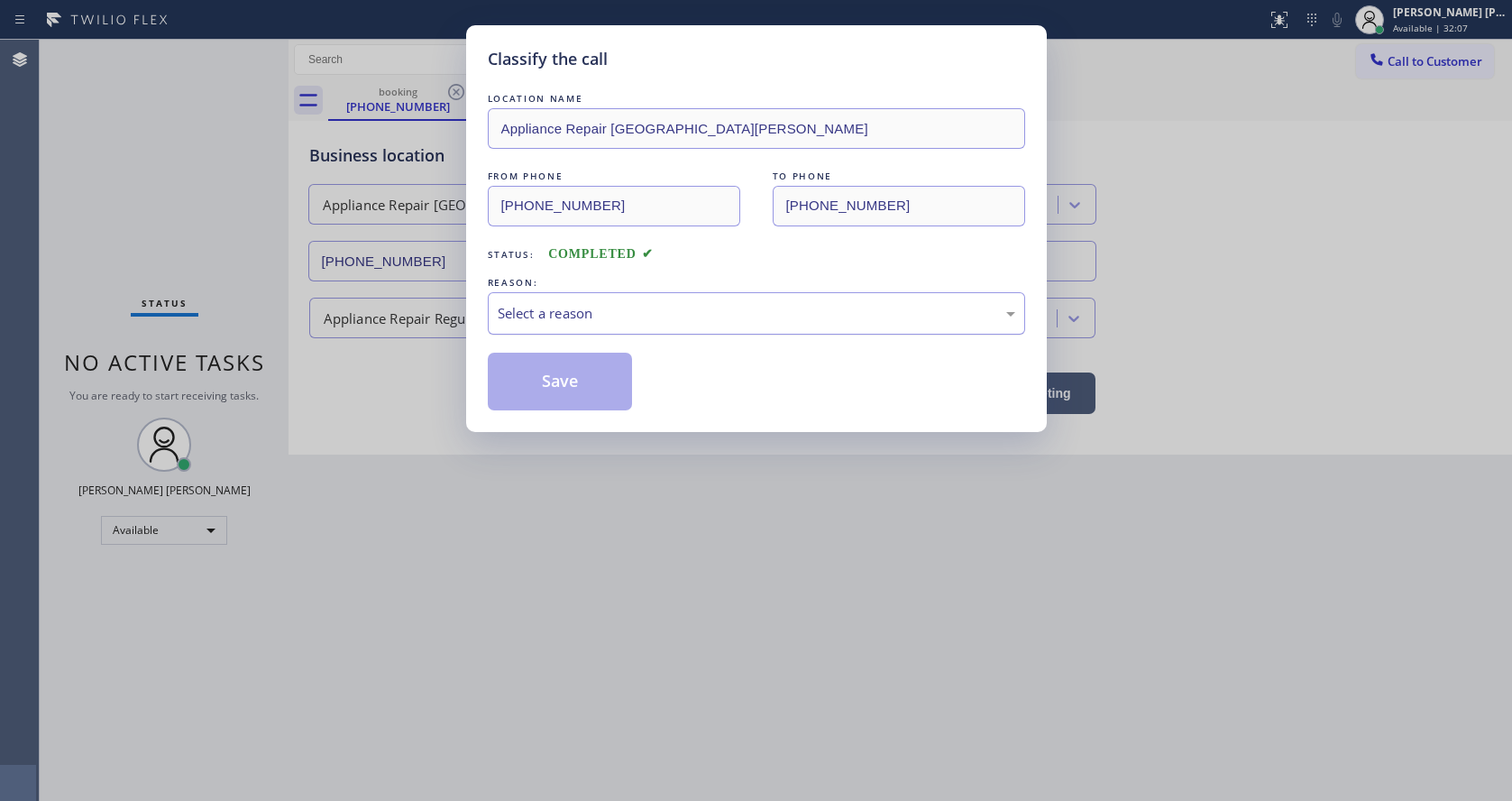
click at [551, 316] on div "Select a reason" at bounding box center [756, 314] width 518 height 21
click at [559, 376] on button "Save" at bounding box center [560, 382] width 145 height 58
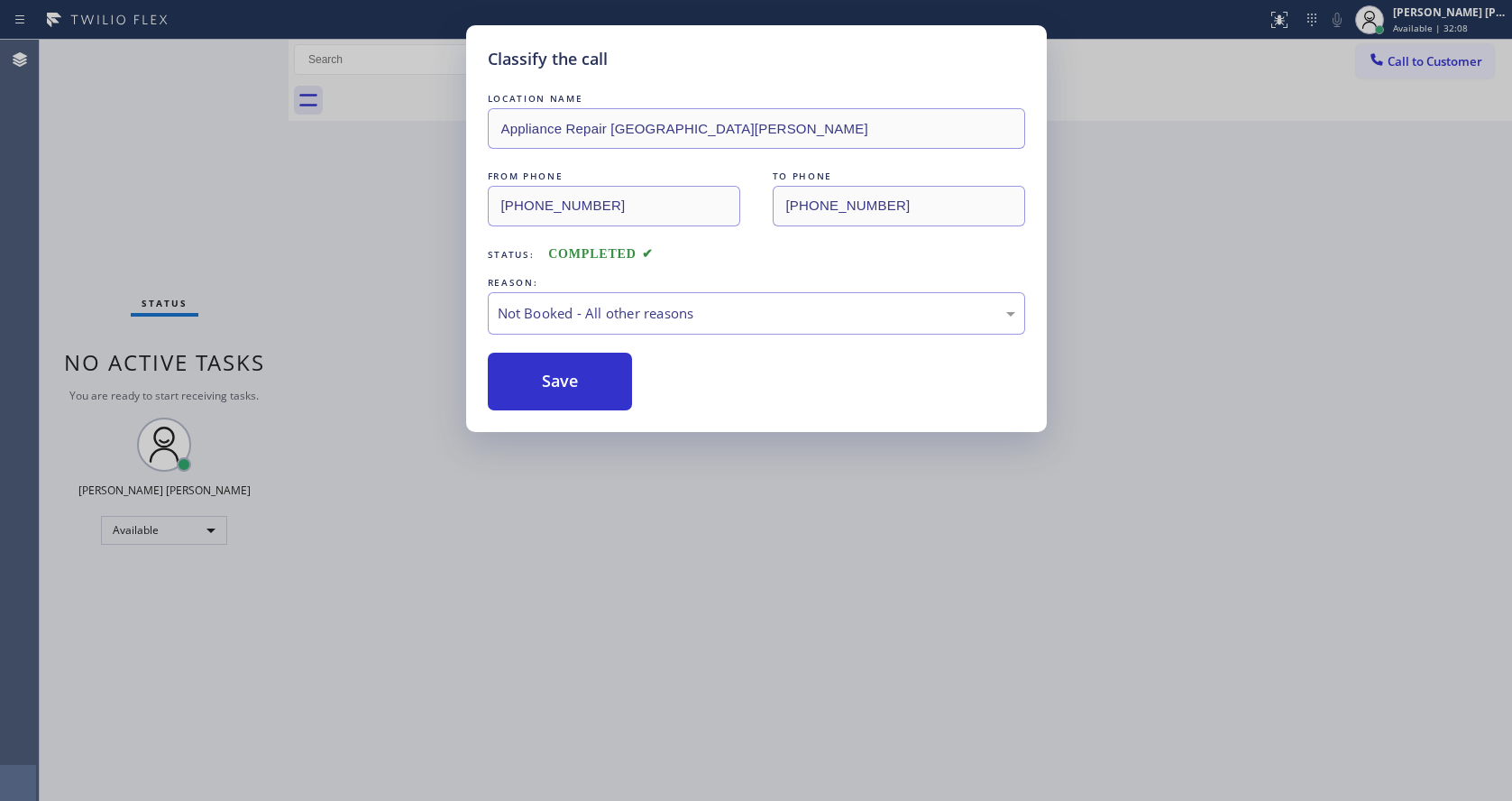
click at [1428, 55] on span "Call to Customer" at bounding box center [1434, 60] width 95 height 16
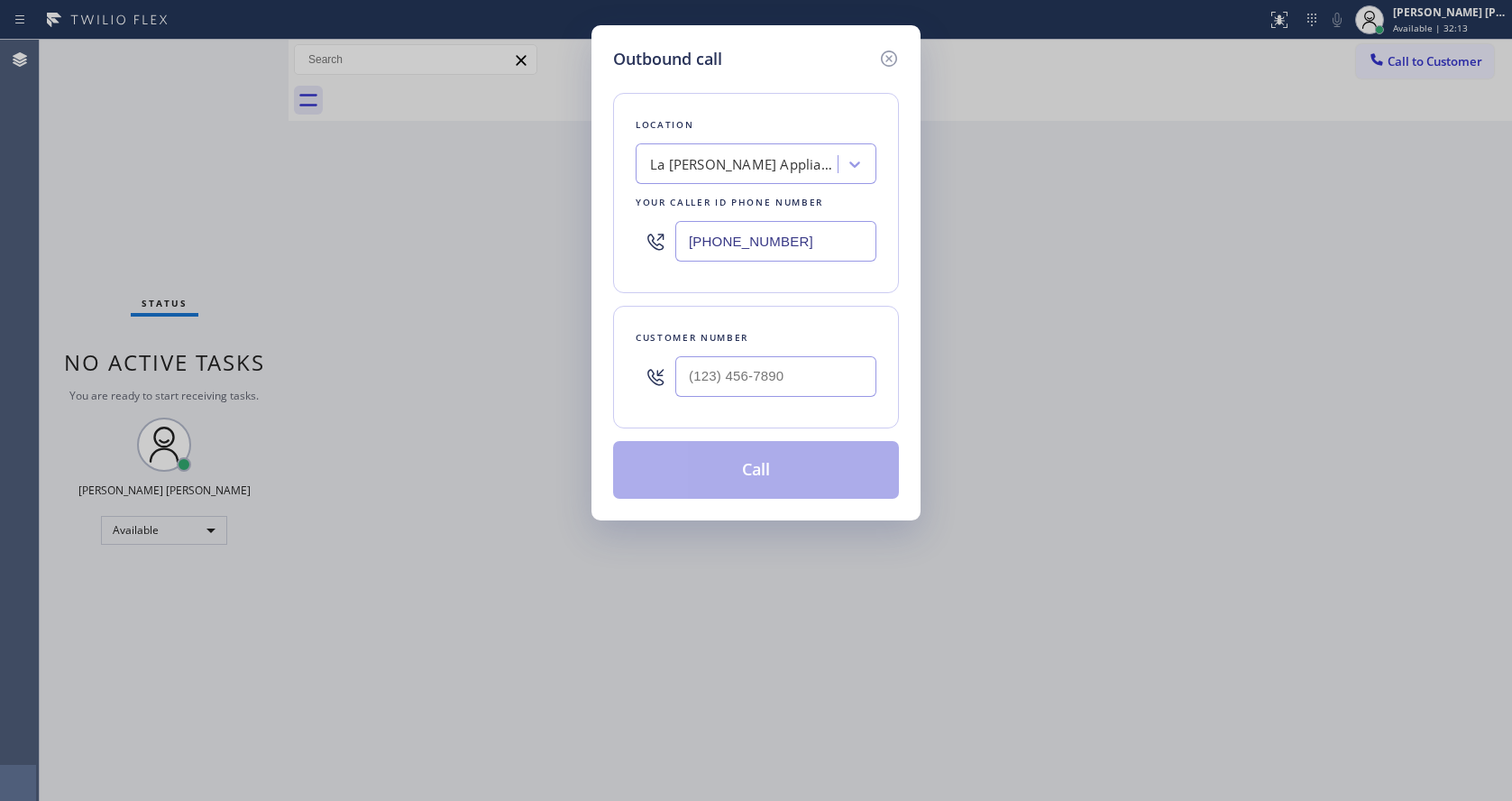
click at [737, 247] on input "[PHONE_NUMBER]" at bounding box center [776, 241] width 201 height 40
paste input "310) 340-0039"
type input "[PHONE_NUMBER]"
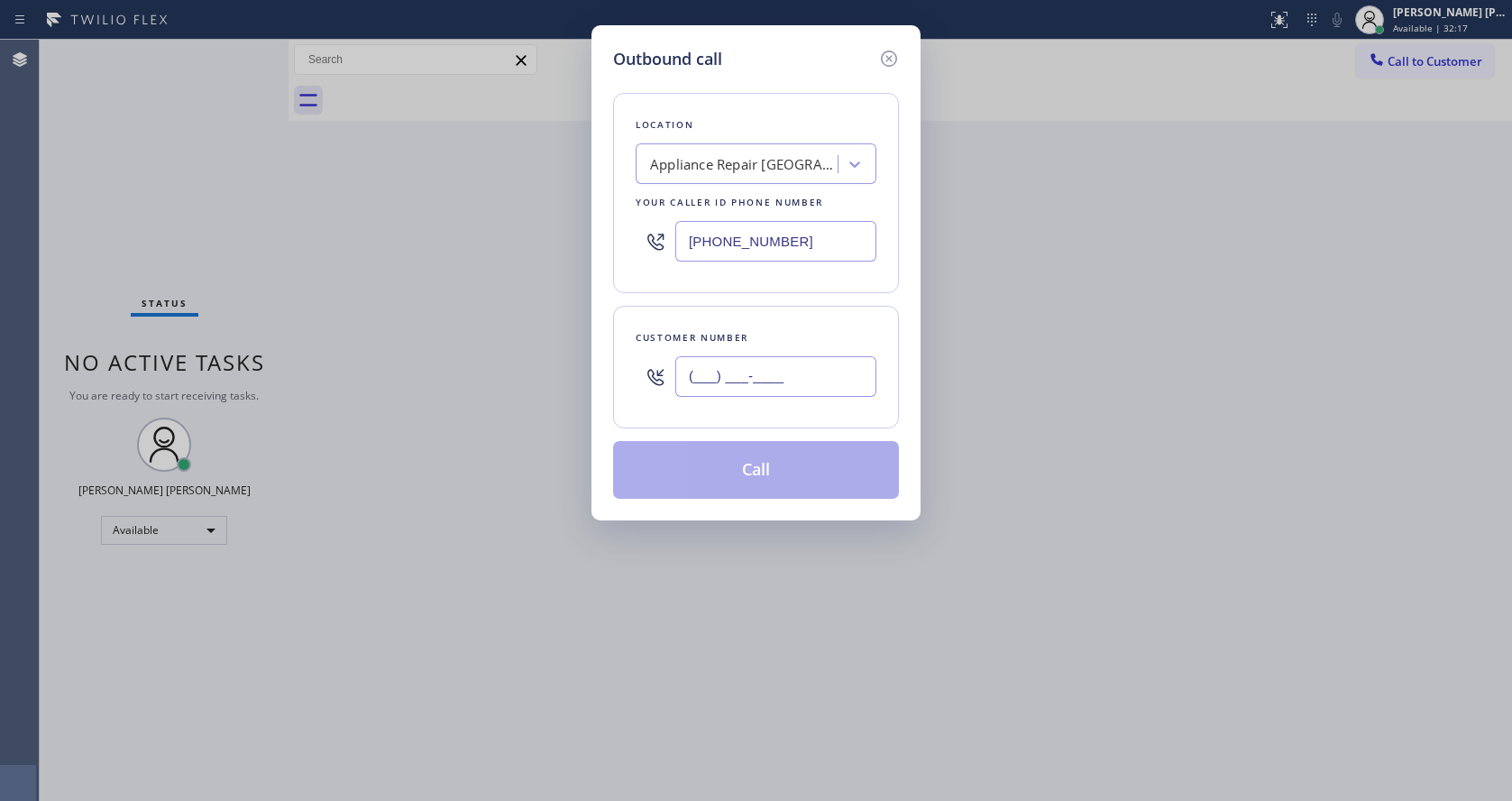
click at [698, 379] on input "(___) ___-____" at bounding box center [776, 376] width 201 height 40
paste input "714) 721-0385"
type input "[PHONE_NUMBER]"
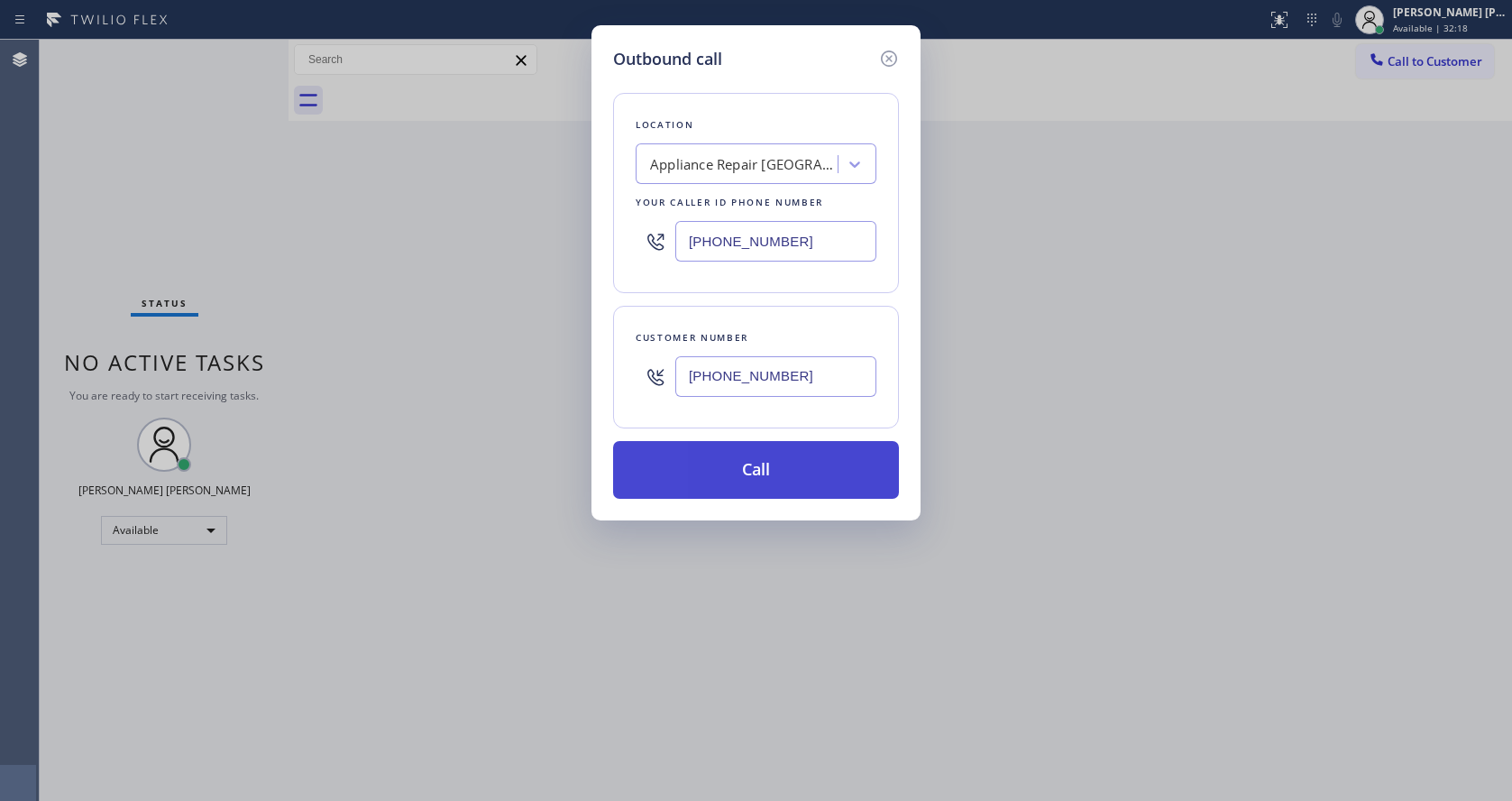
click at [710, 466] on button "Call" at bounding box center [756, 470] width 286 height 58
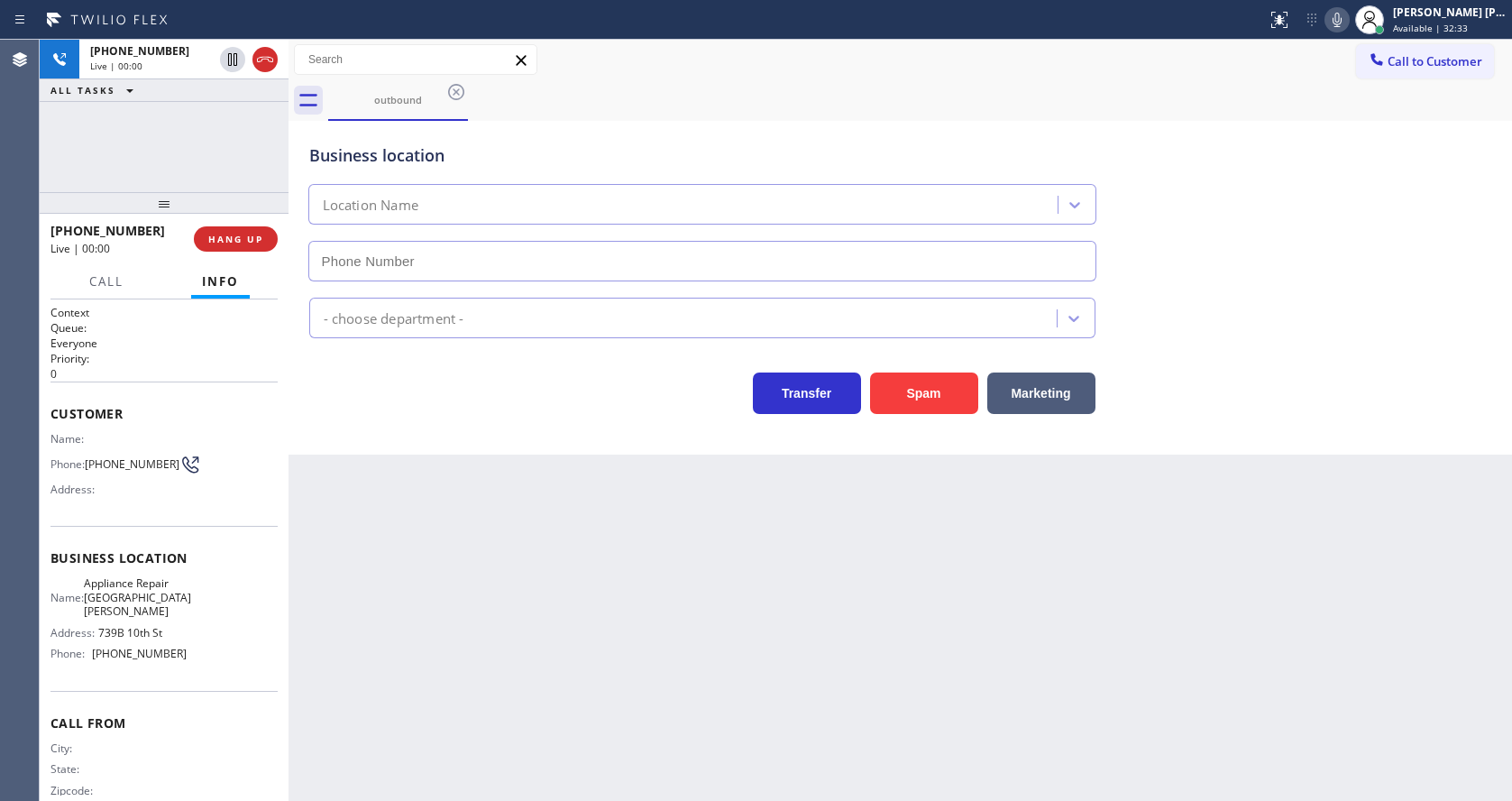
type input "[PHONE_NUMBER]"
click at [503, 577] on div "Back to Dashboard Change Sender ID Customers Technicians Select a contact Outbo…" at bounding box center [900, 419] width 1223 height 761
click at [228, 233] on span "HANG UP" at bounding box center [235, 239] width 55 height 12
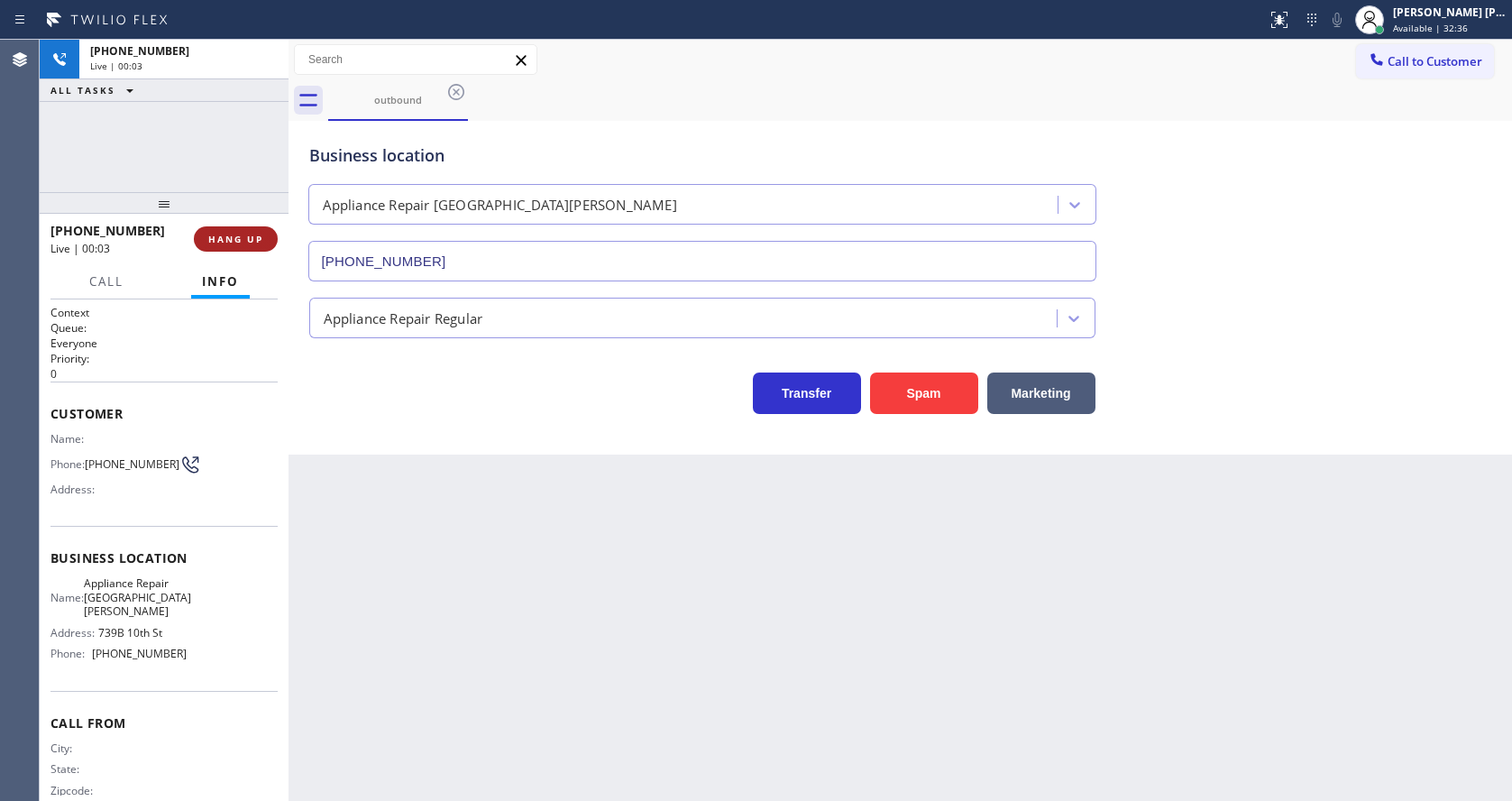
click at [228, 233] on span "HANG UP" at bounding box center [235, 239] width 55 height 12
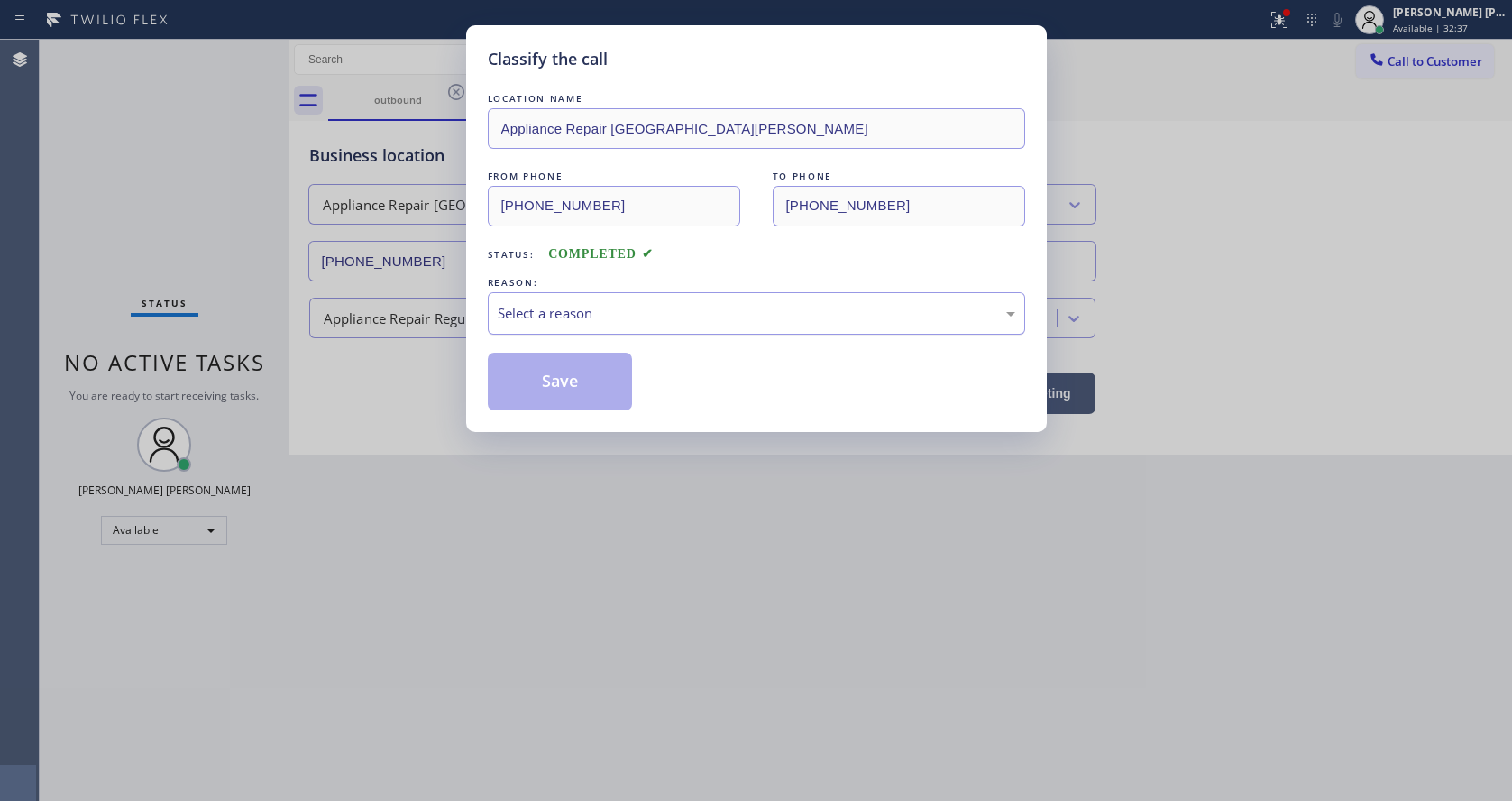
click at [593, 311] on div "Select a reason" at bounding box center [756, 314] width 518 height 21
click at [570, 372] on button "Save" at bounding box center [560, 382] width 145 height 58
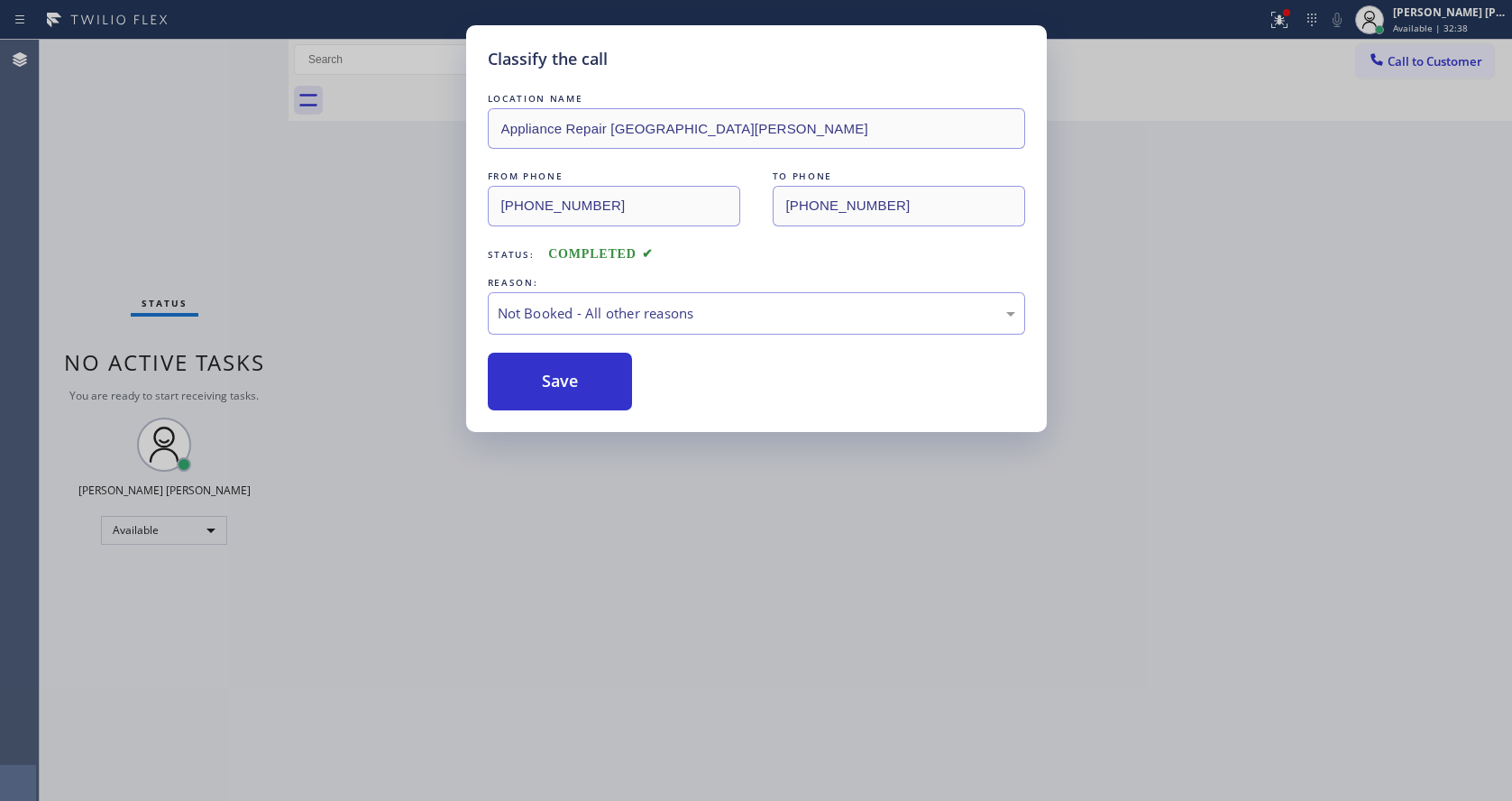
click at [570, 372] on button "Save" at bounding box center [560, 382] width 145 height 58
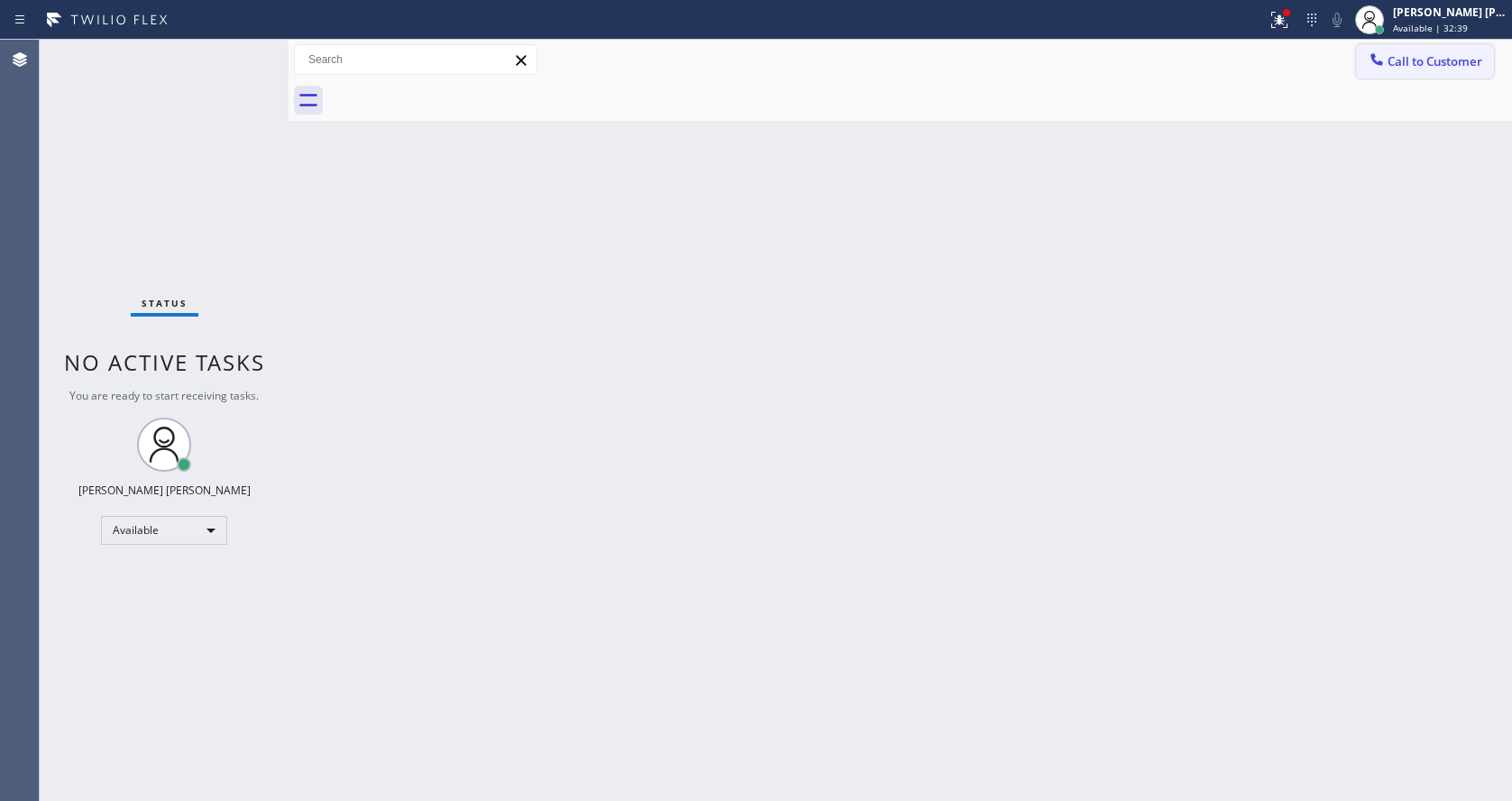
click at [1432, 68] on span "Call to Customer" at bounding box center [1434, 60] width 95 height 16
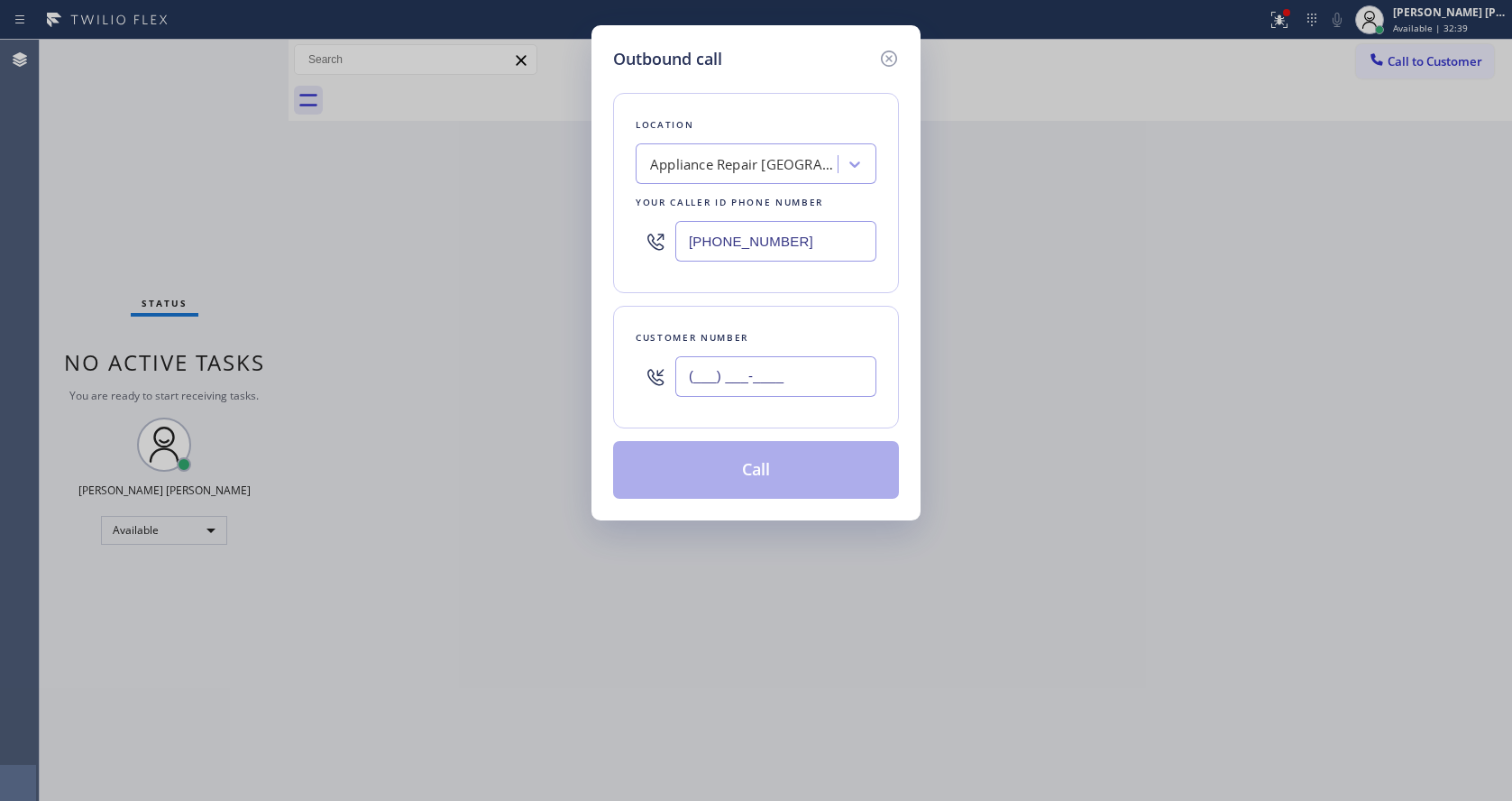
click at [756, 381] on input "(___) ___-____" at bounding box center [776, 376] width 201 height 40
paste input "714) 721-0385"
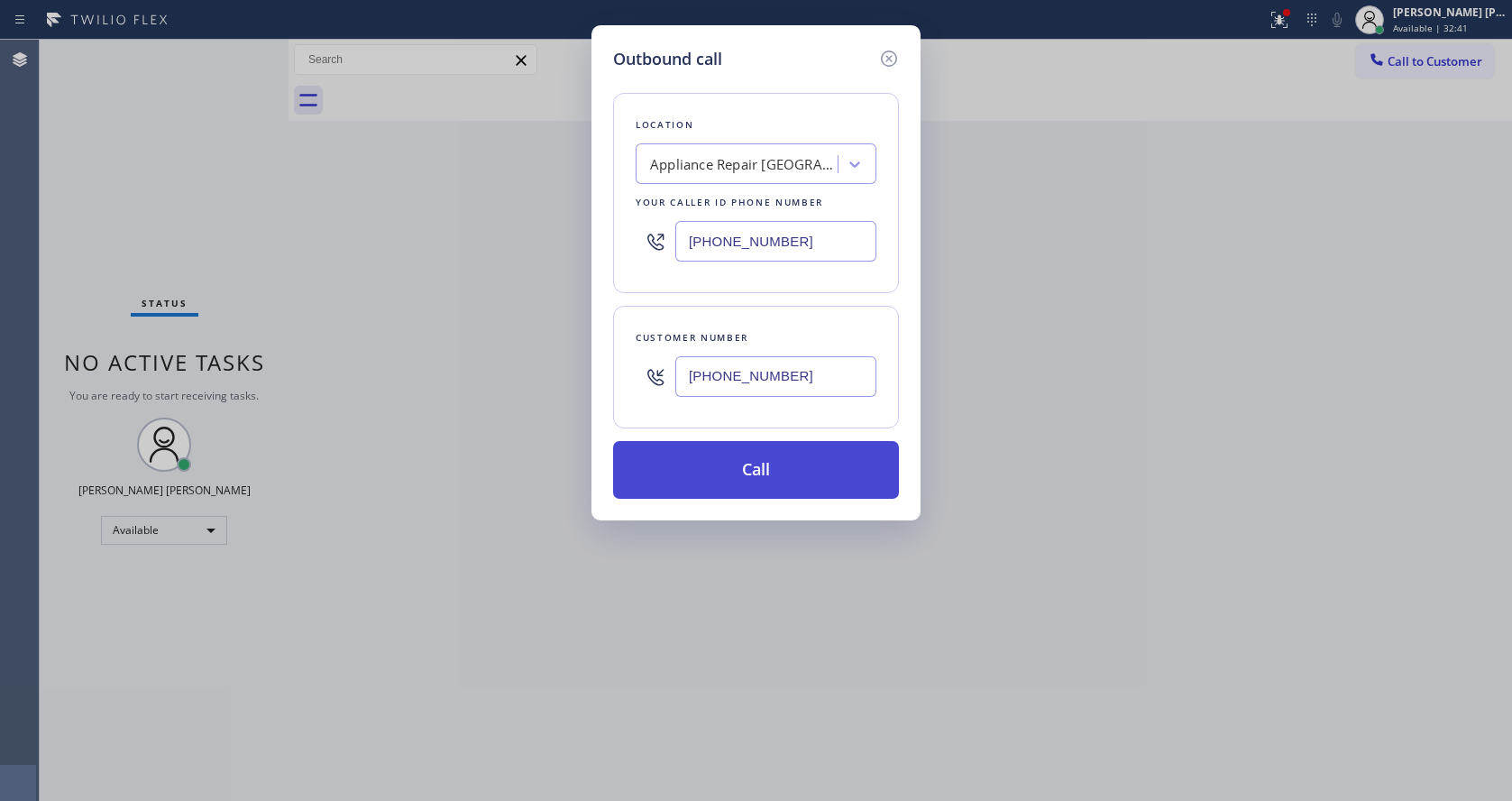
type input "[PHONE_NUMBER]"
click at [772, 466] on button "Call" at bounding box center [756, 470] width 286 height 58
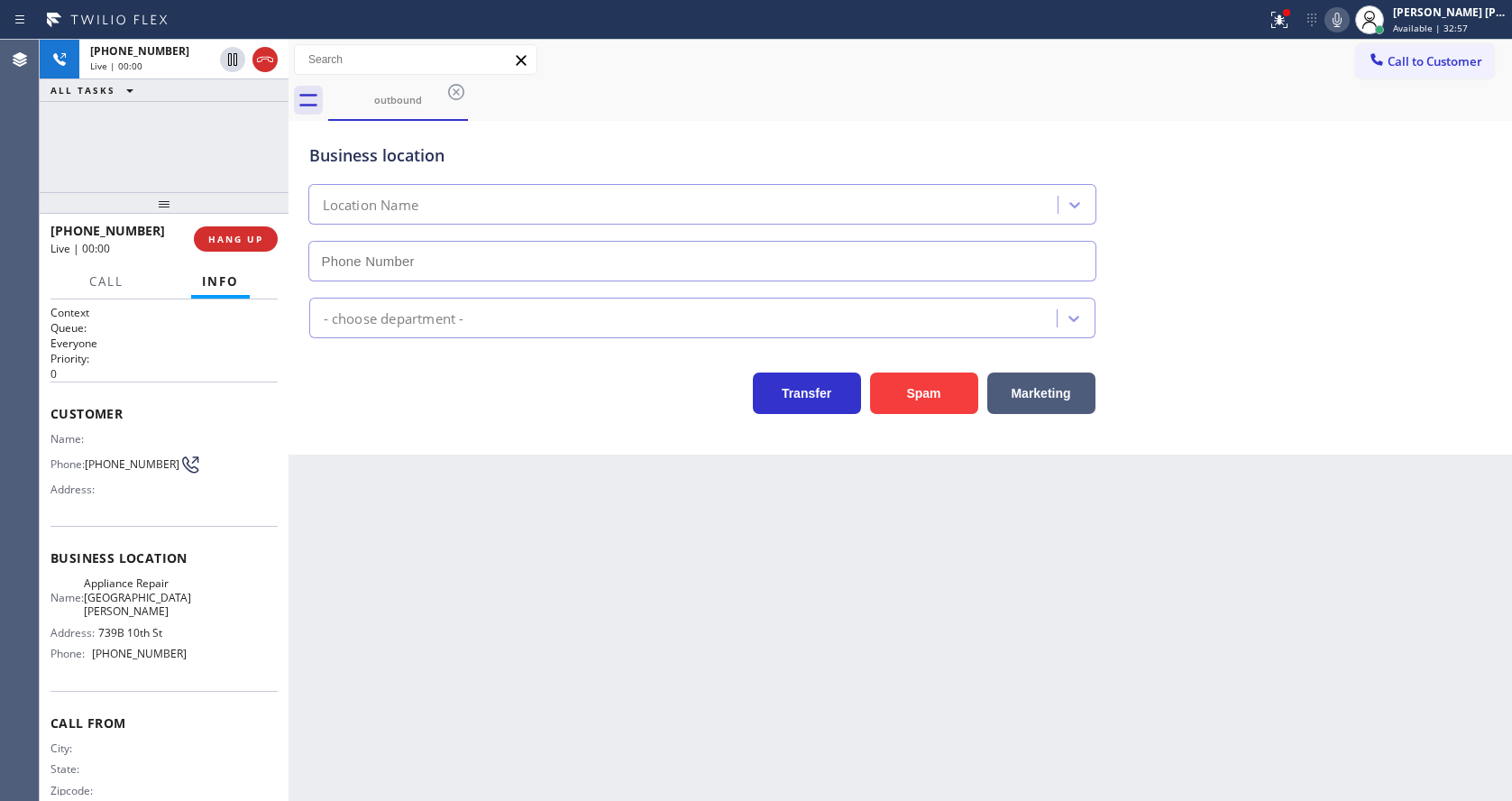
type input "[PHONE_NUMBER]"
click at [437, 586] on div "Back to Dashboard Change Sender ID Customers Technicians Select a contact Outbo…" at bounding box center [900, 419] width 1223 height 761
click at [702, 705] on div "Back to Dashboard Change Sender ID Customers Technicians Select a contact Outbo…" at bounding box center [900, 419] width 1223 height 761
click at [225, 227] on button "HANG UP" at bounding box center [235, 239] width 83 height 25
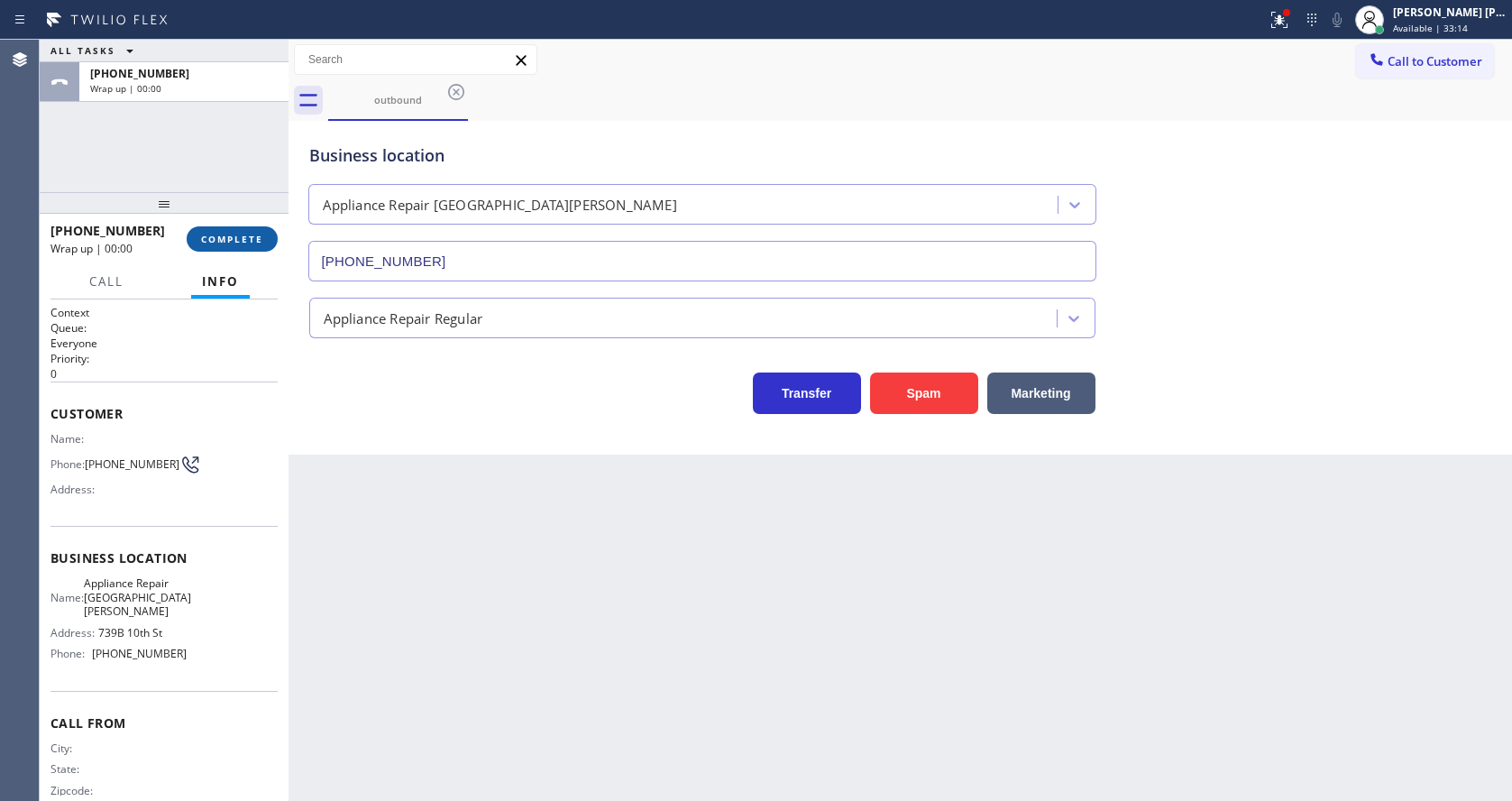
click at [225, 227] on button "COMPLETE" at bounding box center [232, 239] width 91 height 25
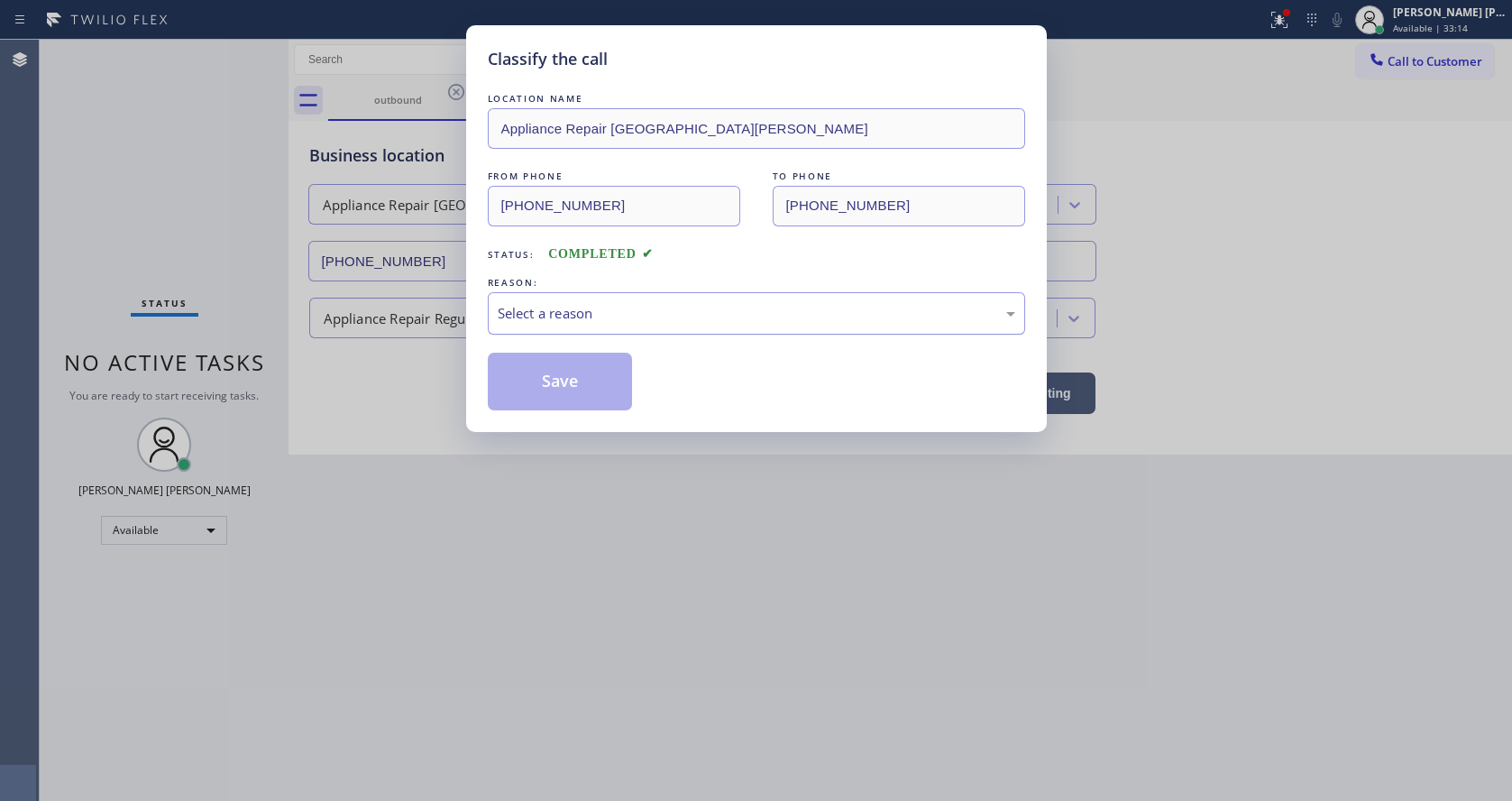
click at [560, 319] on div "Select a reason" at bounding box center [756, 314] width 518 height 21
click at [549, 370] on button "Save" at bounding box center [560, 382] width 145 height 58
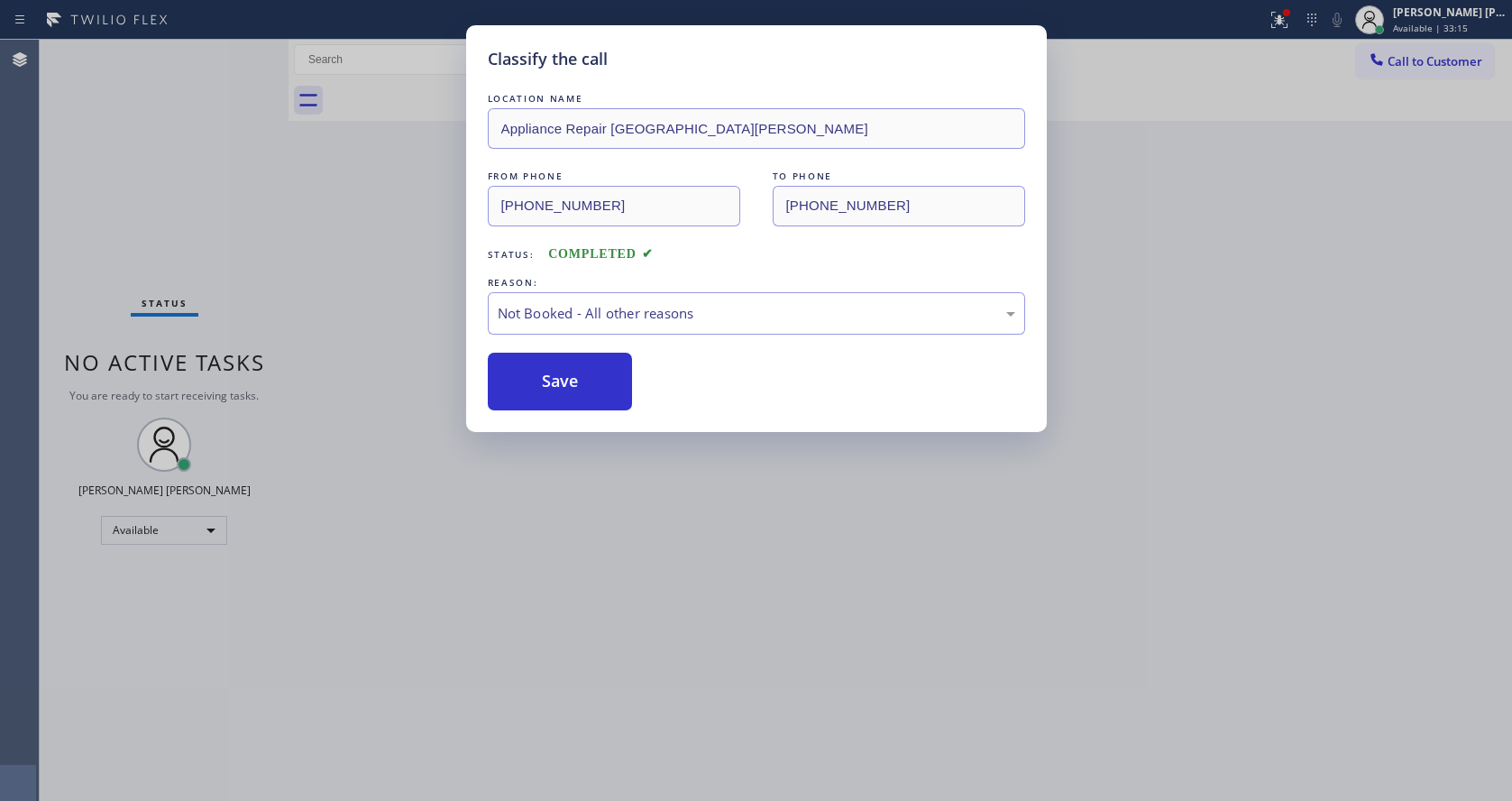
click at [549, 370] on button "Save" at bounding box center [560, 382] width 145 height 58
click at [673, 595] on div "Classify the call LOCATION NAME Appliance Repair [GEOGRAPHIC_DATA][PERSON_NAME]…" at bounding box center [756, 400] width 1512 height 801
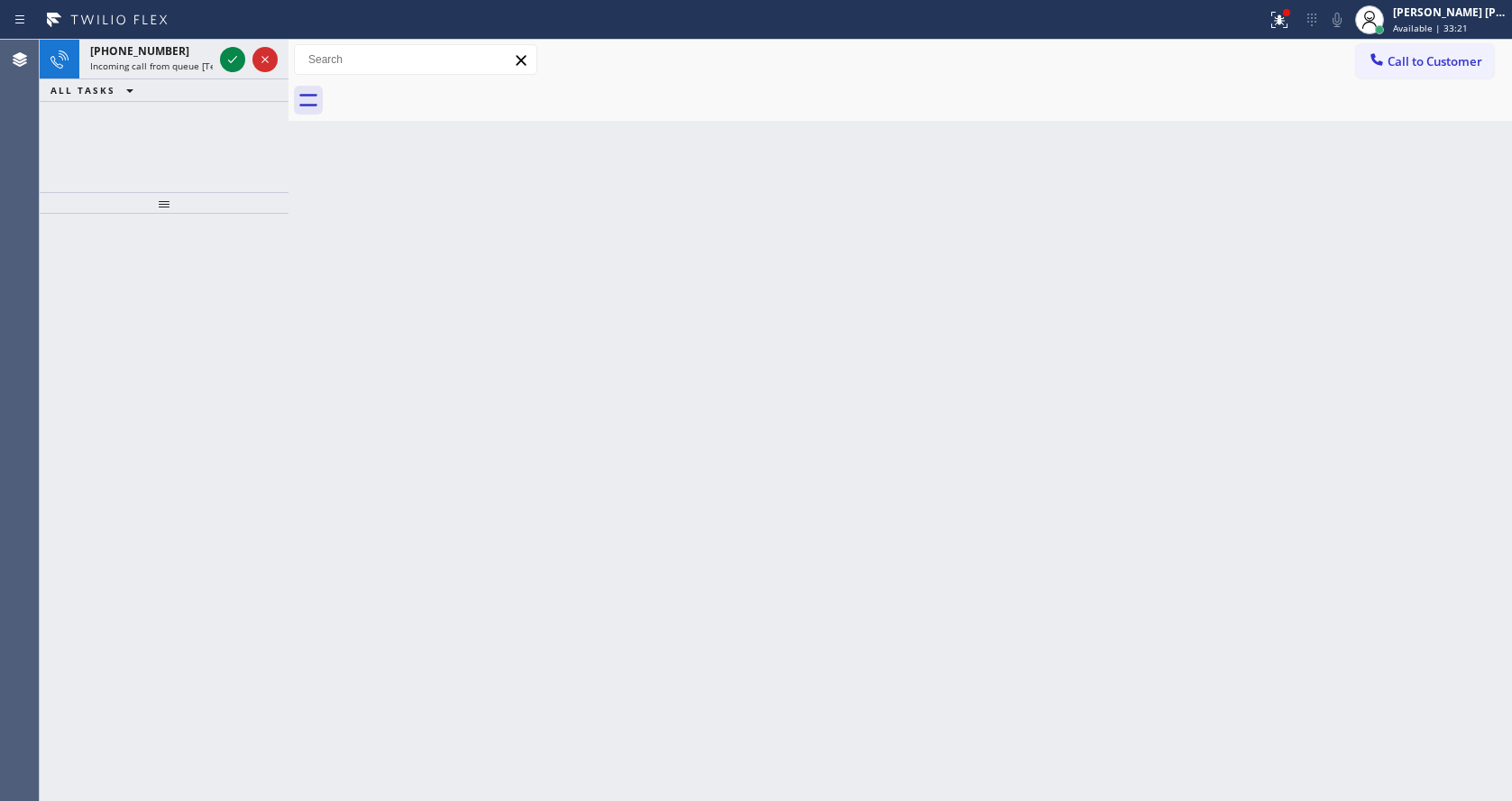
drag, startPoint x: 429, startPoint y: 333, endPoint x: 412, endPoint y: 315, distance: 24.8
click at [429, 333] on div "Back to Dashboard Change Sender ID Customers Technicians Select a contact Outbo…" at bounding box center [900, 419] width 1223 height 761
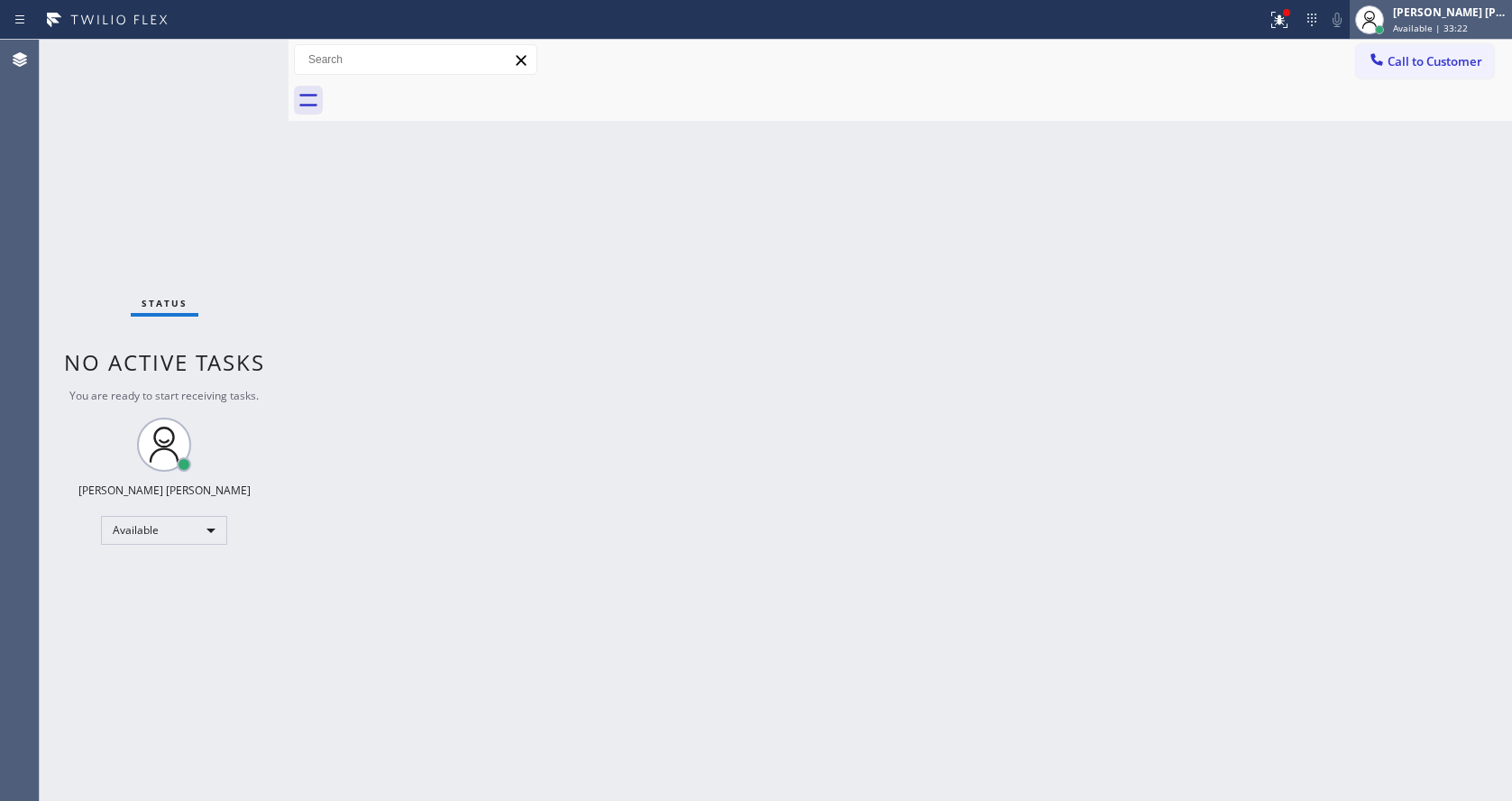
click at [1407, 30] on span "Available | 33:22" at bounding box center [1430, 28] width 75 height 12
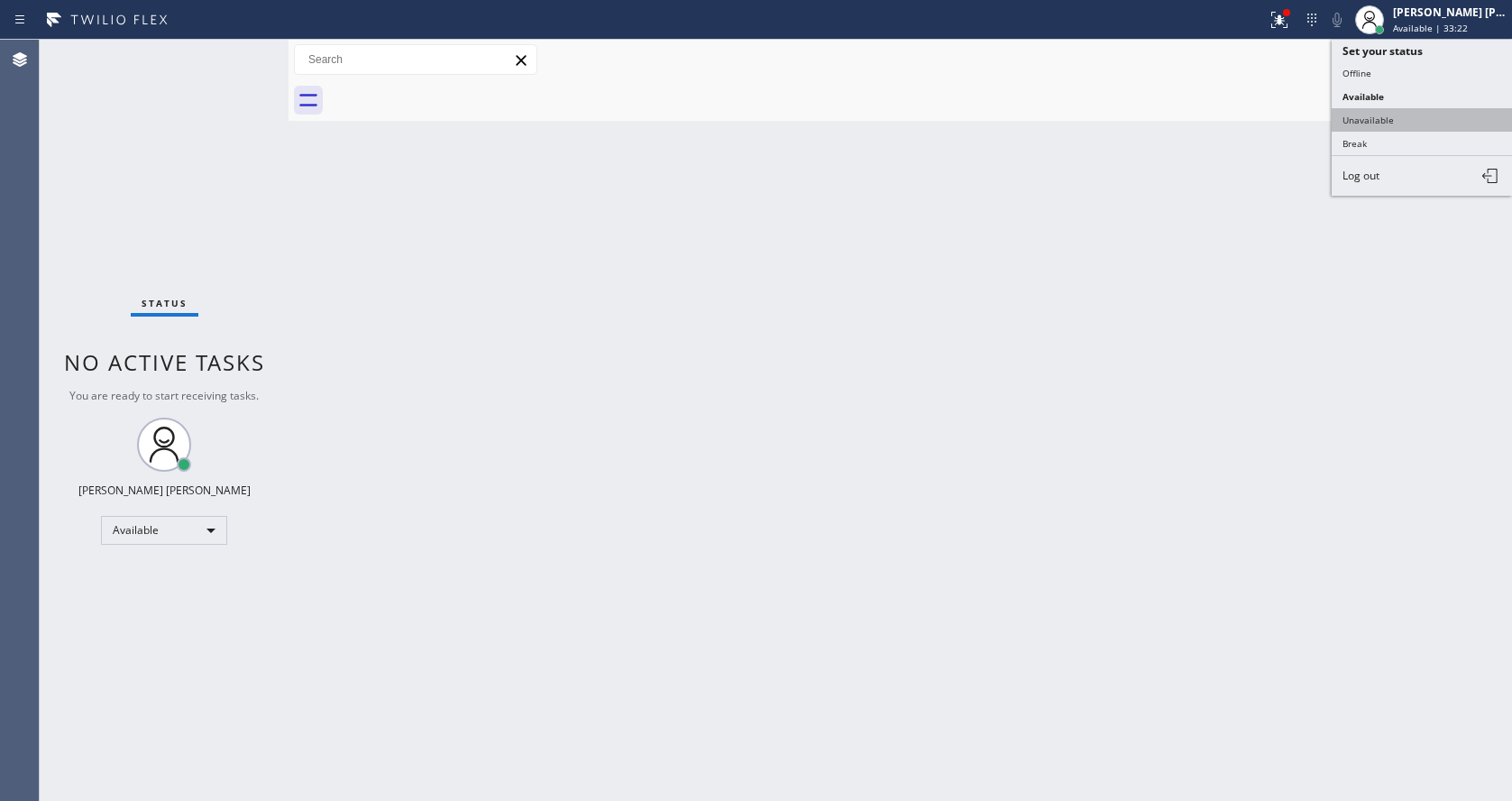
click at [1407, 117] on button "Unavailable" at bounding box center [1422, 120] width 180 height 23
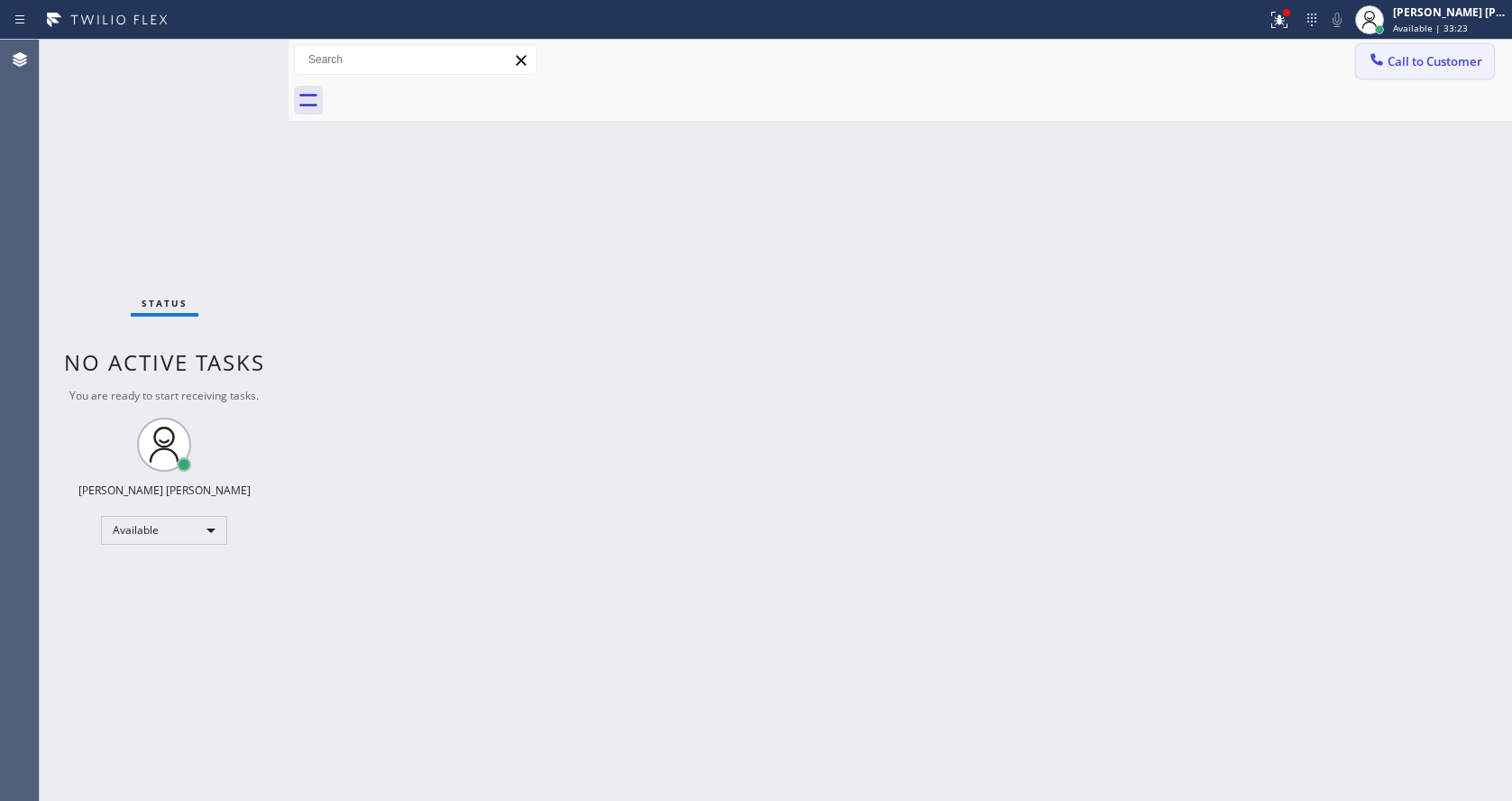
click at [1423, 68] on span "Call to Customer" at bounding box center [1434, 60] width 95 height 16
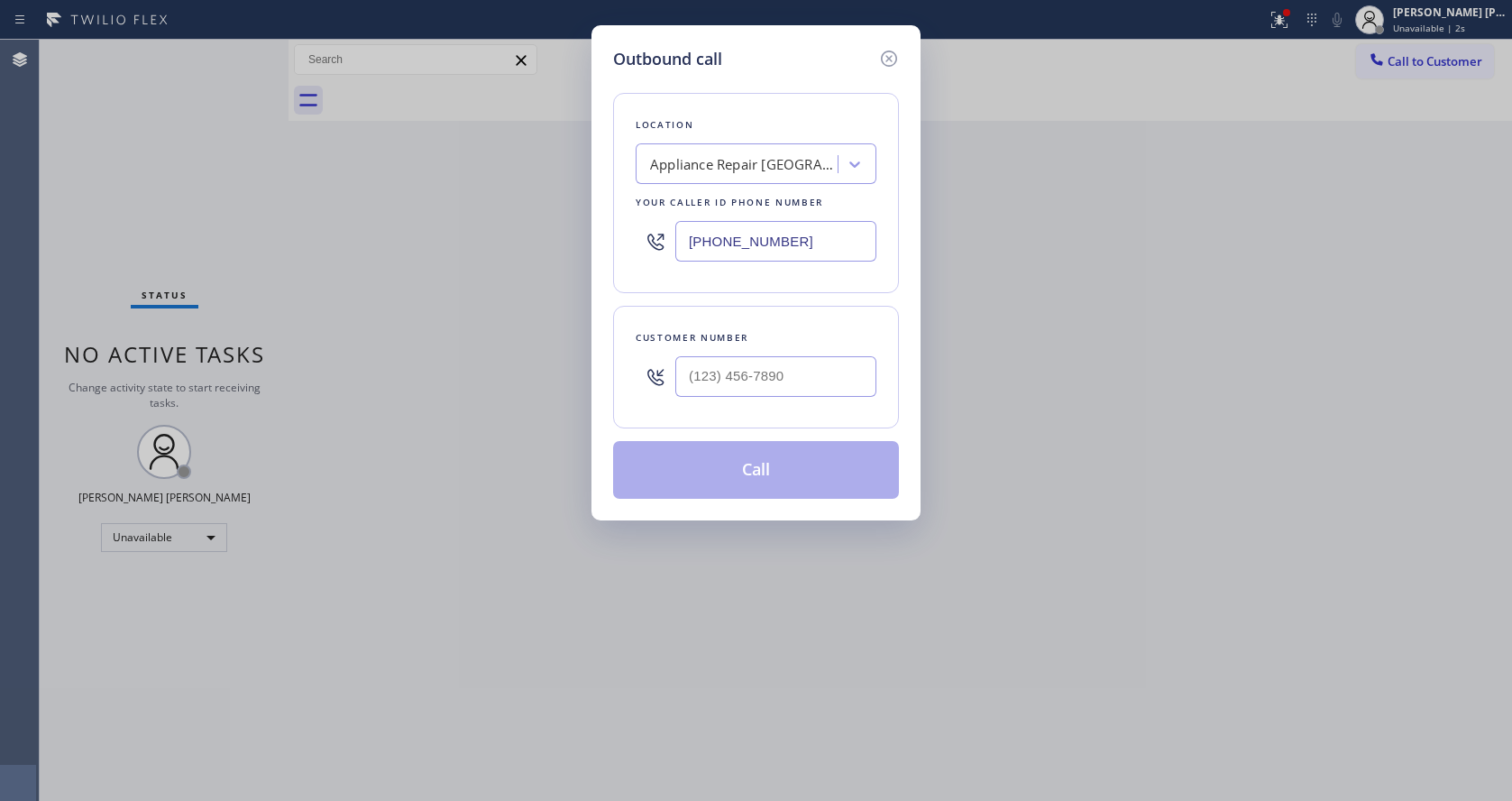
click at [718, 384] on input "text" at bounding box center [776, 376] width 201 height 40
paste input "714) 721-0385"
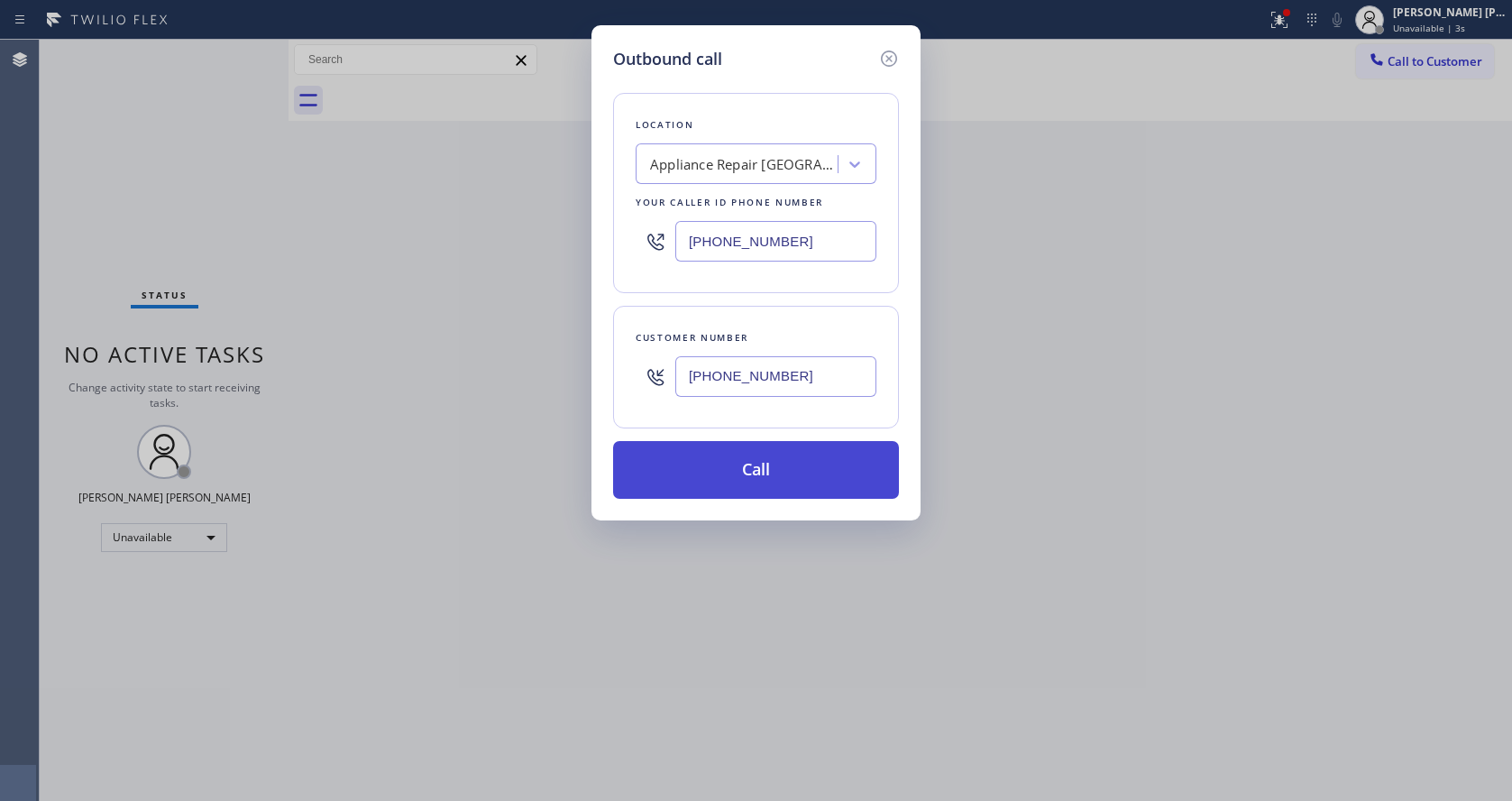
type input "[PHONE_NUMBER]"
click at [755, 477] on button "Call" at bounding box center [756, 470] width 286 height 58
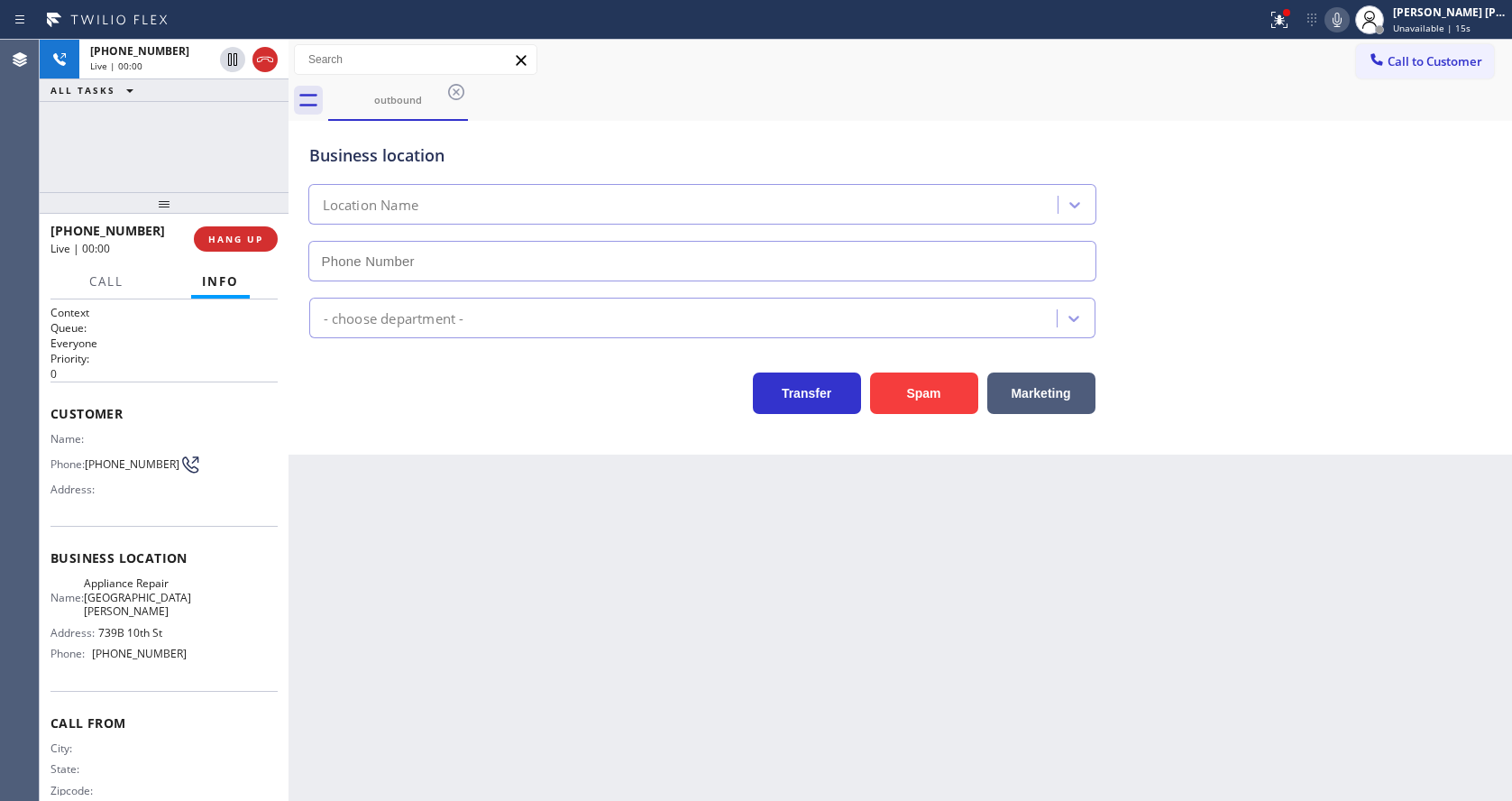
type input "[PHONE_NUMBER]"
click at [468, 423] on div "Business location Appliance Repair [GEOGRAPHIC_DATA][PERSON_NAME] [PHONE_NUMBER…" at bounding box center [900, 288] width 1223 height 334
click at [240, 236] on span "HANG UP" at bounding box center [235, 239] width 55 height 12
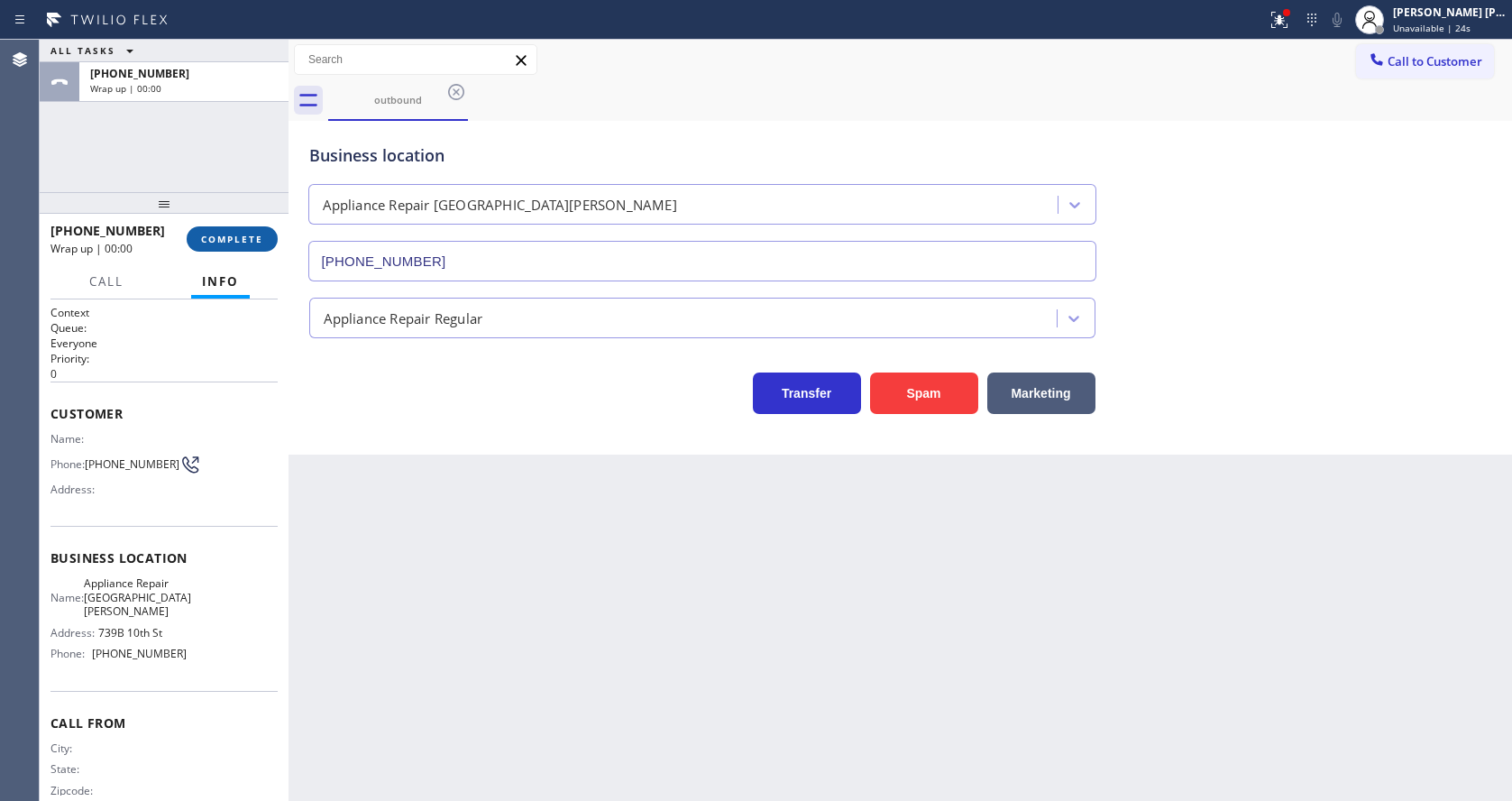
click at [240, 236] on span "COMPLETE" at bounding box center [232, 239] width 62 height 12
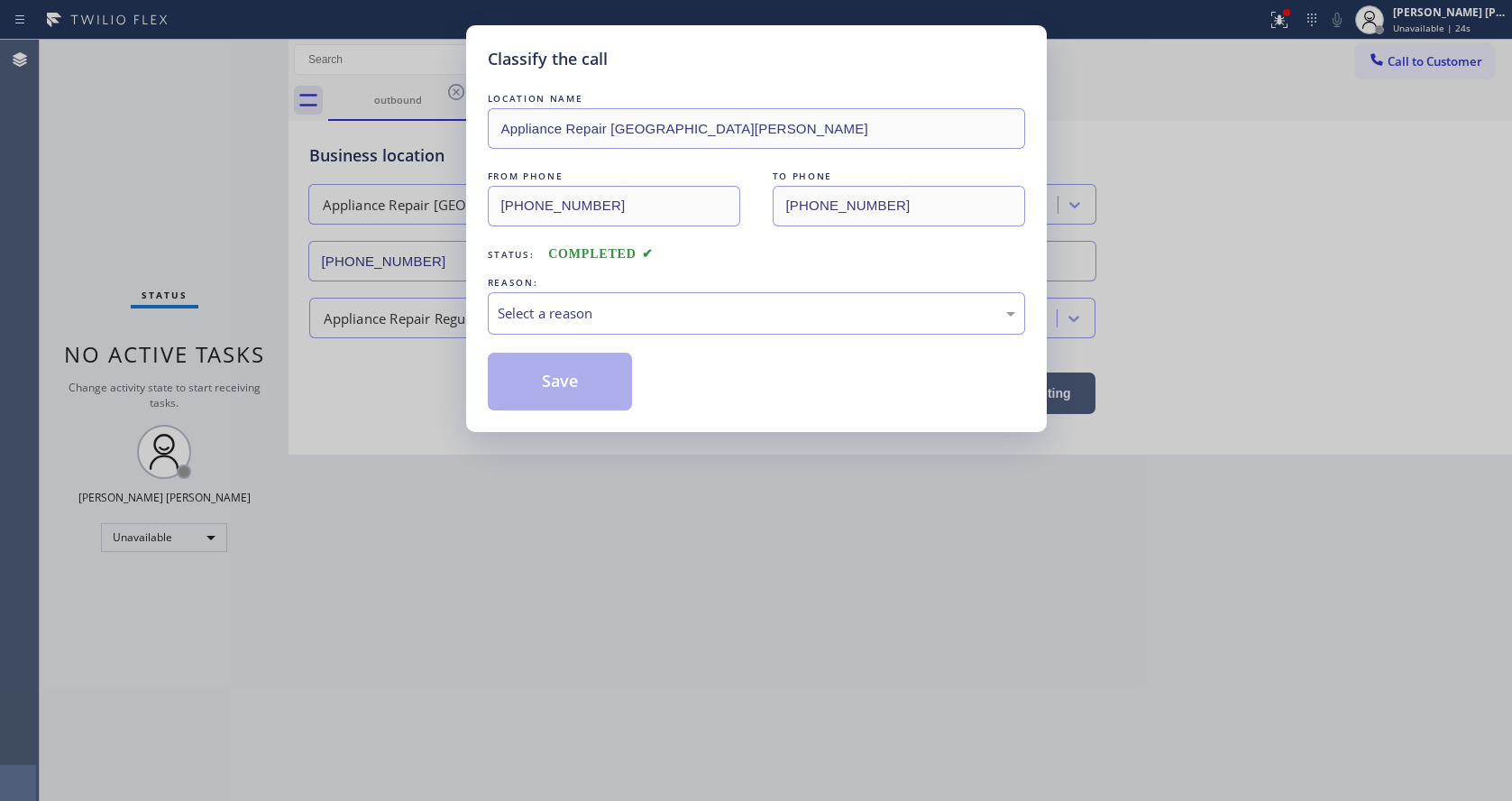
click at [622, 298] on div "Select a reason" at bounding box center [756, 314] width 537 height 42
click at [564, 381] on button "Save" at bounding box center [560, 382] width 145 height 58
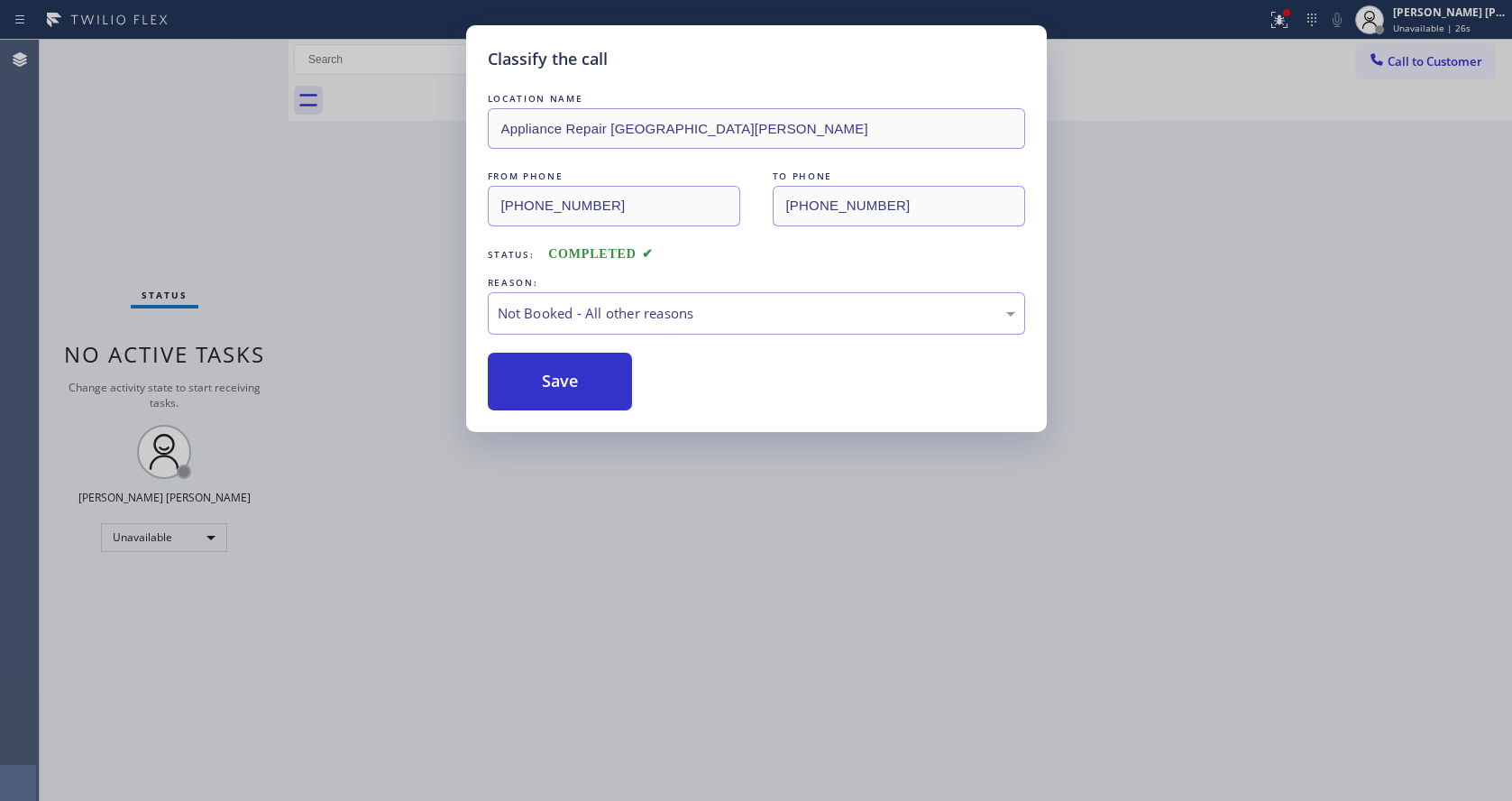
click at [1431, 53] on button "Call to Customer" at bounding box center [1425, 61] width 138 height 35
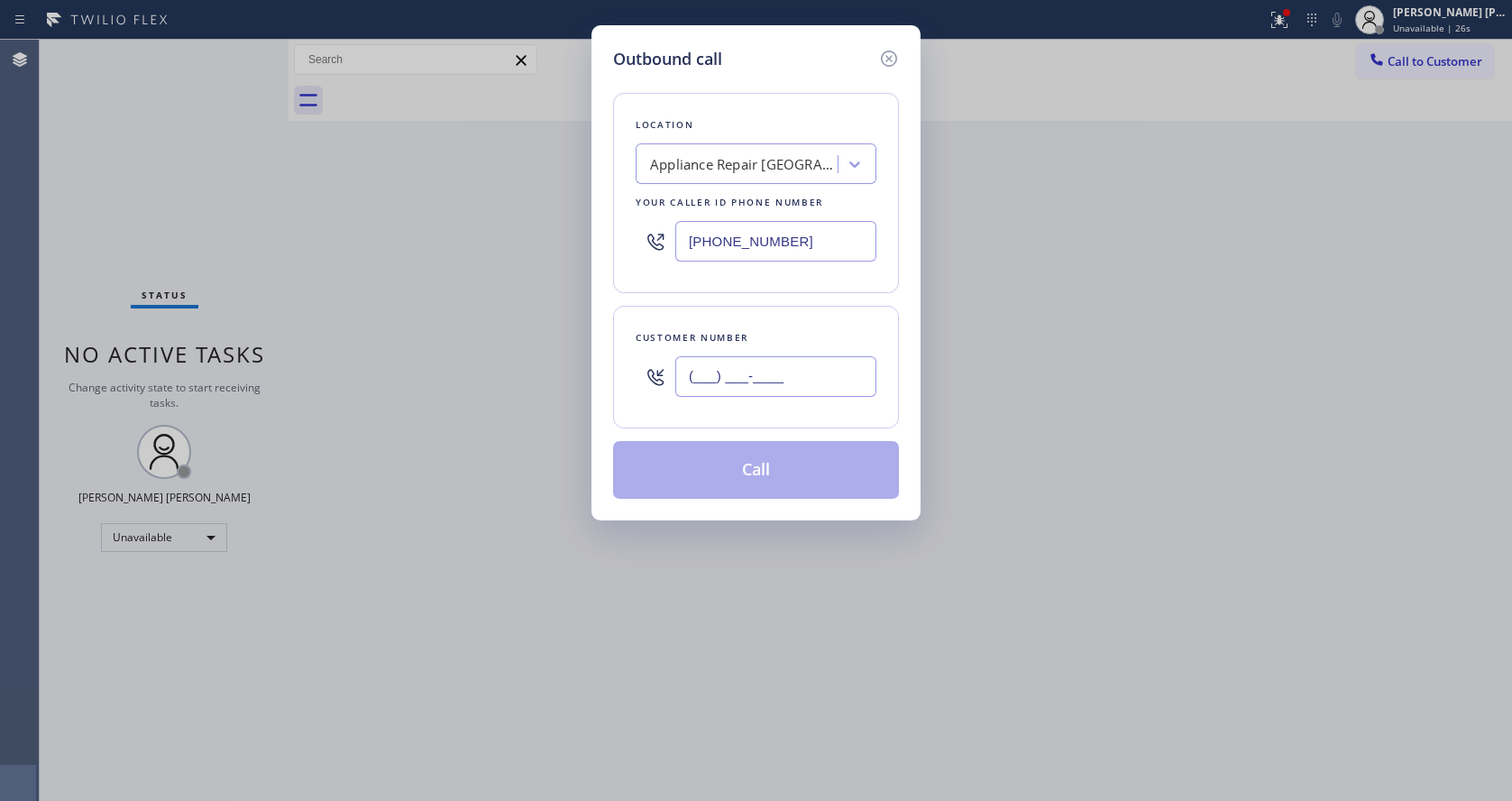
click at [759, 389] on input "(___) ___-____" at bounding box center [776, 376] width 201 height 40
paste input "714) 721-0385"
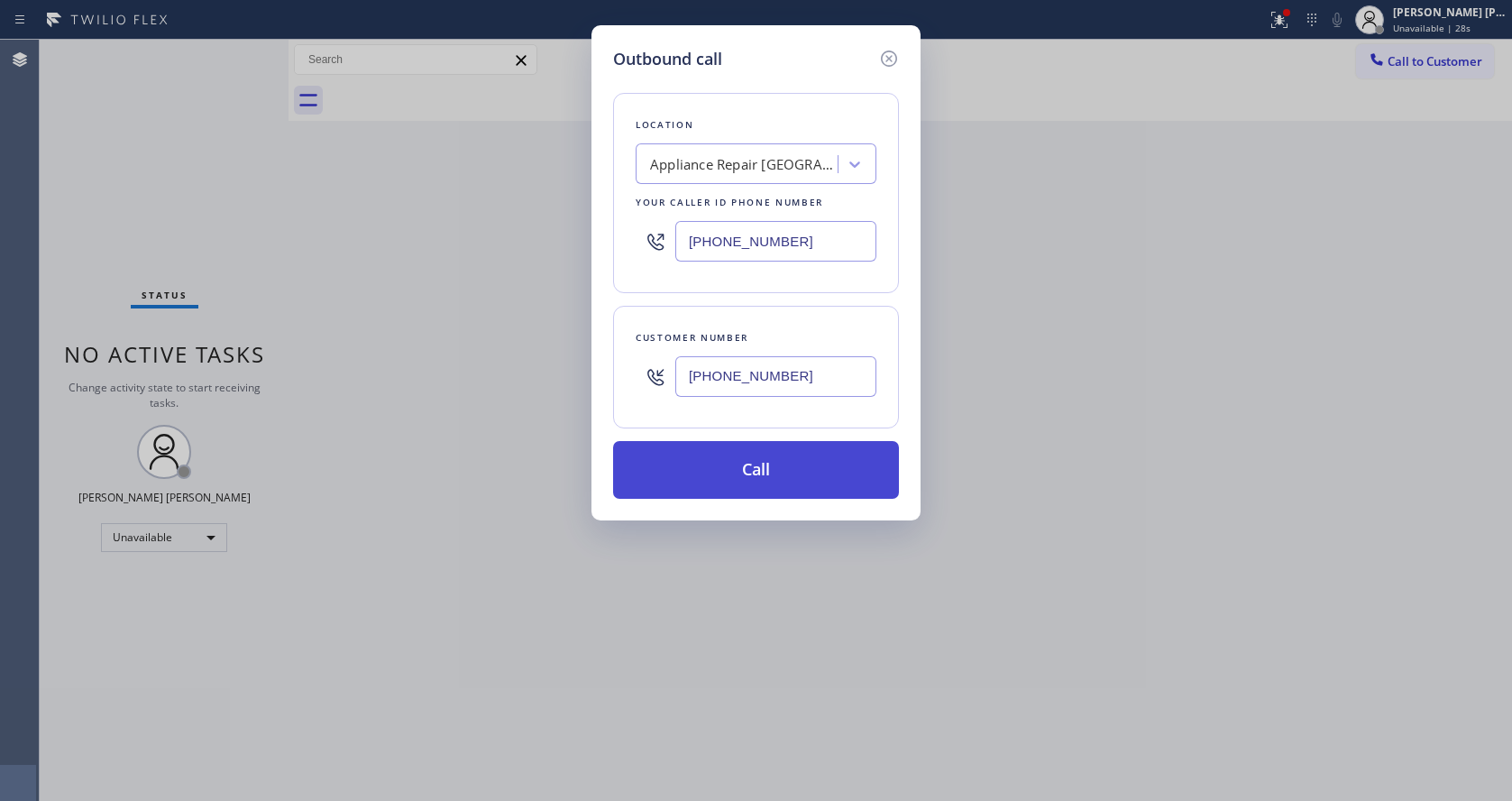
type input "[PHONE_NUMBER]"
click at [767, 469] on button "Call" at bounding box center [756, 470] width 286 height 58
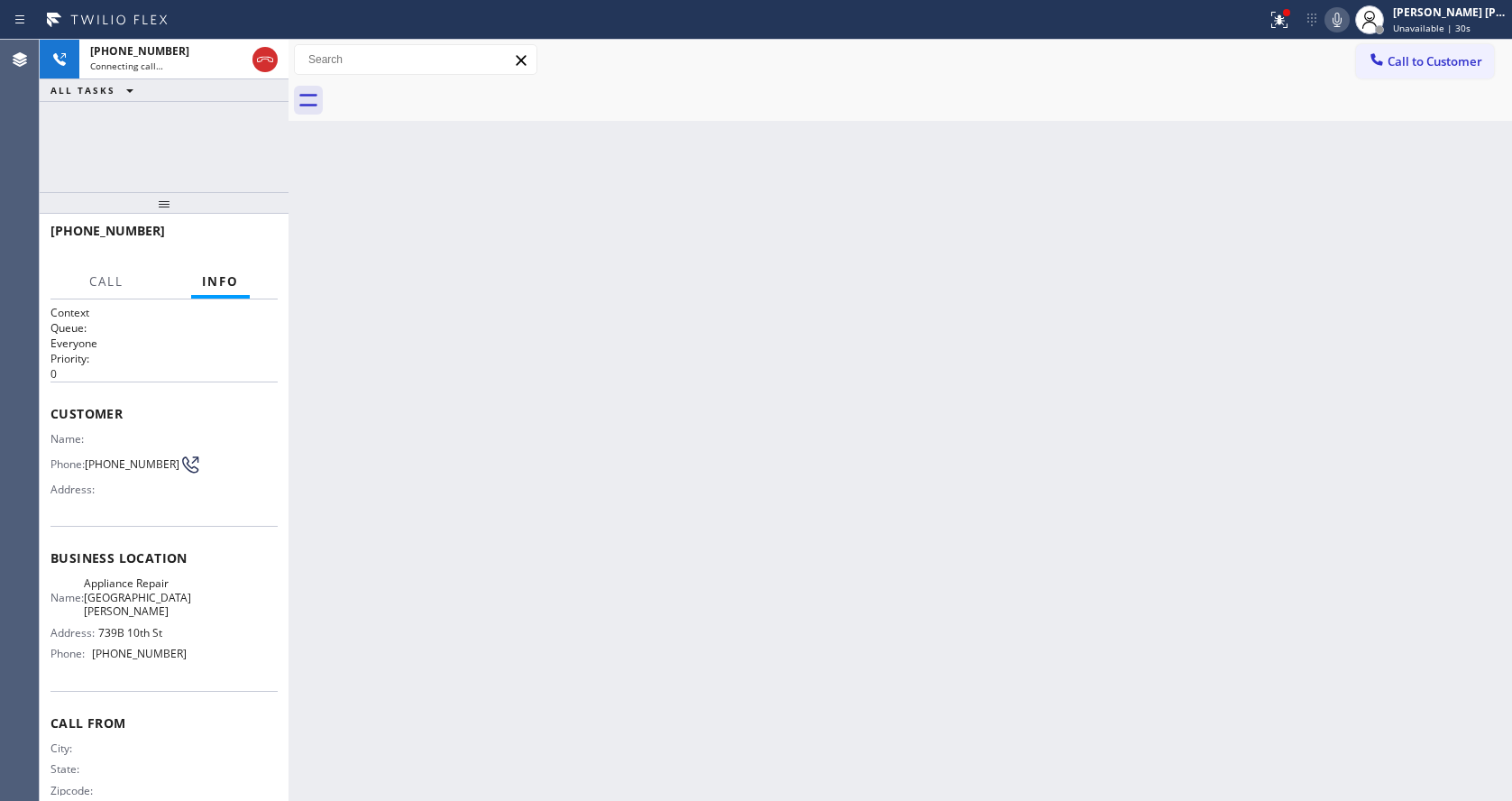
click at [449, 402] on div "Back to Dashboard Change Sender ID Customers Technicians Select a contact Outbo…" at bounding box center [900, 419] width 1223 height 761
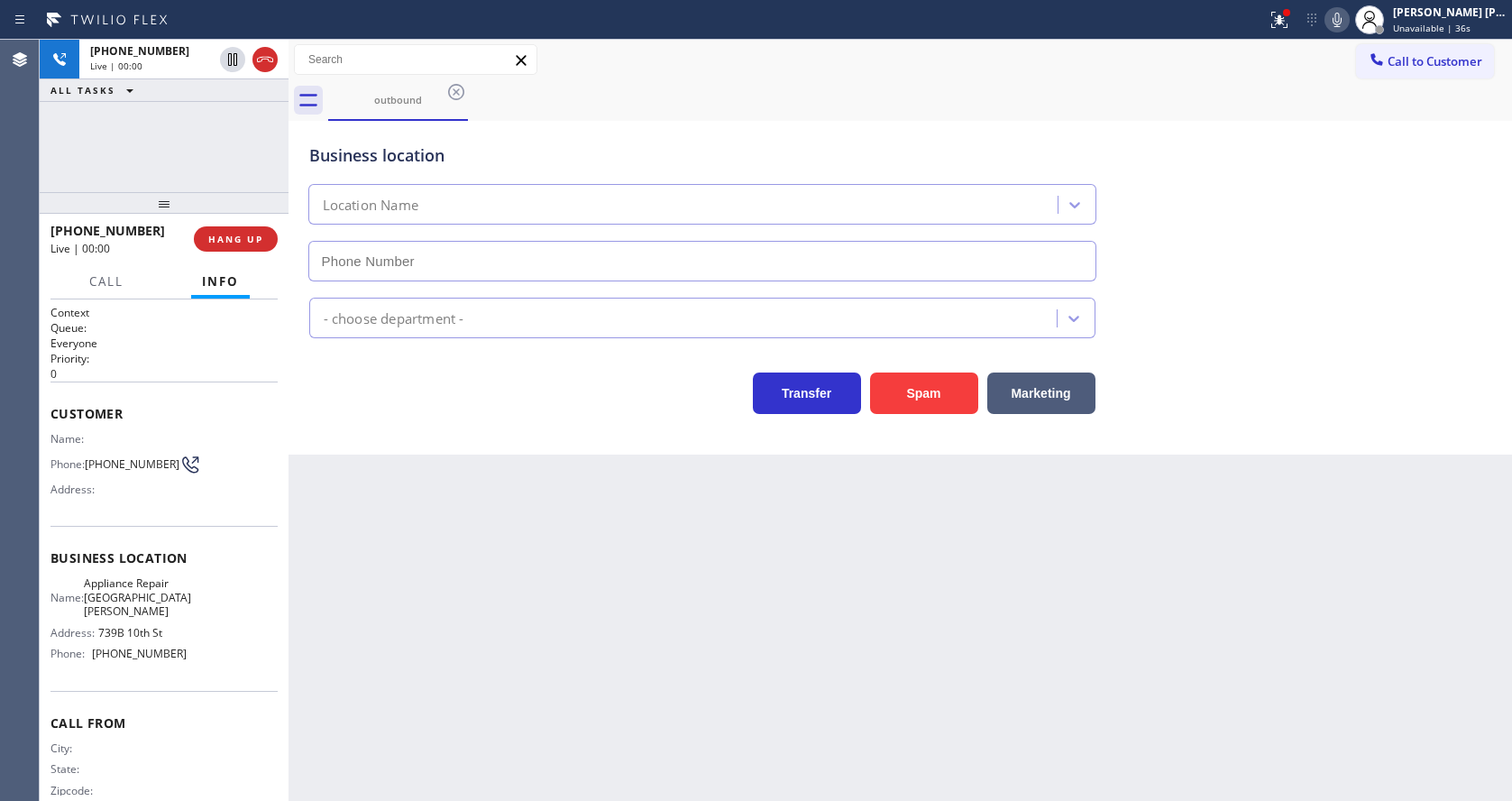
type input "[PHONE_NUMBER]"
click at [234, 238] on span "HANG UP" at bounding box center [235, 239] width 55 height 12
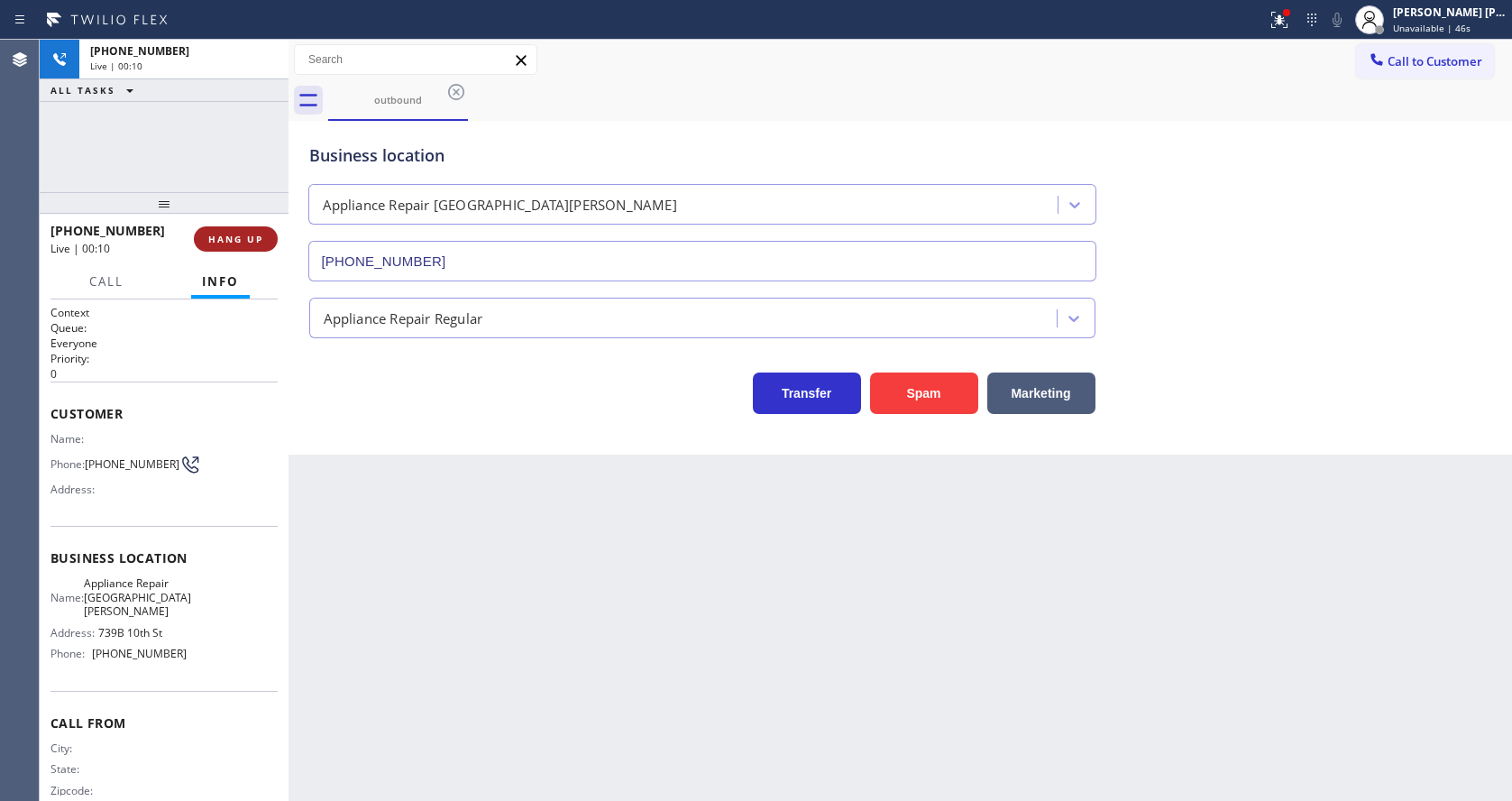
click at [234, 238] on span "HANG UP" at bounding box center [235, 239] width 55 height 12
click at [234, 238] on span "COMPLETE" at bounding box center [232, 239] width 62 height 12
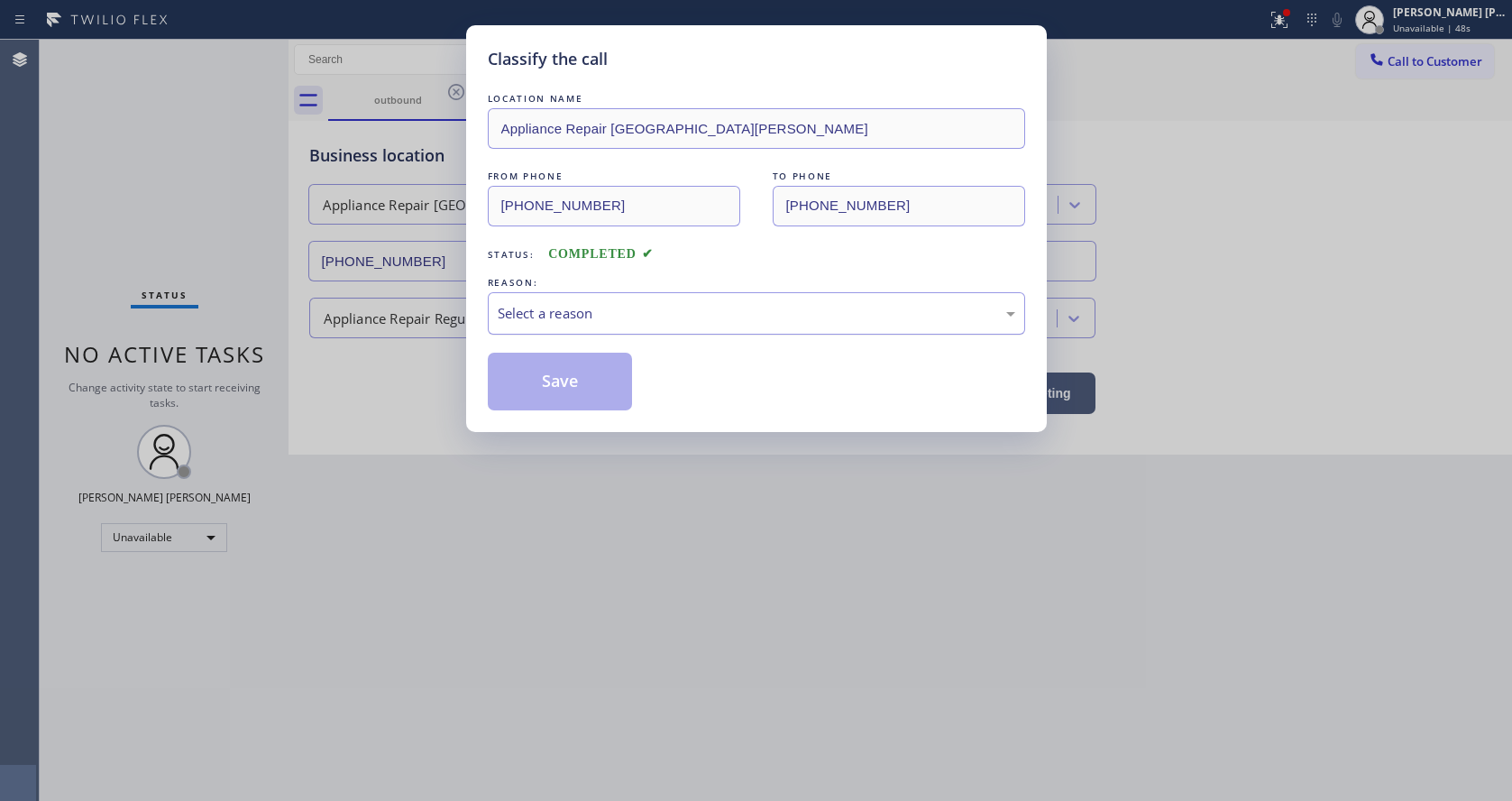
click at [536, 315] on div "Select a reason" at bounding box center [756, 314] width 518 height 21
click at [549, 380] on button "Save" at bounding box center [560, 382] width 145 height 58
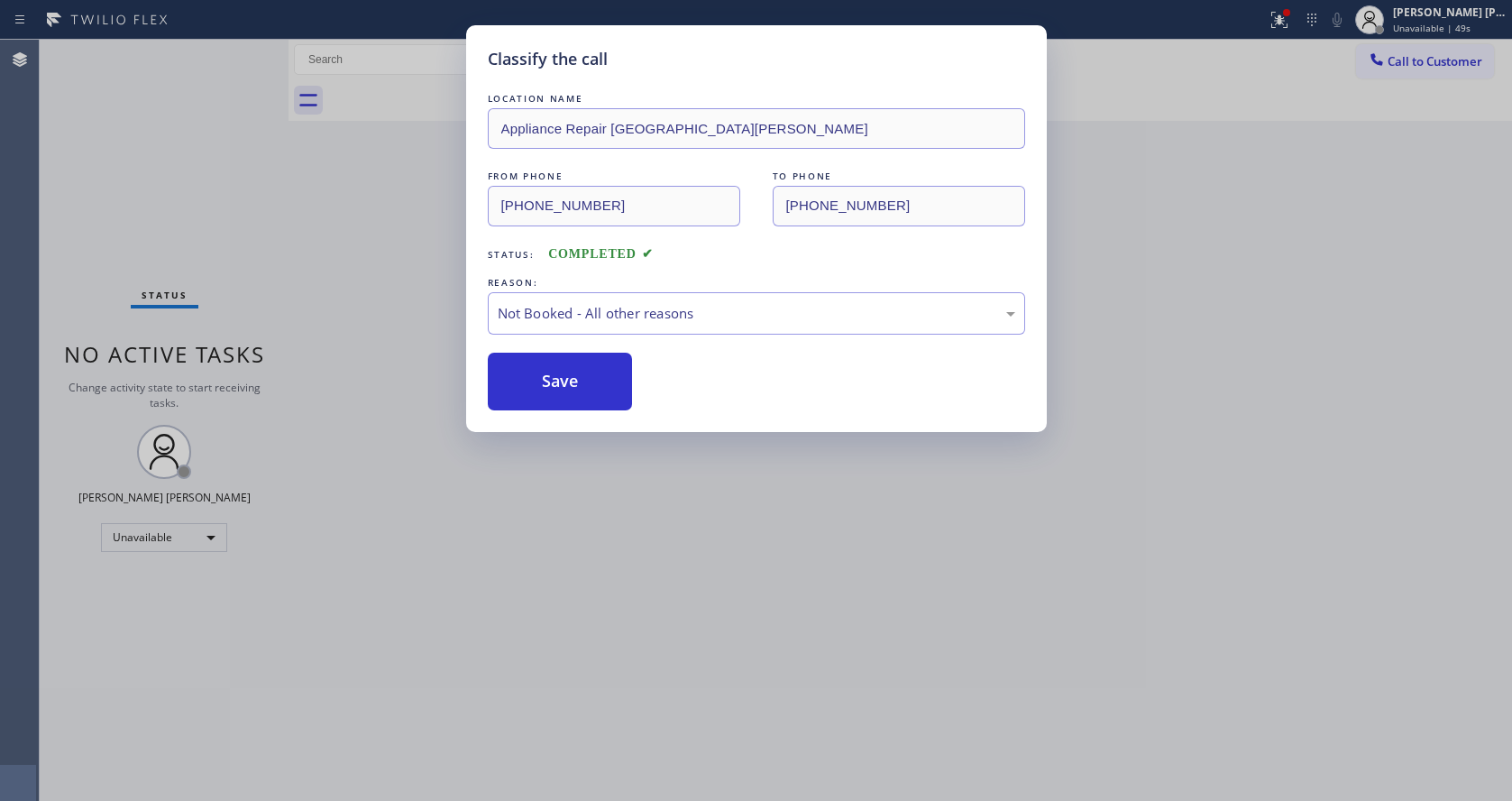
click at [1388, 63] on span "Call to Customer" at bounding box center [1434, 60] width 95 height 16
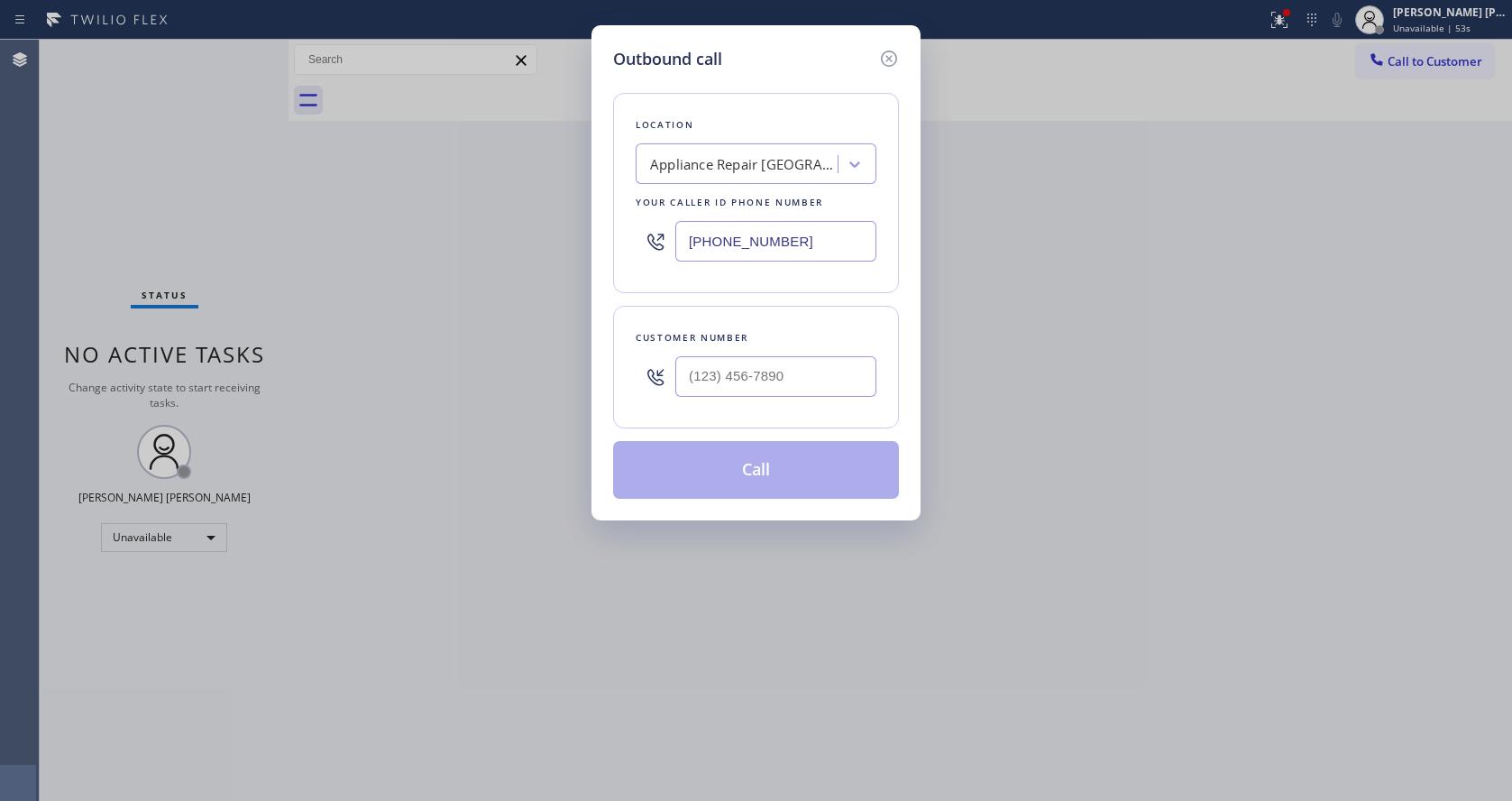
click at [796, 389] on input "text" at bounding box center [776, 376] width 201 height 40
paste input "714) 721-0385"
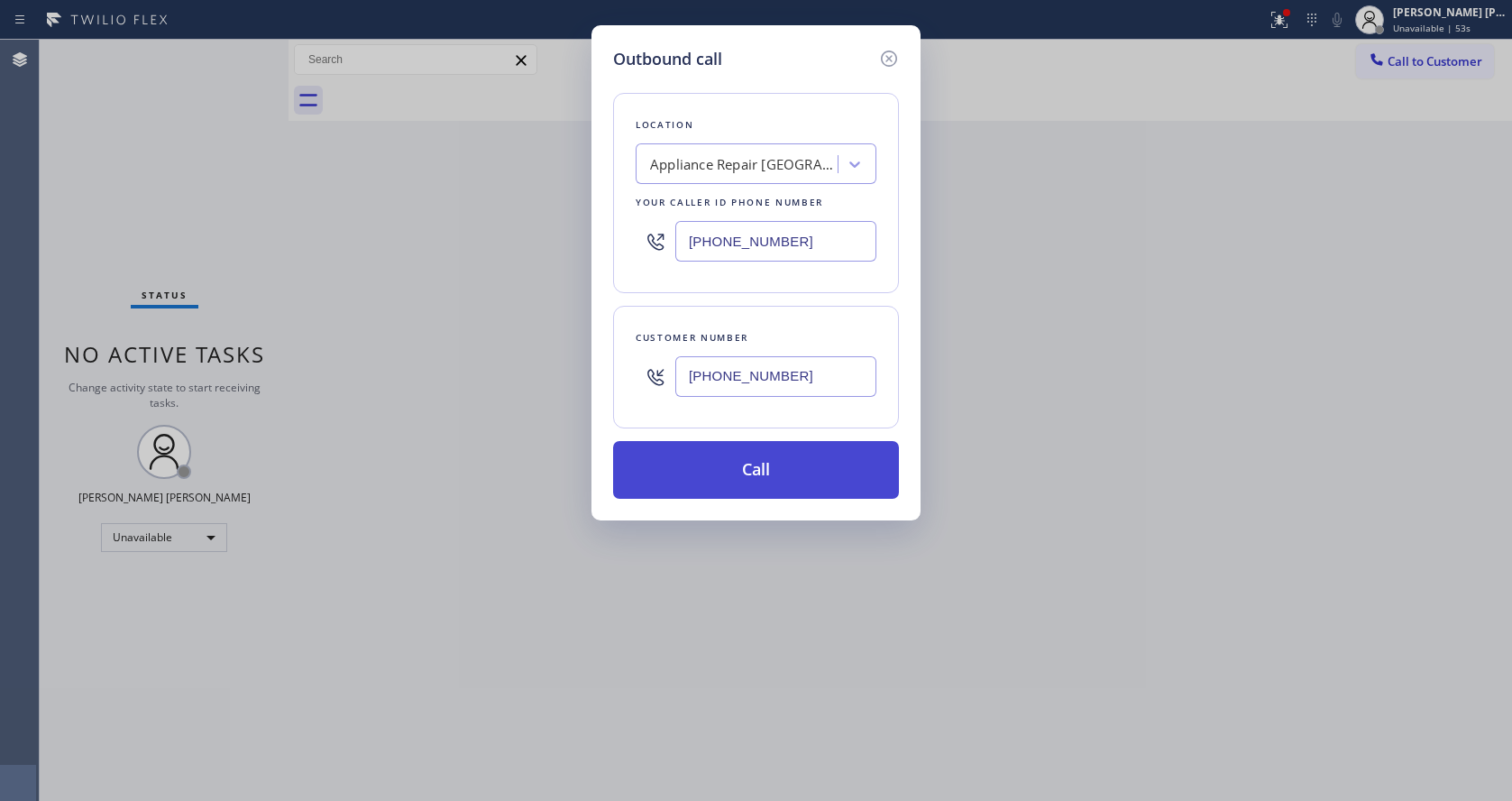
type input "[PHONE_NUMBER]"
click at [751, 474] on button "Call" at bounding box center [756, 470] width 286 height 58
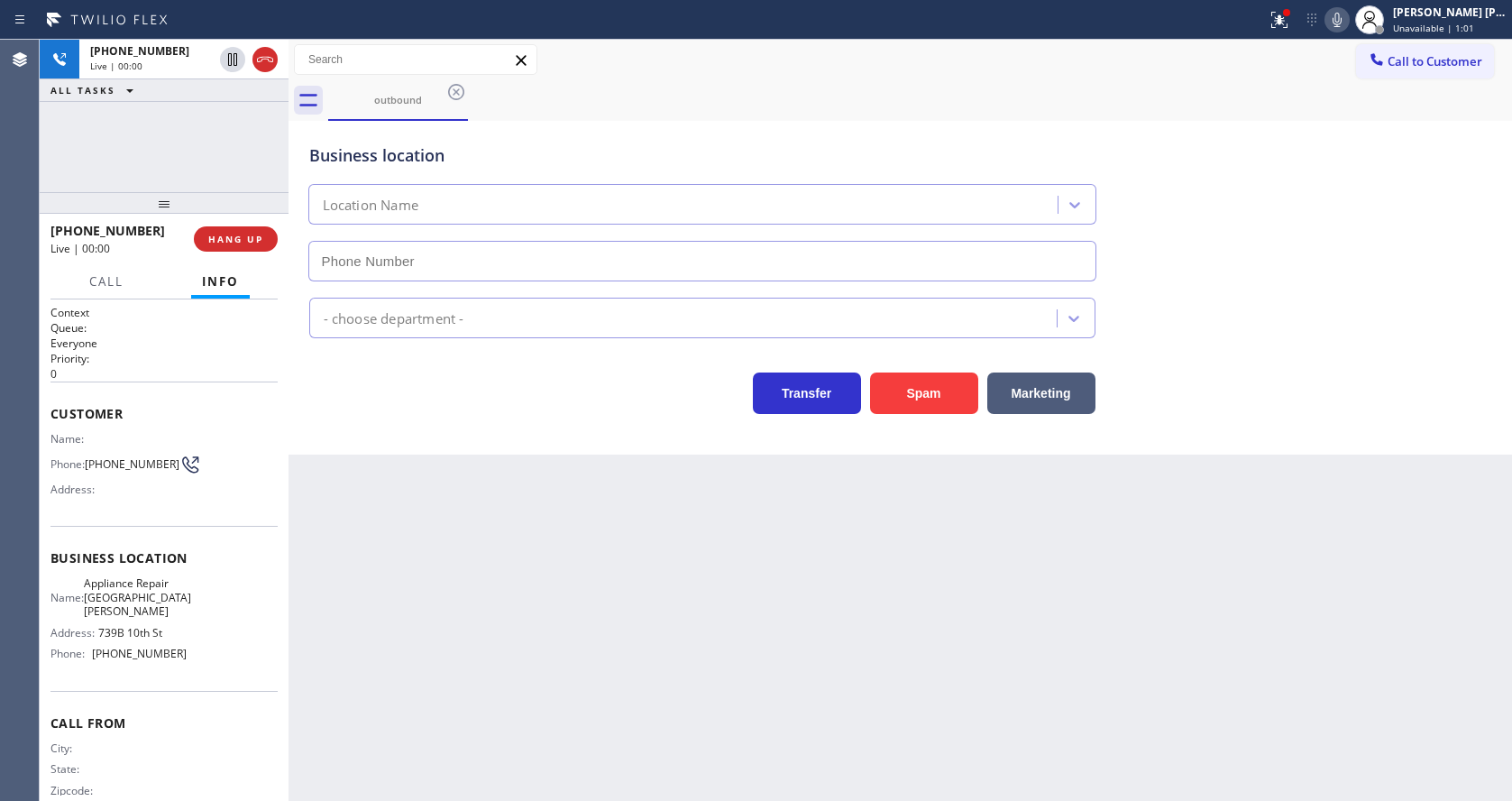
type input "[PHONE_NUMBER]"
click at [223, 231] on button "HANG UP" at bounding box center [235, 239] width 83 height 25
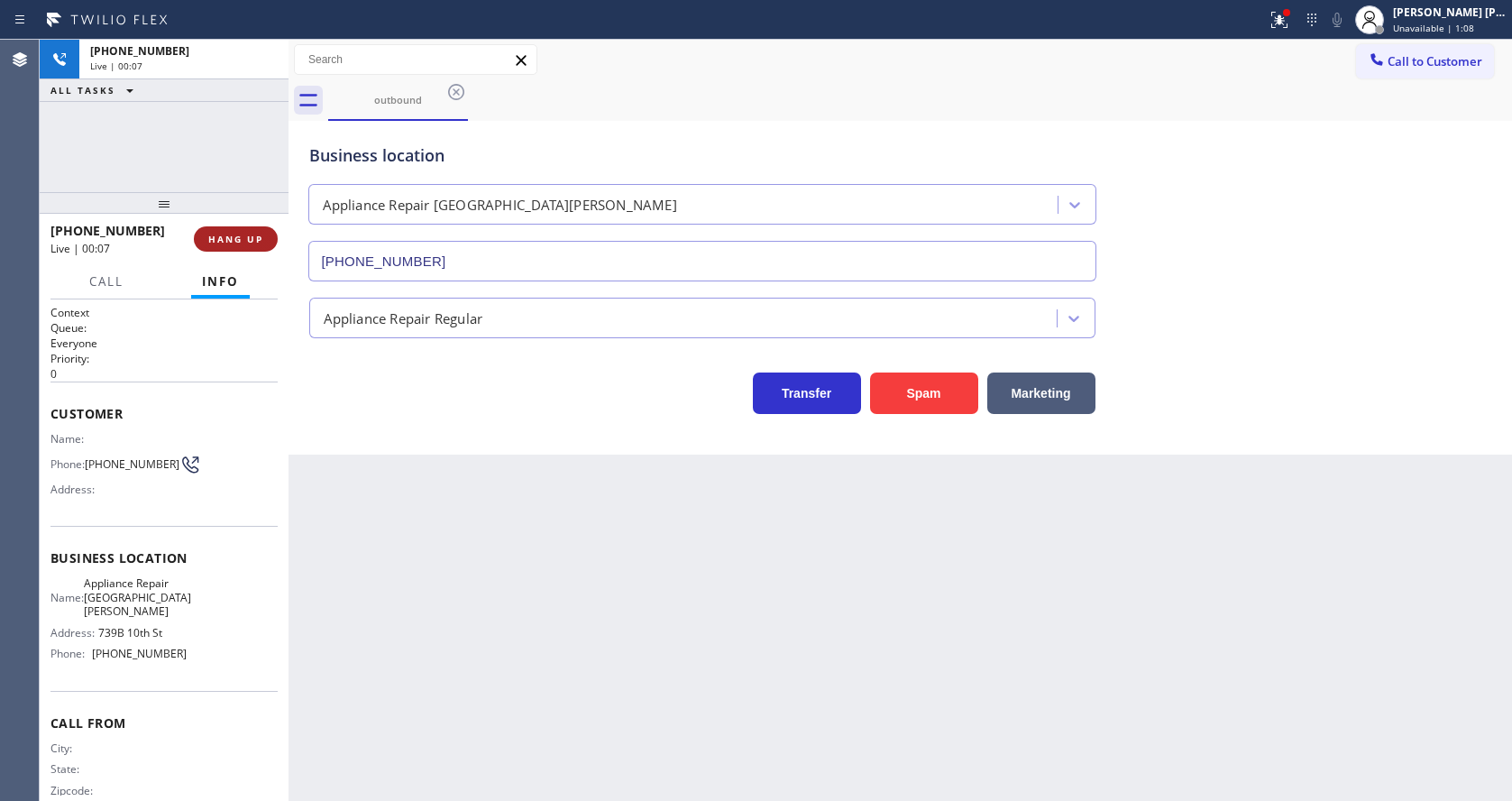
click at [223, 231] on button "HANG UP" at bounding box center [235, 239] width 83 height 25
click at [223, 231] on button "COMPLETE" at bounding box center [232, 239] width 91 height 25
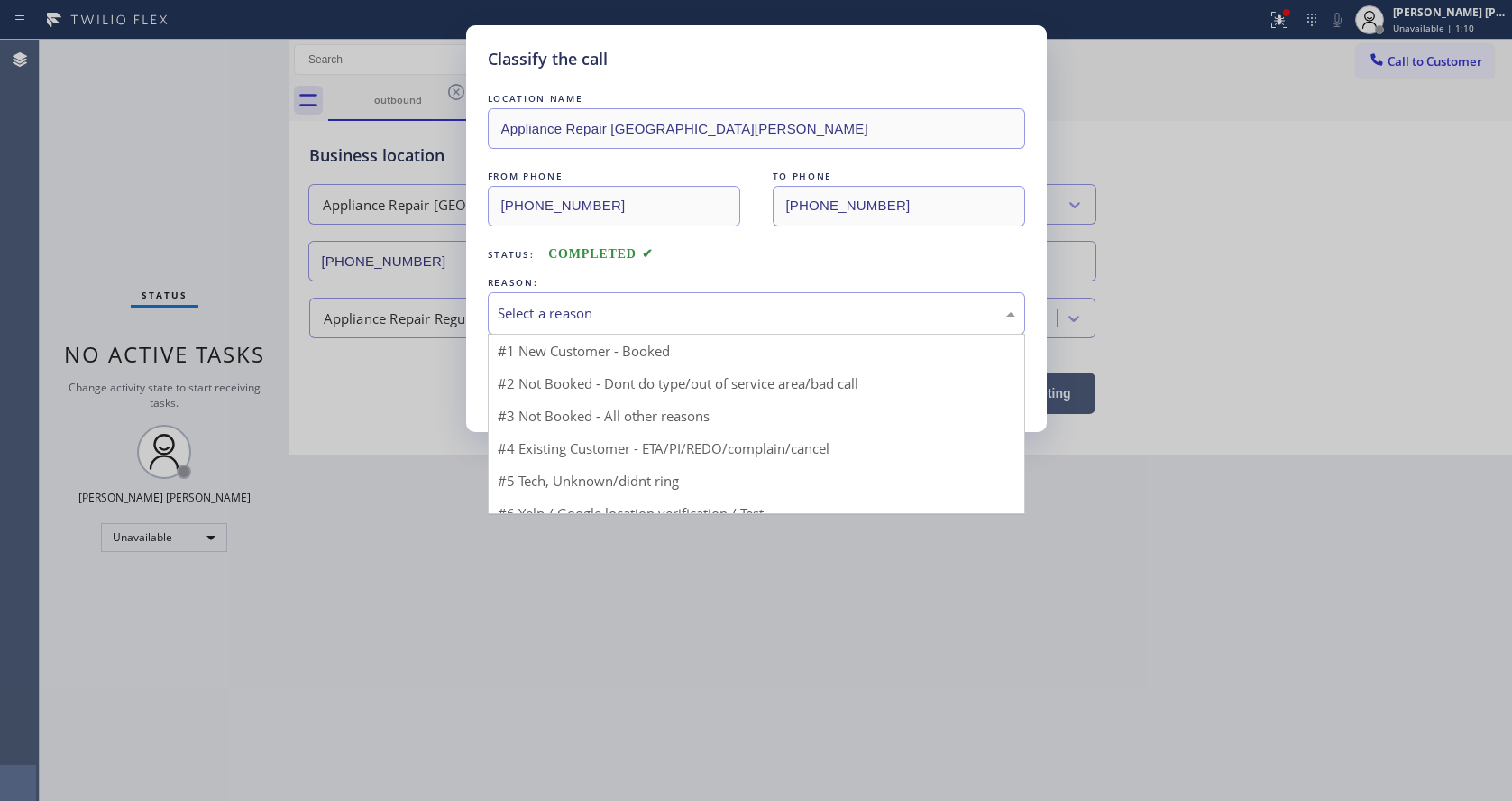
click at [598, 301] on div "Select a reason" at bounding box center [756, 314] width 537 height 42
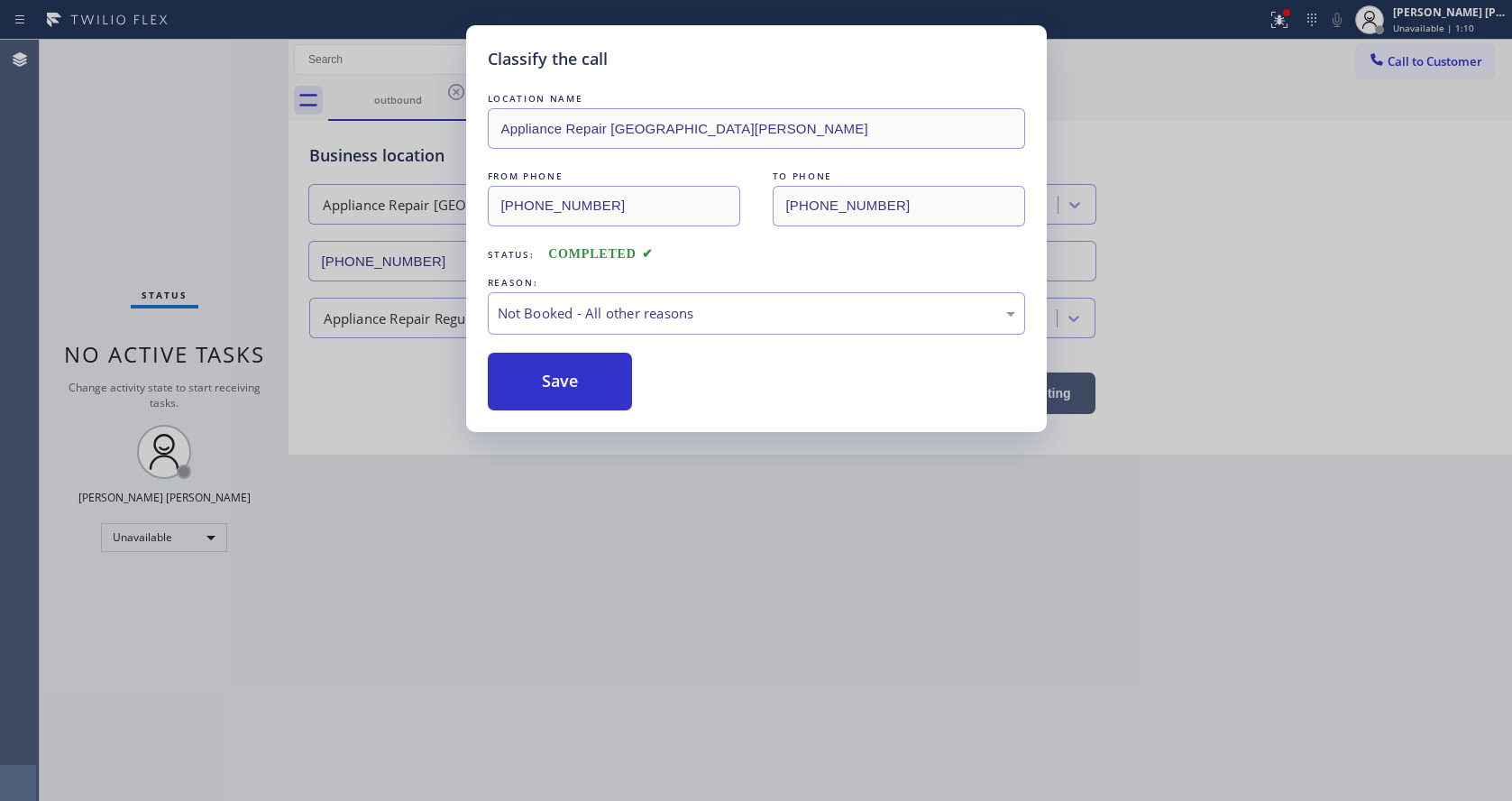
click at [566, 387] on button "Save" at bounding box center [560, 382] width 145 height 58
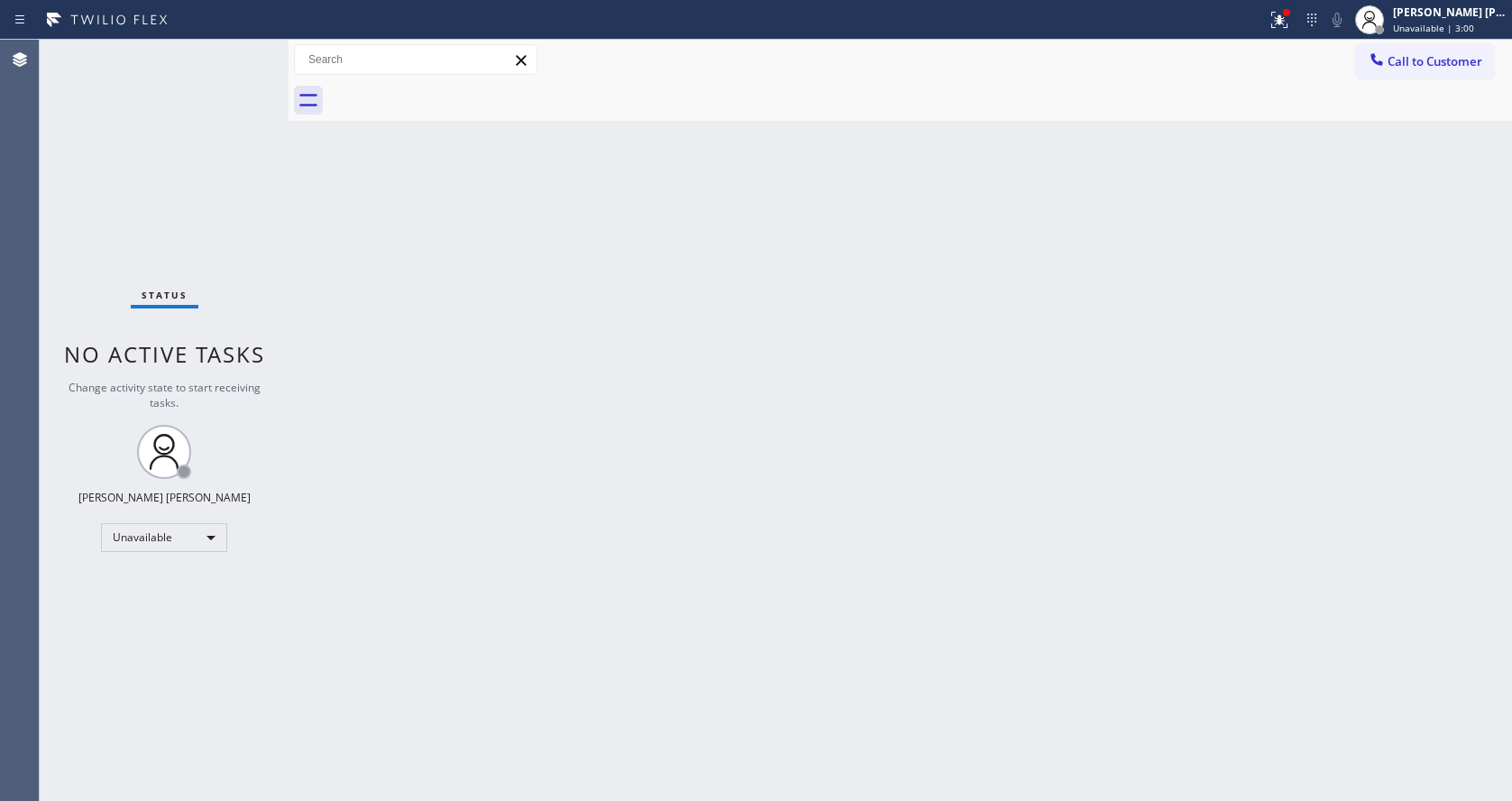
click at [1104, 339] on div "Back to Dashboard Change Sender ID Customers Technicians Select a contact Outbo…" at bounding box center [900, 419] width 1223 height 761
click at [1431, 35] on div "[PERSON_NAME] [PERSON_NAME] Unavailable | 3:00" at bounding box center [1451, 19] width 123 height 32
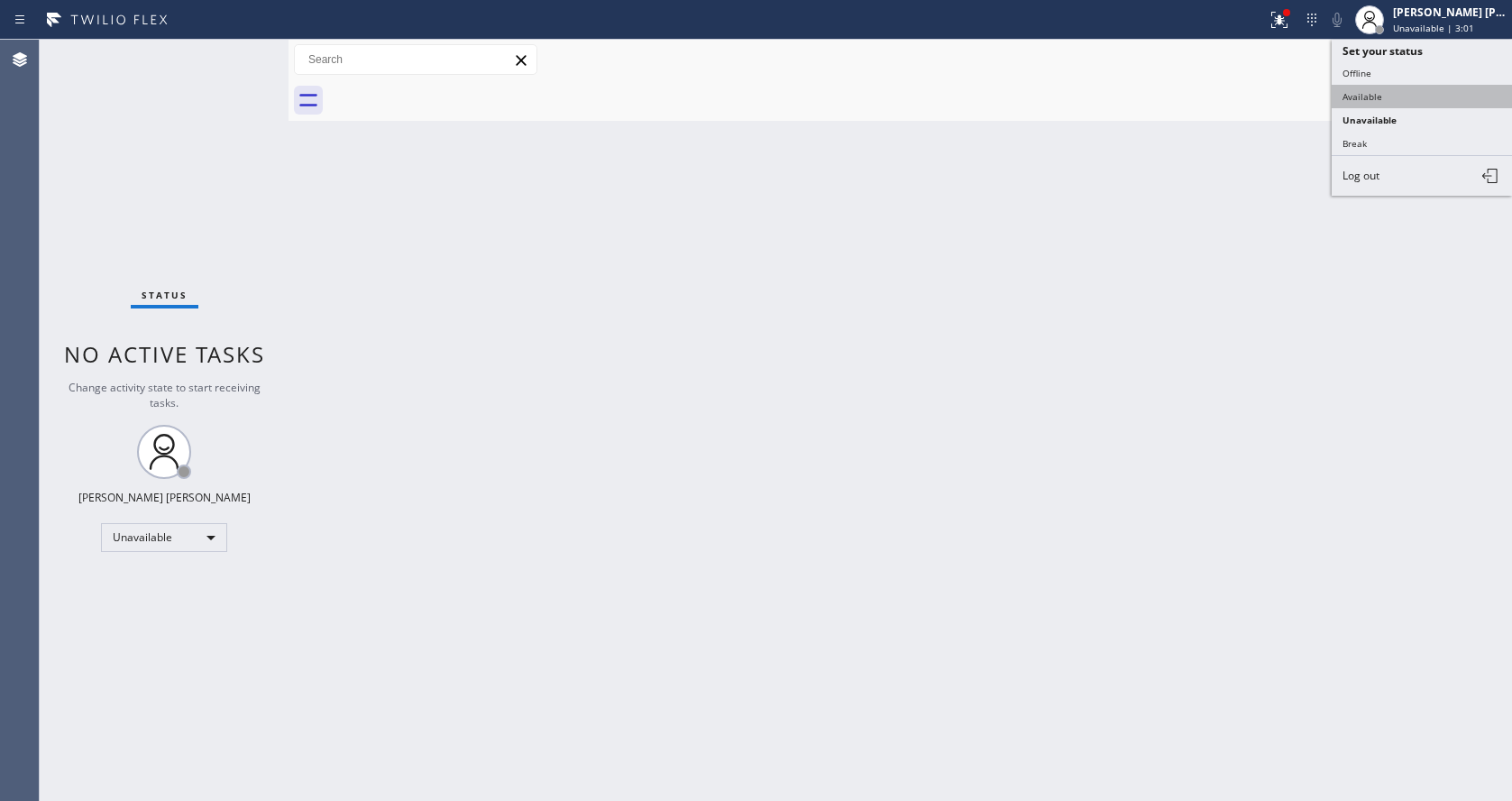
click at [1379, 90] on button "Available" at bounding box center [1422, 96] width 180 height 23
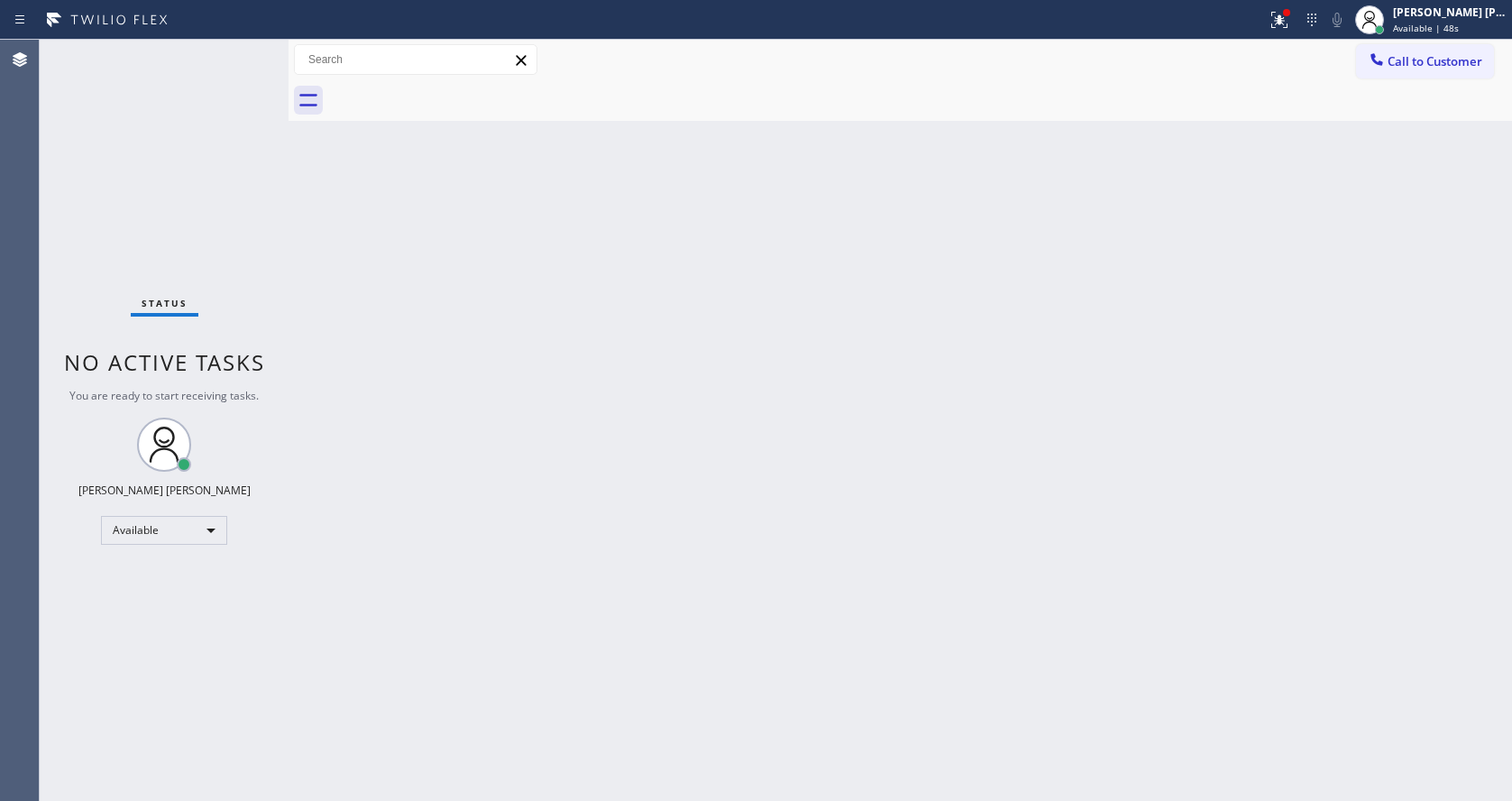
drag, startPoint x: 897, startPoint y: 429, endPoint x: 162, endPoint y: 74, distance: 816.2
click at [897, 429] on div "Back to Dashboard Change Sender ID Customers Technicians Select a contact Outbo…" at bounding box center [900, 419] width 1223 height 761
click at [172, 60] on div "Status No active tasks You are ready to start receiving tasks. [PERSON_NAME] [P…" at bounding box center [163, 419] width 248 height 761
click at [1271, 23] on div at bounding box center [1278, 19] width 39 height 22
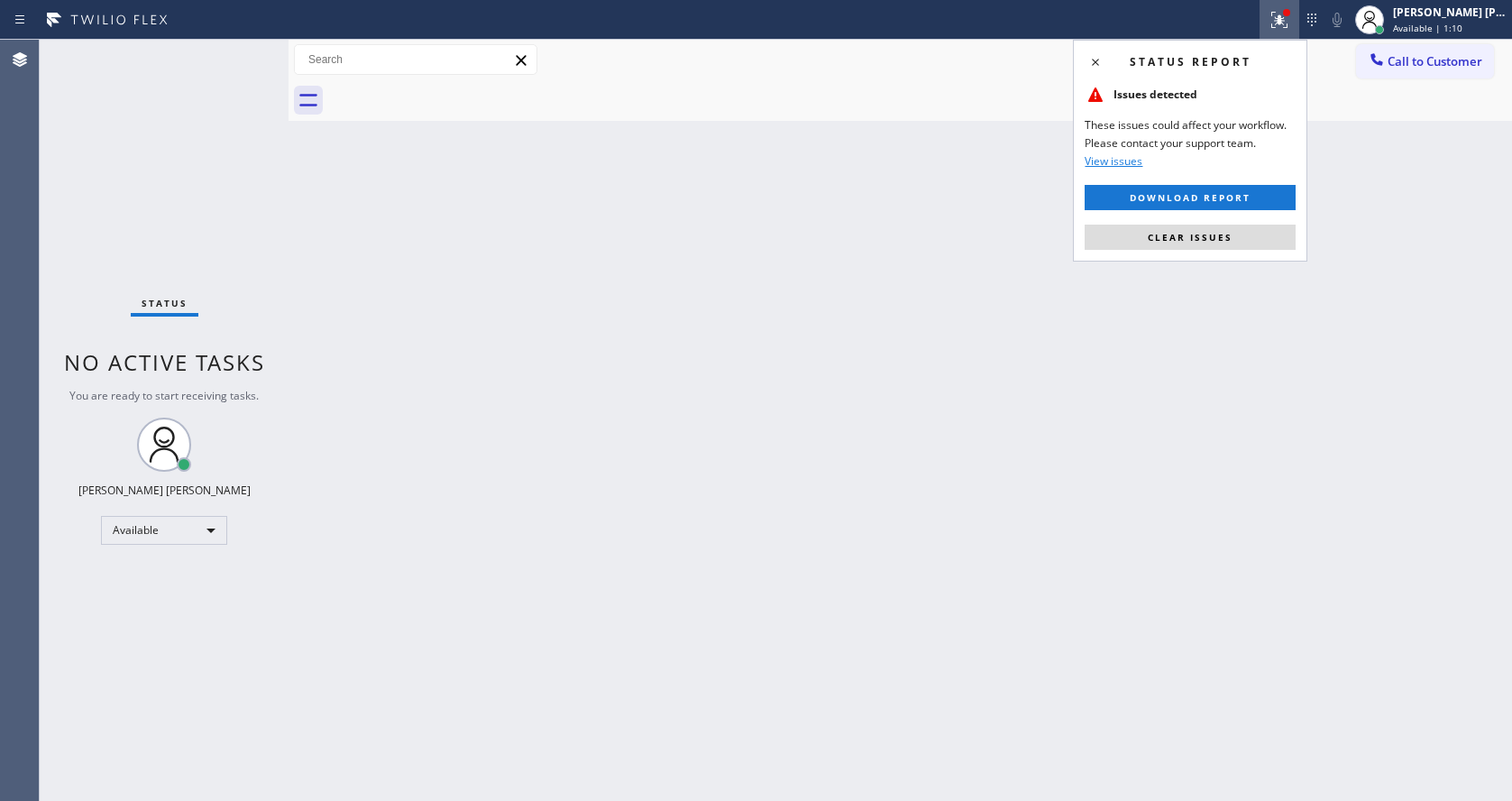
click at [1223, 223] on div "Status report Issues detected These issues could affect your workflow. Please c…" at bounding box center [1190, 150] width 234 height 222
click at [1224, 234] on span "Clear issues" at bounding box center [1190, 237] width 84 height 12
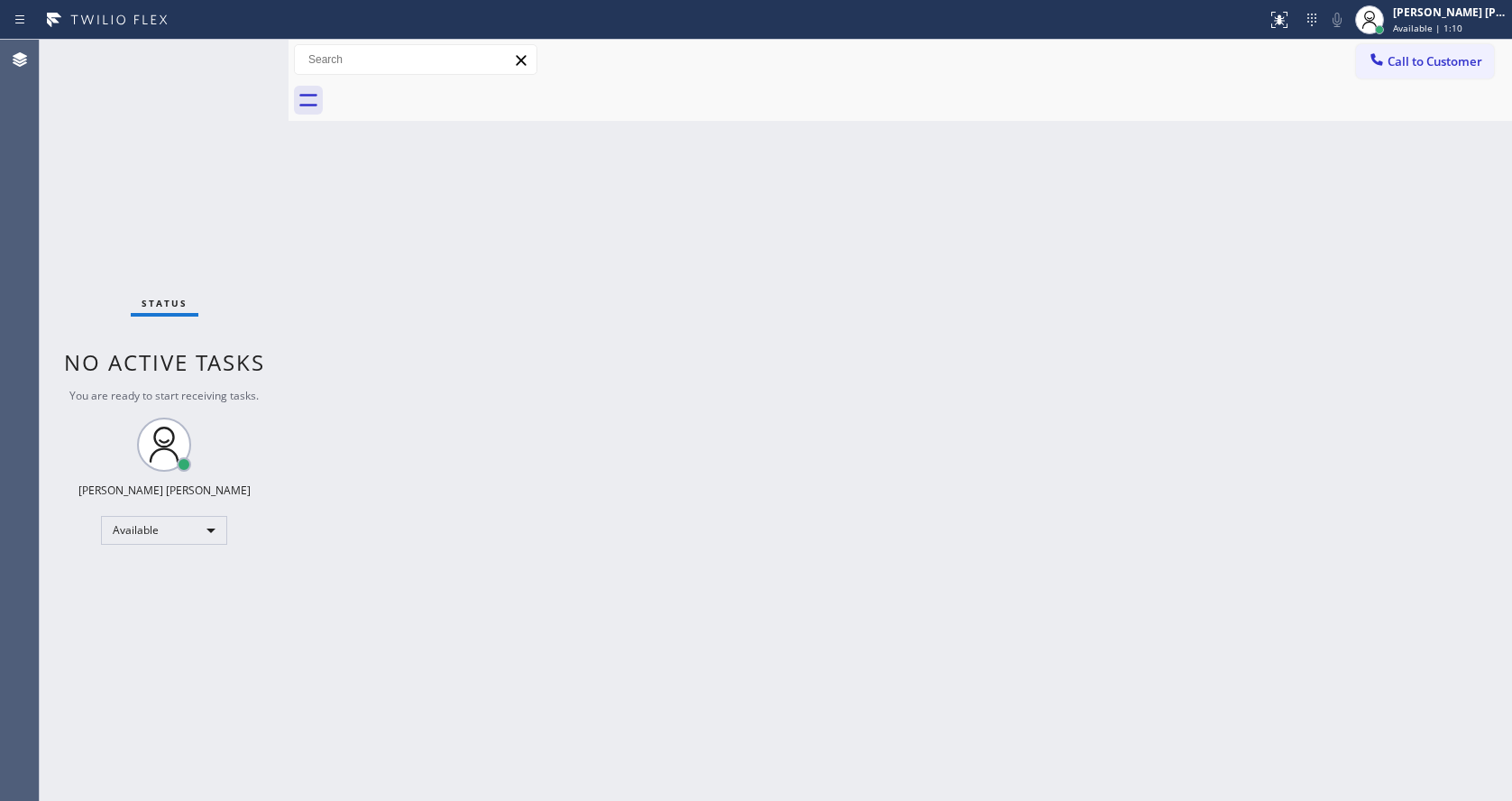
click at [1257, 197] on div "Back to Dashboard Change Sender ID Customers Technicians Select a contact Outbo…" at bounding box center [900, 419] width 1223 height 761
click at [552, 372] on div "Back to Dashboard Change Sender ID Customers Technicians Select a contact Outbo…" at bounding box center [900, 419] width 1223 height 761
click at [264, 320] on div "Status No active tasks You are ready to start receiving tasks. [PERSON_NAME] [P…" at bounding box center [163, 419] width 248 height 761
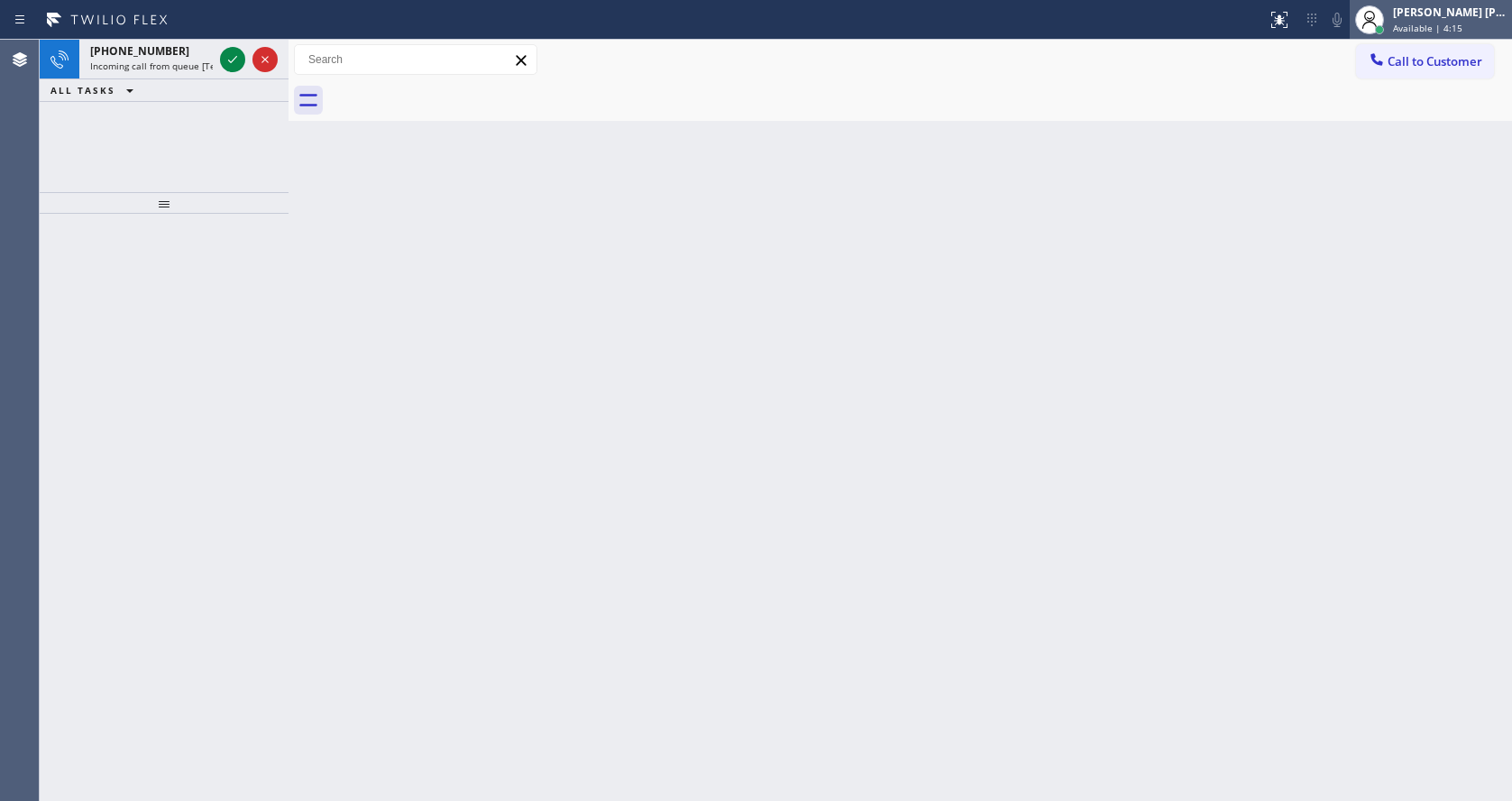
click at [1428, 34] on span "Available | 4:15" at bounding box center [1427, 28] width 69 height 12
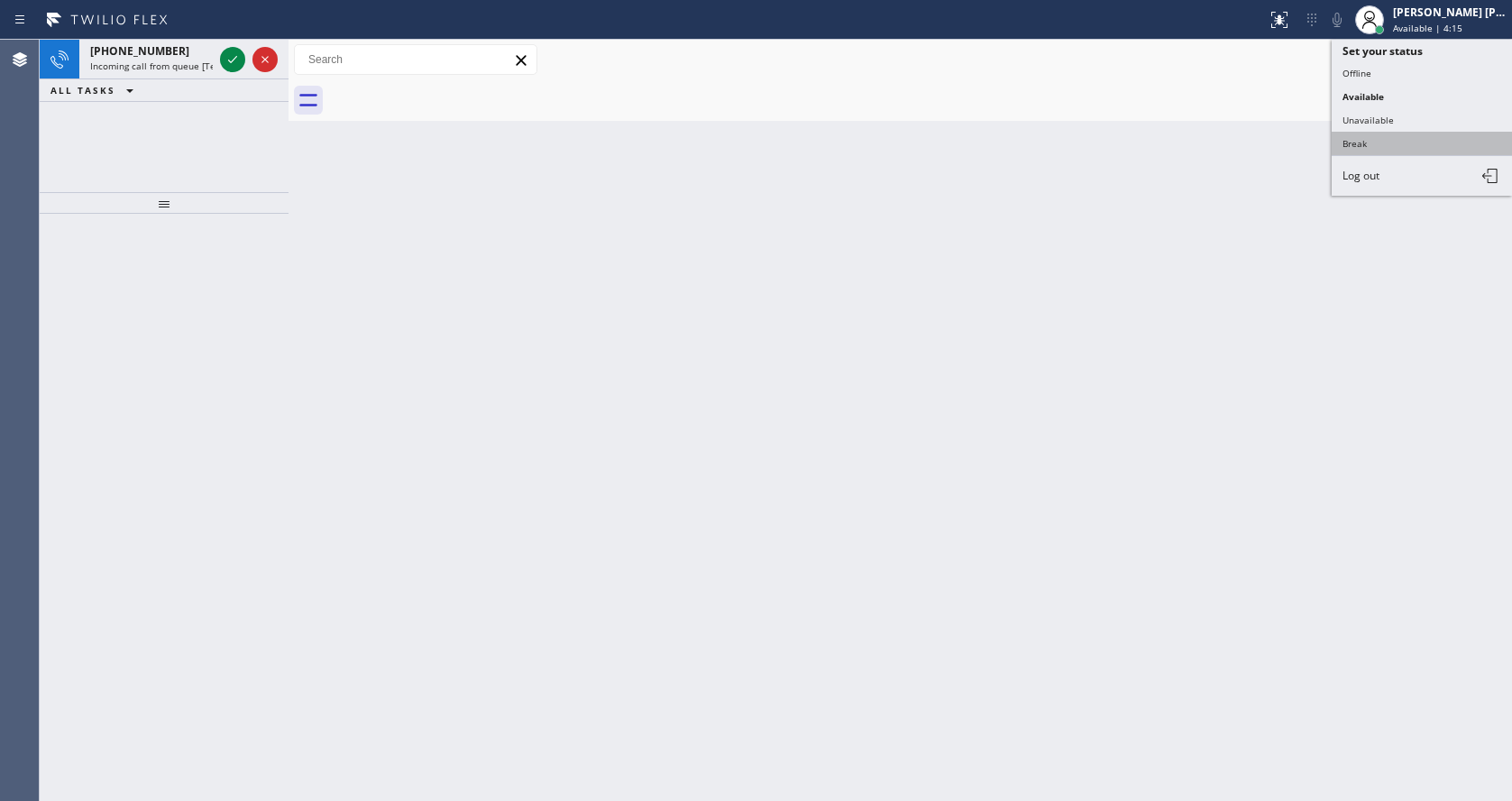
click at [1362, 143] on button "Break" at bounding box center [1422, 143] width 180 height 23
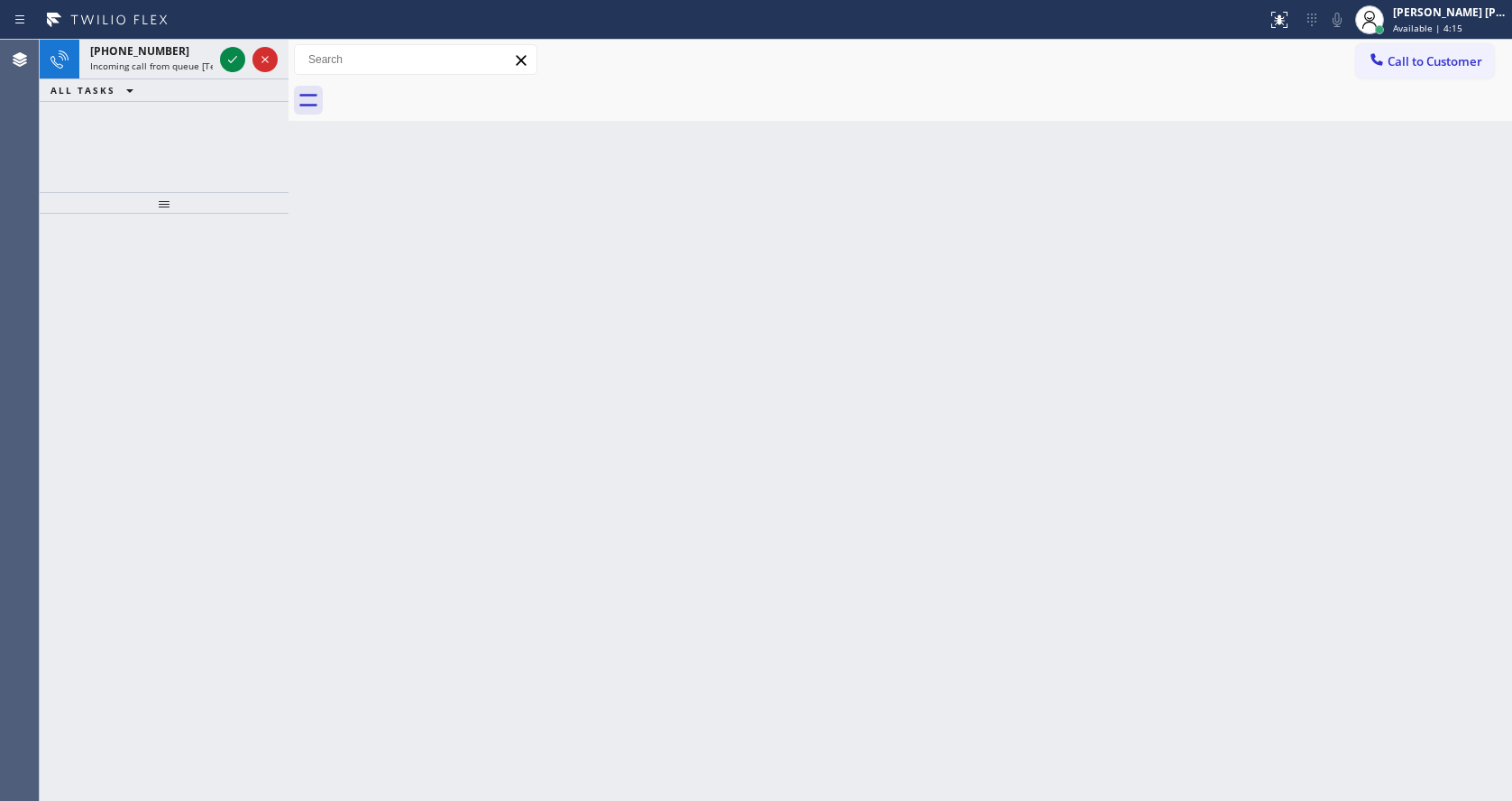
click at [645, 515] on div "Back to Dashboard Change Sender ID Customers Technicians Select a contact Outbo…" at bounding box center [900, 419] width 1223 height 761
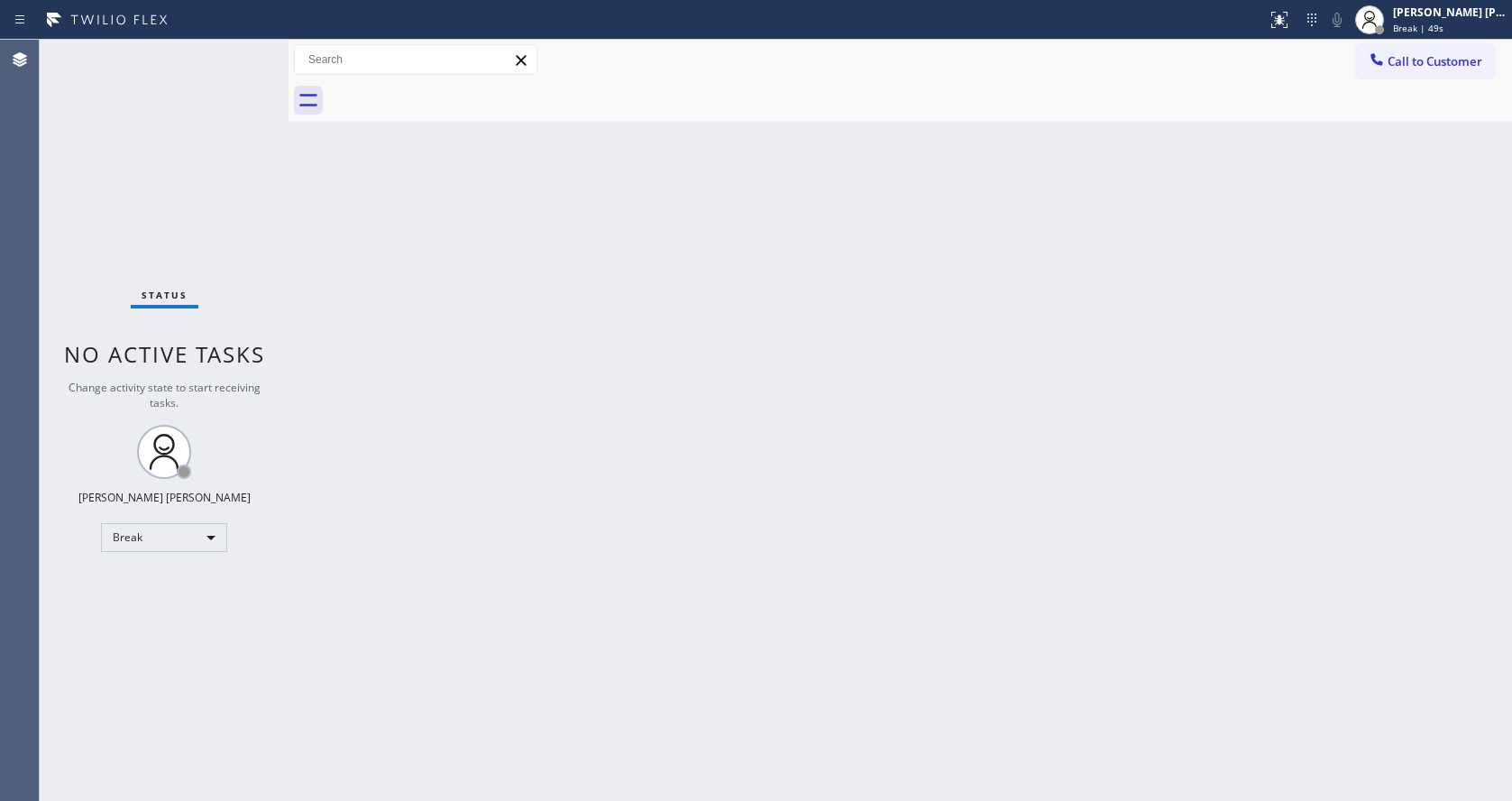
click at [424, 571] on div "Back to Dashboard Change Sender ID Customers Technicians Select a contact Outbo…" at bounding box center [900, 419] width 1223 height 761
drag, startPoint x: 834, startPoint y: 531, endPoint x: 776, endPoint y: 605, distance: 94.0
click at [834, 531] on div "Back to Dashboard Change Sender ID Customers Technicians Select a contact Outbo…" at bounding box center [900, 419] width 1223 height 761
click at [475, 659] on div "Back to Dashboard Change Sender ID Customers Technicians Select a contact Outbo…" at bounding box center [900, 419] width 1223 height 761
click at [472, 702] on div "Back to Dashboard Change Sender ID Customers Technicians Select a contact Outbo…" at bounding box center [900, 419] width 1223 height 761
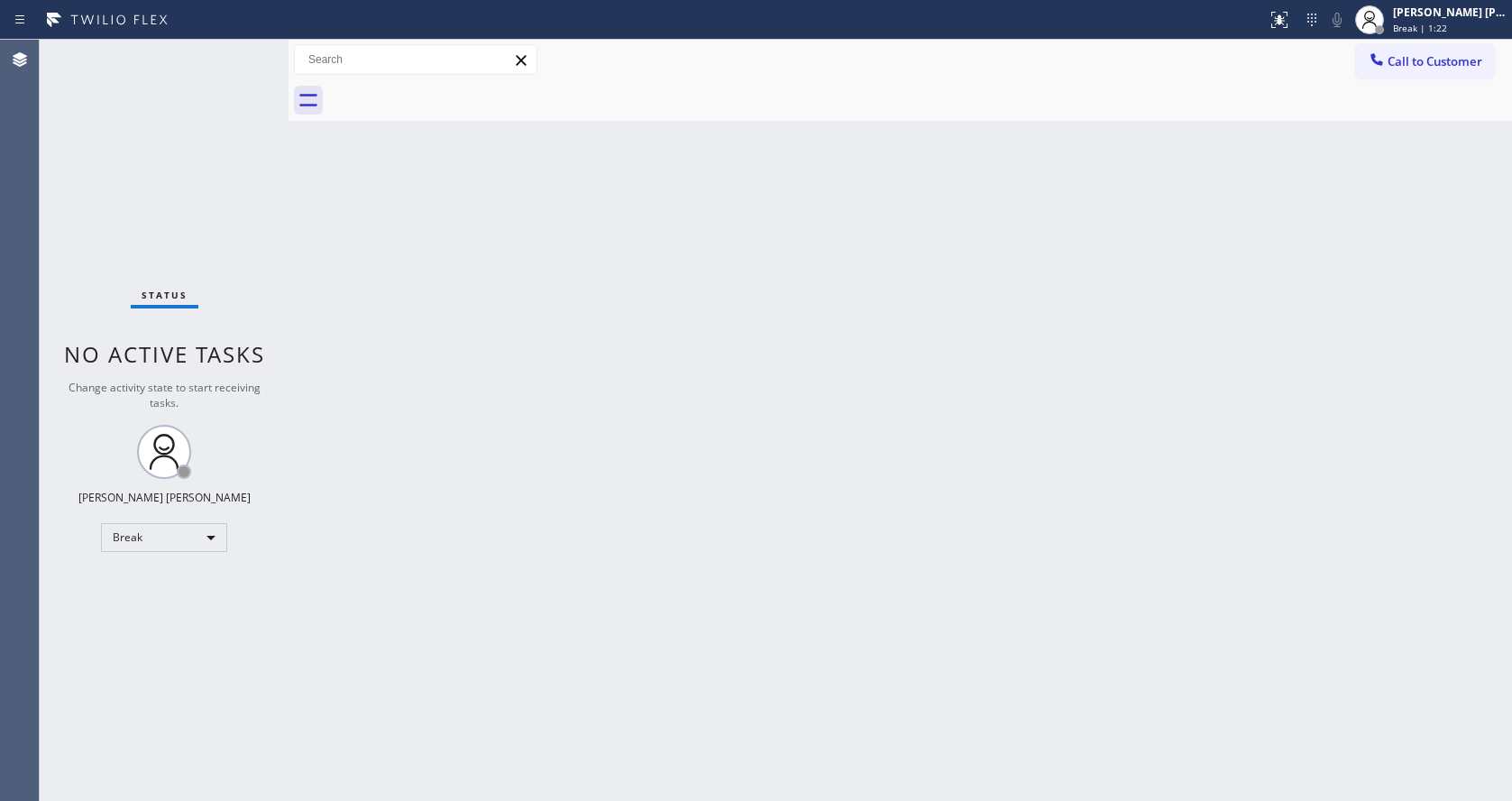
click at [769, 512] on div "Back to Dashboard Change Sender ID Customers Technicians Select a contact Outbo…" at bounding box center [900, 419] width 1223 height 761
click at [442, 554] on div "Back to Dashboard Change Sender ID Customers Technicians Select a contact Outbo…" at bounding box center [900, 419] width 1223 height 761
click at [778, 565] on div "Back to Dashboard Change Sender ID Customers Technicians Select a contact Outbo…" at bounding box center [900, 419] width 1223 height 761
click at [333, 326] on div "Back to Dashboard Change Sender ID Customers Technicians Select a contact Outbo…" at bounding box center [900, 419] width 1223 height 761
click at [507, 797] on div "Back to Dashboard Change Sender ID Customers Technicians Select a contact Outbo…" at bounding box center [900, 419] width 1223 height 761
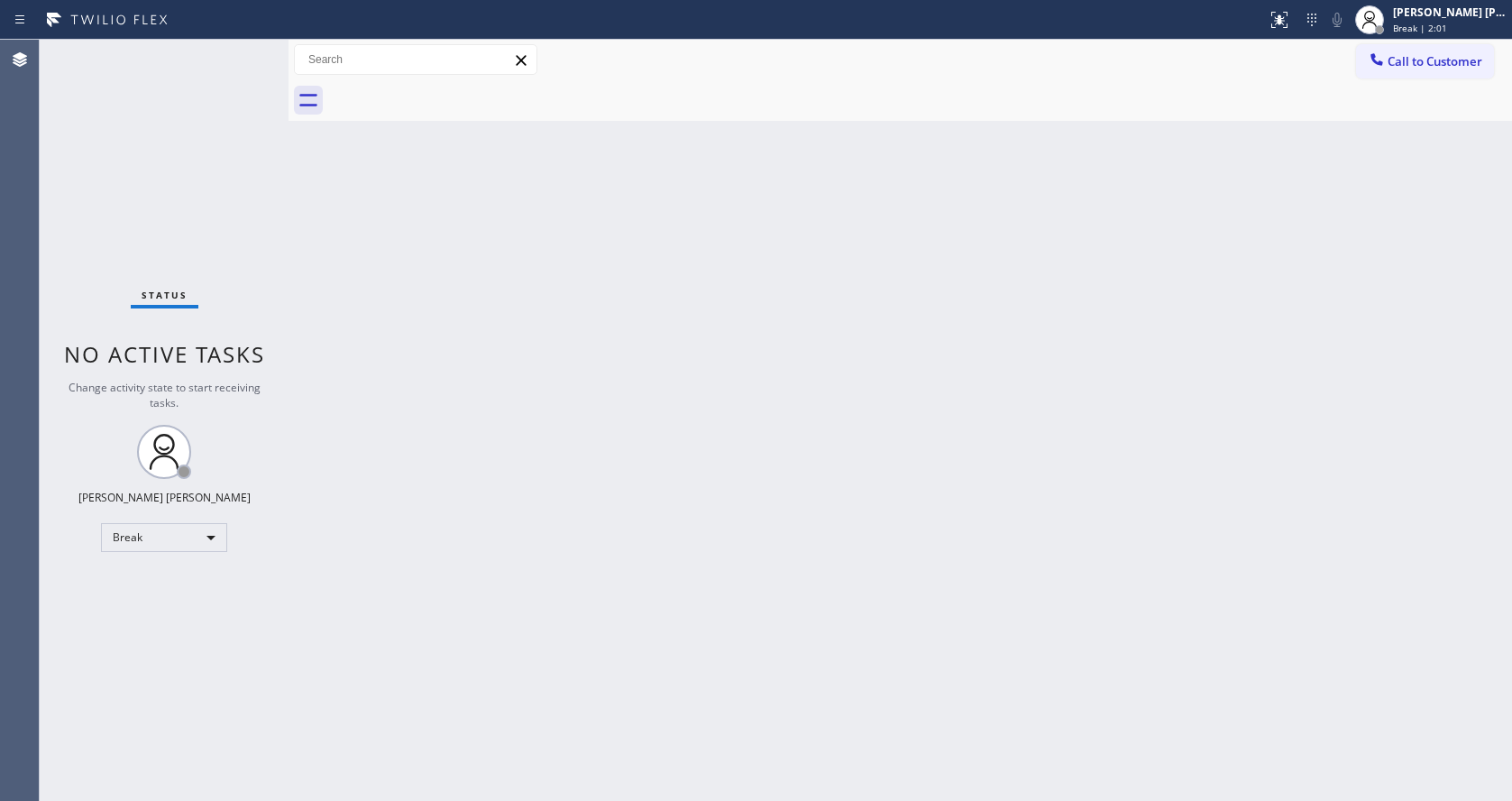
click at [344, 319] on div "Back to Dashboard Change Sender ID Customers Technicians Select a contact Outbo…" at bounding box center [900, 419] width 1223 height 761
click at [845, 472] on div "Back to Dashboard Change Sender ID Customers Technicians Select a contact Outbo…" at bounding box center [900, 419] width 1223 height 761
click at [365, 202] on div "Back to Dashboard Change Sender ID Customers Technicians Select a contact Outbo…" at bounding box center [900, 419] width 1223 height 761
click at [249, 50] on div "Status No active tasks Change activity state to start receiving tasks. [PERSON_…" at bounding box center [163, 419] width 248 height 761
click at [337, 349] on div "Back to Dashboard Change Sender ID Customers Technicians Select a contact Outbo…" at bounding box center [900, 419] width 1223 height 761
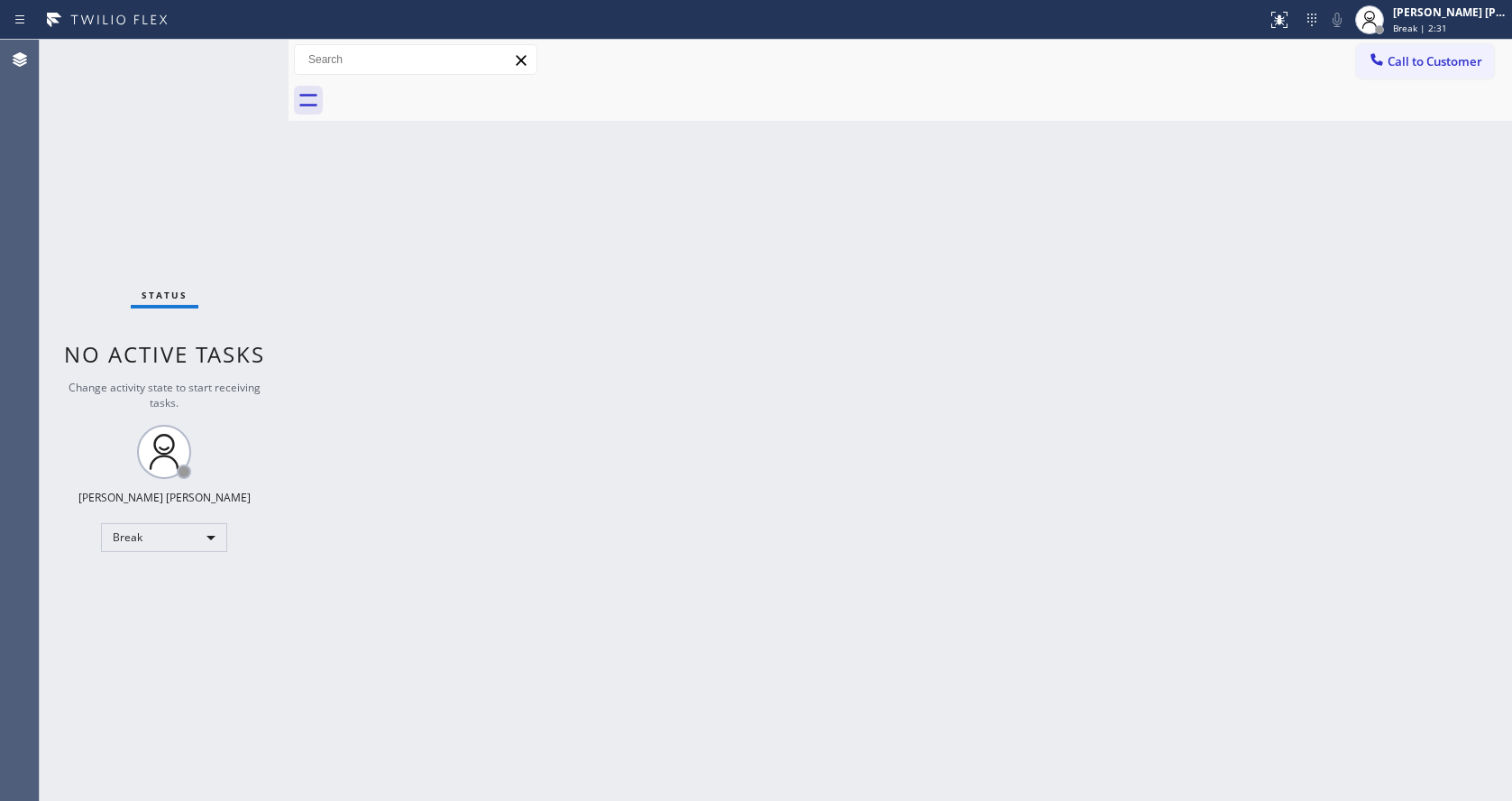
click at [691, 294] on div "Back to Dashboard Change Sender ID Customers Technicians Select a contact Outbo…" at bounding box center [900, 419] width 1223 height 761
click at [268, 271] on div "Status No active tasks Change activity state to start receiving tasks. [PERSON_…" at bounding box center [163, 419] width 248 height 761
click at [545, 448] on div "Back to Dashboard Change Sender ID Customers Technicians Select a contact Outbo…" at bounding box center [900, 419] width 1223 height 761
drag, startPoint x: 284, startPoint y: 207, endPoint x: 265, endPoint y: 152, distance: 58.2
click at [289, 207] on div at bounding box center [289, 419] width 0 height 761
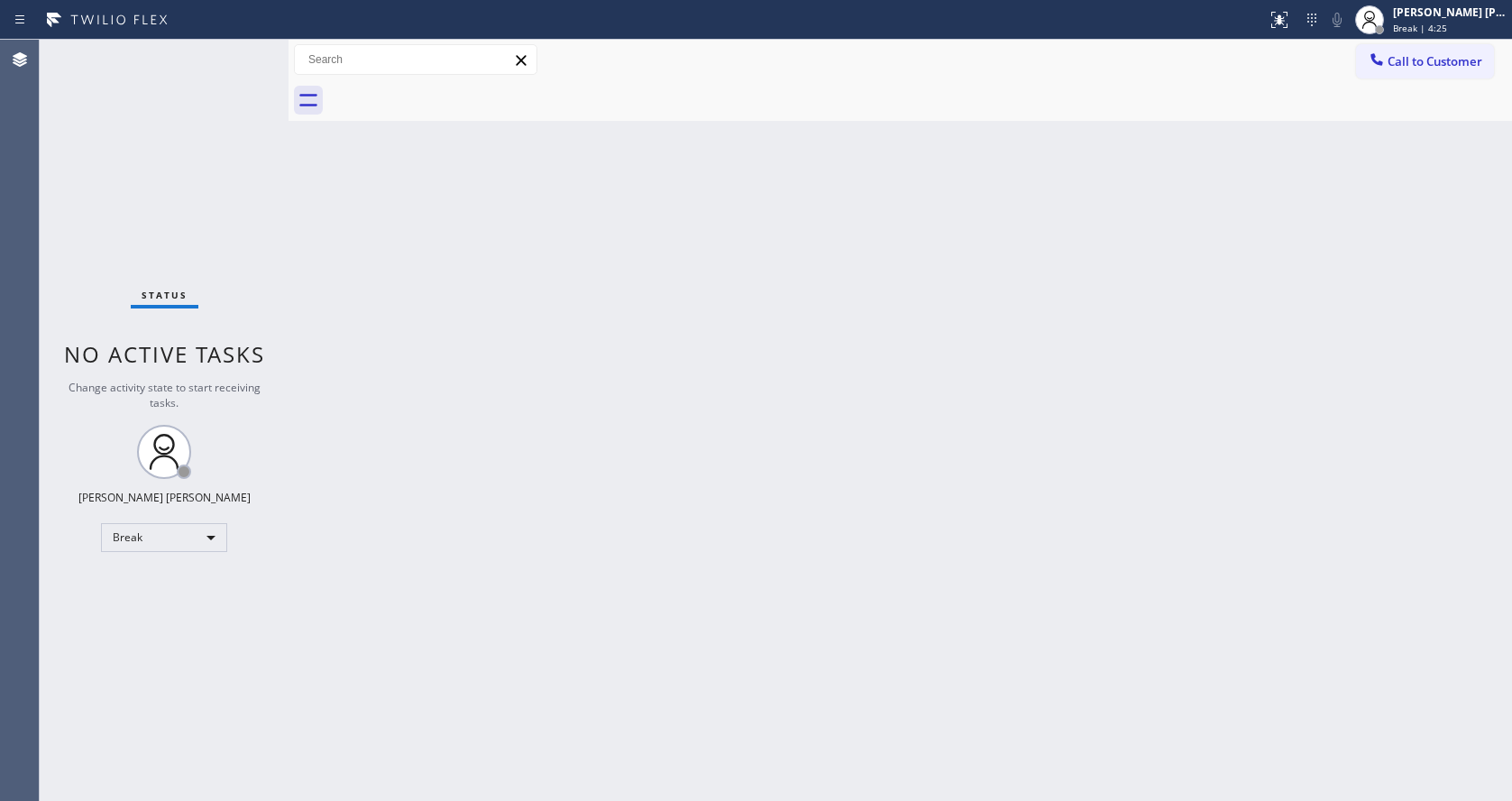
click at [244, 47] on div "Status No active tasks Change activity state to start receiving tasks. [PERSON_…" at bounding box center [163, 419] width 248 height 761
drag, startPoint x: 286, startPoint y: 66, endPoint x: 254, endPoint y: 63, distance: 32.1
click at [254, 63] on div "Status No active tasks Change activity state to start receiving tasks. [PERSON_…" at bounding box center [775, 419] width 1472 height 761
drag, startPoint x: 686, startPoint y: 243, endPoint x: 742, endPoint y: 252, distance: 56.7
click at [688, 243] on div "Back to Dashboard Change Sender ID Customers Technicians Select a contact Outbo…" at bounding box center [900, 419] width 1223 height 761
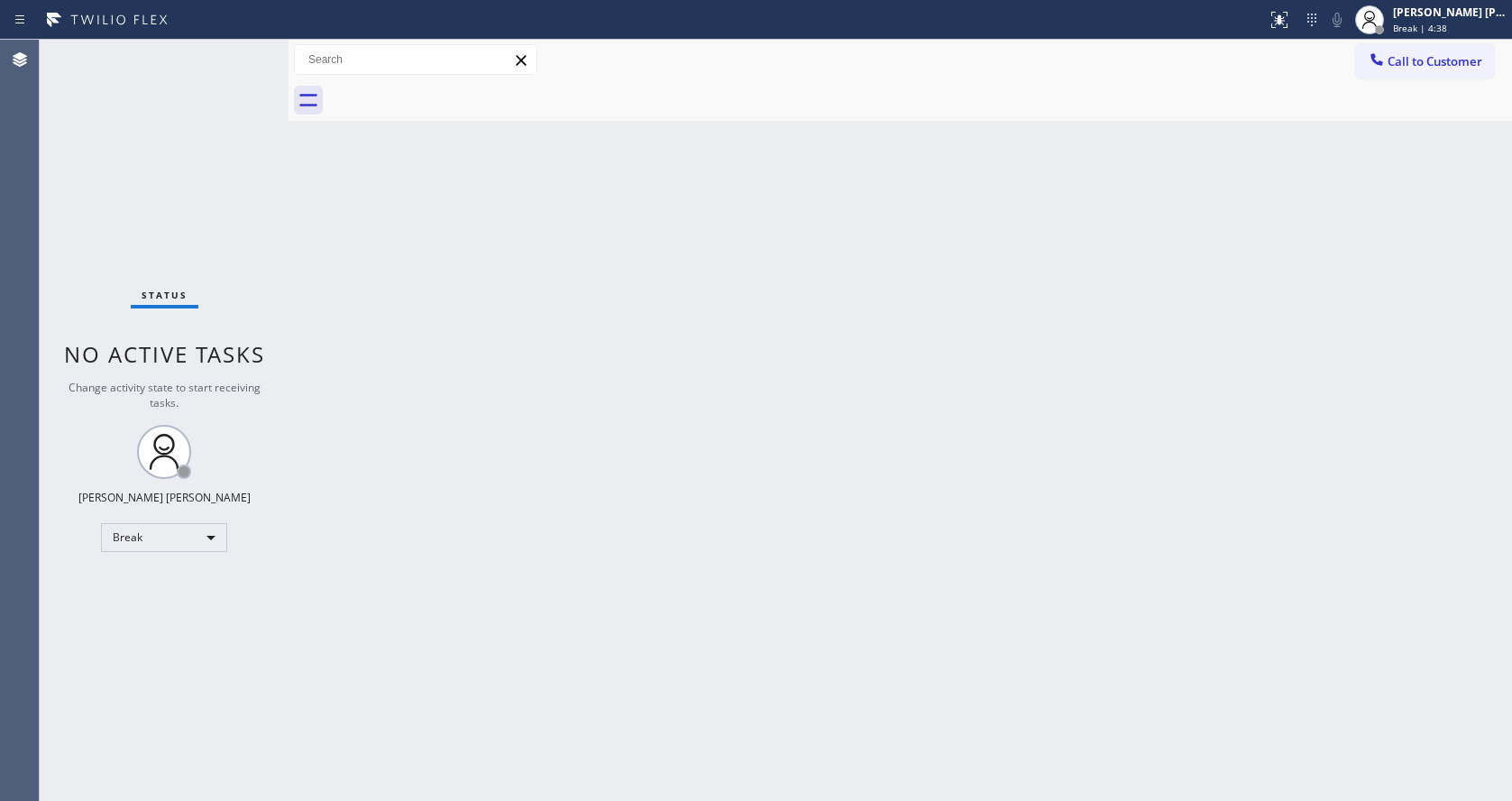
click at [693, 439] on div "Back to Dashboard Change Sender ID Customers Technicians Select a contact Outbo…" at bounding box center [900, 419] width 1223 height 761
click at [542, 797] on div "Back to Dashboard Change Sender ID Customers Technicians Select a contact Outbo…" at bounding box center [900, 419] width 1223 height 761
drag, startPoint x: 430, startPoint y: 259, endPoint x: 364, endPoint y: 176, distance: 106.0
click at [430, 259] on div "Back to Dashboard Change Sender ID Customers Technicians Select a contact Outbo…" at bounding box center [900, 419] width 1223 height 761
click at [246, 50] on div "Status No active tasks Change activity state to start receiving tasks. [PERSON_…" at bounding box center [163, 419] width 248 height 761
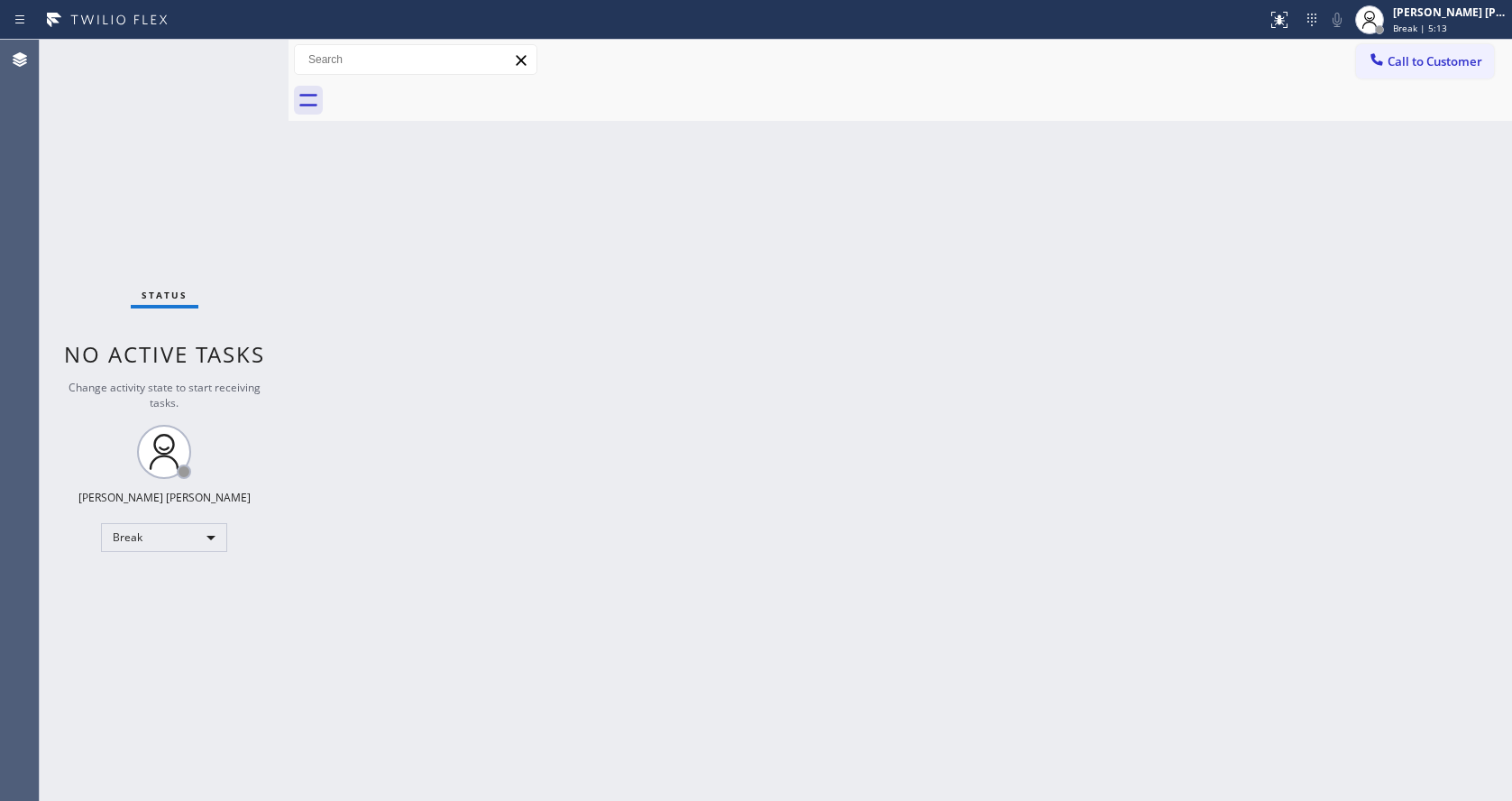
click at [258, 322] on div "Status No active tasks Change activity state to start receiving tasks. [PERSON_…" at bounding box center [163, 419] width 248 height 761
click at [246, 52] on div "Status No active tasks Change activity state to start receiving tasks. [PERSON_…" at bounding box center [163, 419] width 248 height 761
click at [377, 404] on div "Back to Dashboard Change Sender ID Customers Technicians Select a contact Outbo…" at bounding box center [900, 419] width 1223 height 761
click at [723, 438] on div "Back to Dashboard Change Sender ID Customers Technicians Select a contact Outbo…" at bounding box center [900, 419] width 1223 height 761
click at [399, 290] on div "Back to Dashboard Change Sender ID Customers Technicians Select a contact Outbo…" at bounding box center [900, 419] width 1223 height 761
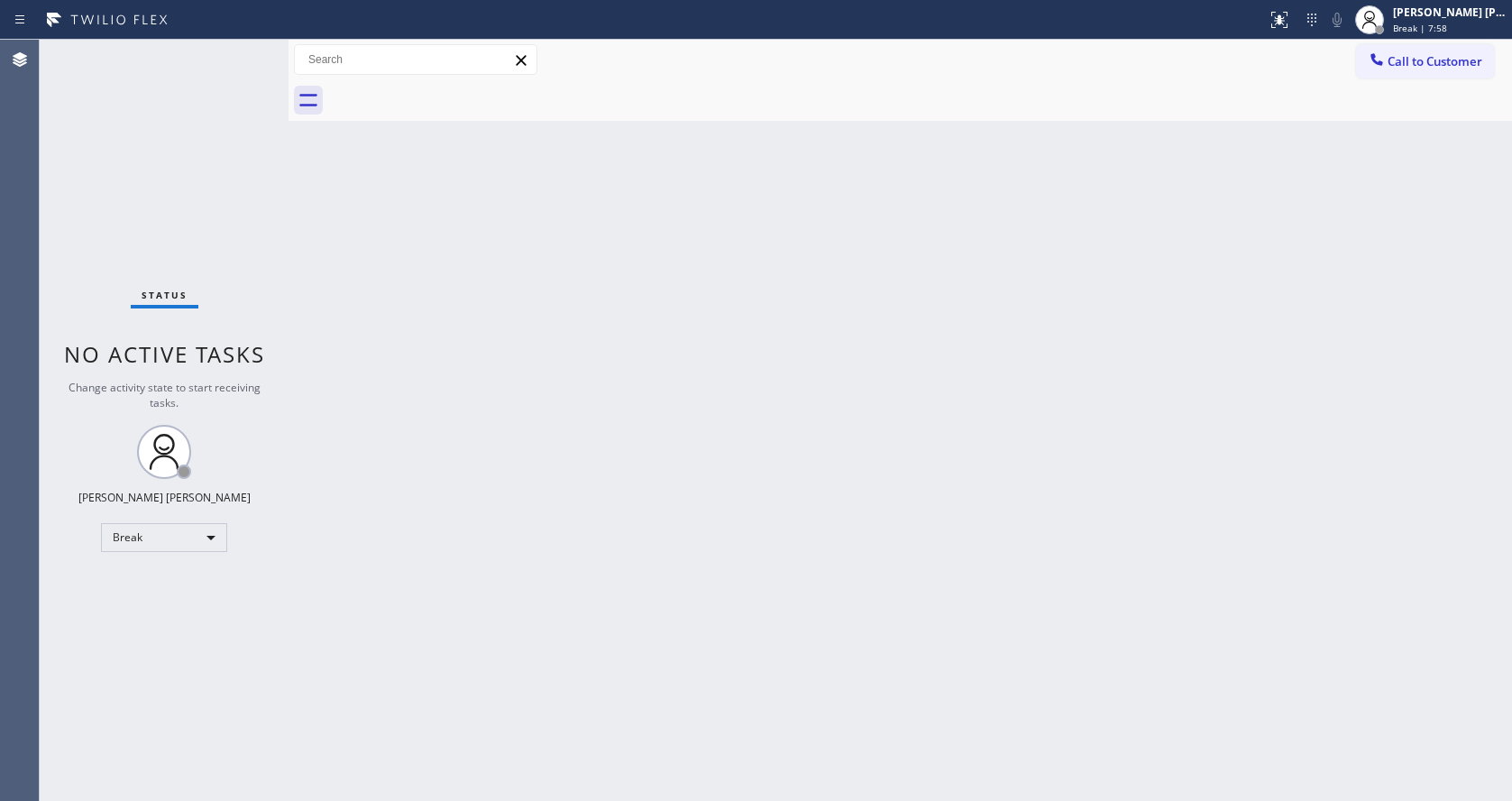
click at [809, 515] on div "Back to Dashboard Change Sender ID Customers Technicians Select a contact Outbo…" at bounding box center [900, 419] width 1223 height 761
click at [524, 436] on div "Back to Dashboard Change Sender ID Customers Technicians Select a contact Outbo…" at bounding box center [900, 419] width 1223 height 761
click at [698, 424] on div "Back to Dashboard Change Sender ID Customers Technicians Select a contact Outbo…" at bounding box center [900, 419] width 1223 height 761
click at [454, 329] on div "Back to Dashboard Change Sender ID Customers Technicians Select a contact Outbo…" at bounding box center [900, 419] width 1223 height 761
click at [1453, 24] on span "Break | 14:06" at bounding box center [1422, 28] width 59 height 12
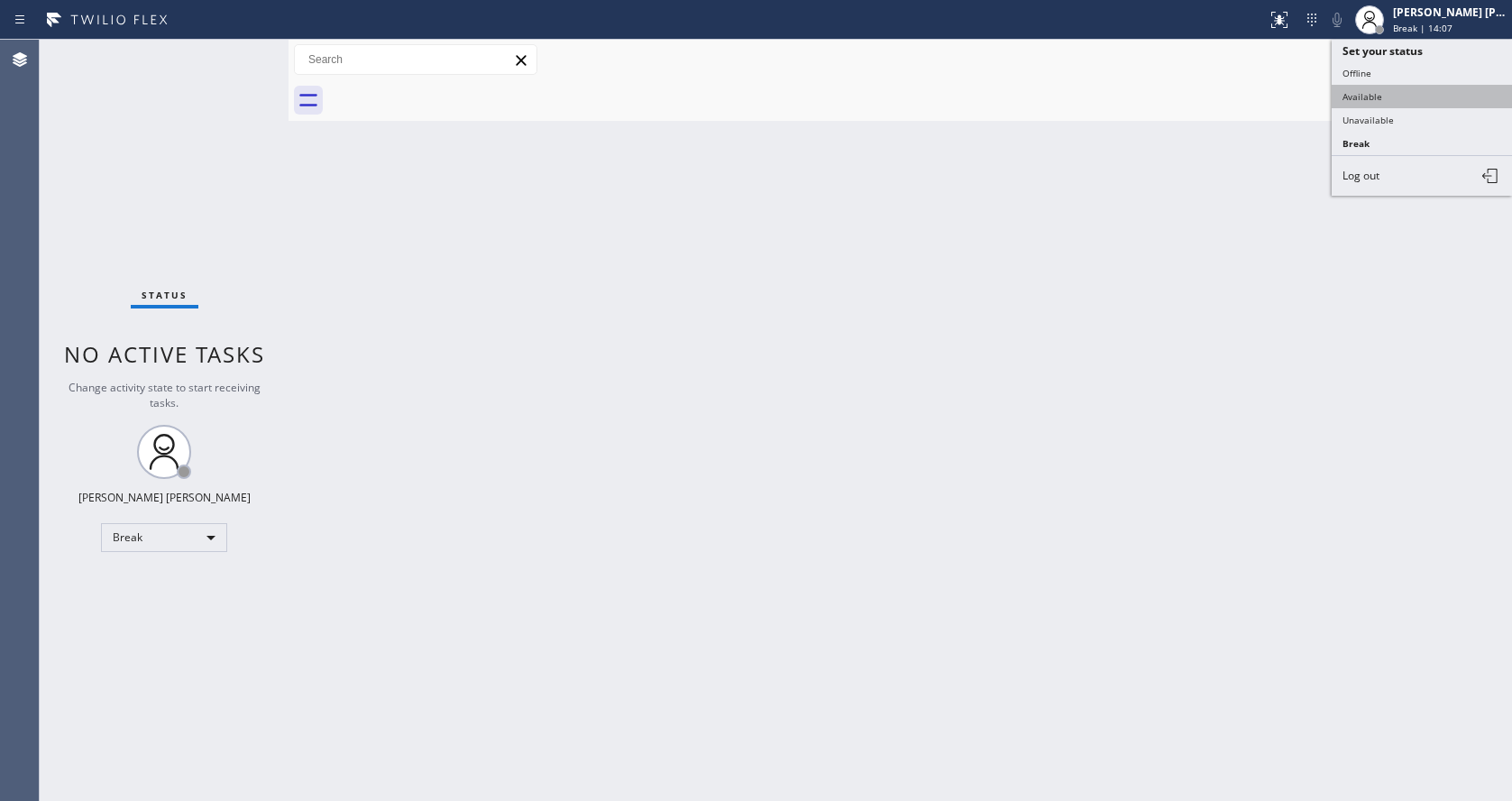
click at [1372, 102] on button "Available" at bounding box center [1422, 96] width 180 height 23
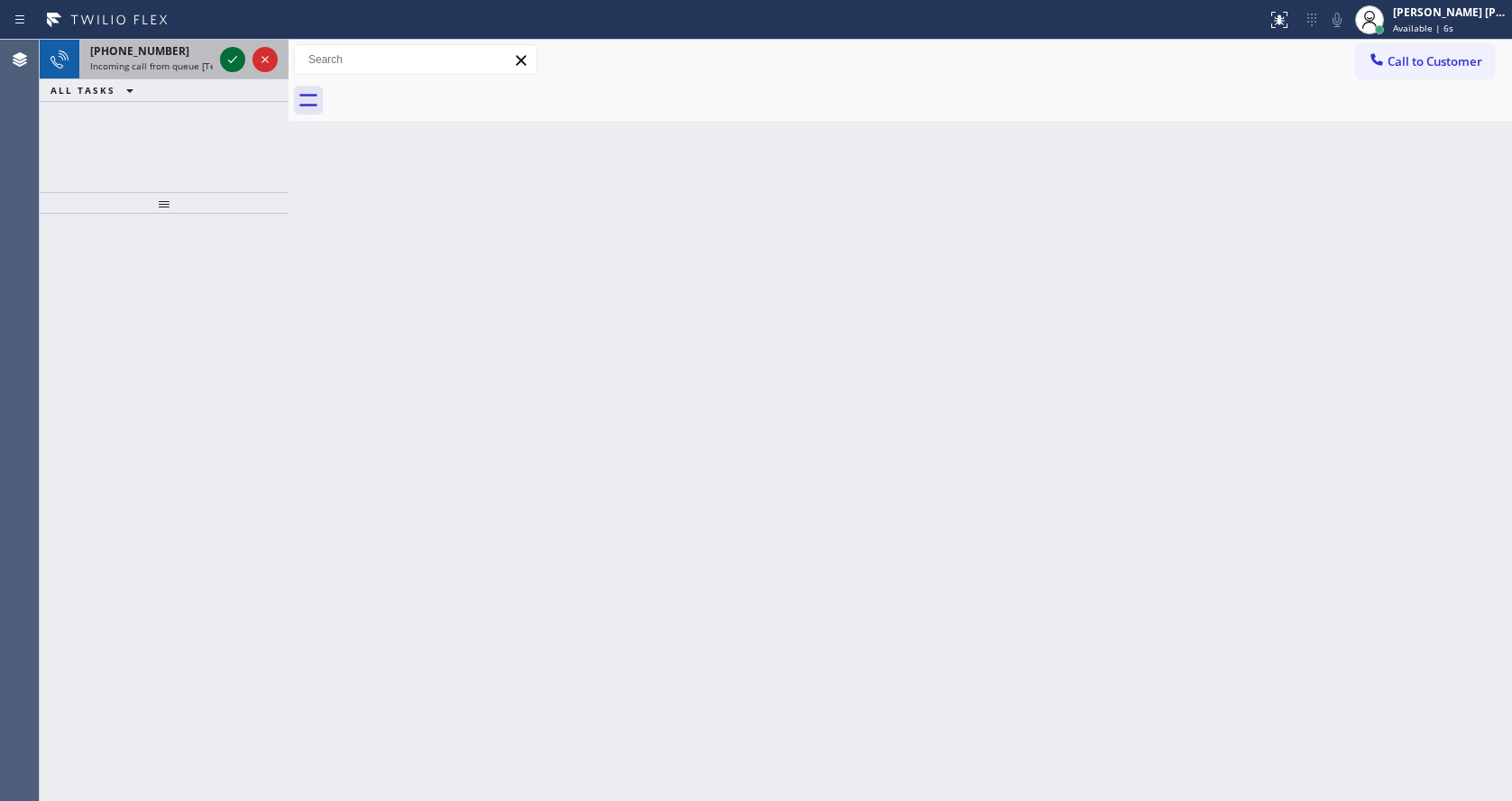
click at [227, 64] on icon at bounding box center [232, 59] width 22 height 22
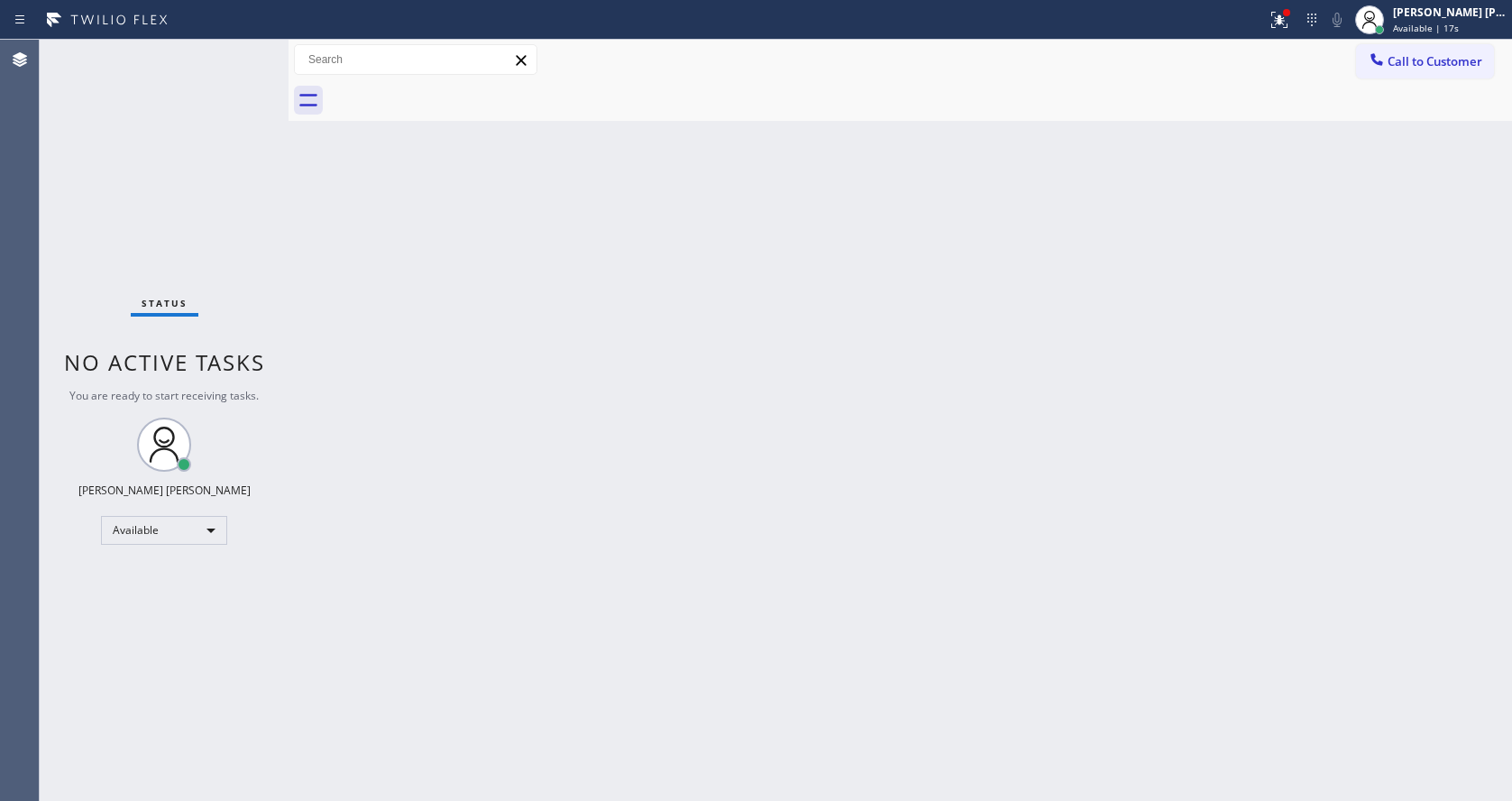
click at [369, 344] on div "Back to Dashboard Change Sender ID Customers Technicians Select a contact Outbo…" at bounding box center [900, 419] width 1223 height 761
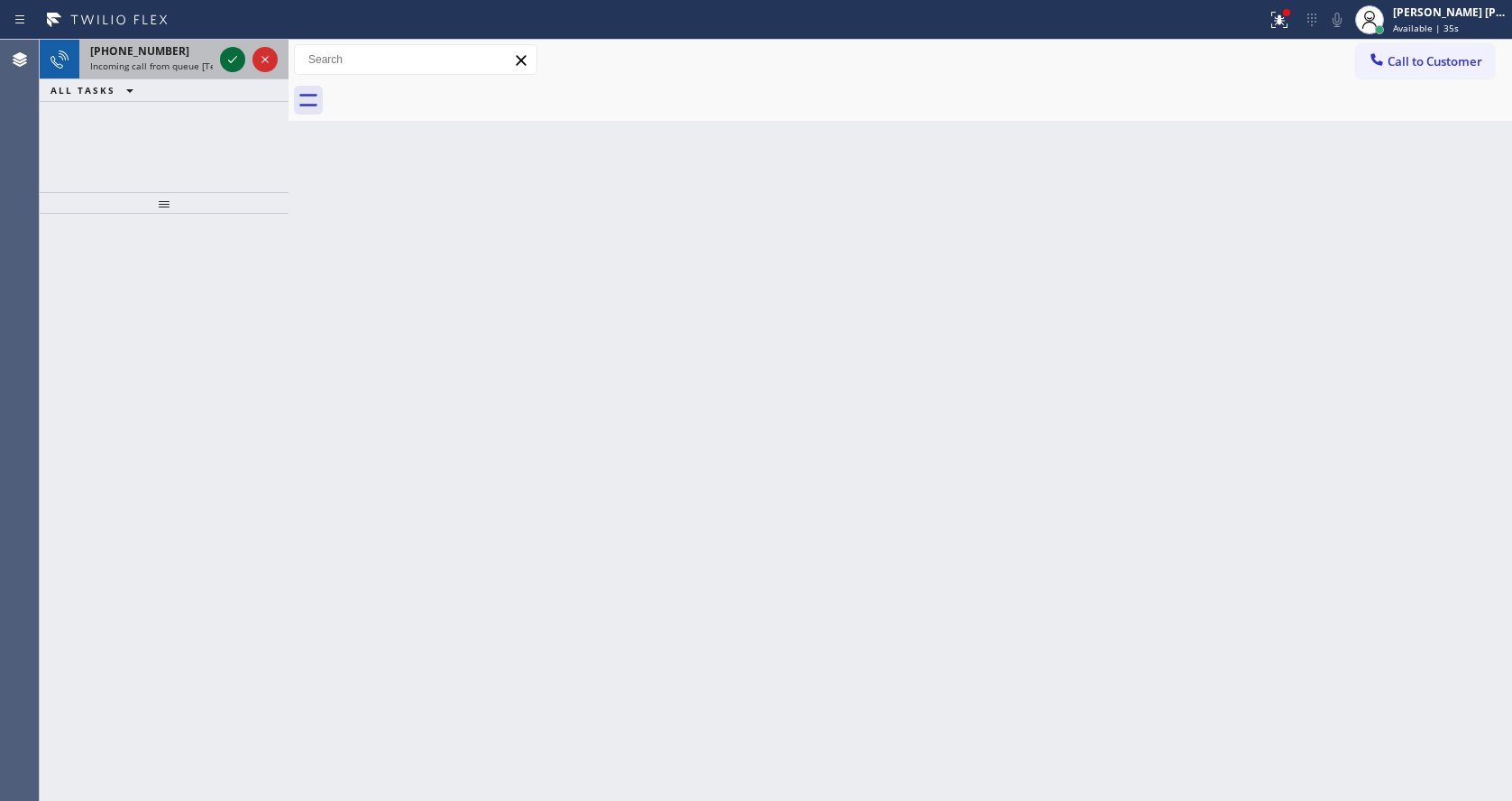
click at [226, 49] on icon at bounding box center [232, 59] width 22 height 22
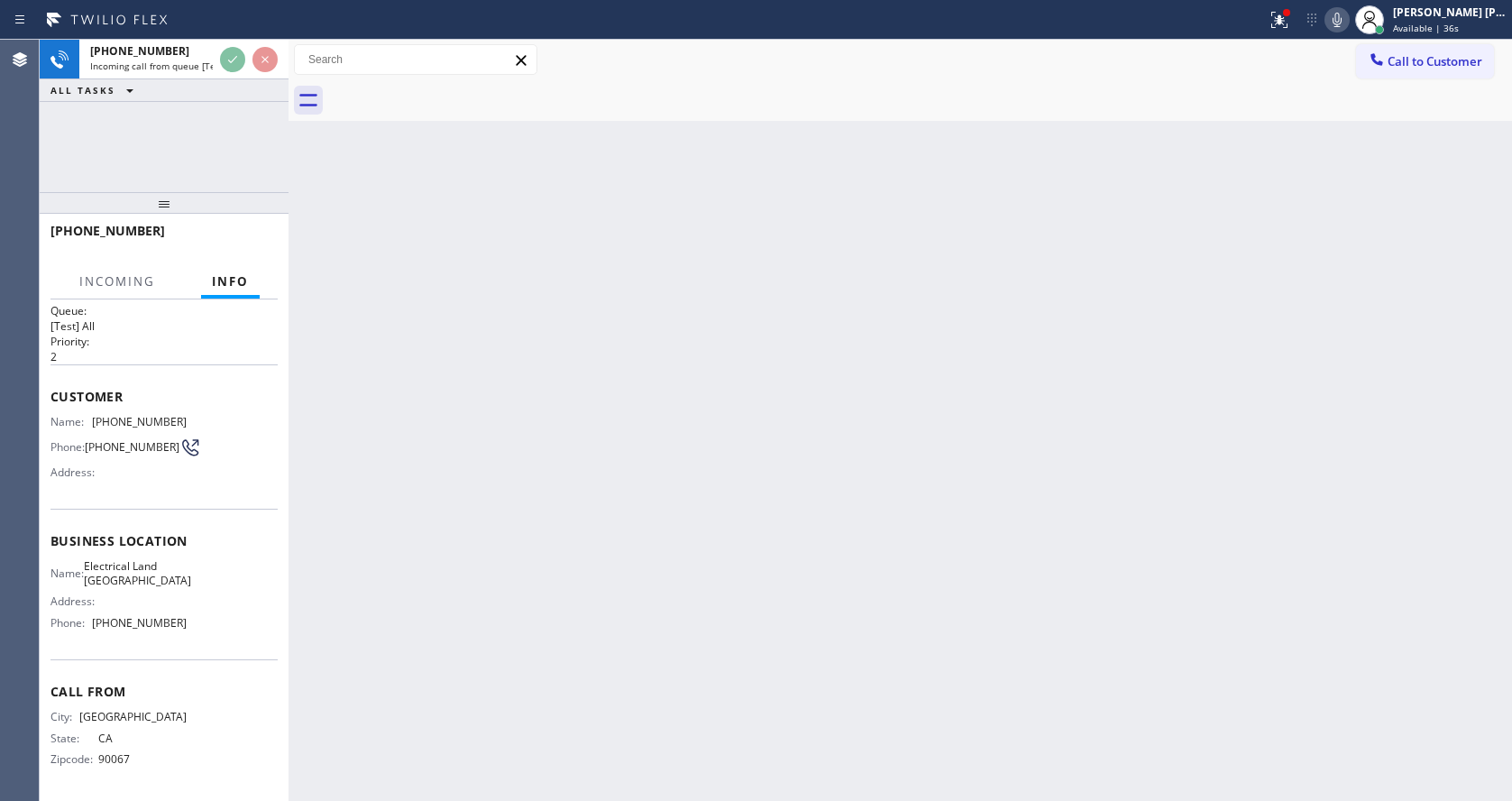
click at [611, 493] on div "Back to Dashboard Change Sender ID Customers Technicians Select a contact Outbo…" at bounding box center [900, 419] width 1223 height 761
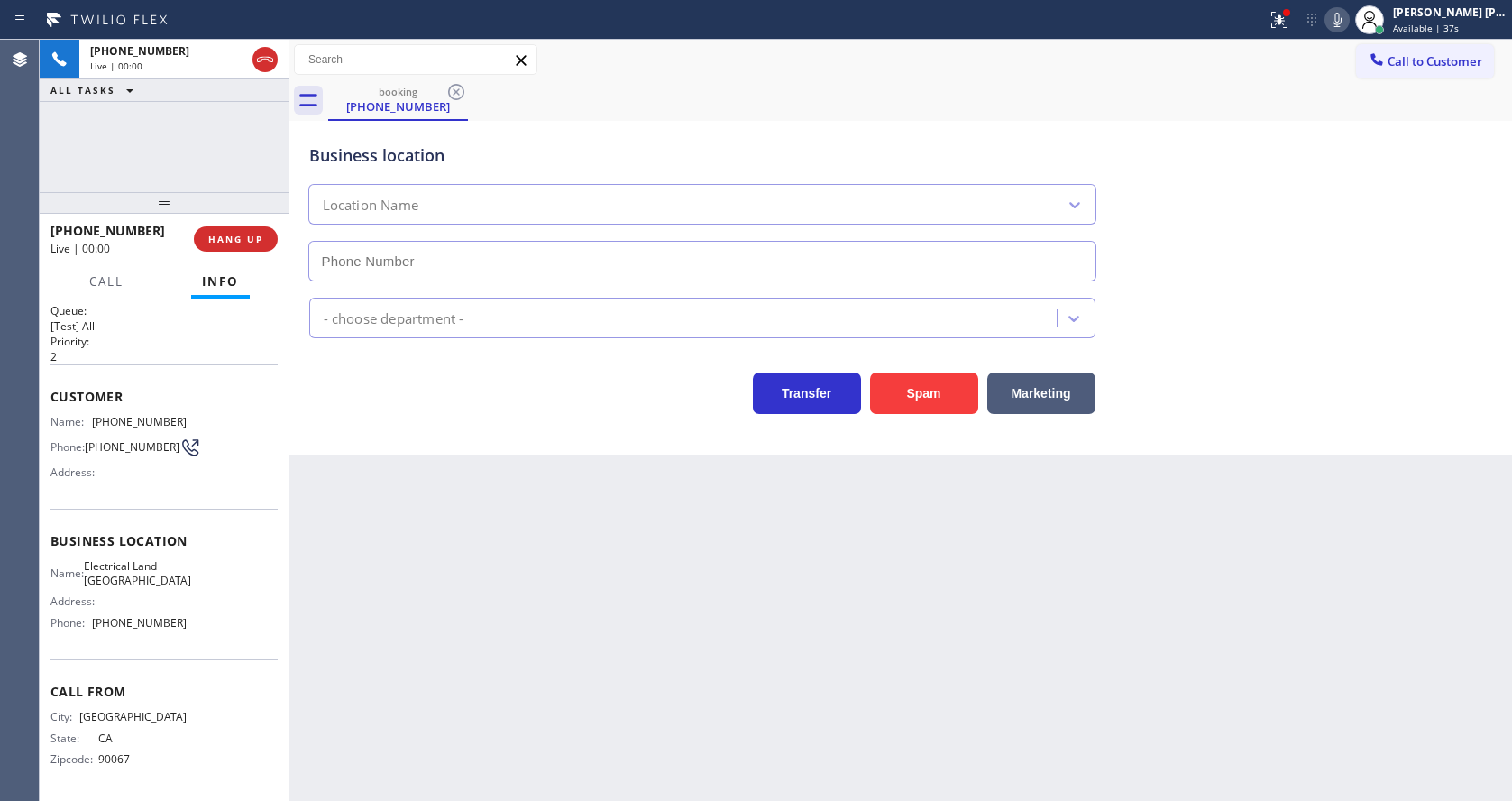
type input "[PHONE_NUMBER]"
click at [543, 526] on div "Back to Dashboard Change Sender ID Customers Technicians Select a contact Outbo…" at bounding box center [900, 419] width 1223 height 761
click at [532, 537] on div "Back to Dashboard Change Sender ID Customers Technicians Select a contact Outbo…" at bounding box center [900, 419] width 1223 height 761
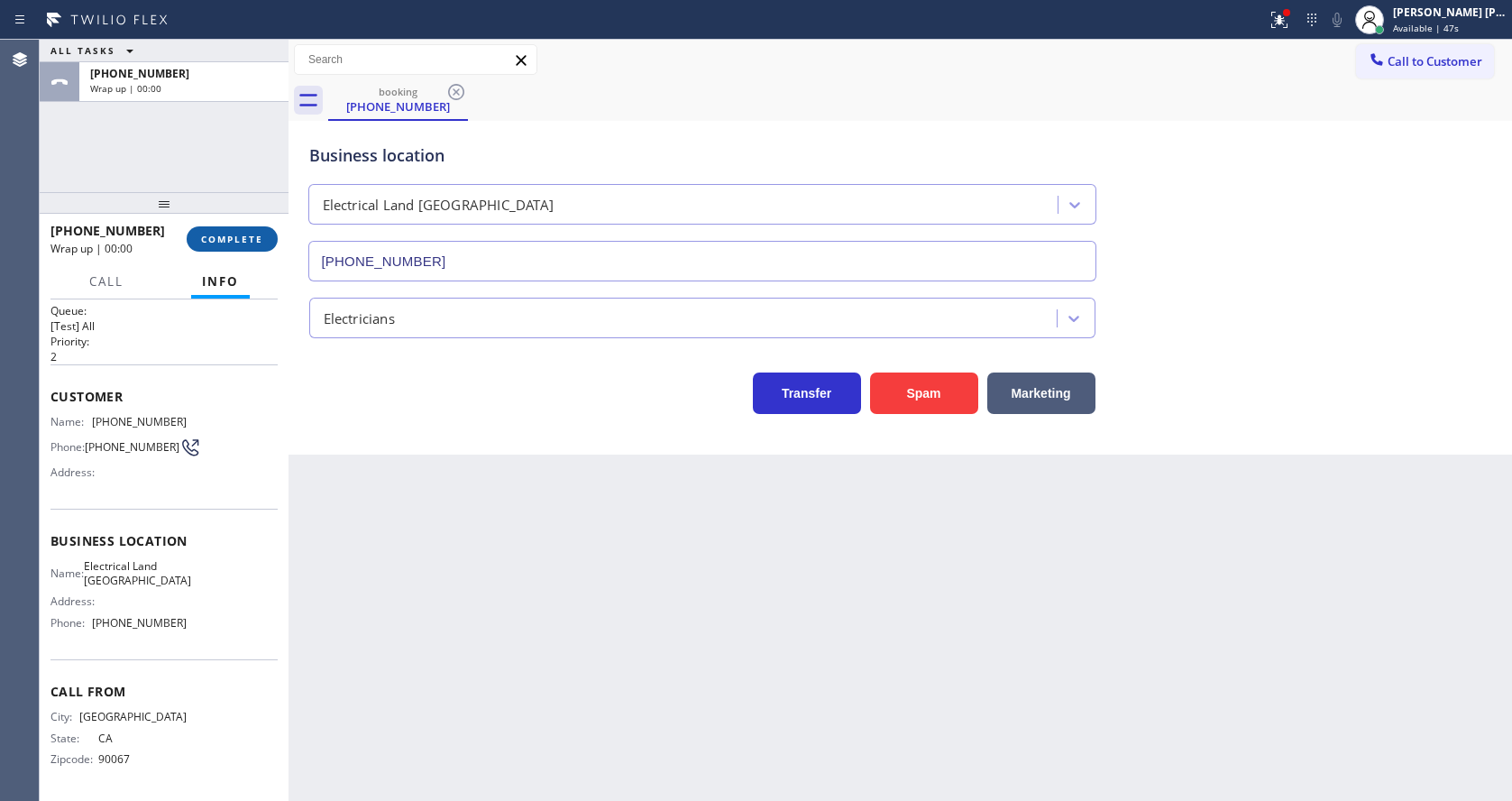
click at [241, 233] on span "COMPLETE" at bounding box center [232, 239] width 62 height 12
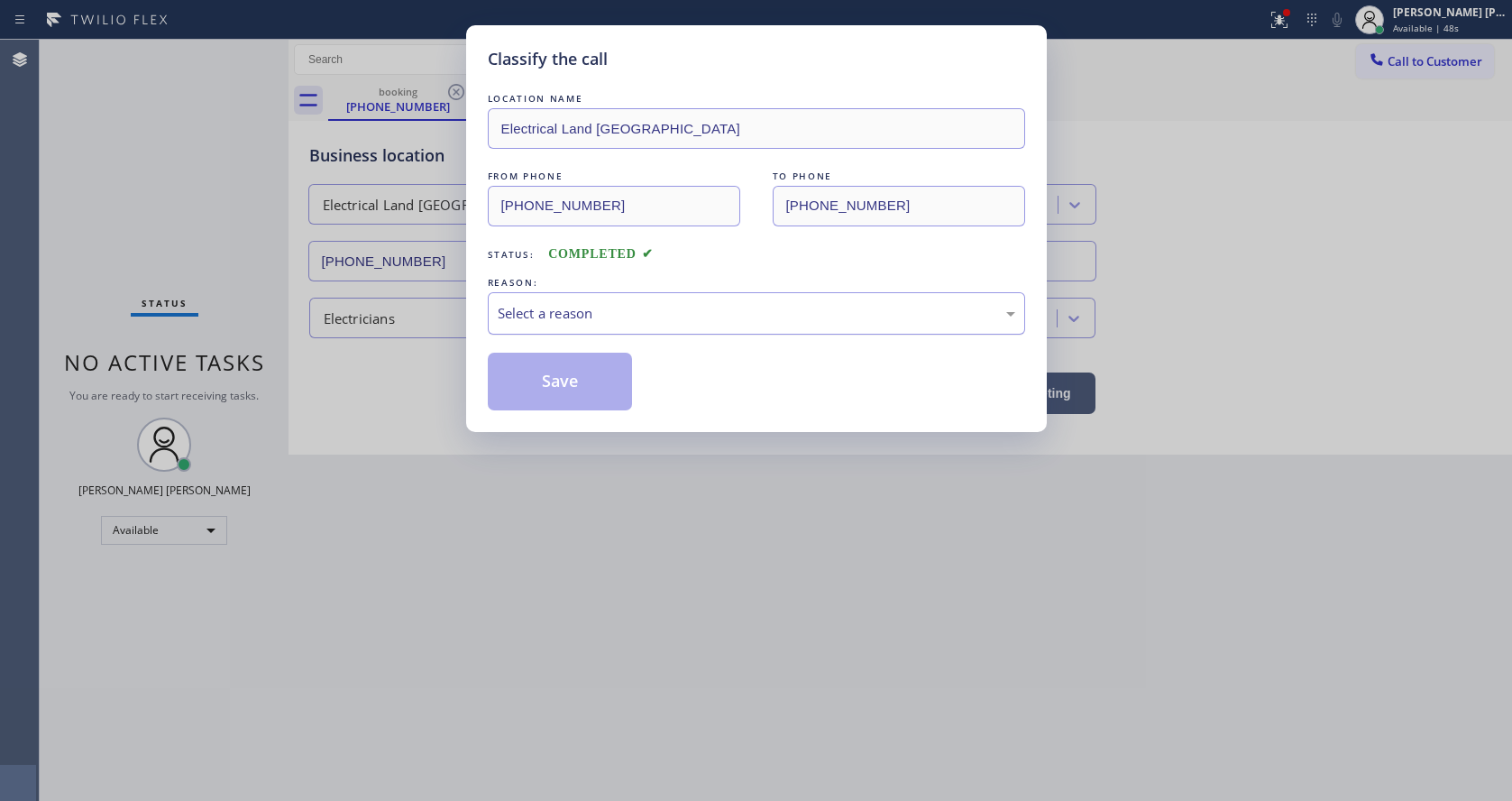
click at [556, 310] on div "Select a reason" at bounding box center [756, 314] width 518 height 21
click at [553, 381] on button "Save" at bounding box center [560, 382] width 145 height 58
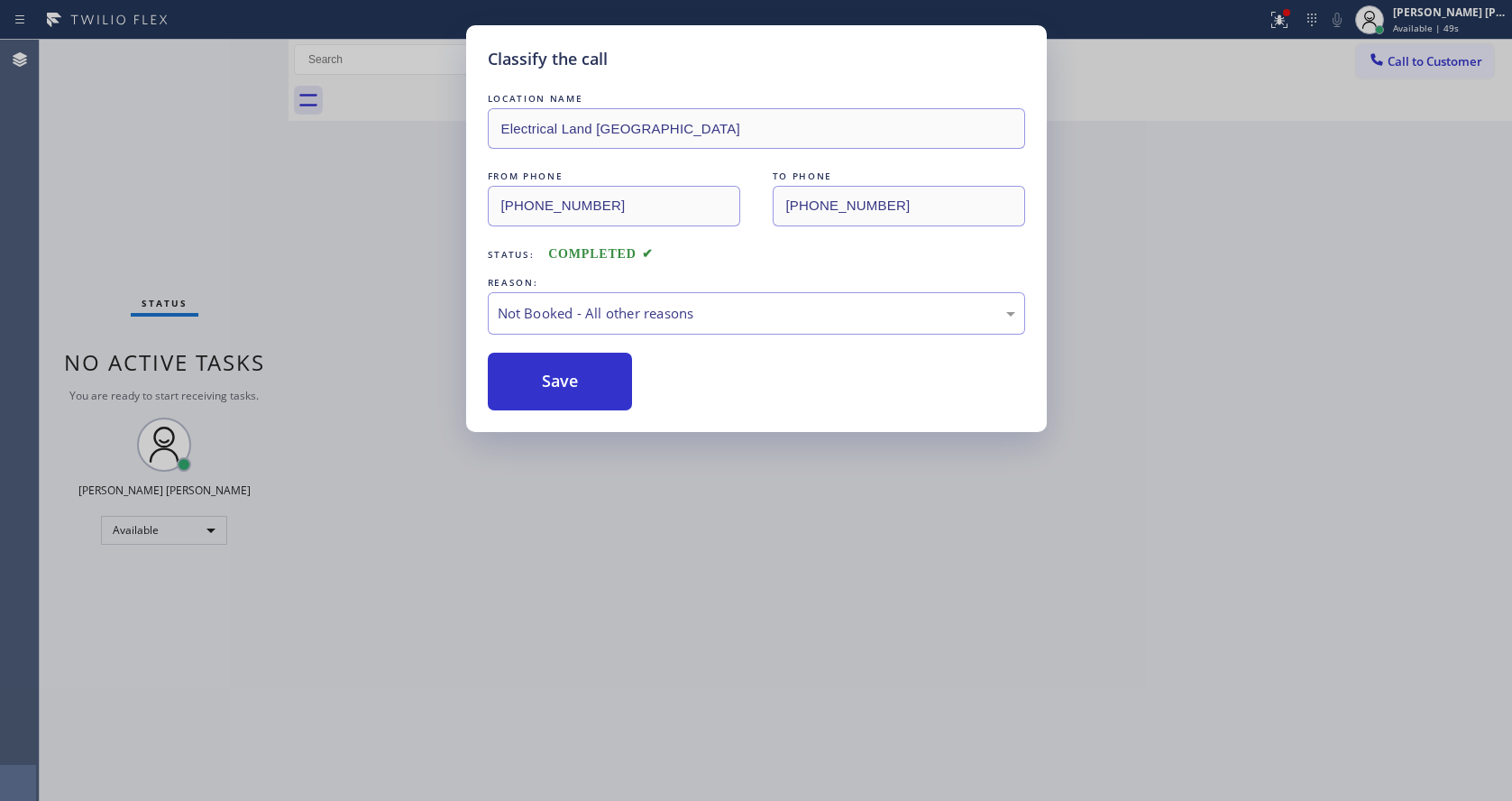
click at [592, 660] on div "Classify the call LOCATION NAME Electrical Land [GEOGRAPHIC_DATA] FROM PHONE [P…" at bounding box center [756, 400] width 1512 height 801
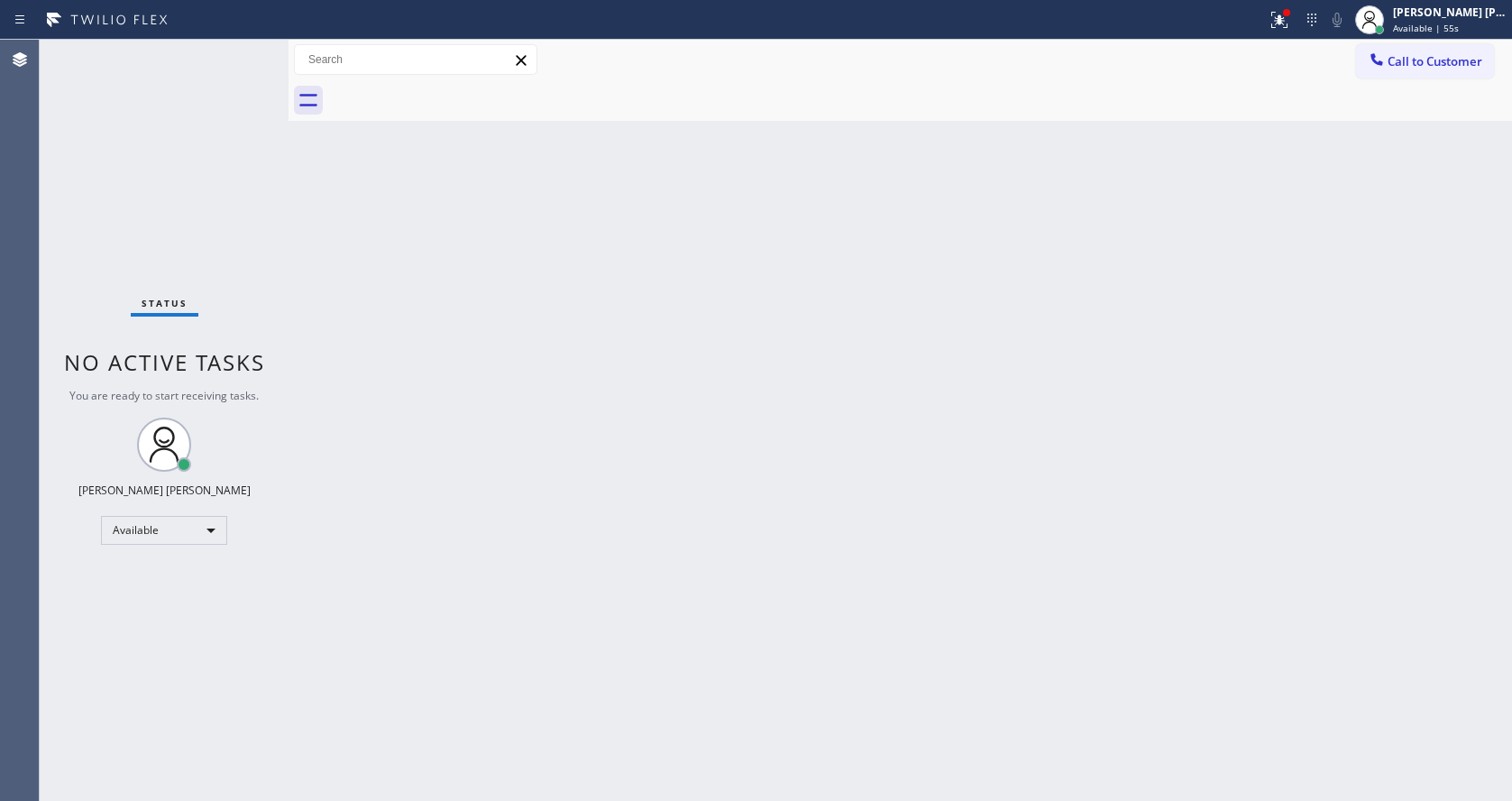
click at [1244, 443] on div "Back to Dashboard Change Sender ID Customers Technicians Select a contact Outbo…" at bounding box center [900, 419] width 1223 height 761
drag, startPoint x: 924, startPoint y: 391, endPoint x: 976, endPoint y: 418, distance: 58.6
click at [924, 391] on div "Back to Dashboard Change Sender ID Customers Technicians Select a contact Outbo…" at bounding box center [900, 419] width 1223 height 761
click at [677, 579] on div "Back to Dashboard Change Sender ID Customers Technicians Select a contact Outbo…" at bounding box center [900, 419] width 1223 height 761
click at [348, 203] on div "Back to Dashboard Change Sender ID Customers Technicians Select a contact Outbo…" at bounding box center [900, 419] width 1223 height 761
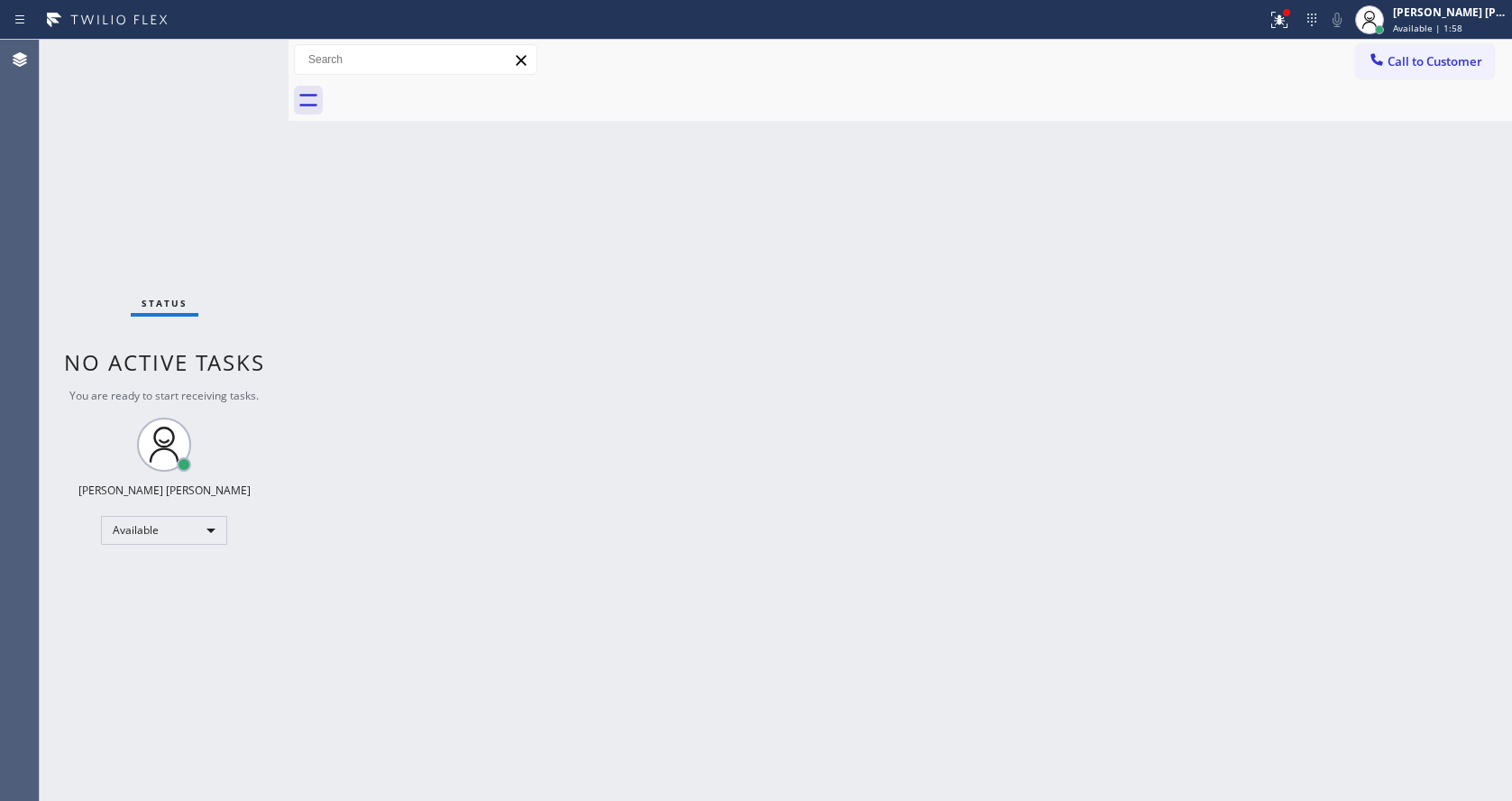
click at [338, 289] on div "Back to Dashboard Change Sender ID Customers Technicians Select a contact Outbo…" at bounding box center [900, 419] width 1223 height 761
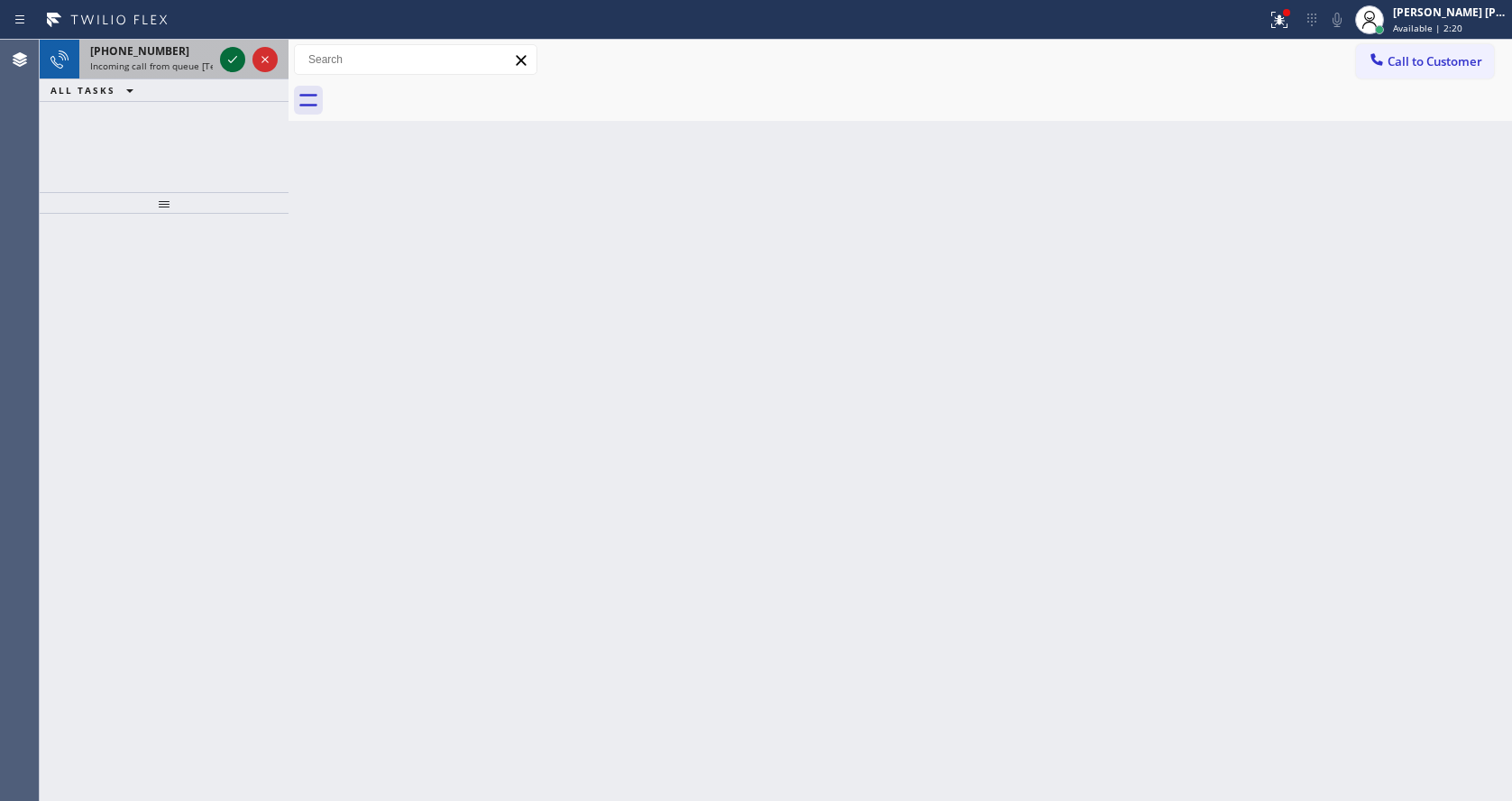
click at [173, 60] on span "Incoming call from queue [Test] All" at bounding box center [165, 65] width 150 height 12
drag, startPoint x: 976, startPoint y: 337, endPoint x: 1049, endPoint y: 176, distance: 176.8
click at [977, 337] on div "Back to Dashboard Change Sender ID Customers Technicians Select a contact Outbo…" at bounding box center [900, 419] width 1223 height 761
click at [186, 61] on span "Incoming call from queue [Test] All" at bounding box center [165, 65] width 150 height 12
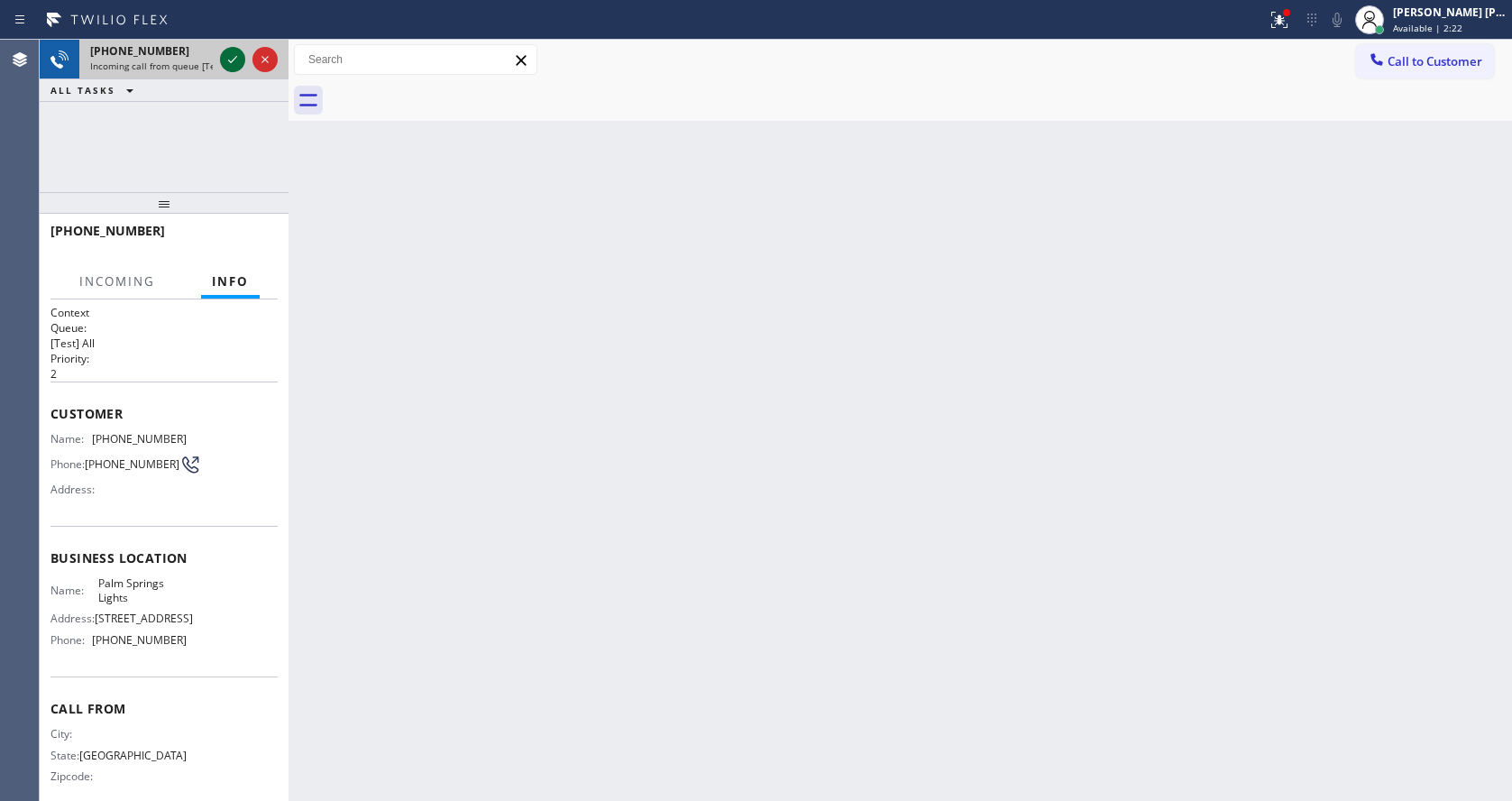
click at [244, 60] on div at bounding box center [232, 59] width 25 height 22
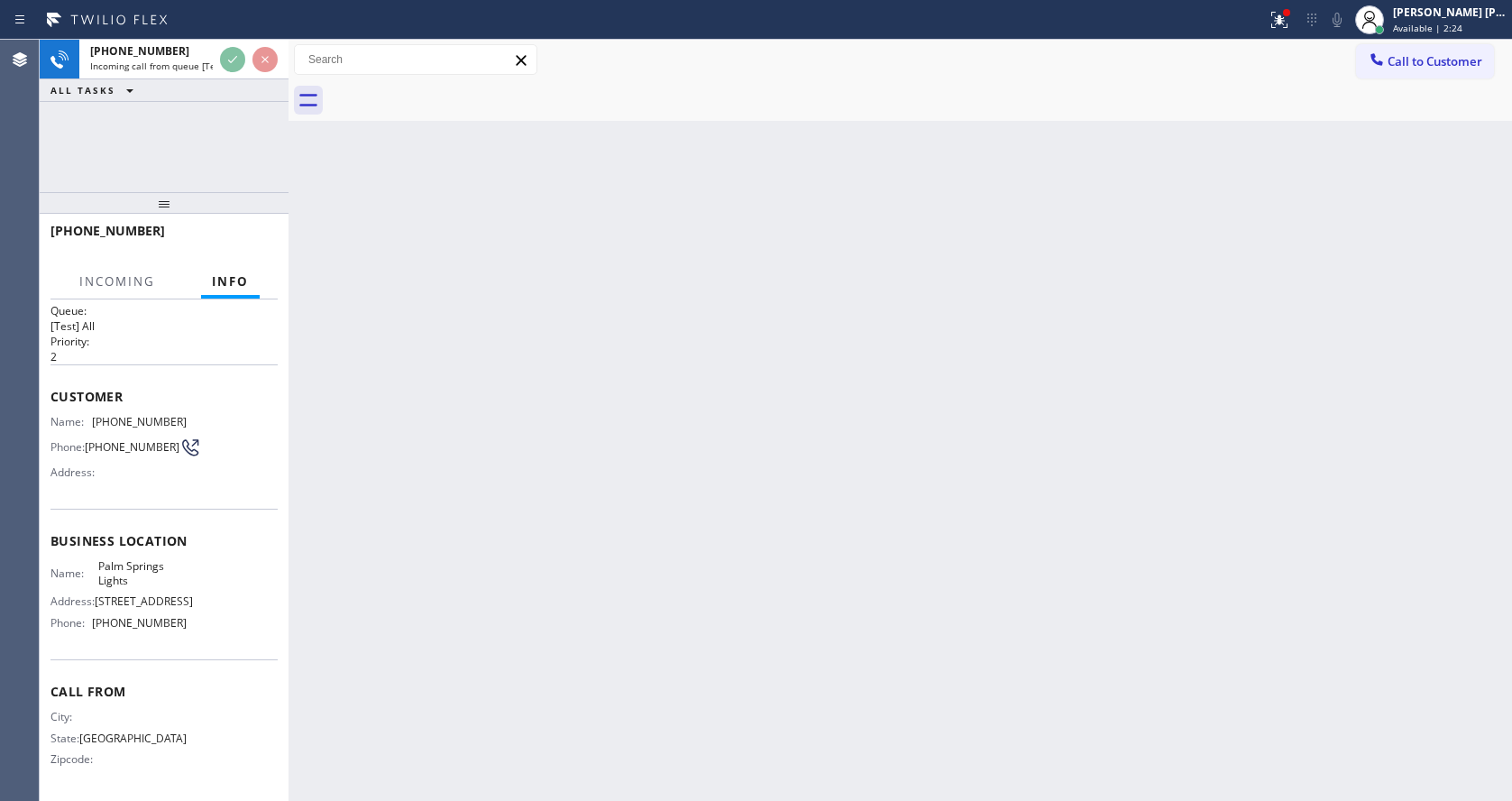
scroll to position [37, 0]
click at [630, 455] on div "Back to Dashboard Change Sender ID Customers Technicians Select a contact Outbo…" at bounding box center [900, 419] width 1223 height 761
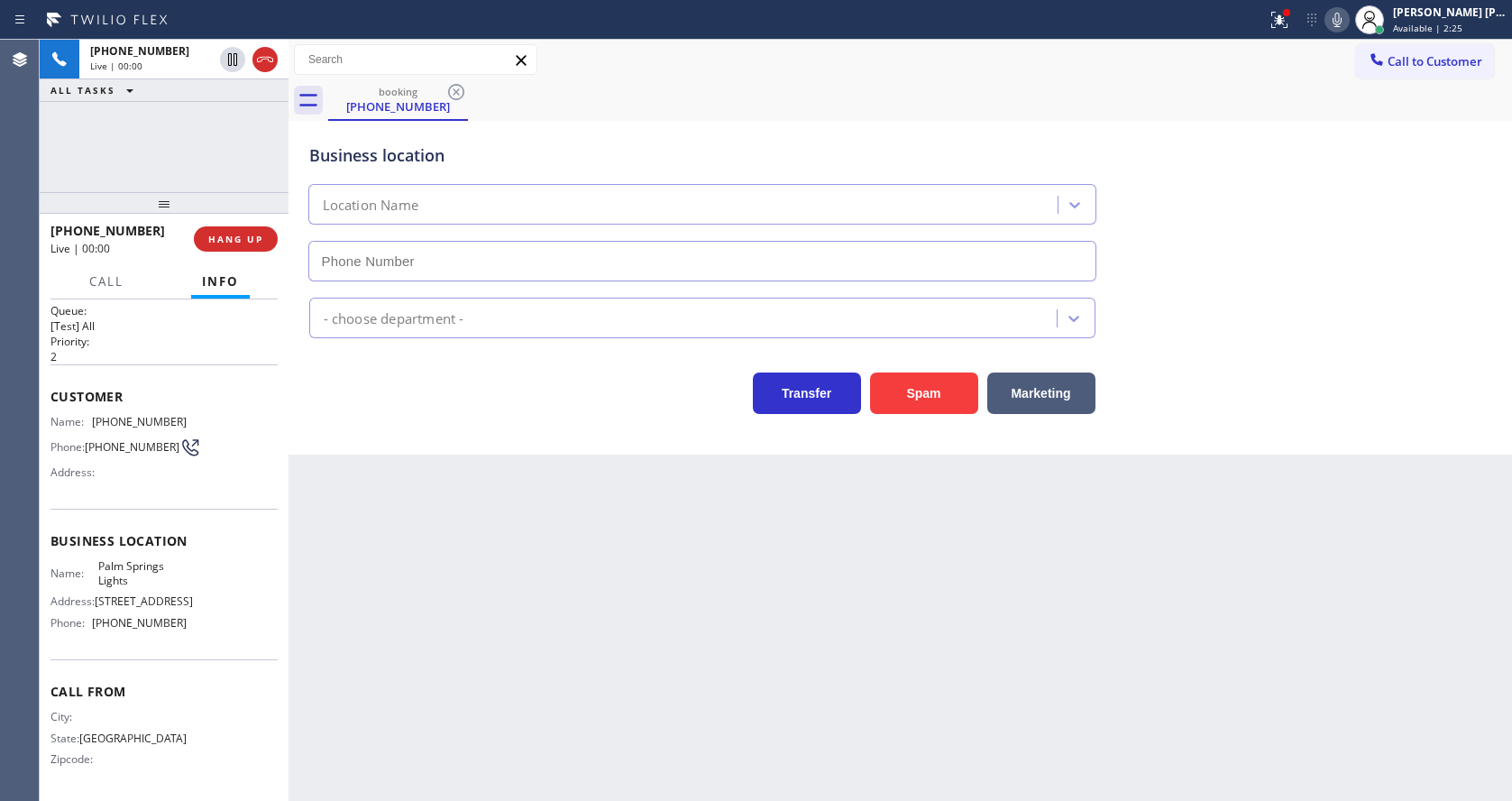
type input "[PHONE_NUMBER]"
click at [570, 501] on div "Back to Dashboard Change Sender ID Customers Technicians Select a contact Outbo…" at bounding box center [900, 419] width 1223 height 761
click at [586, 547] on div "Back to Dashboard Change Sender ID Customers Technicians Select a contact Outbo…" at bounding box center [900, 419] width 1223 height 761
click at [585, 554] on div "Back to Dashboard Change Sender ID Customers Technicians Select a contact Outbo…" at bounding box center [900, 419] width 1223 height 761
click at [590, 606] on div "Back to Dashboard Change Sender ID Customers Technicians Select a contact Outbo…" at bounding box center [900, 419] width 1223 height 761
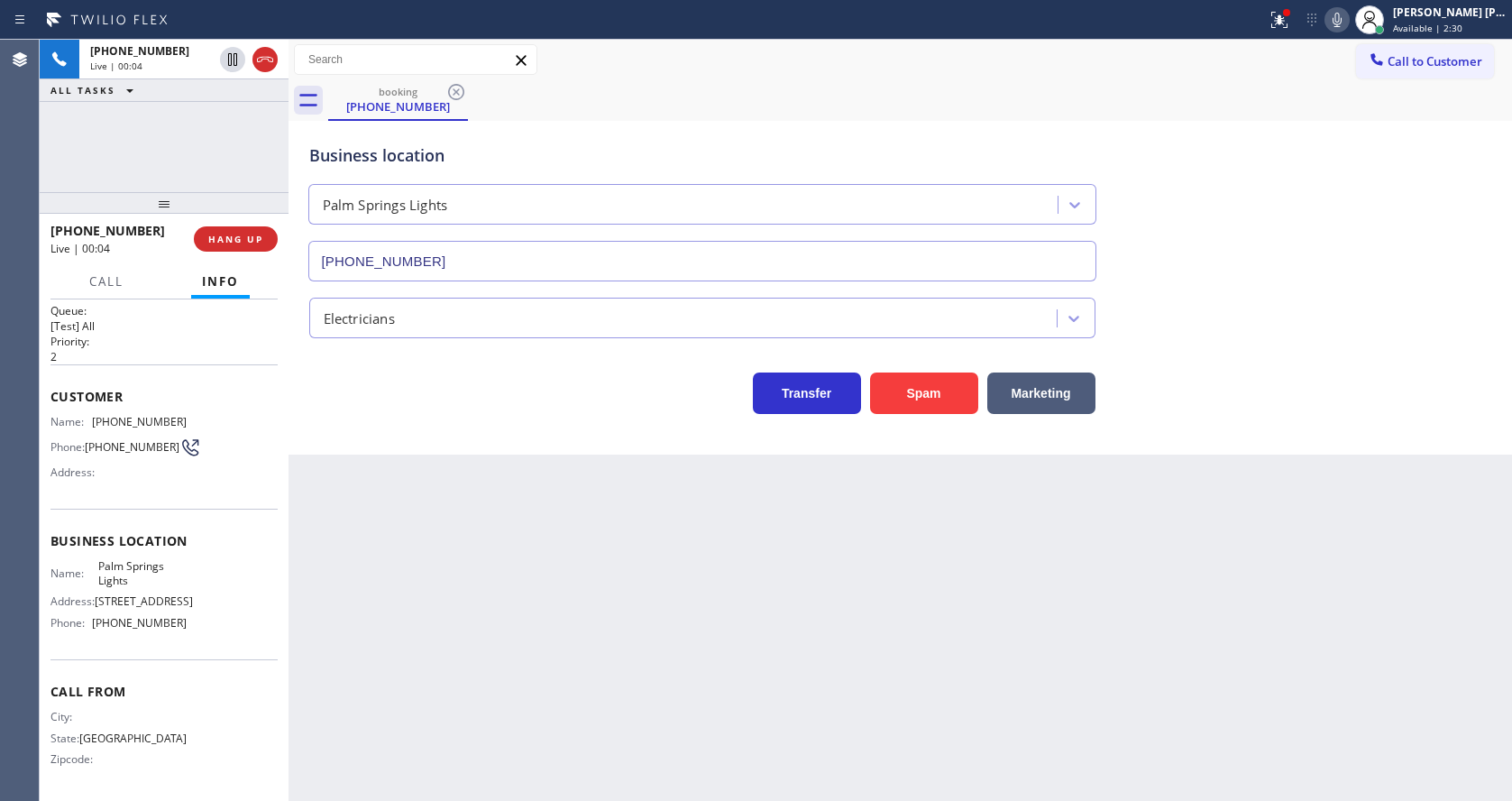
click at [384, 559] on div "Back to Dashboard Change Sender ID Customers Technicians Select a contact Outbo…" at bounding box center [900, 419] width 1223 height 761
click at [380, 498] on div "Back to Dashboard Change Sender ID Customers Technicians Select a contact Outbo…" at bounding box center [900, 419] width 1223 height 761
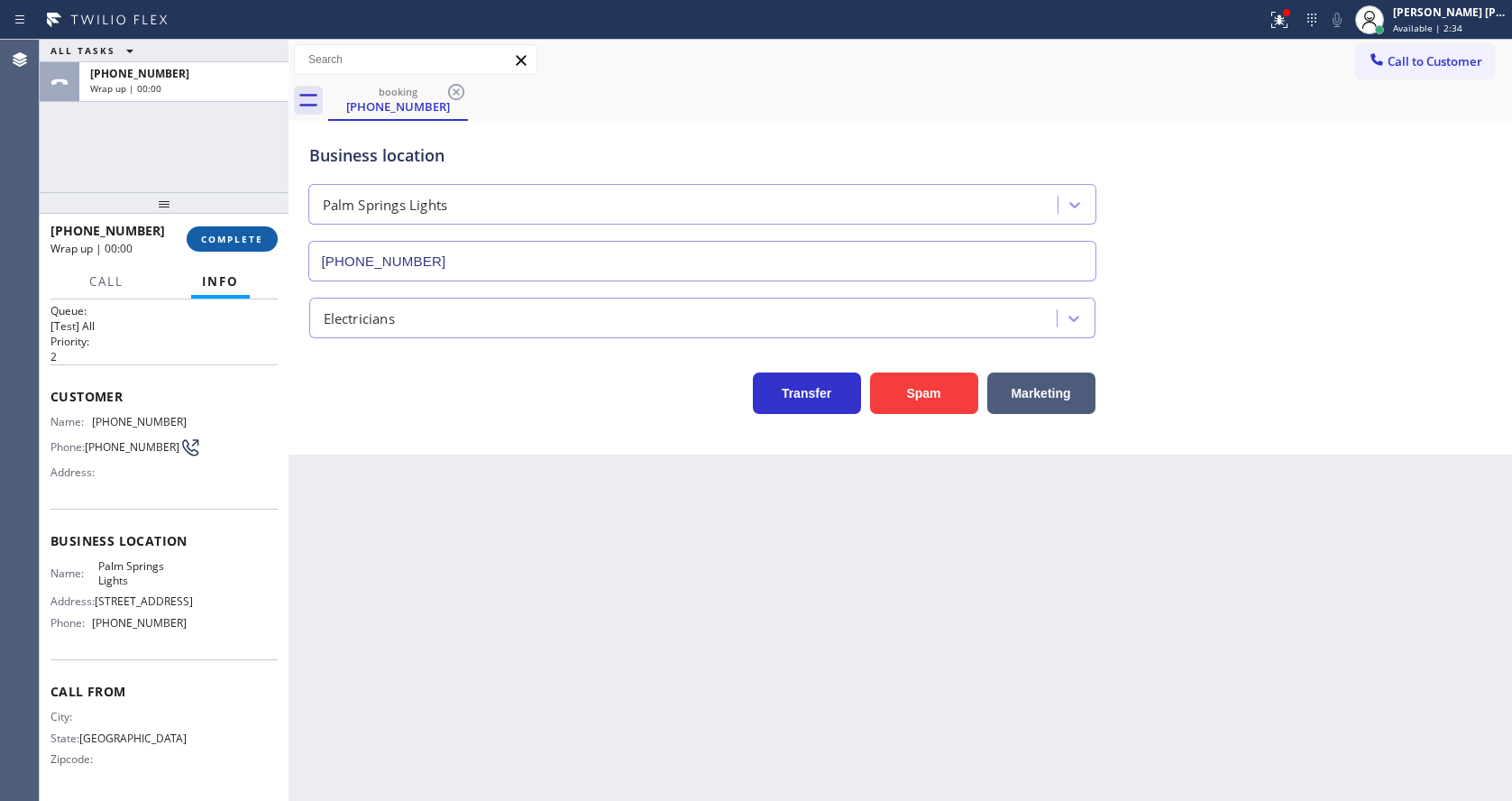
click at [224, 241] on span "COMPLETE" at bounding box center [232, 239] width 62 height 12
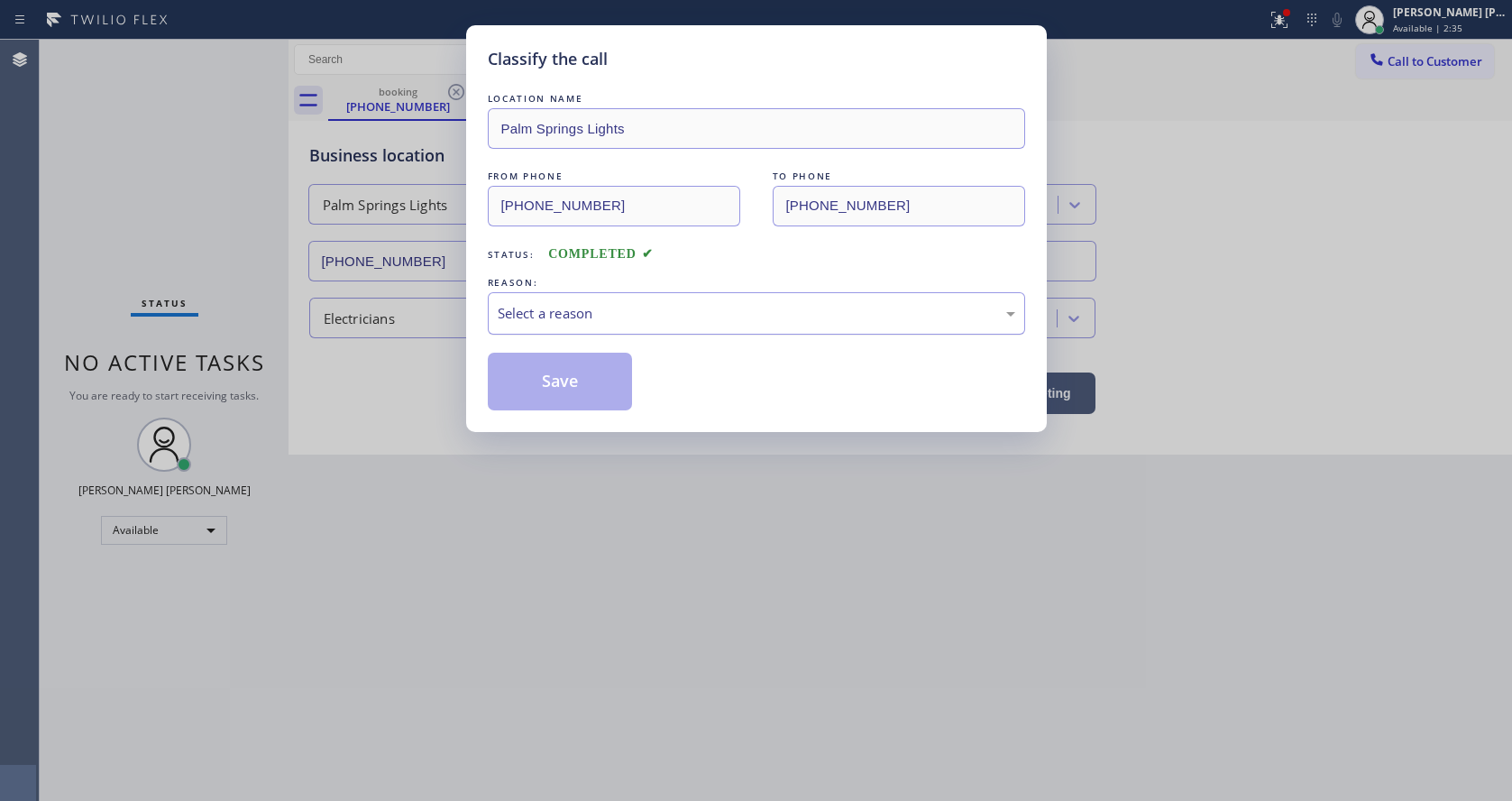
click at [593, 314] on div "Select a reason" at bounding box center [756, 314] width 518 height 21
click at [558, 380] on button "Save" at bounding box center [560, 382] width 145 height 58
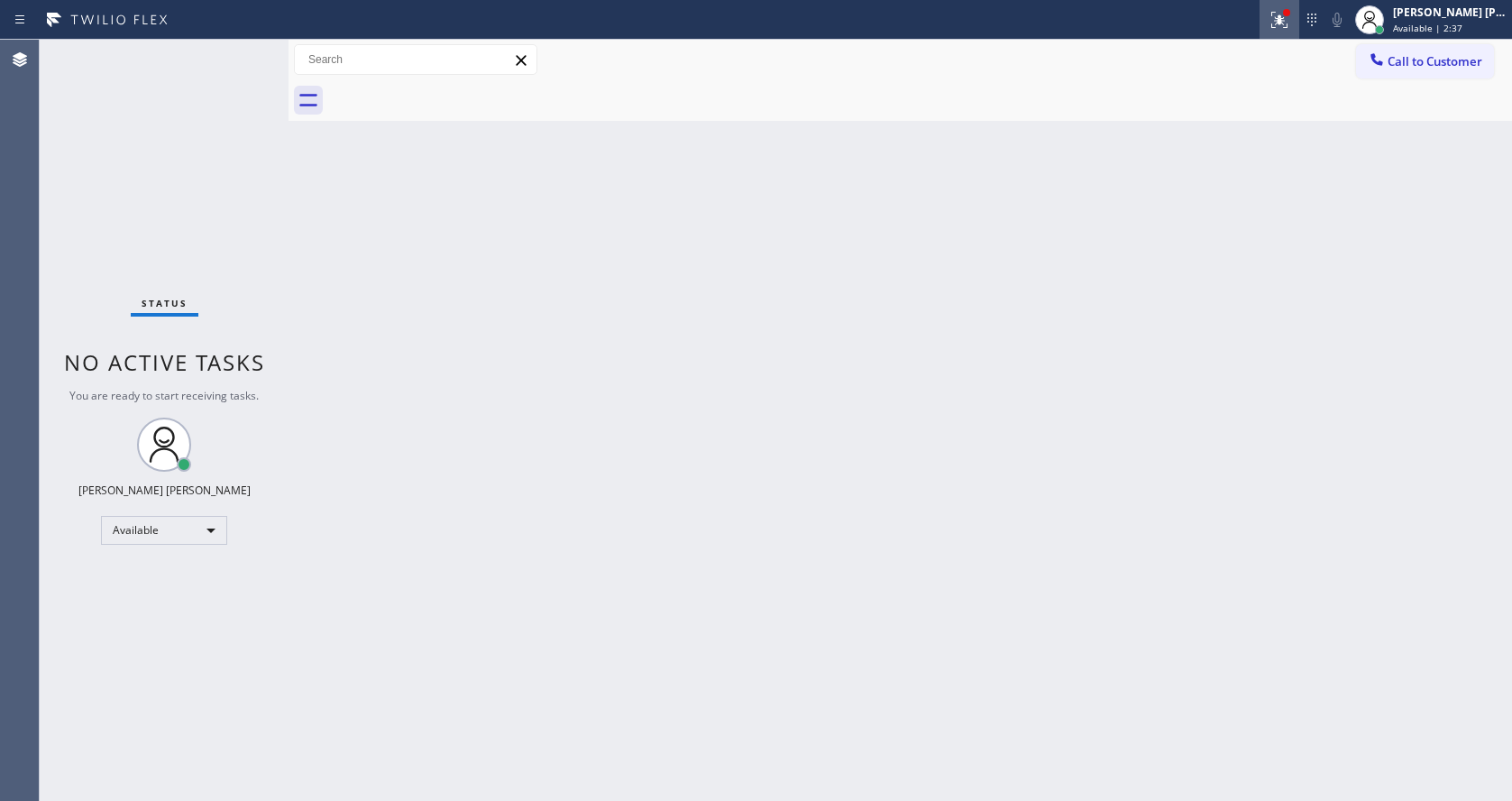
click at [1280, 15] on icon at bounding box center [1276, 17] width 11 height 12
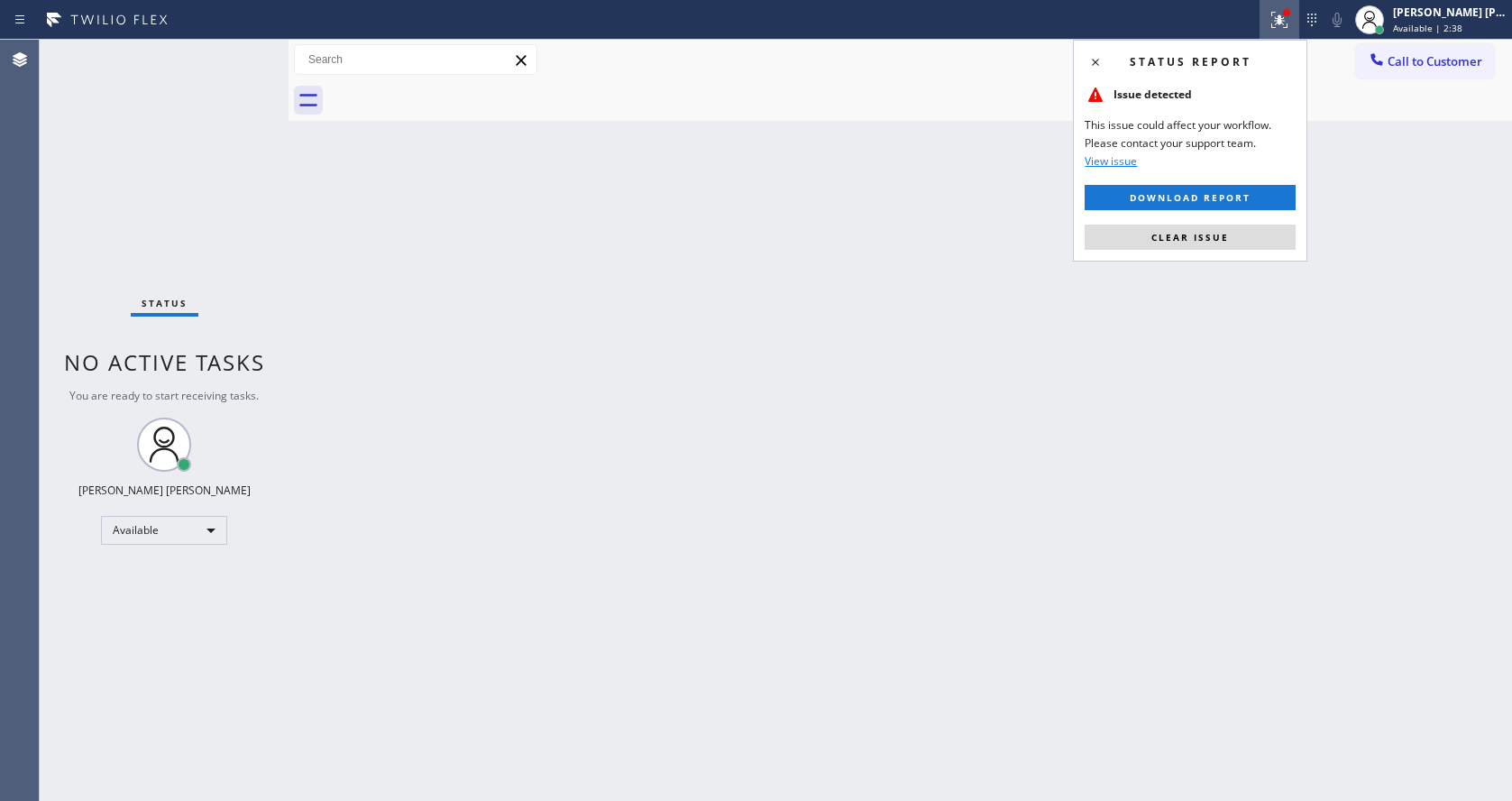
click at [1227, 223] on div "Status report Issue detected This issue could affect your workflow. Please cont…" at bounding box center [1190, 150] width 234 height 222
click at [1226, 242] on span "Clear issue" at bounding box center [1190, 237] width 78 height 12
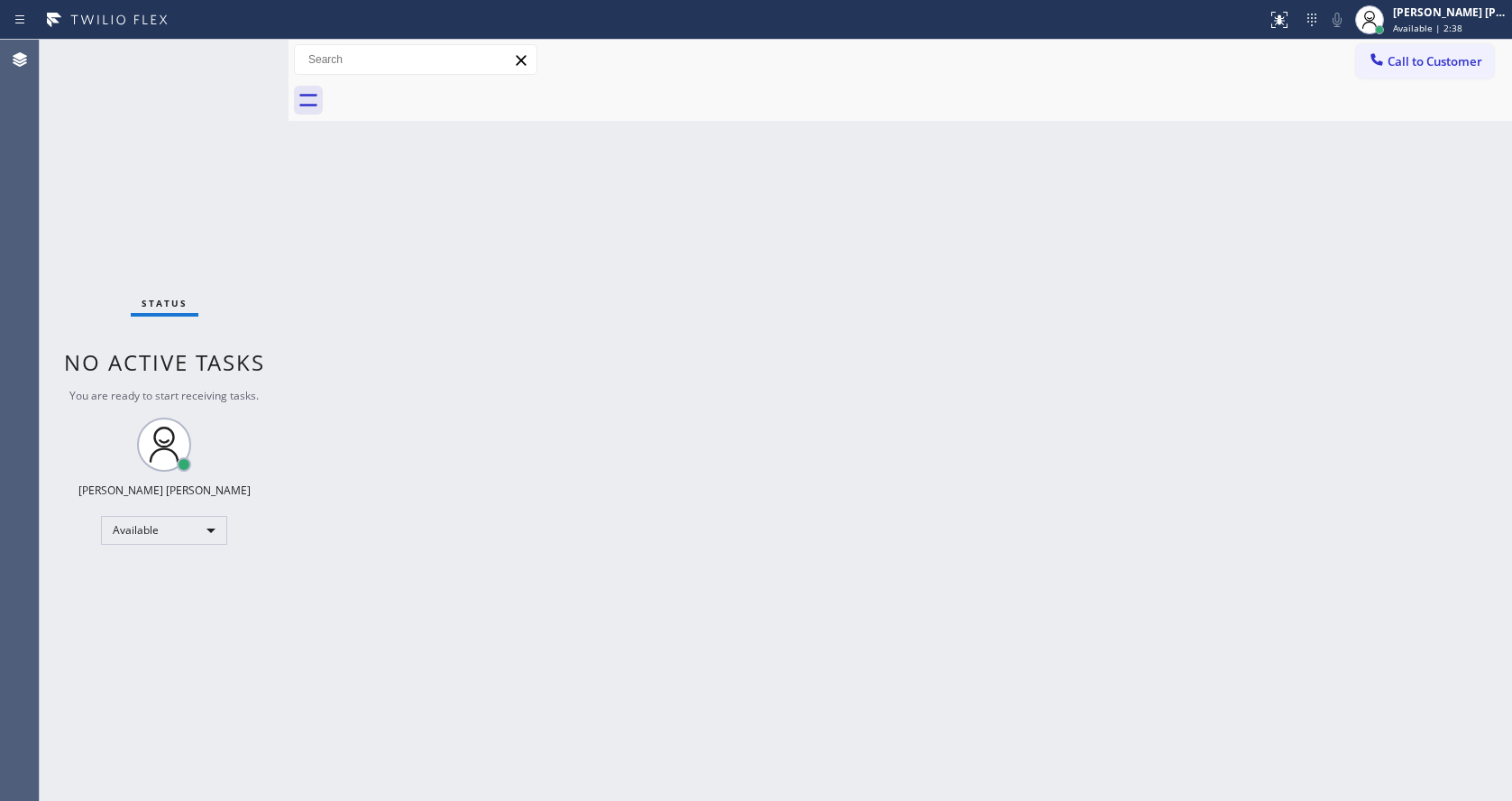
drag, startPoint x: 1102, startPoint y: 295, endPoint x: 623, endPoint y: 554, distance: 544.5
click at [1090, 300] on div "Back to Dashboard Change Sender ID Customers Technicians Select a contact Outbo…" at bounding box center [900, 419] width 1223 height 761
click at [249, 212] on div "Status No active tasks You are ready to start receiving tasks. [PERSON_NAME] [P…" at bounding box center [163, 419] width 248 height 761
click at [242, 51] on div "Status No active tasks You are ready to start receiving tasks. [PERSON_NAME] [P…" at bounding box center [163, 419] width 248 height 761
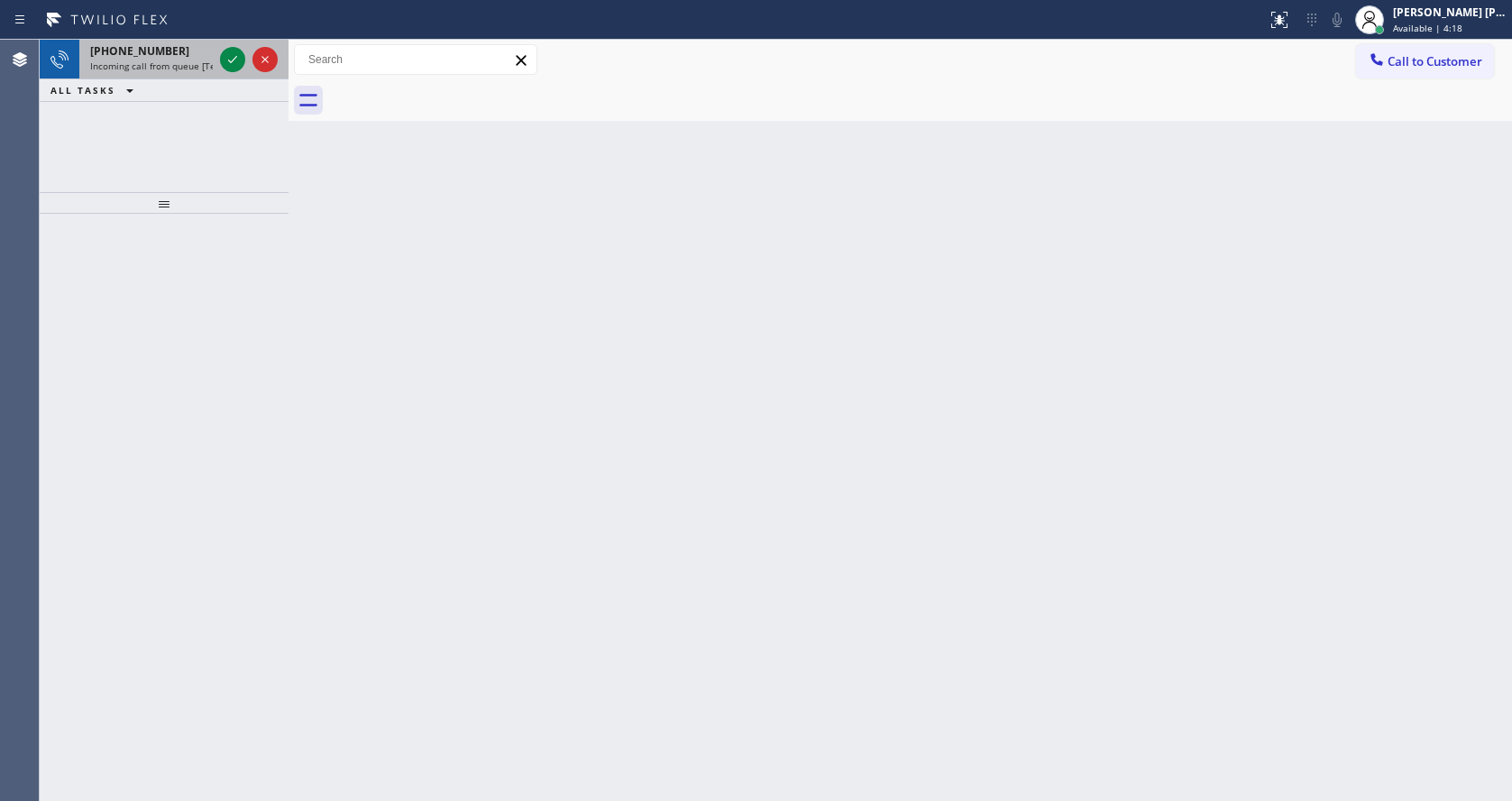
click at [168, 68] on span "Incoming call from queue [Test] All" at bounding box center [165, 65] width 150 height 12
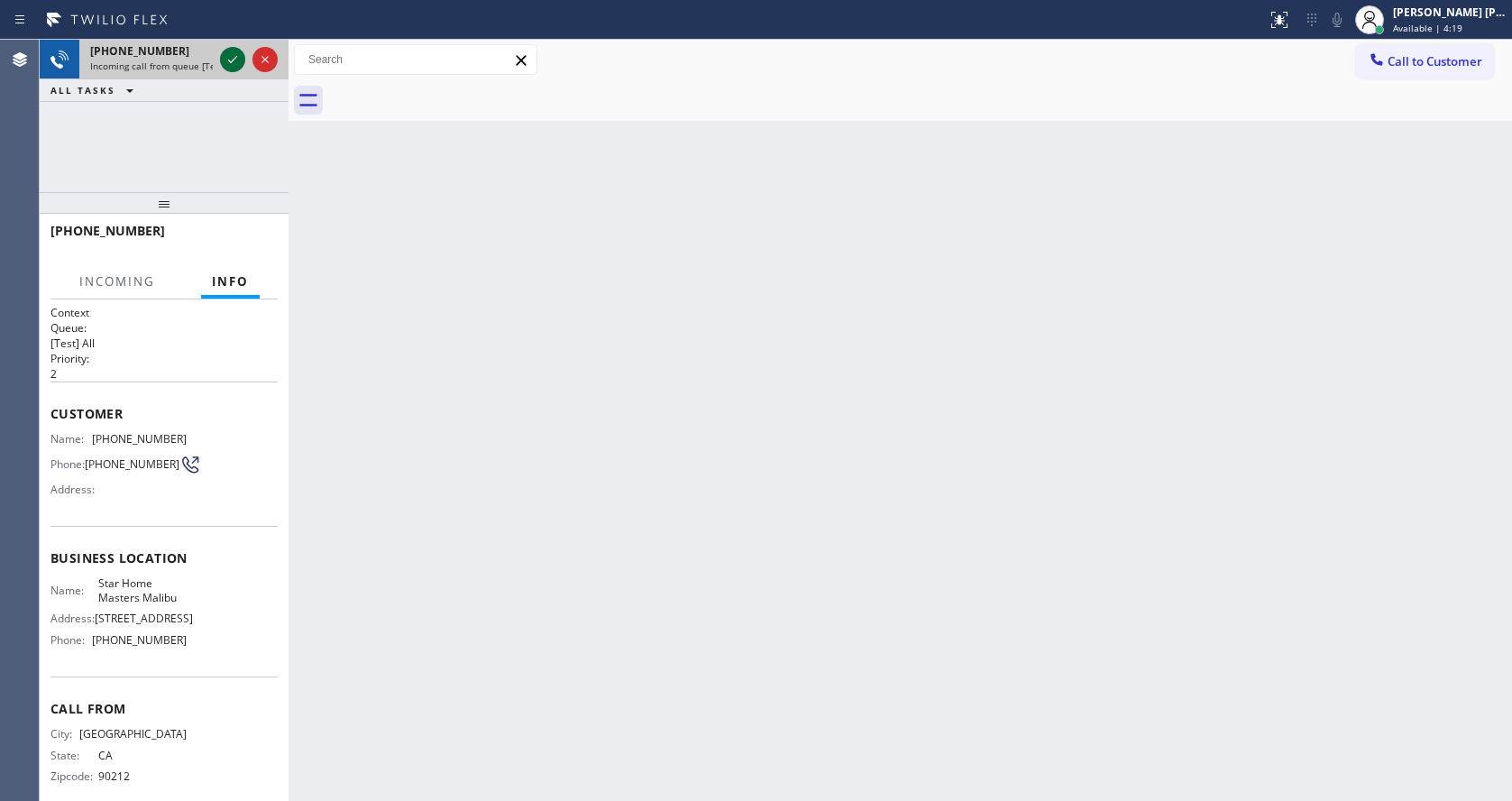
click at [229, 57] on icon at bounding box center [232, 59] width 22 height 22
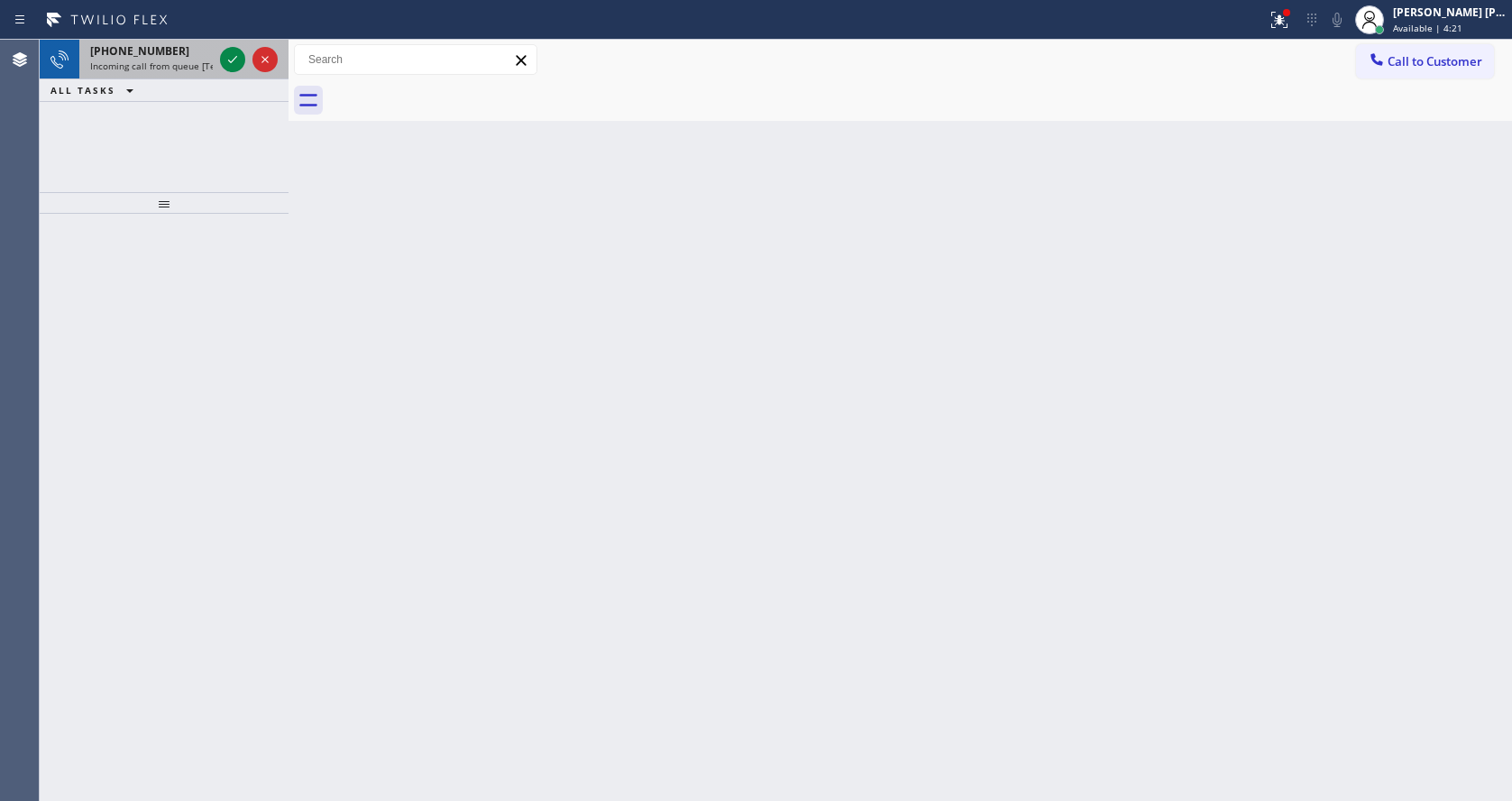
click at [188, 60] on span "Incoming call from queue [Test] All" at bounding box center [165, 65] width 150 height 12
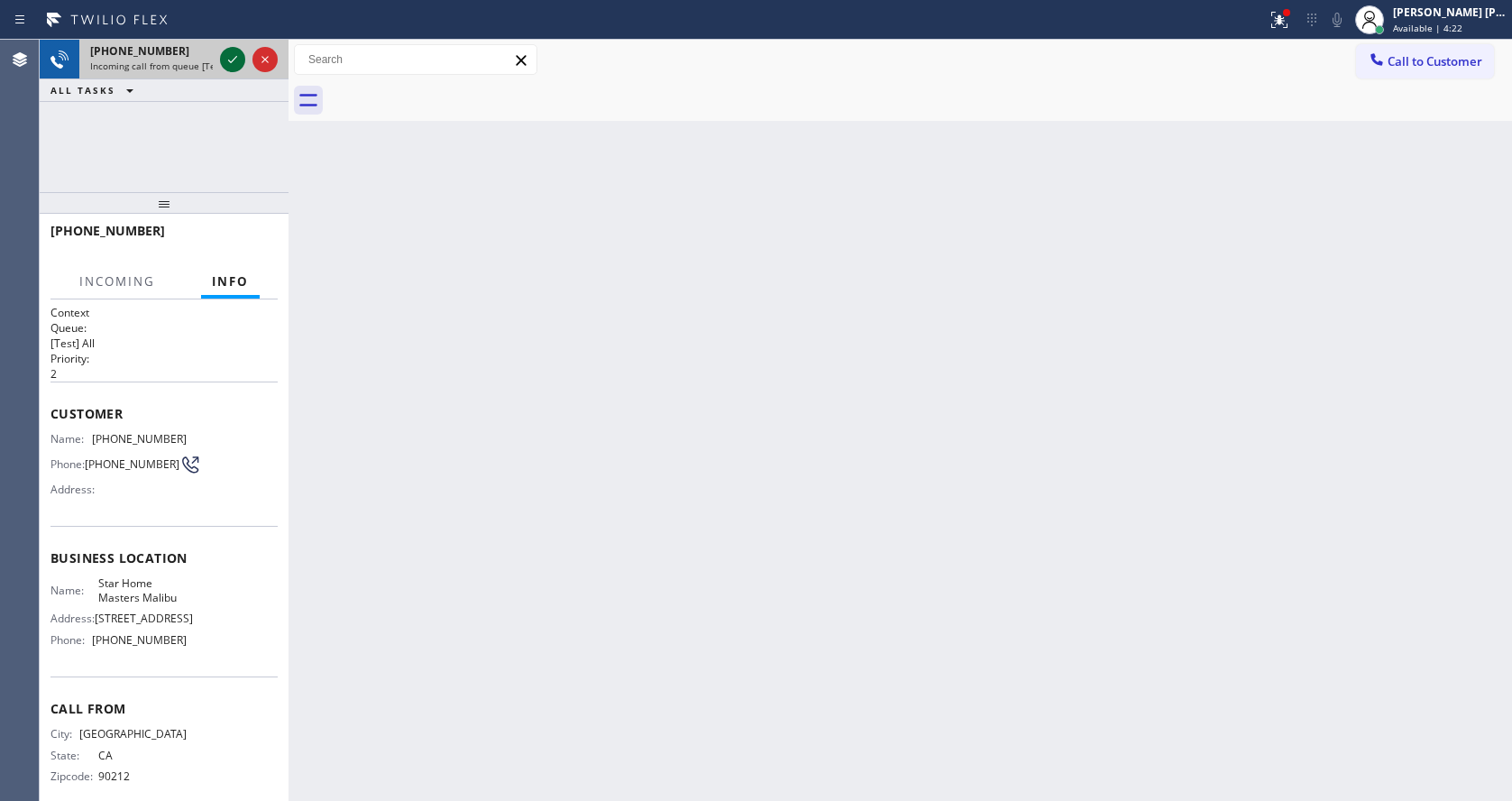
click at [223, 56] on icon at bounding box center [232, 59] width 22 height 22
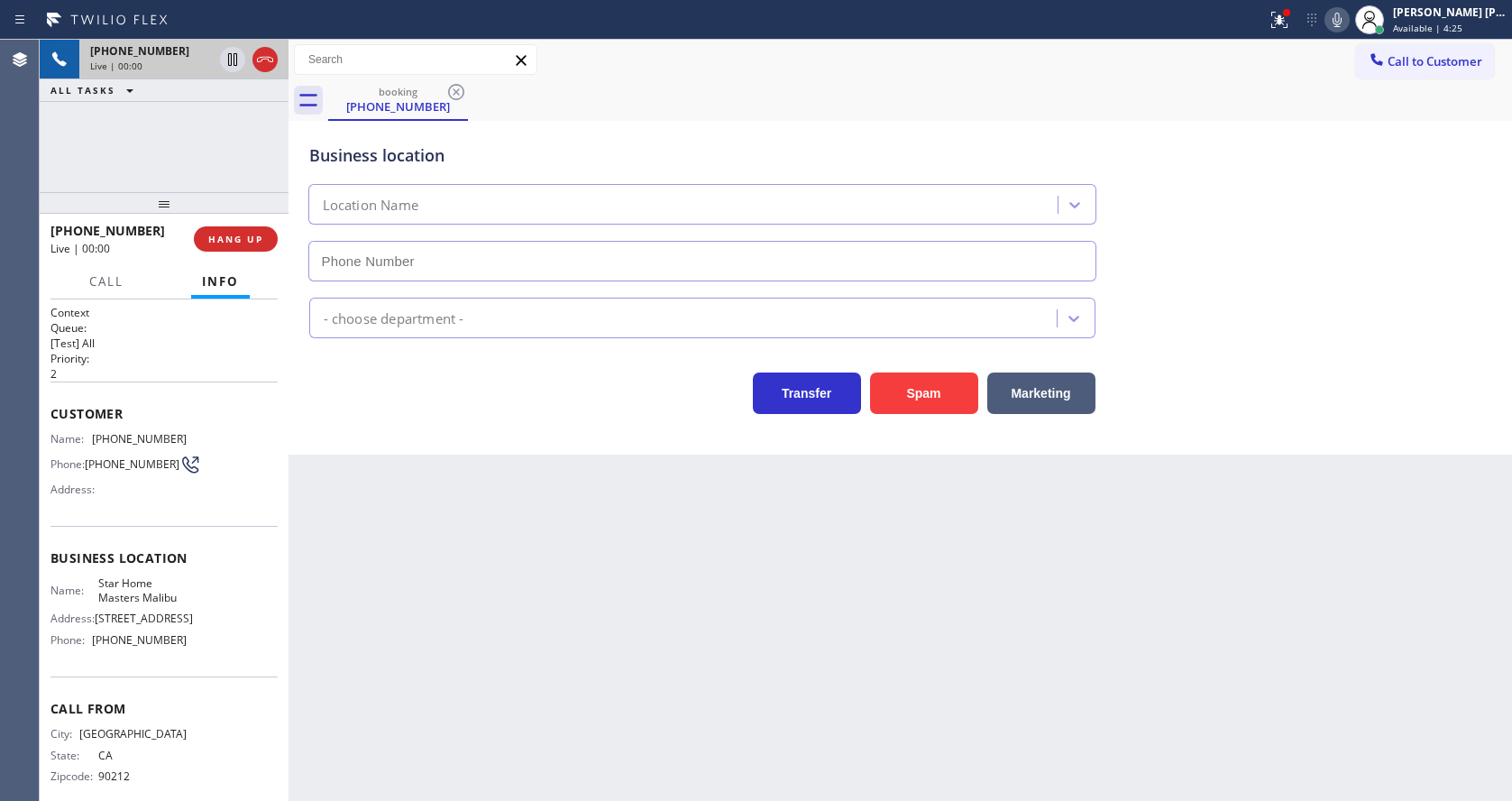
type input "[PHONE_NUMBER]"
click at [555, 605] on div "Back to Dashboard Change Sender ID Customers Technicians Select a contact Outbo…" at bounding box center [900, 419] width 1223 height 761
click at [489, 652] on div "Back to Dashboard Change Sender ID Customers Technicians Select a contact Outbo…" at bounding box center [900, 419] width 1223 height 761
click at [531, 685] on div "Back to Dashboard Change Sender ID Customers Technicians Select a contact Outbo…" at bounding box center [900, 419] width 1223 height 761
click at [482, 523] on div "Back to Dashboard Change Sender ID Customers Technicians Select a contact Outbo…" at bounding box center [900, 419] width 1223 height 761
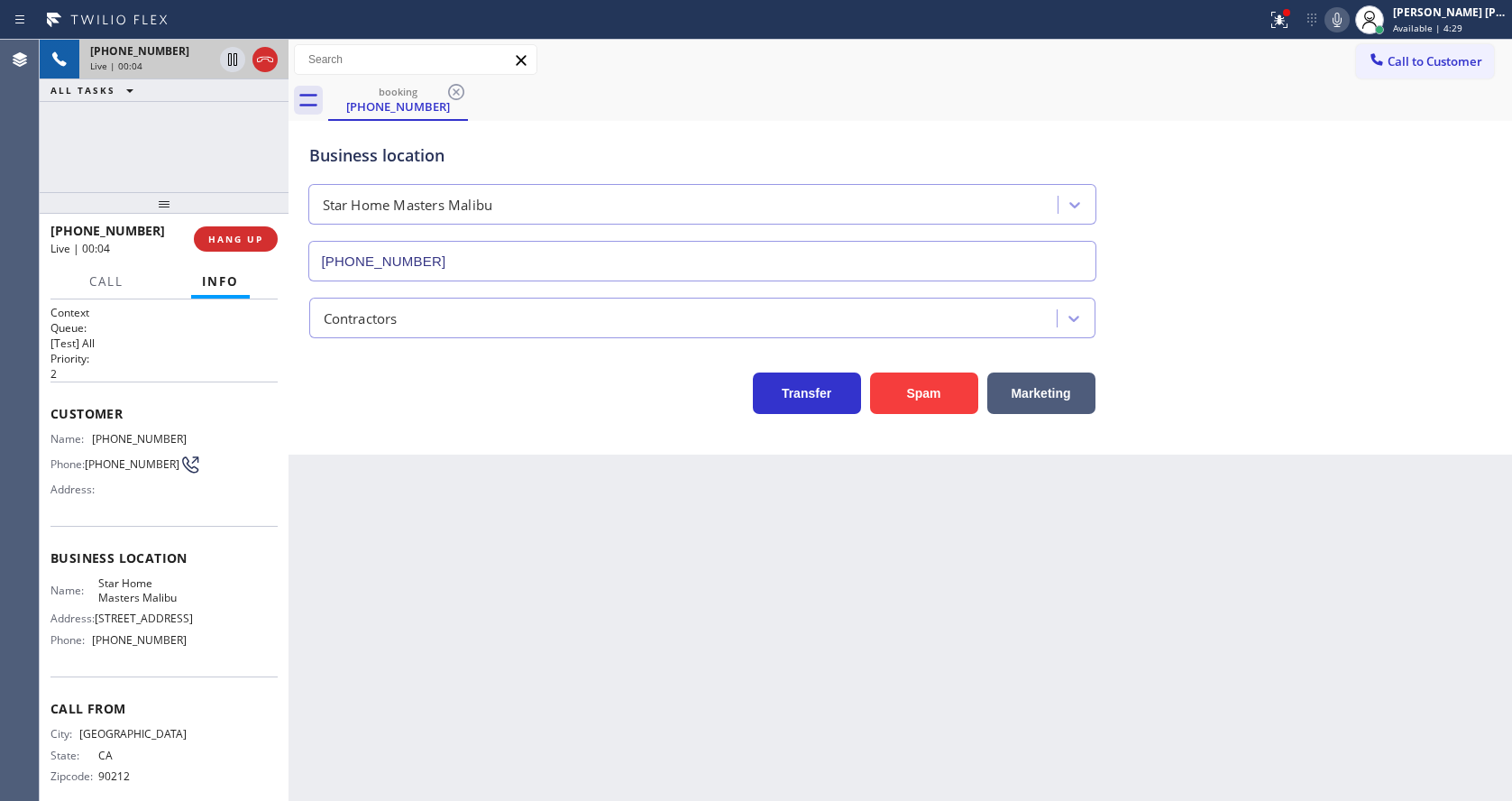
drag, startPoint x: 724, startPoint y: 678, endPoint x: 845, endPoint y: 610, distance: 138.8
click at [724, 678] on div "Back to Dashboard Change Sender ID Customers Technicians Select a contact Outbo…" at bounding box center [900, 419] width 1223 height 761
click at [1287, 30] on icon at bounding box center [1279, 19] width 22 height 22
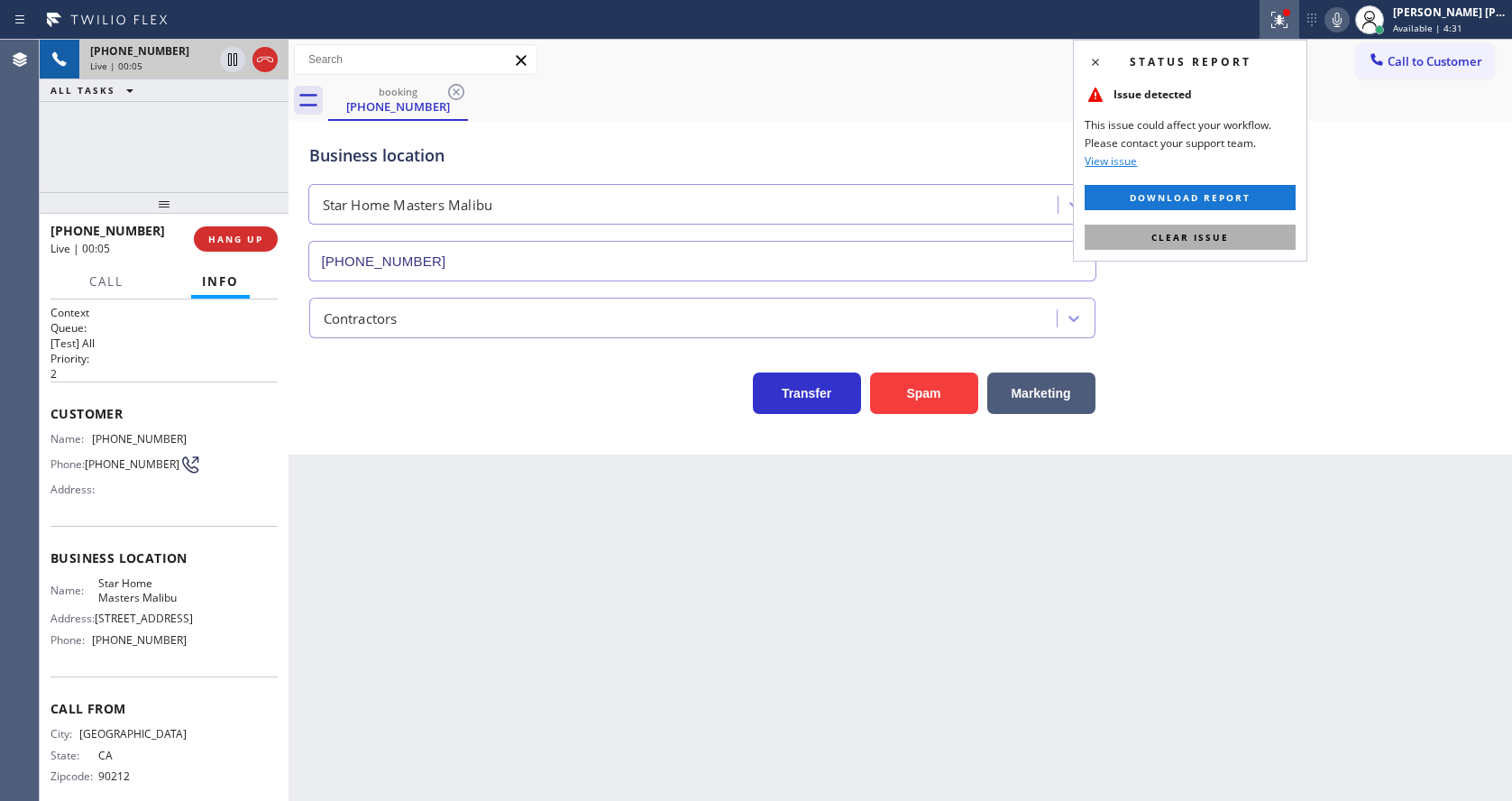
click at [1221, 235] on span "Clear issue" at bounding box center [1190, 237] width 78 height 12
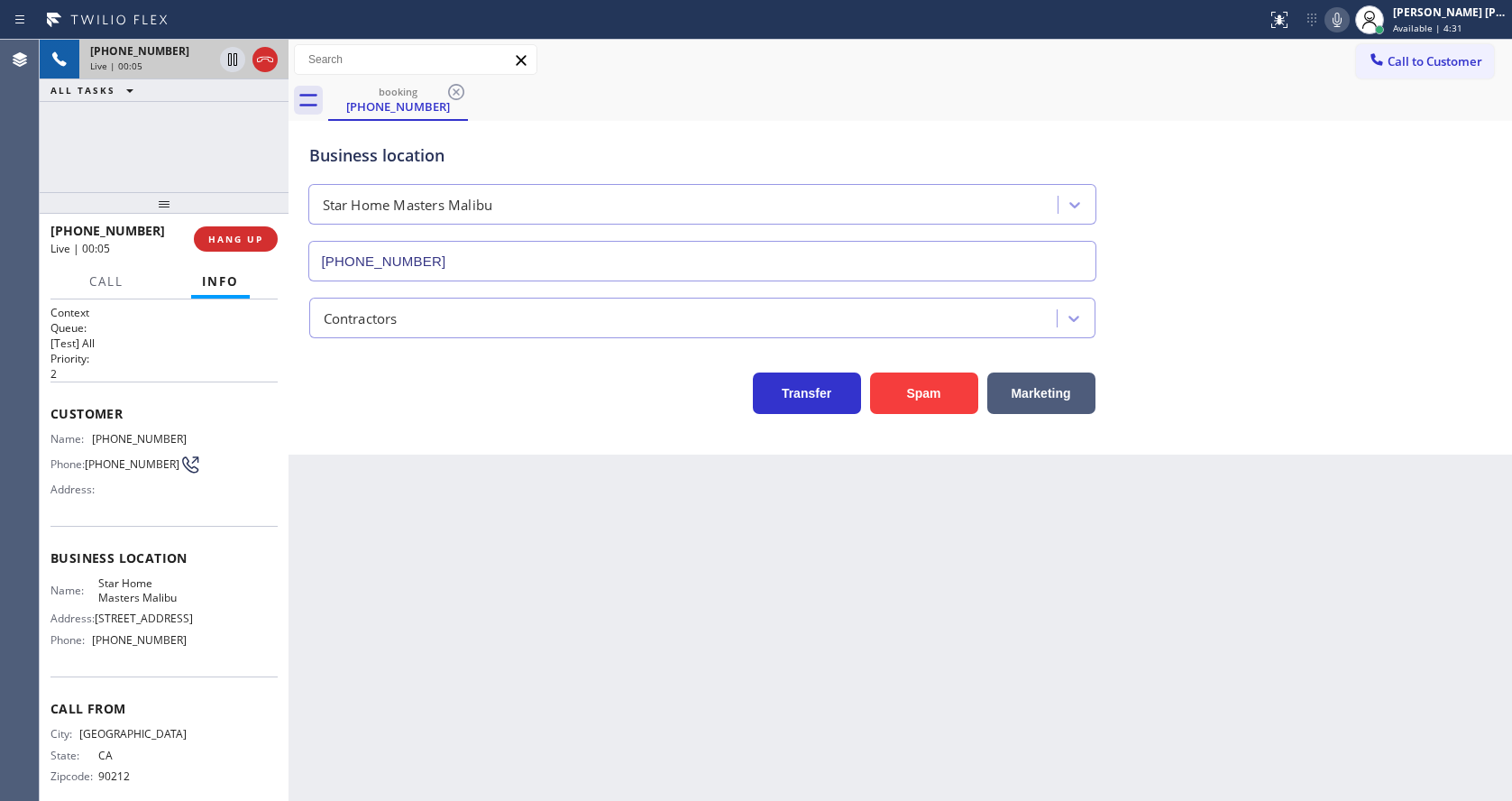
drag, startPoint x: 1270, startPoint y: 222, endPoint x: 1296, endPoint y: 168, distance: 59.9
click at [1270, 221] on div "Business location Star Home Masters [GEOGRAPHIC_DATA] [PHONE_NUMBER]" at bounding box center [900, 200] width 1190 height 163
click at [1343, 19] on icon at bounding box center [1337, 19] width 22 height 22
click at [927, 396] on button "Spam" at bounding box center [923, 392] width 108 height 41
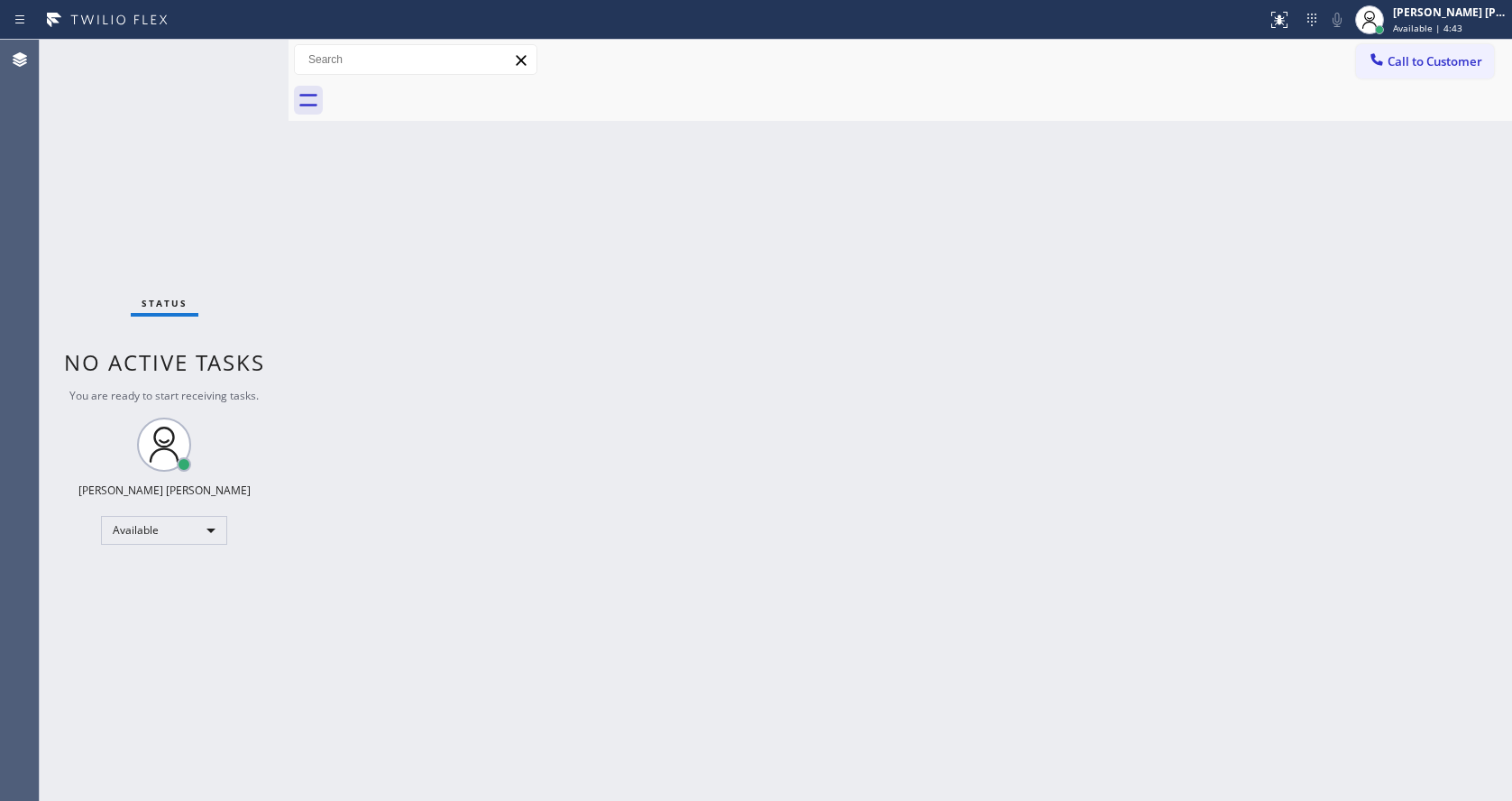
click at [388, 411] on div "Back to Dashboard Change Sender ID Customers Technicians Select a contact Outbo…" at bounding box center [900, 419] width 1223 height 761
click at [233, 63] on div "Status No active tasks You are ready to start receiving tasks. [PERSON_NAME] [P…" at bounding box center [163, 419] width 248 height 761
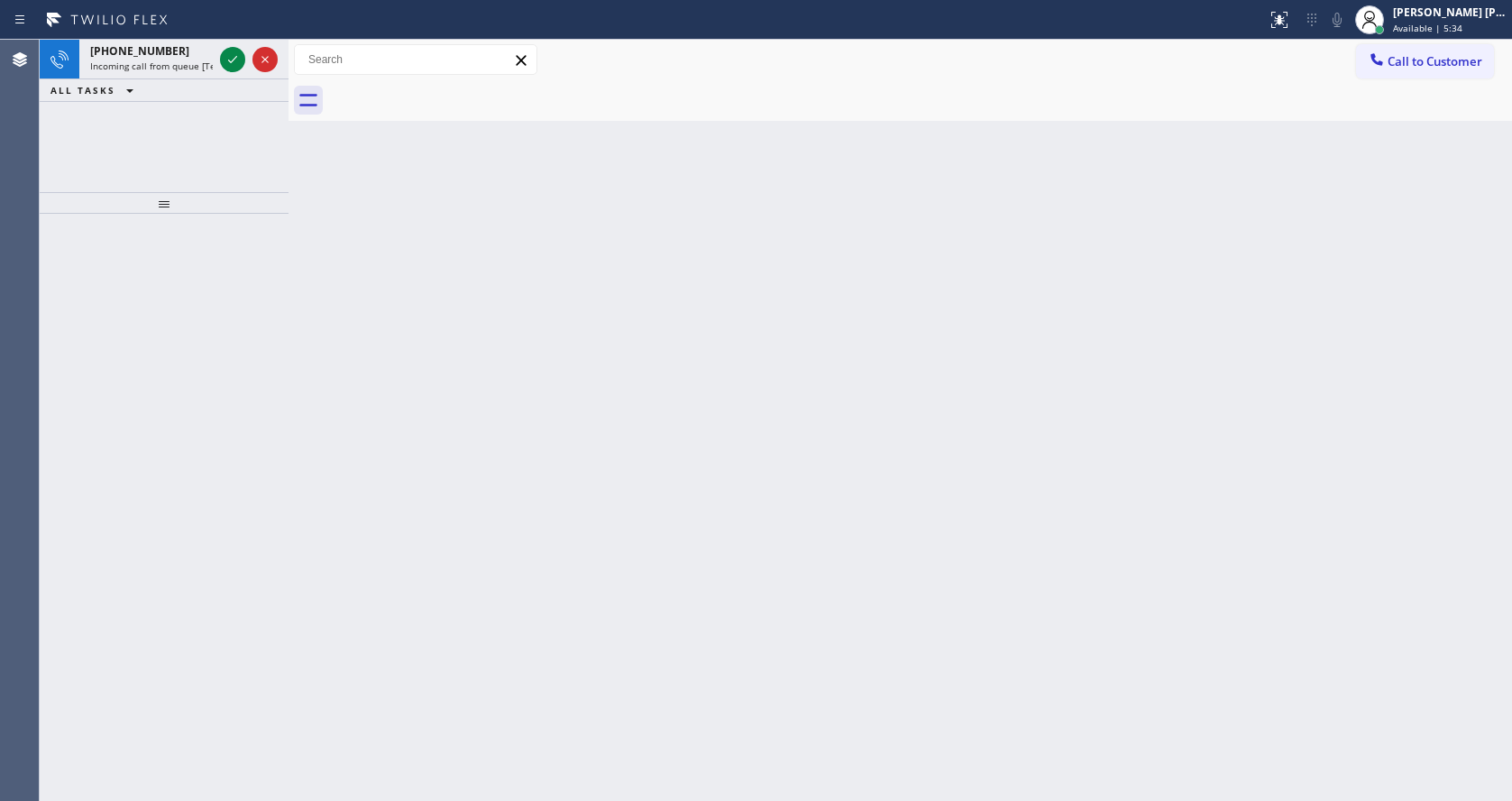
click at [233, 63] on icon at bounding box center [232, 59] width 22 height 22
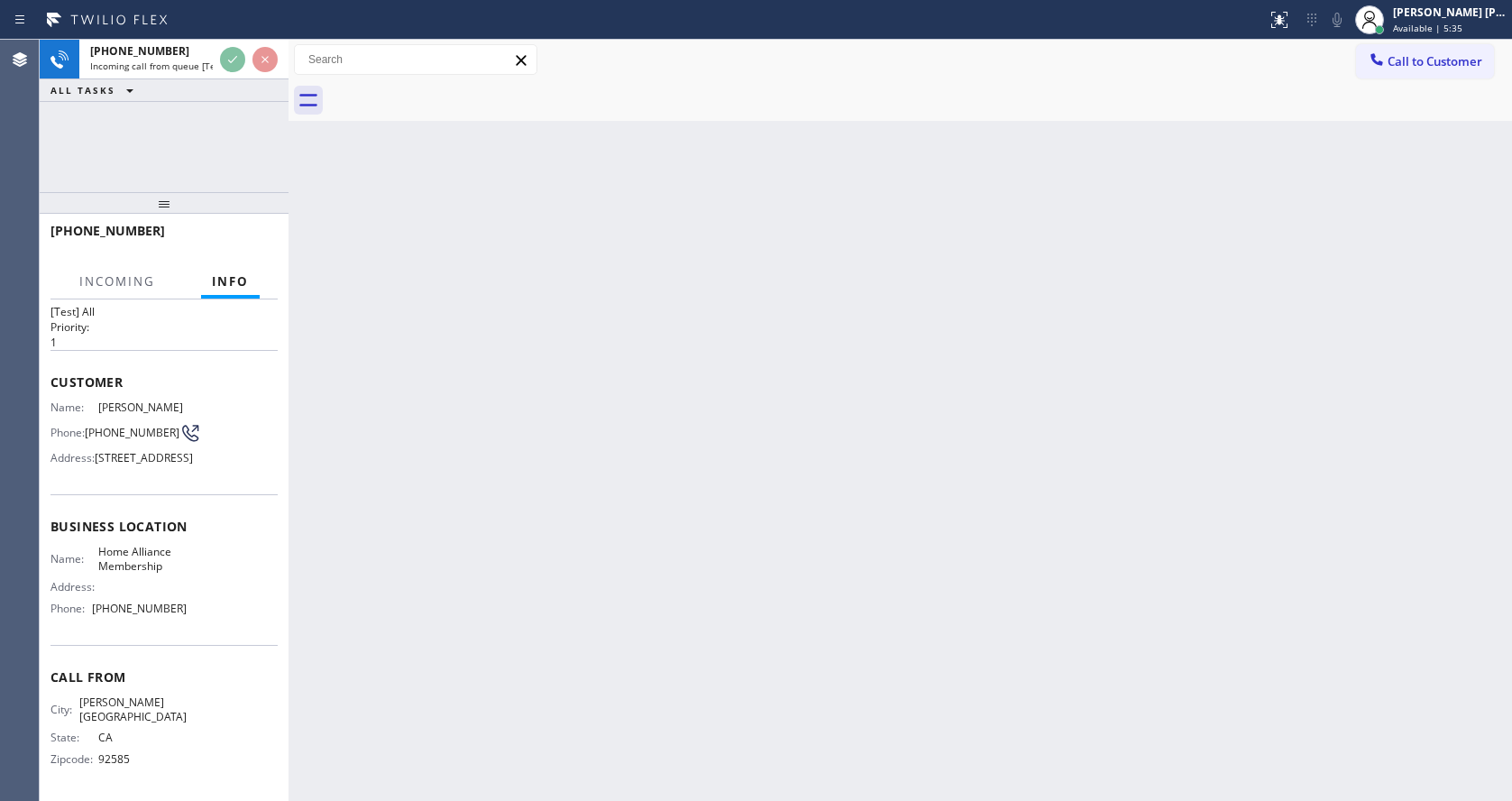
scroll to position [52, 0]
click at [756, 451] on div "Back to Dashboard Change Sender ID Customers Technicians Select a contact Outbo…" at bounding box center [900, 419] width 1223 height 761
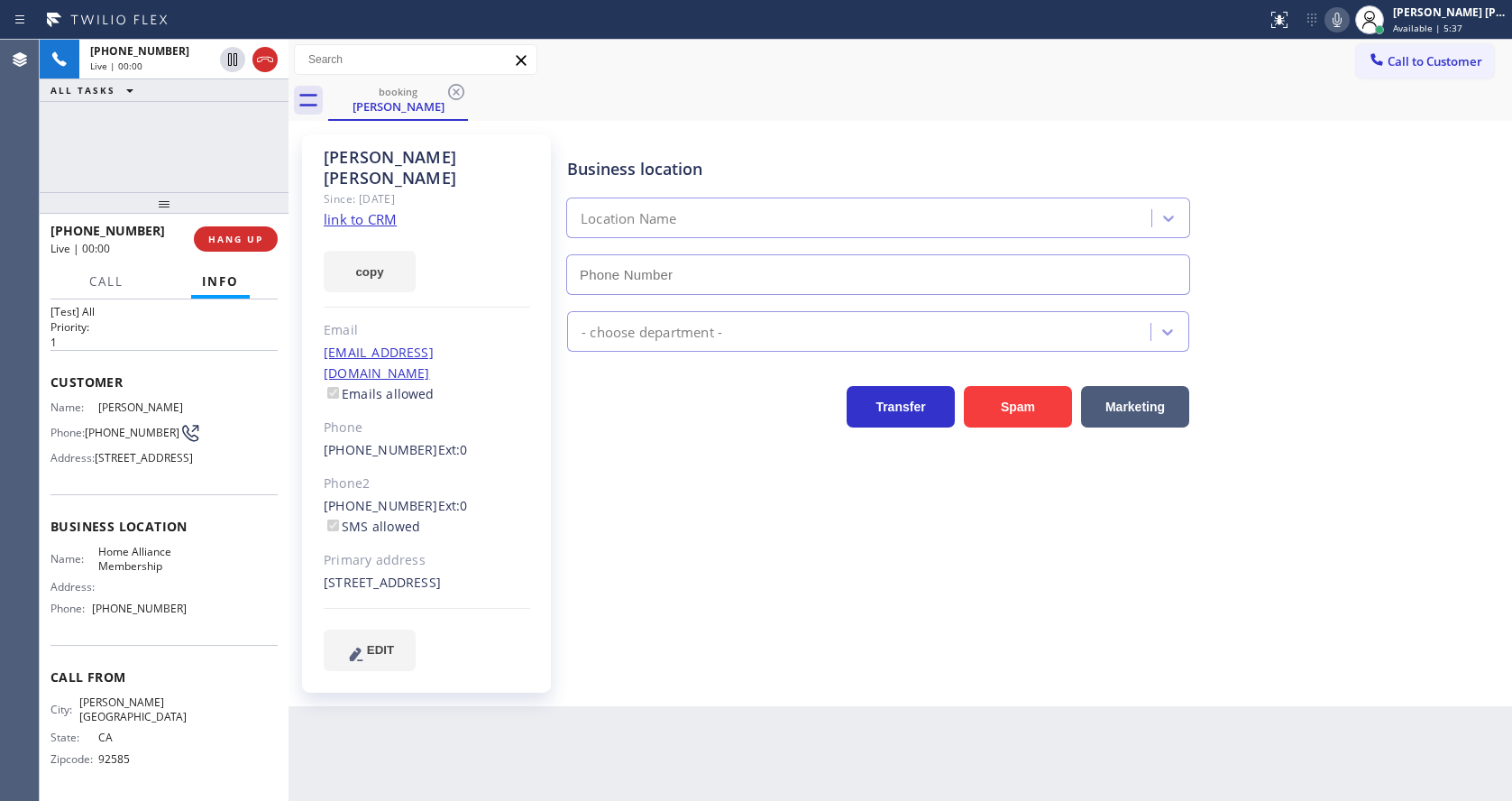
type input "[PHONE_NUMBER]"
click at [690, 498] on div "Business location Home Alliance Membership [PHONE_NUMBER] Appliance Repair Regu…" at bounding box center [1035, 402] width 943 height 527
click at [368, 210] on link "link to CRM" at bounding box center [361, 219] width 73 height 18
click at [233, 221] on div "[PHONE_NUMBER] Live | 00:10 HANG UP" at bounding box center [164, 239] width 227 height 47
click at [231, 237] on span "HANG UP" at bounding box center [235, 239] width 55 height 12
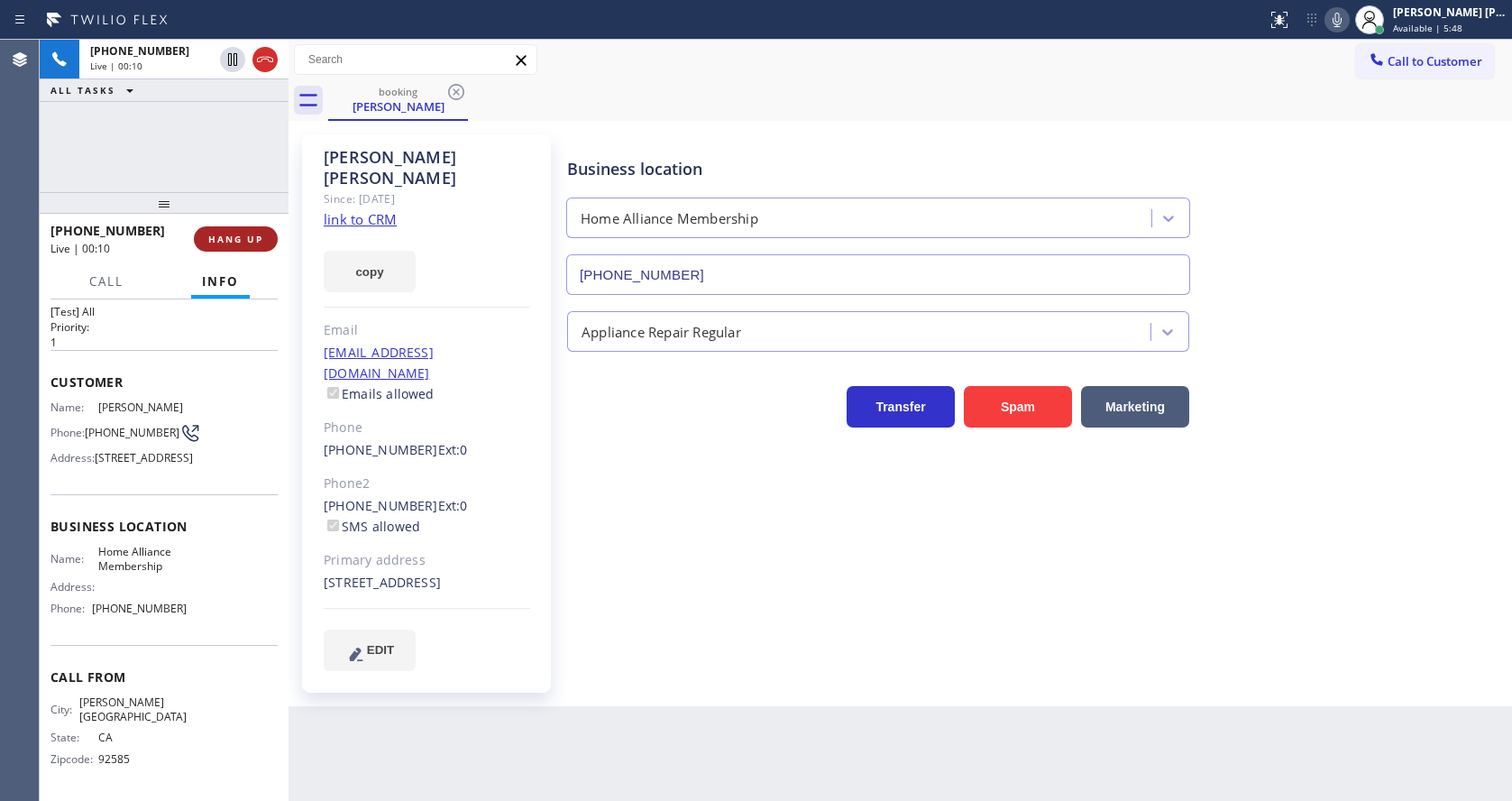
click at [231, 237] on span "HANG UP" at bounding box center [235, 239] width 55 height 12
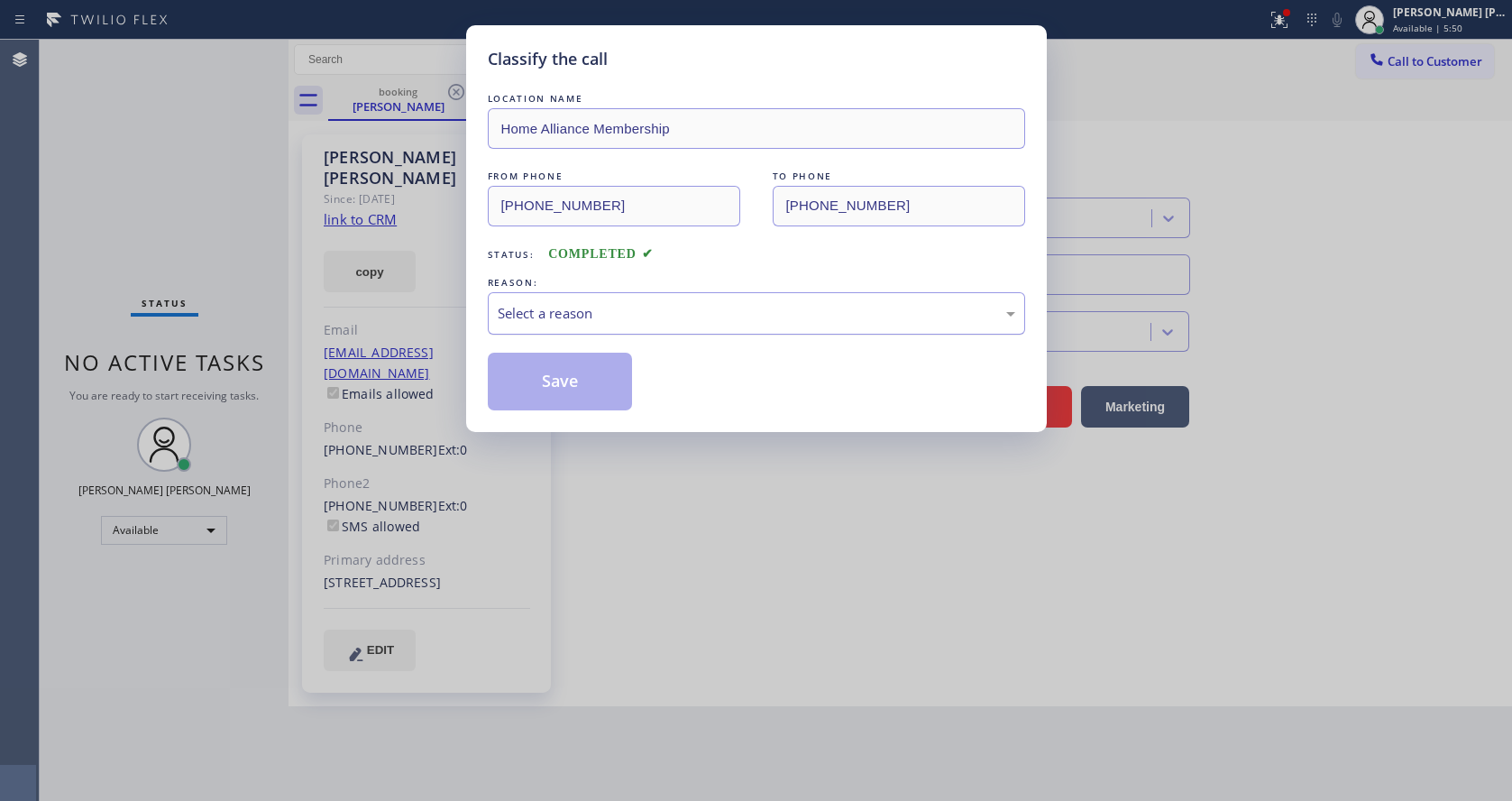
click at [560, 312] on div "Select a reason" at bounding box center [756, 314] width 518 height 21
click at [560, 380] on button "Save" at bounding box center [560, 382] width 145 height 58
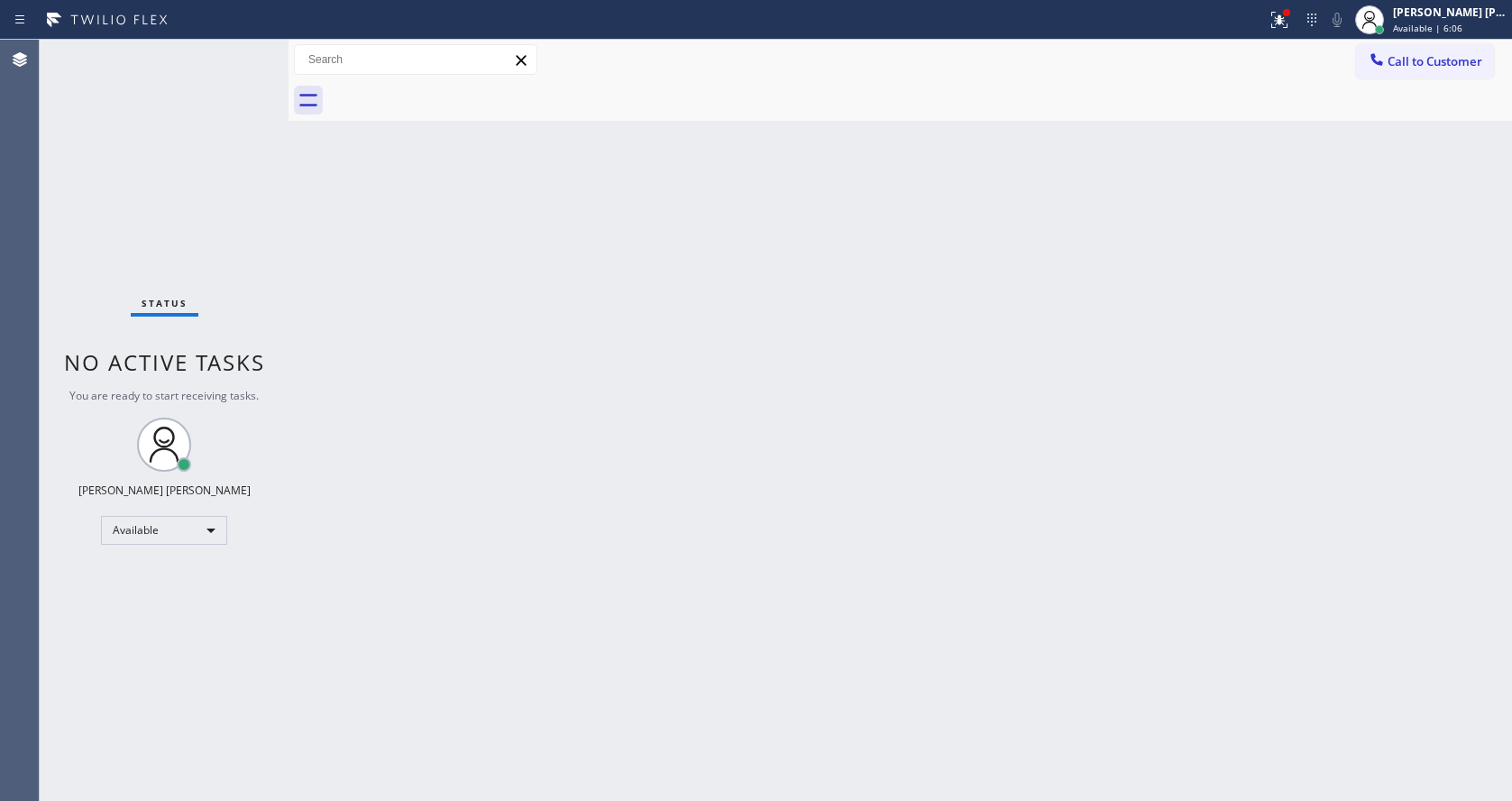
click at [926, 378] on div "Back to Dashboard Change Sender ID Customers Technicians Select a contact Outbo…" at bounding box center [900, 419] width 1223 height 761
click at [1283, 23] on icon at bounding box center [1279, 19] width 22 height 22
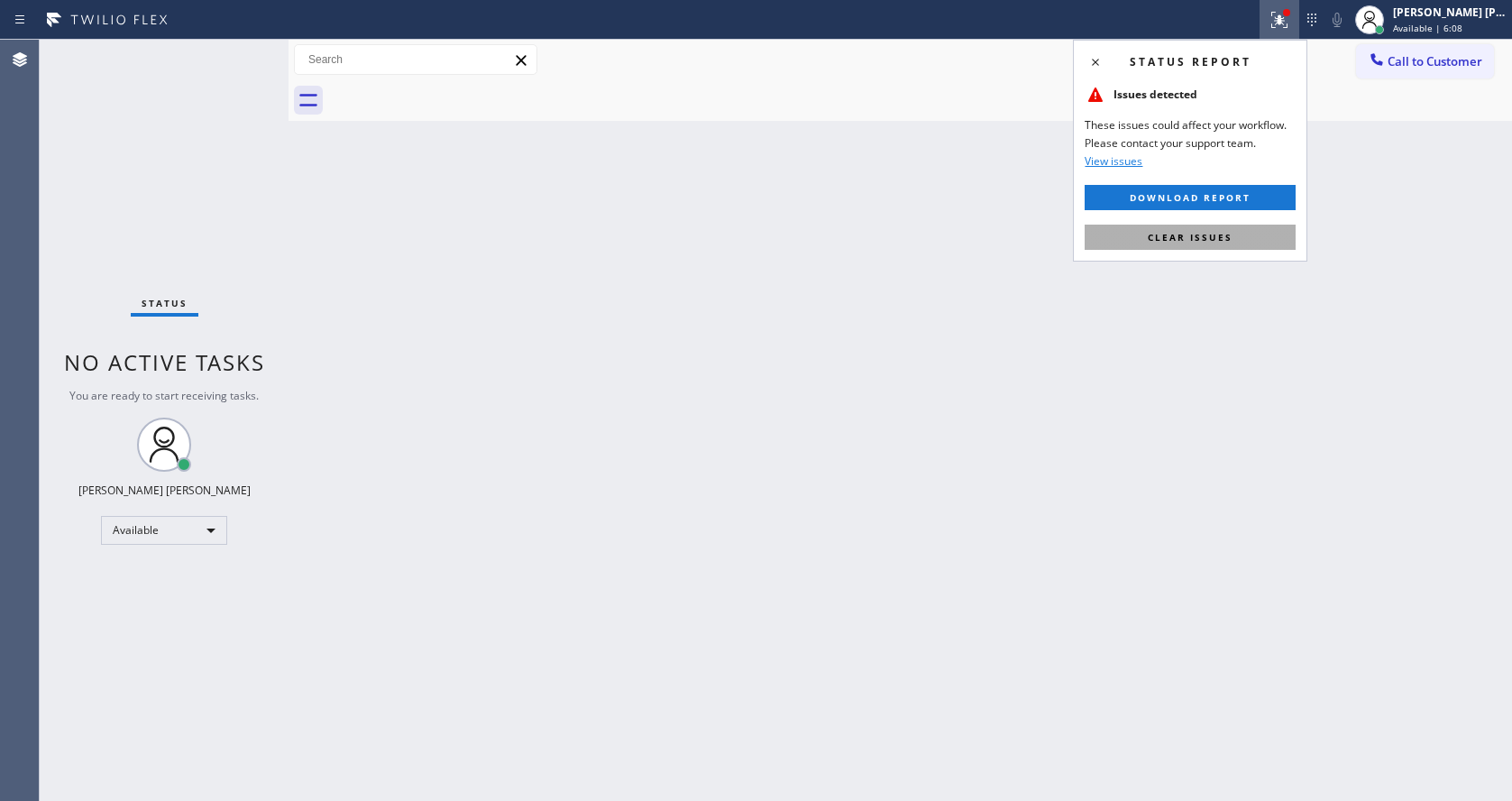
click at [1206, 242] on span "Clear issues" at bounding box center [1190, 237] width 84 height 12
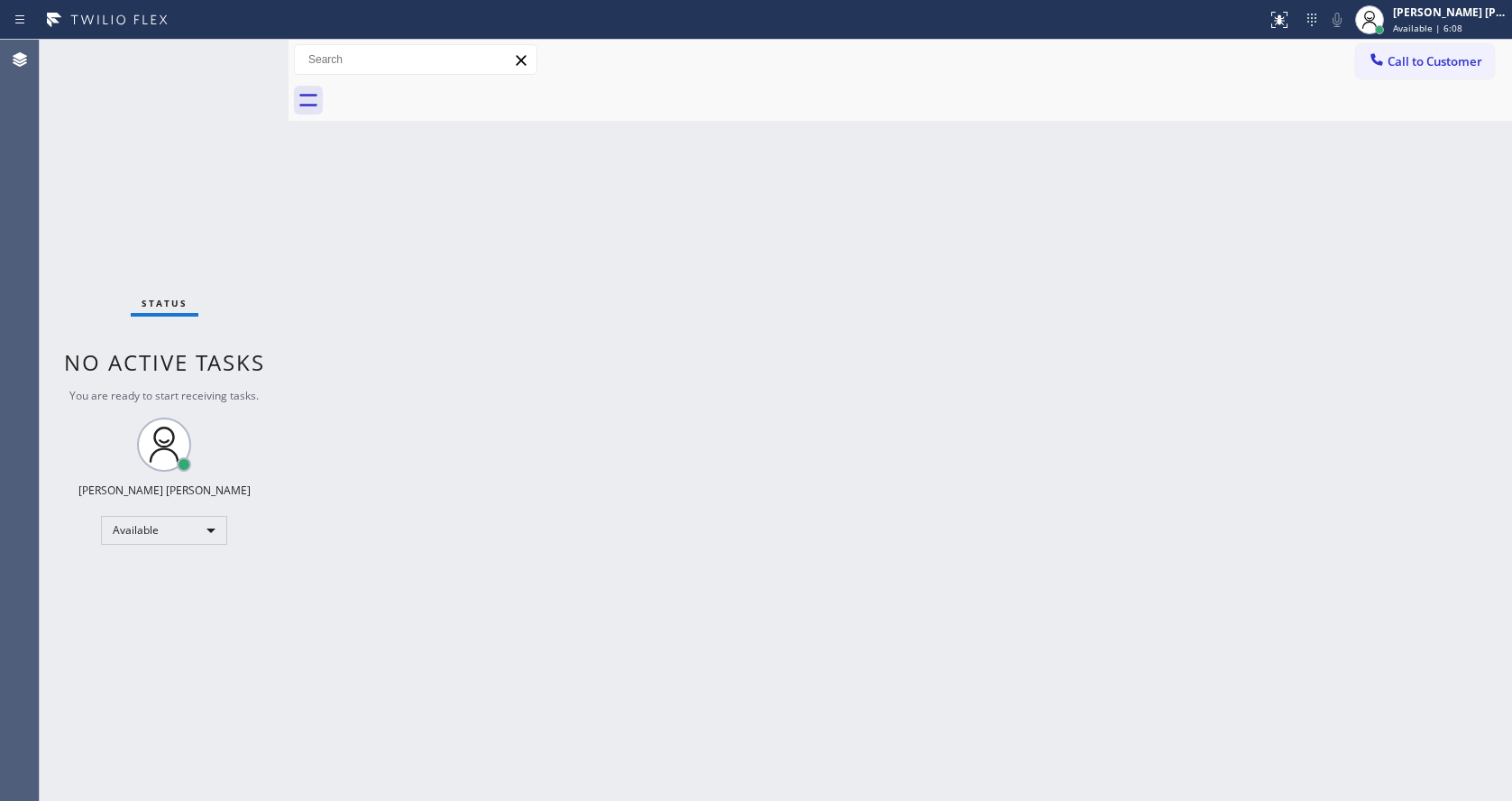
click at [1215, 251] on div "Back to Dashboard Change Sender ID Customers Technicians Select a contact Outbo…" at bounding box center [900, 419] width 1223 height 761
click at [635, 445] on div "Back to Dashboard Change Sender ID Customers Technicians Select a contact Outbo…" at bounding box center [900, 419] width 1223 height 761
click at [293, 310] on div "Back to Dashboard Change Sender ID Customers Technicians Select a contact Outbo…" at bounding box center [900, 419] width 1223 height 761
drag, startPoint x: 289, startPoint y: 80, endPoint x: 252, endPoint y: 64, distance: 40.3
click at [264, 72] on div "Status No active tasks You are ready to start receiving tasks. [PERSON_NAME] [P…" at bounding box center [775, 419] width 1472 height 761
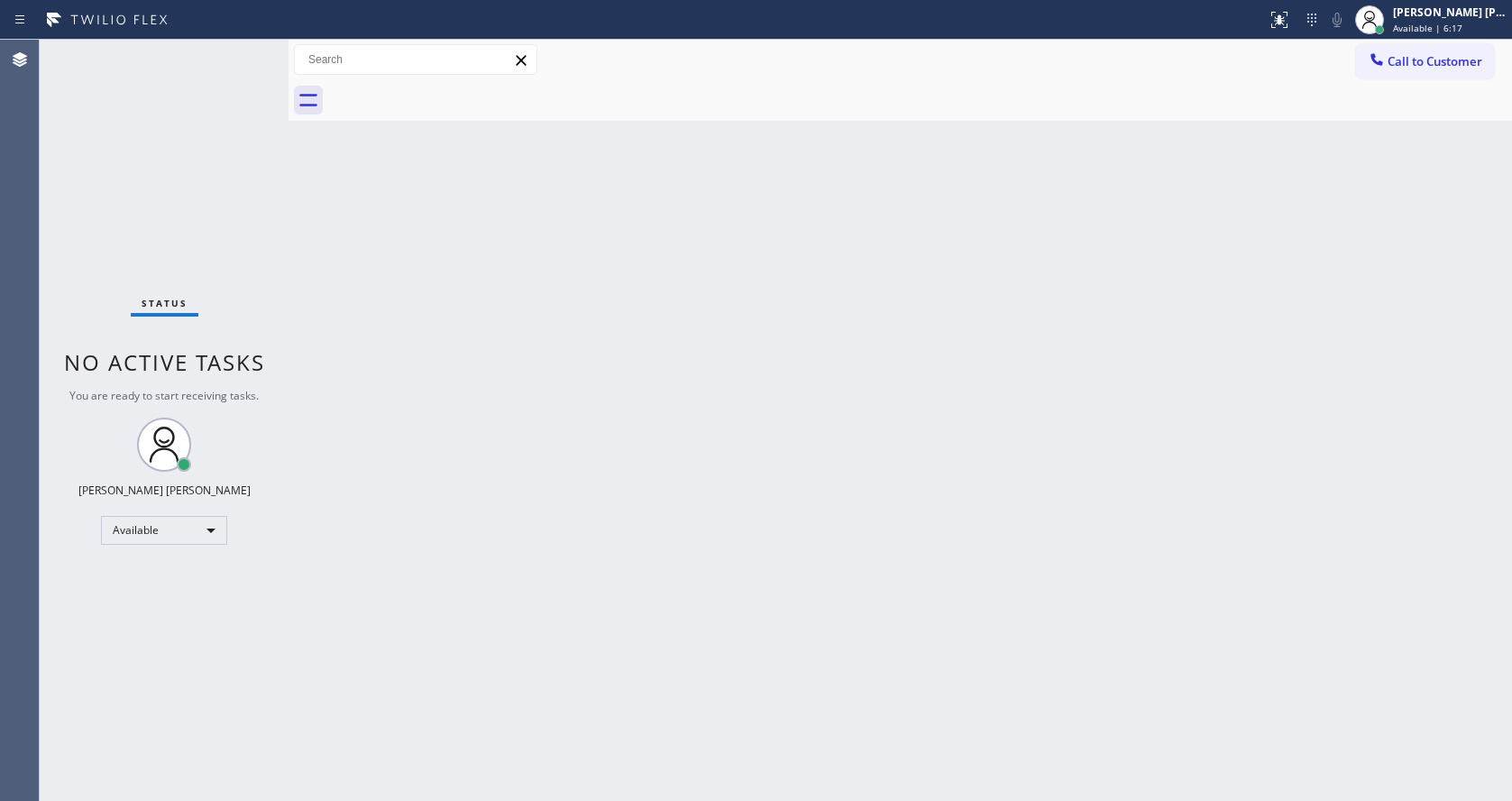
click at [244, 50] on div "Status No active tasks You are ready to start receiving tasks. [PERSON_NAME] [P…" at bounding box center [163, 419] width 248 height 761
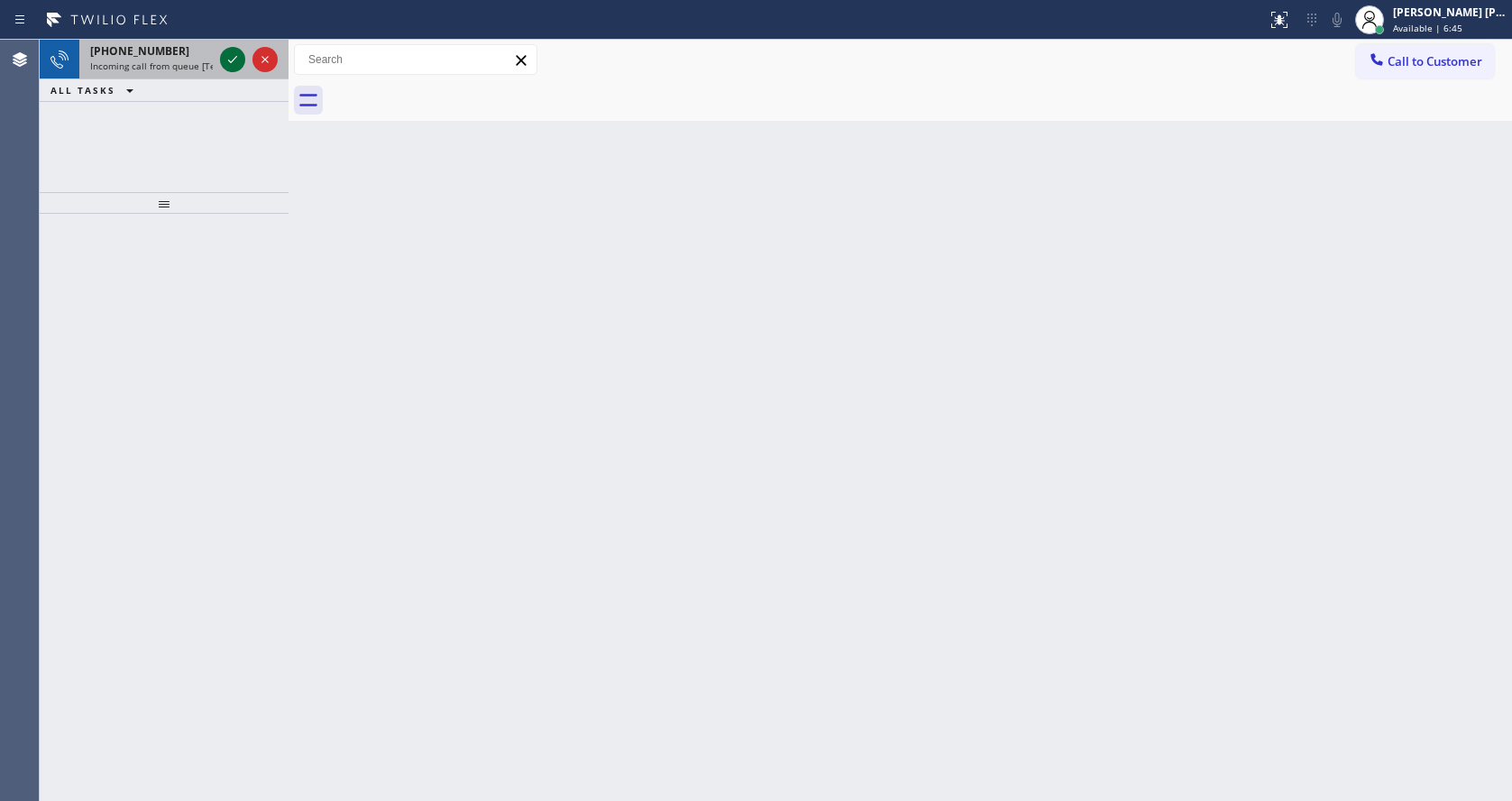
click at [231, 56] on icon at bounding box center [232, 59] width 22 height 22
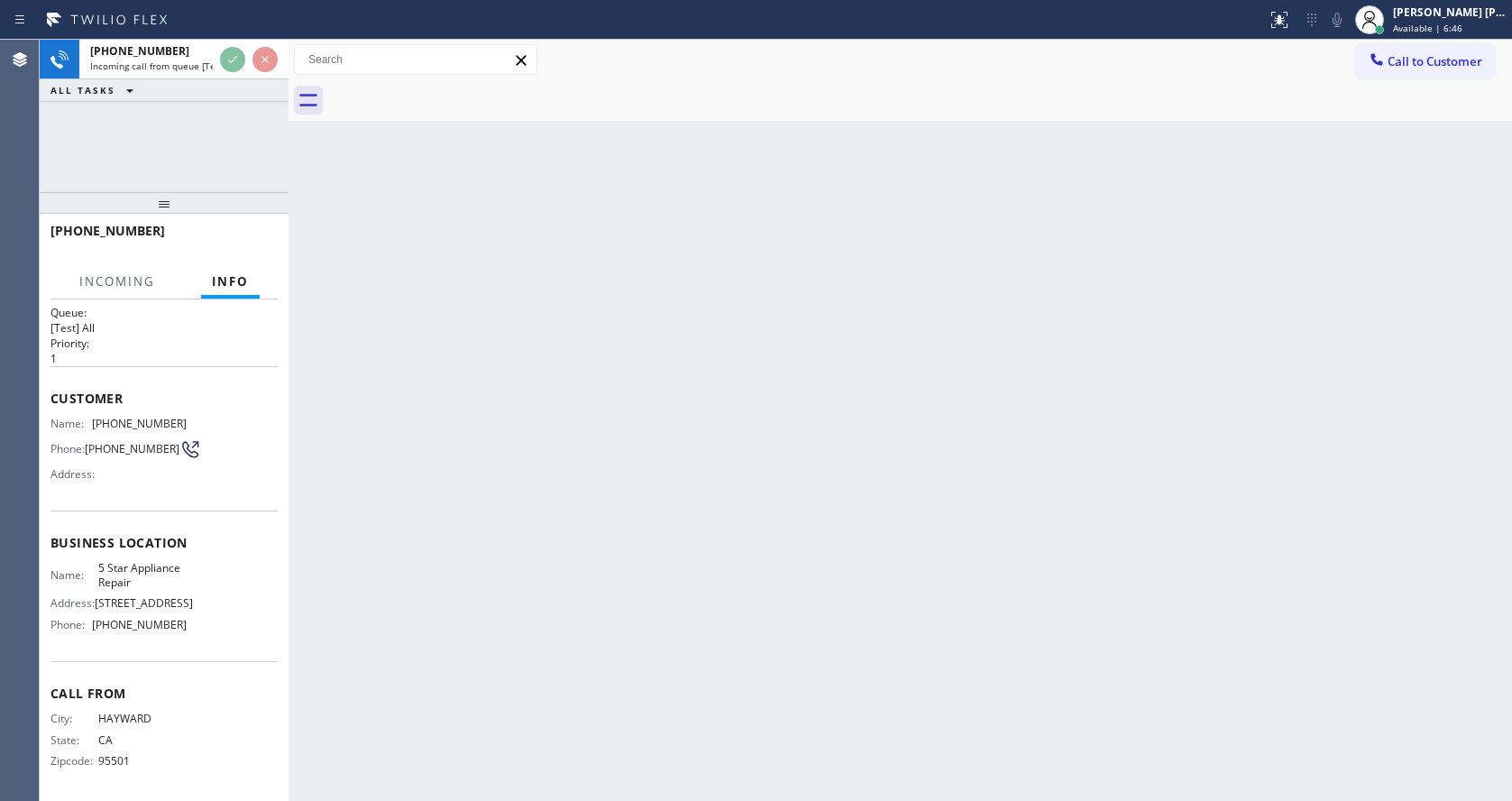
scroll to position [23, 0]
click at [657, 503] on div "Back to Dashboard Change Sender ID Customers Technicians Select a contact Outbo…" at bounding box center [900, 419] width 1223 height 761
click at [361, 455] on div "Back to Dashboard Change Sender ID Customers Technicians Select a contact Outbo…" at bounding box center [900, 419] width 1223 height 761
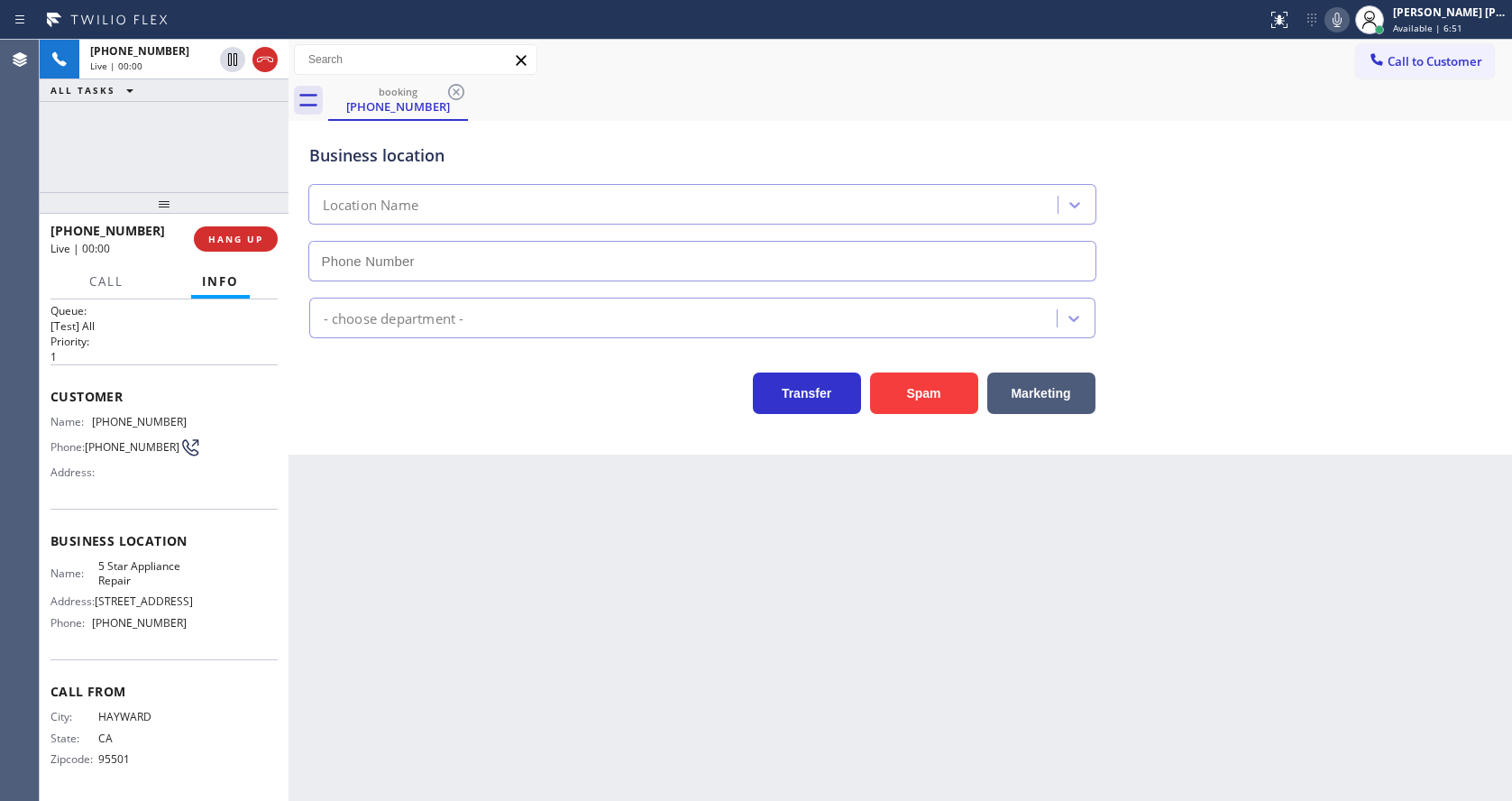
type input "[PHONE_NUMBER]"
click at [477, 548] on div "Back to Dashboard Change Sender ID Customers Technicians Select a contact Outbo…" at bounding box center [900, 419] width 1223 height 761
click at [1098, 259] on div "[PHONE_NUMBER]" at bounding box center [702, 261] width 795 height 40
click at [616, 620] on div "Back to Dashboard Change Sender ID Customers Technicians Select a contact Outbo…" at bounding box center [900, 419] width 1223 height 761
click at [1181, 379] on div "Transfer Spam Marketing" at bounding box center [900, 385] width 1190 height 58
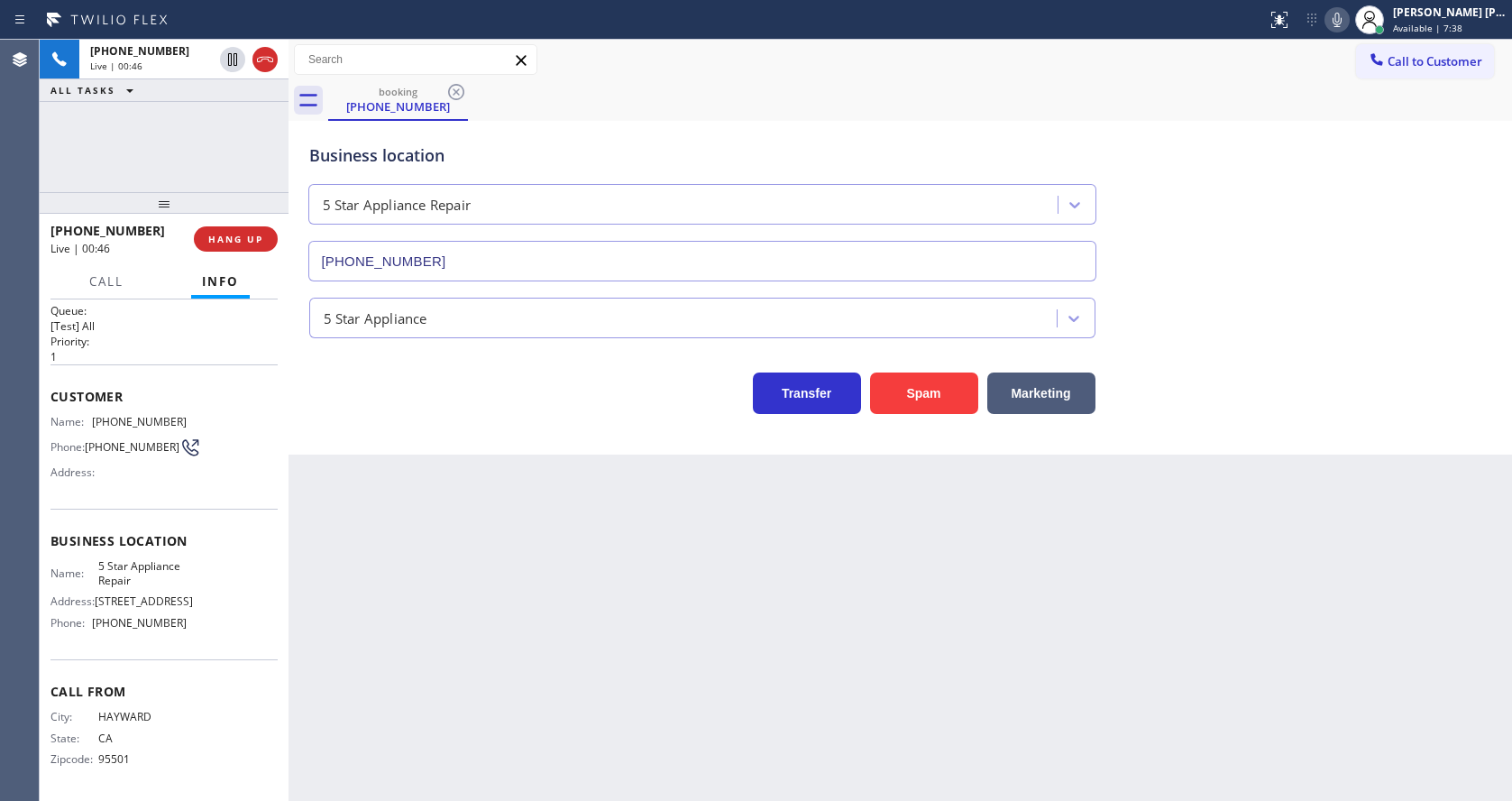
click at [532, 584] on div "Back to Dashboard Change Sender ID Customers Technicians Select a contact Outbo…" at bounding box center [900, 419] width 1223 height 761
click at [1340, 18] on icon at bounding box center [1337, 19] width 22 height 22
click at [1341, 12] on icon at bounding box center [1336, 19] width 9 height 14
click at [1320, 202] on div "Business location 5 Star Appliance Repair [PHONE_NUMBER]" at bounding box center [900, 200] width 1190 height 163
click at [503, 730] on div "Back to Dashboard Change Sender ID Customers Technicians Select a contact Outbo…" at bounding box center [900, 419] width 1223 height 761
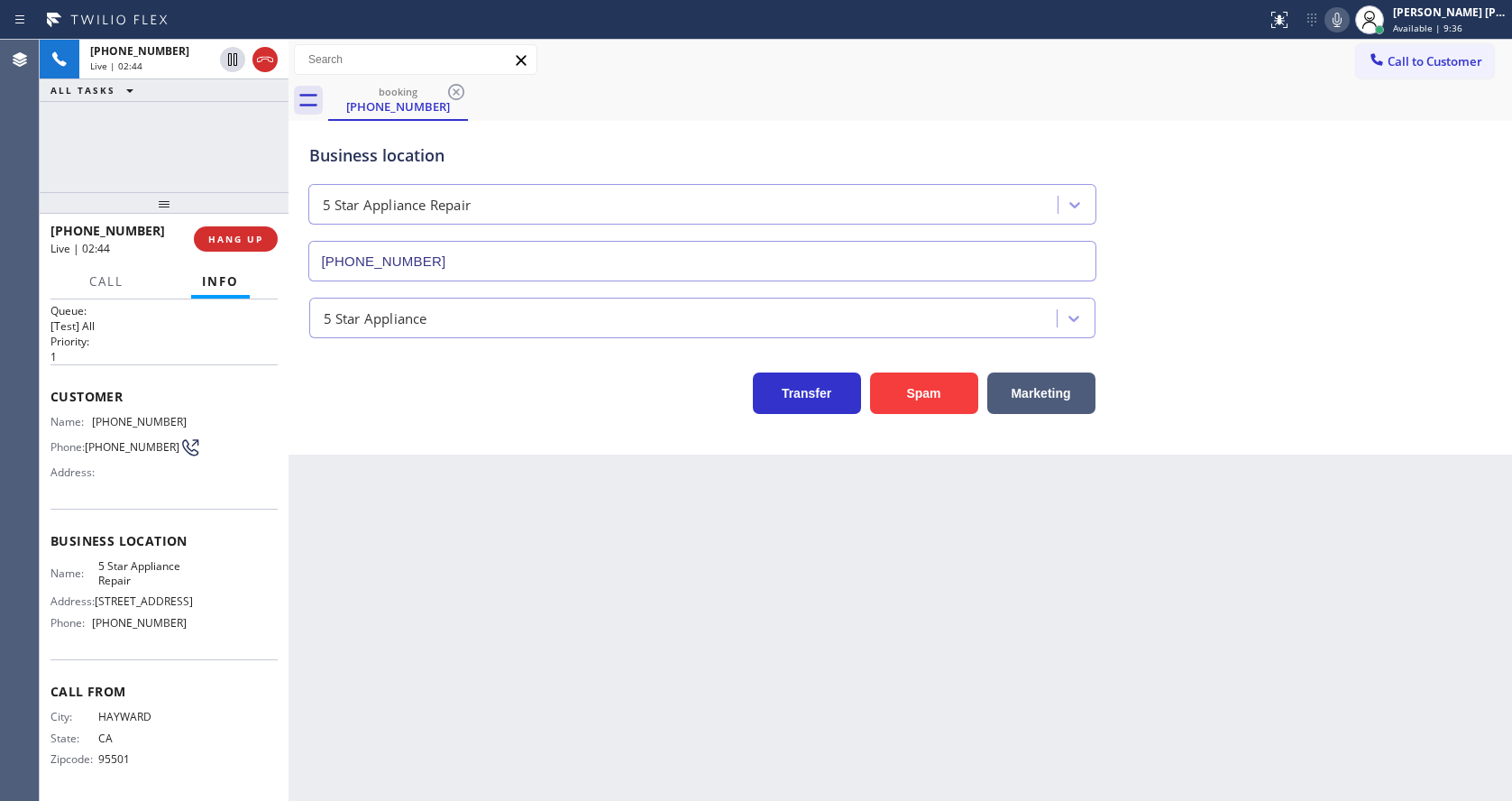
click at [1345, 21] on icon at bounding box center [1337, 19] width 22 height 22
click at [229, 55] on icon at bounding box center [232, 59] width 9 height 12
click at [466, 481] on div "Back to Dashboard Change Sender ID Customers Technicians Select a contact Outbo…" at bounding box center [900, 419] width 1223 height 761
click at [493, 626] on div "Back to Dashboard Change Sender ID Customers Technicians Select a contact Outbo…" at bounding box center [900, 419] width 1223 height 761
click at [1046, 695] on div "Back to Dashboard Change Sender ID Customers Technicians Select a contact Outbo…" at bounding box center [900, 419] width 1223 height 761
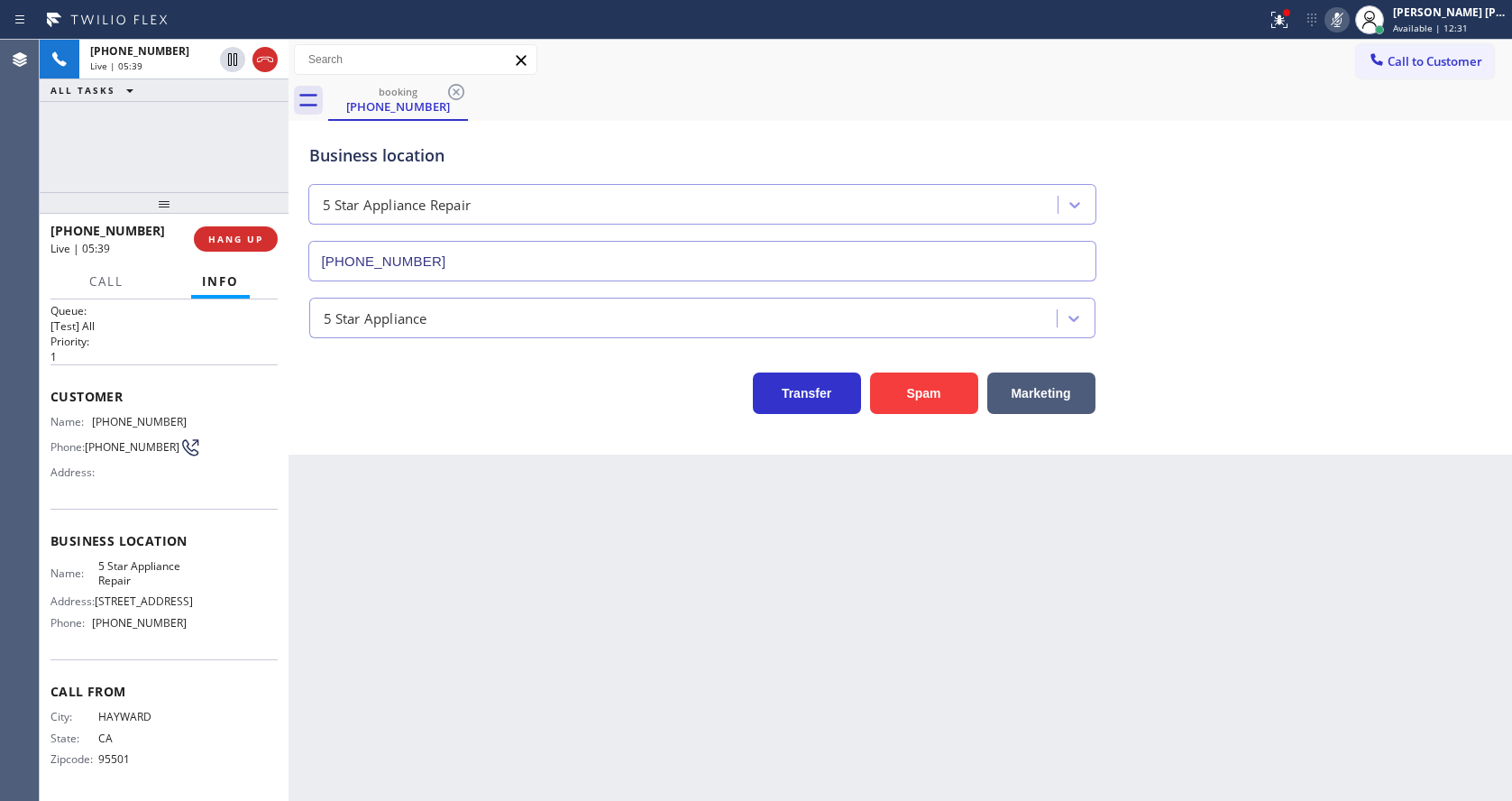
click at [475, 731] on div "Back to Dashboard Change Sender ID Customers Technicians Select a contact Outbo…" at bounding box center [900, 419] width 1223 height 761
click at [450, 546] on div "Back to Dashboard Change Sender ID Customers Technicians Select a contact Outbo…" at bounding box center [900, 419] width 1223 height 761
click at [1027, 601] on div "Back to Dashboard Change Sender ID Customers Technicians Select a contact Outbo…" at bounding box center [900, 419] width 1223 height 761
click at [1344, 24] on icon at bounding box center [1337, 19] width 22 height 22
click at [1351, 146] on div "Business location 5 Star Appliance Repair [PHONE_NUMBER]" at bounding box center [900, 200] width 1190 height 163
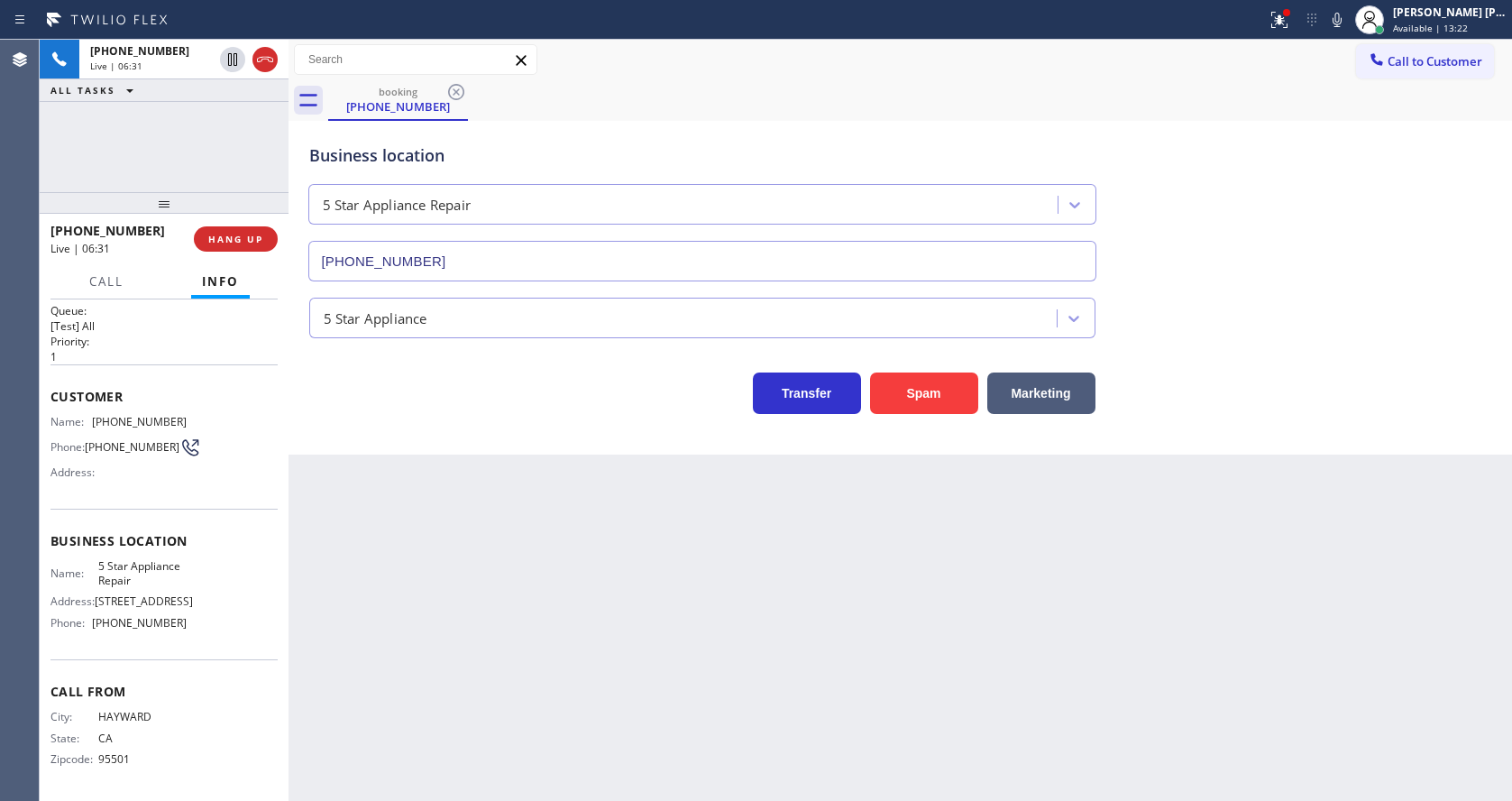
click at [567, 523] on div "Back to Dashboard Change Sender ID Customers Technicians Select a contact Outbo…" at bounding box center [900, 419] width 1223 height 761
click at [430, 759] on div "Back to Dashboard Change Sender ID Customers Technicians Select a contact Outbo…" at bounding box center [900, 419] width 1223 height 761
click at [806, 616] on div "Back to Dashboard Change Sender ID Customers Technicians Select a contact Outbo…" at bounding box center [900, 419] width 1223 height 761
click at [516, 493] on div "Back to Dashboard Change Sender ID Customers Technicians Select a contact Outbo…" at bounding box center [900, 419] width 1223 height 761
click at [1347, 18] on icon at bounding box center [1337, 19] width 22 height 22
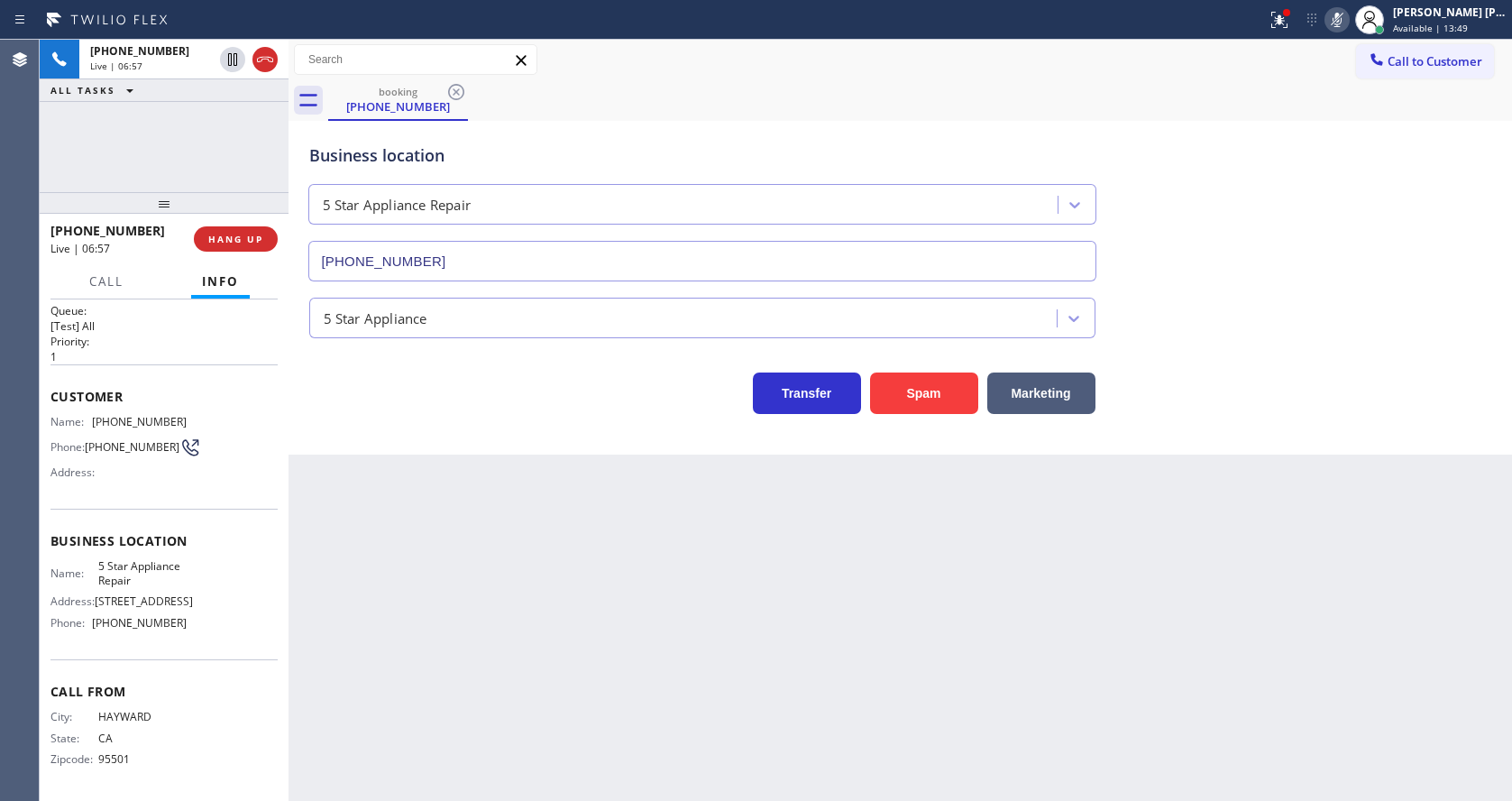
click at [1342, 214] on div "Business location 5 Star Appliance Repair [PHONE_NUMBER]" at bounding box center [900, 200] width 1190 height 163
click at [525, 630] on div "Back to Dashboard Change Sender ID Customers Technicians Select a contact Outbo…" at bounding box center [900, 419] width 1223 height 761
click at [715, 732] on div "Back to Dashboard Change Sender ID Customers Technicians Select a contact Outbo…" at bounding box center [900, 419] width 1223 height 761
click at [523, 698] on div "Back to Dashboard Change Sender ID Customers Technicians Select a contact Outbo…" at bounding box center [900, 419] width 1223 height 761
click at [520, 495] on div "Back to Dashboard Change Sender ID Customers Technicians Select a contact Outbo…" at bounding box center [900, 419] width 1223 height 761
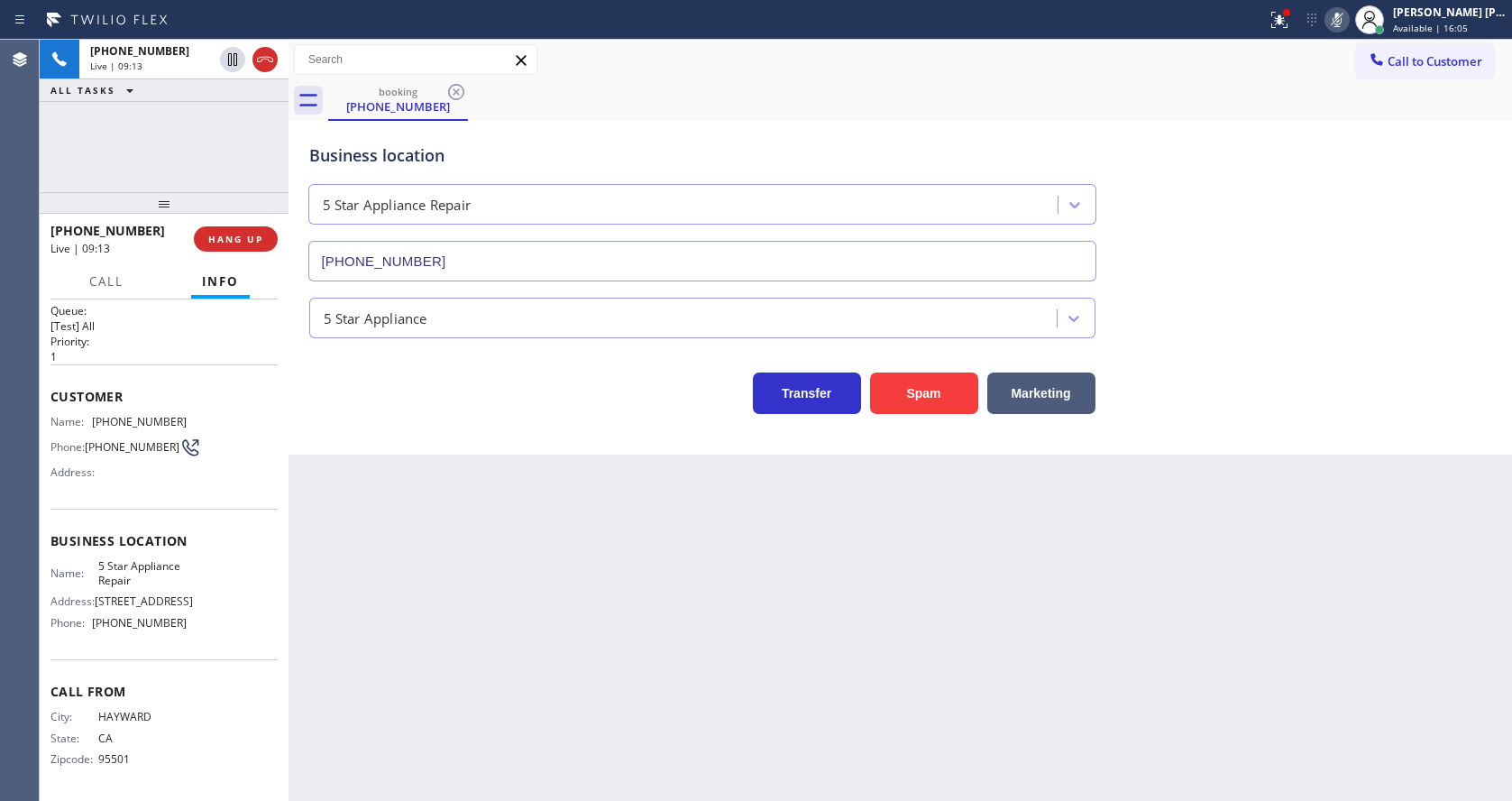
click at [1453, 266] on div "Business location 5 Star Appliance Repair [PHONE_NUMBER]" at bounding box center [900, 200] width 1190 height 163
click at [685, 620] on div "Back to Dashboard Change Sender ID Customers Technicians Select a contact Outbo…" at bounding box center [900, 419] width 1223 height 761
click at [1181, 601] on div "Back to Dashboard Change Sender ID Customers Technicians Select a contact Outbo…" at bounding box center [900, 419] width 1223 height 761
click at [1340, 29] on icon at bounding box center [1337, 19] width 22 height 22
click at [1238, 294] on div "5 Star Appliance" at bounding box center [900, 315] width 1190 height 48
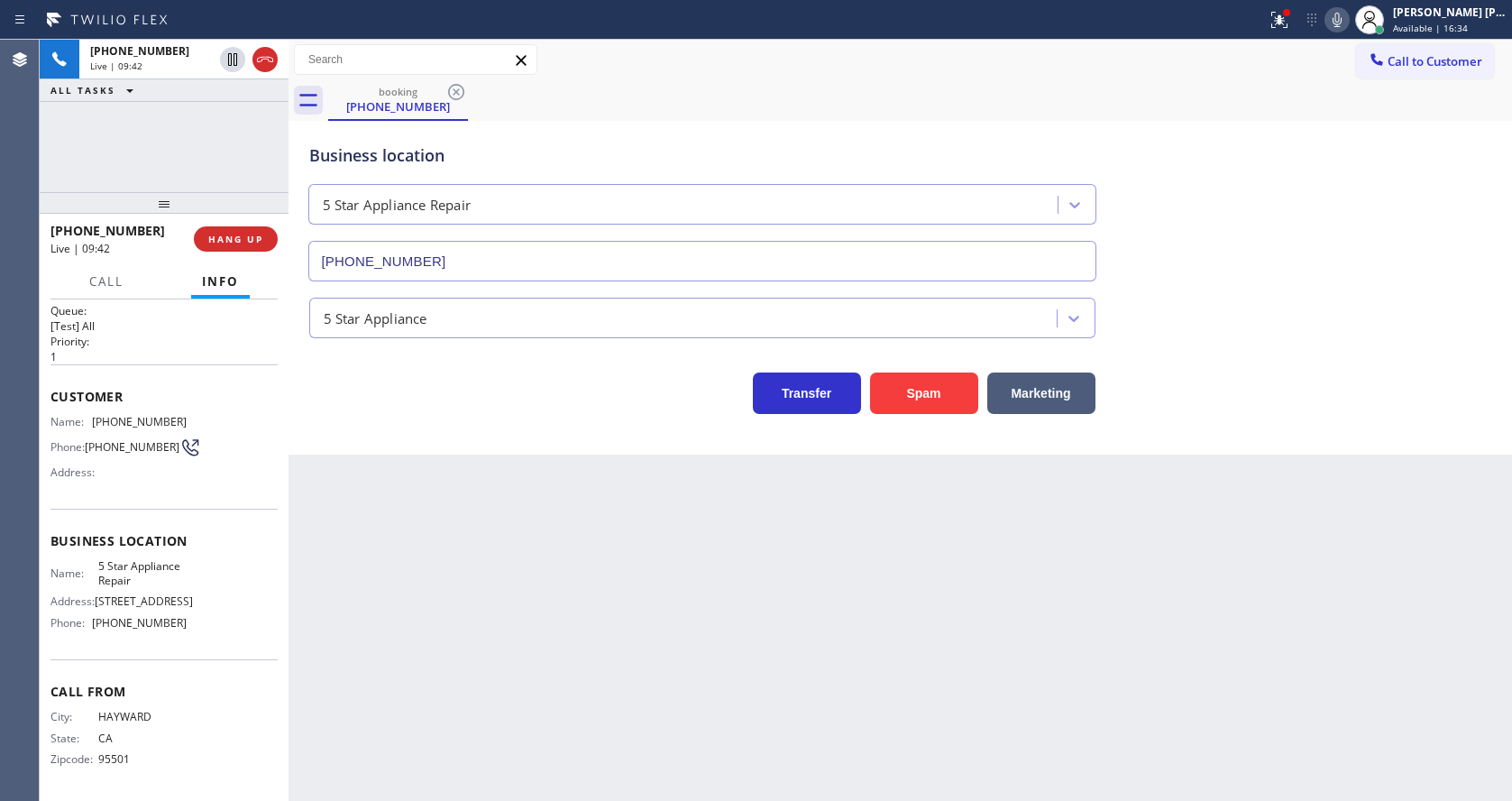
click at [601, 606] on div "Back to Dashboard Change Sender ID Customers Technicians Select a contact Outbo…" at bounding box center [900, 419] width 1223 height 761
click at [390, 531] on div "Back to Dashboard Change Sender ID Customers Technicians Select a contact Outbo…" at bounding box center [900, 419] width 1223 height 761
click at [1341, 22] on icon at bounding box center [1336, 19] width 9 height 14
click at [594, 621] on div "Back to Dashboard Change Sender ID Customers Technicians Select a contact Outbo…" at bounding box center [900, 419] width 1223 height 761
drag, startPoint x: 477, startPoint y: 725, endPoint x: 477, endPoint y: 789, distance: 64.0
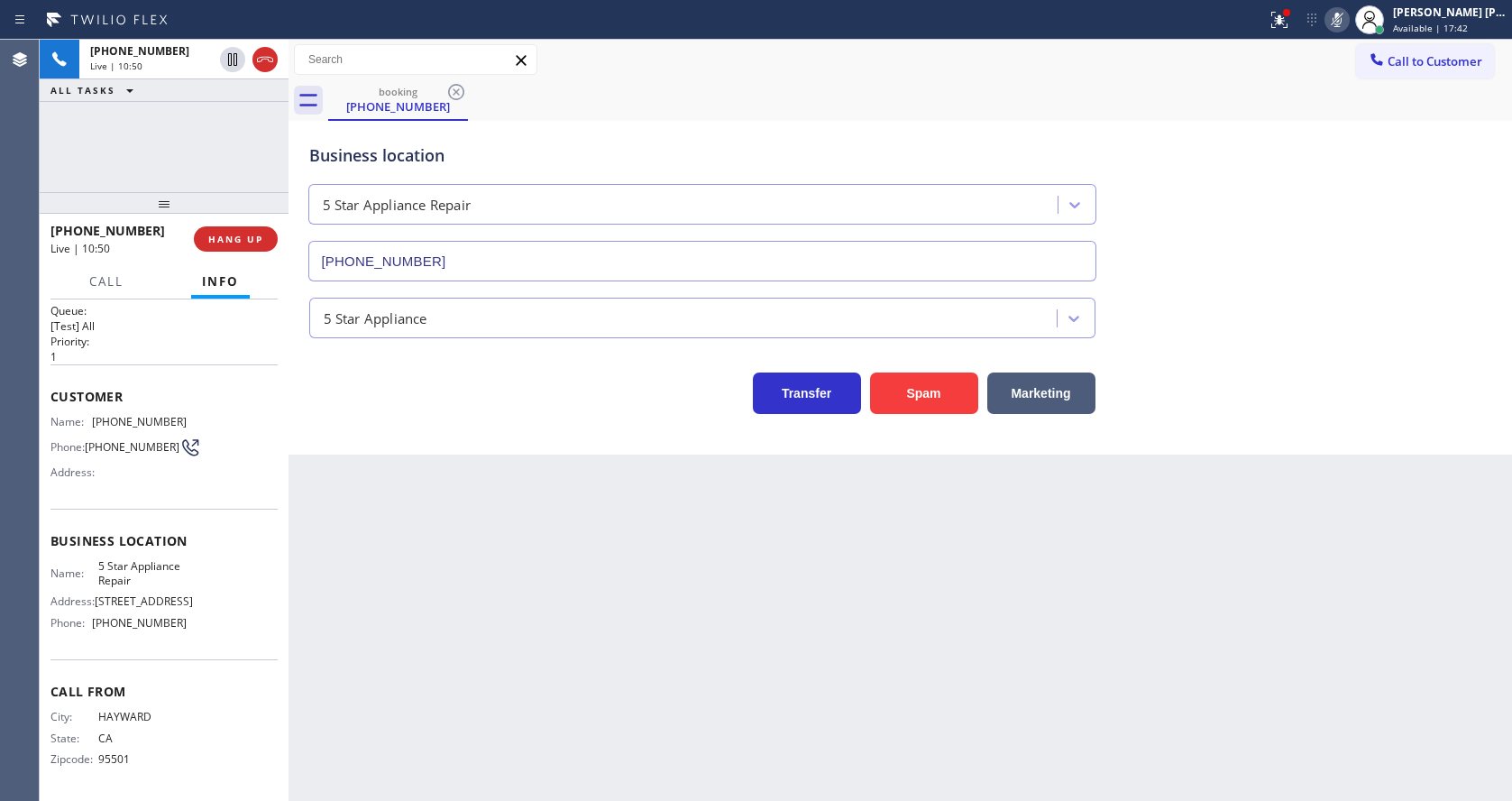
click at [477, 725] on div "Back to Dashboard Change Sender ID Customers Technicians Select a contact Outbo…" at bounding box center [900, 419] width 1223 height 761
click at [694, 690] on div "Back to Dashboard Change Sender ID Customers Technicians Select a contact Outbo…" at bounding box center [900, 419] width 1223 height 761
click at [495, 480] on div "Back to Dashboard Change Sender ID Customers Technicians Select a contact Outbo…" at bounding box center [900, 419] width 1223 height 761
click at [565, 463] on div "Back to Dashboard Change Sender ID Customers Technicians Select a contact Outbo…" at bounding box center [900, 419] width 1223 height 761
click at [463, 542] on div "Back to Dashboard Change Sender ID Customers Technicians Select a contact Outbo…" at bounding box center [900, 419] width 1223 height 761
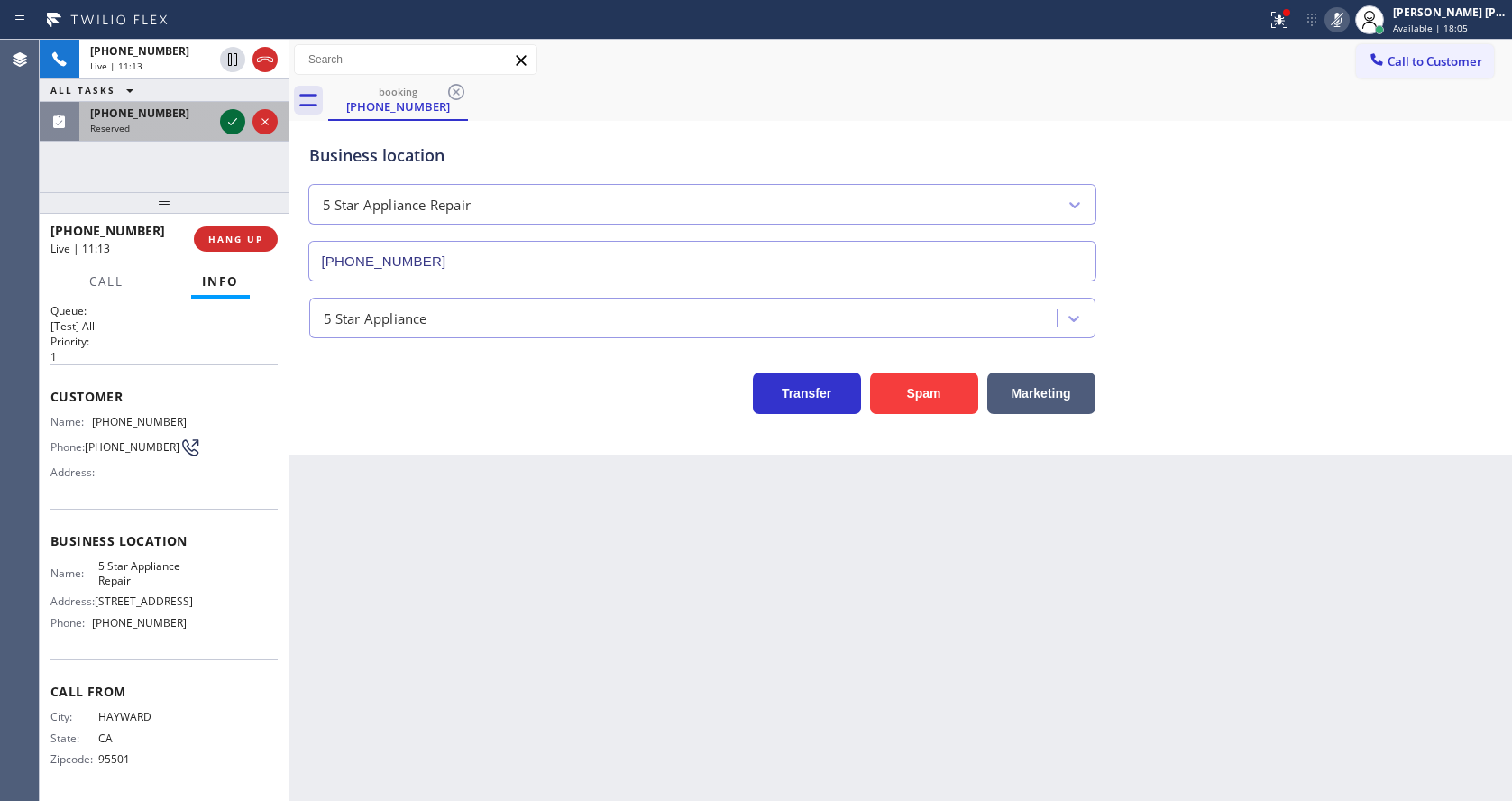
click at [232, 124] on icon at bounding box center [232, 122] width 9 height 8
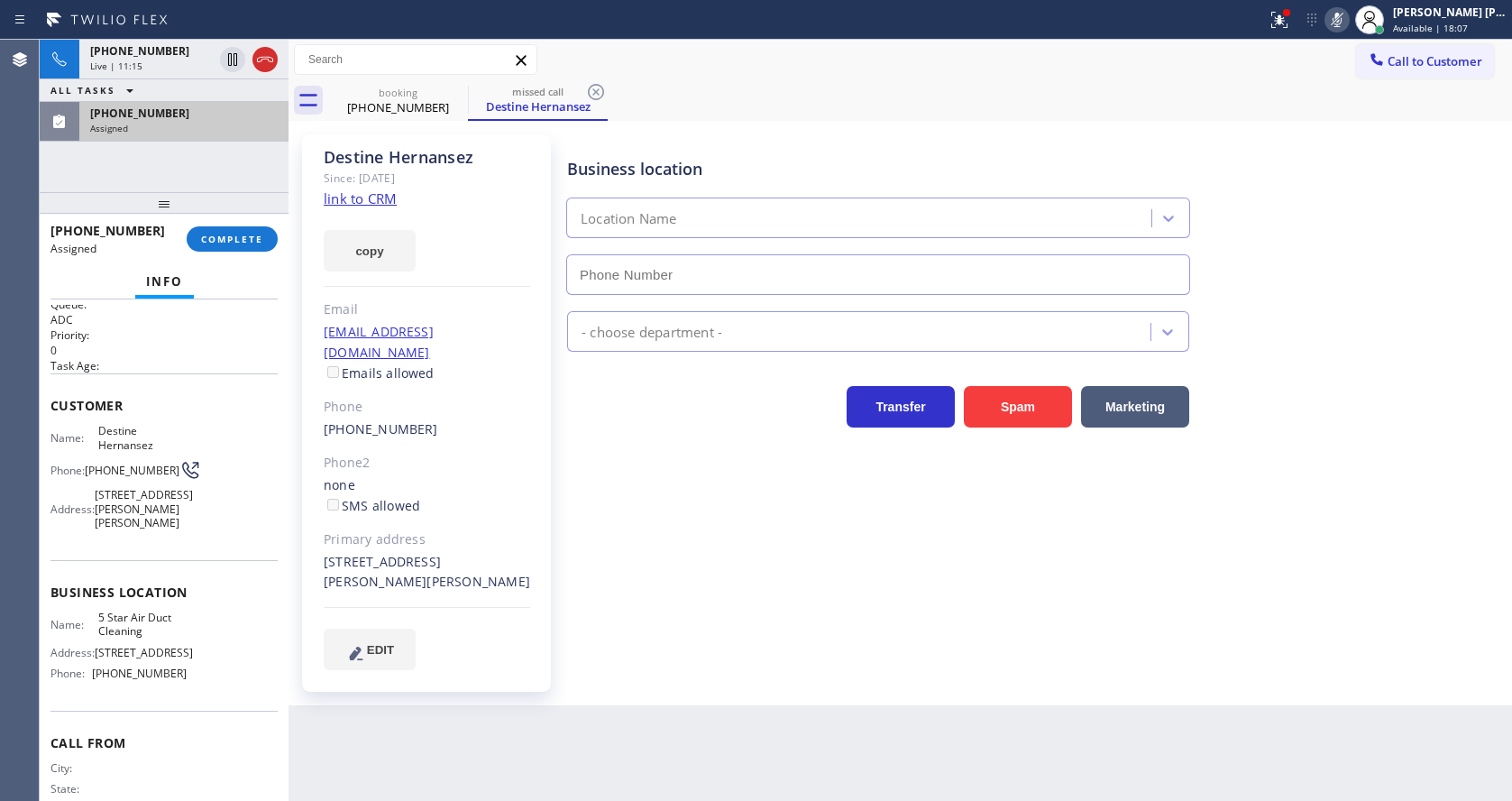
type input "[PHONE_NUMBER]"
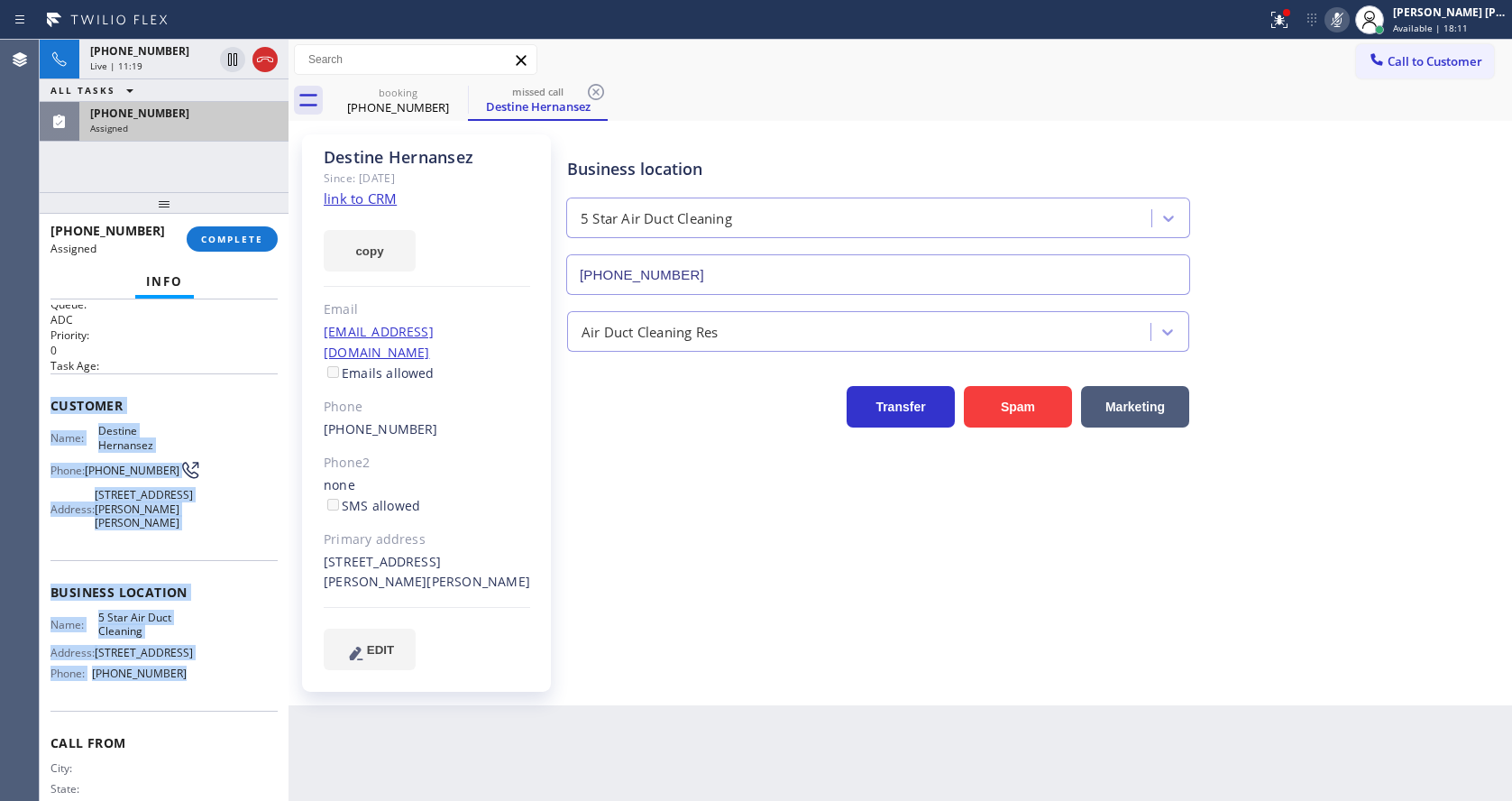
drag, startPoint x: 54, startPoint y: 400, endPoint x: 218, endPoint y: 697, distance: 339.3
click at [218, 697] on div "Context Queue: ADC Priority: 0 Task Age: Customer Name: Destine Hernansez Phone…" at bounding box center [164, 563] width 227 height 565
click at [222, 233] on span "COMPLETE" at bounding box center [232, 239] width 62 height 12
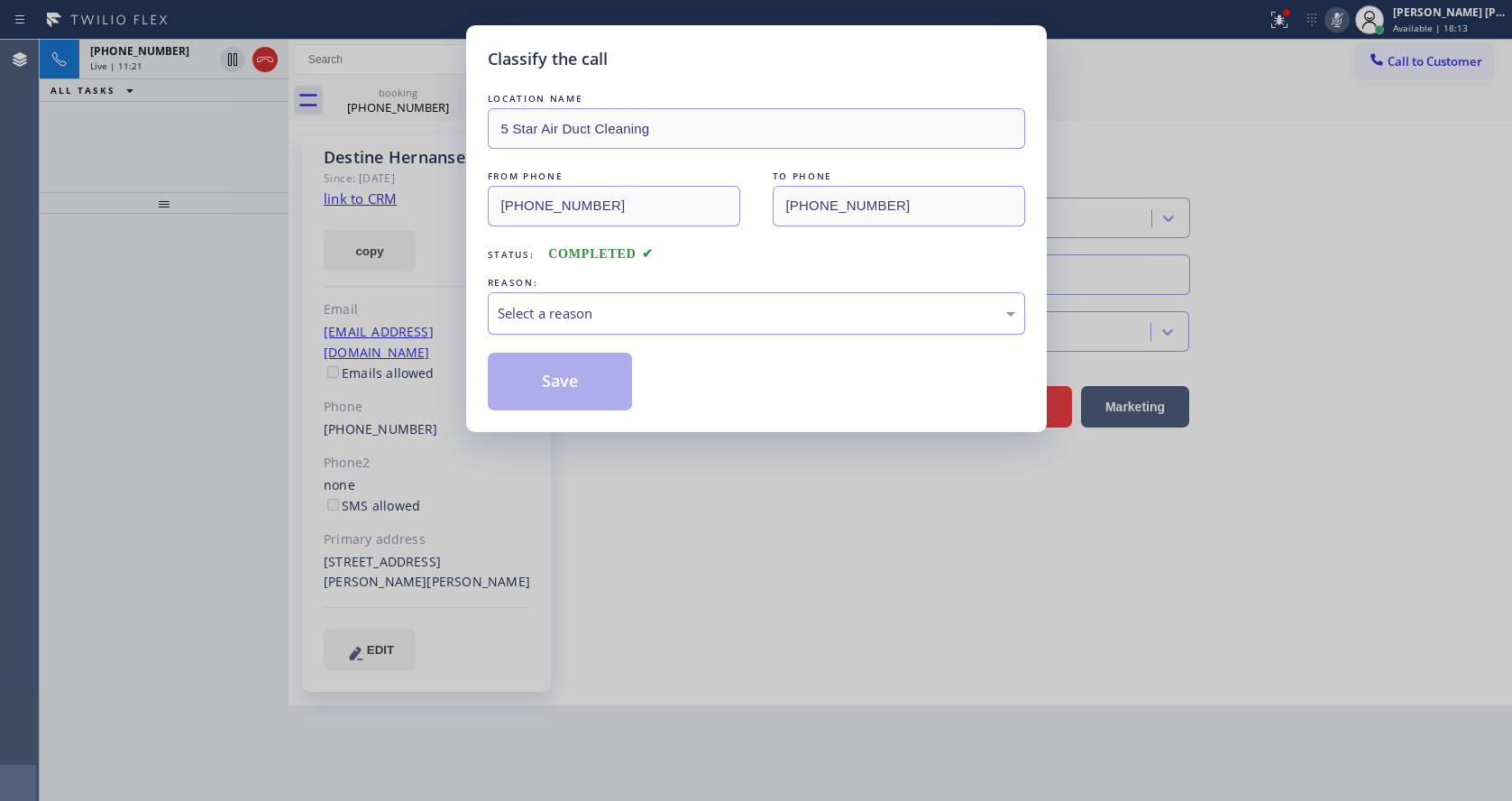
click at [590, 317] on div "Select a reason" at bounding box center [756, 314] width 518 height 21
click at [547, 377] on button "Save" at bounding box center [560, 382] width 145 height 58
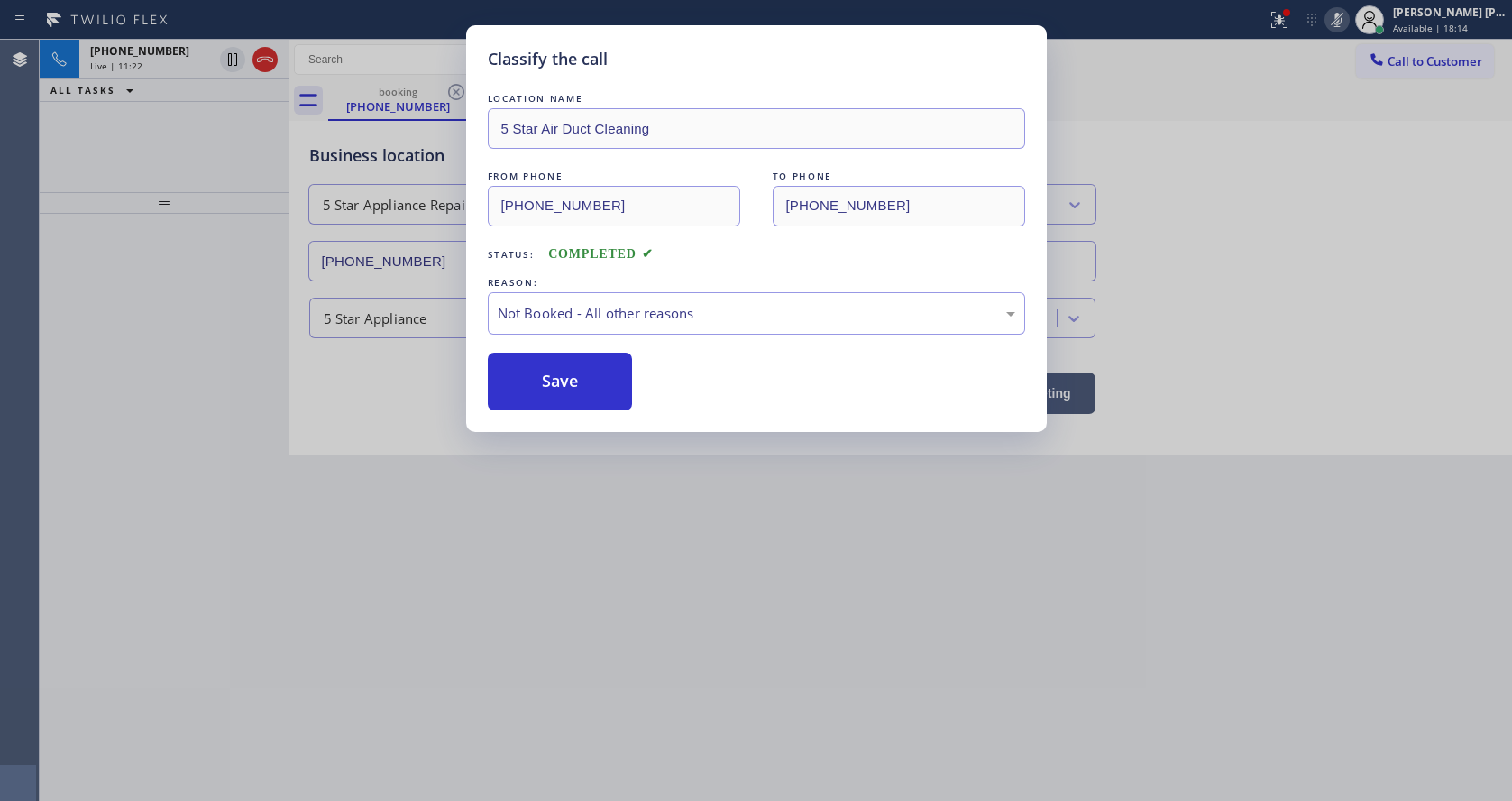
click at [620, 557] on div "Classify the call LOCATION NAME 5 Star Air Duct Cleaning FROM PHONE [PHONE_NUMB…" at bounding box center [756, 400] width 1512 height 801
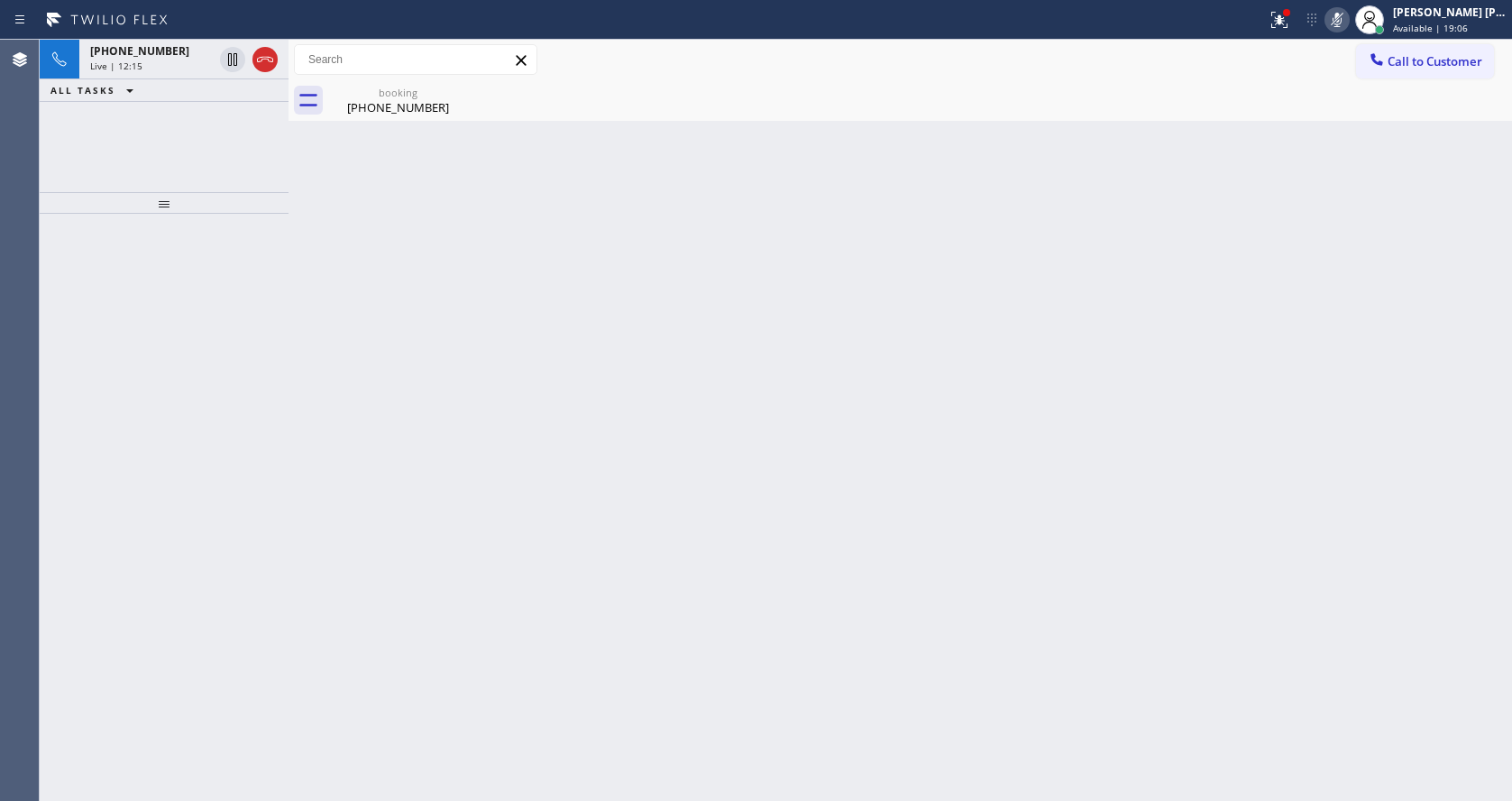
click at [362, 138] on div "Back to Dashboard Change Sender ID Customers Technicians Select a contact Outbo…" at bounding box center [900, 419] width 1223 height 761
click at [364, 112] on div "[PHONE_NUMBER]" at bounding box center [398, 106] width 136 height 16
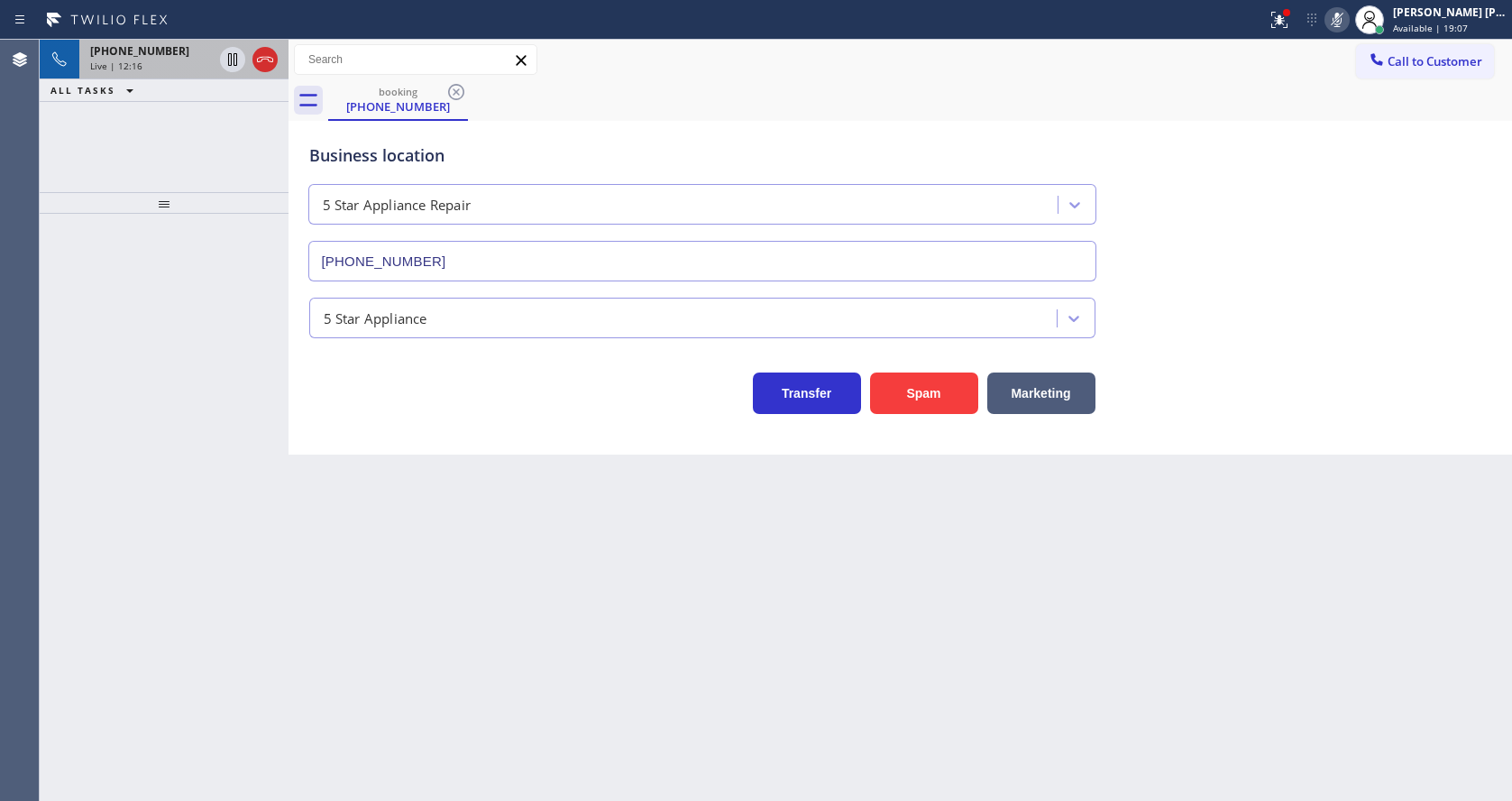
click at [183, 54] on div "[PHONE_NUMBER]" at bounding box center [151, 51] width 123 height 15
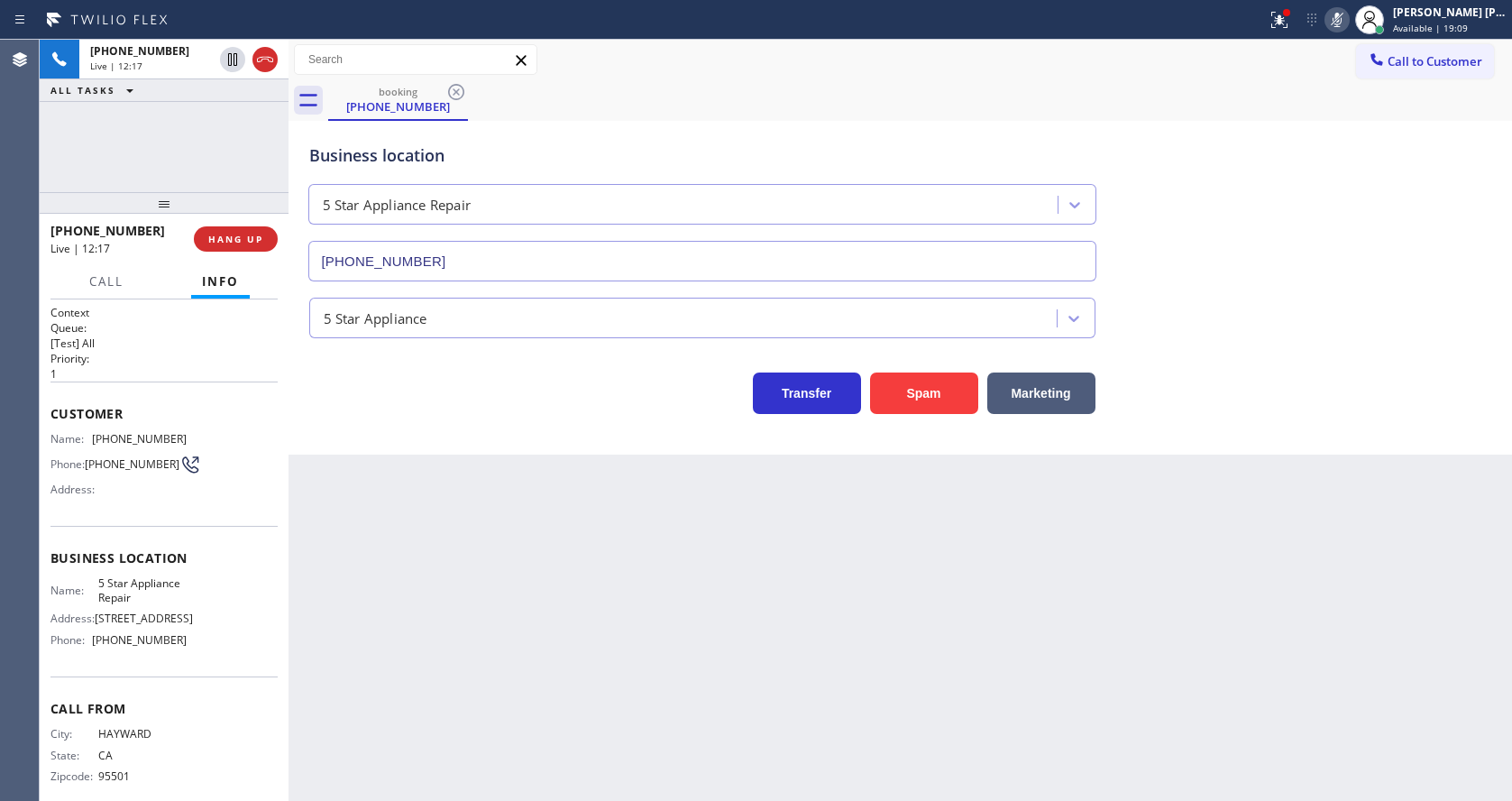
click at [526, 610] on div "Back to Dashboard Change Sender ID Customers Technicians Select a contact Outbo…" at bounding box center [900, 419] width 1223 height 761
click at [1337, 18] on icon at bounding box center [1337, 19] width 22 height 22
click at [1274, 35] on button at bounding box center [1278, 19] width 39 height 39
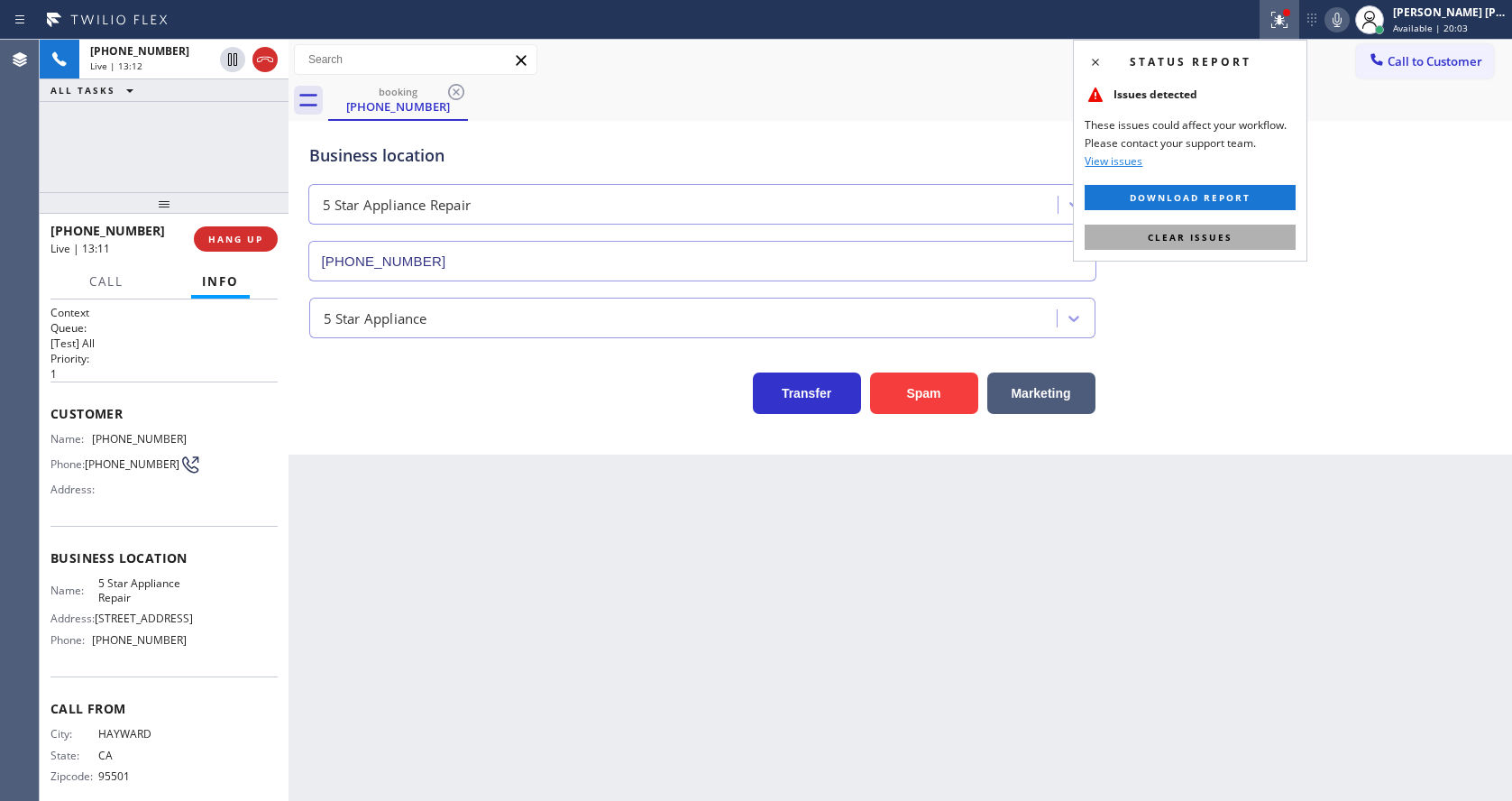
click at [1182, 241] on span "Clear issues" at bounding box center [1190, 237] width 84 height 12
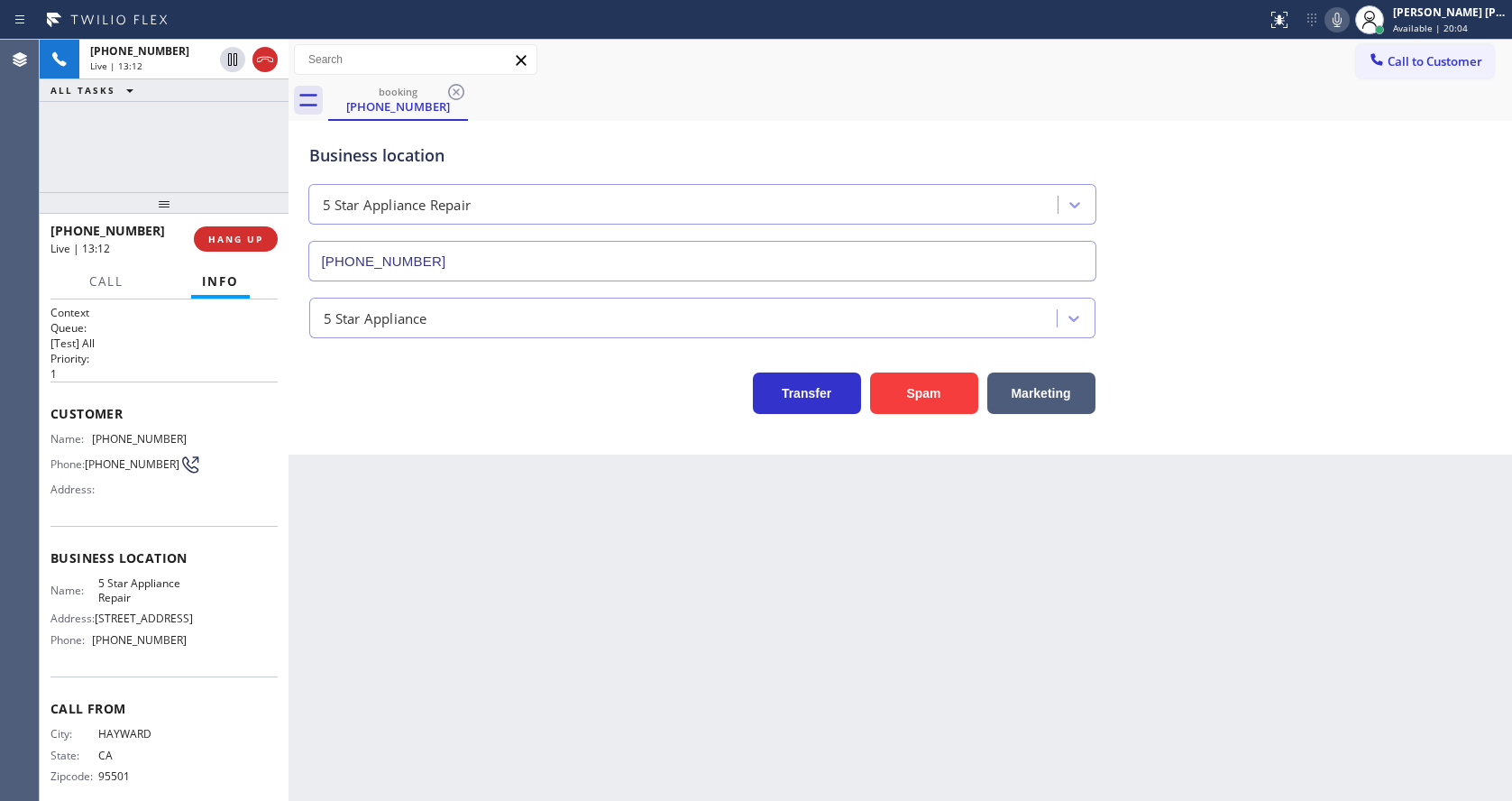
click at [1239, 291] on div "5 Star Appliance" at bounding box center [900, 315] width 1190 height 48
click at [663, 680] on div "Back to Dashboard Change Sender ID Customers Technicians Select a contact Outbo…" at bounding box center [900, 419] width 1223 height 761
click at [374, 460] on div "Back to Dashboard Change Sender ID Customers Technicians Select a contact Outbo…" at bounding box center [900, 419] width 1223 height 761
click at [224, 233] on span "HANG UP" at bounding box center [235, 239] width 55 height 12
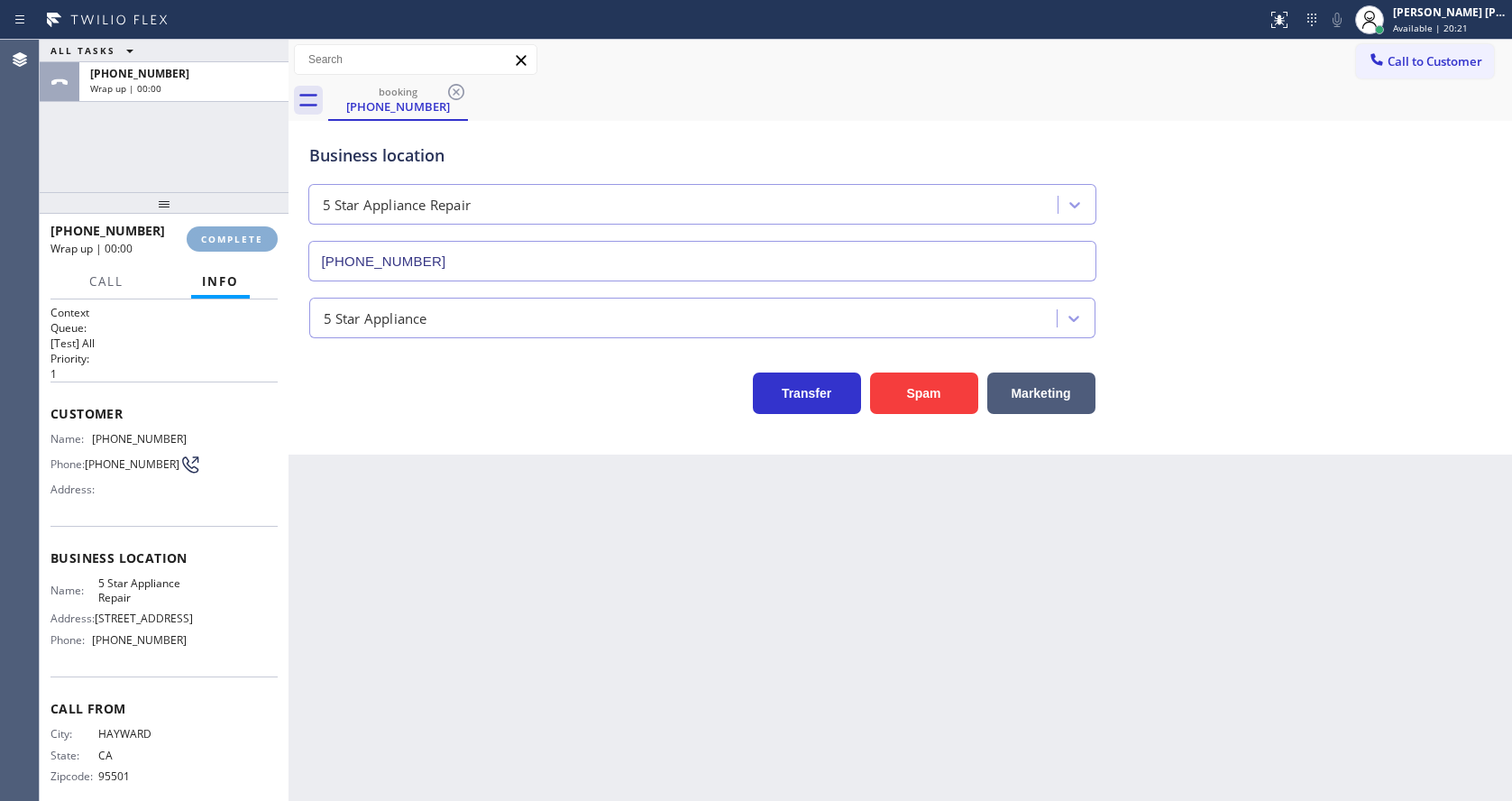
click at [224, 233] on span "COMPLETE" at bounding box center [232, 239] width 62 height 12
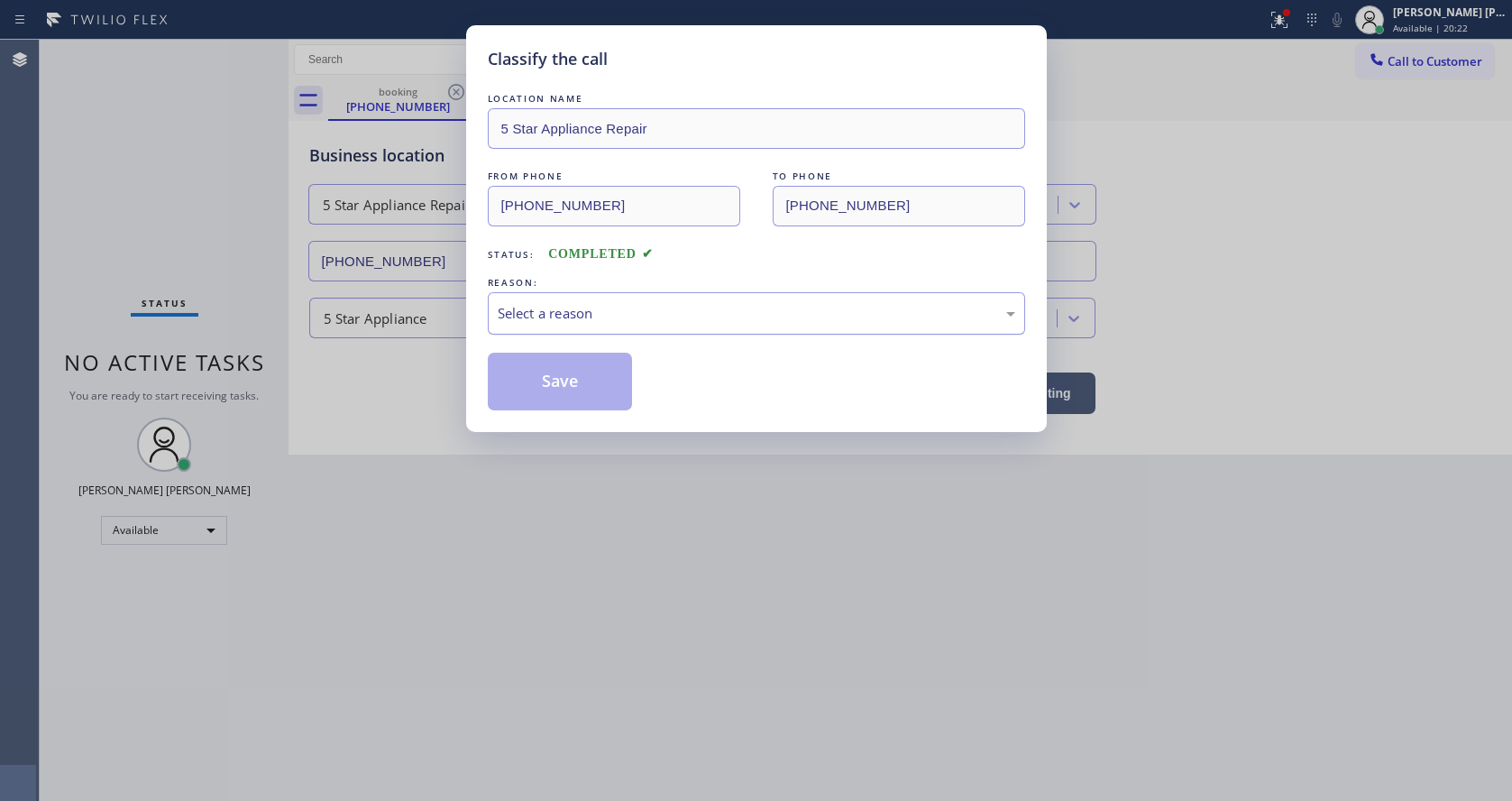
click at [525, 305] on div "Select a reason" at bounding box center [756, 314] width 518 height 21
click at [536, 406] on button "Save" at bounding box center [560, 382] width 145 height 58
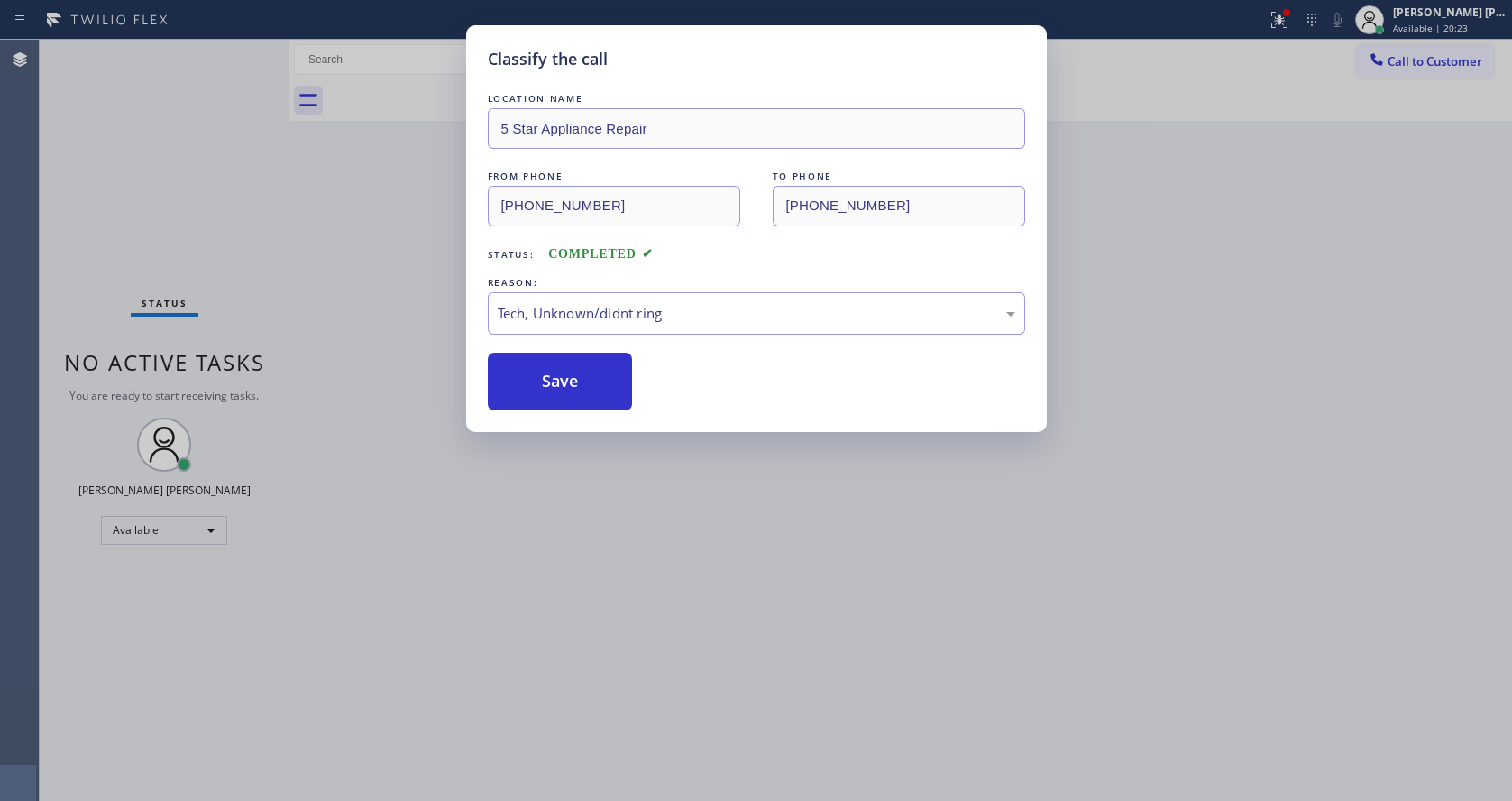
click at [558, 572] on div "Classify the call LOCATION NAME 5 Star Appliance Repair FROM PHONE [PHONE_NUMBE…" at bounding box center [756, 400] width 1512 height 801
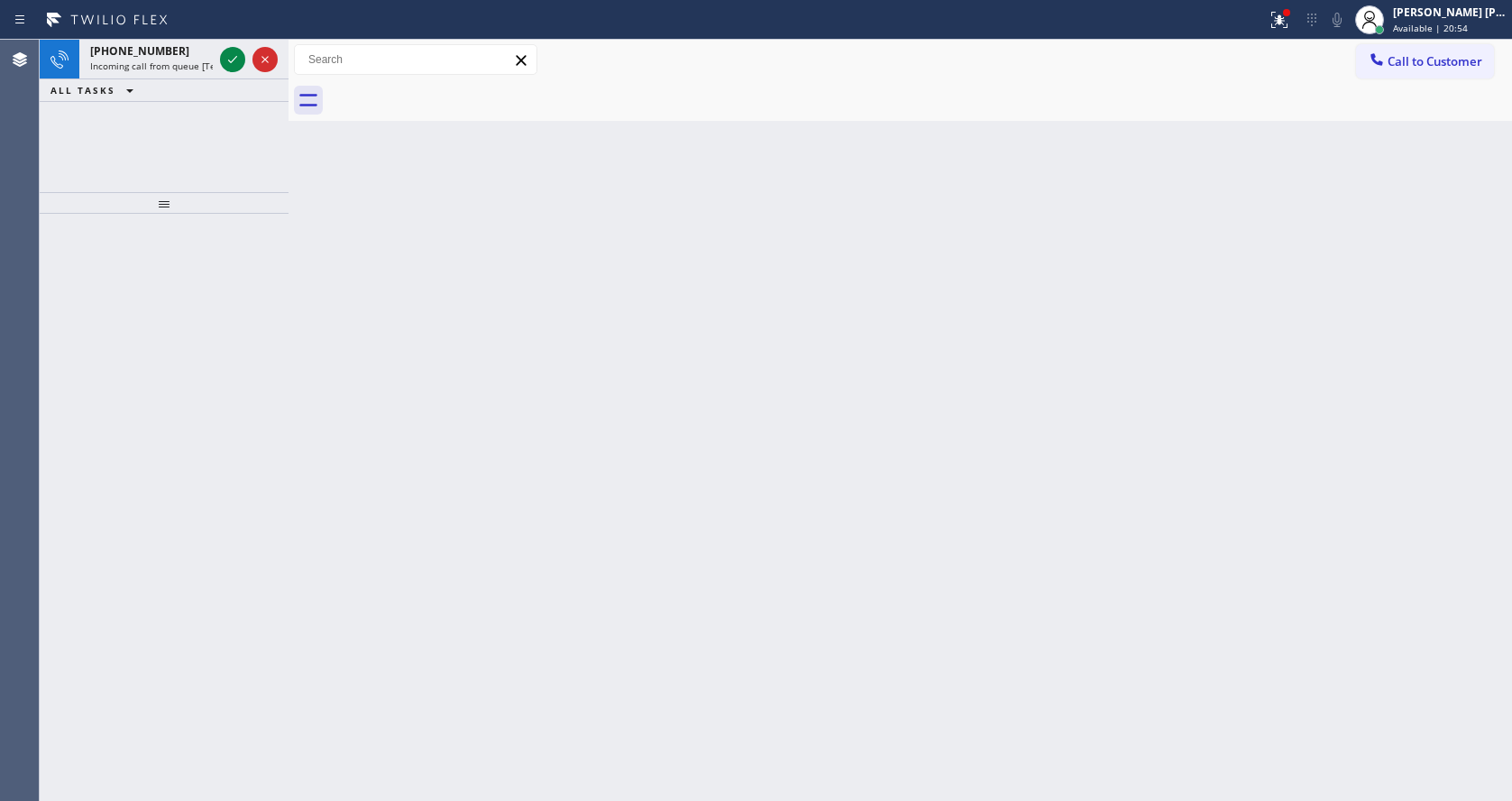
click at [166, 32] on icon at bounding box center [106, 20] width 135 height 29
click at [196, 50] on div "[PHONE_NUMBER]" at bounding box center [151, 51] width 123 height 15
click at [619, 397] on div "Back to Dashboard Change Sender ID Customers Technicians Select a contact Outbo…" at bounding box center [900, 419] width 1223 height 761
drag, startPoint x: 176, startPoint y: 52, endPoint x: 207, endPoint y: 67, distance: 34.4
click at [177, 52] on div "[PHONE_NUMBER]" at bounding box center [151, 51] width 123 height 15
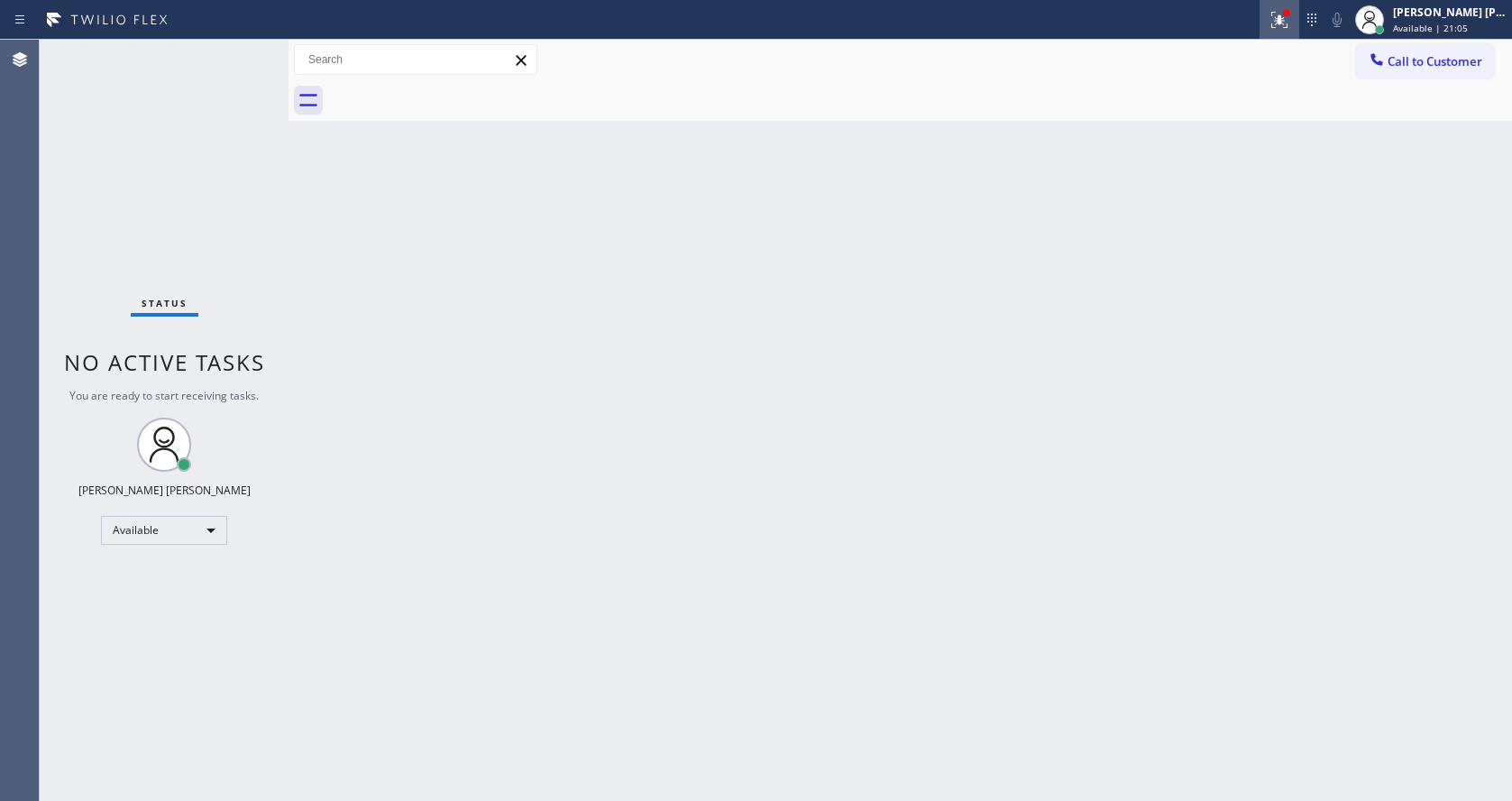
click at [1283, 21] on icon at bounding box center [1279, 19] width 22 height 22
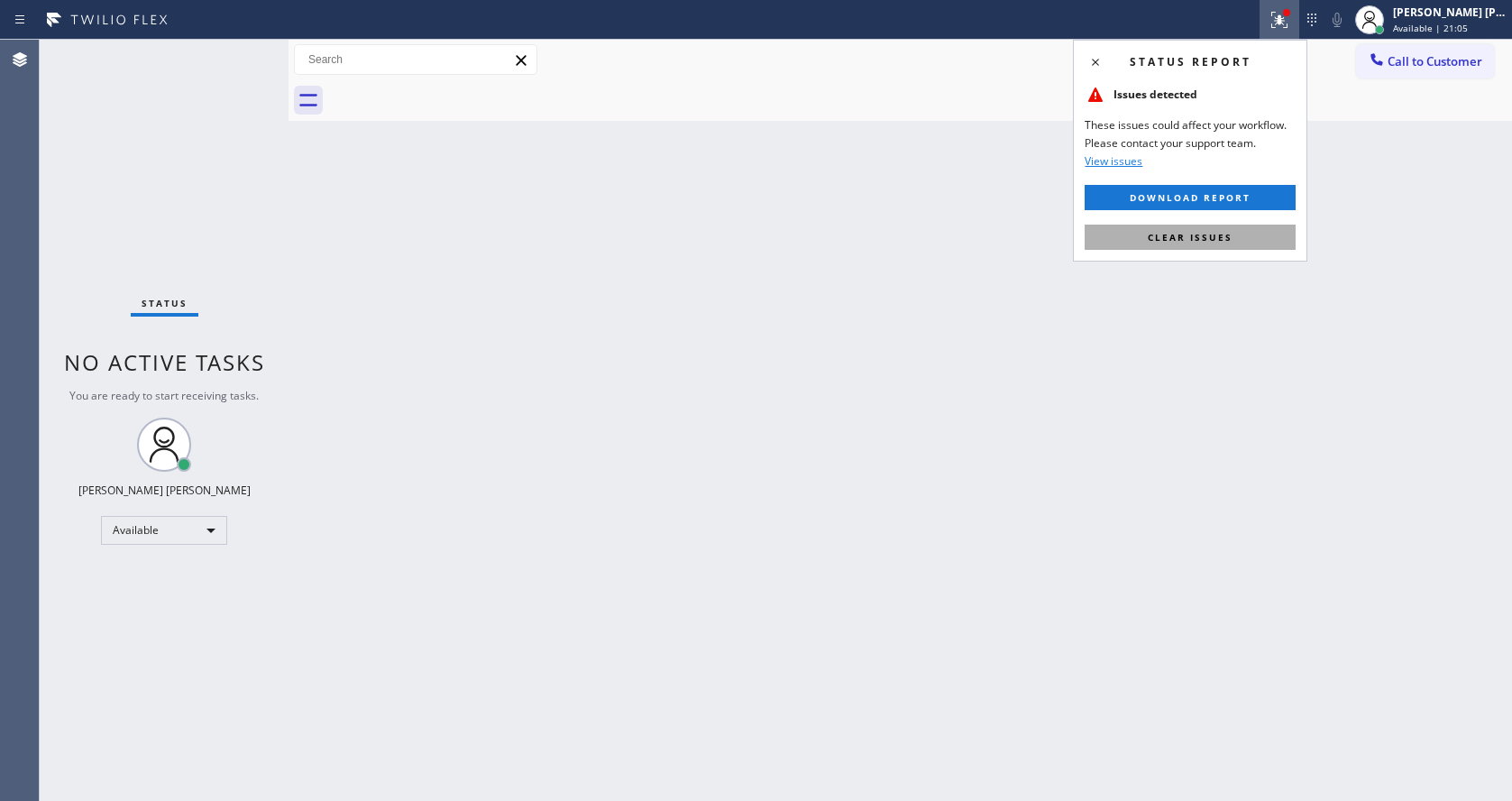
click at [1184, 231] on span "Clear issues" at bounding box center [1190, 237] width 84 height 12
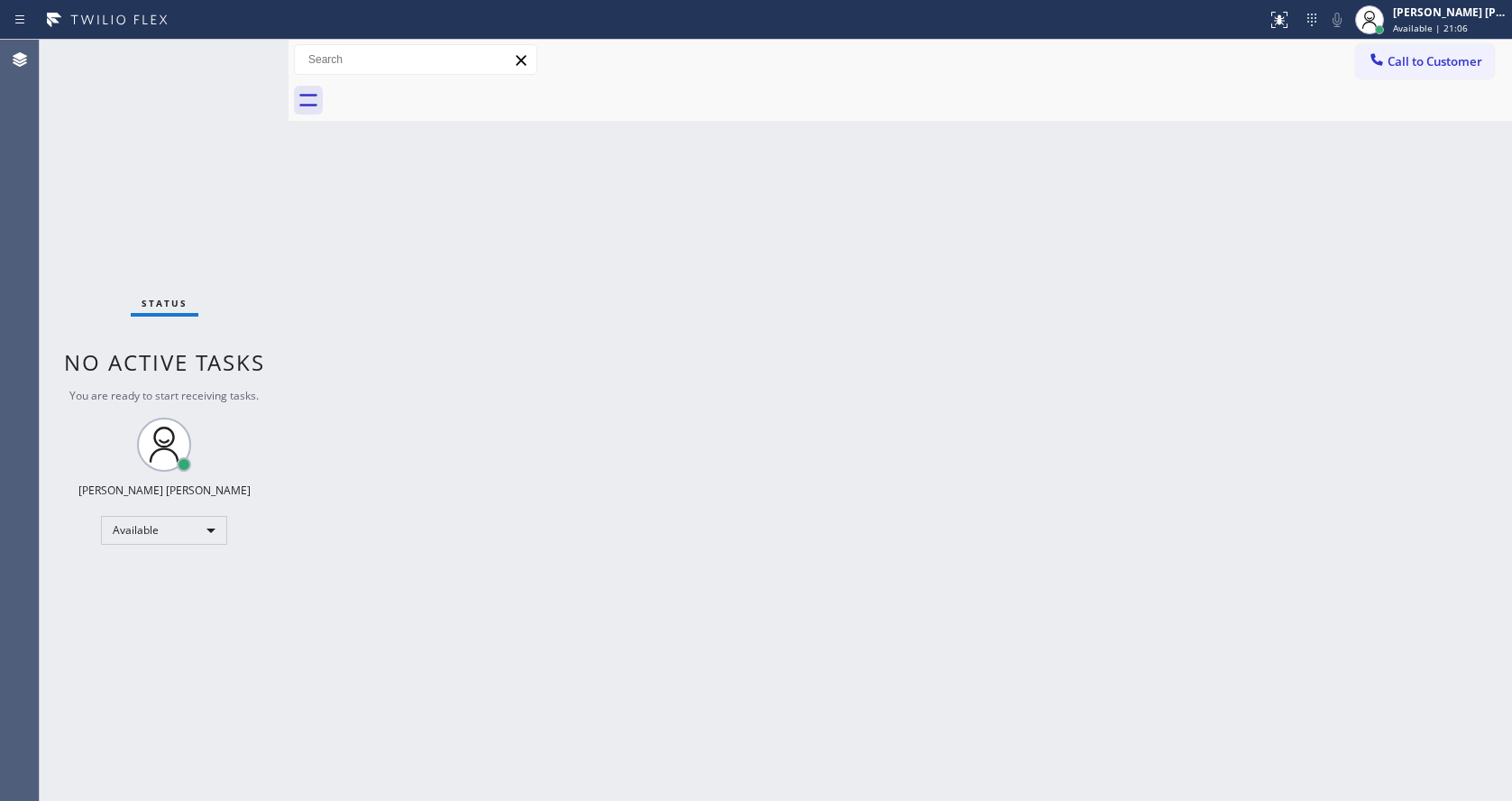
click at [776, 496] on div "Back to Dashboard Change Sender ID Customers Technicians Select a contact Outbo…" at bounding box center [900, 419] width 1223 height 761
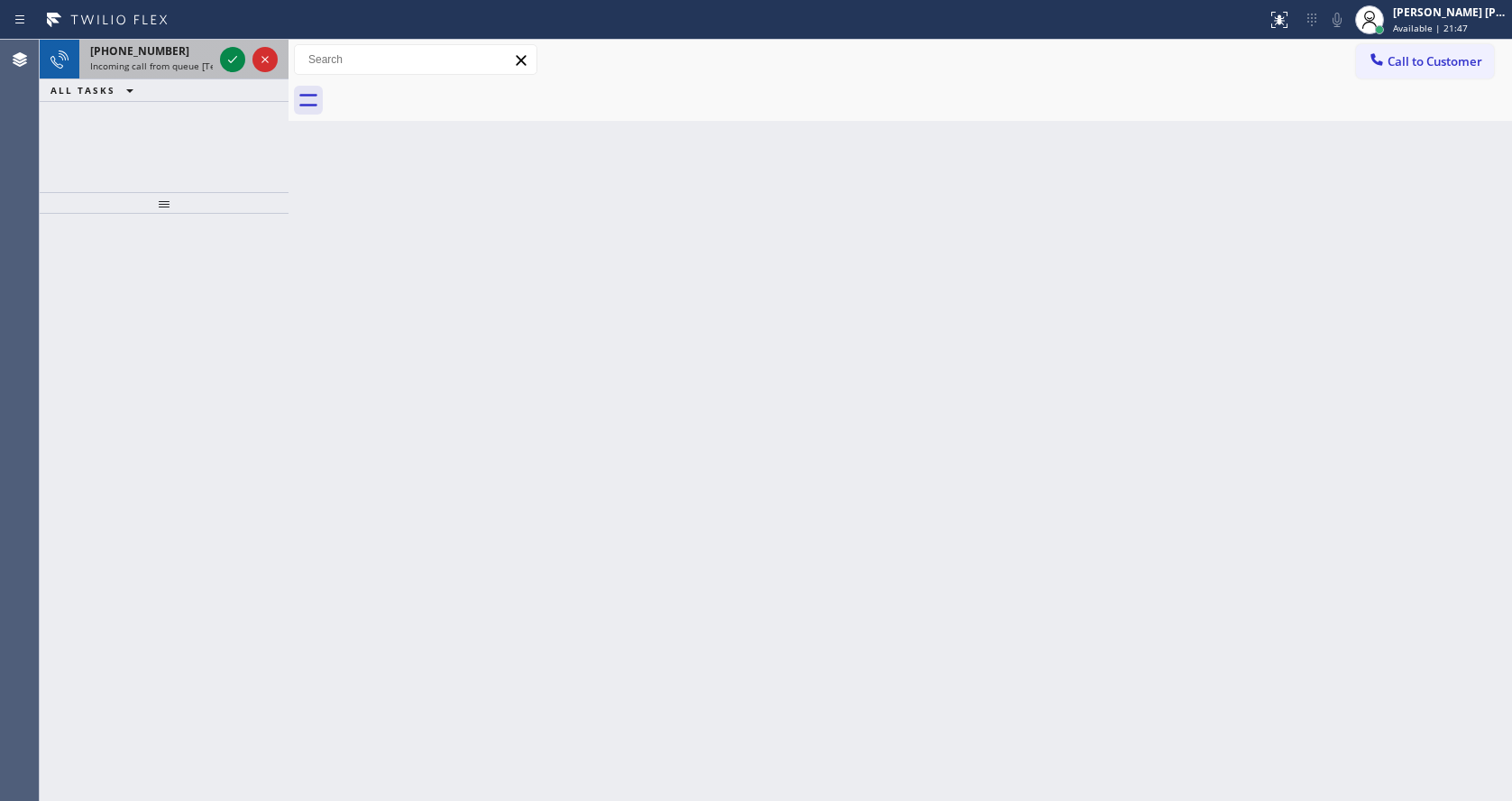
click at [161, 46] on span "[PHONE_NUMBER]" at bounding box center [139, 51] width 99 height 15
click at [217, 68] on div at bounding box center [249, 59] width 65 height 39
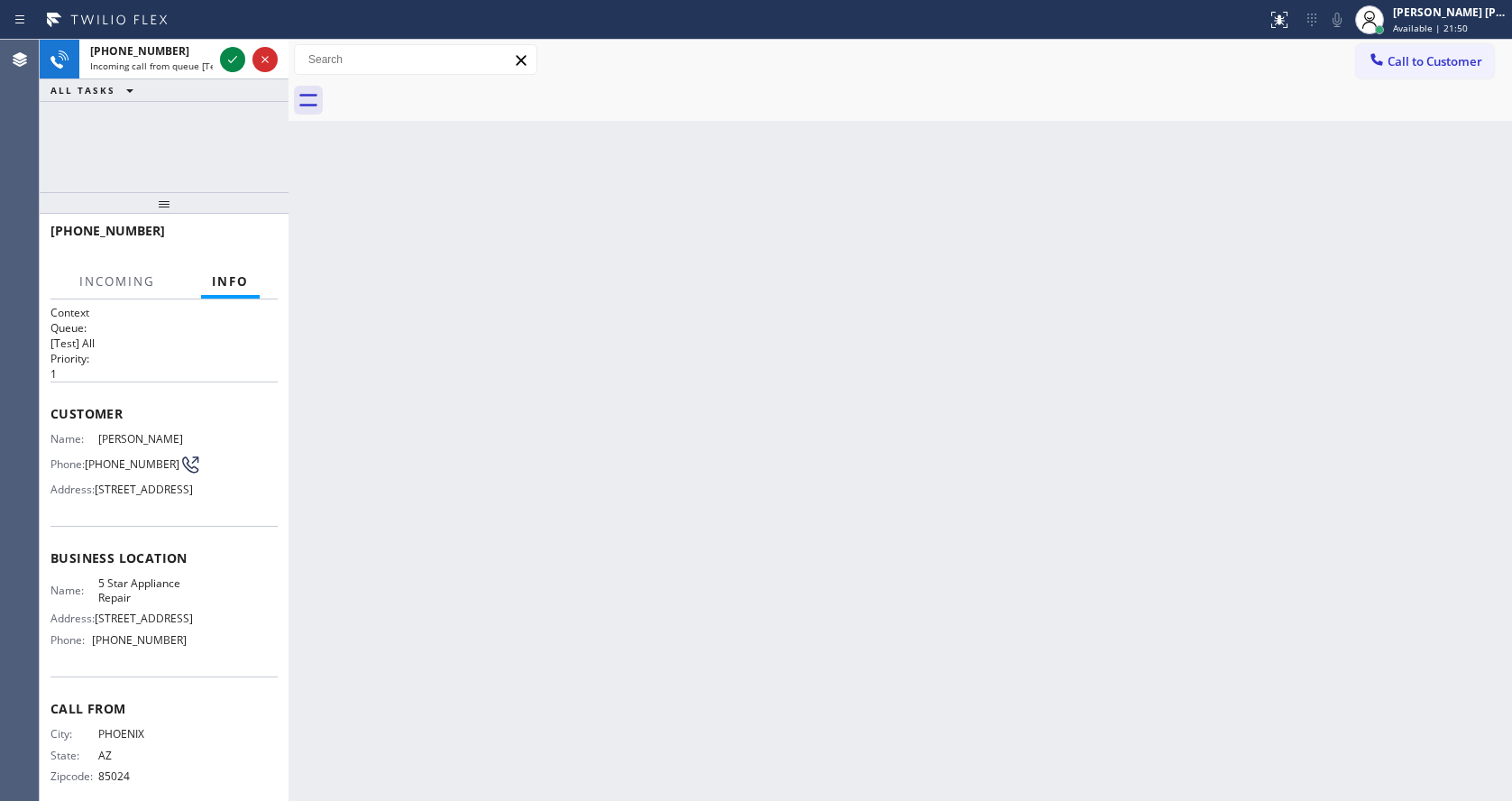
click at [951, 358] on div "Back to Dashboard Change Sender ID Customers Technicians Select a contact Outbo…" at bounding box center [900, 419] width 1223 height 761
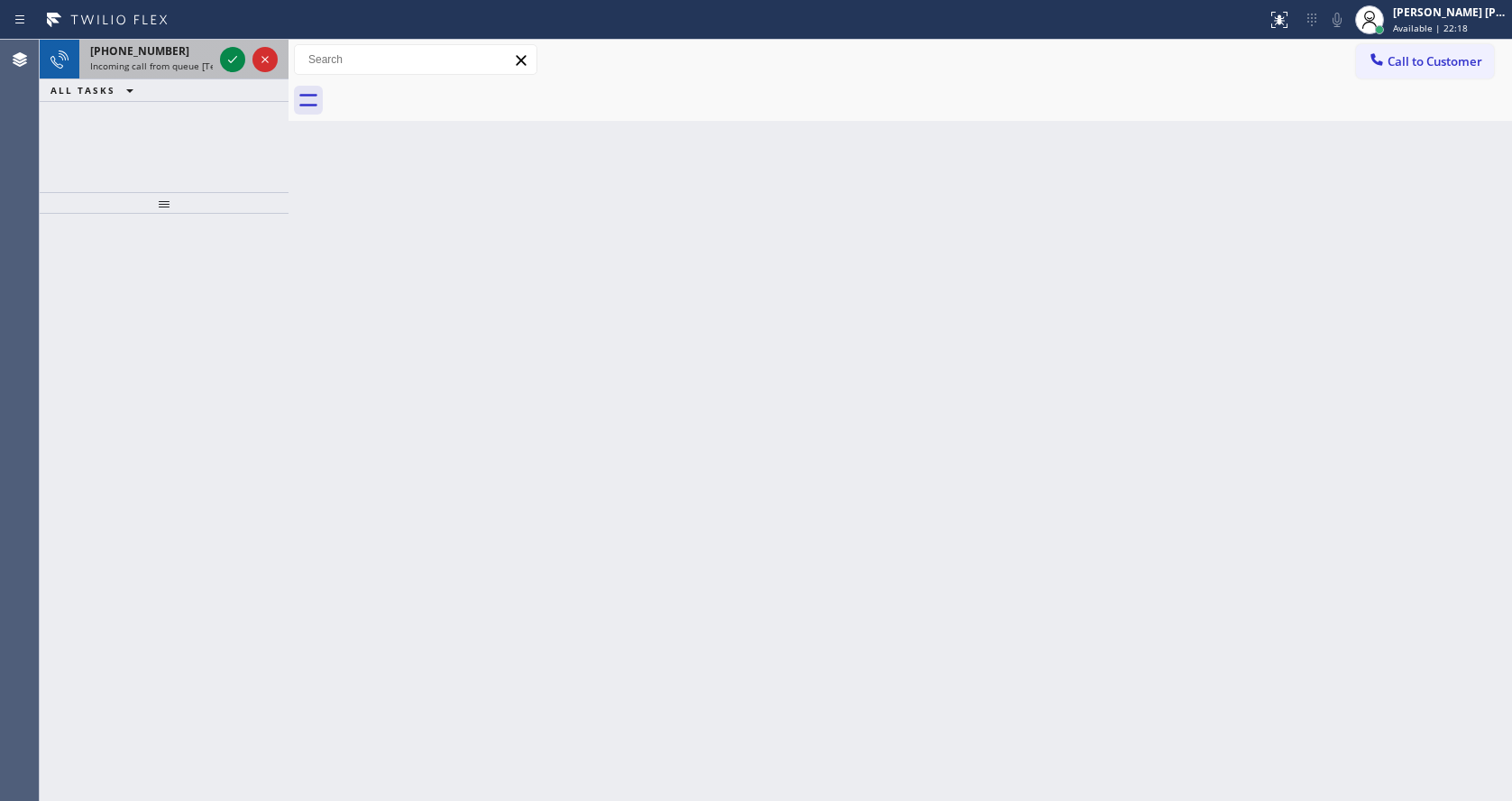
click at [181, 59] on div "[PHONE_NUMBER] Incoming call from queue [Test] All" at bounding box center [148, 59] width 137 height 39
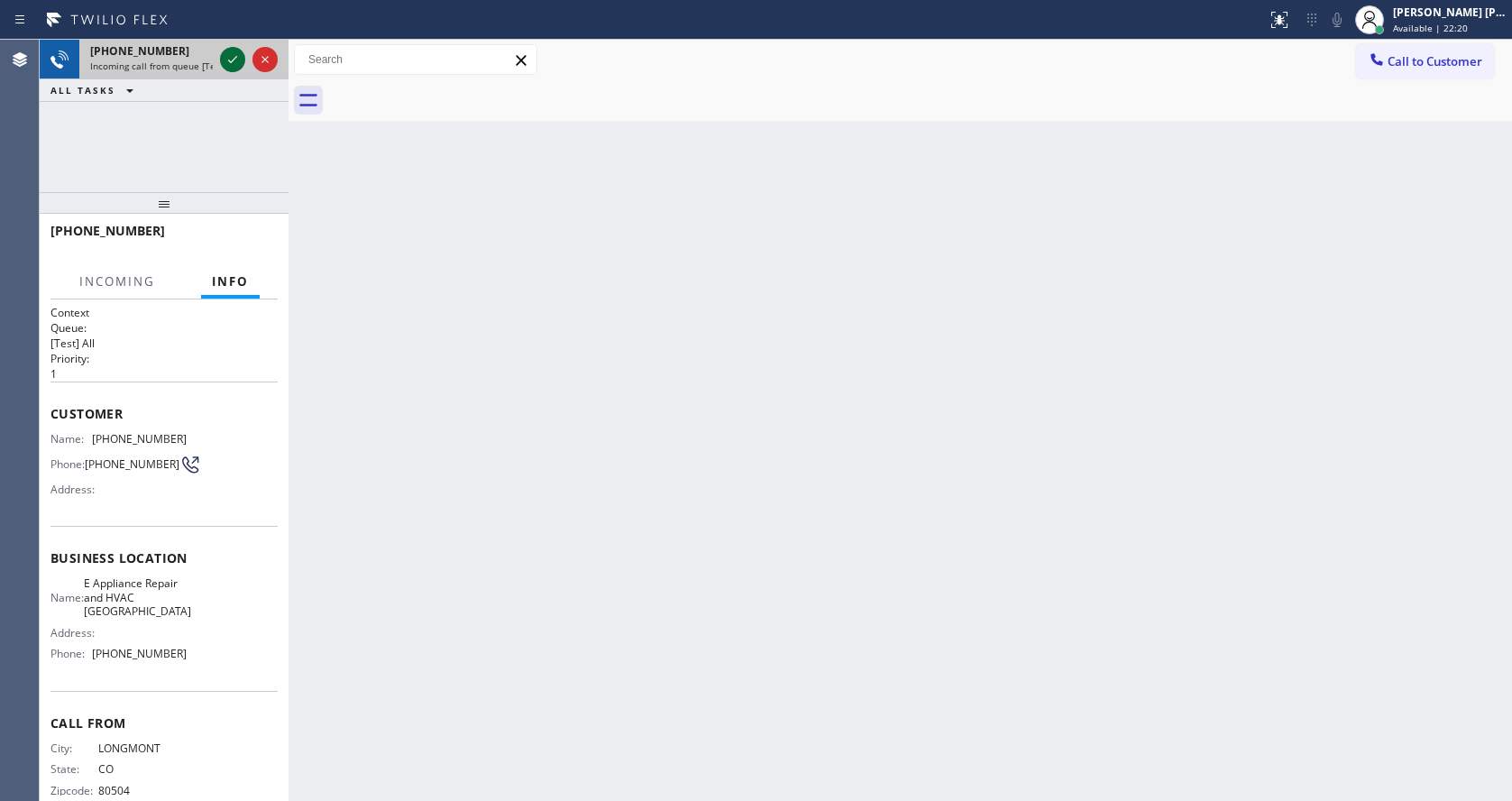
click at [233, 58] on icon at bounding box center [232, 59] width 22 height 22
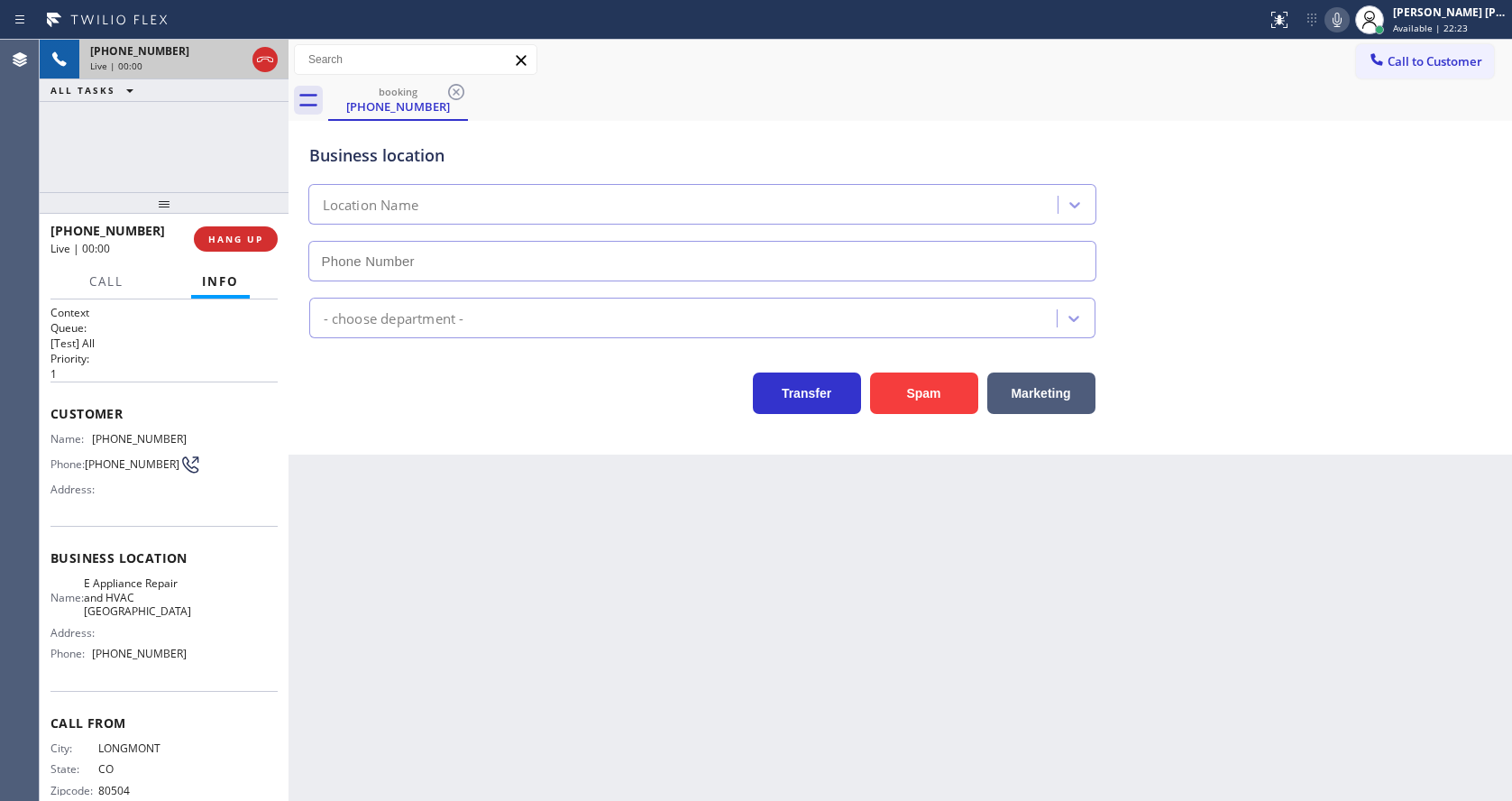
type input "[PHONE_NUMBER]"
click at [502, 595] on div "Back to Dashboard Change Sender ID Customers Technicians Select a contact Outbo…" at bounding box center [900, 419] width 1223 height 761
click at [430, 794] on div "Back to Dashboard Change Sender ID Customers Technicians Select a contact Outbo…" at bounding box center [900, 419] width 1223 height 761
click at [633, 735] on div "Back to Dashboard Change Sender ID Customers Technicians Select a contact Outbo…" at bounding box center [900, 419] width 1223 height 761
click at [430, 655] on div "Back to Dashboard Change Sender ID Customers Technicians Select a contact Outbo…" at bounding box center [900, 419] width 1223 height 761
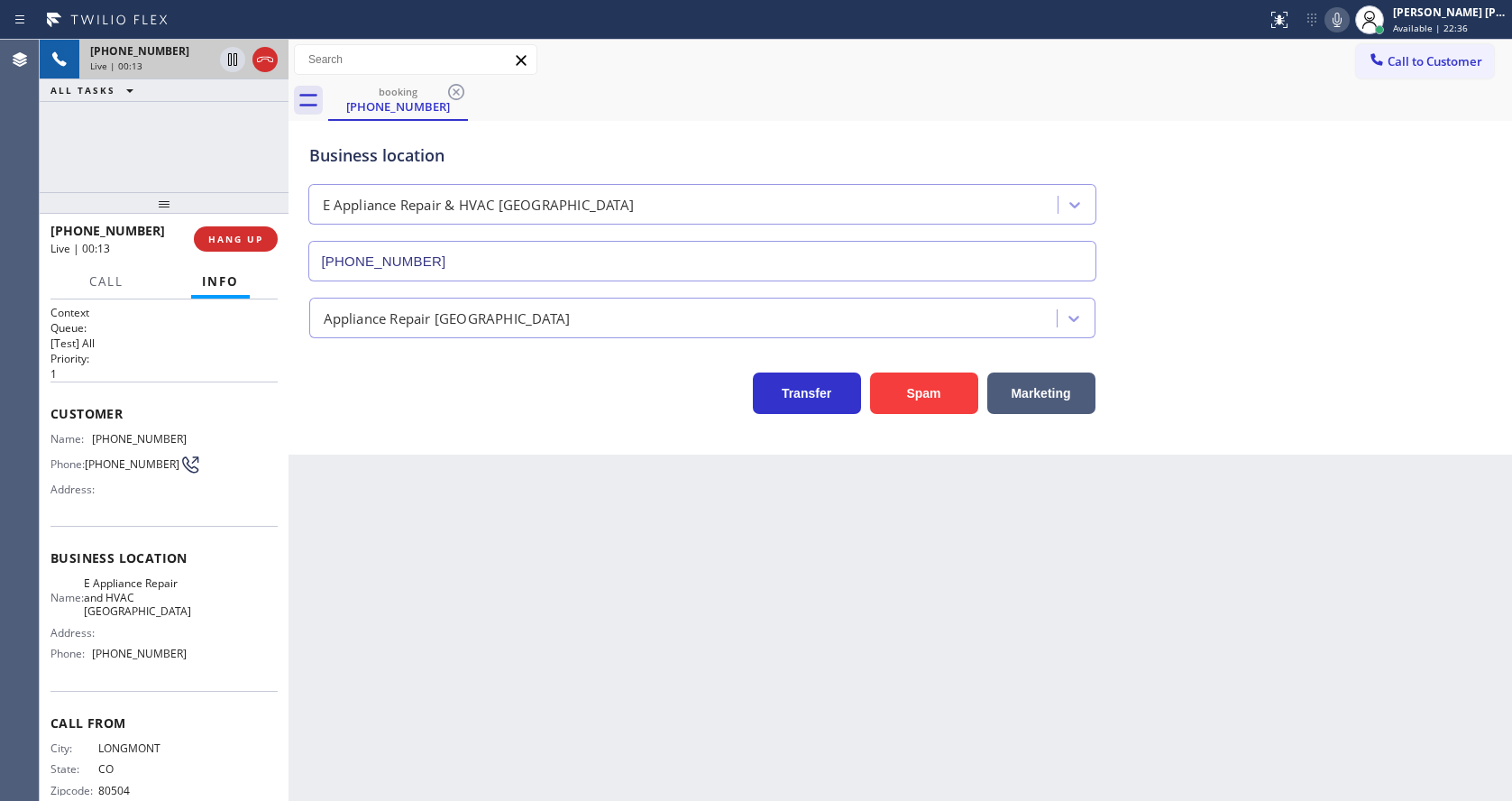
click at [884, 680] on div "Back to Dashboard Change Sender ID Customers Technicians Select a contact Outbo…" at bounding box center [900, 419] width 1223 height 761
click at [751, 662] on div "Back to Dashboard Change Sender ID Customers Technicians Select a contact Outbo…" at bounding box center [900, 419] width 1223 height 761
drag, startPoint x: 91, startPoint y: 435, endPoint x: 174, endPoint y: 436, distance: 83.0
click at [174, 436] on div "Name: [PHONE_NUMBER]" at bounding box center [119, 438] width 136 height 13
click at [520, 565] on div "Back to Dashboard Change Sender ID Customers Technicians Select a contact Outbo…" at bounding box center [900, 419] width 1223 height 761
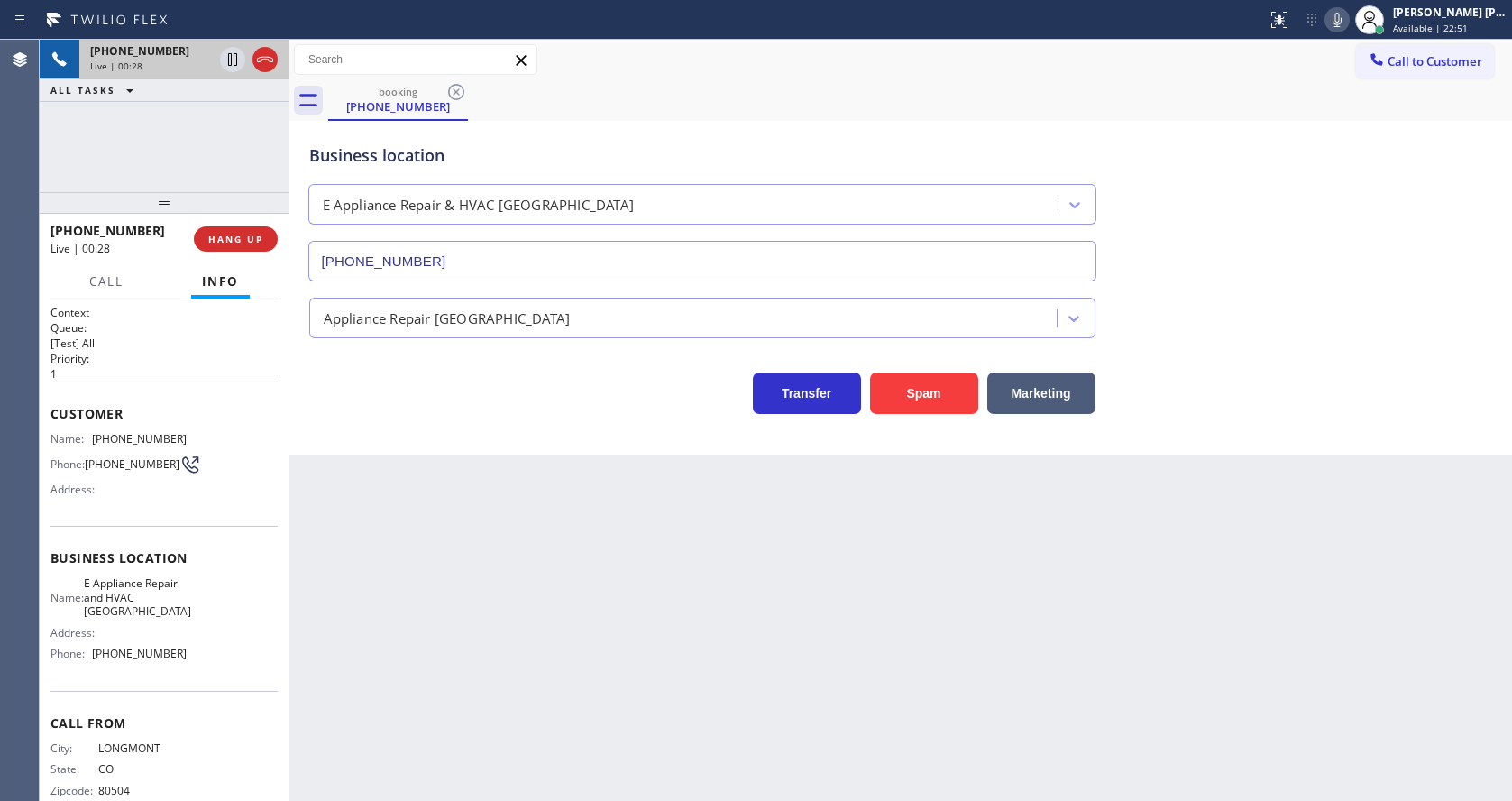
drag, startPoint x: 121, startPoint y: 599, endPoint x: 151, endPoint y: 577, distance: 37.2
click at [123, 598] on span "E Appliance Repair and HVAC [GEOGRAPHIC_DATA]" at bounding box center [137, 597] width 107 height 41
drag, startPoint x: 89, startPoint y: 588, endPoint x: 219, endPoint y: 616, distance: 133.0
click at [219, 616] on div "Name: E Appliance Repair and HVAC Longmont Address: Phone: [PHONE_NUMBER]" at bounding box center [164, 622] width 227 height 91
drag, startPoint x: 487, startPoint y: 600, endPoint x: 445, endPoint y: 722, distance: 129.0
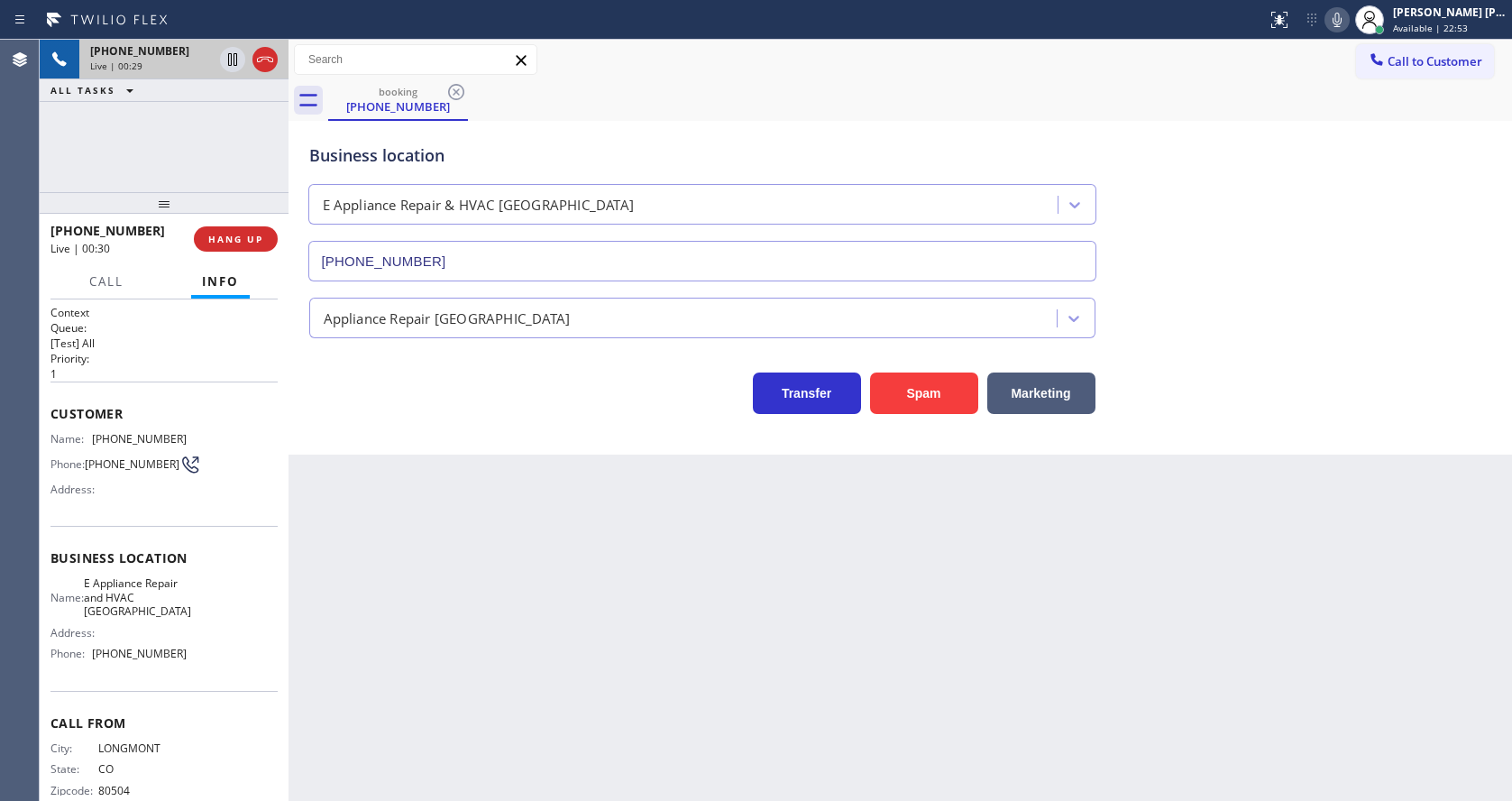
click at [487, 599] on div "Back to Dashboard Change Sender ID Customers Technicians Select a contact Outbo…" at bounding box center [900, 419] width 1223 height 761
click at [148, 566] on span "Business location" at bounding box center [164, 558] width 227 height 17
drag, startPoint x: 88, startPoint y: 658, endPoint x: 226, endPoint y: 659, distance: 138.0
click at [226, 659] on div "Name: E Appliance Repair and HVAC Longmont Address: Phone: [PHONE_NUMBER]" at bounding box center [164, 622] width 227 height 91
click at [440, 629] on div "Back to Dashboard Change Sender ID Customers Technicians Select a contact Outbo…" at bounding box center [900, 419] width 1223 height 761
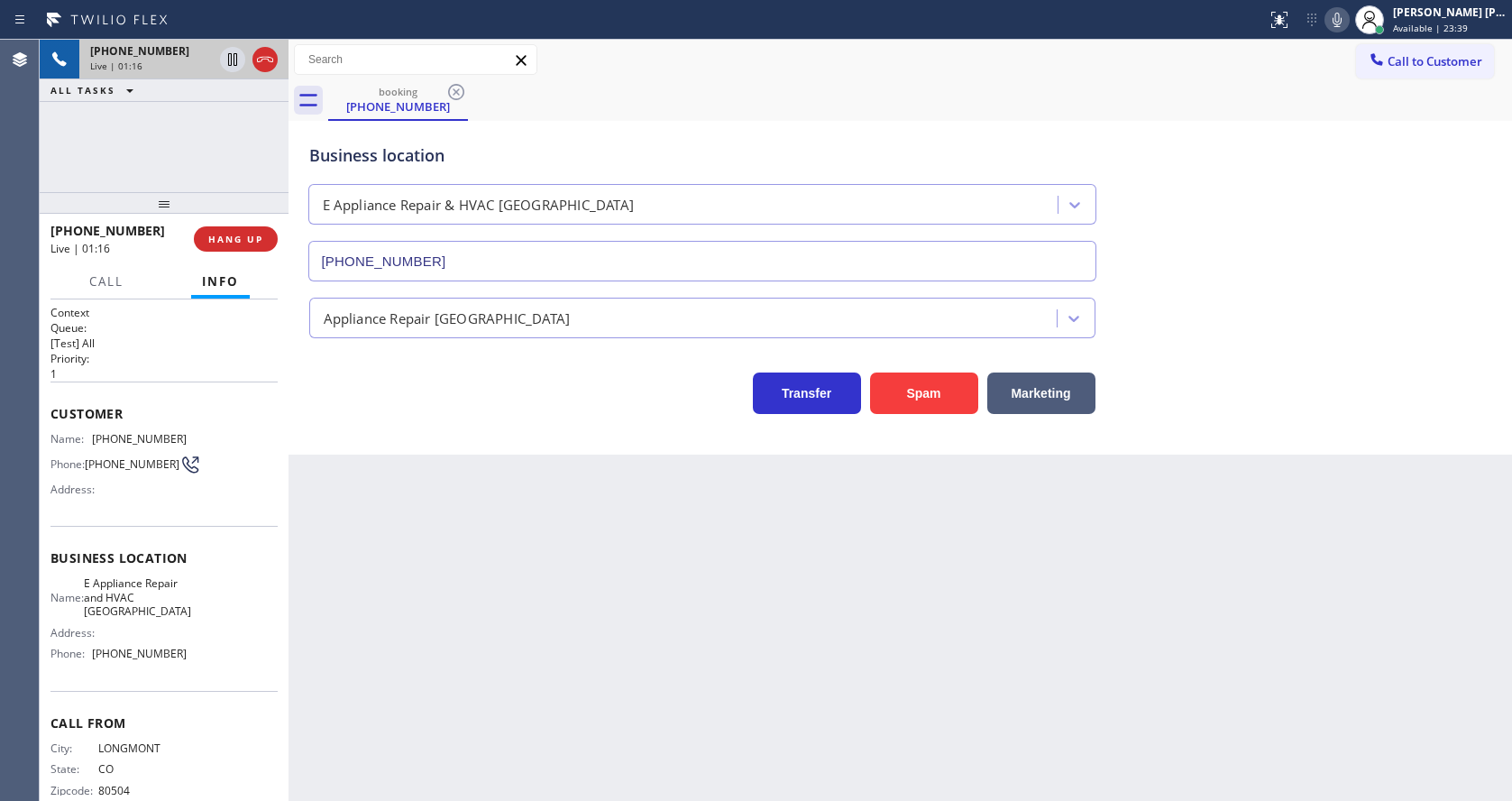
click at [508, 591] on div "Back to Dashboard Change Sender ID Customers Technicians Select a contact Outbo…" at bounding box center [900, 419] width 1223 height 761
drag, startPoint x: 500, startPoint y: 700, endPoint x: 487, endPoint y: 744, distance: 45.9
click at [500, 699] on div "Back to Dashboard Change Sender ID Customers Technicians Select a contact Outbo…" at bounding box center [900, 419] width 1223 height 761
click at [504, 646] on div "Back to Dashboard Change Sender ID Customers Technicians Select a contact Outbo…" at bounding box center [900, 419] width 1223 height 761
click at [872, 702] on div "Back to Dashboard Change Sender ID Customers Technicians Select a contact Outbo…" at bounding box center [900, 419] width 1223 height 761
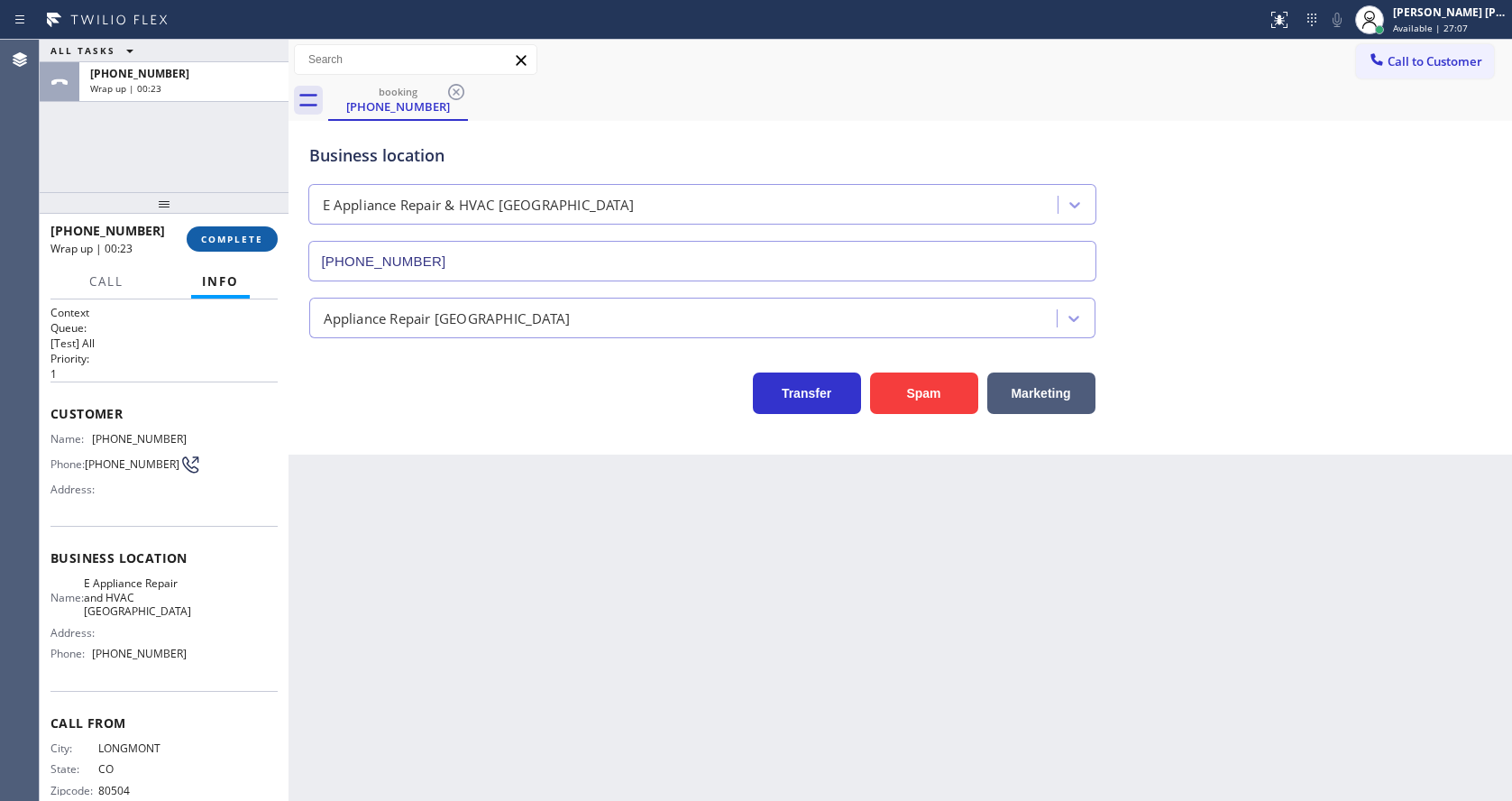
click at [226, 242] on span "COMPLETE" at bounding box center [232, 239] width 62 height 12
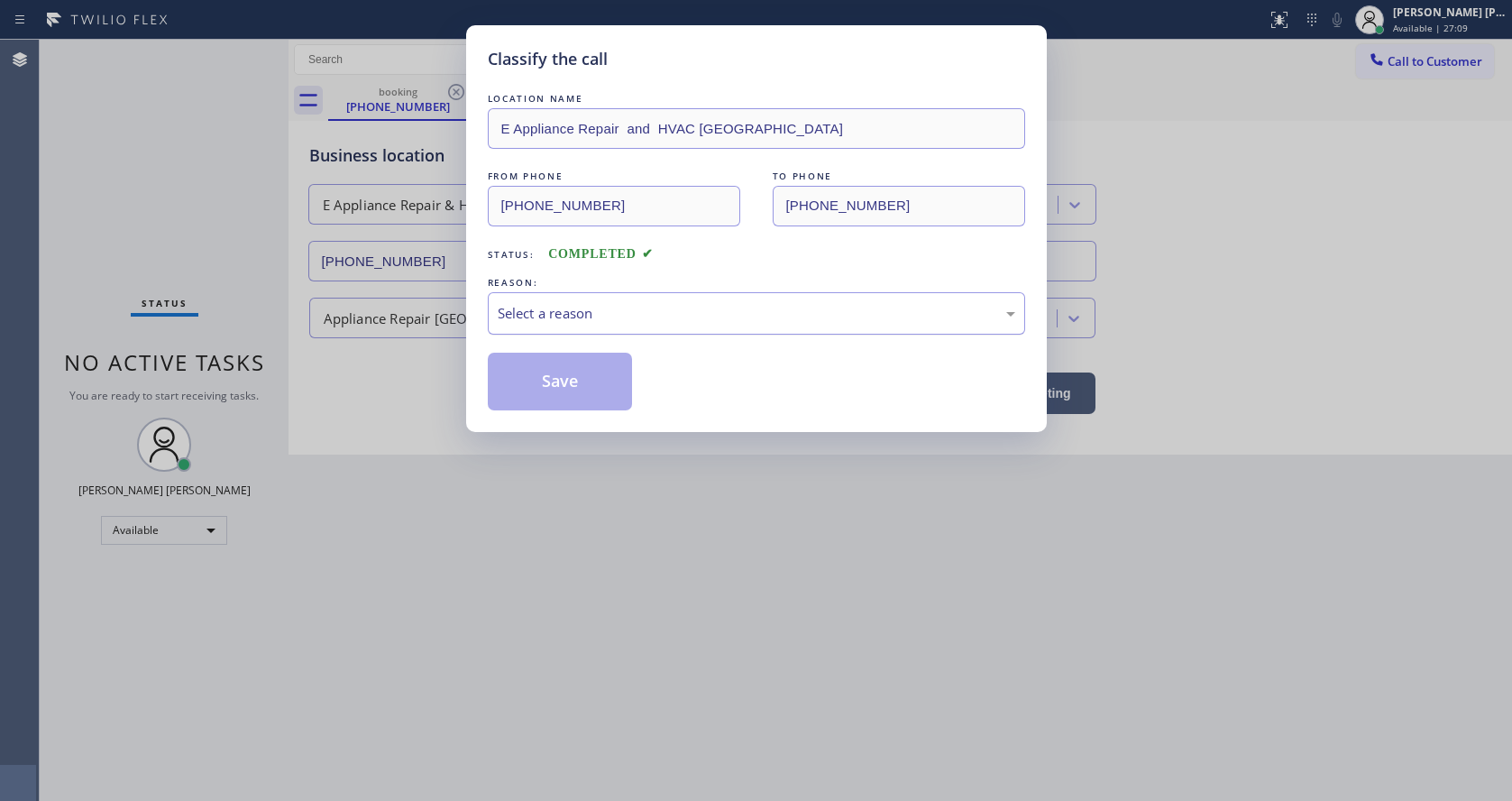
click at [590, 311] on div "Select a reason" at bounding box center [756, 314] width 518 height 21
click at [572, 381] on button "Save" at bounding box center [560, 382] width 145 height 58
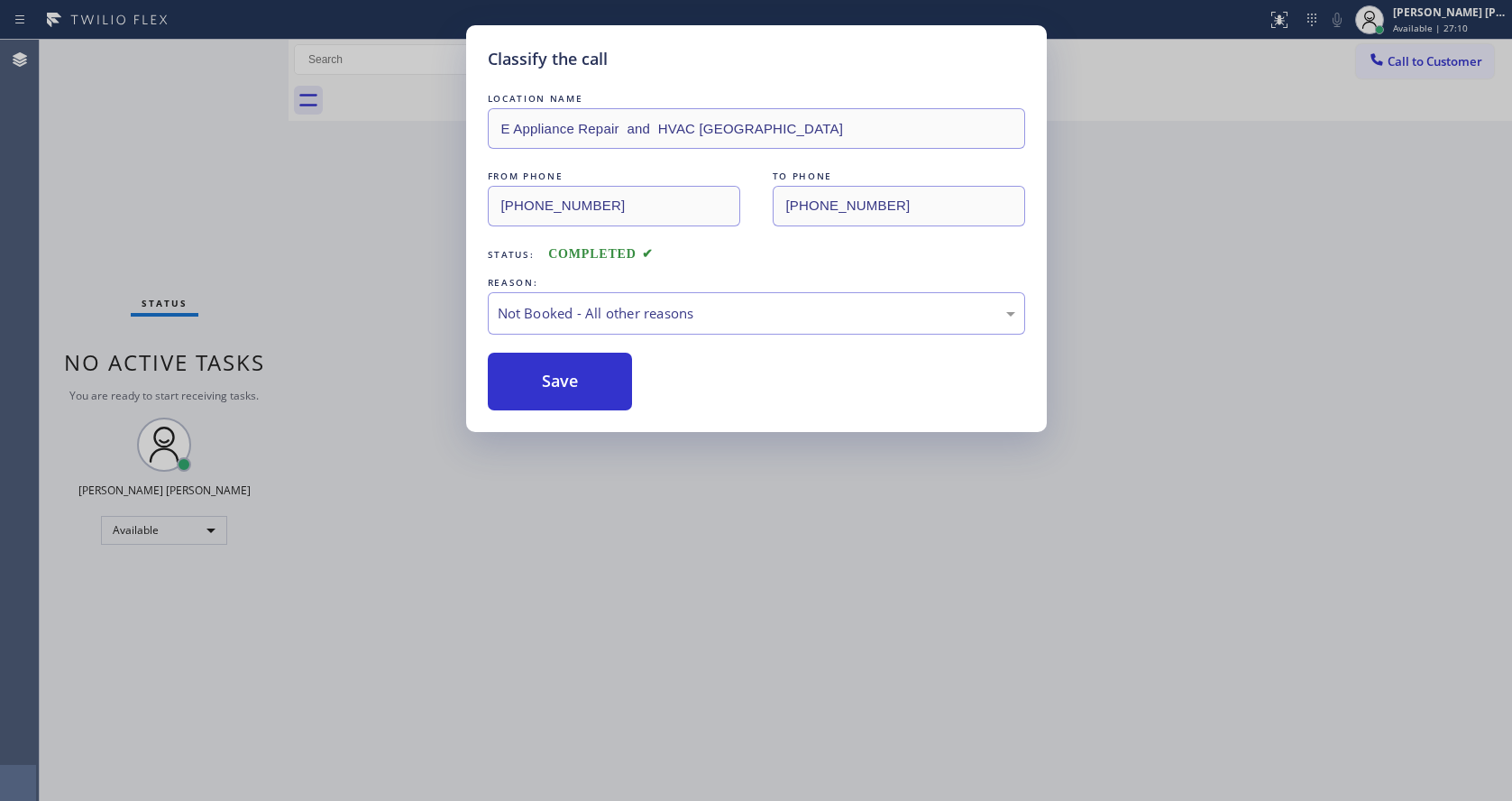
click at [703, 541] on div "Classify the call LOCATION NAME E Appliance Repair and HVAC Longmont FROM PHONE…" at bounding box center [756, 400] width 1512 height 801
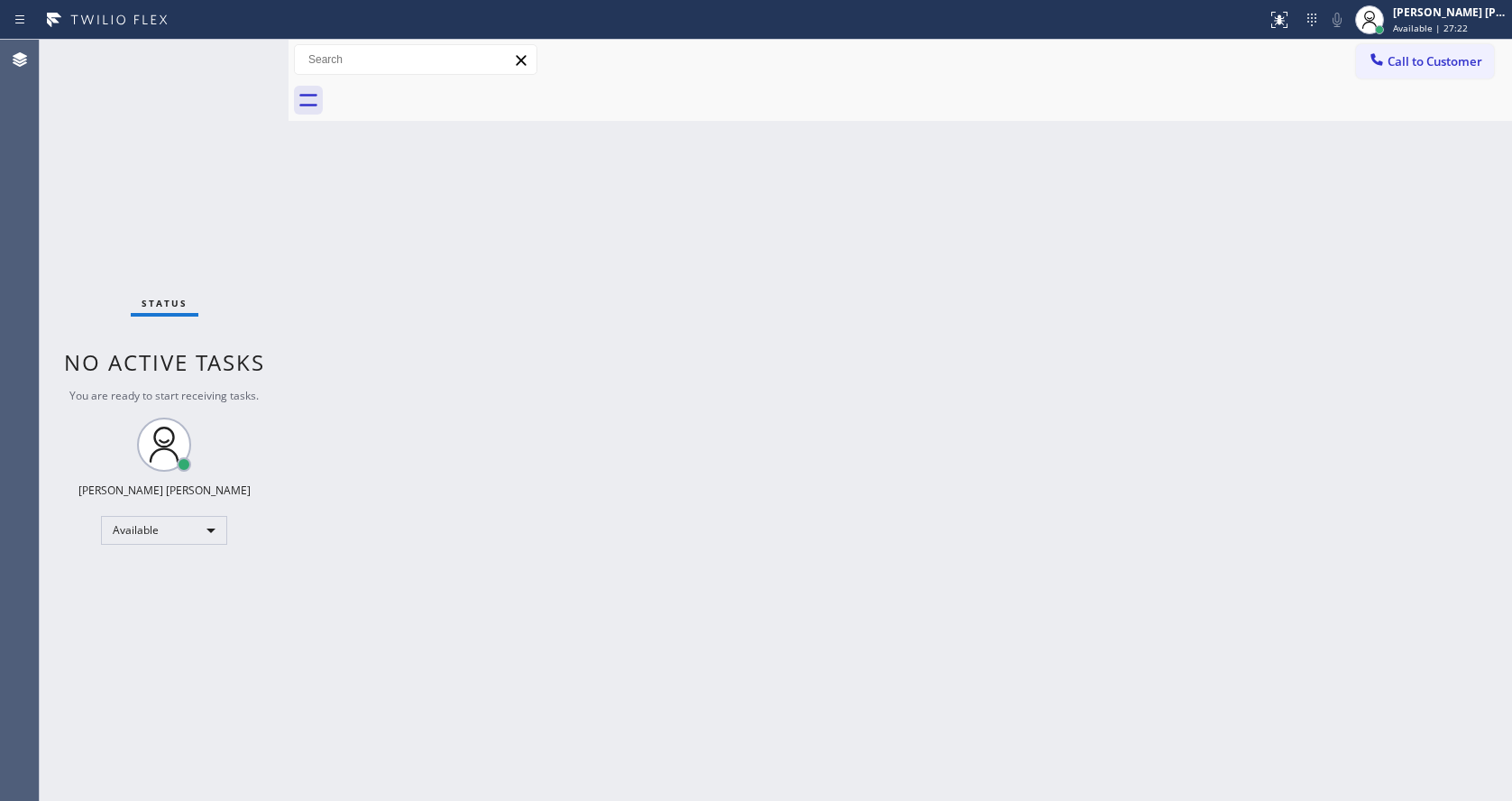
click at [504, 326] on div "Back to Dashboard Change Sender ID Customers Technicians Select a contact Outbo…" at bounding box center [900, 419] width 1223 height 761
click at [188, 183] on div "Status No active tasks You are ready to start receiving tasks. [PERSON_NAME] [P…" at bounding box center [163, 419] width 248 height 761
click at [1442, 26] on span "Available | 27:30" at bounding box center [1430, 28] width 75 height 12
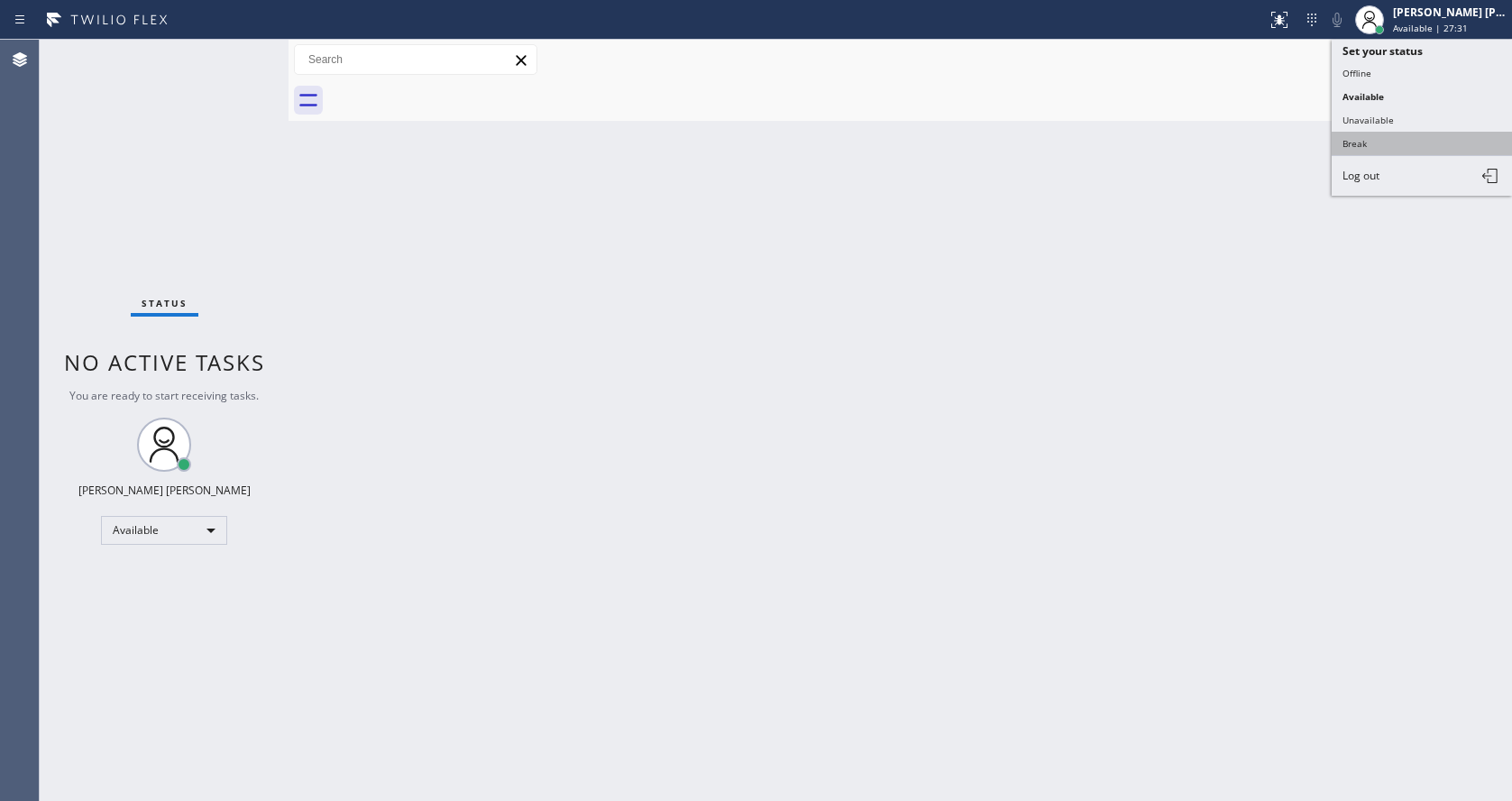
click at [1406, 140] on button "Break" at bounding box center [1422, 143] width 180 height 23
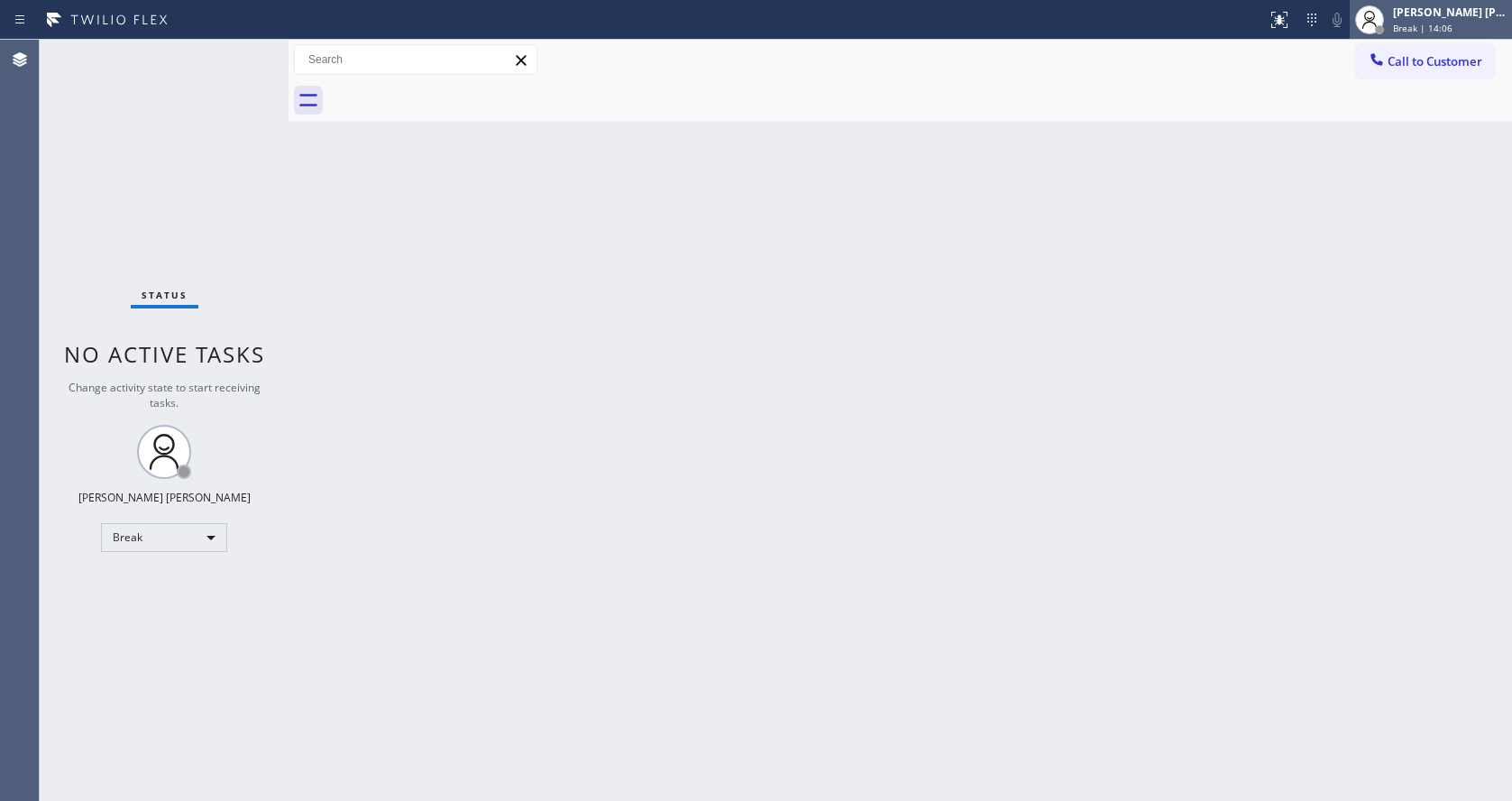
click at [1446, 25] on span "Break | 14:06" at bounding box center [1422, 28] width 59 height 12
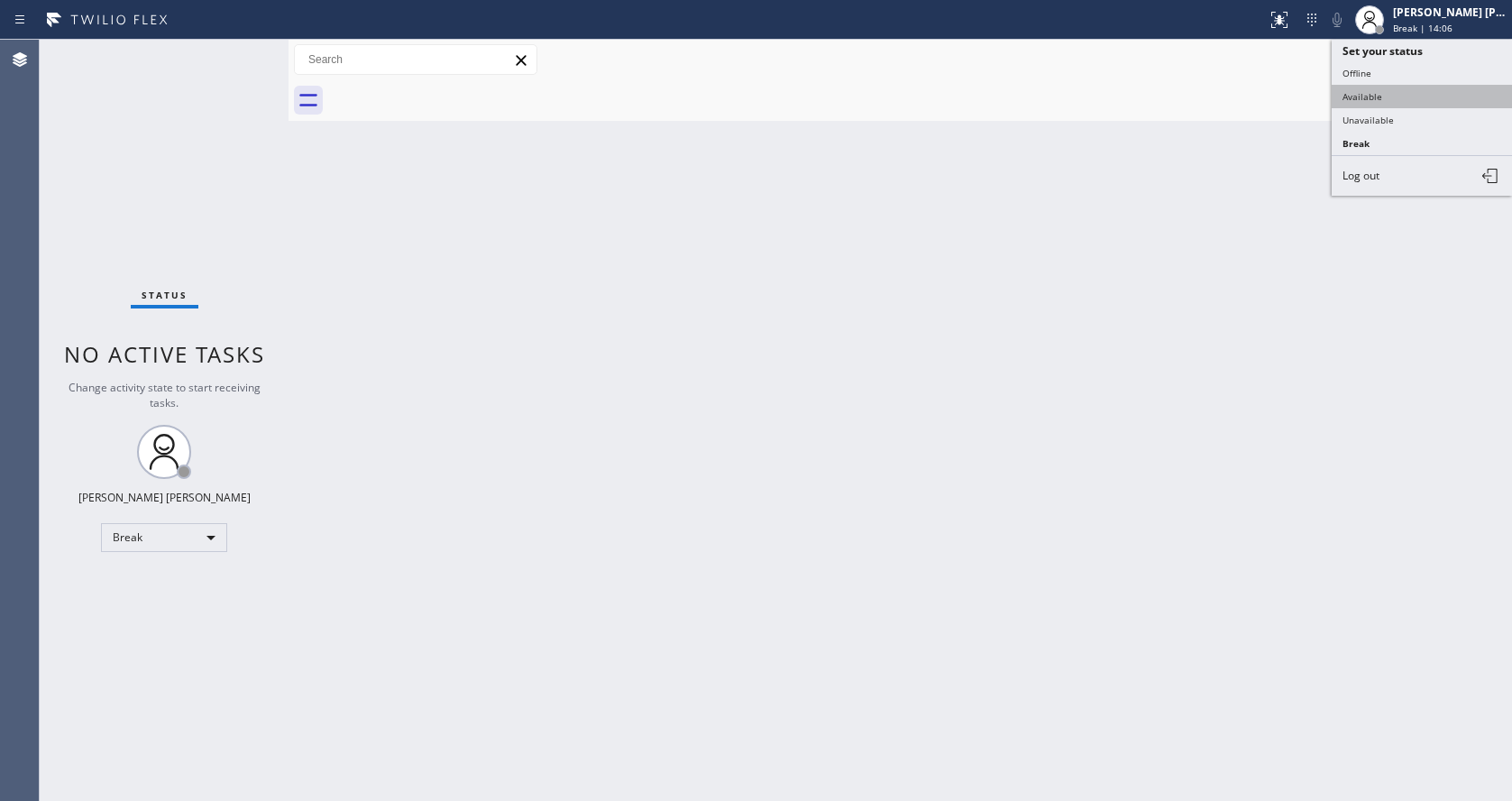
click at [1399, 100] on button "Available" at bounding box center [1422, 96] width 180 height 23
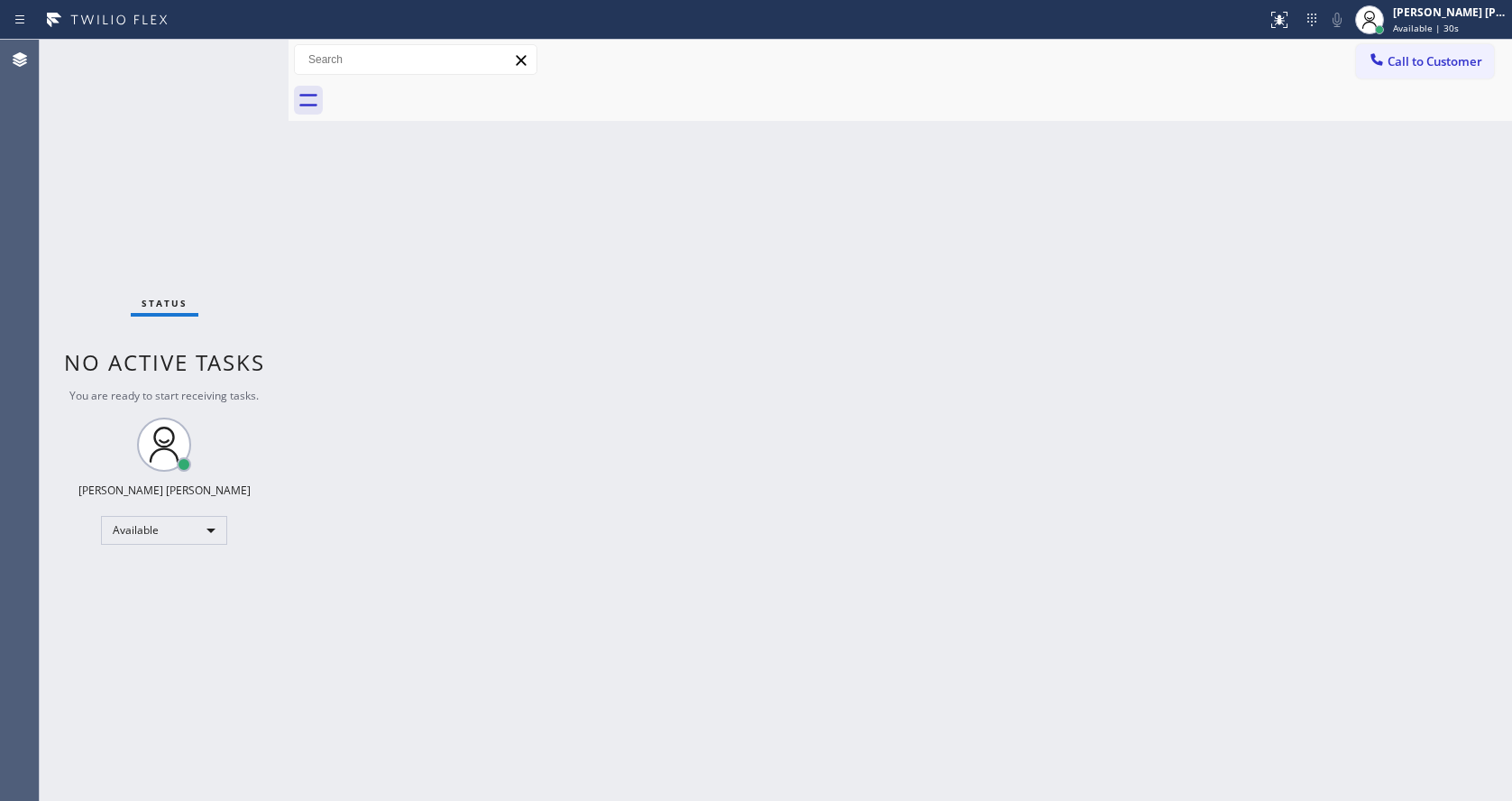
click at [872, 549] on div "Back to Dashboard Change Sender ID Customers Technicians Select a contact Outbo…" at bounding box center [900, 419] width 1223 height 761
click at [354, 236] on div "Back to Dashboard Change Sender ID Customers Technicians Select a contact Outbo…" at bounding box center [900, 419] width 1223 height 761
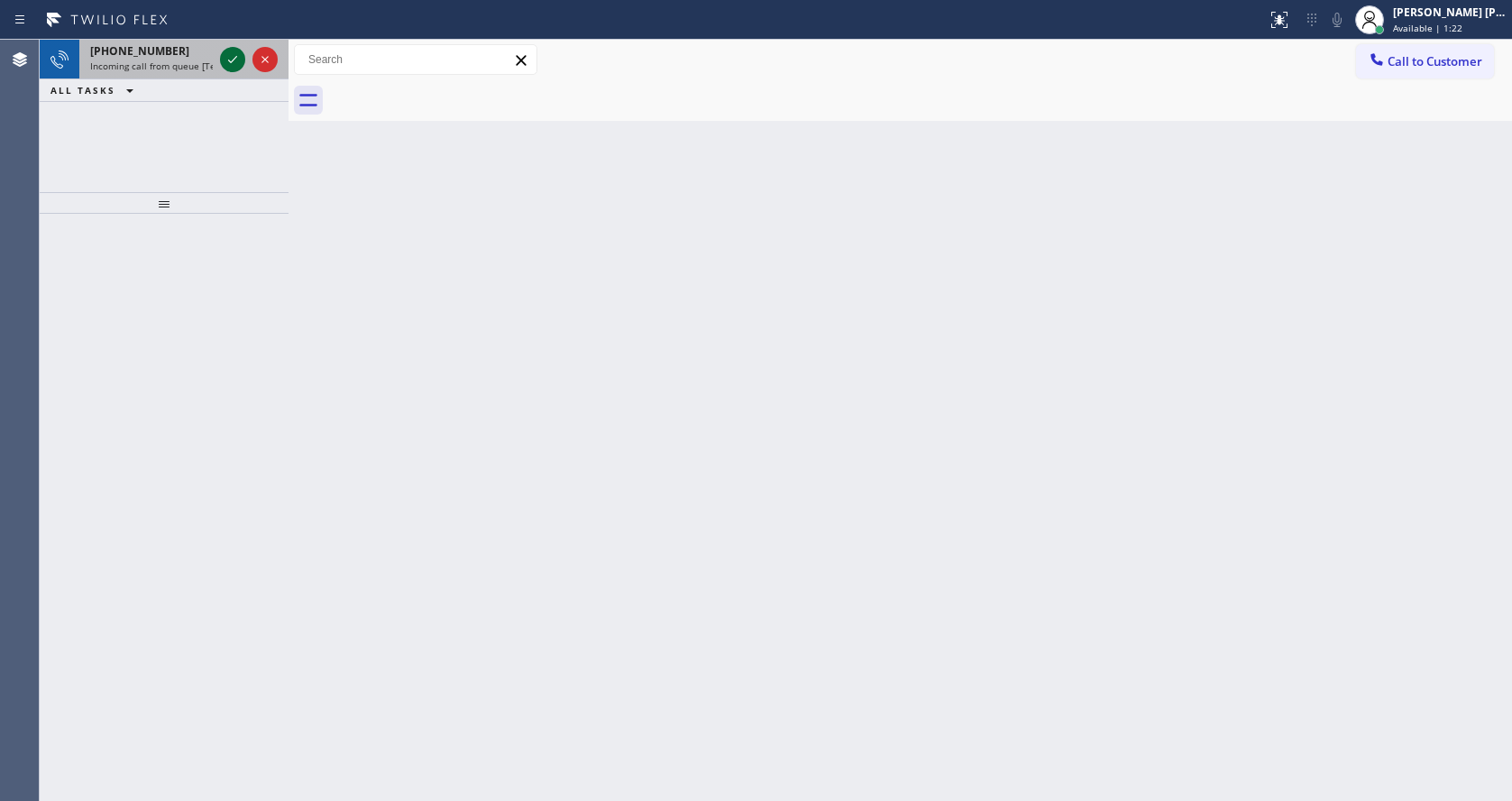
click at [221, 65] on div at bounding box center [232, 59] width 25 height 22
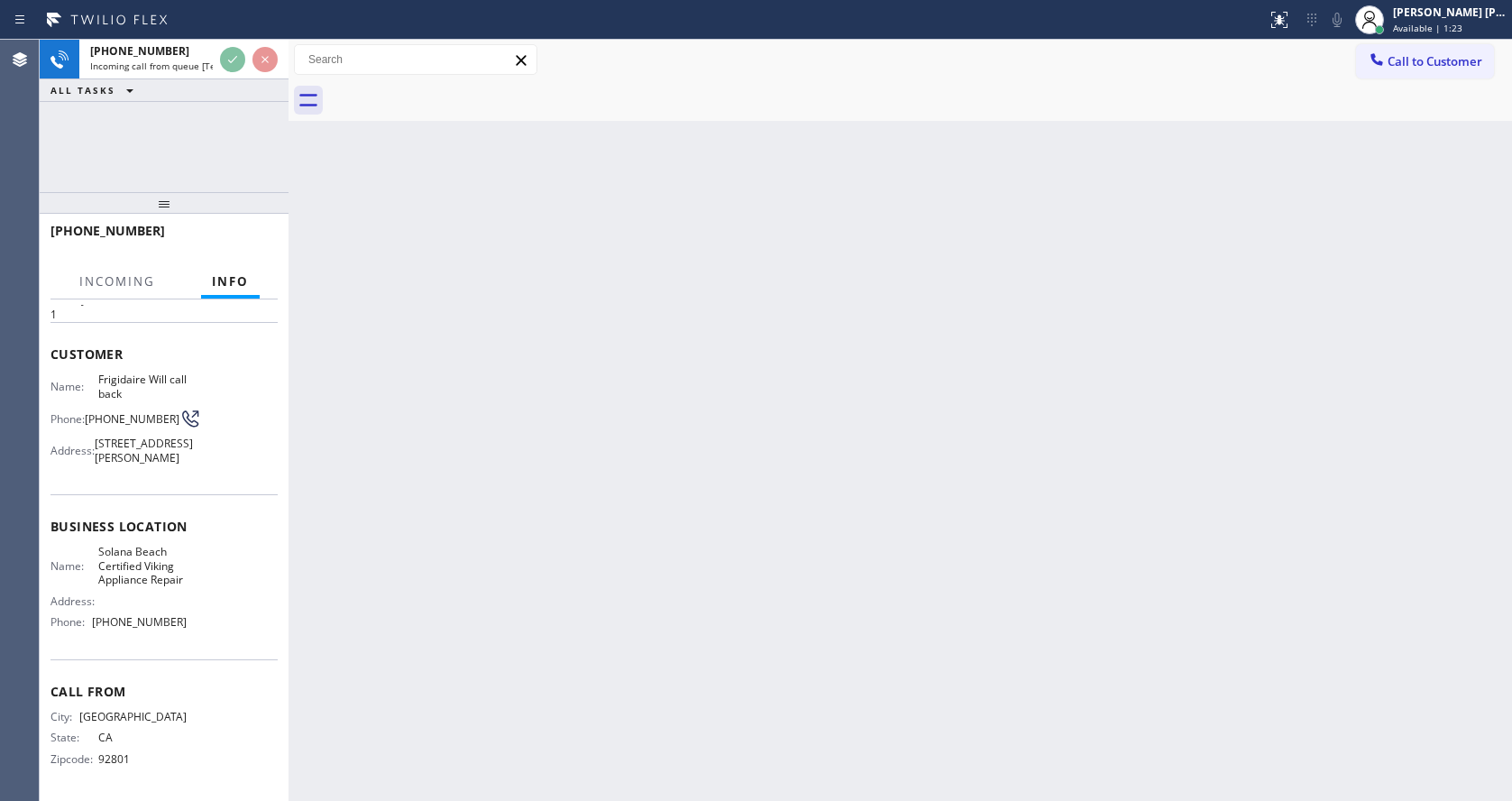
scroll to position [94, 0]
click at [633, 535] on div "Back to Dashboard Change Sender ID Customers Technicians Select a contact Outbo…" at bounding box center [900, 419] width 1223 height 761
click at [494, 459] on div "Back to Dashboard Change Sender ID Customers Technicians Select a contact Outbo…" at bounding box center [900, 419] width 1223 height 761
click at [564, 331] on div "Back to Dashboard Change Sender ID Customers Technicians Select a contact Outbo…" at bounding box center [900, 419] width 1223 height 761
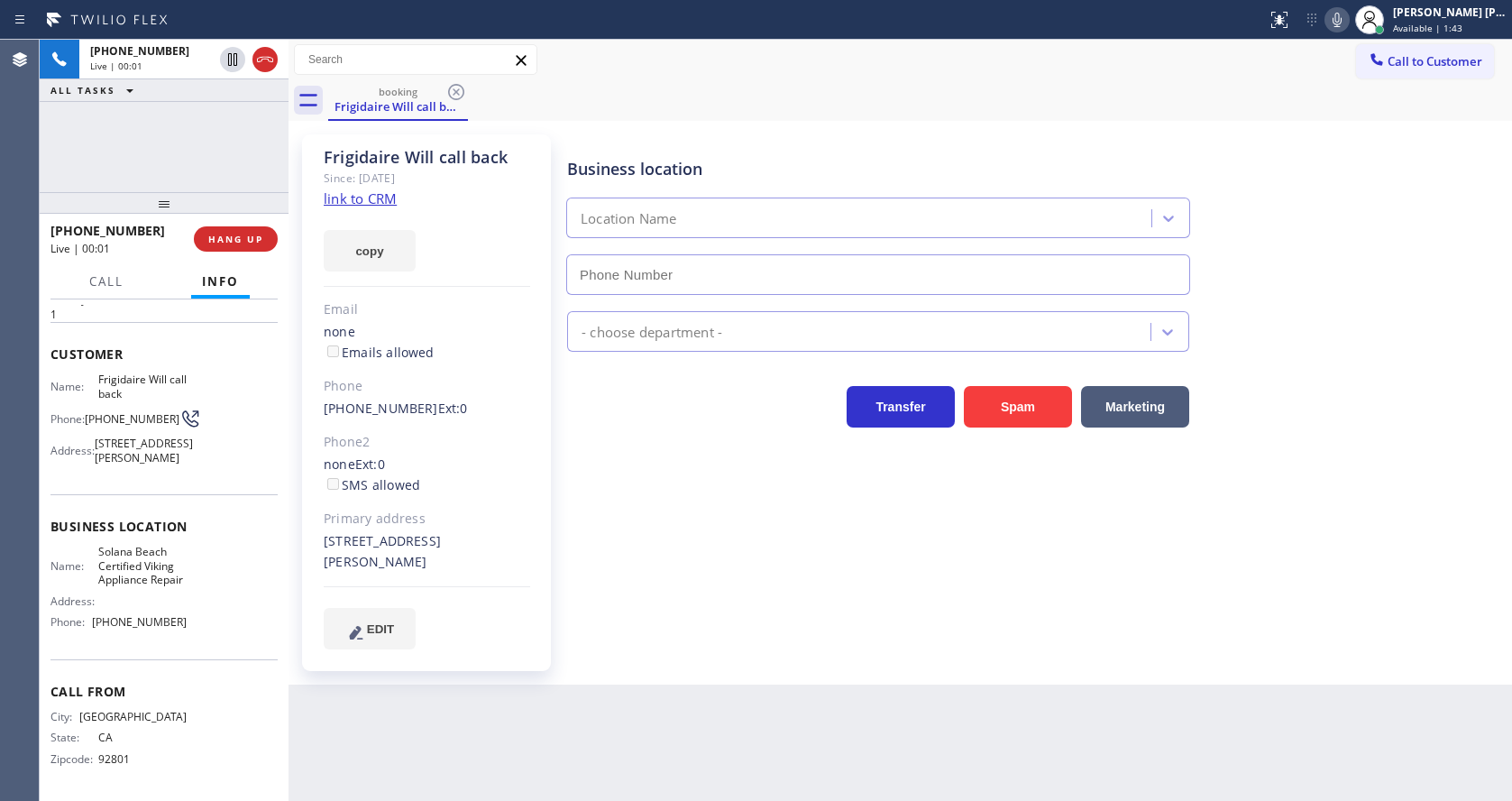
click at [510, 508] on div "Primary address" at bounding box center [427, 519] width 206 height 21
type input "[PHONE_NUMBER]"
click at [642, 517] on div "Business location Location Name [PHONE_NUMBER] - choose department - Transfer S…" at bounding box center [1035, 391] width 943 height 505
click at [373, 200] on link "link to CRM" at bounding box center [361, 198] width 73 height 18
click at [632, 608] on div "Business location [GEOGRAPHIC_DATA] Certified Viking Appliance Repair [PHONE_NU…" at bounding box center [1035, 391] width 943 height 505
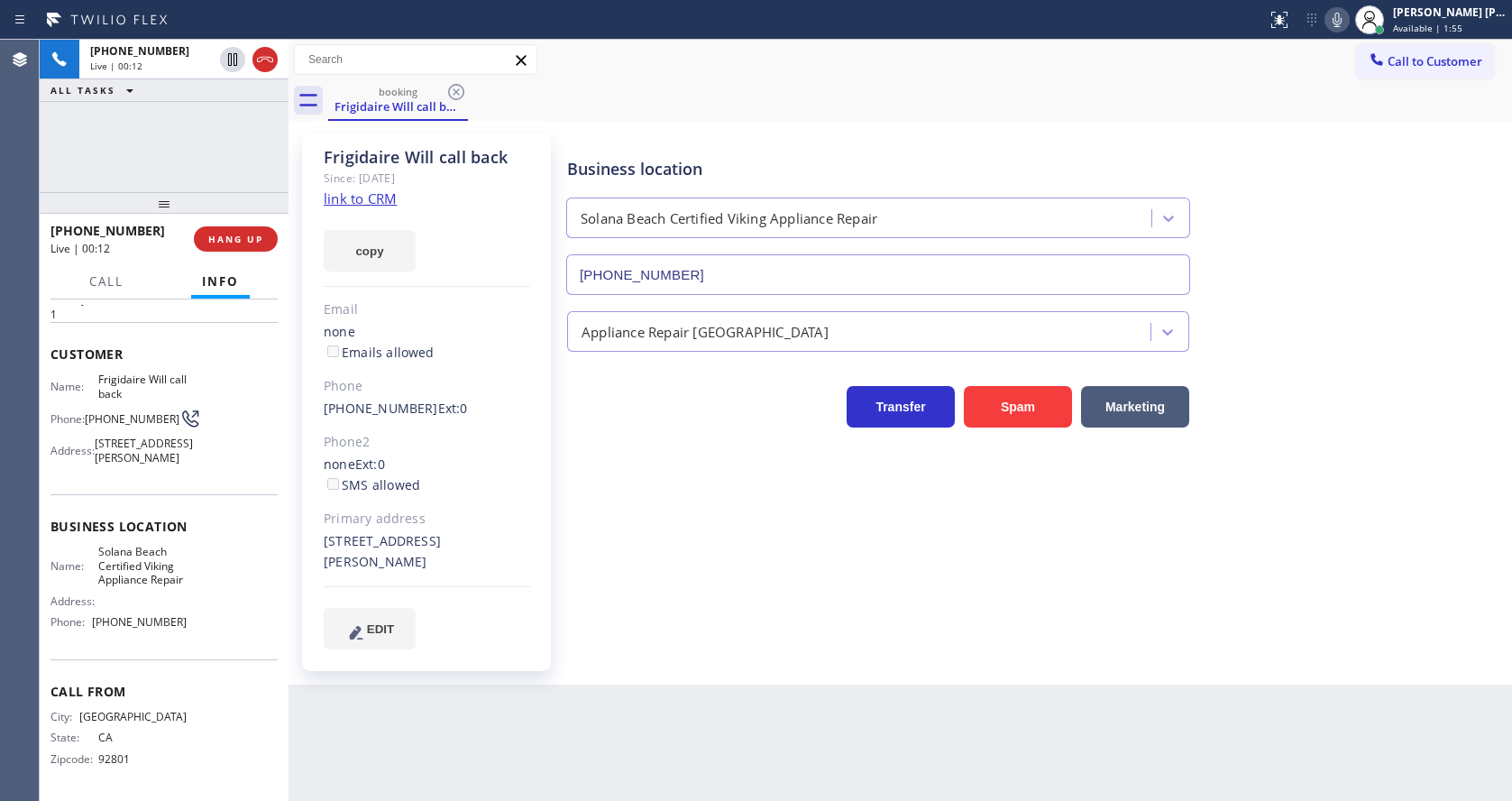
click at [627, 660] on div "Business location [GEOGRAPHIC_DATA] Certified Viking Appliance Repair [PHONE_NU…" at bounding box center [1035, 410] width 943 height 541
click at [639, 616] on div "Business location [GEOGRAPHIC_DATA] Certified Viking Appliance Repair [PHONE_NU…" at bounding box center [1035, 391] width 943 height 505
click at [1347, 26] on icon at bounding box center [1337, 19] width 22 height 22
click at [227, 61] on icon at bounding box center [232, 59] width 22 height 22
click at [871, 572] on div "Business location [GEOGRAPHIC_DATA] Certified Viking Appliance Repair [PHONE_NU…" at bounding box center [1035, 391] width 943 height 505
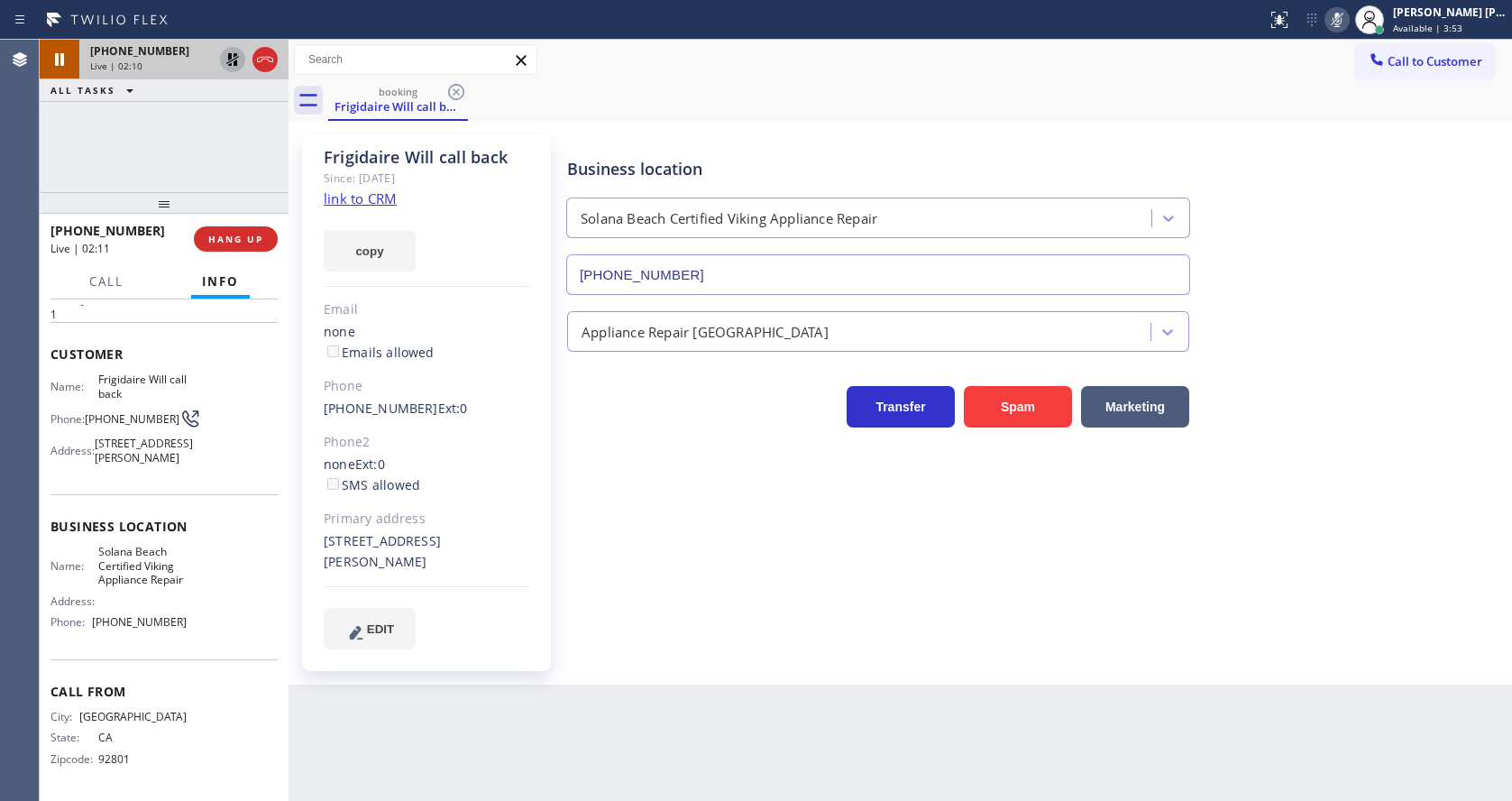
click at [943, 751] on div "Back to Dashboard Change Sender ID Customers Technicians Select a contact Outbo…" at bounding box center [900, 419] width 1223 height 761
click at [98, 293] on button "Call" at bounding box center [106, 281] width 56 height 35
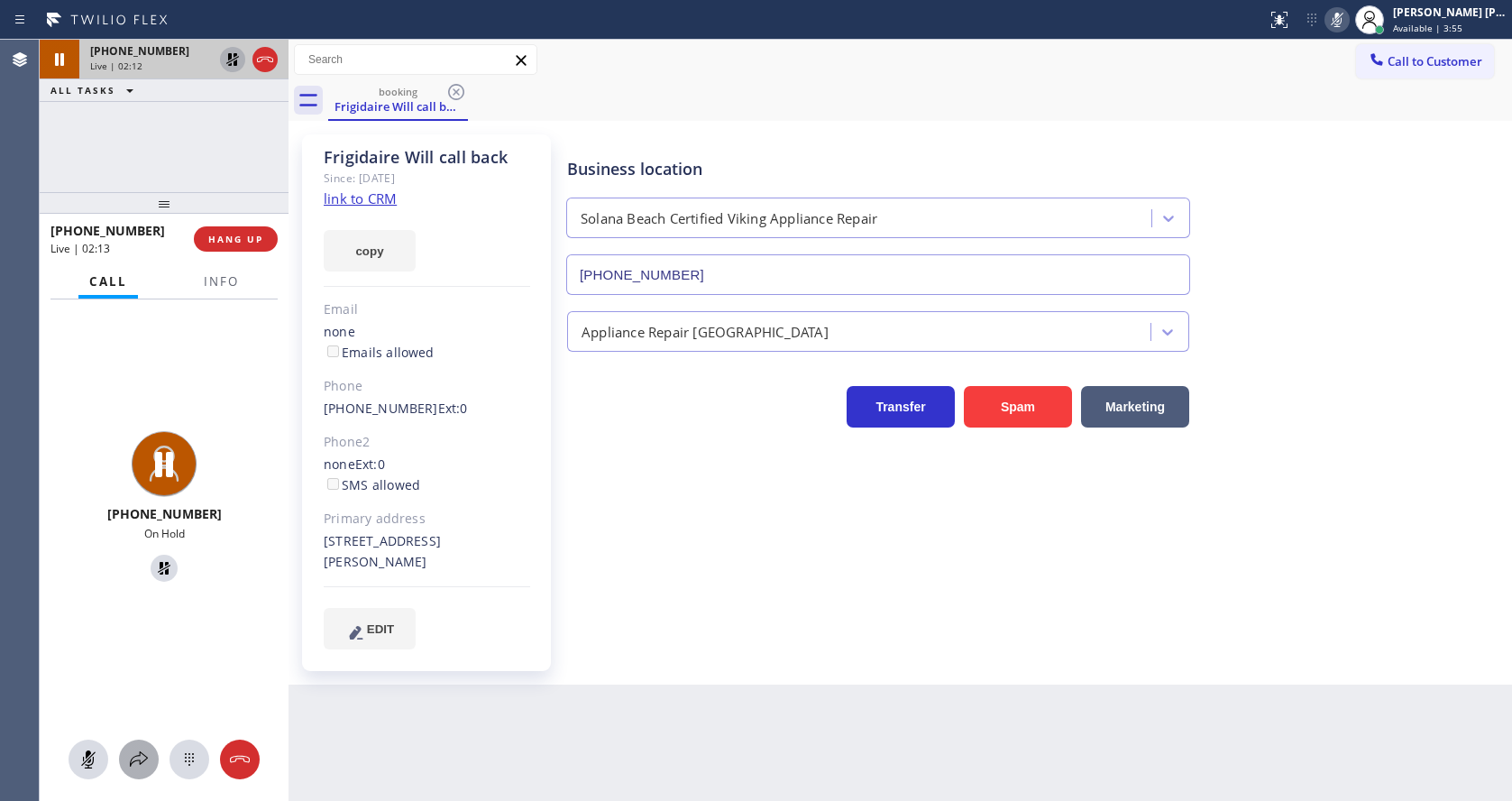
click at [136, 771] on button at bounding box center [138, 759] width 39 height 39
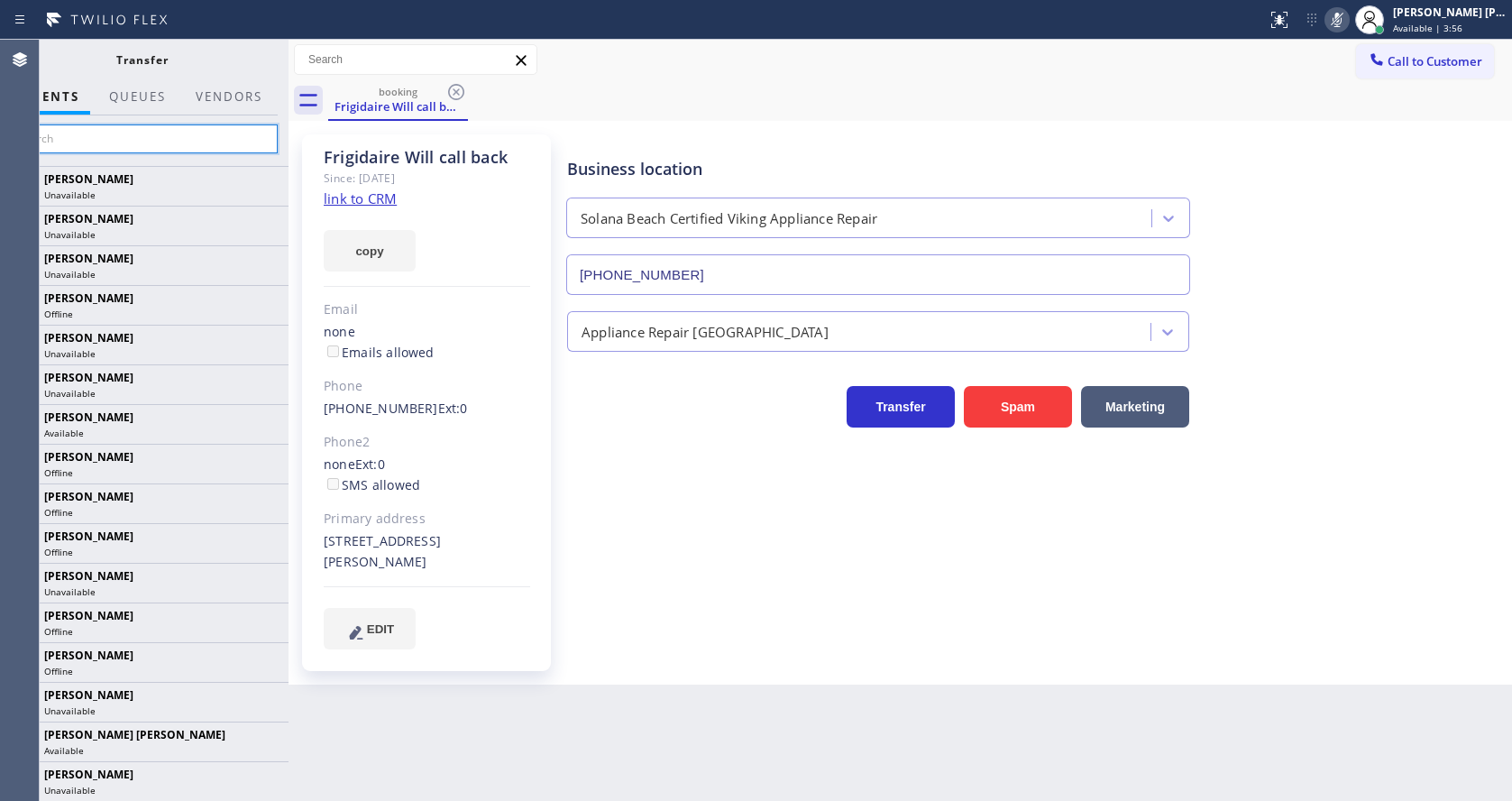
click at [117, 139] on input "text" at bounding box center [142, 139] width 271 height 29
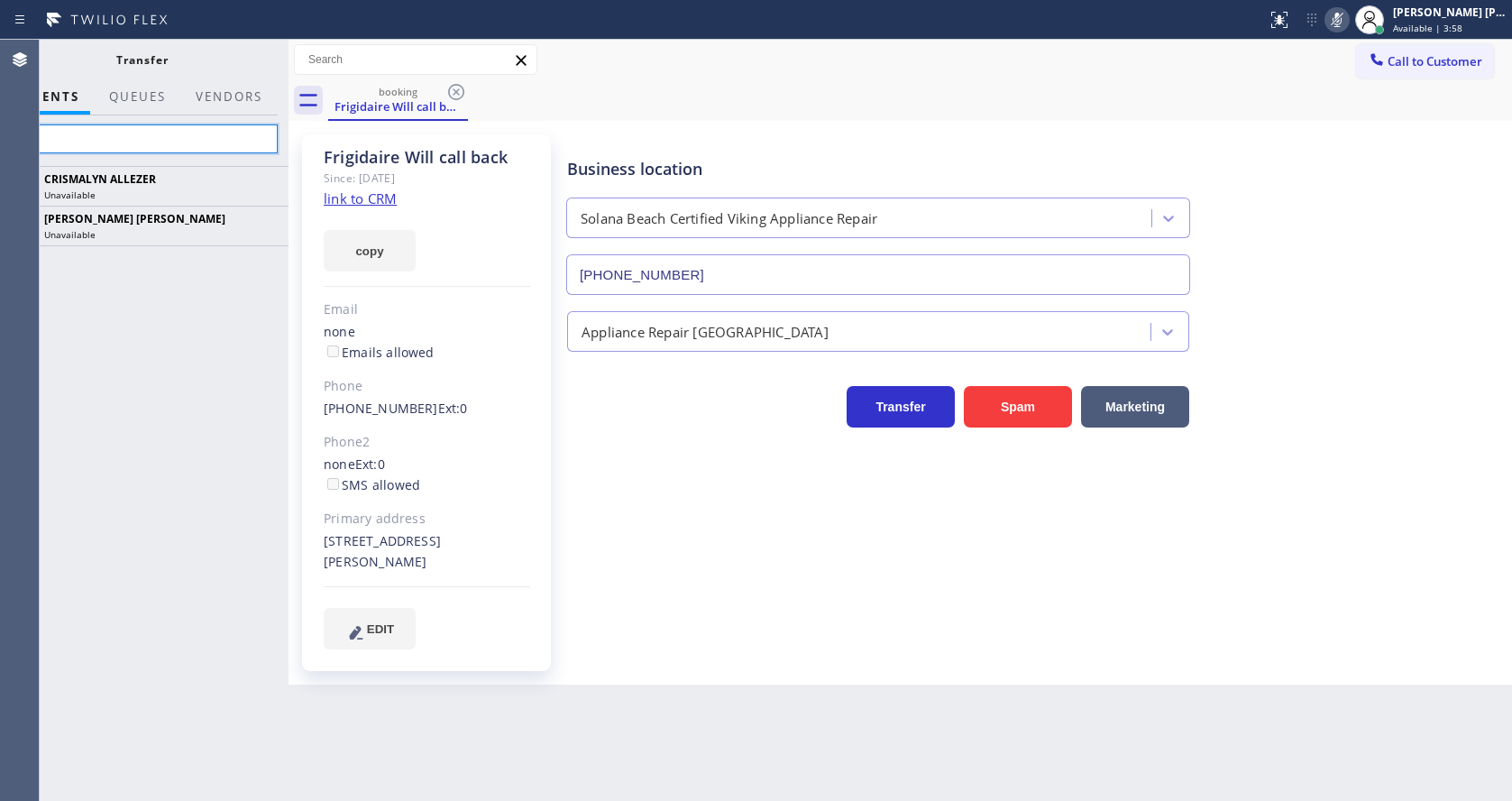
type input "[PERSON_NAME]"
click at [123, 136] on input "[PERSON_NAME]" at bounding box center [142, 139] width 271 height 29
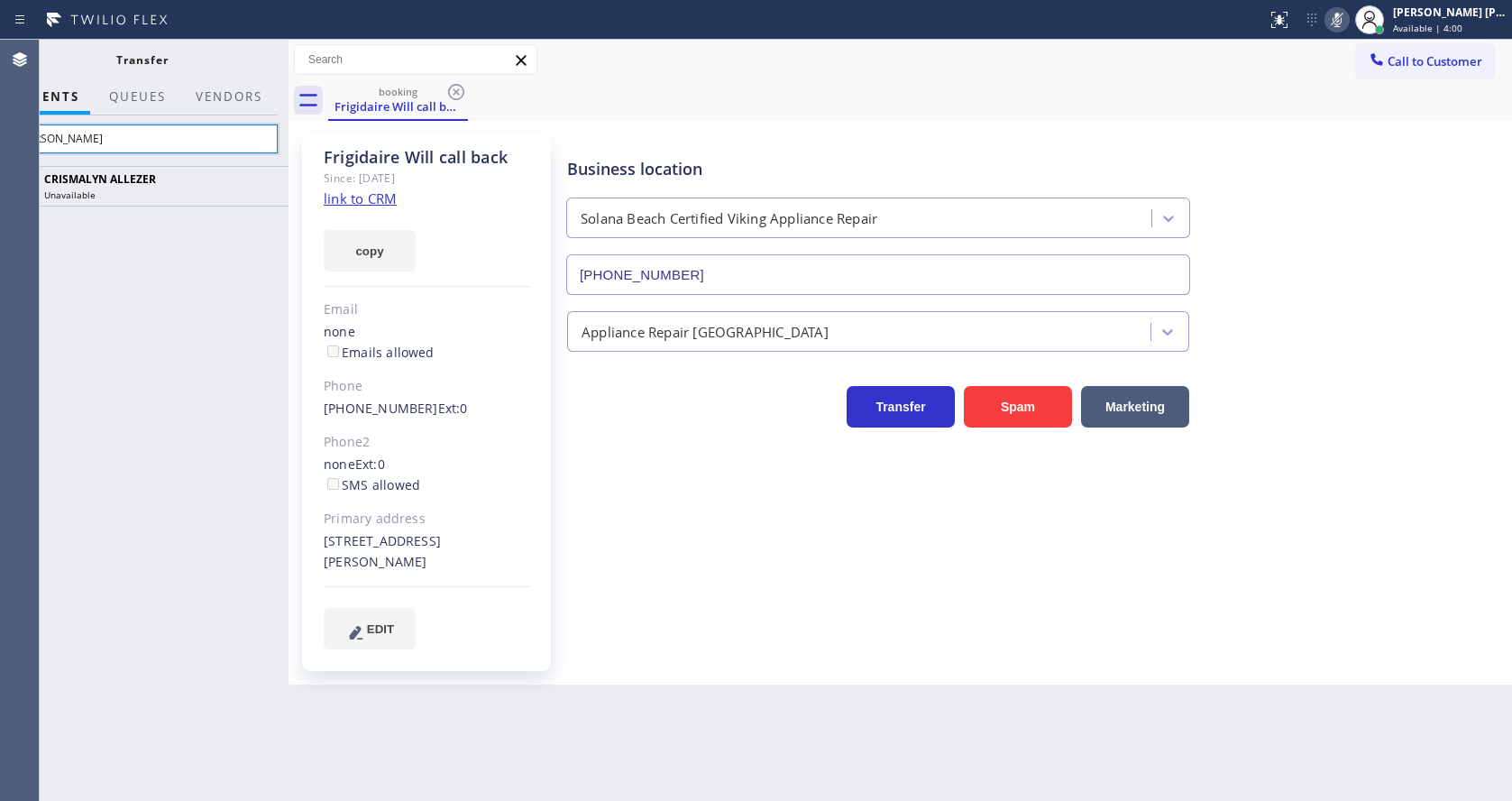
click at [123, 136] on input "[PERSON_NAME]" at bounding box center [142, 139] width 271 height 29
type input "[PERSON_NAME]"
click at [521, 799] on div "Back to Dashboard Change Sender ID Customers Technicians Select a contact Outbo…" at bounding box center [900, 419] width 1223 height 761
click at [222, 276] on div "CRISMALYN ALLEZER Unavailable" at bounding box center [142, 483] width 293 height 635
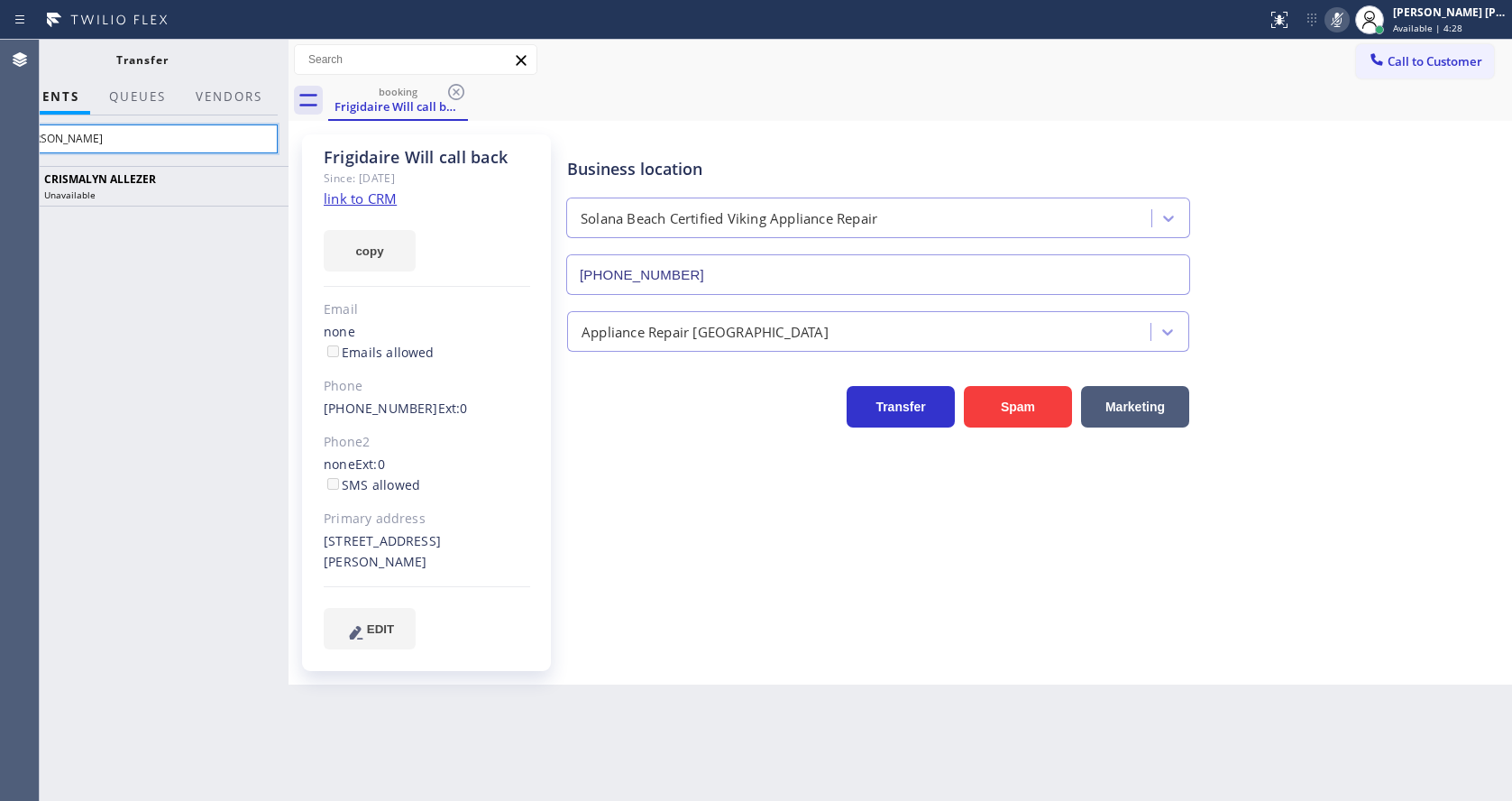
click at [144, 143] on input "[PERSON_NAME]" at bounding box center [142, 139] width 271 height 29
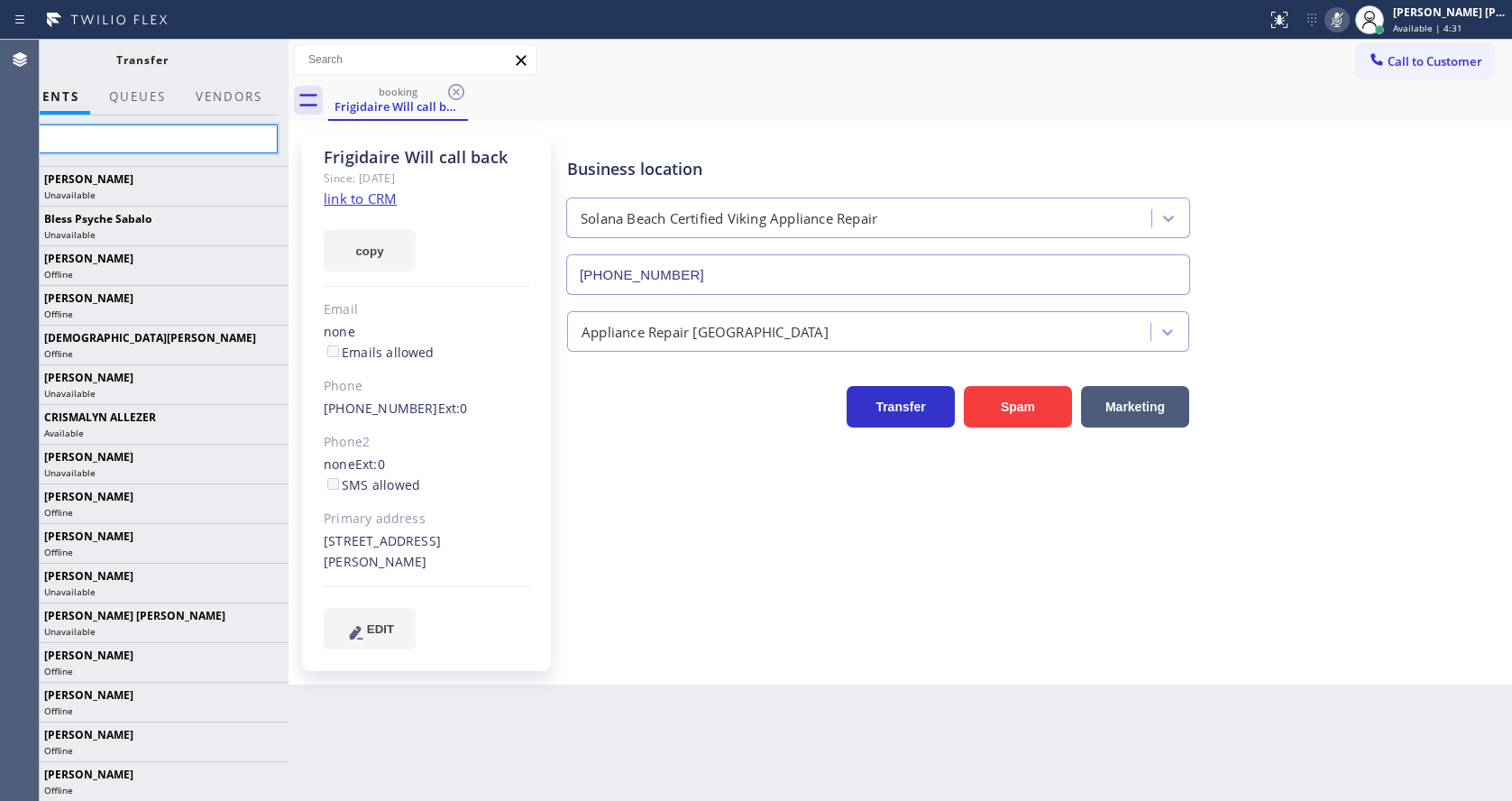
type input "[PERSON_NAME]"
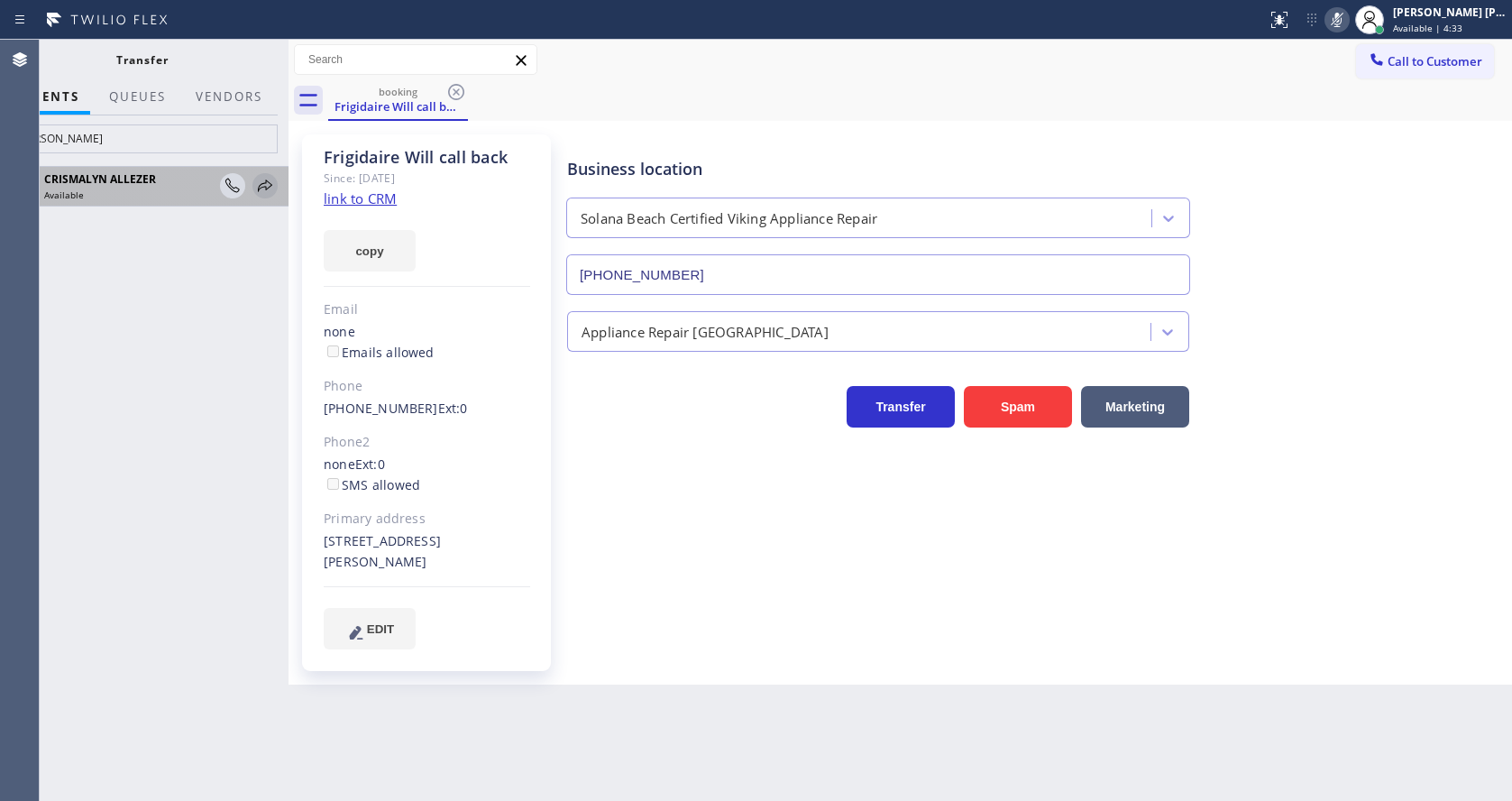
click at [259, 184] on icon at bounding box center [265, 185] width 22 height 22
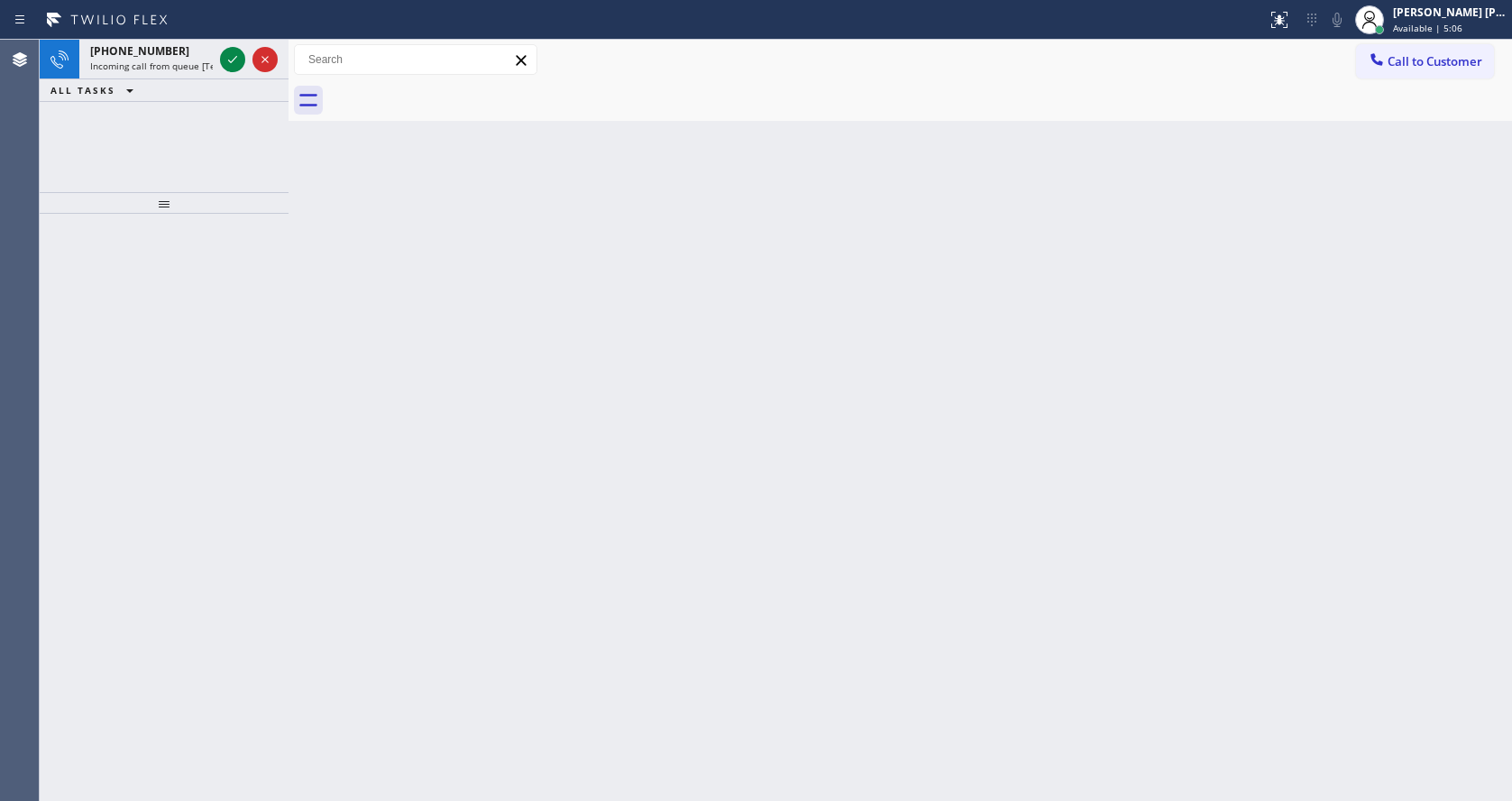
drag, startPoint x: 354, startPoint y: 221, endPoint x: 308, endPoint y: 130, distance: 102.0
click at [354, 221] on div "Back to Dashboard Change Sender ID Customers Technicians Select a contact Outbo…" at bounding box center [900, 419] width 1223 height 761
click at [234, 59] on icon at bounding box center [232, 59] width 9 height 8
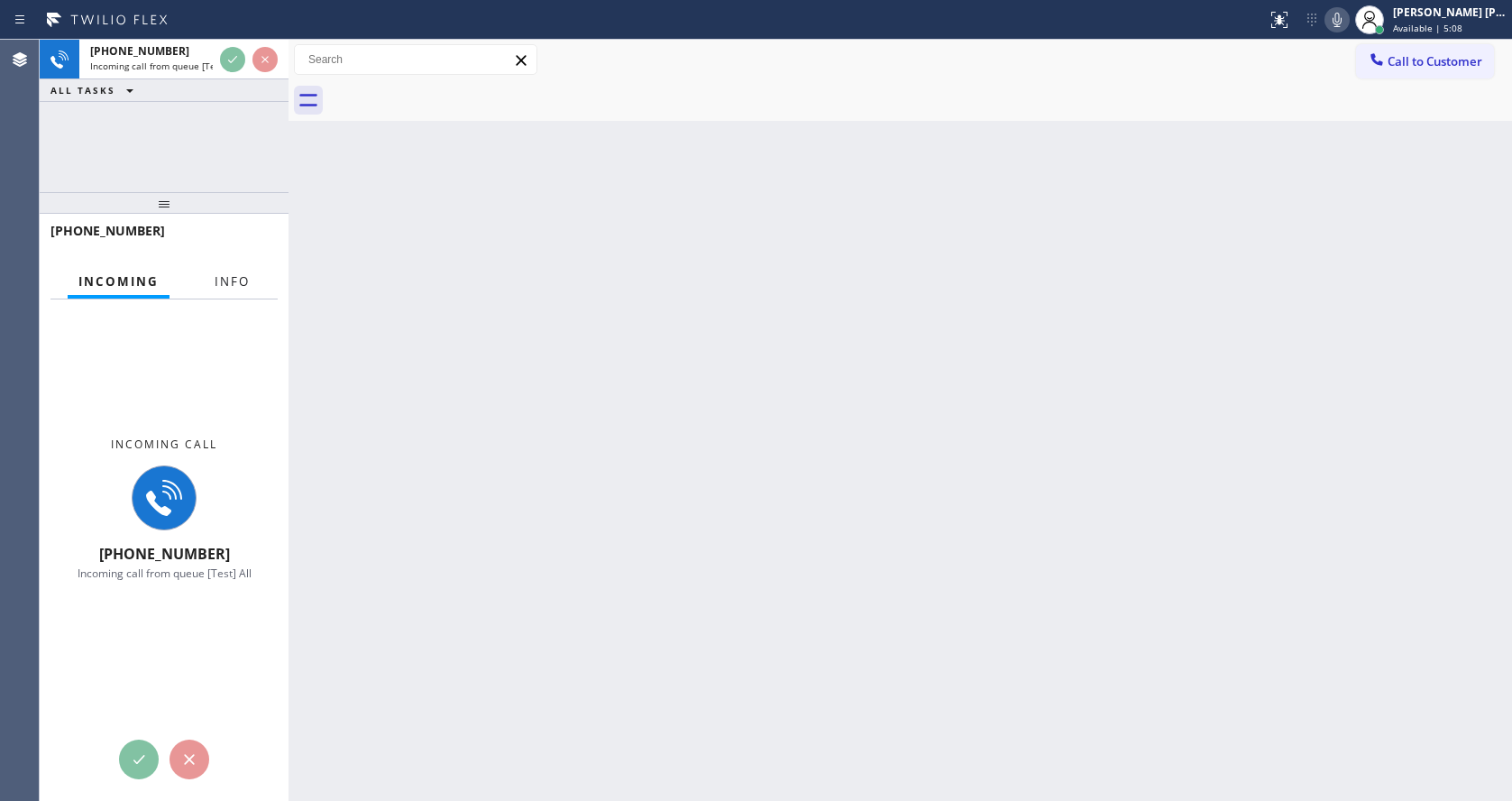
click at [218, 278] on span "Info" at bounding box center [232, 281] width 35 height 16
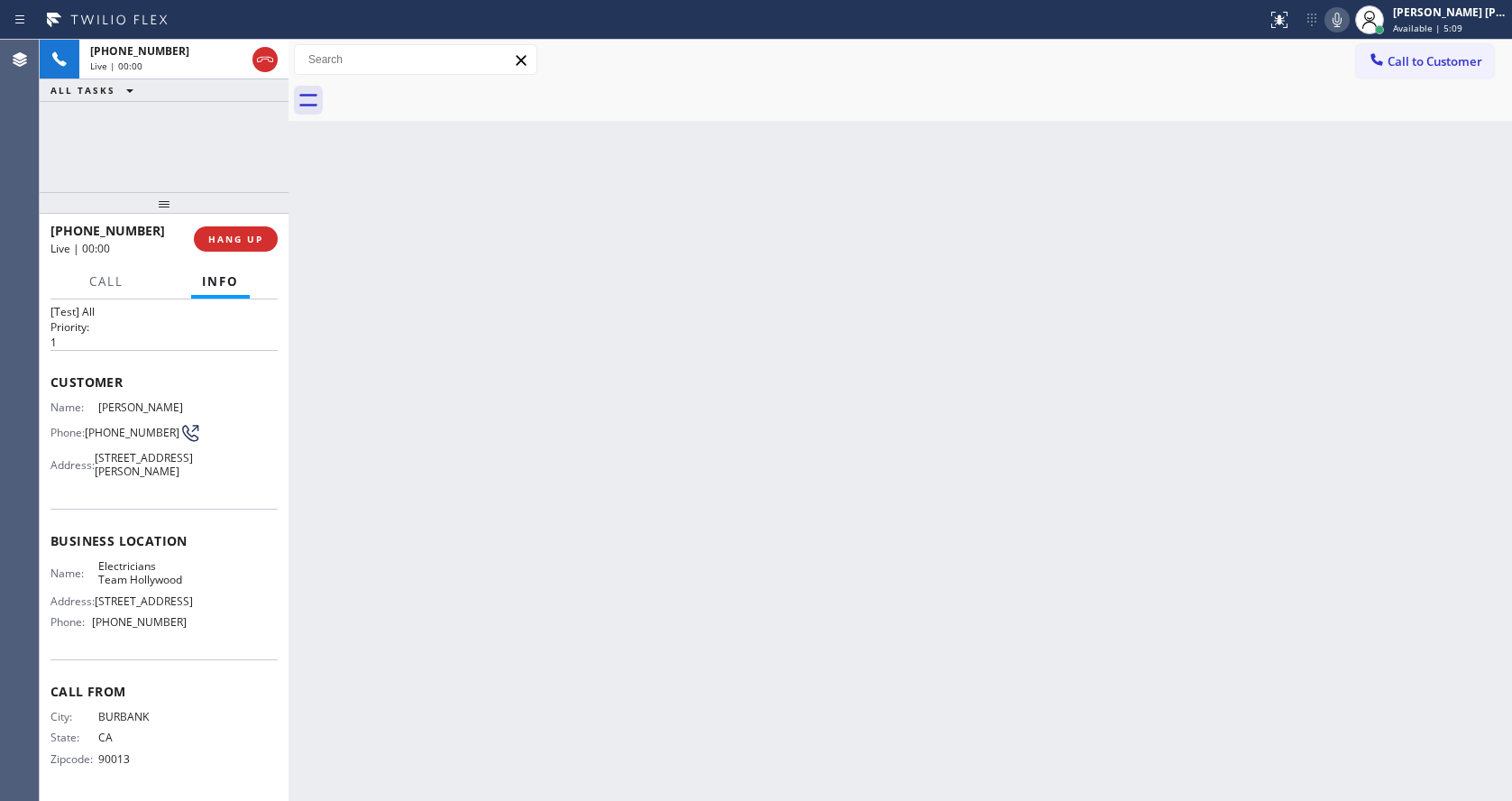
scroll to position [94, 0]
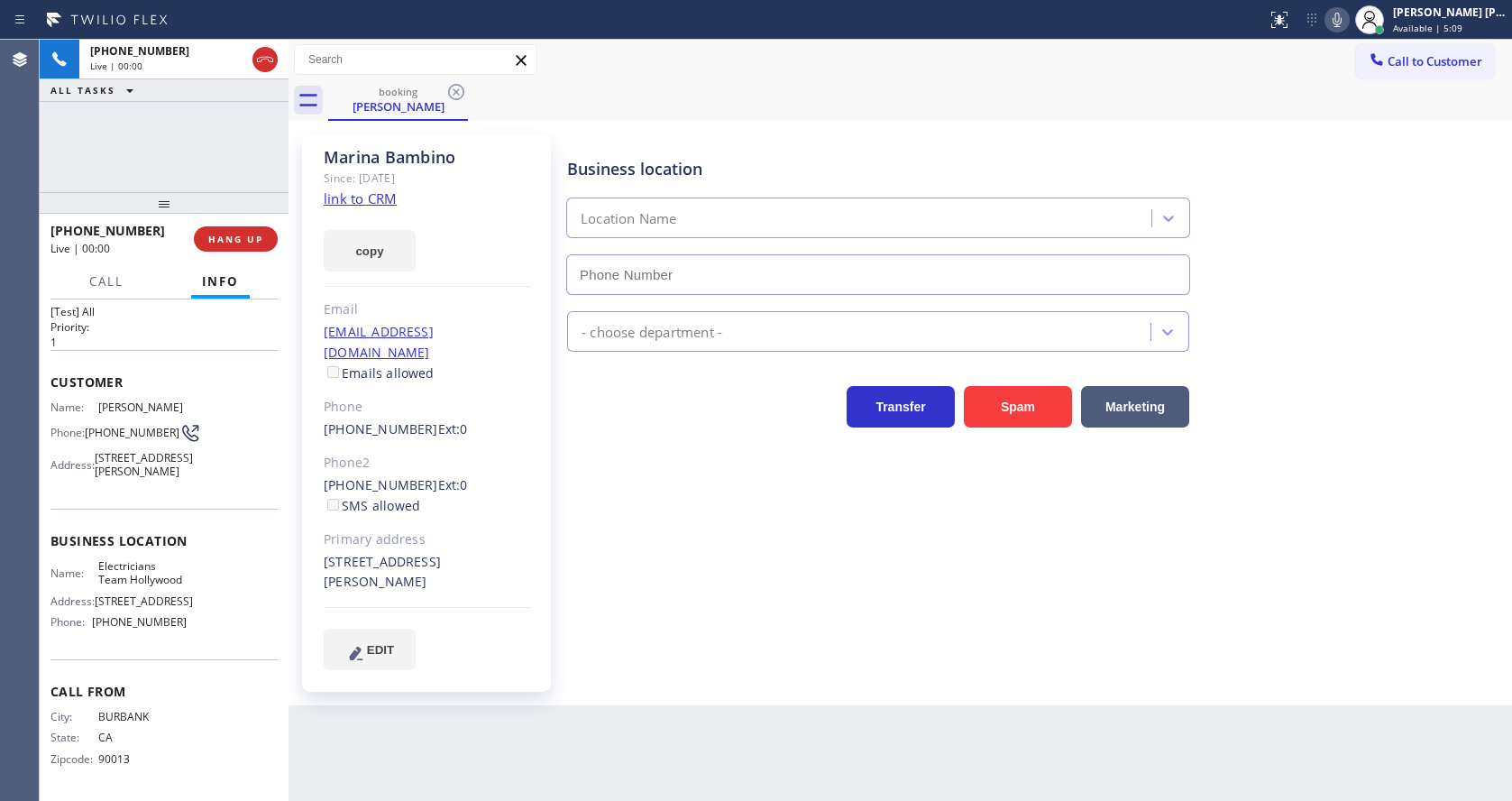
click at [502, 530] on div "Primary address" at bounding box center [427, 540] width 206 height 21
type input "[PHONE_NUMBER]"
click at [730, 517] on div "Business location Electricians Team Hollywood [PHONE_NUMBER] Electricians Trans…" at bounding box center [1035, 402] width 943 height 526
click at [684, 519] on div "Business location Electricians Team Hollywood [PHONE_NUMBER] Electricians Trans…" at bounding box center [1035, 402] width 943 height 526
click at [679, 526] on div "Business location Electricians Team Hollywood [PHONE_NUMBER] Electricians Trans…" at bounding box center [1035, 402] width 943 height 526
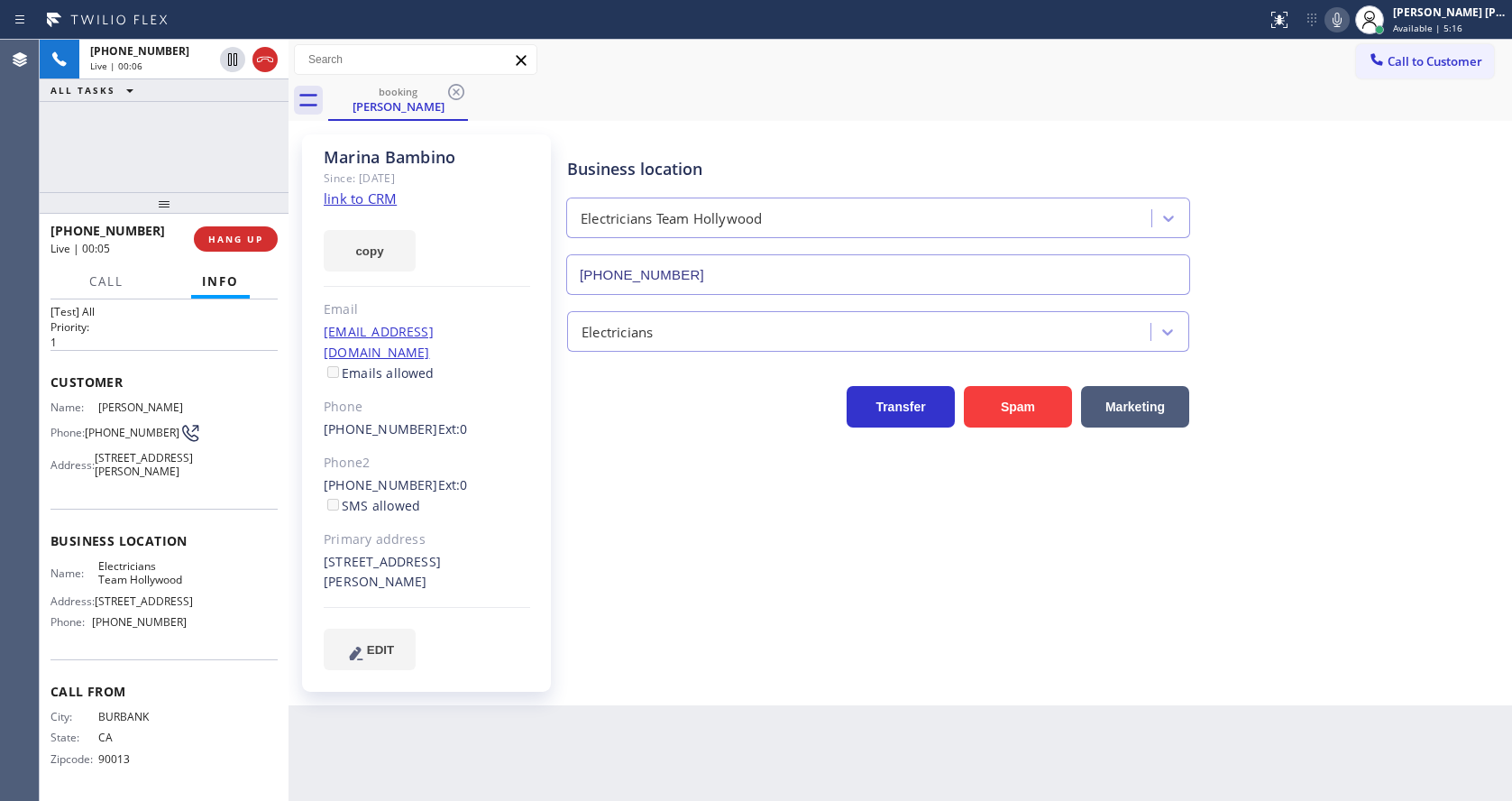
click at [527, 430] on div "[PERSON_NAME] Since: [DATE] link to CRM copy Email [EMAIL_ADDRESS][DOMAIN_NAME]…" at bounding box center [426, 412] width 248 height 557
click at [389, 195] on link "link to CRM" at bounding box center [361, 198] width 73 height 18
click at [710, 549] on div "Business location Electricians Team Hollywood [PHONE_NUMBER] Electricians Trans…" at bounding box center [1035, 402] width 943 height 526
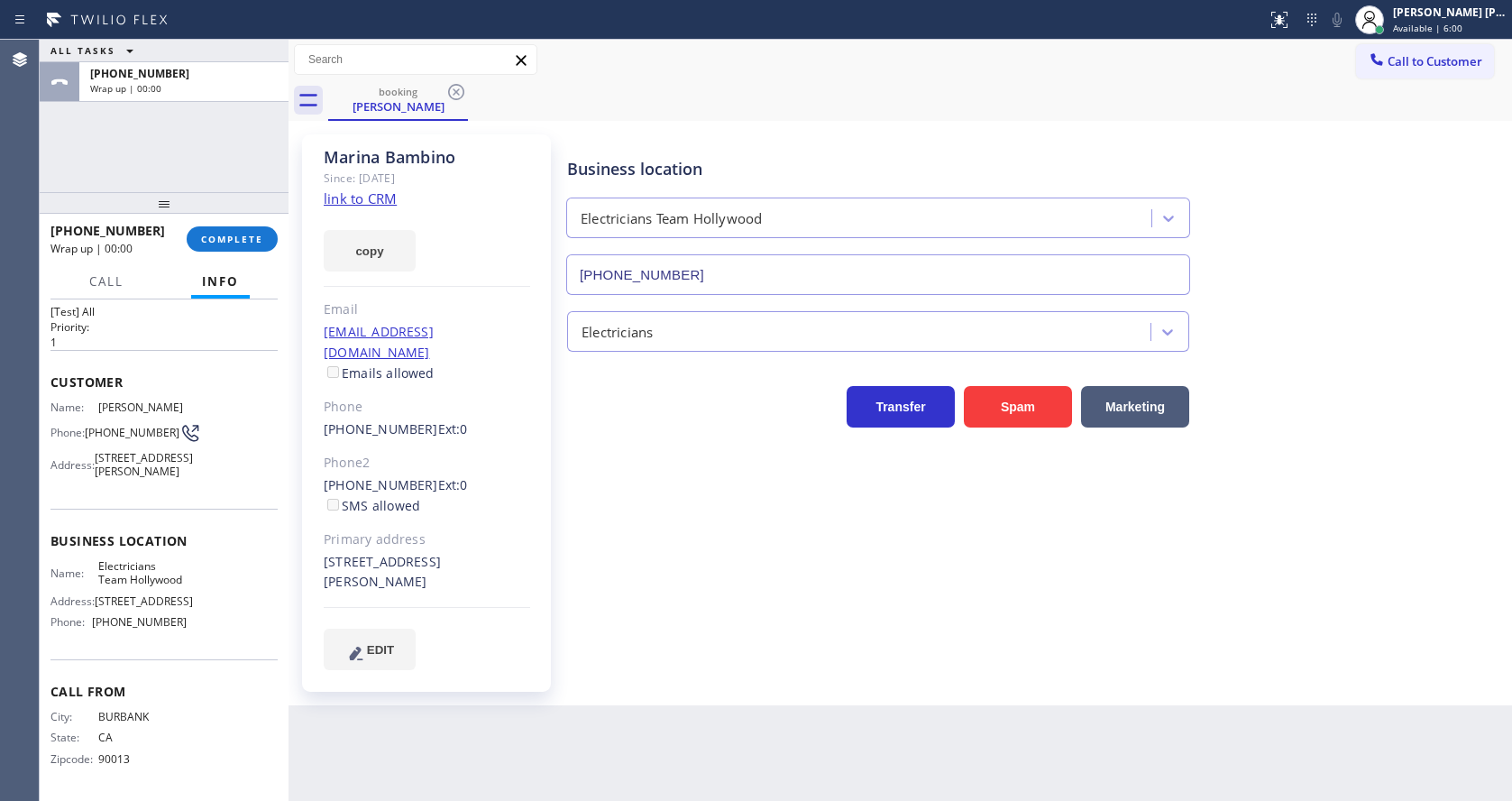
click at [212, 219] on div "[PHONE_NUMBER] Wrap up | 00:00 COMPLETE" at bounding box center [164, 239] width 227 height 47
click at [213, 224] on div "[PHONE_NUMBER] Wrap up | 00:00 COMPLETE" at bounding box center [164, 239] width 227 height 47
click at [215, 227] on button "COMPLETE" at bounding box center [232, 239] width 91 height 25
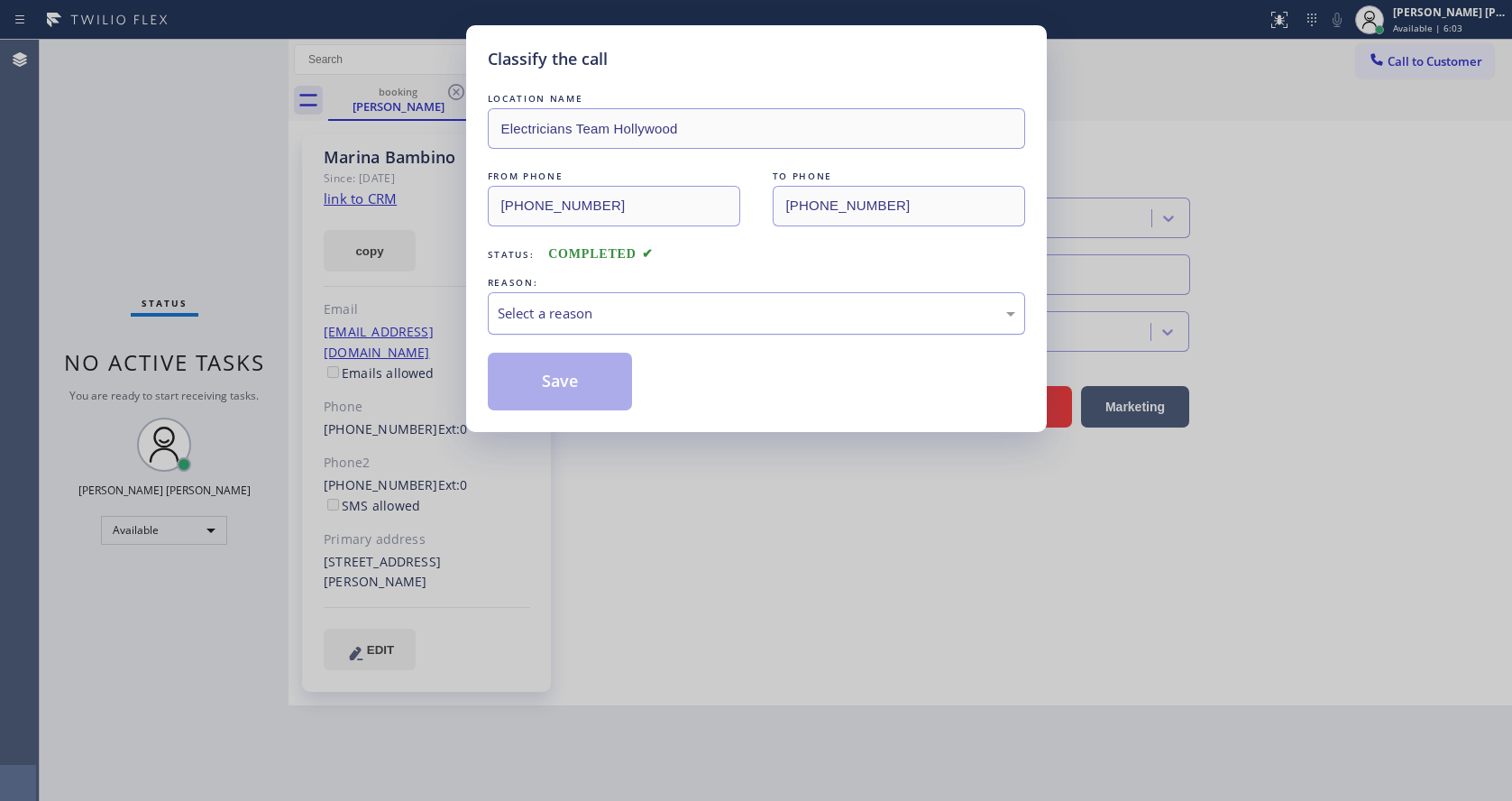
click at [577, 304] on div "Select a reason" at bounding box center [756, 314] width 518 height 21
click at [553, 383] on button "Save" at bounding box center [560, 382] width 145 height 58
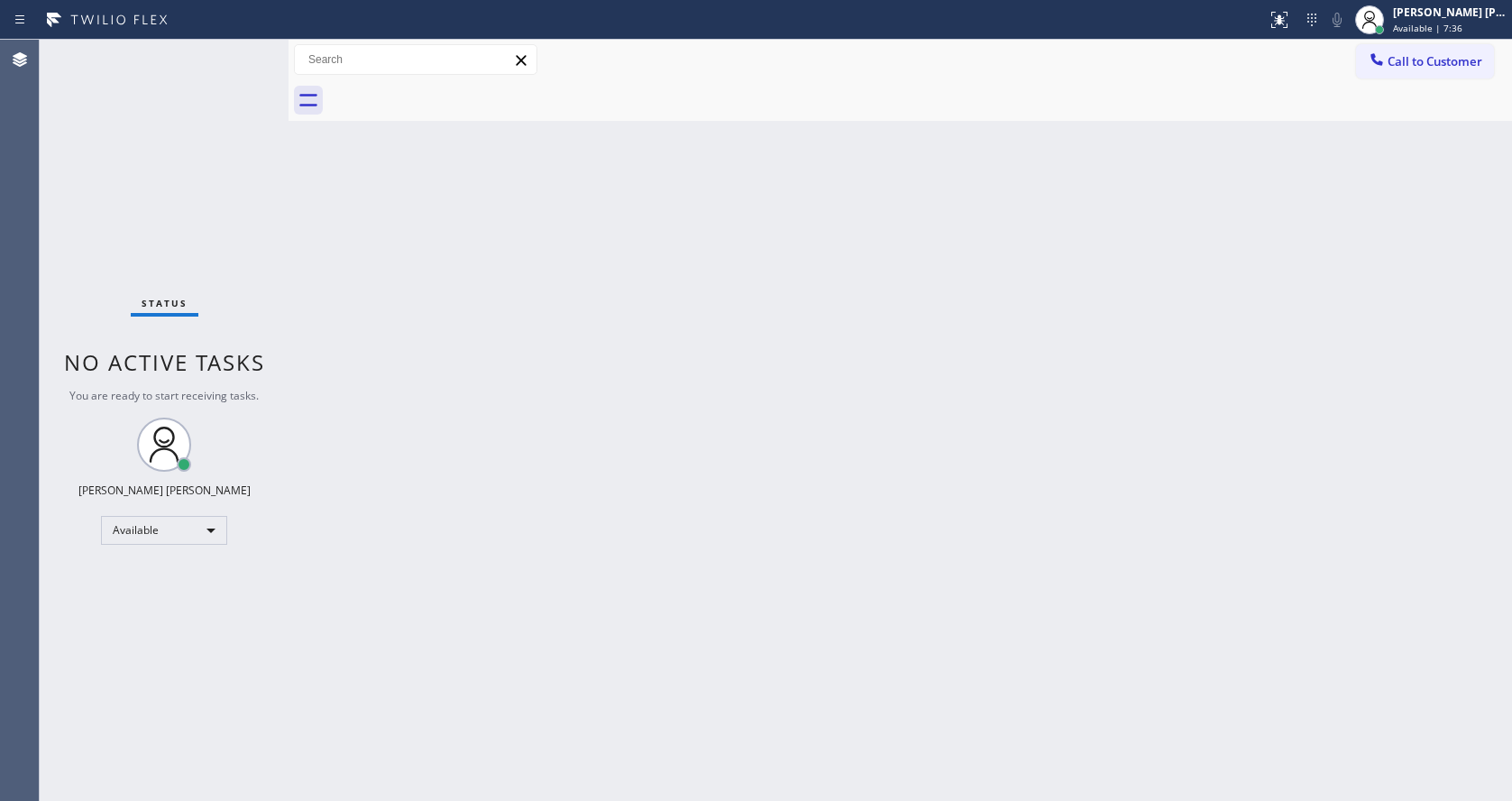
click at [1116, 306] on div "Back to Dashboard Change Sender ID Customers Technicians Select a contact Outbo…" at bounding box center [900, 419] width 1223 height 761
drag, startPoint x: 1027, startPoint y: 421, endPoint x: 764, endPoint y: 266, distance: 305.3
click at [1027, 421] on div "Back to Dashboard Change Sender ID Customers Technicians Select a contact Outbo…" at bounding box center [900, 419] width 1223 height 761
click at [478, 505] on div "Back to Dashboard Change Sender ID Customers Technicians Select a contact Outbo…" at bounding box center [900, 419] width 1223 height 761
click at [890, 455] on div "Back to Dashboard Change Sender ID Customers Technicians Select a contact Outbo…" at bounding box center [900, 419] width 1223 height 761
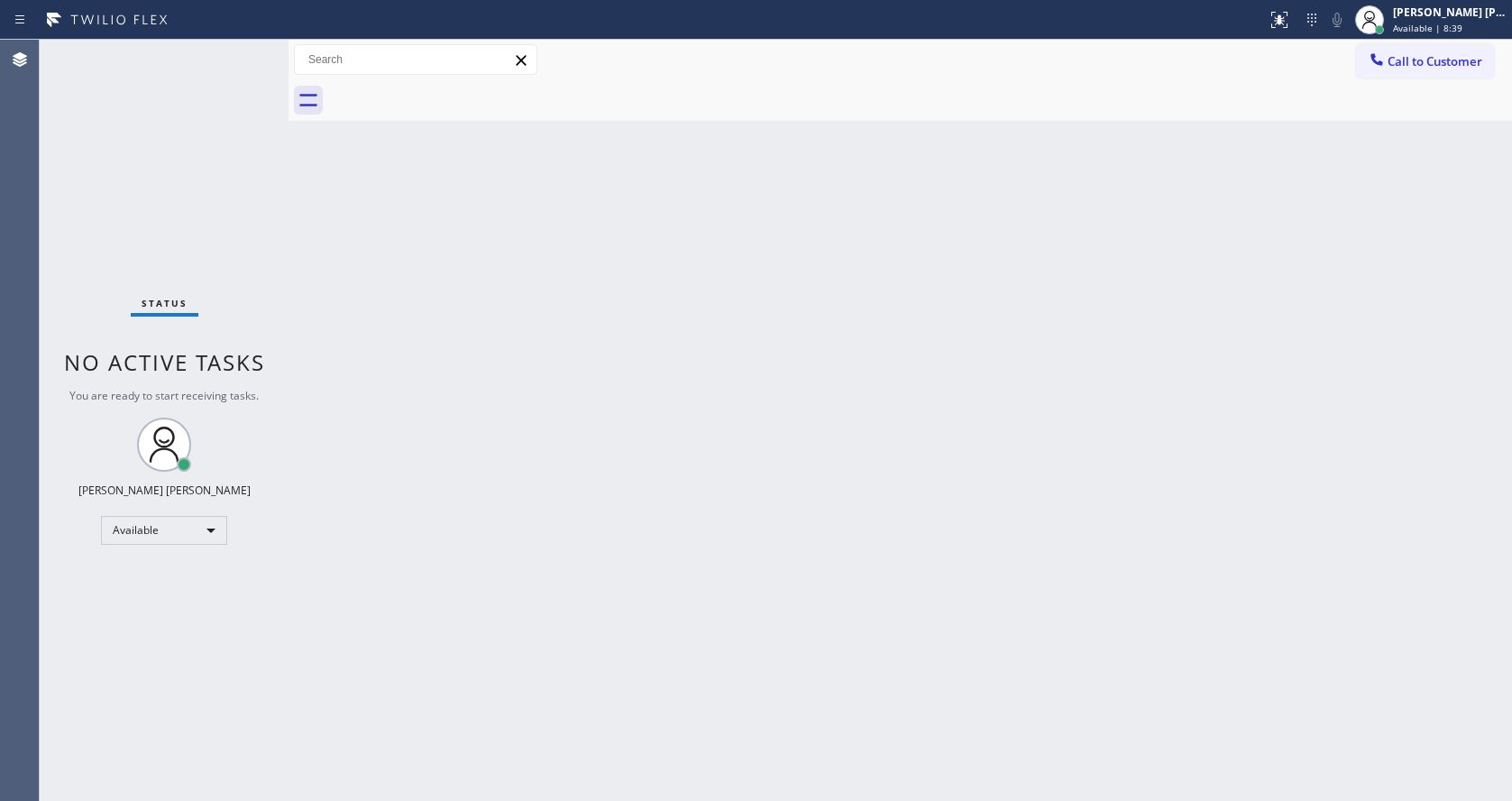
click at [401, 365] on div "Back to Dashboard Change Sender ID Customers Technicians Select a contact Outbo…" at bounding box center [900, 419] width 1223 height 761
click at [849, 447] on div "Back to Dashboard Change Sender ID Customers Technicians Select a contact Outbo…" at bounding box center [900, 419] width 1223 height 761
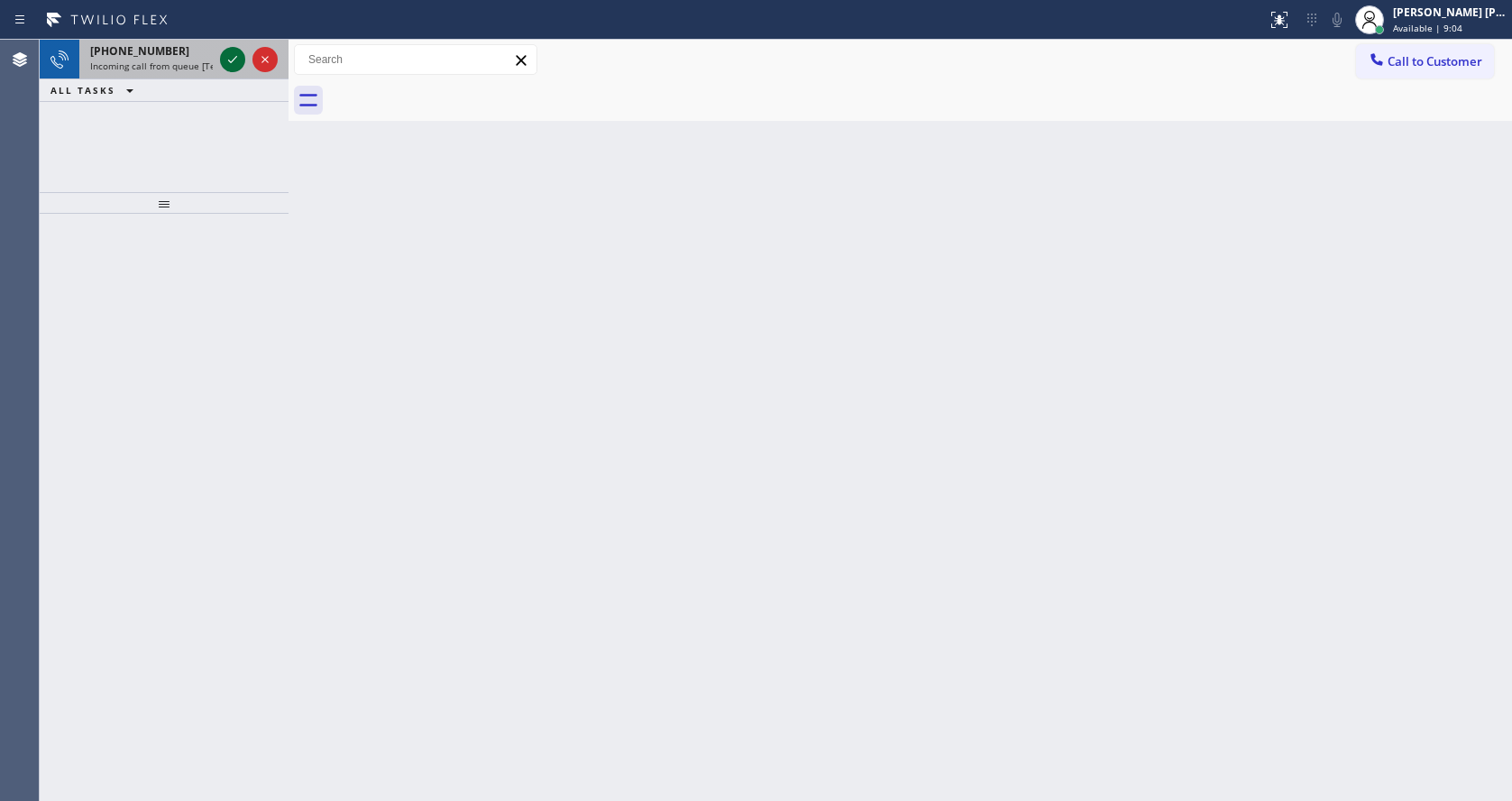
click at [234, 71] on button at bounding box center [232, 59] width 25 height 25
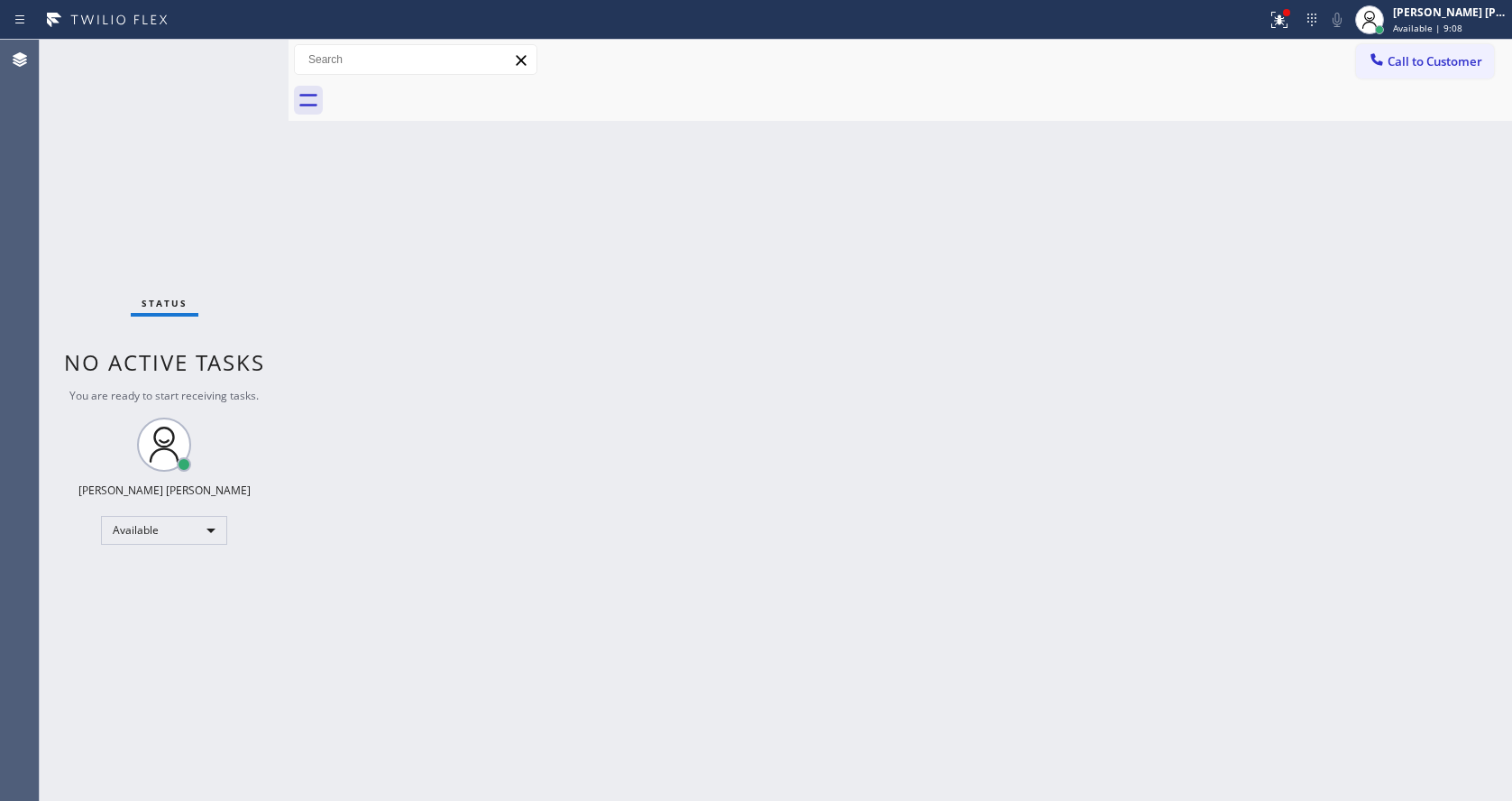
click at [565, 547] on div "Back to Dashboard Change Sender ID Customers Technicians Select a contact Outbo…" at bounding box center [900, 419] width 1223 height 761
click at [429, 799] on div "Back to Dashboard Change Sender ID Customers Technicians Select a contact Outbo…" at bounding box center [900, 419] width 1223 height 761
drag, startPoint x: 821, startPoint y: 382, endPoint x: 712, endPoint y: 422, distance: 116.1
click at [817, 379] on div "Back to Dashboard Change Sender ID Customers Technicians Select a contact Outbo…" at bounding box center [900, 419] width 1223 height 761
drag, startPoint x: 407, startPoint y: 473, endPoint x: 408, endPoint y: 497, distance: 24.0
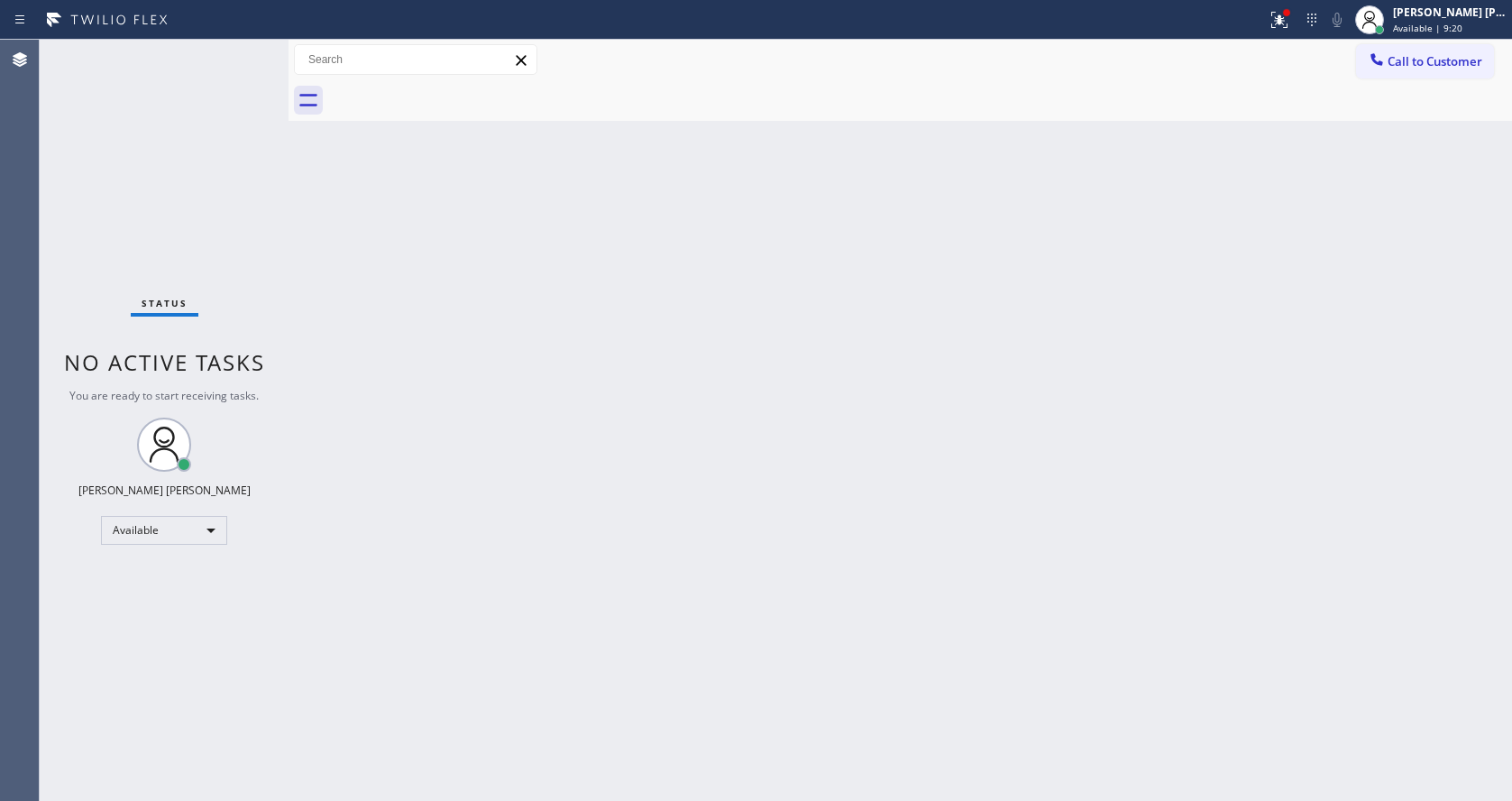
click at [407, 473] on div "Back to Dashboard Change Sender ID Customers Technicians Select a contact Outbo…" at bounding box center [900, 419] width 1223 height 761
click at [839, 429] on div "Back to Dashboard Change Sender ID Customers Technicians Select a contact Outbo…" at bounding box center [900, 419] width 1223 height 761
click at [559, 376] on div "Back to Dashboard Change Sender ID Customers Technicians Select a contact Outbo…" at bounding box center [900, 419] width 1223 height 761
click at [772, 459] on div "Back to Dashboard Change Sender ID Customers Technicians Select a contact Outbo…" at bounding box center [900, 419] width 1223 height 761
click at [491, 361] on div "Back to Dashboard Change Sender ID Customers Technicians Select a contact Outbo…" at bounding box center [900, 419] width 1223 height 761
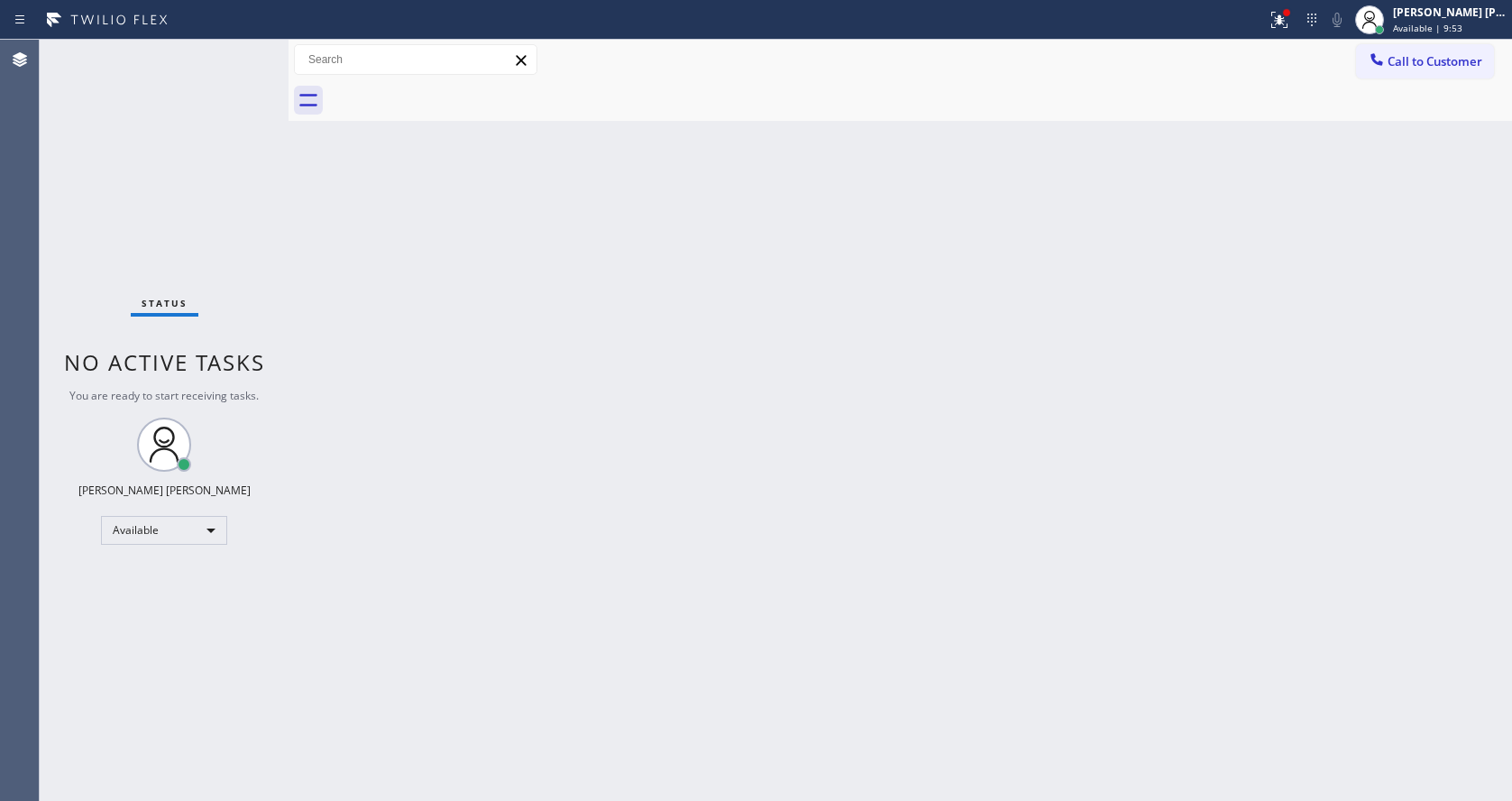
click at [837, 379] on div "Back to Dashboard Change Sender ID Customers Technicians Select a contact Outbo…" at bounding box center [900, 419] width 1223 height 761
drag, startPoint x: 553, startPoint y: 650, endPoint x: 510, endPoint y: 779, distance: 136.0
click at [553, 650] on div "Back to Dashboard Change Sender ID Customers Technicians Select a contact Outbo…" at bounding box center [900, 419] width 1223 height 761
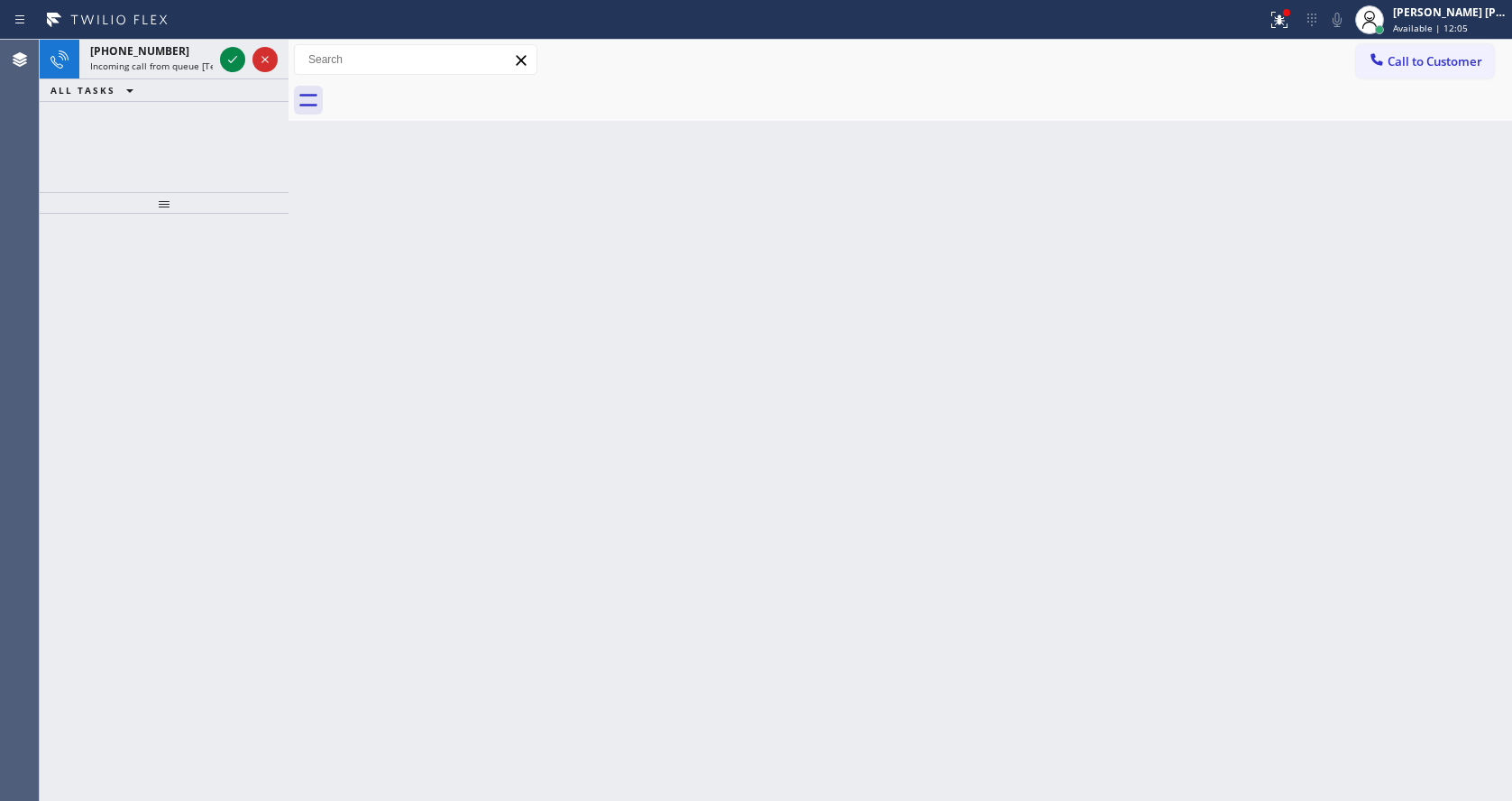
click at [437, 168] on div "Back to Dashboard Change Sender ID Customers Technicians Select a contact Outbo…" at bounding box center [900, 419] width 1223 height 761
click at [168, 68] on span "Incoming call from queue [Test] All" at bounding box center [165, 65] width 150 height 12
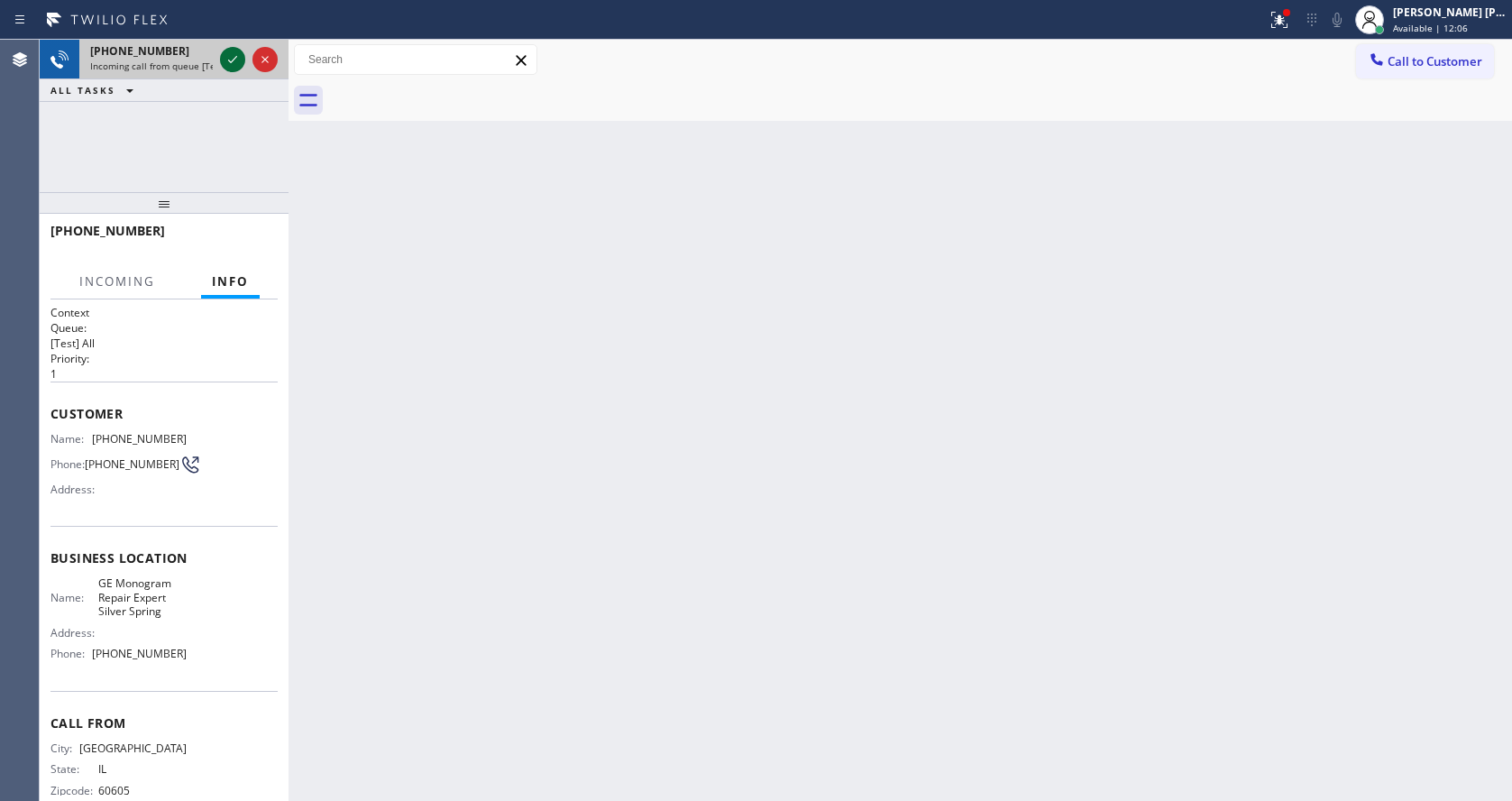
click at [240, 57] on icon at bounding box center [232, 59] width 22 height 22
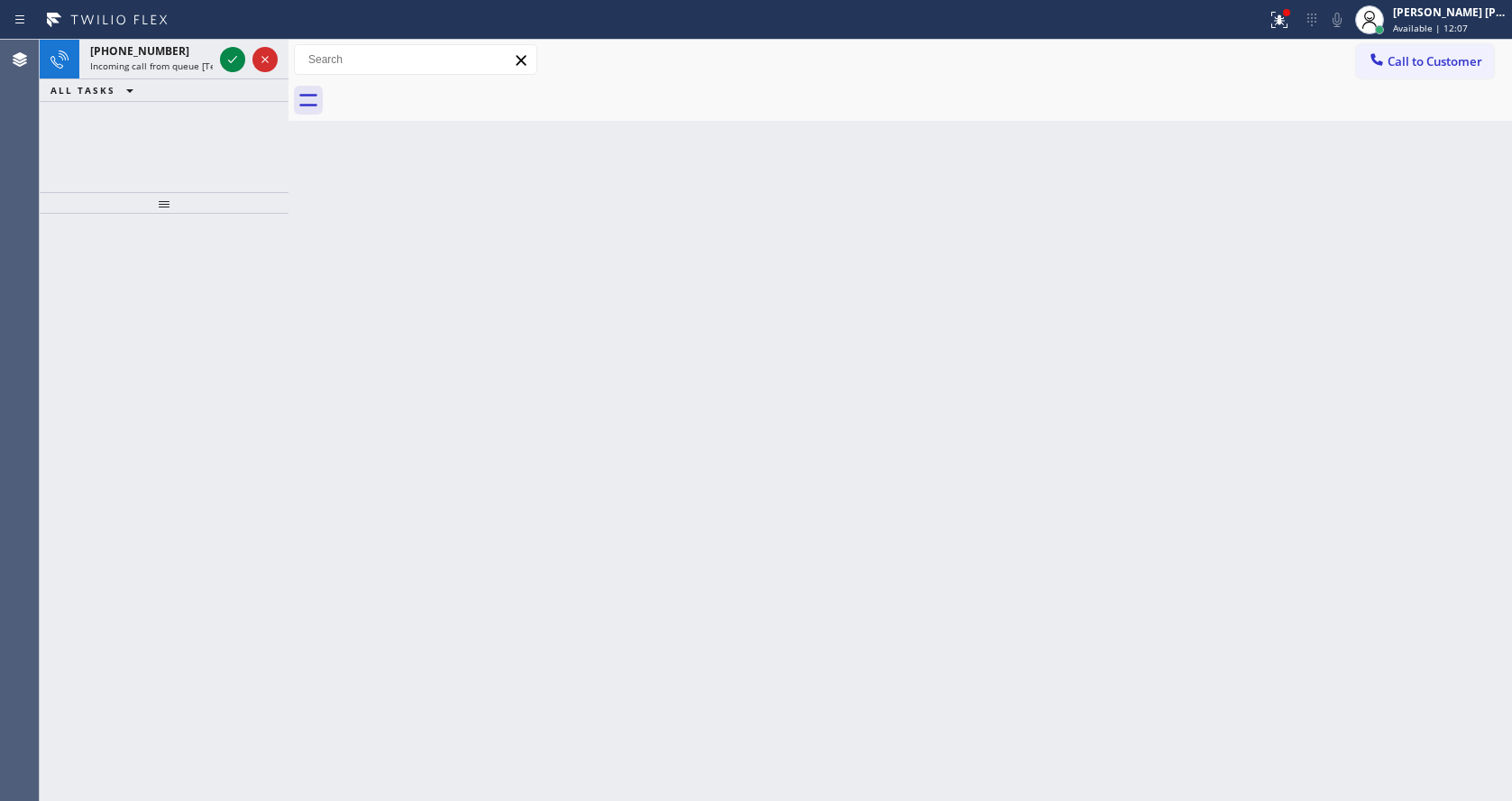
click at [563, 602] on div "Back to Dashboard Change Sender ID Customers Technicians Select a contact Outbo…" at bounding box center [900, 419] width 1223 height 761
click at [231, 68] on icon at bounding box center [232, 59] width 22 height 22
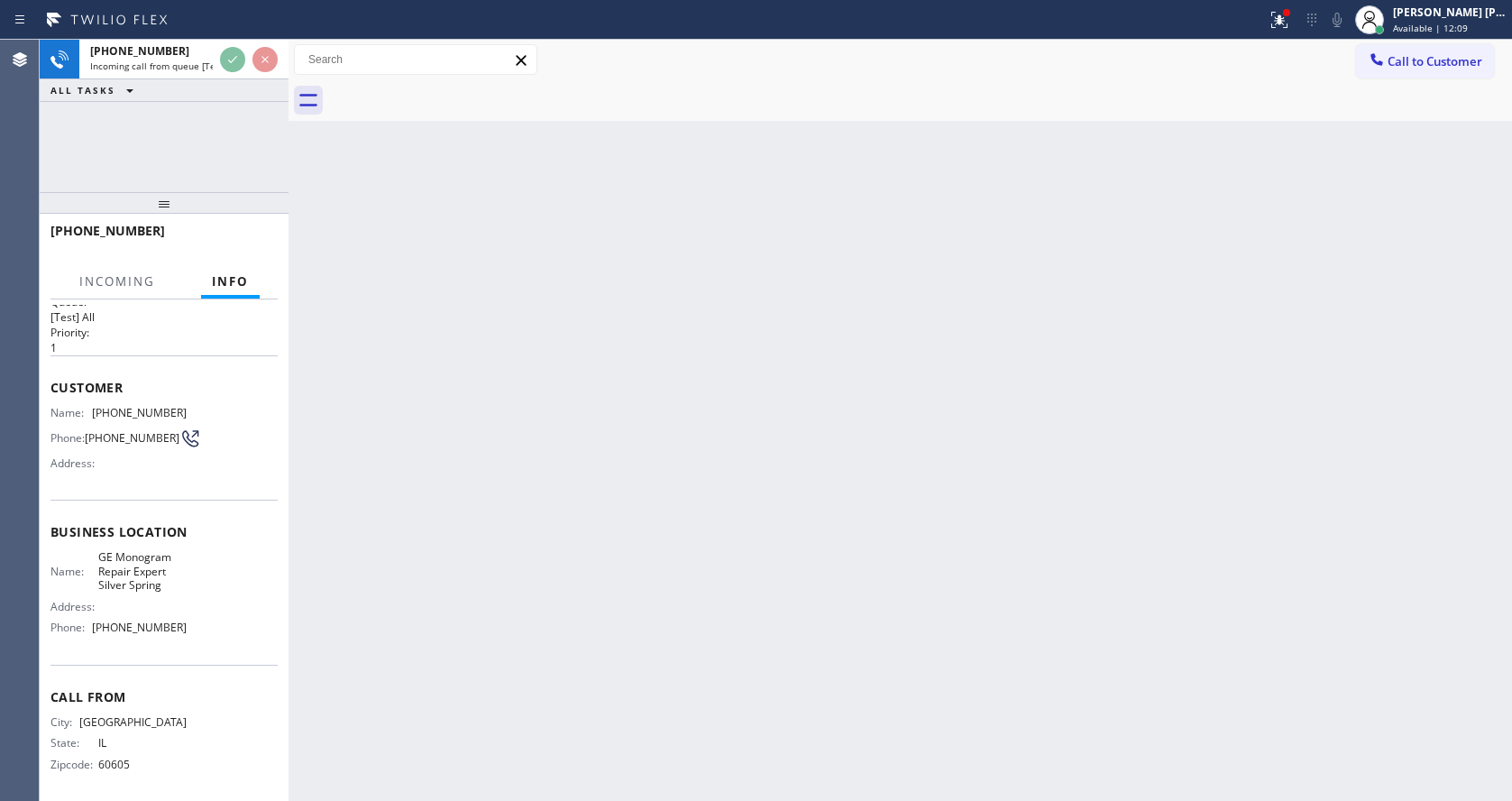
scroll to position [37, 0]
click at [731, 558] on div "Back to Dashboard Change Sender ID Customers Technicians Select a contact Outbo…" at bounding box center [900, 419] width 1223 height 761
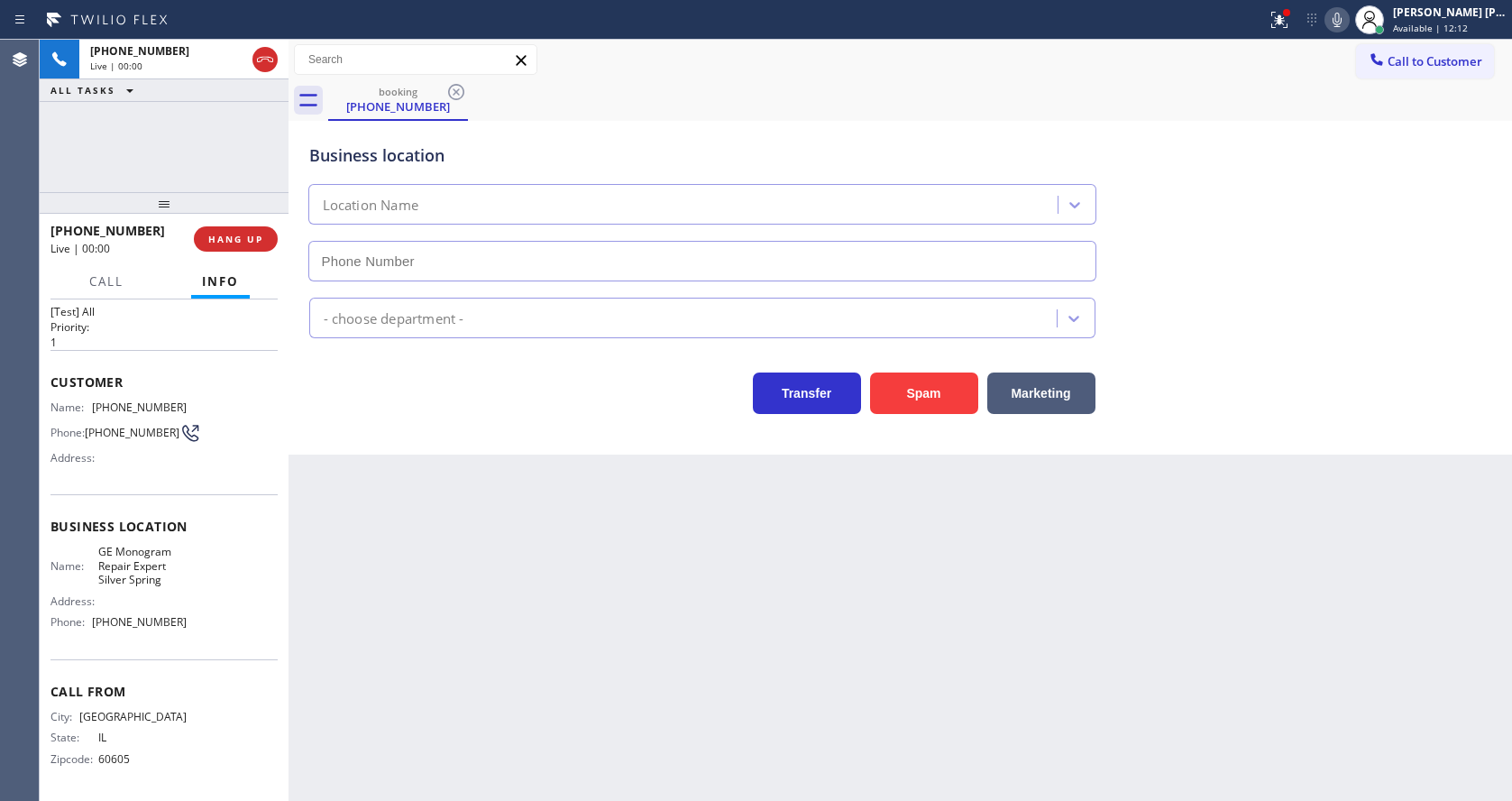
type input "[PHONE_NUMBER]"
click at [537, 612] on div "Back to Dashboard Change Sender ID Customers Technicians Select a contact Outbo…" at bounding box center [900, 419] width 1223 height 761
drag, startPoint x: 645, startPoint y: 617, endPoint x: 655, endPoint y: 624, distance: 12.2
click at [645, 617] on div "Back to Dashboard Change Sender ID Customers Technicians Select a contact Outbo…" at bounding box center [900, 419] width 1223 height 761
click at [320, 518] on div "Back to Dashboard Change Sender ID Customers Technicians Select a contact Outbo…" at bounding box center [900, 419] width 1223 height 761
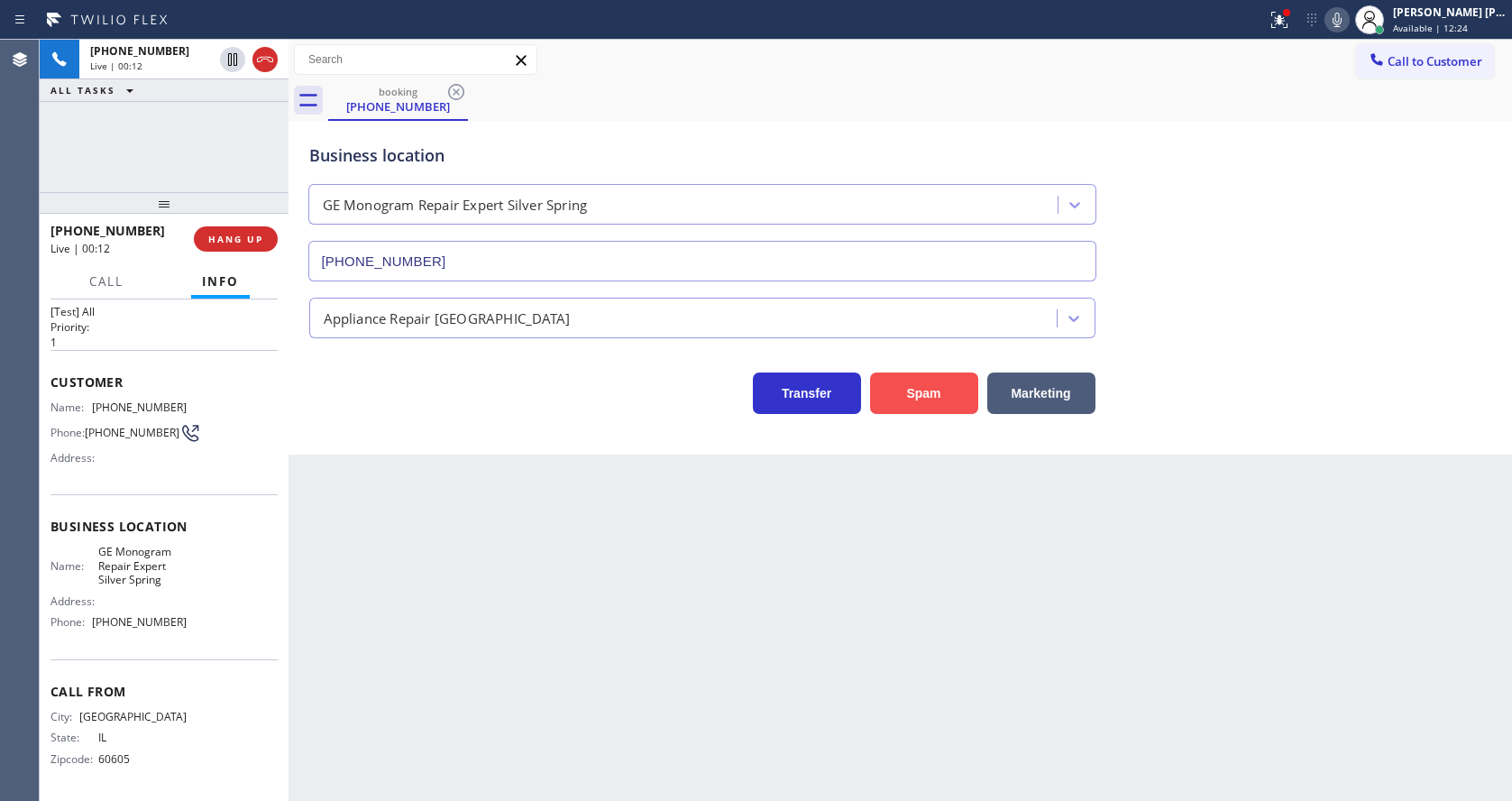
click at [909, 393] on button "Spam" at bounding box center [923, 392] width 108 height 41
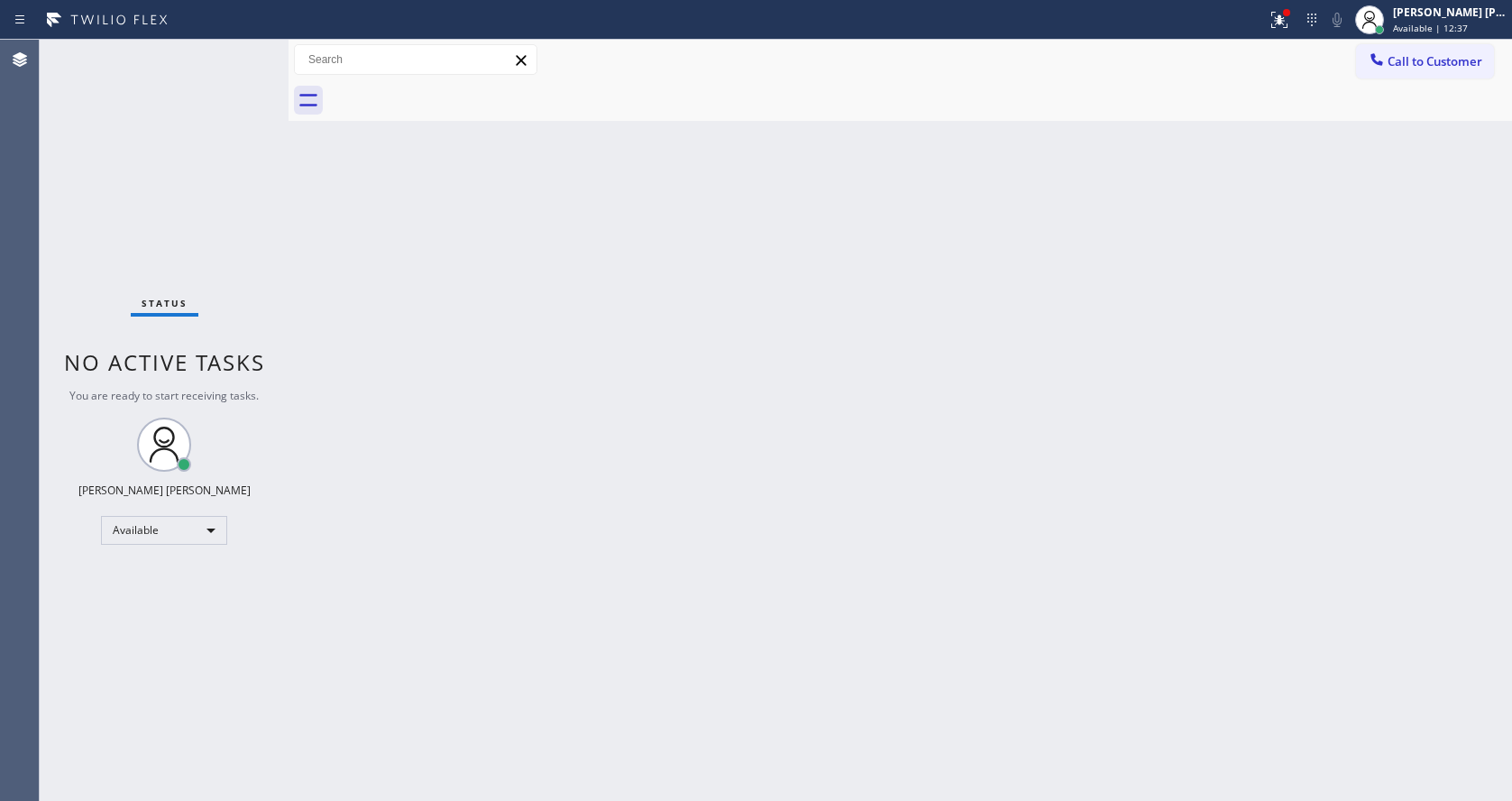
drag, startPoint x: 793, startPoint y: 529, endPoint x: 719, endPoint y: 643, distance: 135.9
click at [793, 529] on div "Back to Dashboard Change Sender ID Customers Technicians Select a contact Outbo…" at bounding box center [900, 419] width 1223 height 761
drag, startPoint x: 320, startPoint y: 366, endPoint x: 368, endPoint y: 209, distance: 164.2
click at [320, 366] on div "Back to Dashboard Change Sender ID Customers Technicians Select a contact Outbo…" at bounding box center [900, 419] width 1223 height 761
click at [835, 551] on div "Back to Dashboard Change Sender ID Customers Technicians Select a contact Outbo…" at bounding box center [900, 419] width 1223 height 761
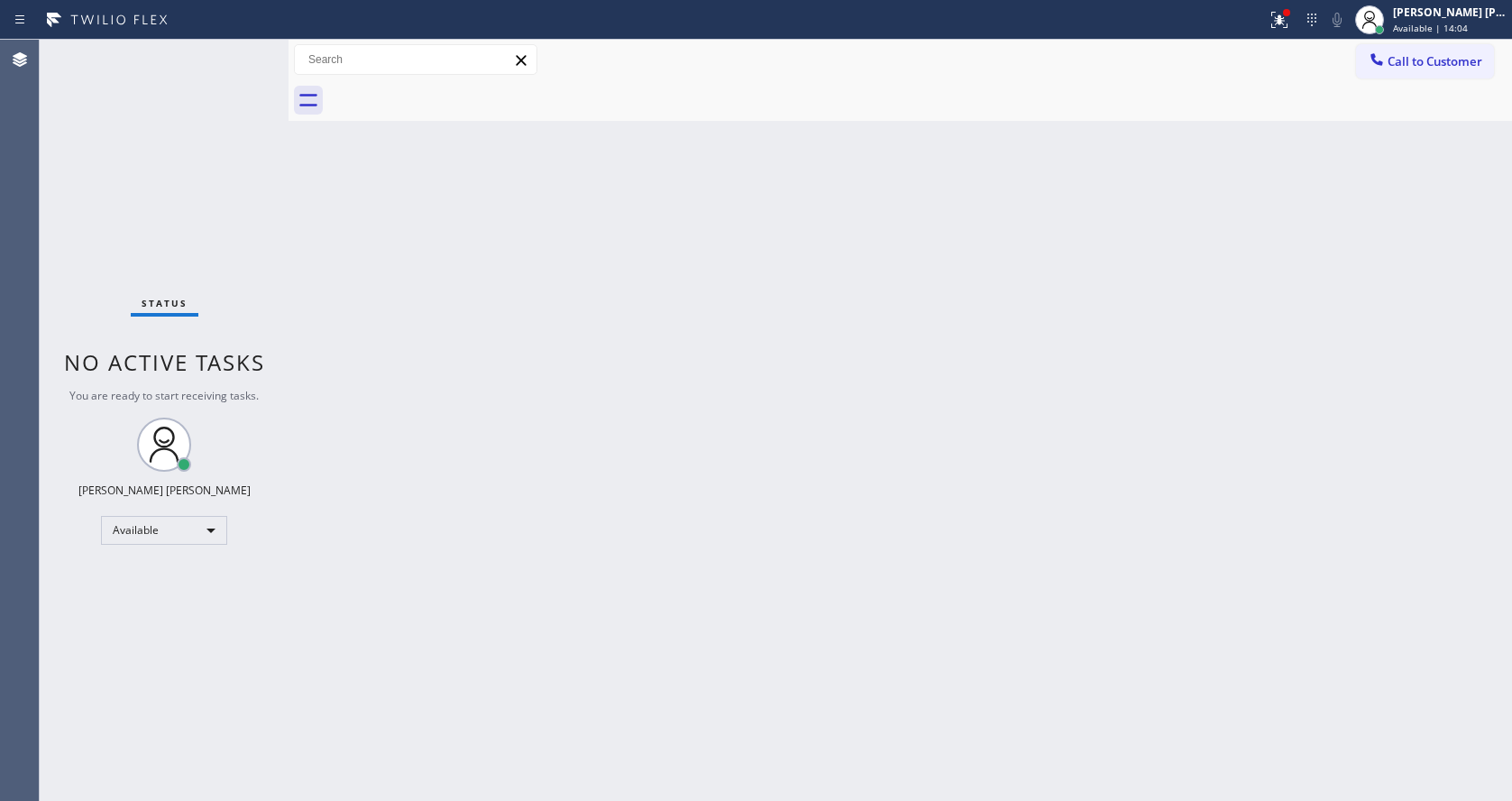
click at [717, 479] on div "Back to Dashboard Change Sender ID Customers Technicians Select a contact Outbo…" at bounding box center [900, 419] width 1223 height 761
click at [384, 228] on div "Back to Dashboard Change Sender ID Customers Technicians Select a contact Outbo…" at bounding box center [900, 419] width 1223 height 761
click at [386, 309] on div "Back to Dashboard Change Sender ID Customers Technicians Select a contact Outbo…" at bounding box center [900, 419] width 1223 height 761
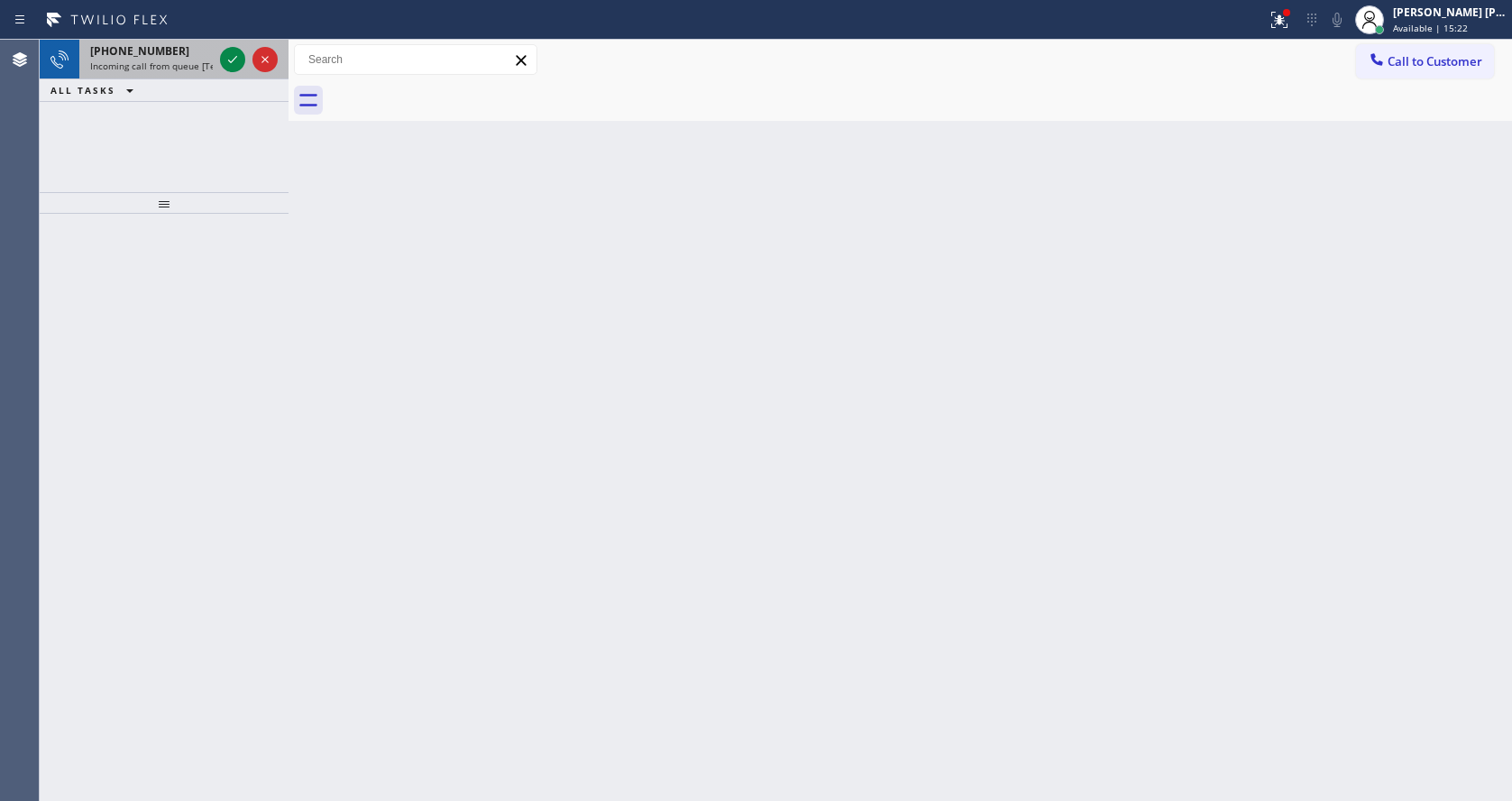
click at [179, 47] on div "[PHONE_NUMBER]" at bounding box center [151, 51] width 123 height 15
click at [430, 339] on div "Back to Dashboard Change Sender ID Customers Technicians Select a contact Outbo…" at bounding box center [900, 419] width 1223 height 761
click at [231, 63] on icon at bounding box center [232, 59] width 22 height 22
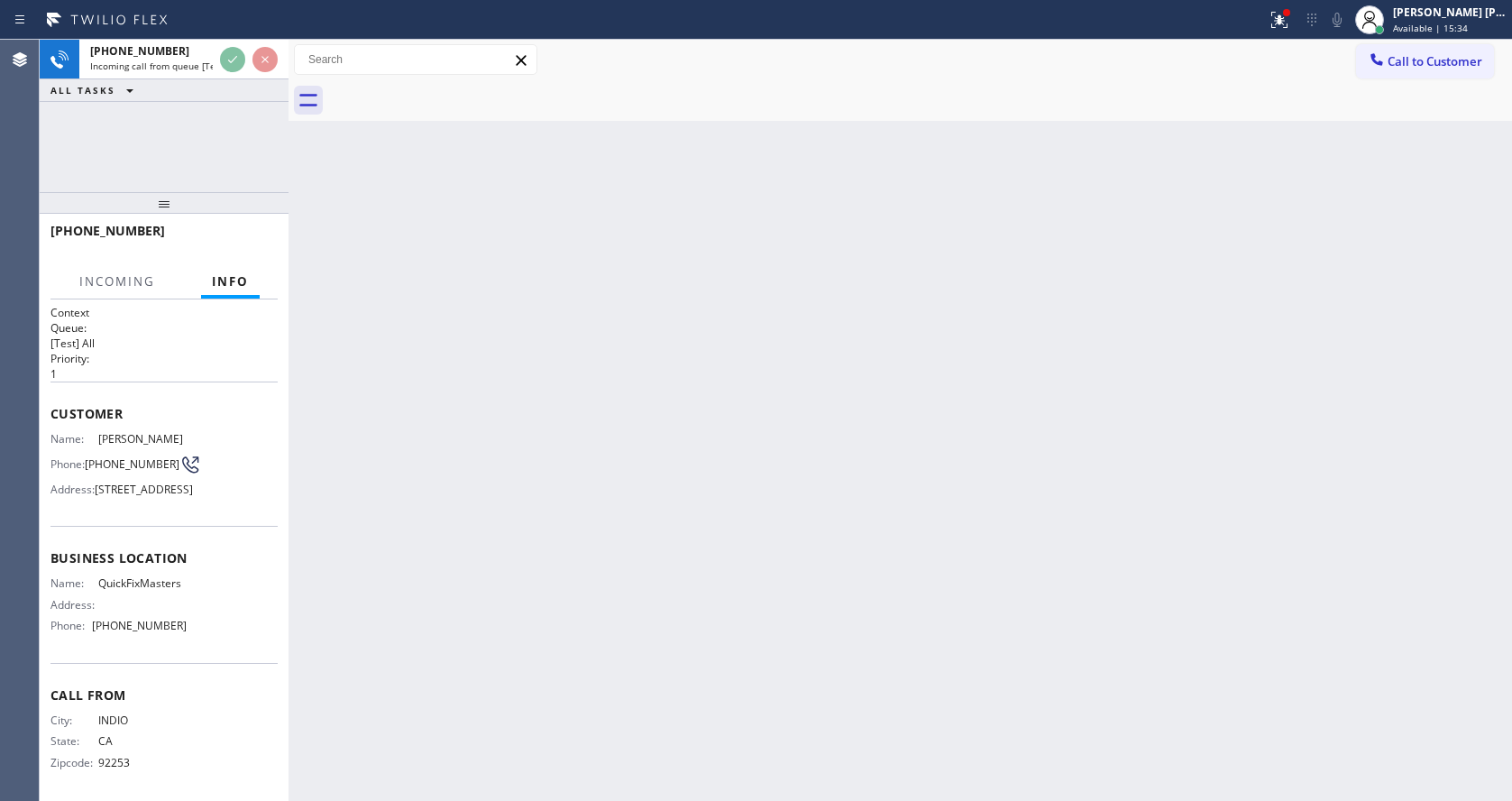
scroll to position [66, 0]
click at [689, 579] on div "Back to Dashboard Change Sender ID Customers Technicians Select a contact Outbo…" at bounding box center [900, 419] width 1223 height 761
click at [330, 416] on div "Back to Dashboard Change Sender ID Customers Technicians Select a contact Outbo…" at bounding box center [900, 419] width 1223 height 761
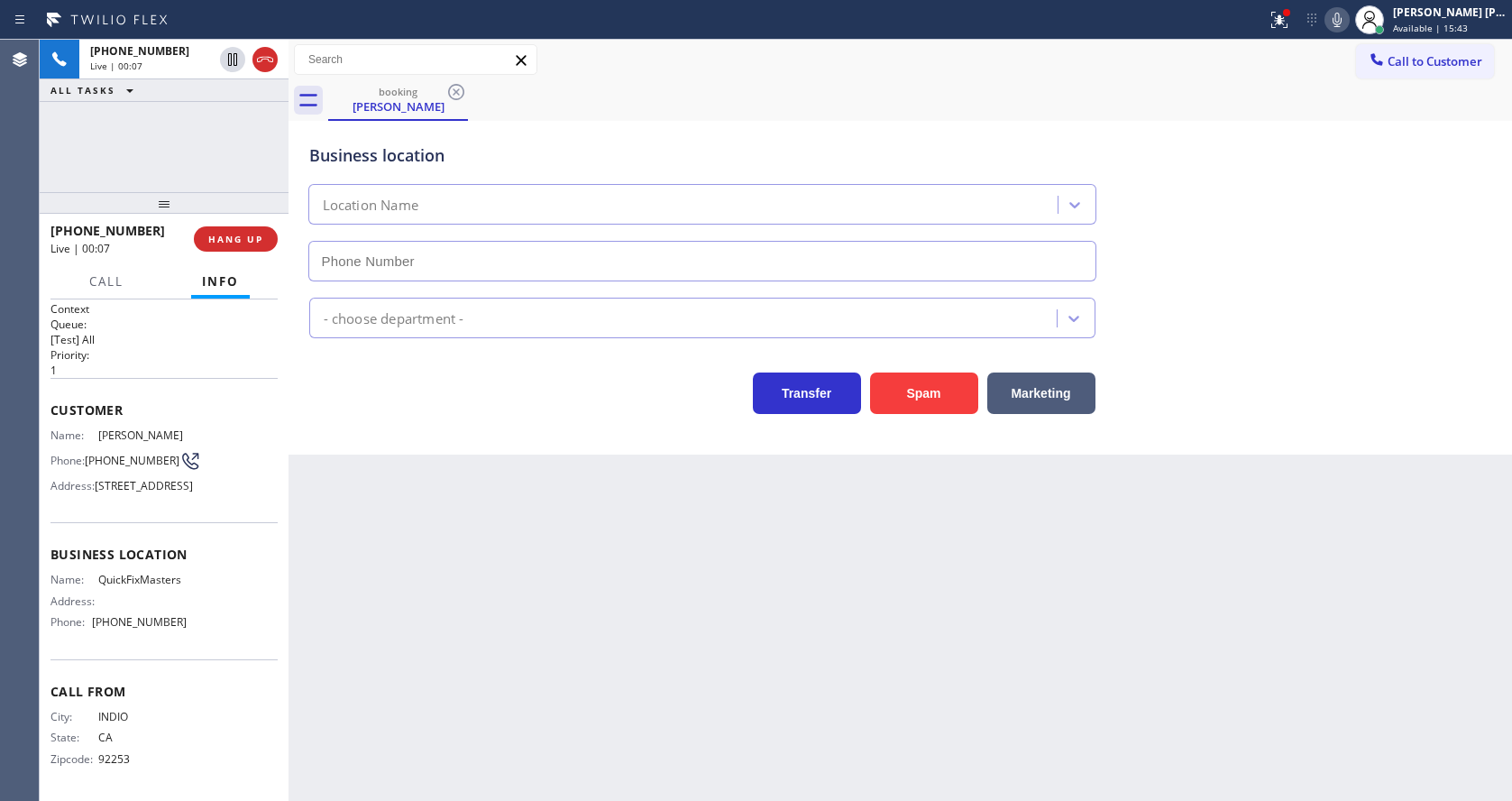
type input "[PHONE_NUMBER]"
click at [483, 483] on div "Back to Dashboard Change Sender ID Customers Technicians Select a contact Outbo…" at bounding box center [900, 419] width 1223 height 761
click at [413, 102] on div "[PERSON_NAME]" at bounding box center [398, 106] width 136 height 16
click at [456, 96] on icon at bounding box center [455, 92] width 22 height 22
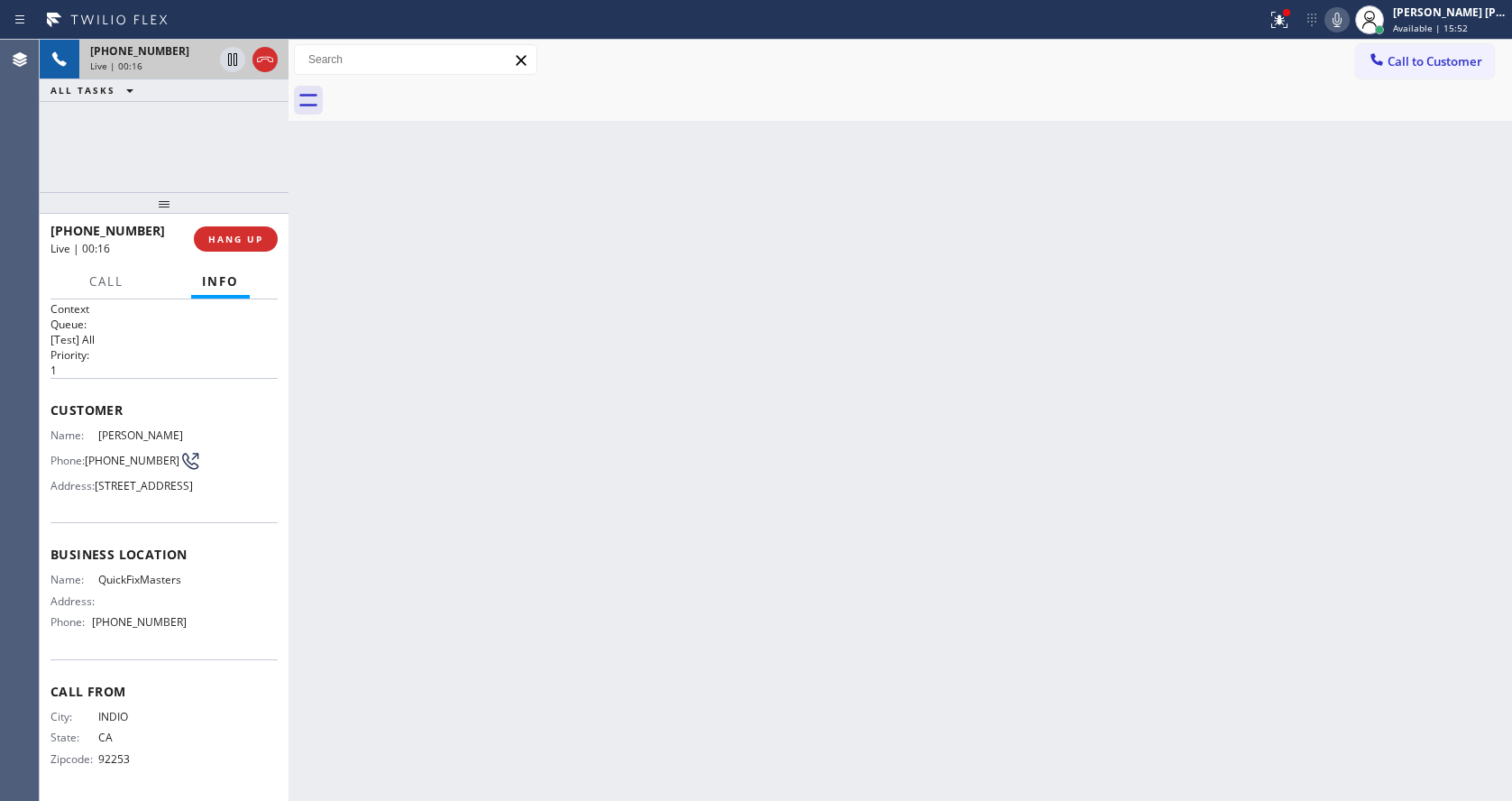
click at [152, 49] on span "[PHONE_NUMBER]" at bounding box center [139, 51] width 99 height 15
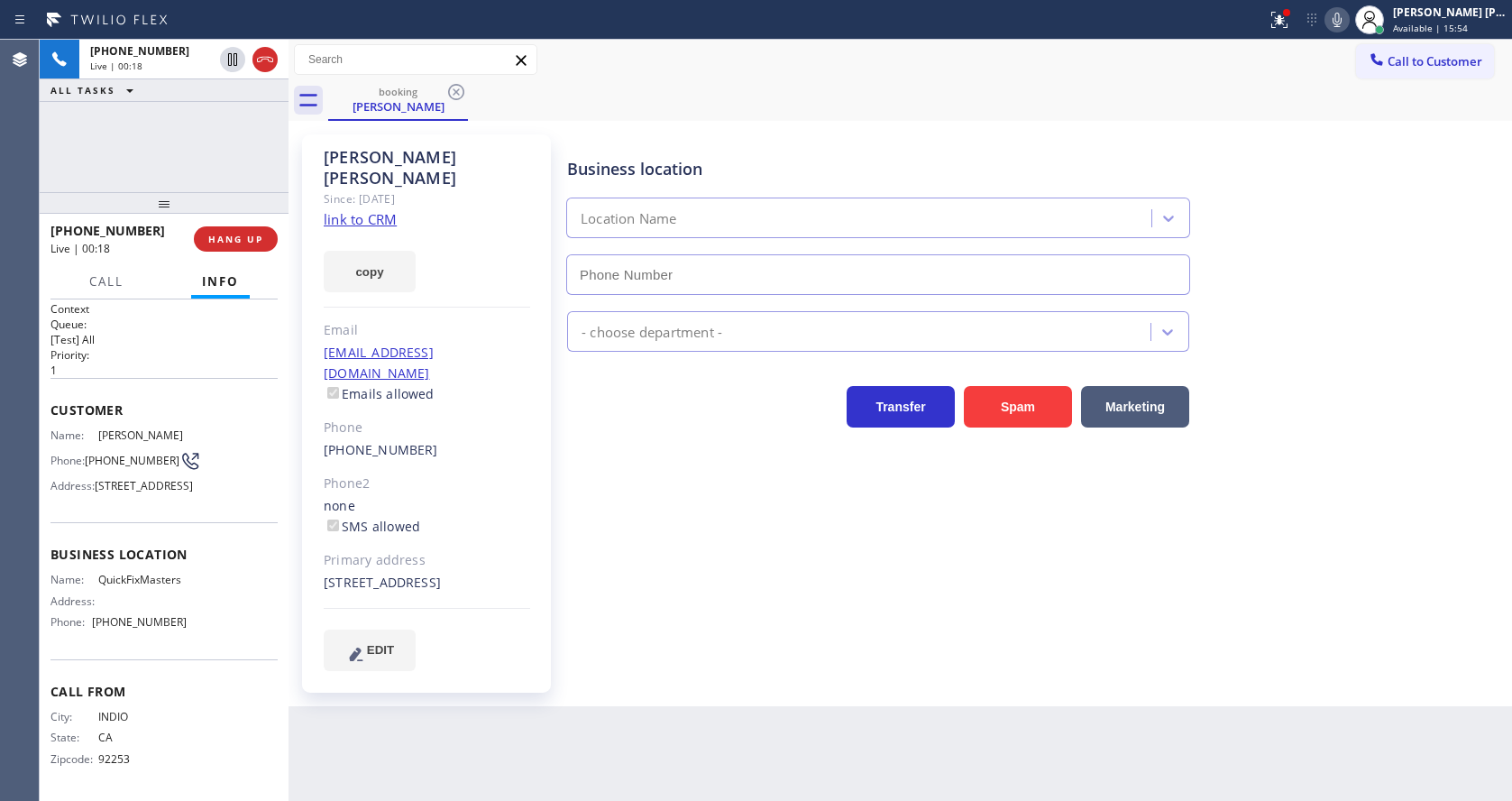
type input "[PHONE_NUMBER]"
click at [382, 210] on link "link to CRM" at bounding box center [361, 219] width 73 height 18
click at [638, 685] on div "[PERSON_NAME] Since: [DATE] link to CRM copy Email [EMAIL_ADDRESS][DOMAIN_NAME]…" at bounding box center [900, 413] width 1223 height 585
click at [541, 773] on div "Back to Dashboard Change Sender ID Customers Technicians Select a contact Outbo…" at bounding box center [900, 419] width 1223 height 761
drag, startPoint x: 725, startPoint y: 634, endPoint x: 1141, endPoint y: 363, distance: 496.5
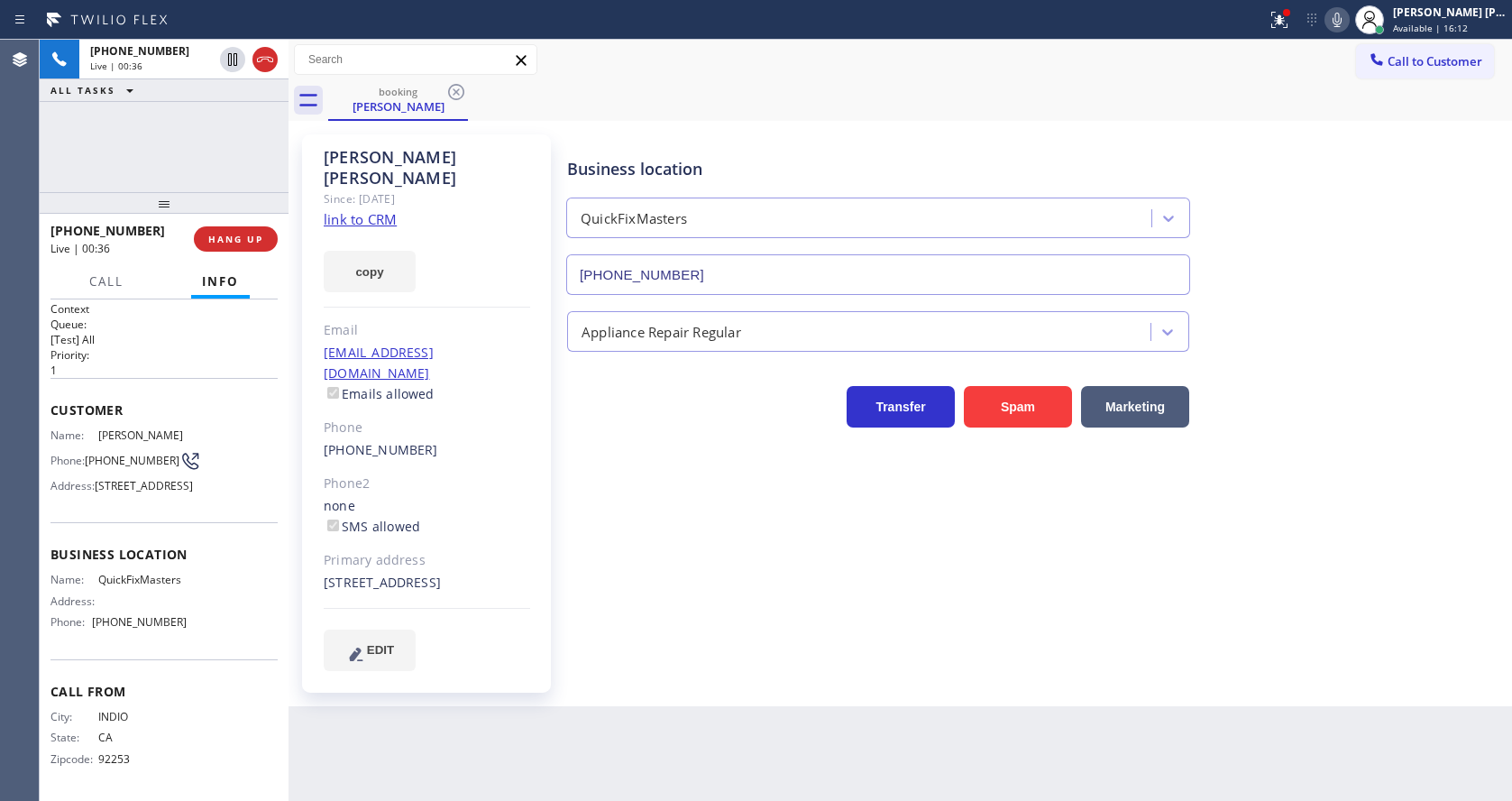
click at [732, 634] on div "Business location QuickFixMasters [PHONE_NUMBER] Appliance Repair Regular Trans…" at bounding box center [1035, 402] width 943 height 527
click at [1288, 12] on icon at bounding box center [1279, 19] width 22 height 22
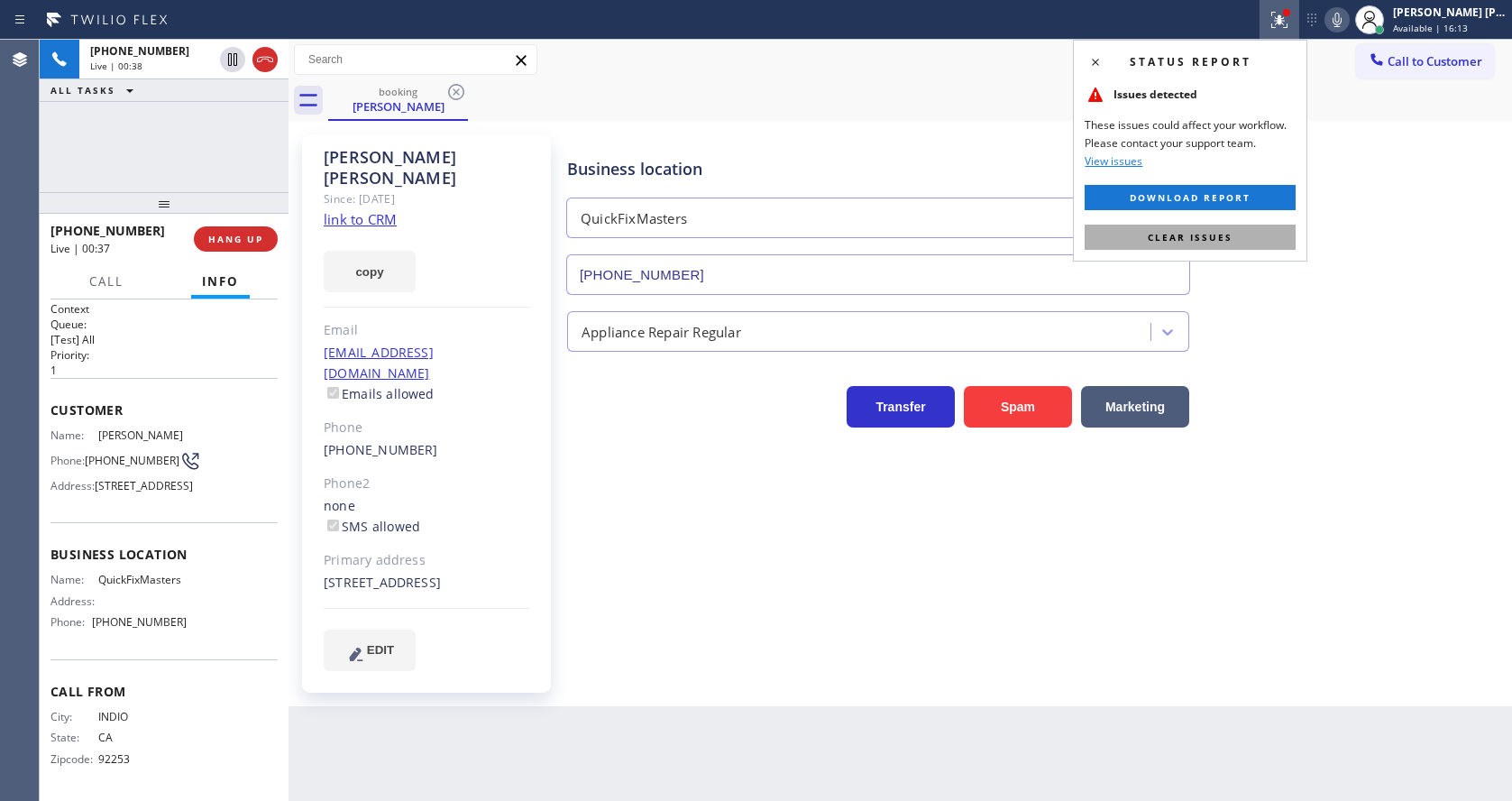
click at [1251, 238] on button "Clear issues" at bounding box center [1190, 237] width 211 height 25
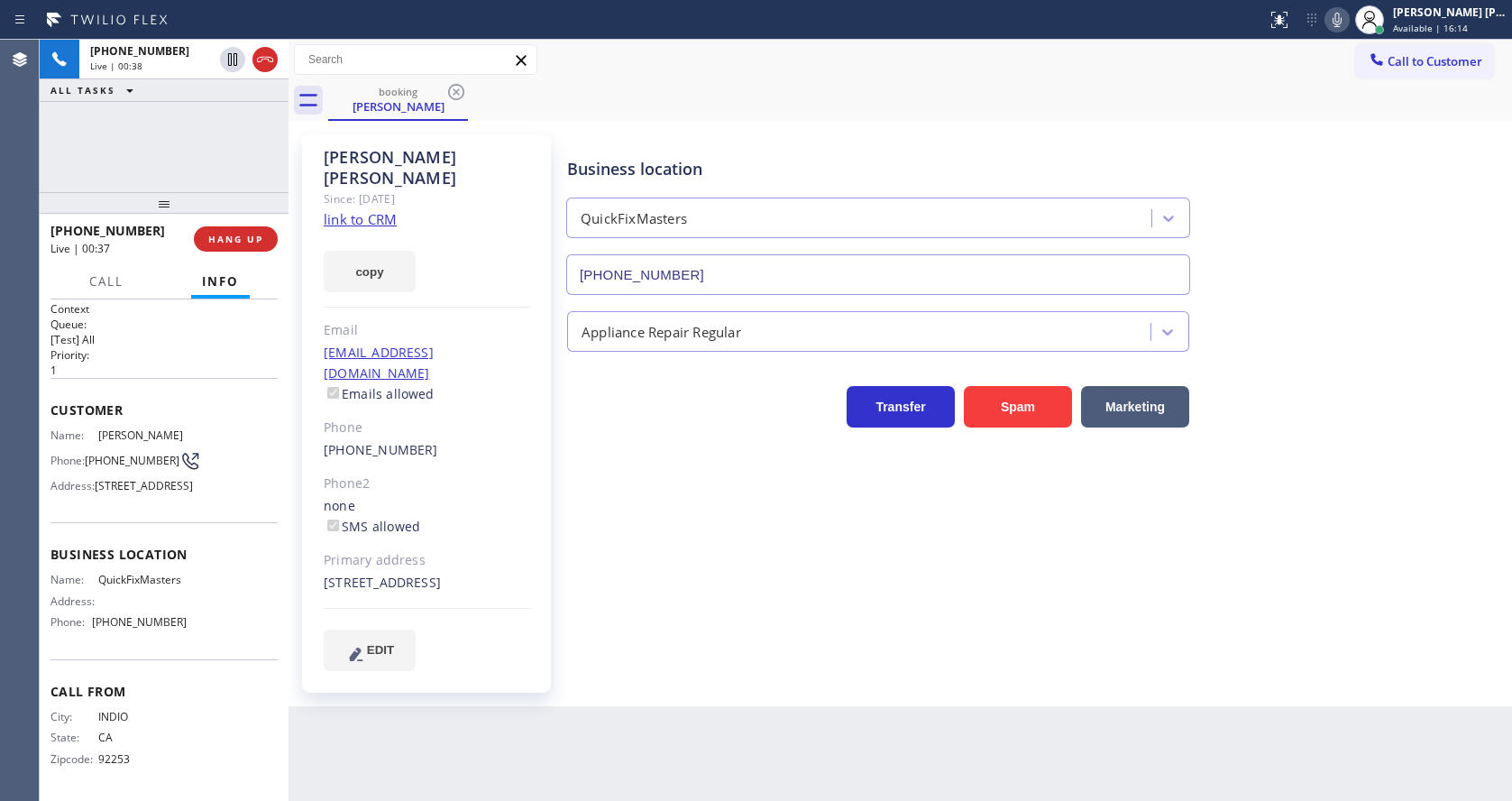
click at [1317, 206] on div "Business location QuickFixMasters [PHONE_NUMBER]" at bounding box center [1035, 213] width 943 height 163
click at [1334, 27] on icon at bounding box center [1337, 19] width 22 height 22
click at [233, 54] on icon at bounding box center [232, 59] width 22 height 22
click at [648, 587] on div "Business location QuickFixMasters [PHONE_NUMBER] Appliance Repair Regular Trans…" at bounding box center [1035, 402] width 943 height 527
click at [1108, 574] on div "Business location QuickFixMasters [PHONE_NUMBER] Appliance Repair Regular Trans…" at bounding box center [1035, 402] width 943 height 527
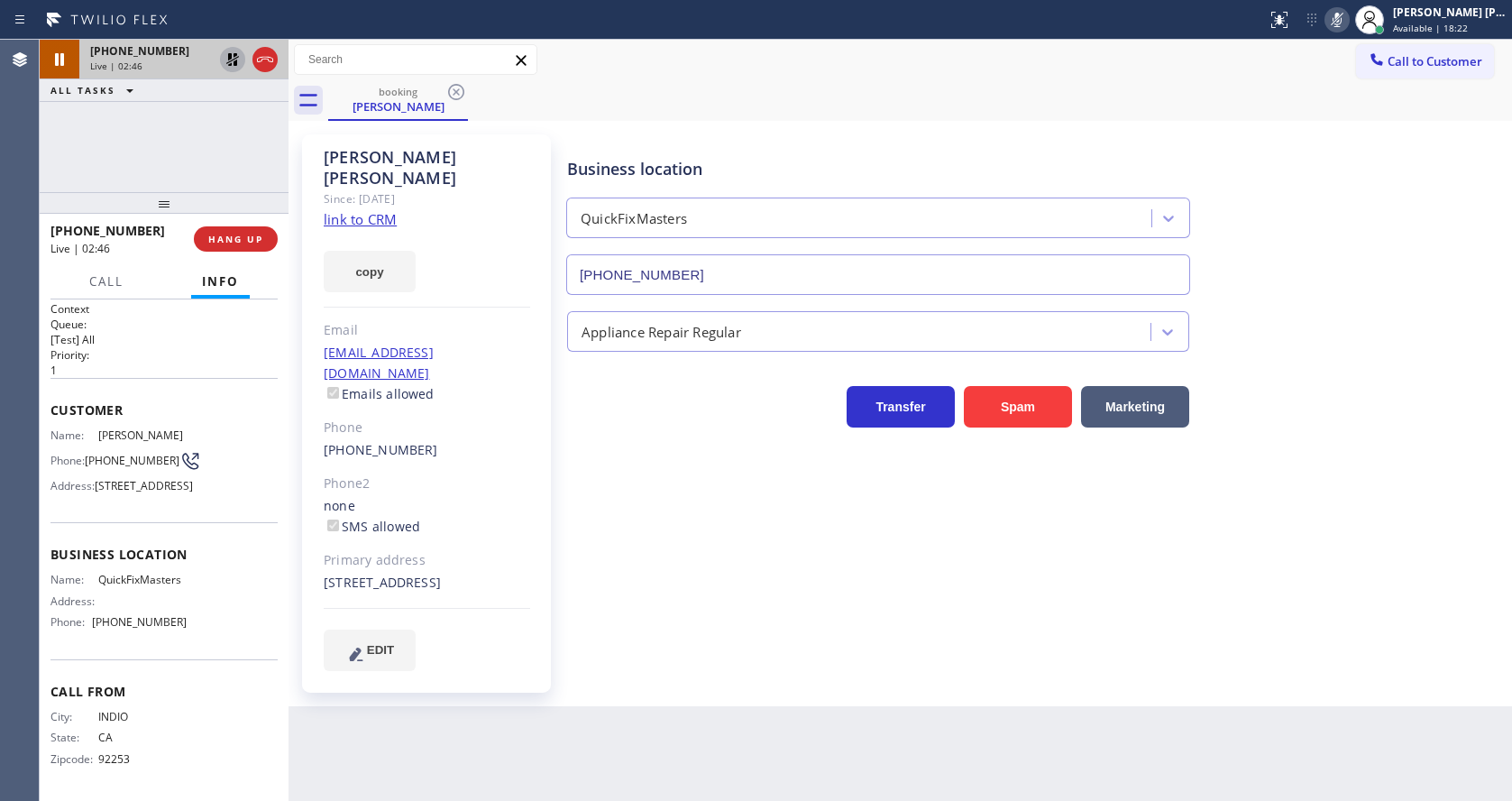
click at [234, 53] on icon at bounding box center [232, 59] width 12 height 12
click at [1339, 3] on div "Status report No issues detected If you experience an issue, please download th…" at bounding box center [1384, 19] width 252 height 39
click at [1346, 17] on icon at bounding box center [1337, 19] width 22 height 22
click at [1342, 89] on div "booking [PERSON_NAME]" at bounding box center [919, 101] width 1183 height 40
click at [690, 512] on div "Business location QuickFixMasters [PHONE_NUMBER] Appliance Repair Regular Trans…" at bounding box center [1035, 402] width 943 height 527
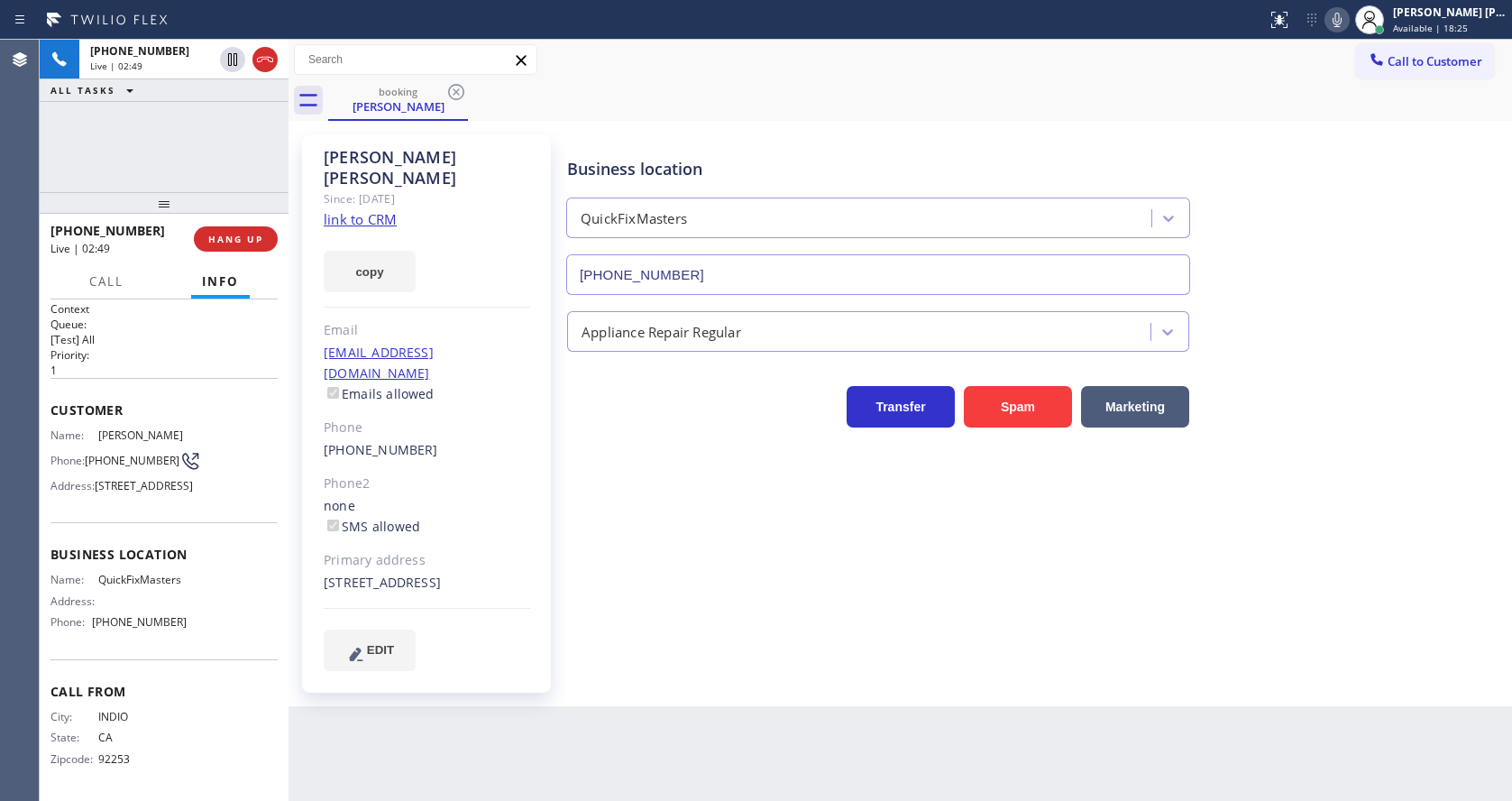
click at [670, 536] on div "Business location QuickFixMasters [PHONE_NUMBER] Appliance Repair Regular Trans…" at bounding box center [1035, 402] width 943 height 527
click at [484, 232] on div "copy" at bounding box center [427, 261] width 206 height 62
click at [221, 236] on span "HANG UP" at bounding box center [235, 239] width 55 height 12
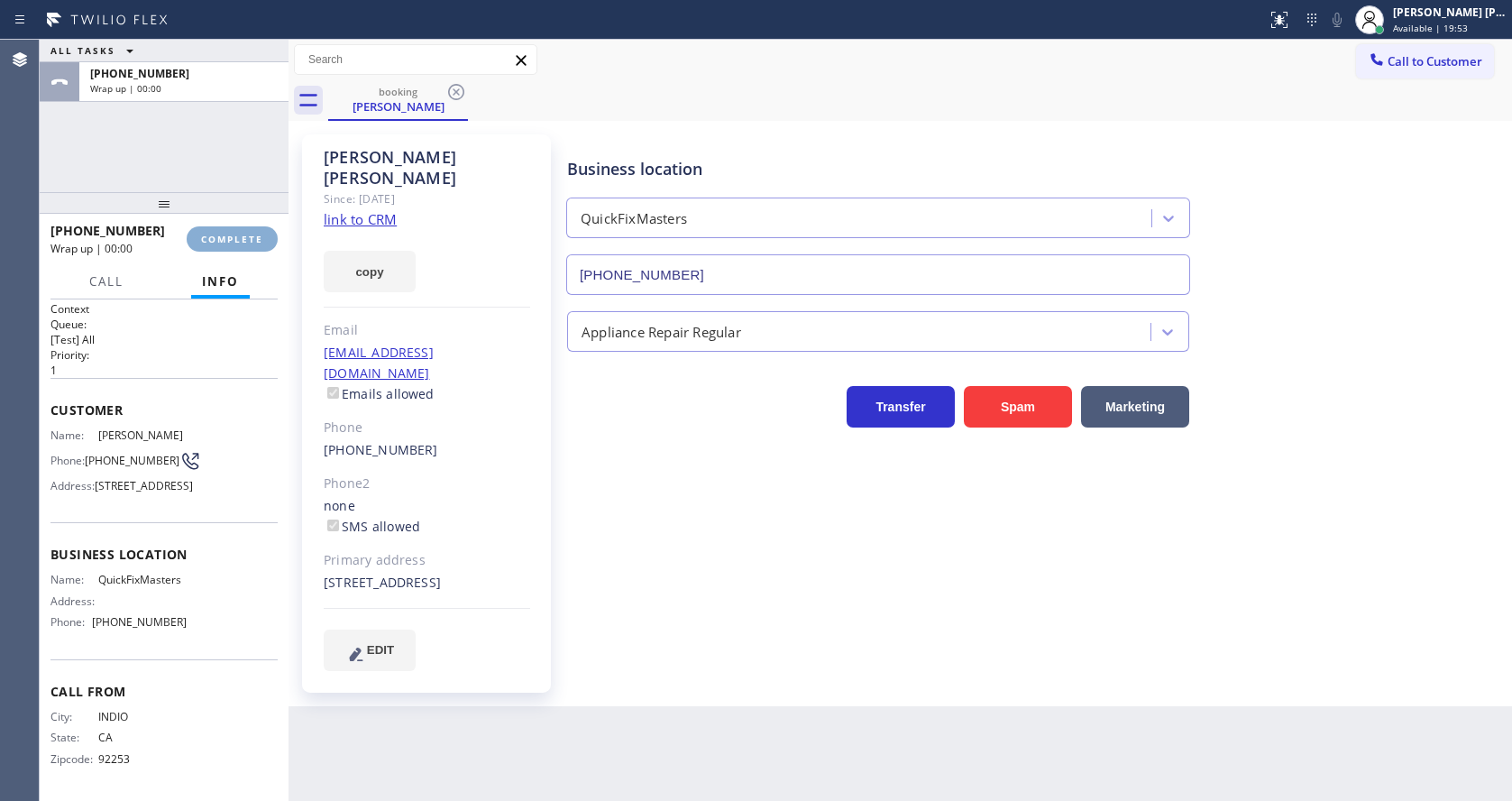
click at [221, 236] on span "COMPLETE" at bounding box center [232, 239] width 62 height 12
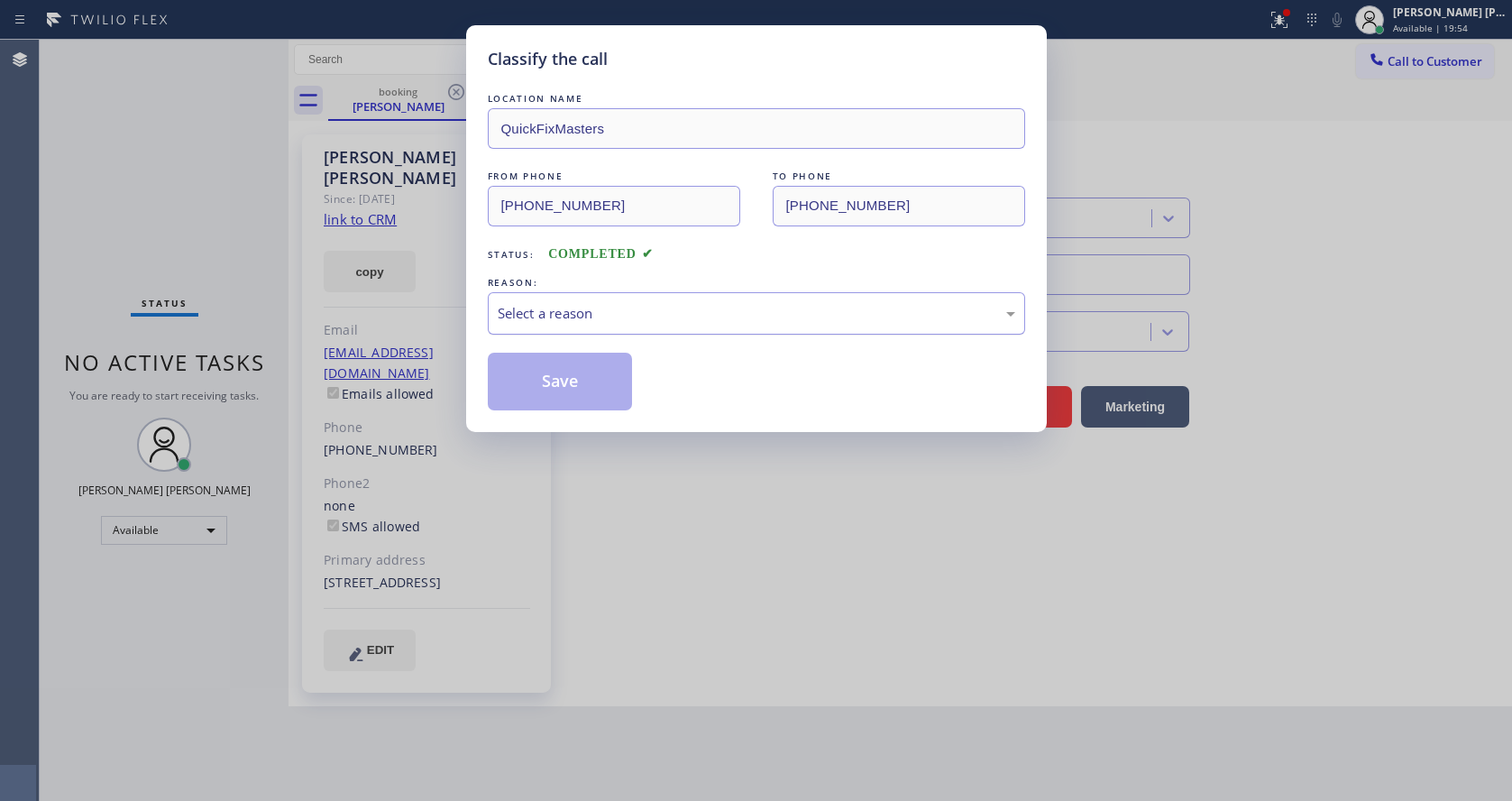
click at [574, 325] on div "Select a reason" at bounding box center [756, 314] width 537 height 42
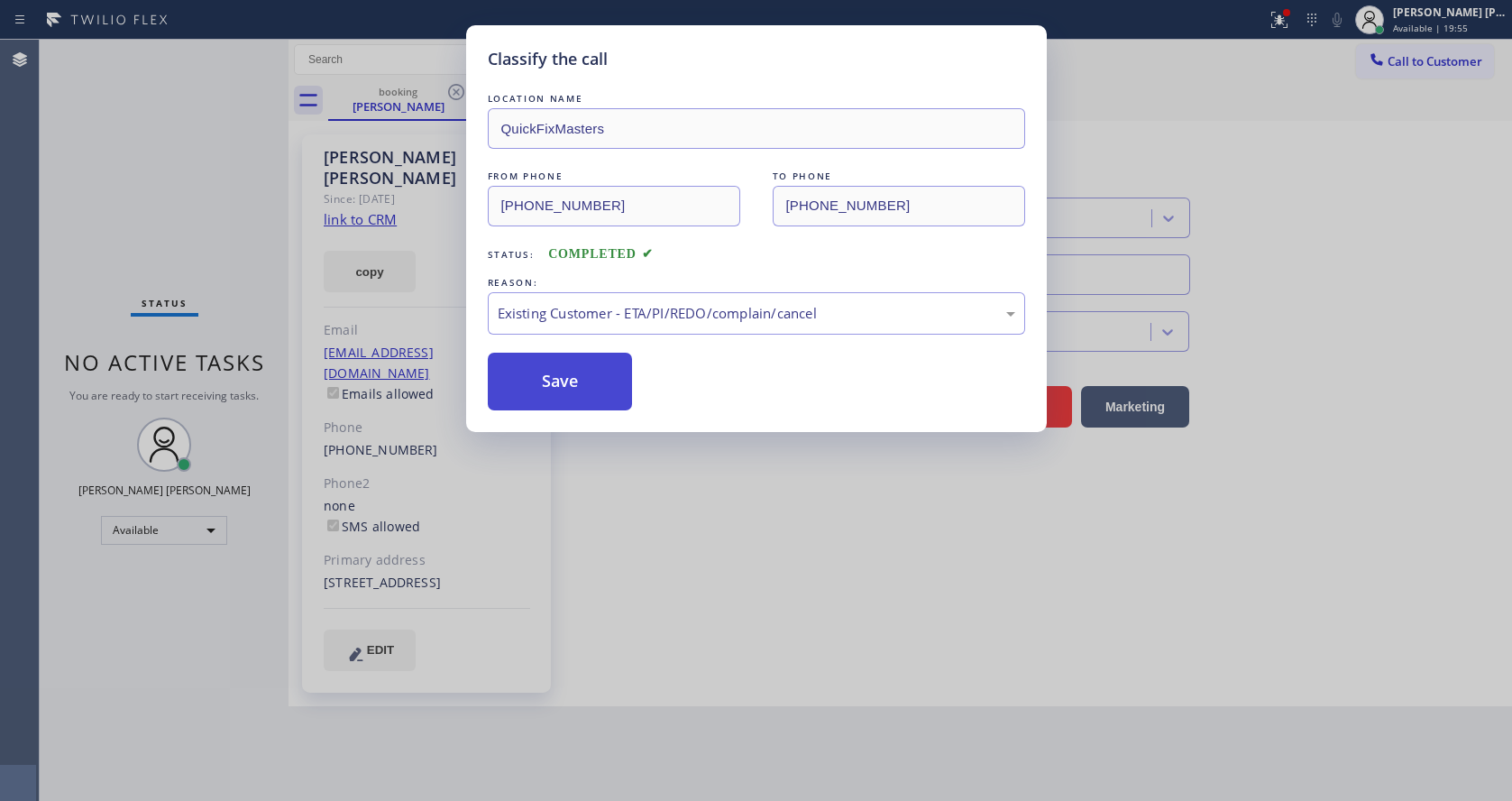
click at [566, 369] on button "Save" at bounding box center [560, 382] width 145 height 58
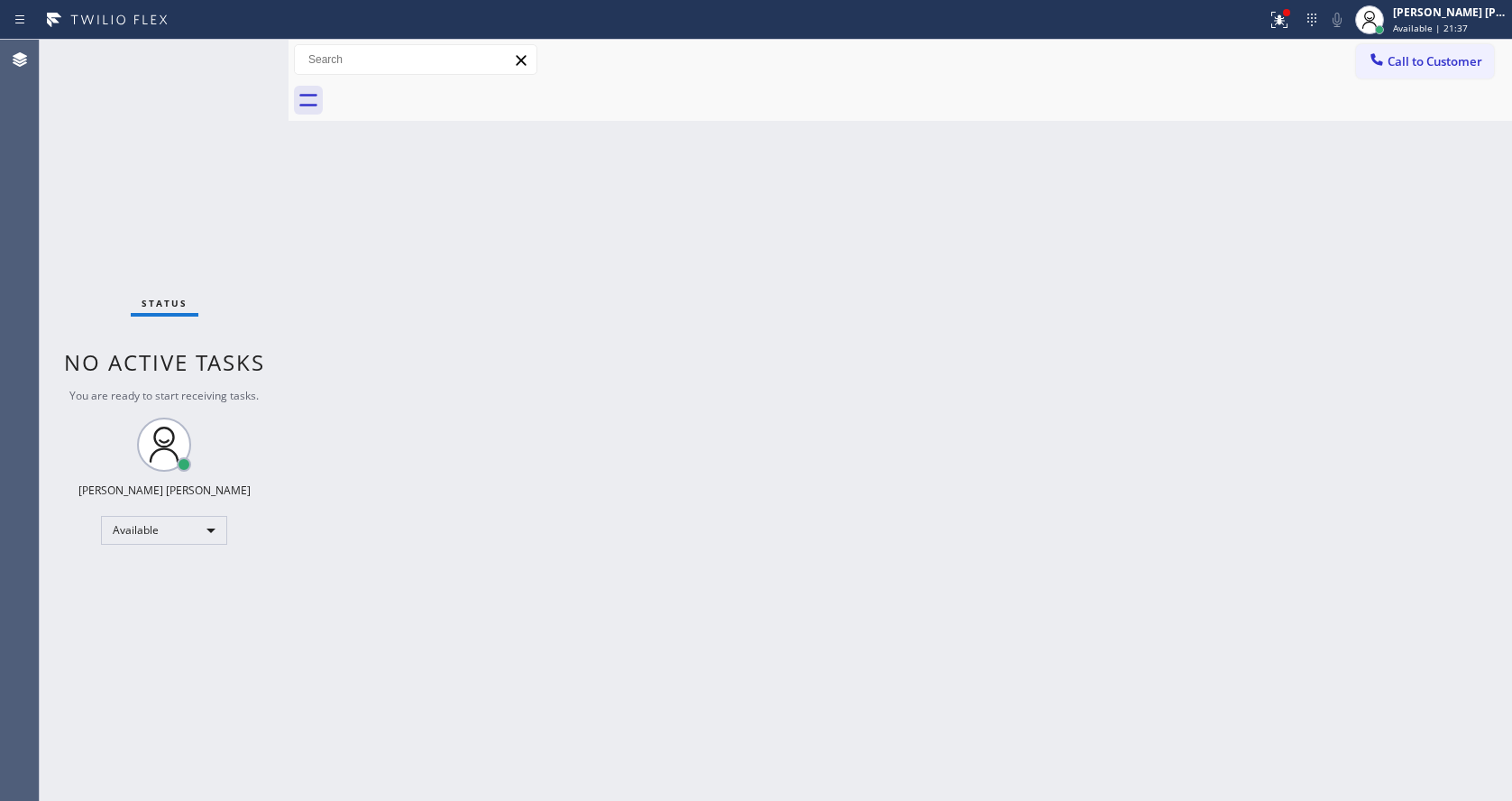
click at [659, 407] on div "Back to Dashboard Change Sender ID Customers Technicians Select a contact Outbo…" at bounding box center [900, 419] width 1223 height 761
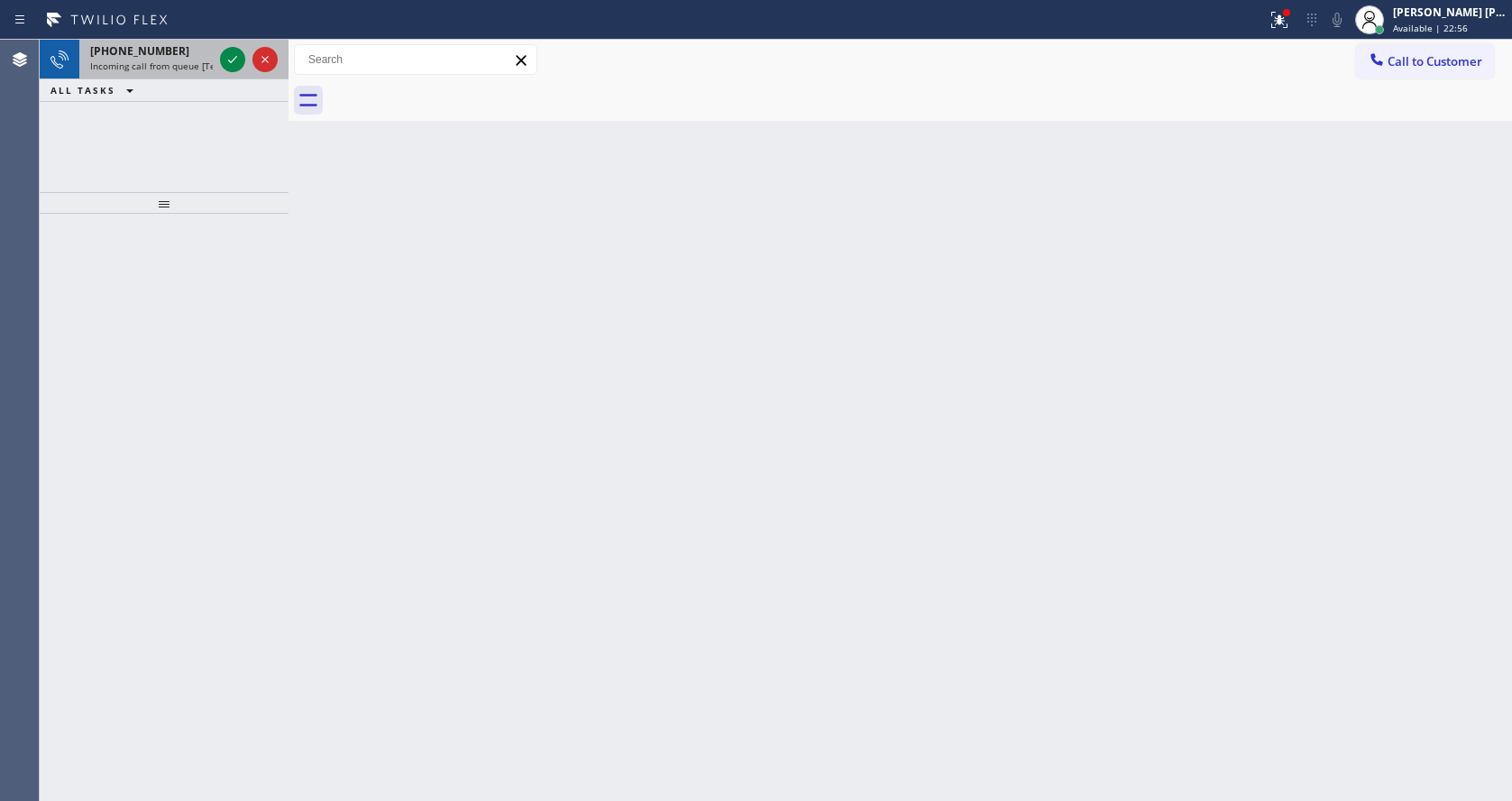
click at [192, 51] on div "[PHONE_NUMBER]" at bounding box center [151, 51] width 123 height 15
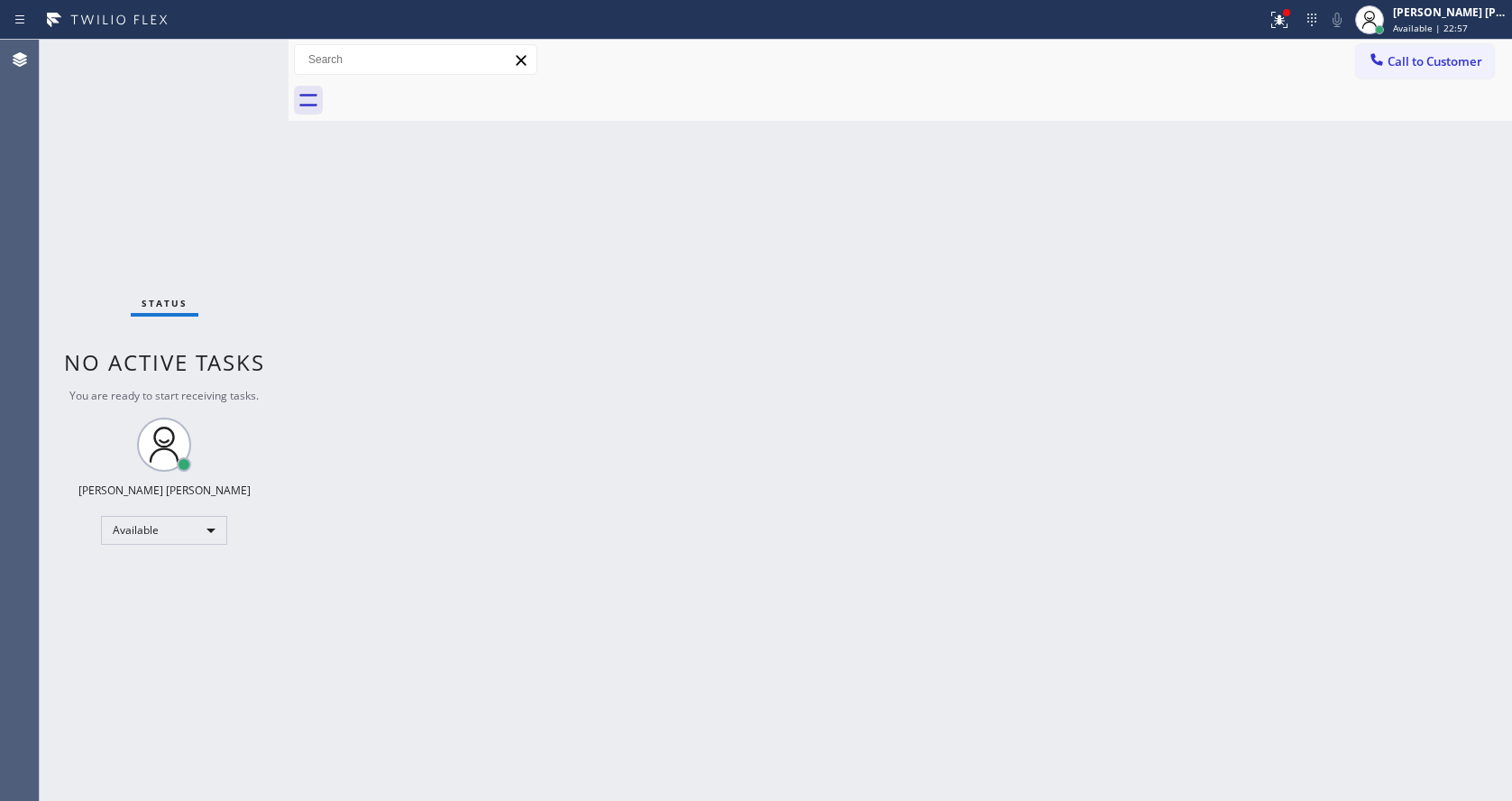
click at [972, 400] on div "Back to Dashboard Change Sender ID Customers Technicians Select a contact Outbo…" at bounding box center [900, 419] width 1223 height 761
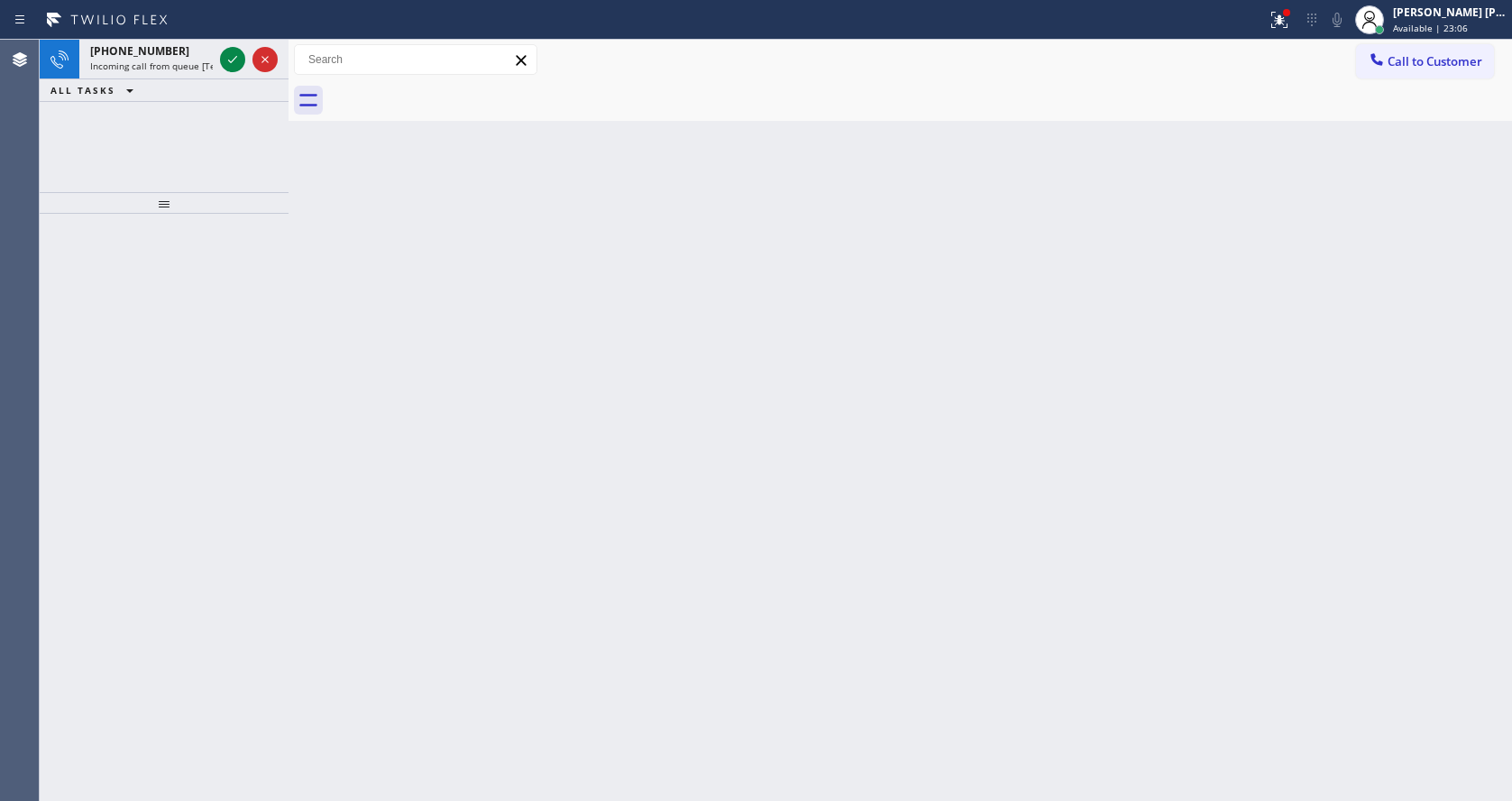
click at [333, 268] on div "Back to Dashboard Change Sender ID Customers Technicians Select a contact Outbo…" at bounding box center [900, 419] width 1223 height 761
click at [437, 344] on div "Back to Dashboard Change Sender ID Customers Technicians Select a contact Outbo…" at bounding box center [900, 419] width 1223 height 761
click at [187, 64] on span "Incoming call from queue [Test] All" at bounding box center [165, 65] width 150 height 12
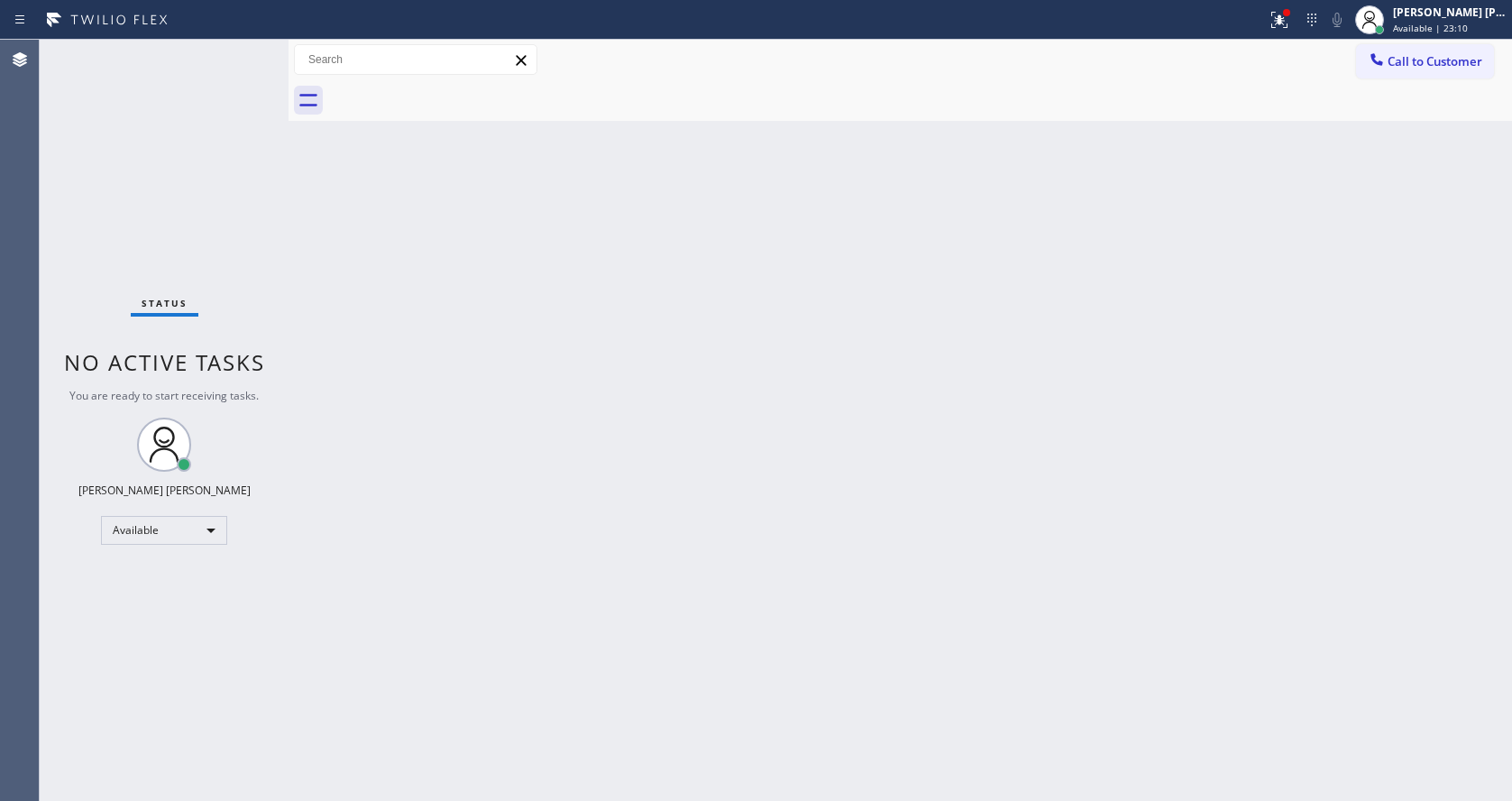
click at [225, 54] on div "Status No active tasks You are ready to start receiving tasks. [PERSON_NAME] [P…" at bounding box center [163, 419] width 248 height 761
click at [734, 542] on div "Back to Dashboard Change Sender ID Customers Technicians Select a contact Outbo…" at bounding box center [900, 419] width 1223 height 761
click at [318, 394] on div "Back to Dashboard Change Sender ID Customers Technicians Select a contact Outbo…" at bounding box center [900, 419] width 1223 height 761
click at [1268, 31] on button at bounding box center [1278, 19] width 39 height 39
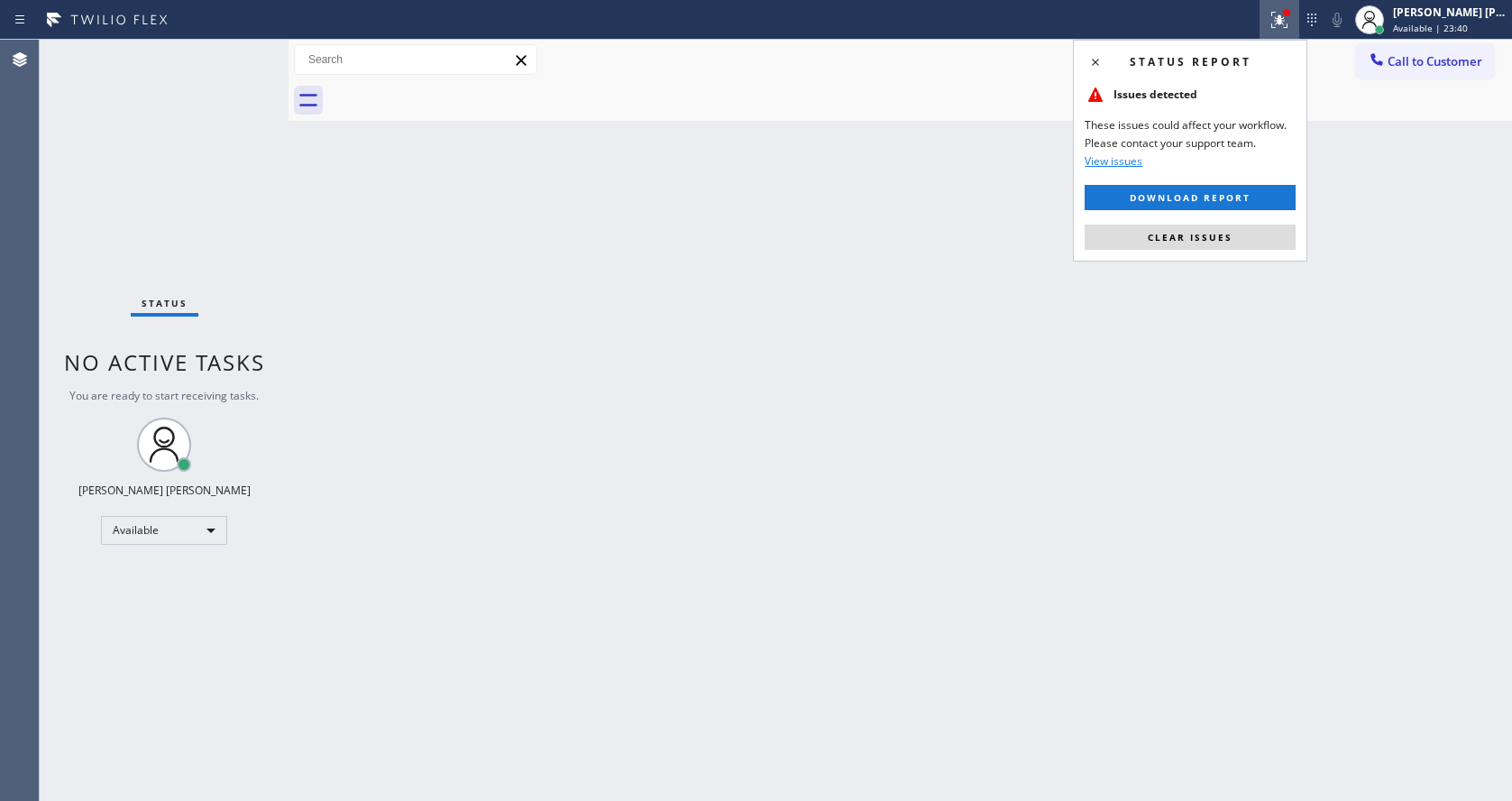
click at [1215, 255] on div "Status report Issues detected These issues could affect your workflow. Please c…" at bounding box center [1190, 150] width 234 height 222
click at [1192, 234] on span "Clear issues" at bounding box center [1190, 237] width 84 height 12
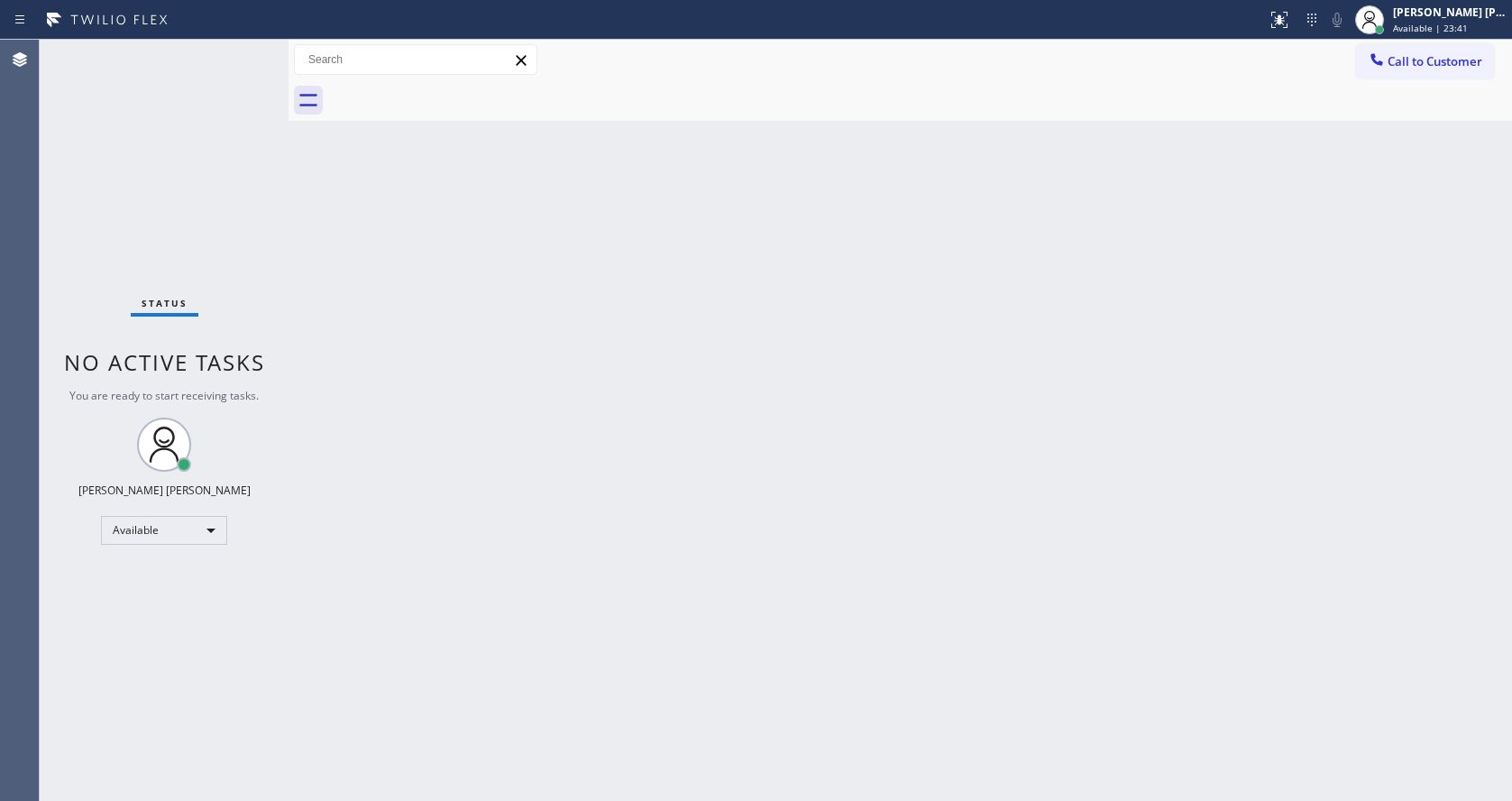
click at [876, 470] on div "Back to Dashboard Change Sender ID Customers Technicians Select a contact Outbo…" at bounding box center [900, 419] width 1223 height 761
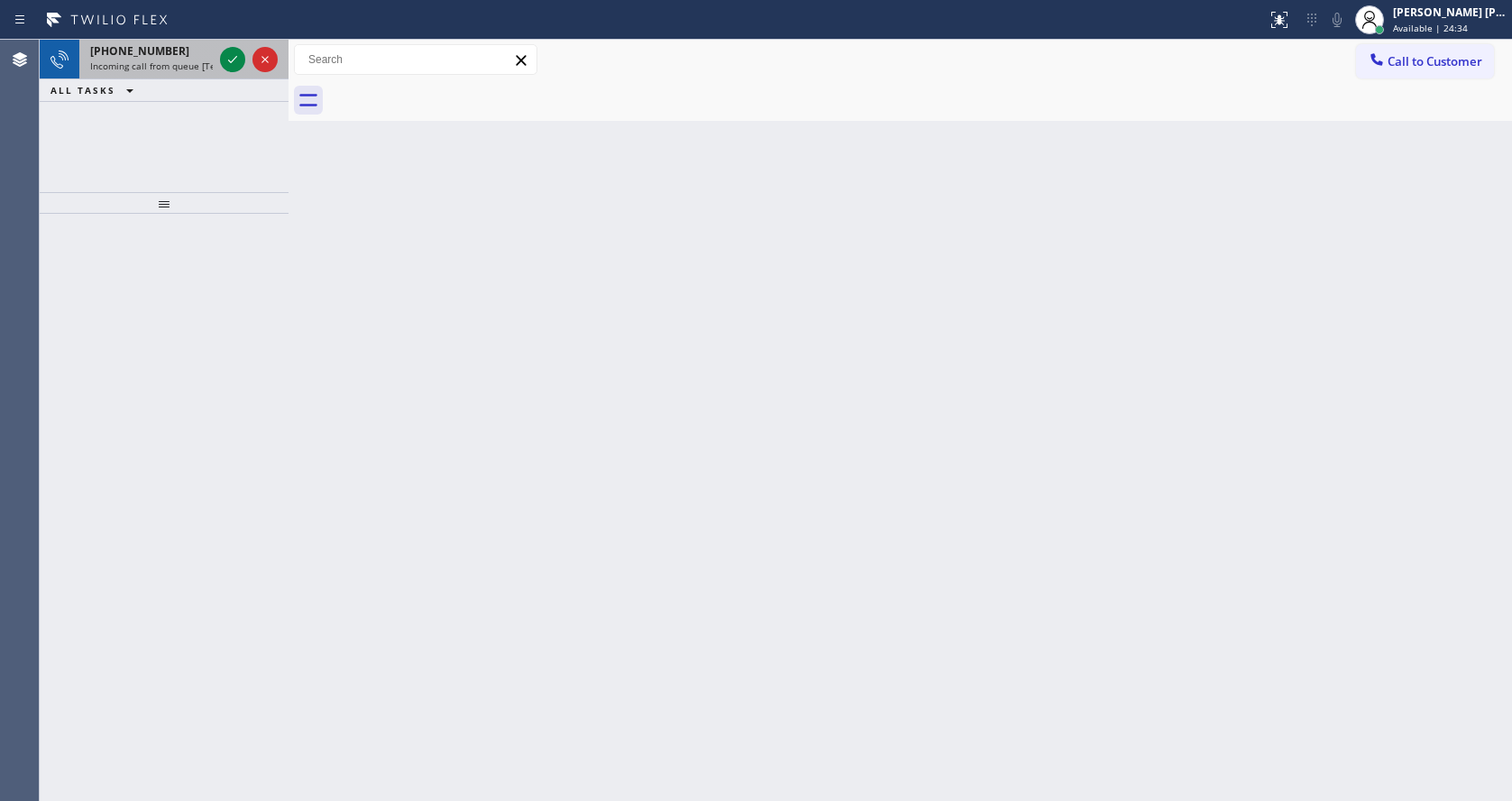
click at [189, 63] on span "Incoming call from queue [Test] All" at bounding box center [165, 65] width 150 height 12
click at [229, 62] on icon at bounding box center [232, 59] width 22 height 22
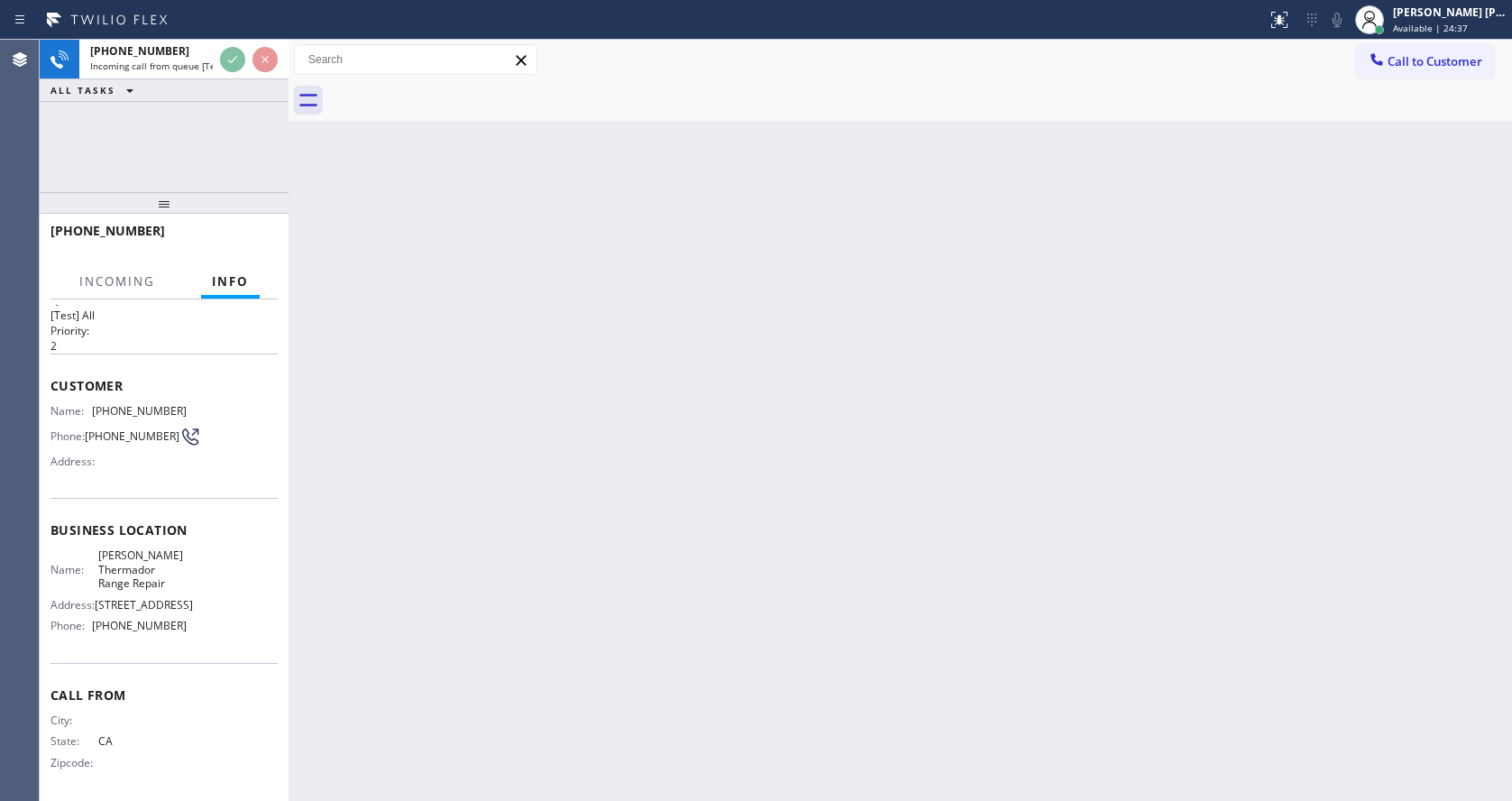
scroll to position [52, 0]
click at [803, 457] on div "Back to Dashboard Change Sender ID Customers Technicians Select a contact Outbo…" at bounding box center [900, 419] width 1223 height 761
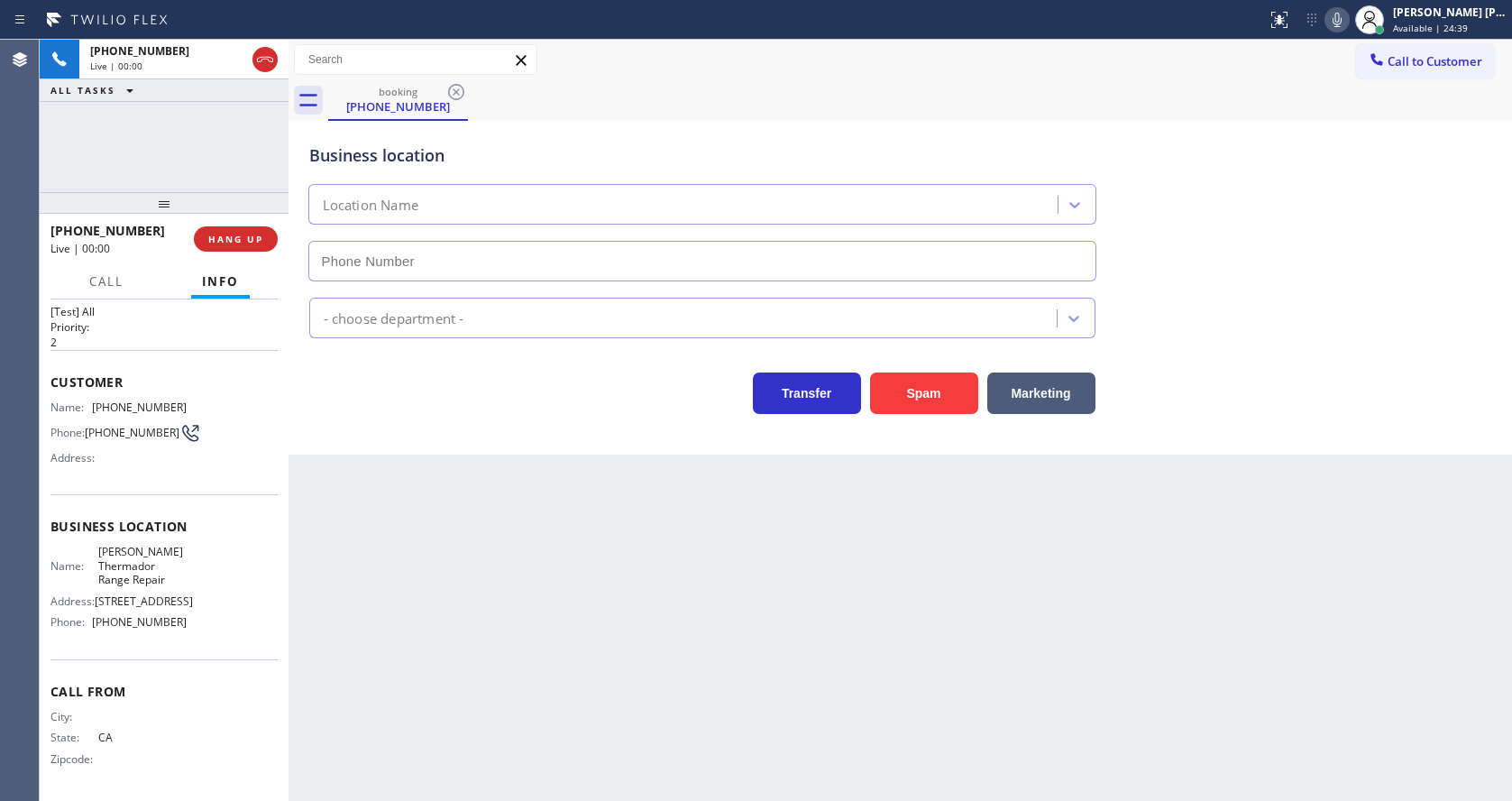
type input "[PHONE_NUMBER]"
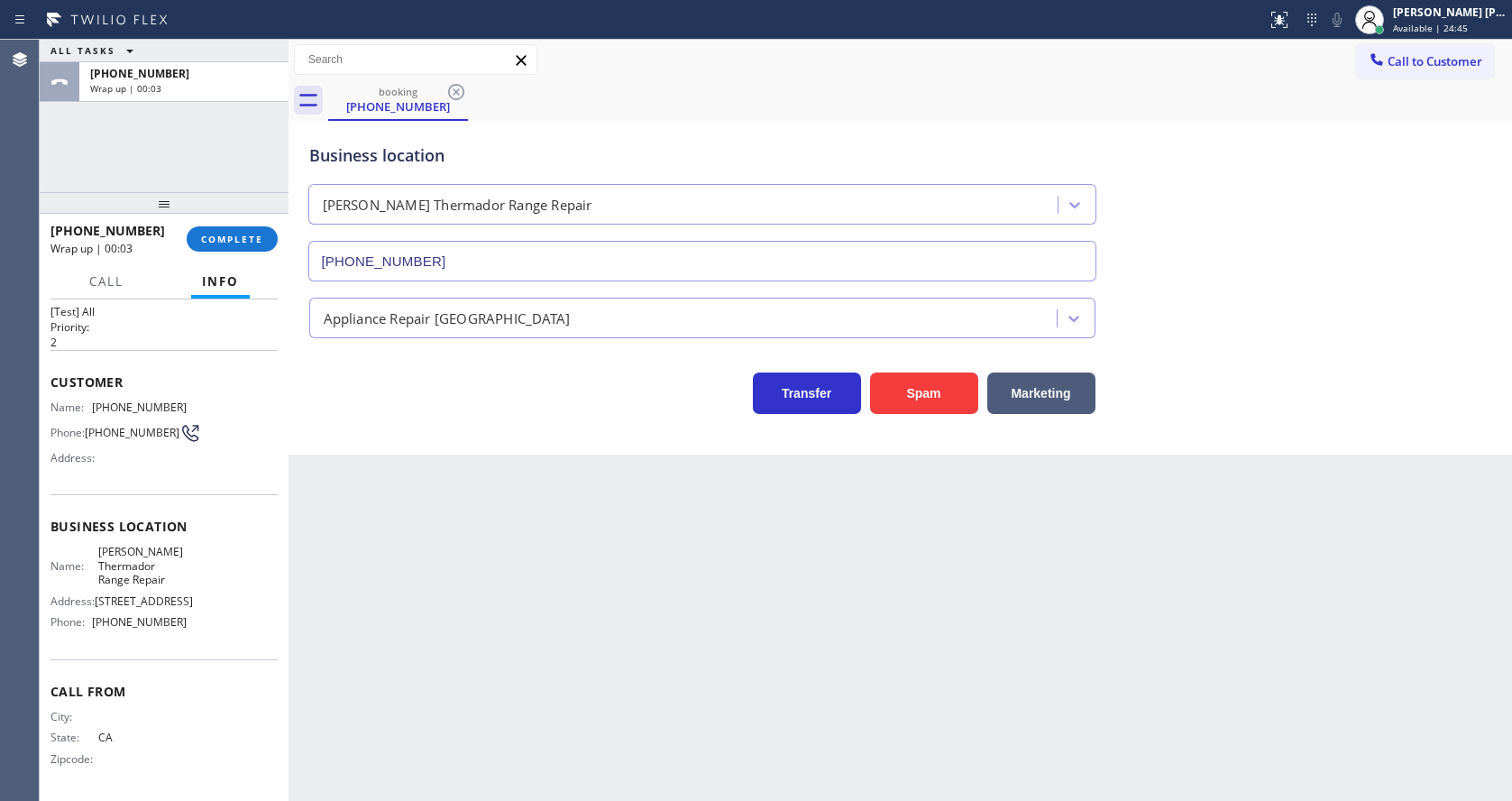
click at [499, 504] on div "Back to Dashboard Change Sender ID Customers Technicians Select a contact Outbo…" at bounding box center [900, 419] width 1223 height 761
click at [221, 214] on div at bounding box center [163, 202] width 248 height 22
click at [235, 248] on button "COMPLETE" at bounding box center [232, 239] width 91 height 25
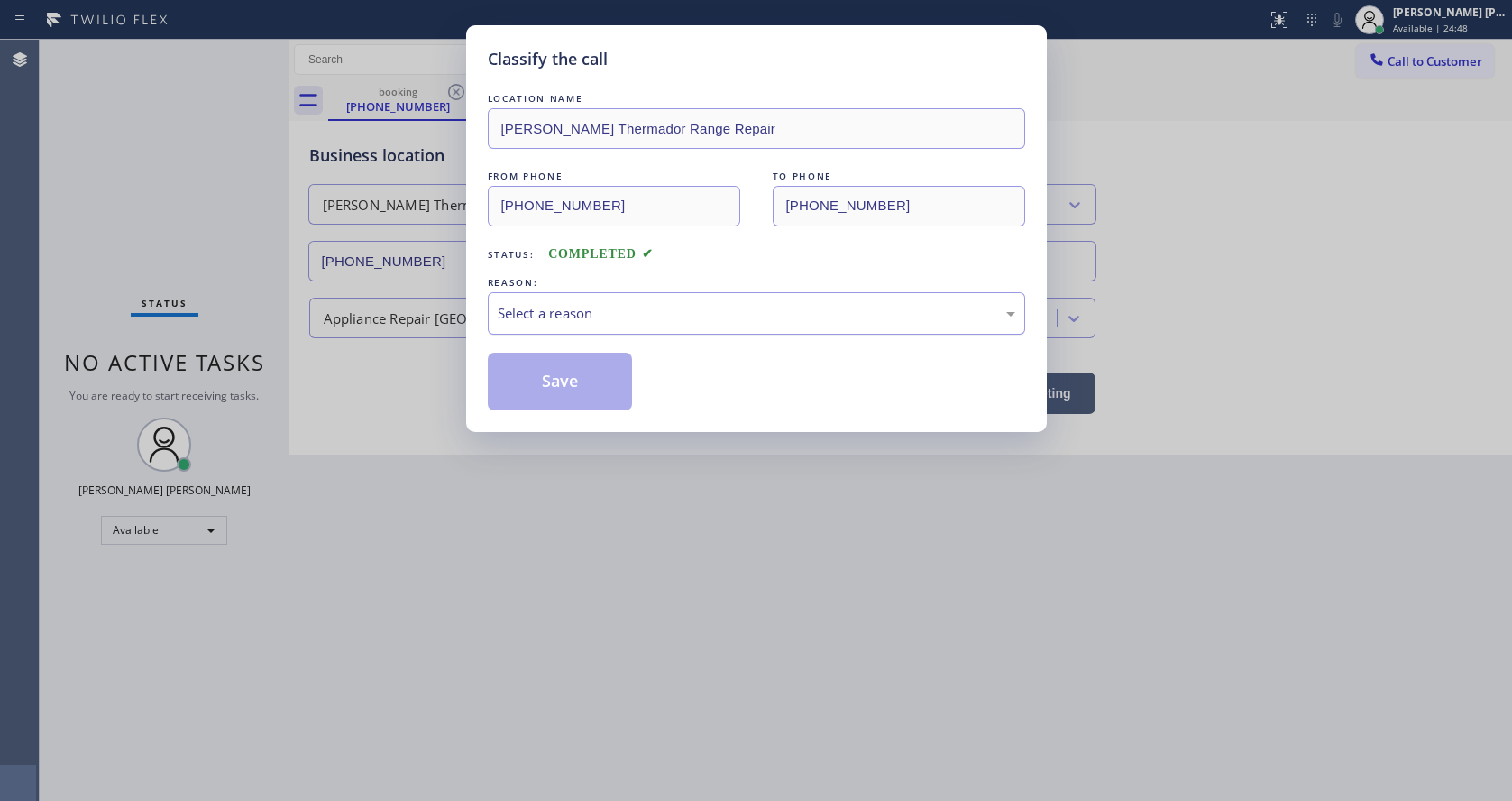
click at [566, 322] on div "Select a reason" at bounding box center [756, 314] width 518 height 21
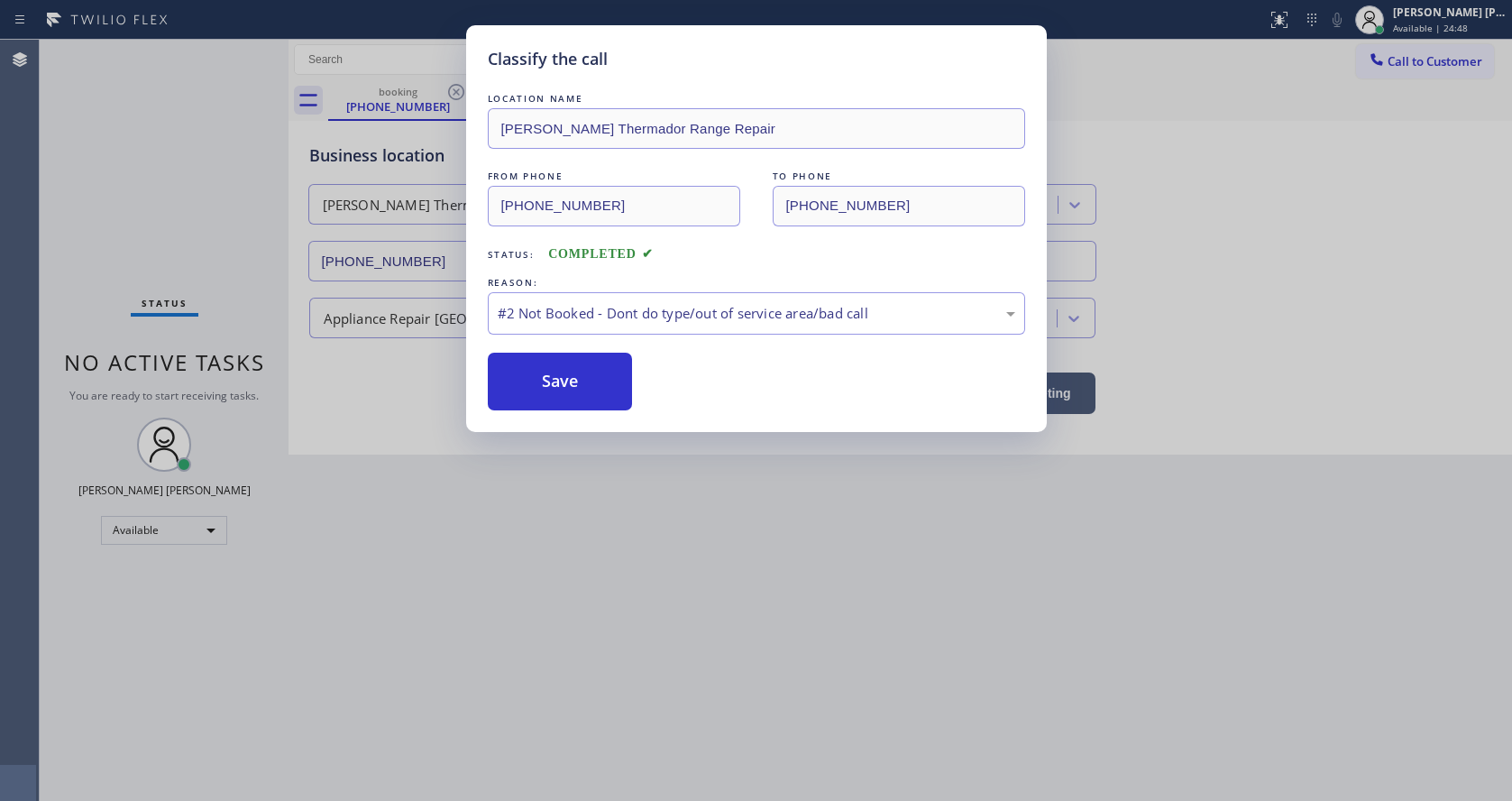
click at [564, 376] on button "Save" at bounding box center [560, 382] width 145 height 58
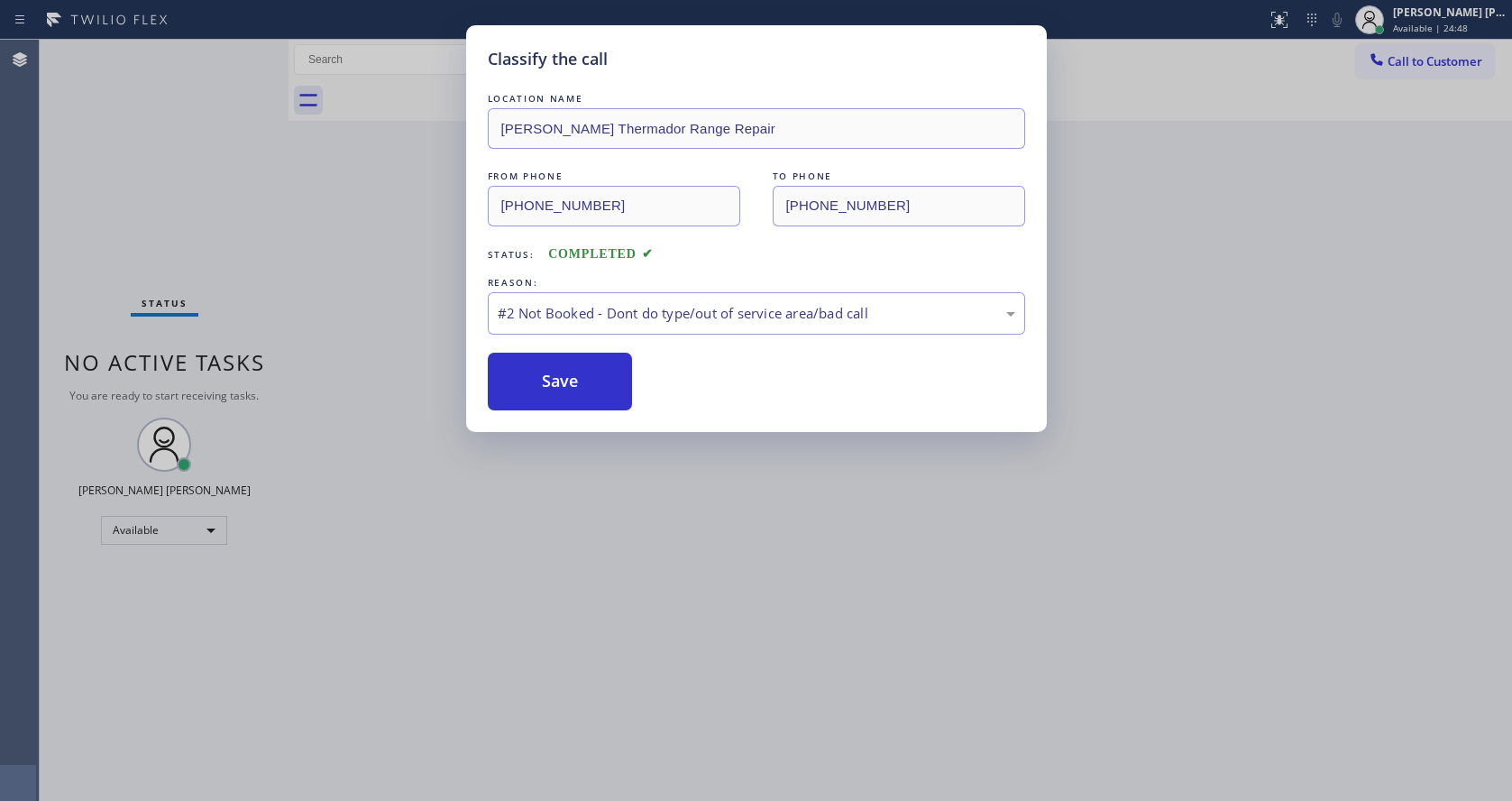
click at [564, 376] on button "Save" at bounding box center [560, 382] width 145 height 58
click at [767, 503] on div "Classify the call LOCATION NAME [PERSON_NAME] Thermador Range Repair FROM PHONE…" at bounding box center [756, 400] width 1512 height 801
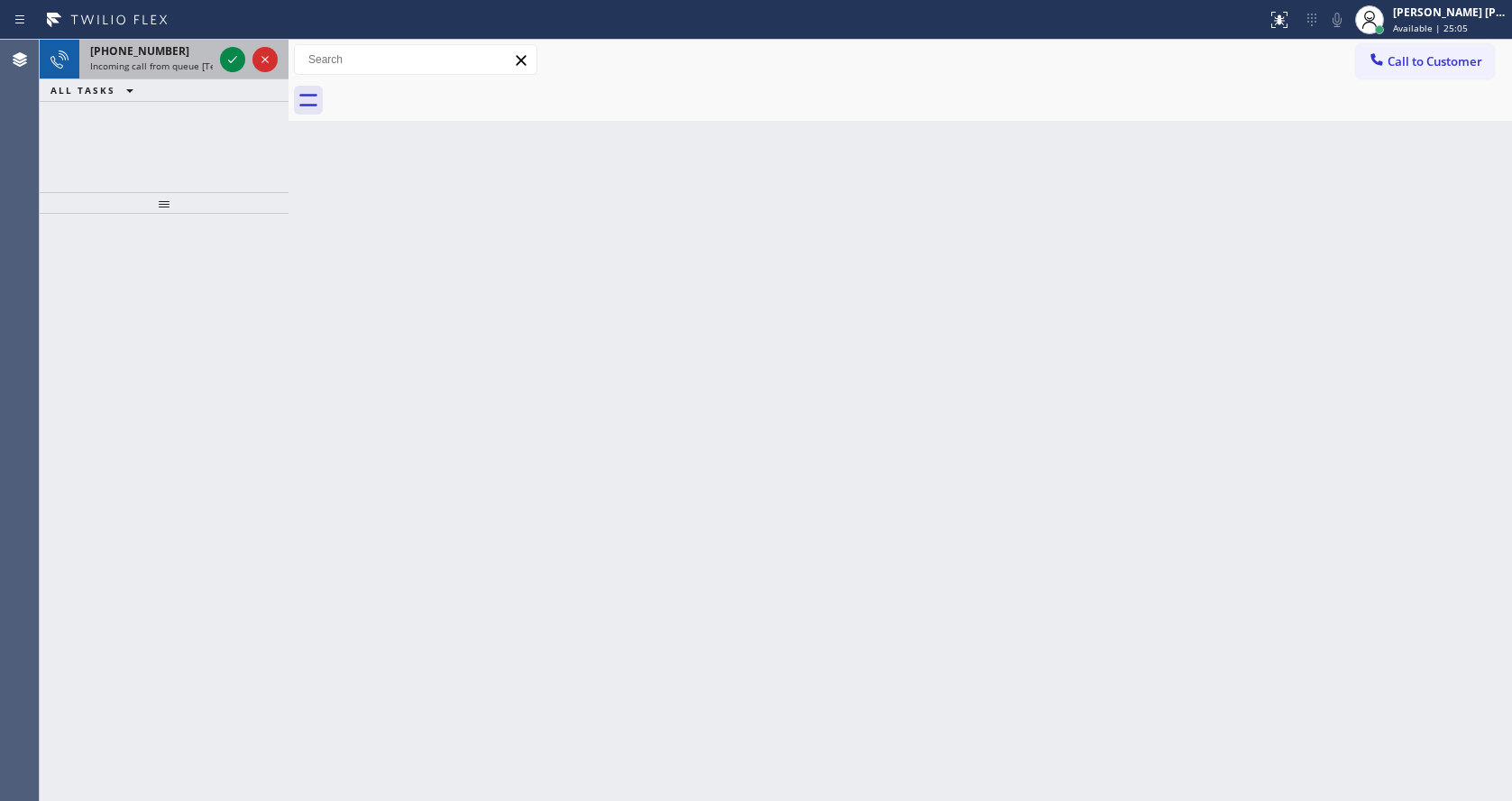
click at [181, 62] on span "Incoming call from queue [Test] All" at bounding box center [165, 65] width 150 height 12
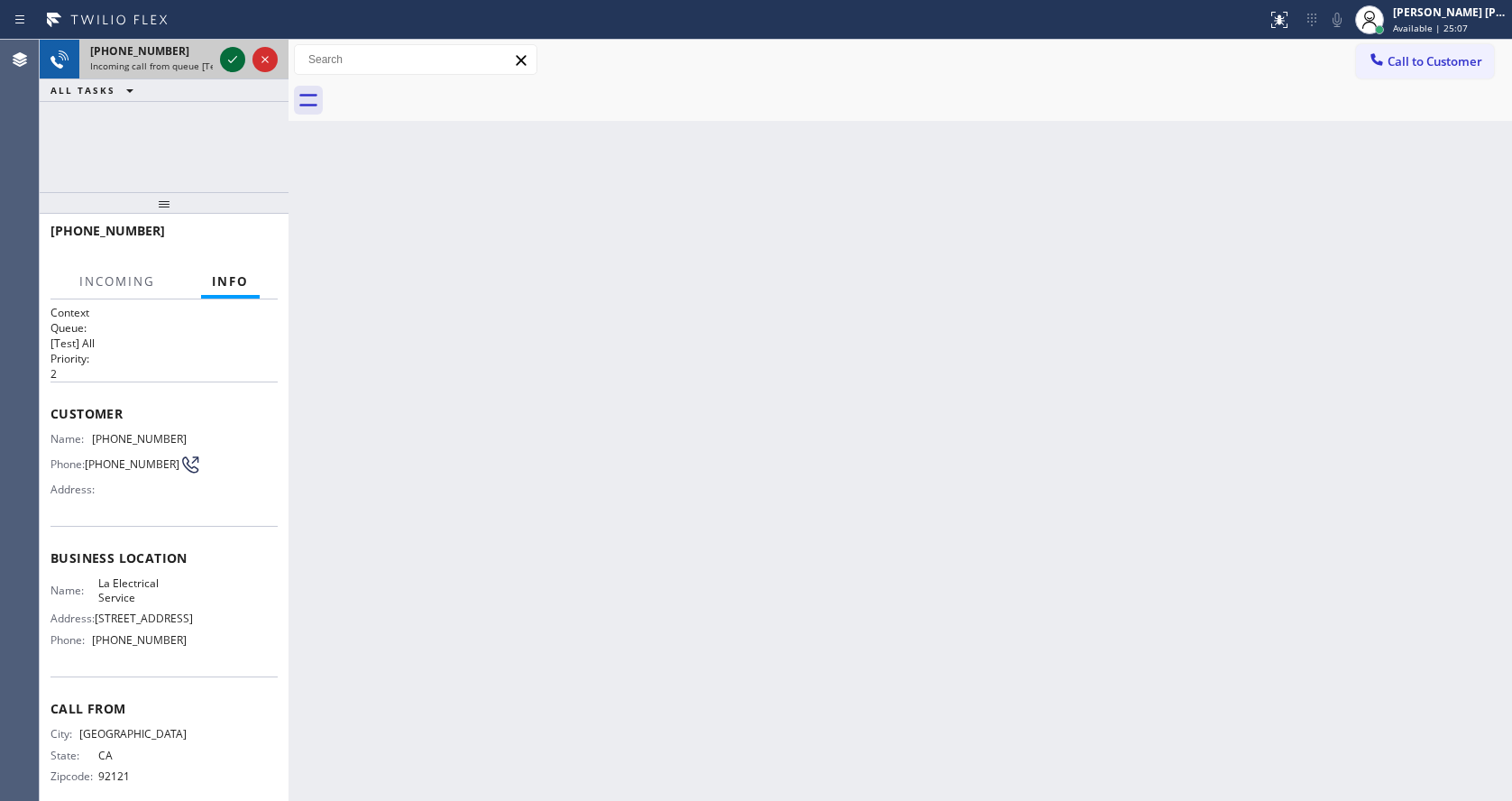
click at [230, 59] on icon at bounding box center [232, 59] width 22 height 22
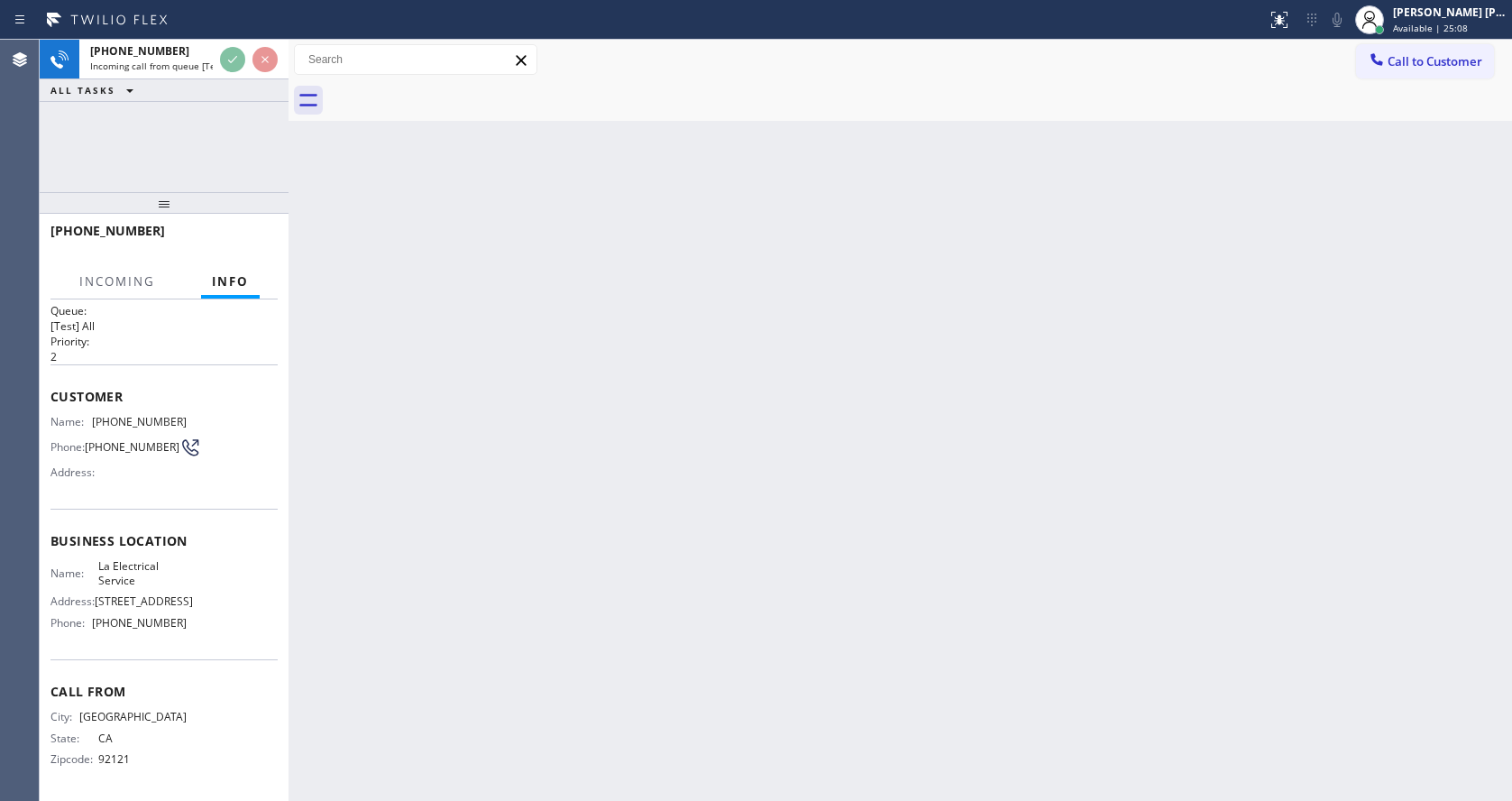
click at [1046, 534] on div "Back to Dashboard Change Sender ID Customers Technicians Select a contact Outbo…" at bounding box center [900, 419] width 1223 height 761
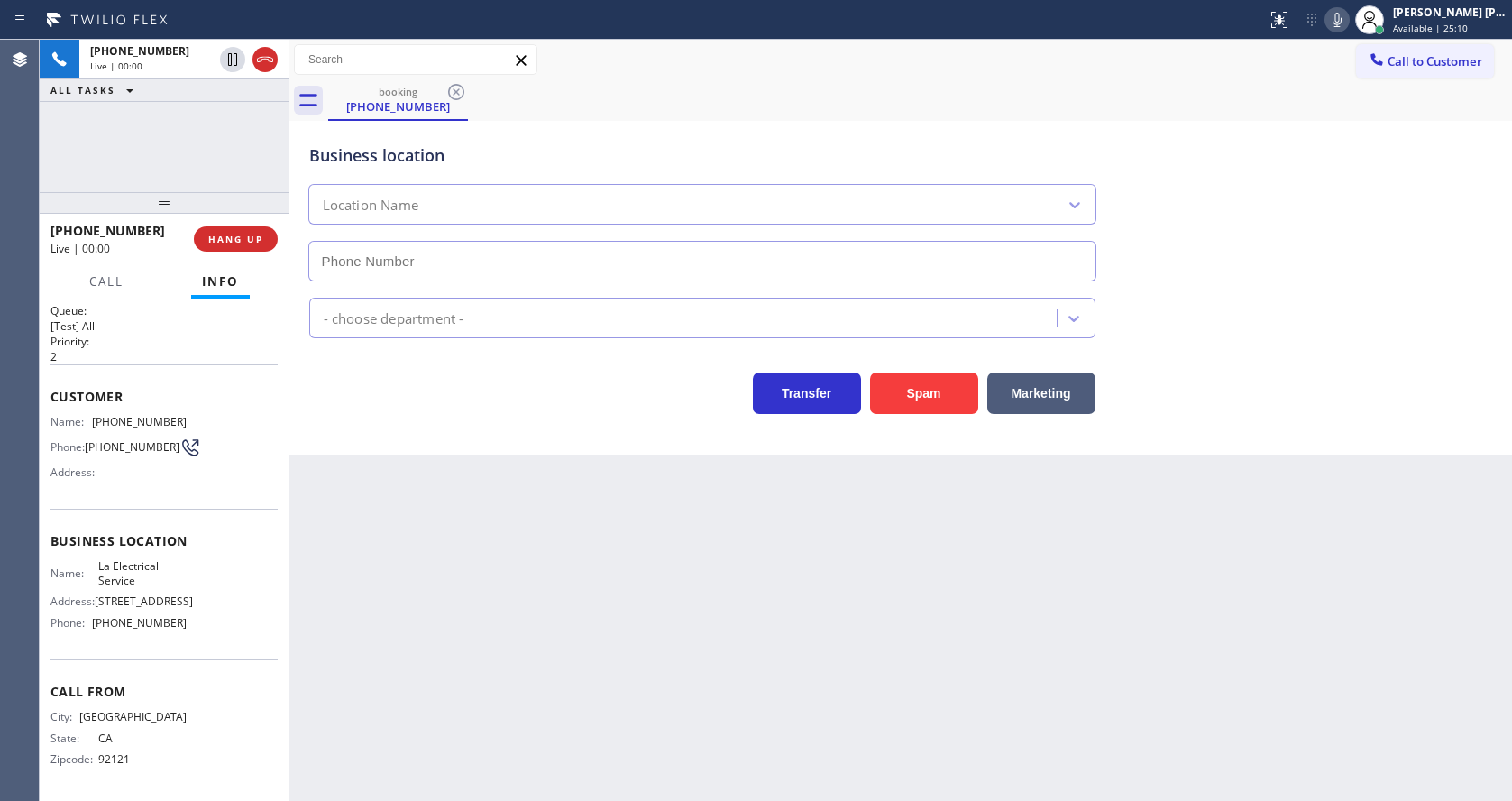
type input "[PHONE_NUMBER]"
click at [569, 699] on div "Back to Dashboard Change Sender ID Customers Technicians Select a contact Outbo…" at bounding box center [900, 419] width 1223 height 761
click at [473, 566] on div "Back to Dashboard Change Sender ID Customers Technicians Select a contact Outbo…" at bounding box center [900, 419] width 1223 height 761
click at [219, 234] on span "HANG UP" at bounding box center [235, 239] width 55 height 12
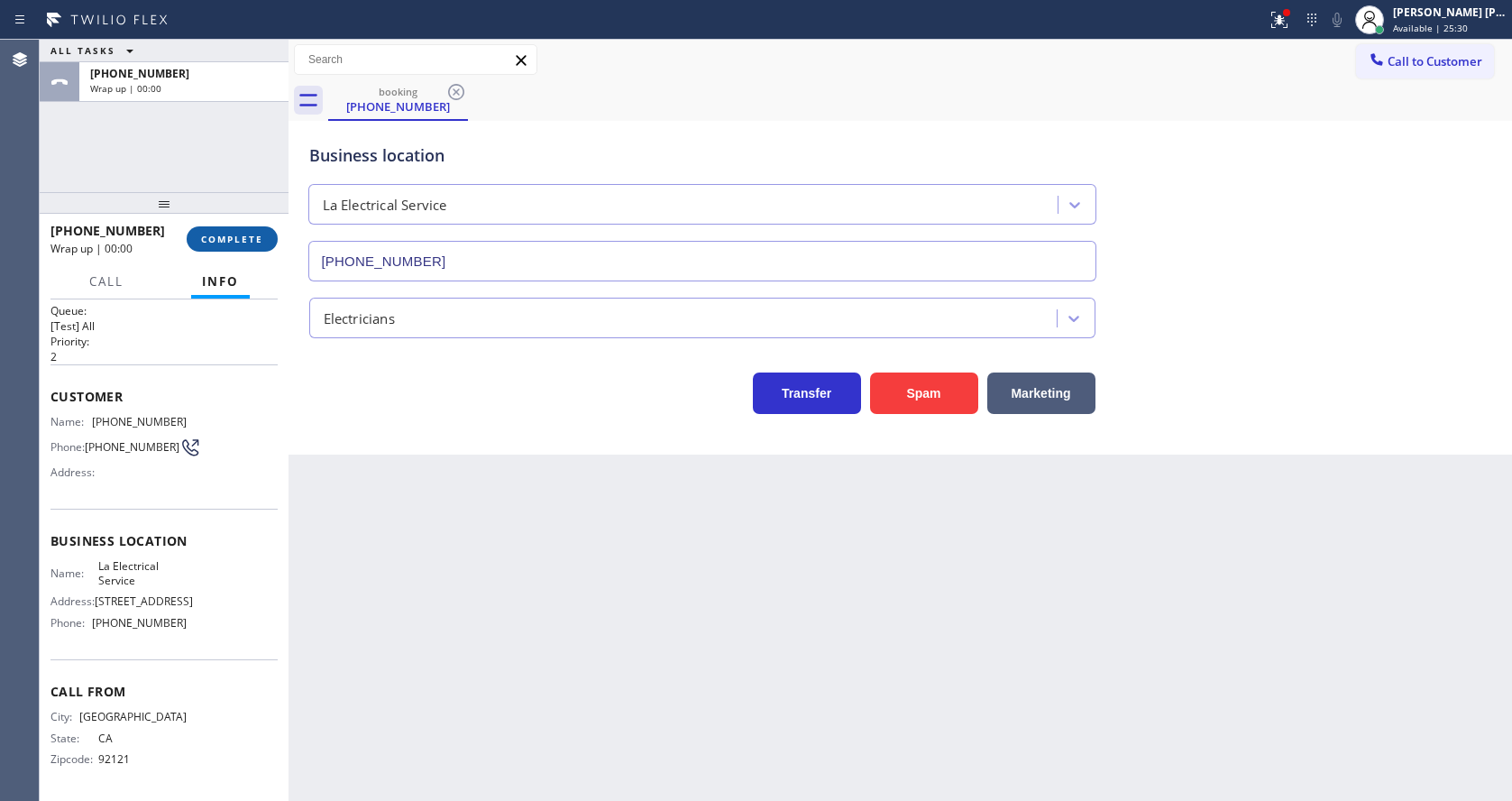
click at [219, 234] on span "COMPLETE" at bounding box center [232, 239] width 62 height 12
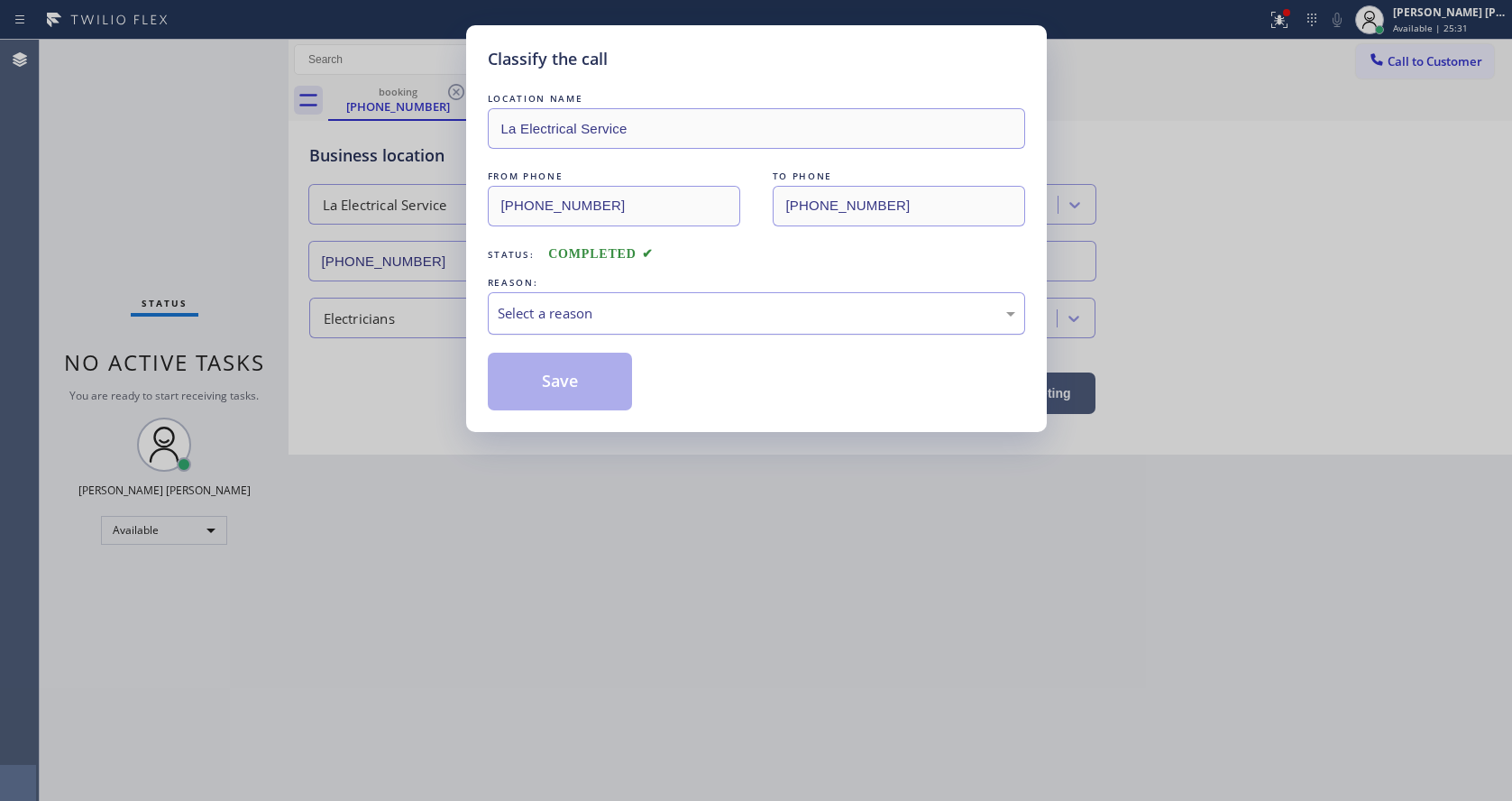
click at [517, 305] on div "Select a reason" at bounding box center [756, 314] width 518 height 21
click at [569, 389] on button "Save" at bounding box center [560, 382] width 145 height 58
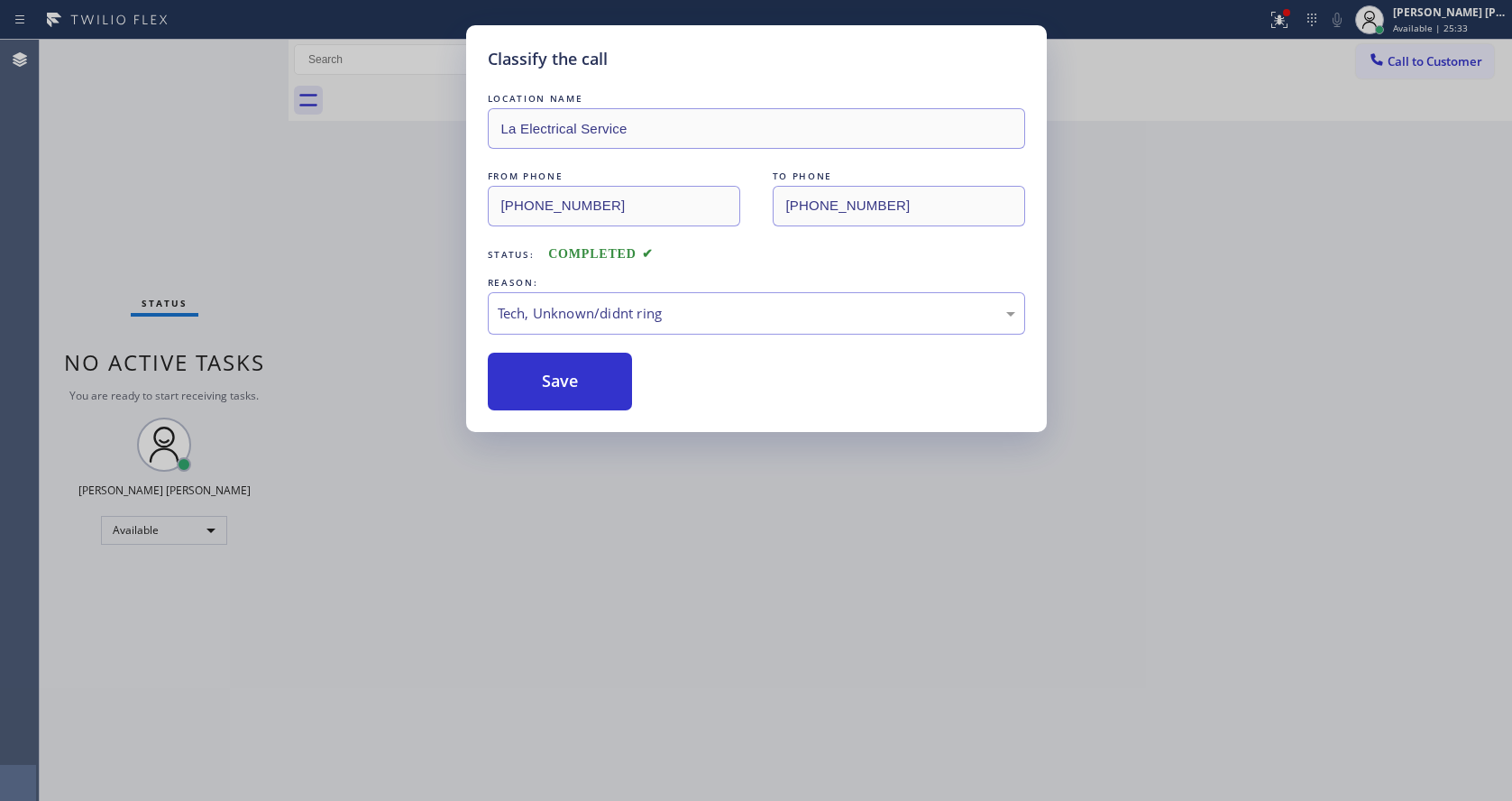
click at [709, 569] on div "Classify the call LOCATION NAME La Electrical Service FROM PHONE [PHONE_NUMBER]…" at bounding box center [756, 400] width 1512 height 801
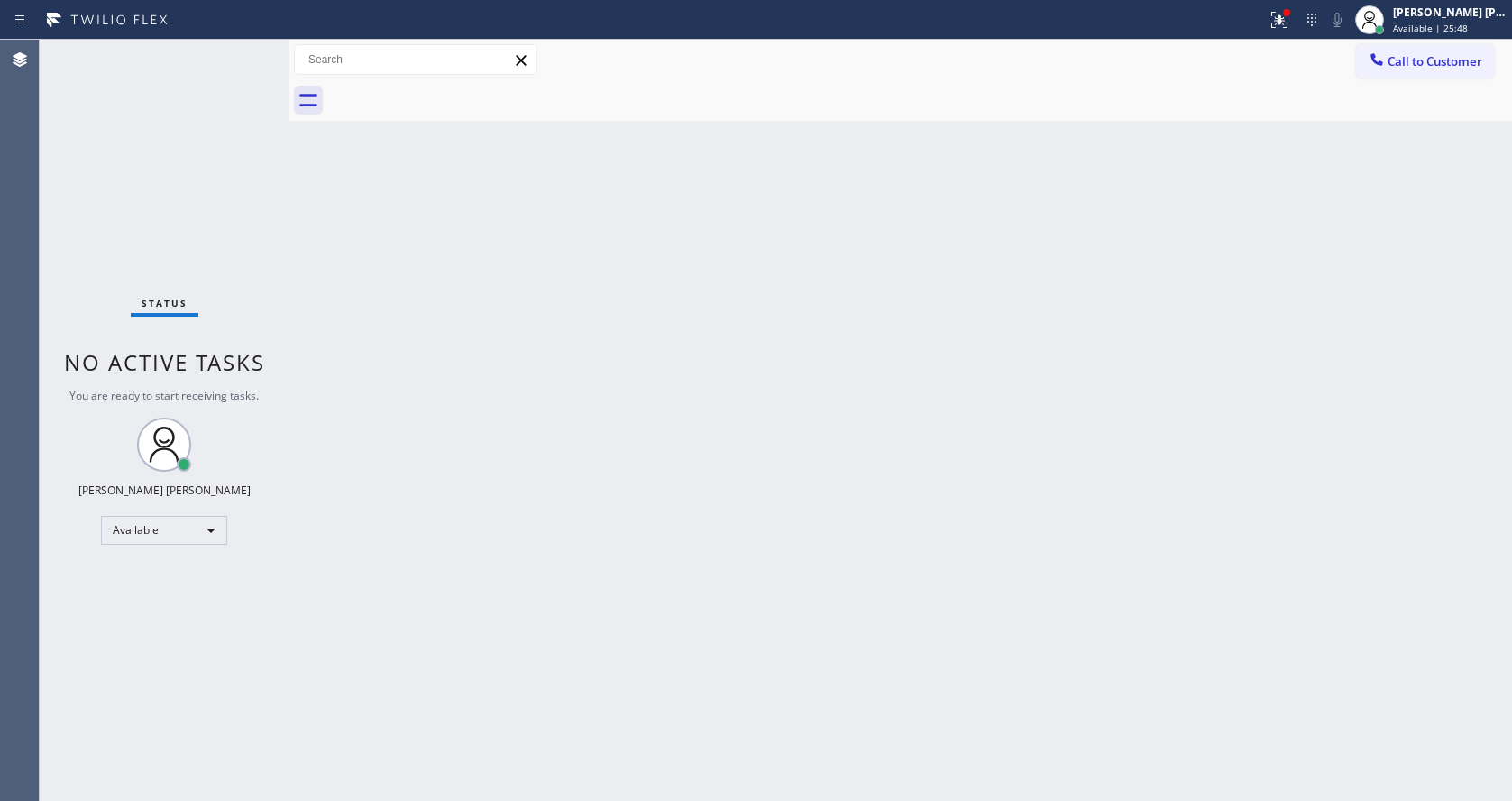
click at [480, 289] on div "Back to Dashboard Change Sender ID Customers Technicians Select a contact Outbo…" at bounding box center [900, 419] width 1223 height 761
click at [1277, 20] on icon at bounding box center [1279, 19] width 22 height 22
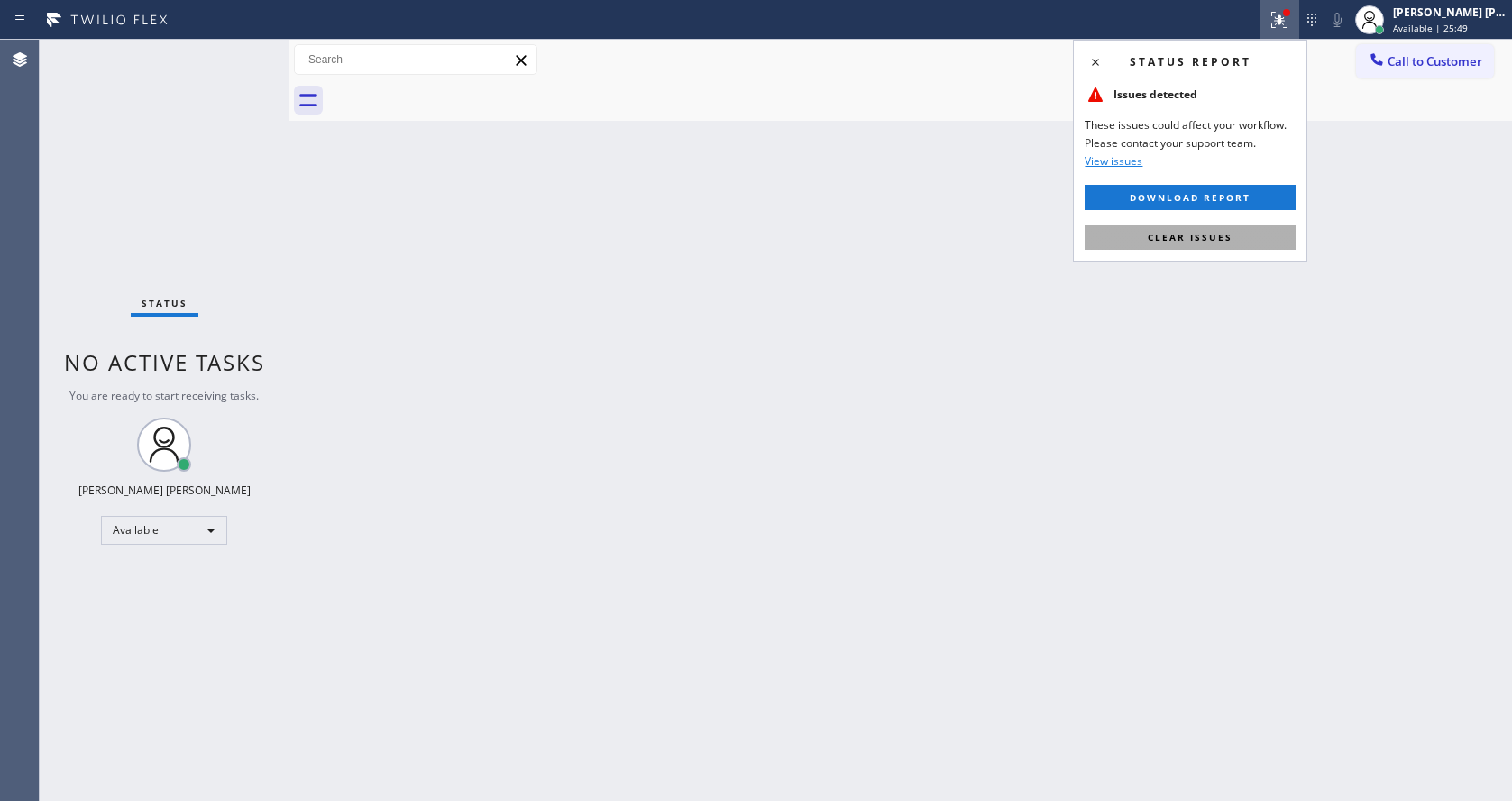
click at [1242, 237] on button "Clear issues" at bounding box center [1190, 237] width 211 height 25
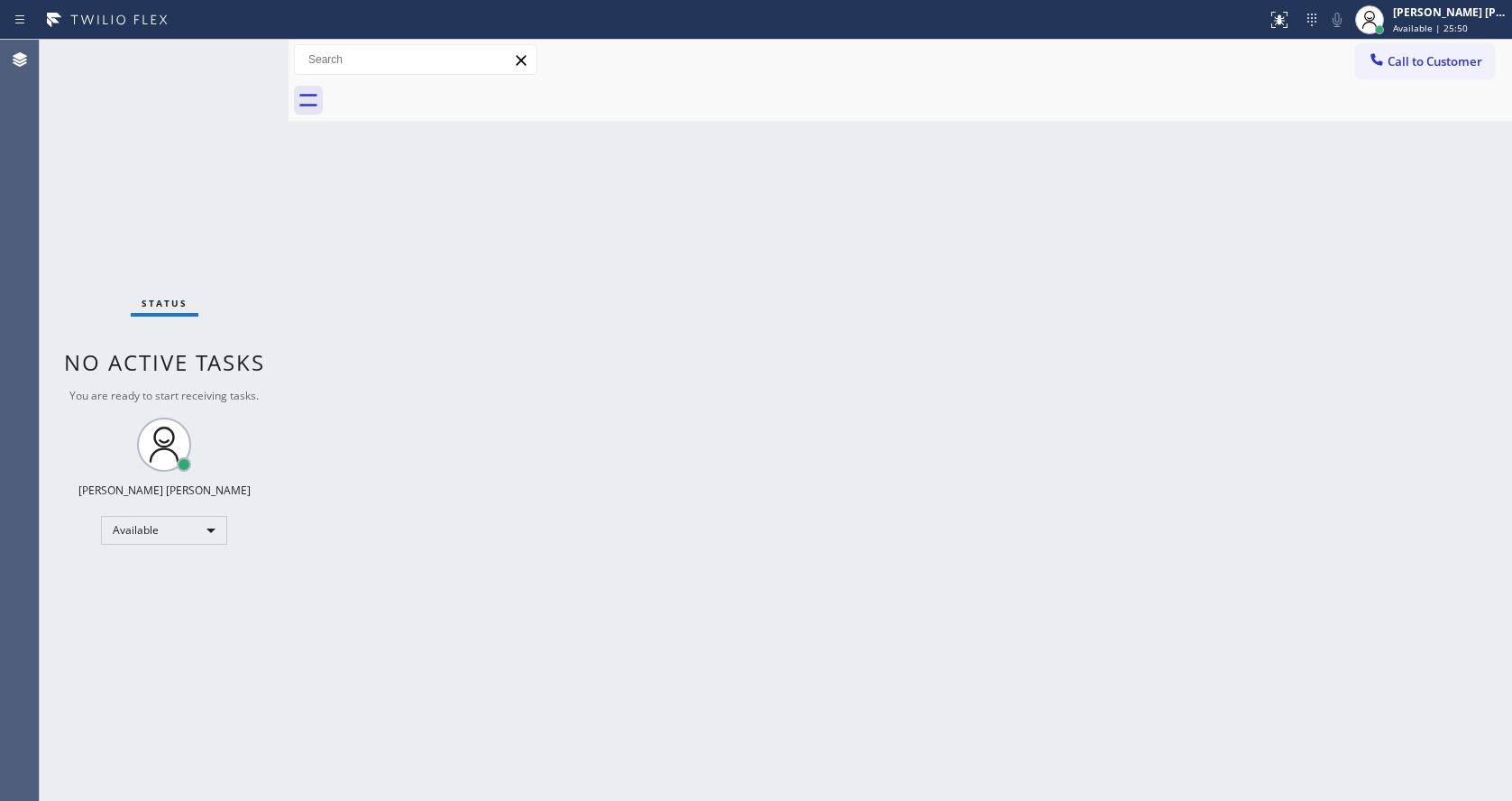
click at [1150, 381] on div "Back to Dashboard Change Sender ID Customers Technicians Select a contact Outbo…" at bounding box center [900, 419] width 1223 height 761
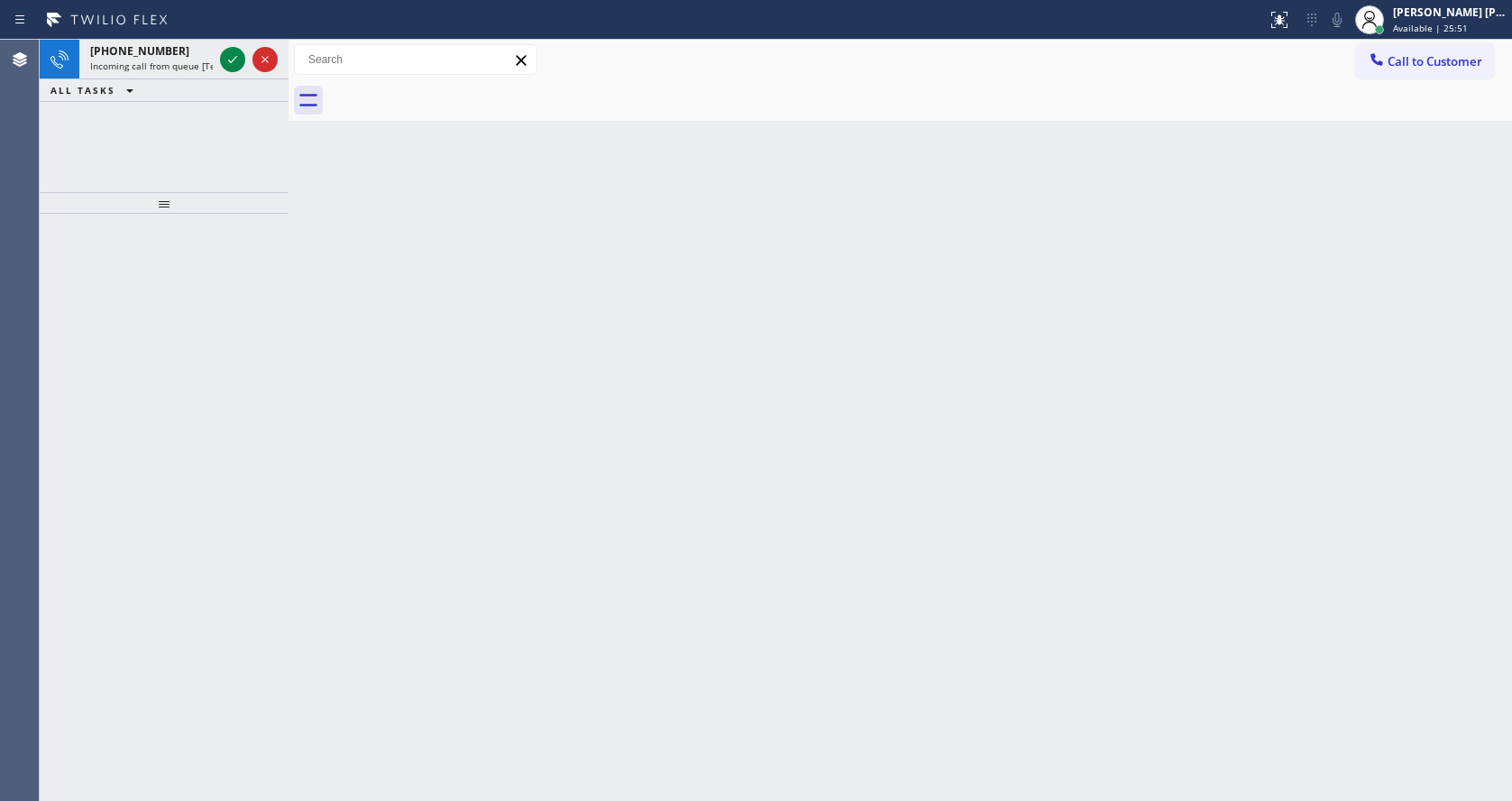
click at [774, 396] on div "Back to Dashboard Change Sender ID Customers Technicians Select a contact Outbo…" at bounding box center [900, 419] width 1223 height 761
click at [198, 49] on div "[PHONE_NUMBER]" at bounding box center [151, 51] width 123 height 15
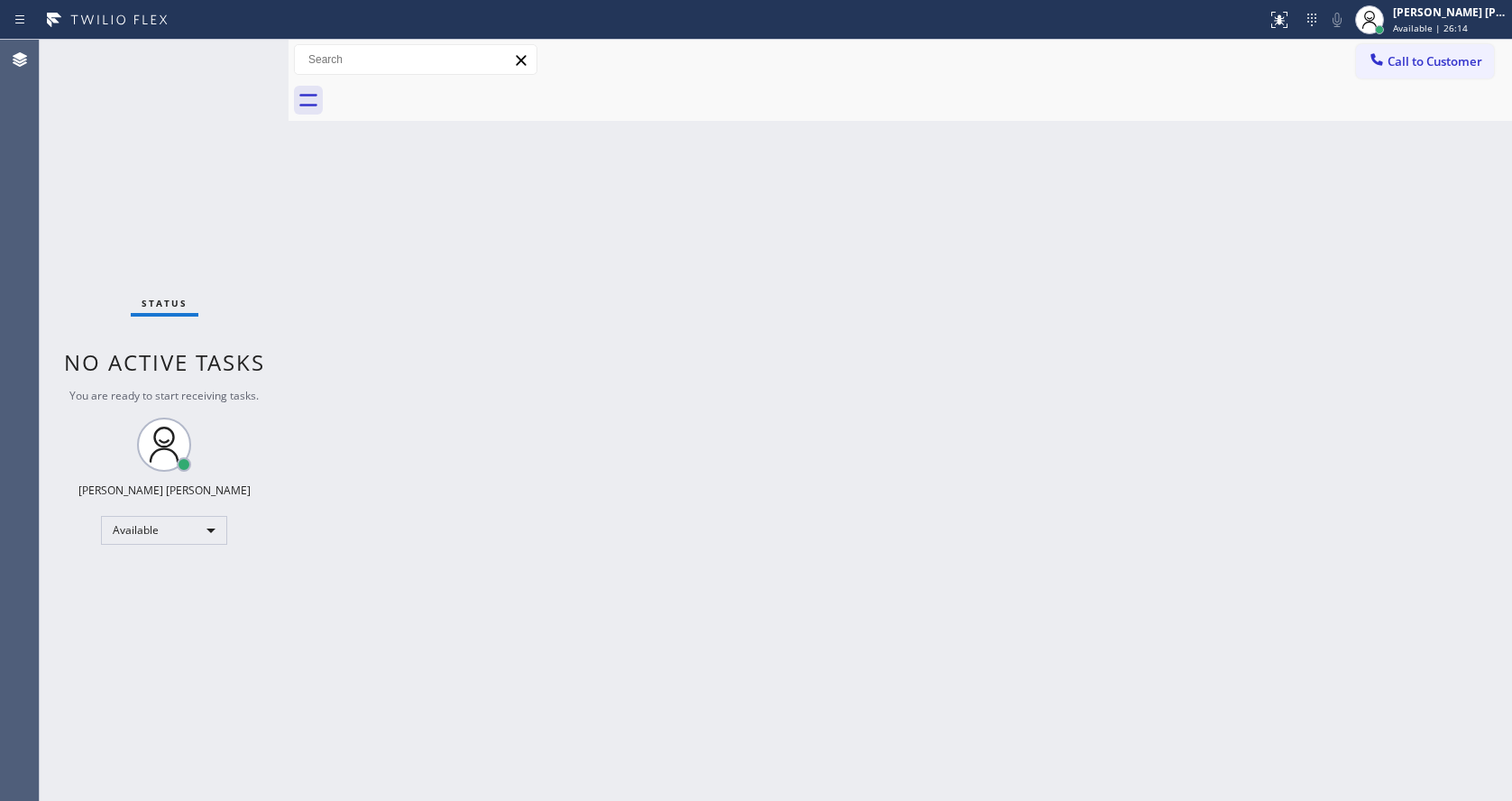
click at [517, 417] on div "Back to Dashboard Change Sender ID Customers Technicians Select a contact Outbo…" at bounding box center [900, 419] width 1223 height 761
click at [730, 596] on div "Back to Dashboard Change Sender ID Customers Technicians Select a contact Outbo…" at bounding box center [900, 419] width 1223 height 761
click at [296, 265] on div "Back to Dashboard Change Sender ID Customers Technicians Select a contact Outbo…" at bounding box center [900, 419] width 1223 height 761
click at [139, 213] on div "Status No active tasks You are ready to start receiving tasks. [PERSON_NAME] [P…" at bounding box center [163, 419] width 248 height 761
click at [549, 244] on div "Back to Dashboard Change Sender ID Customers Technicians Select a contact Outbo…" at bounding box center [900, 419] width 1223 height 761
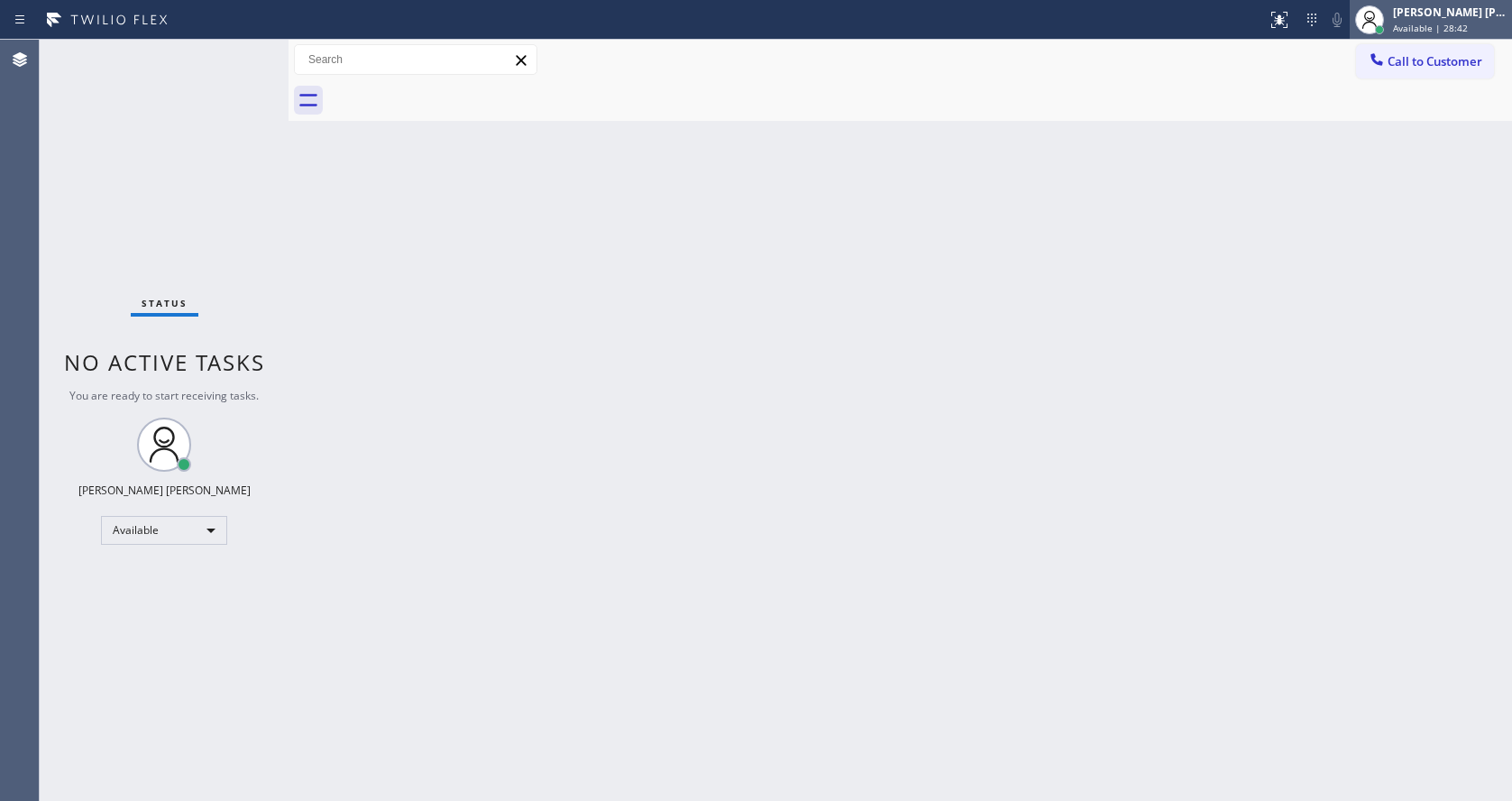
click at [1459, 33] on span "Available | 28:42" at bounding box center [1430, 28] width 75 height 12
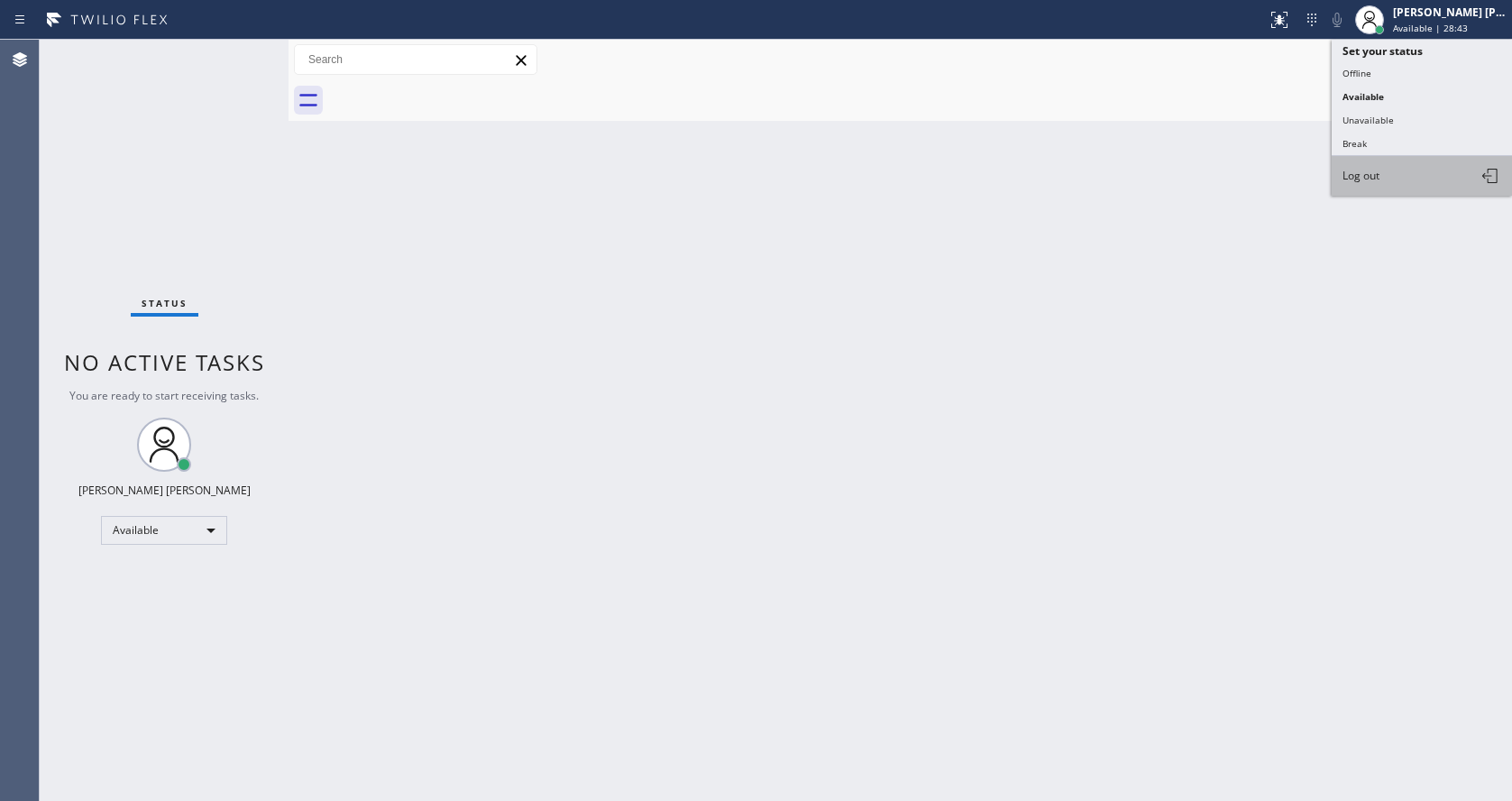
click at [1416, 167] on button "Log out" at bounding box center [1422, 176] width 180 height 39
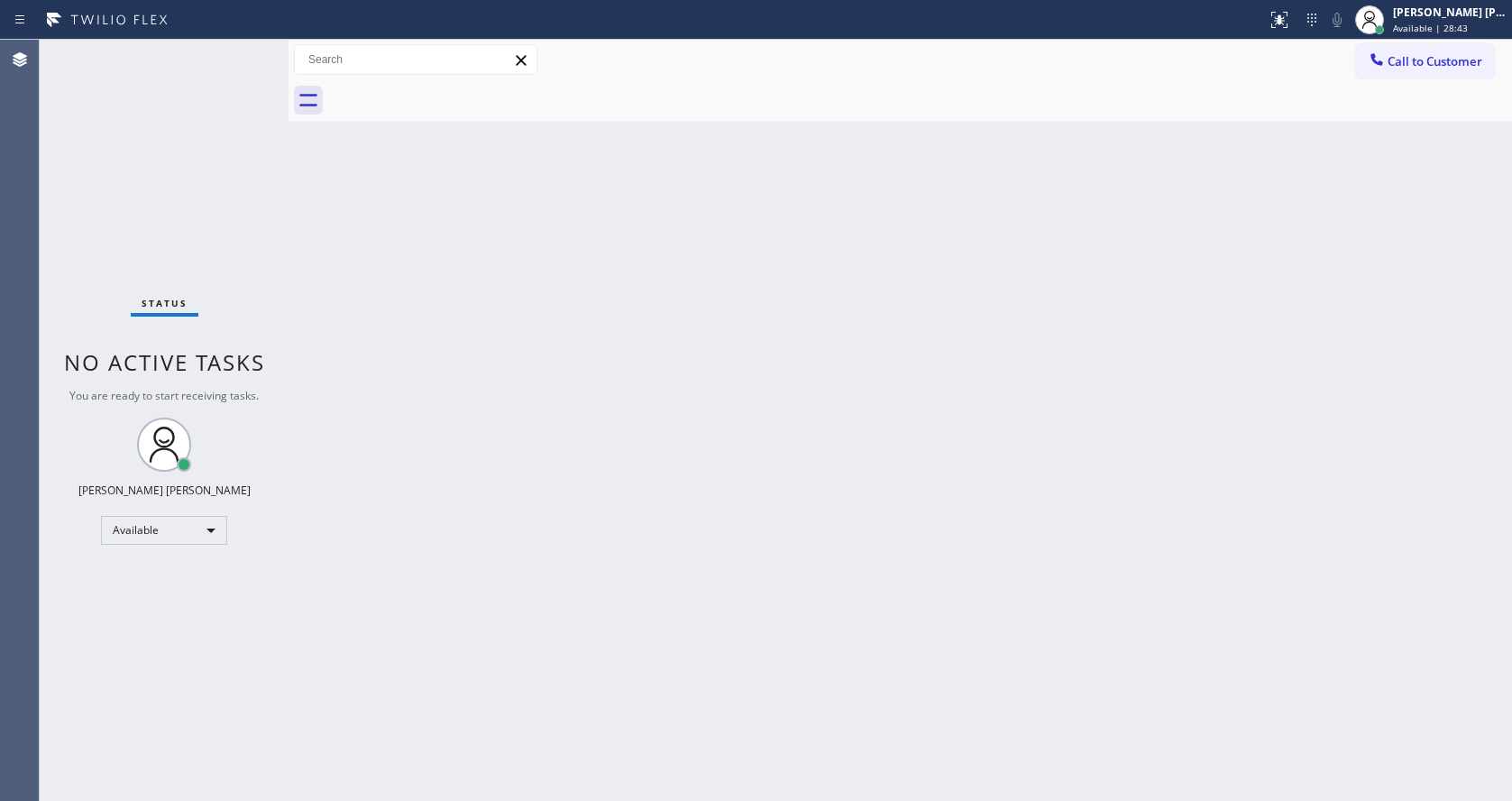
click at [535, 653] on div "Back to Dashboard Change Sender ID Customers Technicians Select a contact Outbo…" at bounding box center [900, 419] width 1223 height 761
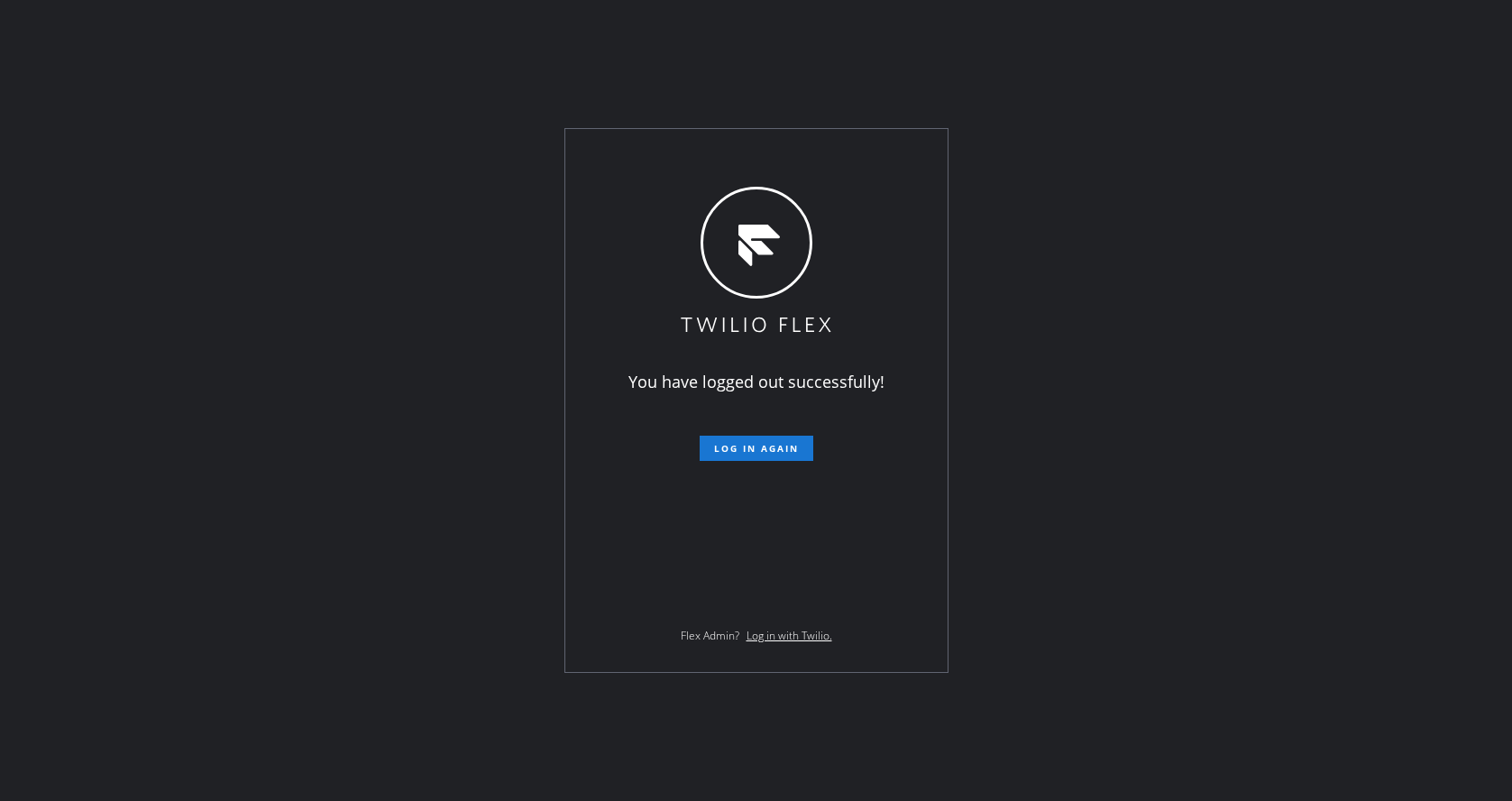
click at [1494, 317] on div "You have logged out successfully! Log in again Flex Admin? Log in with Twilio." at bounding box center [756, 400] width 1512 height 801
click at [309, 175] on div "You have logged out successfully! Log in again Flex Admin? Log in with Twilio." at bounding box center [756, 400] width 1512 height 801
